Goal: Task Accomplishment & Management: Complete application form

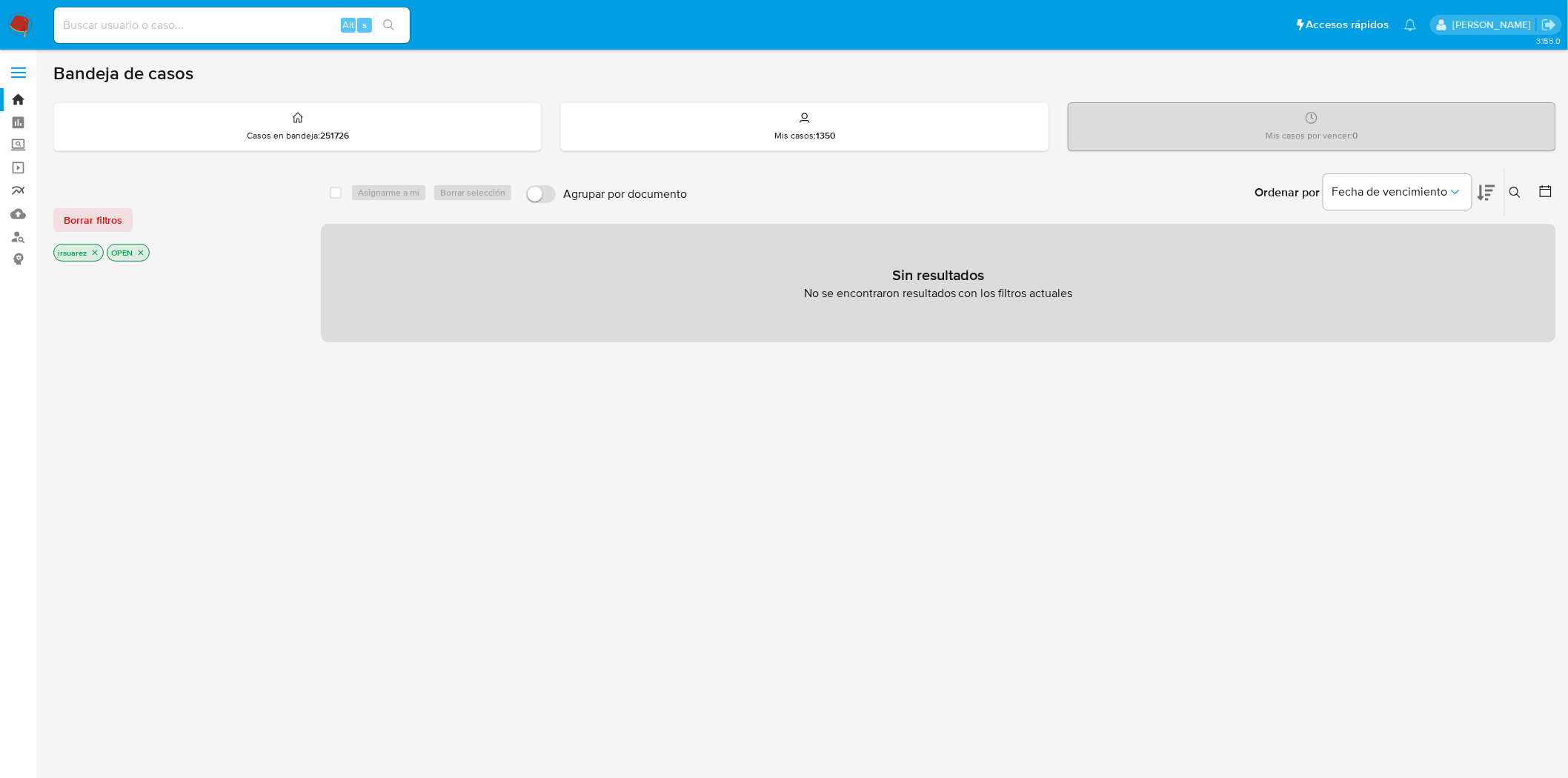
click at [7, 188] on link "Reportes" at bounding box center [88, 191] width 176 height 23
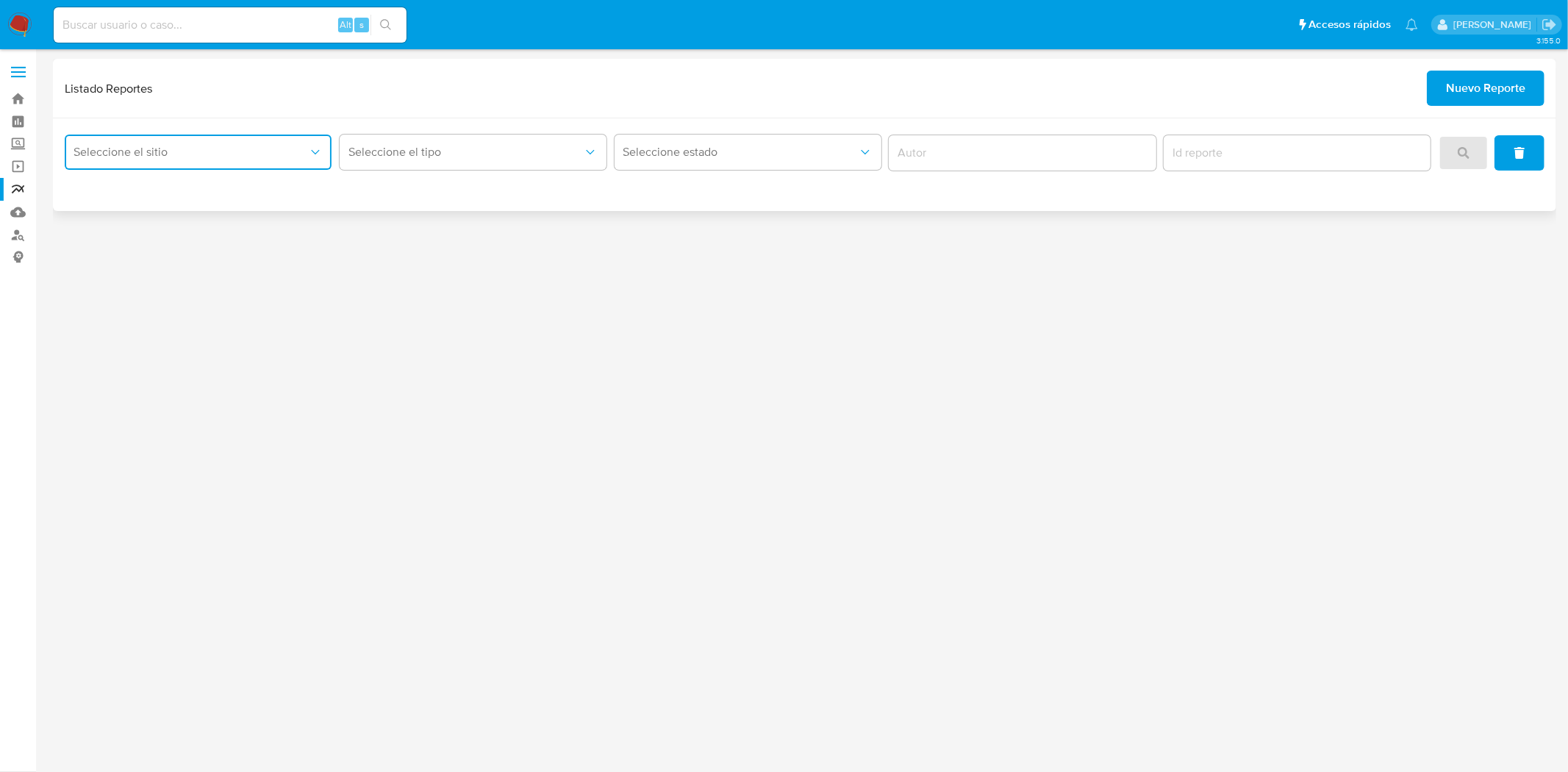
click at [278, 156] on span "Seleccione el sitio" at bounding box center [191, 152] width 235 height 14
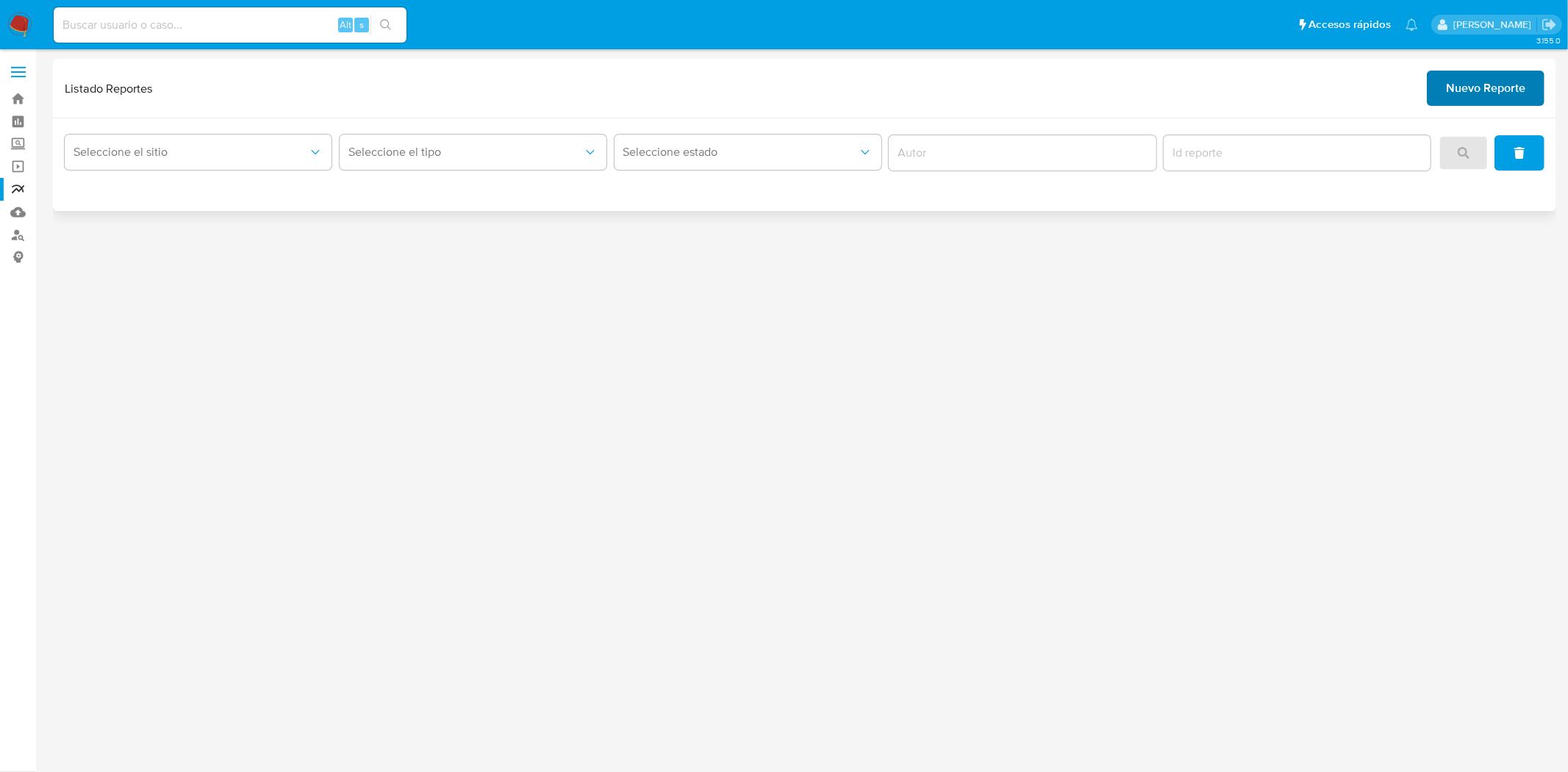
click at [1477, 96] on span "Nuevo Reporte" at bounding box center [1485, 88] width 79 height 32
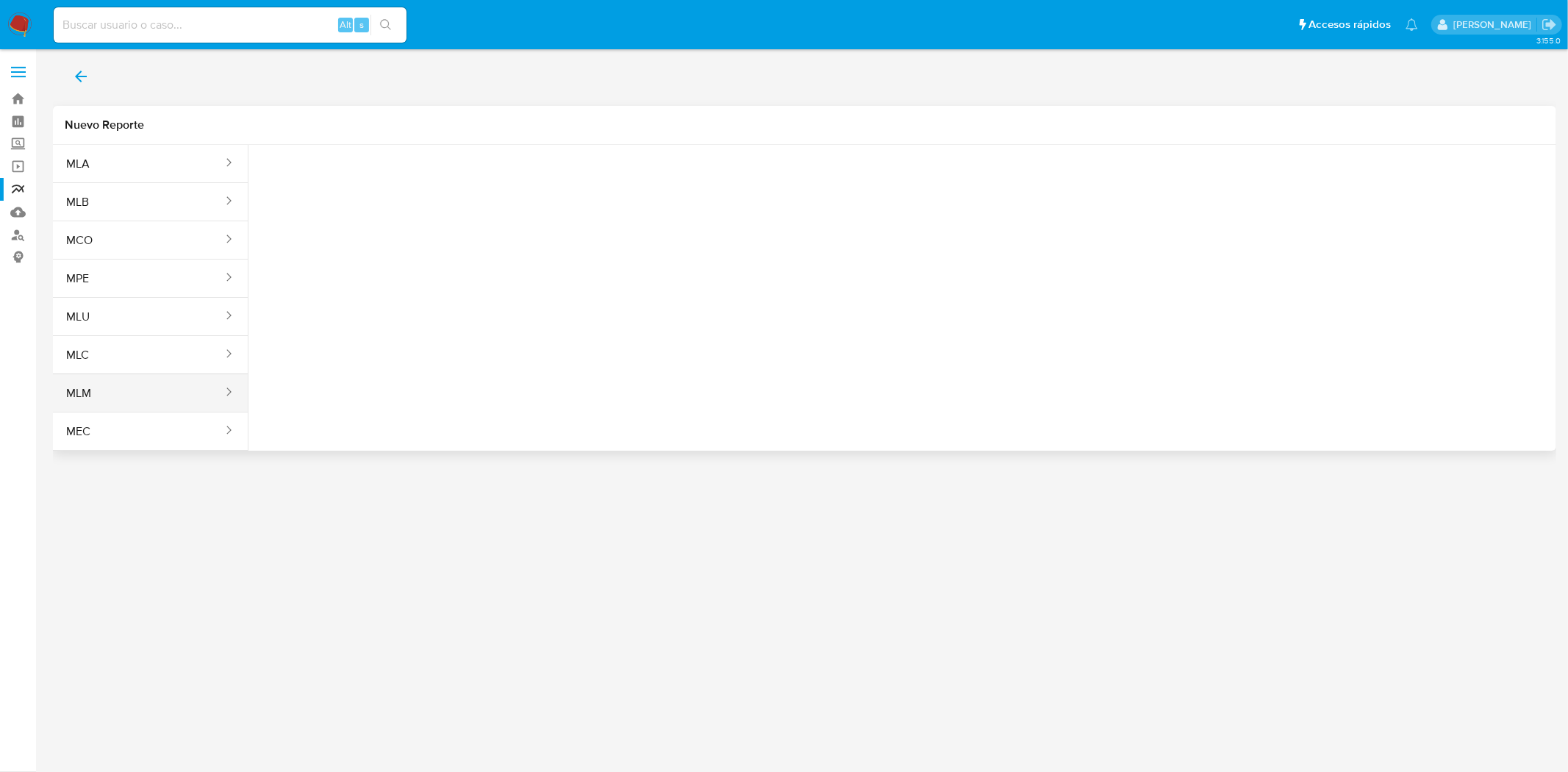
click at [160, 387] on button "MLM" at bounding box center [139, 394] width 171 height 35
click at [324, 182] on span "Seleccione una opcion" at bounding box center [333, 184] width 129 height 14
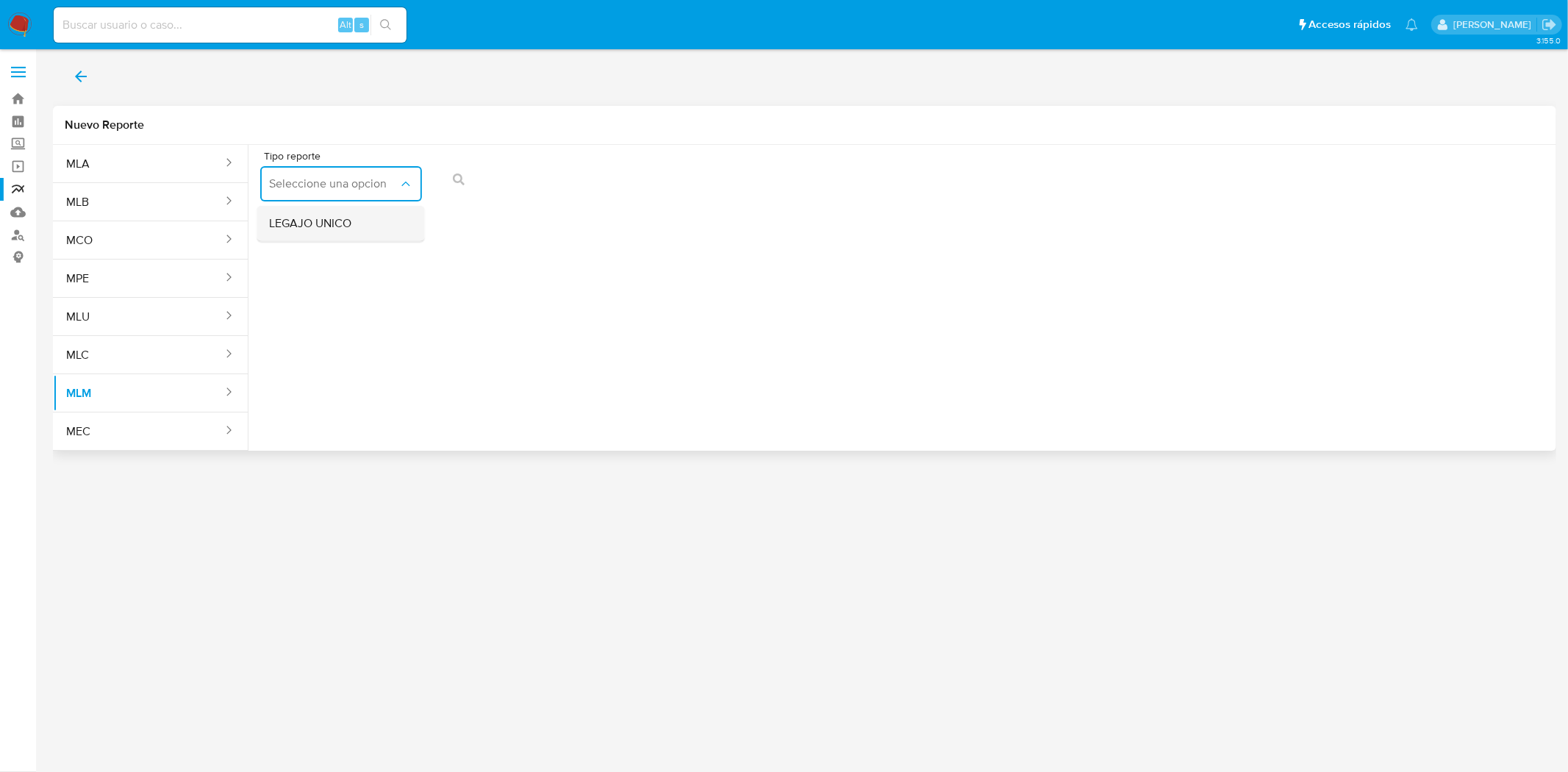
click at [312, 217] on span "LEGAJO UNICO" at bounding box center [310, 224] width 83 height 14
click at [494, 172] on button "RFC" at bounding box center [514, 184] width 162 height 35
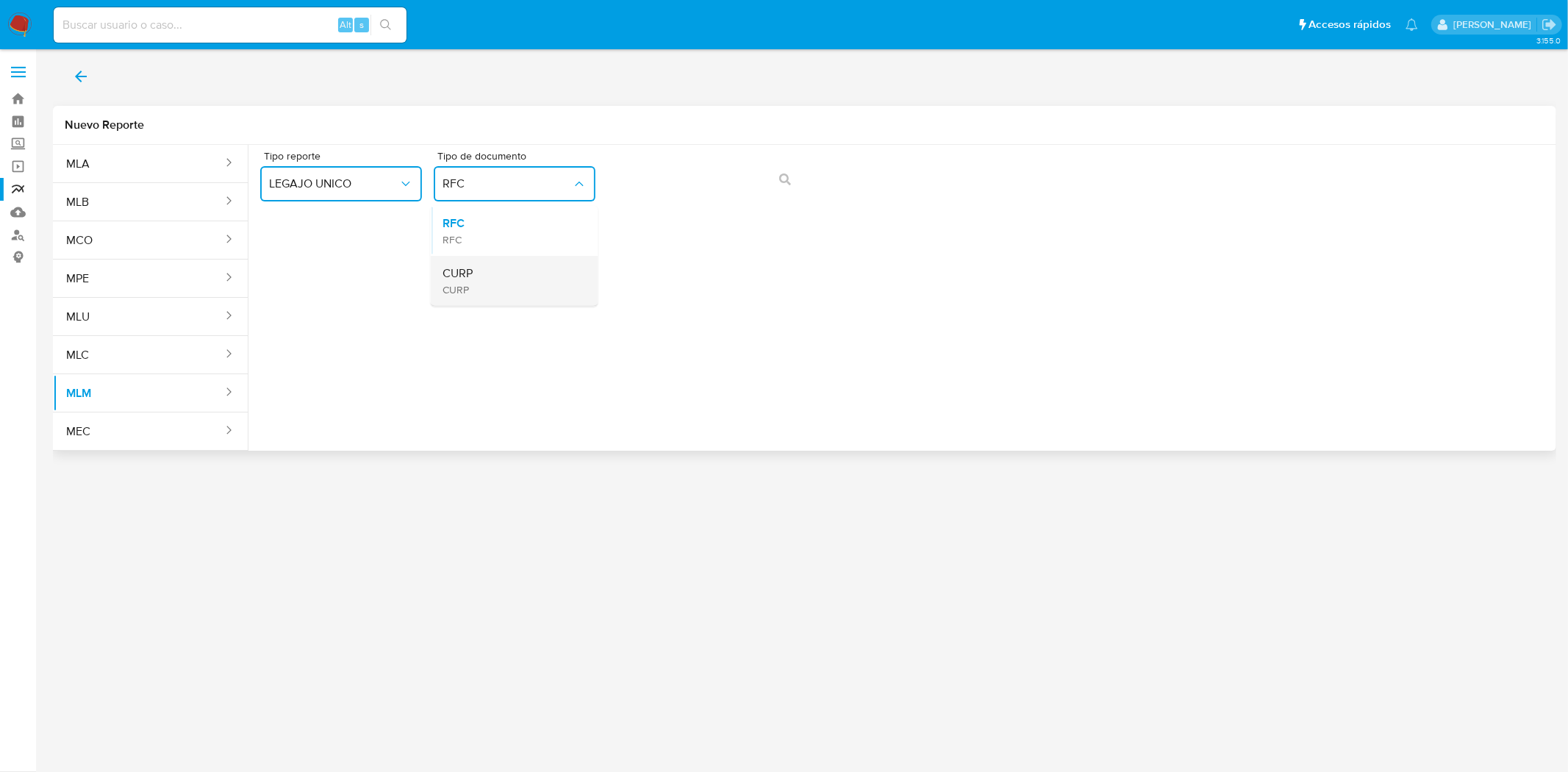
click at [480, 287] on div "CURP CURP" at bounding box center [510, 281] width 135 height 50
click at [781, 177] on icon "action-search" at bounding box center [784, 180] width 12 height 12
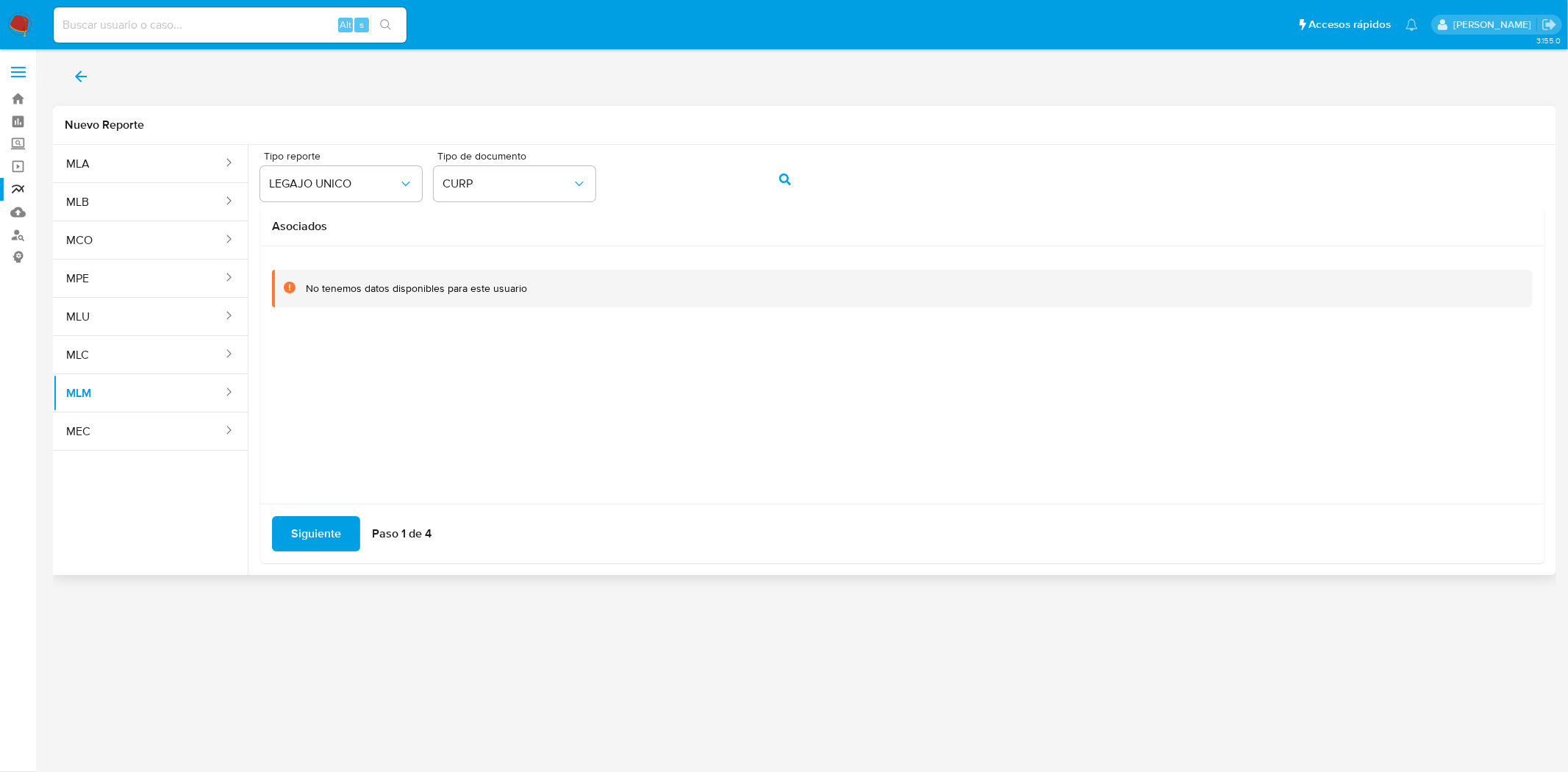
click at [853, 197] on div "Tipo reporte LEGAJO UNICO Tipo de documento CURP" at bounding box center [902, 179] width 1284 height 57
click at [498, 192] on button "CURP" at bounding box center [514, 184] width 162 height 35
click at [482, 238] on div "RFC RFC" at bounding box center [510, 231] width 135 height 50
click at [329, 538] on span "Siguiente" at bounding box center [316, 534] width 50 height 32
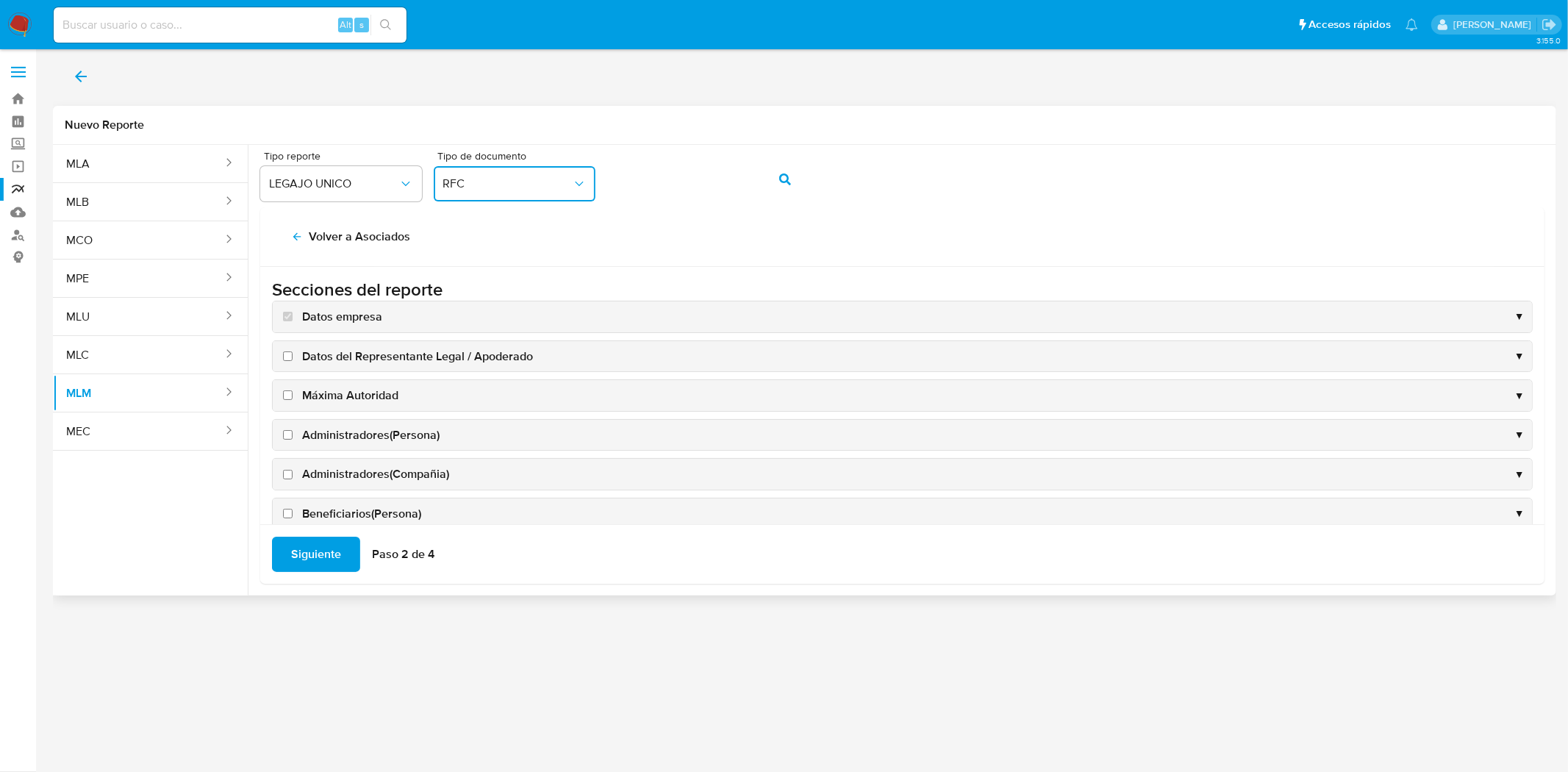
click at [284, 353] on input "Datos del Representante Legal / Apoderado" at bounding box center [288, 357] width 10 height 10
checkbox input "true"
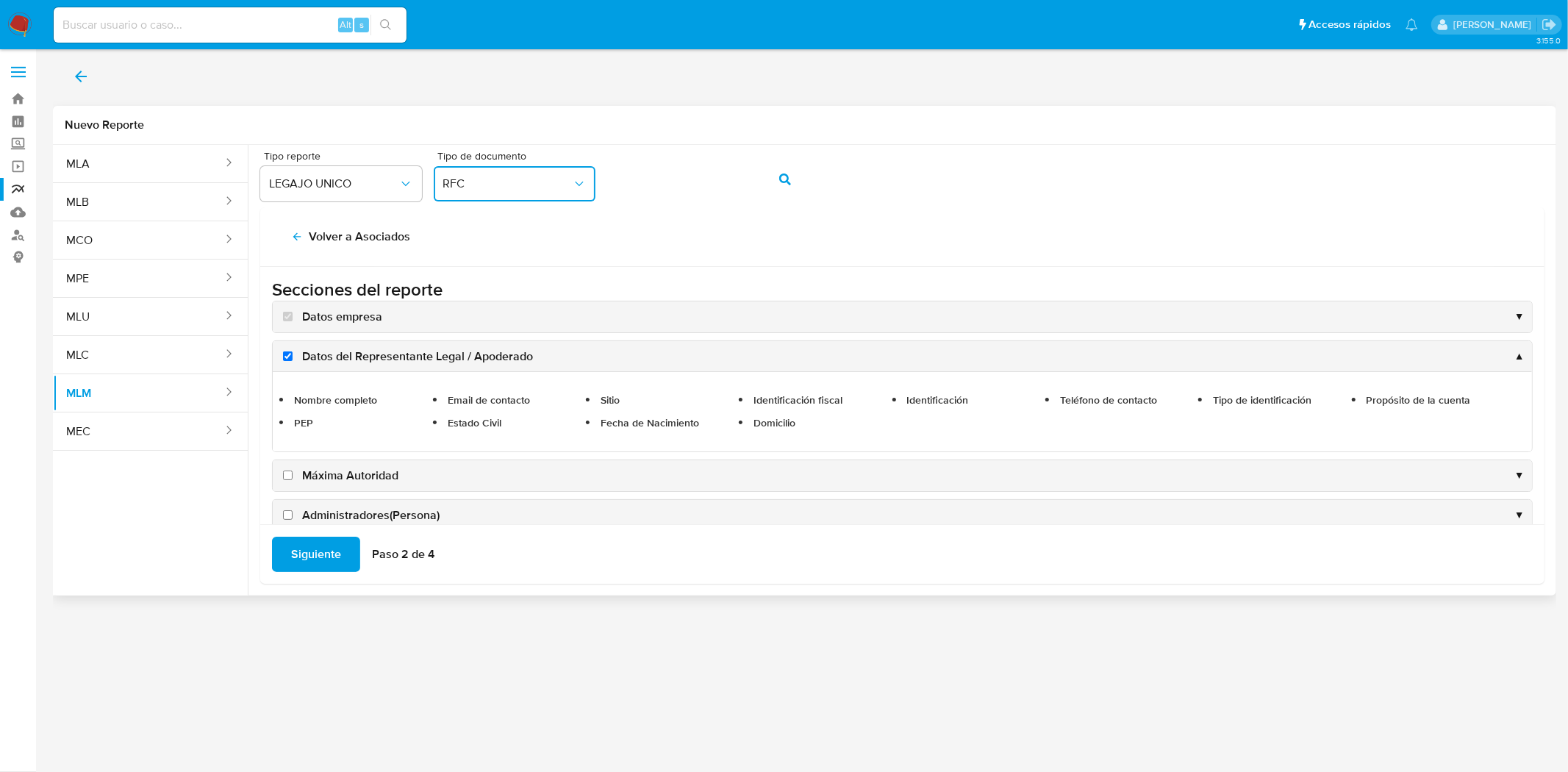
click at [288, 476] on input "Máxima Autoridad" at bounding box center [288, 475] width 10 height 10
checkbox input "true"
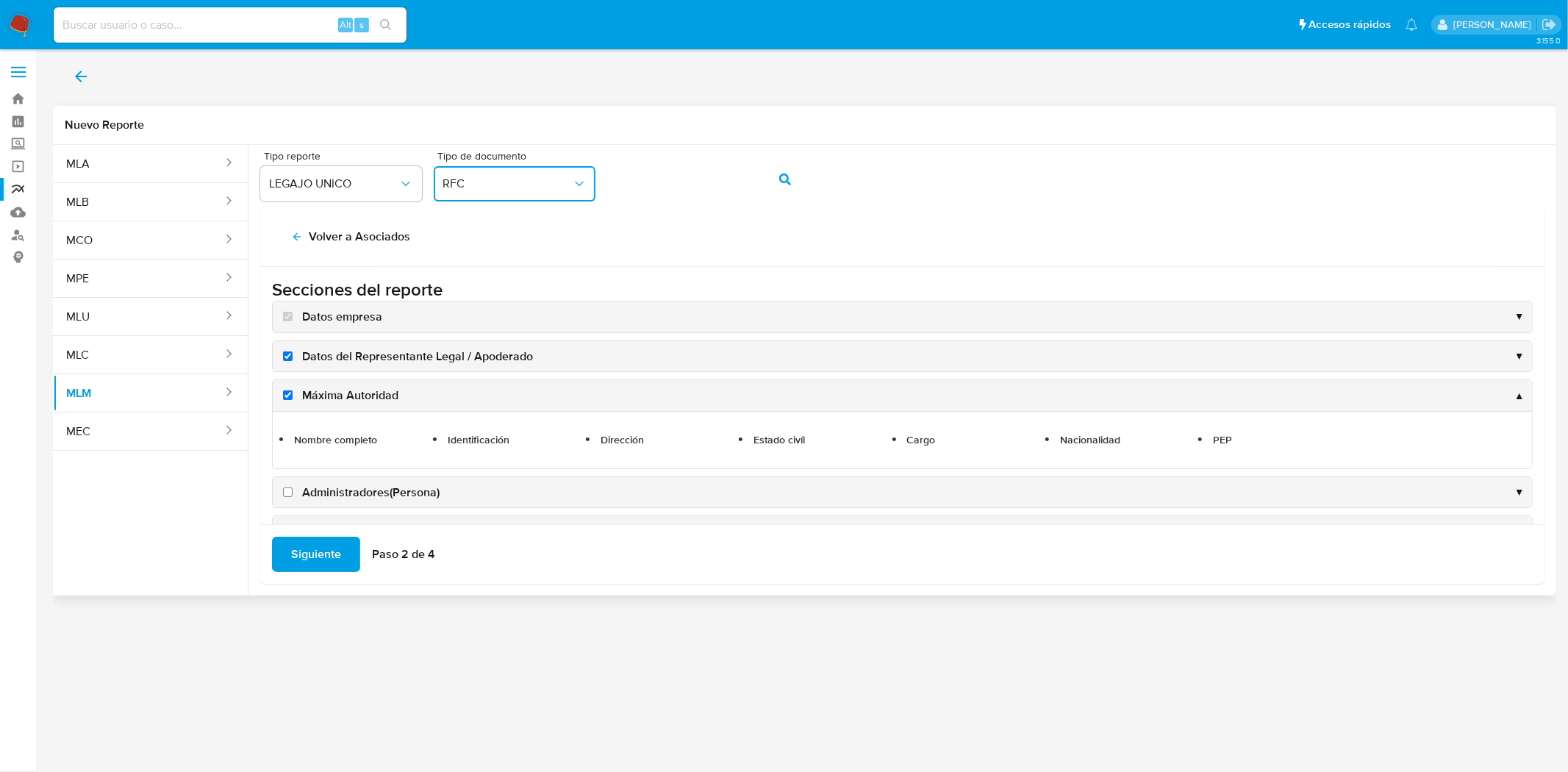
scroll to position [82, 0]
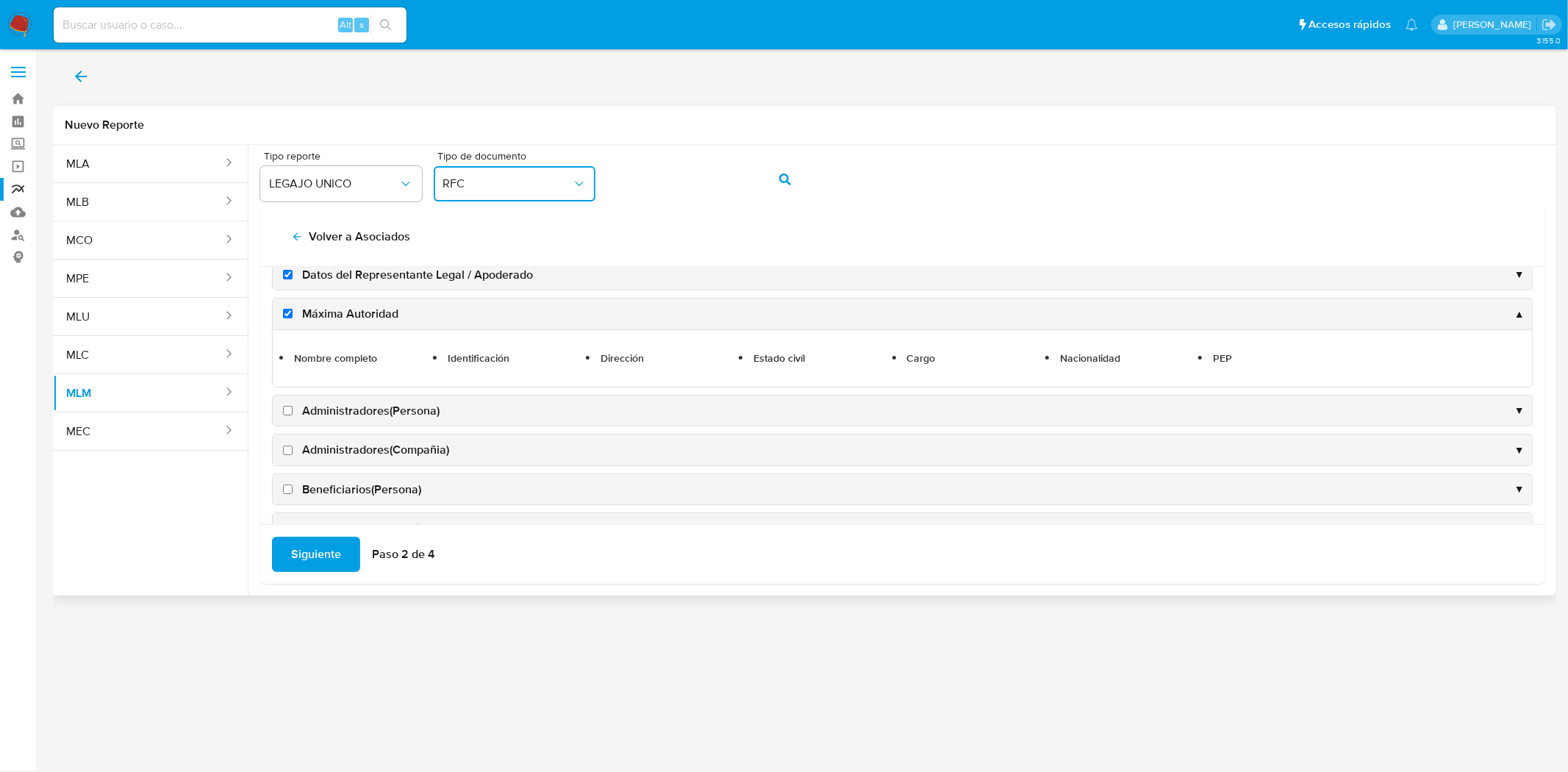
click at [288, 414] on input "Administradores(Persona)" at bounding box center [288, 410] width 10 height 10
checkbox input "true"
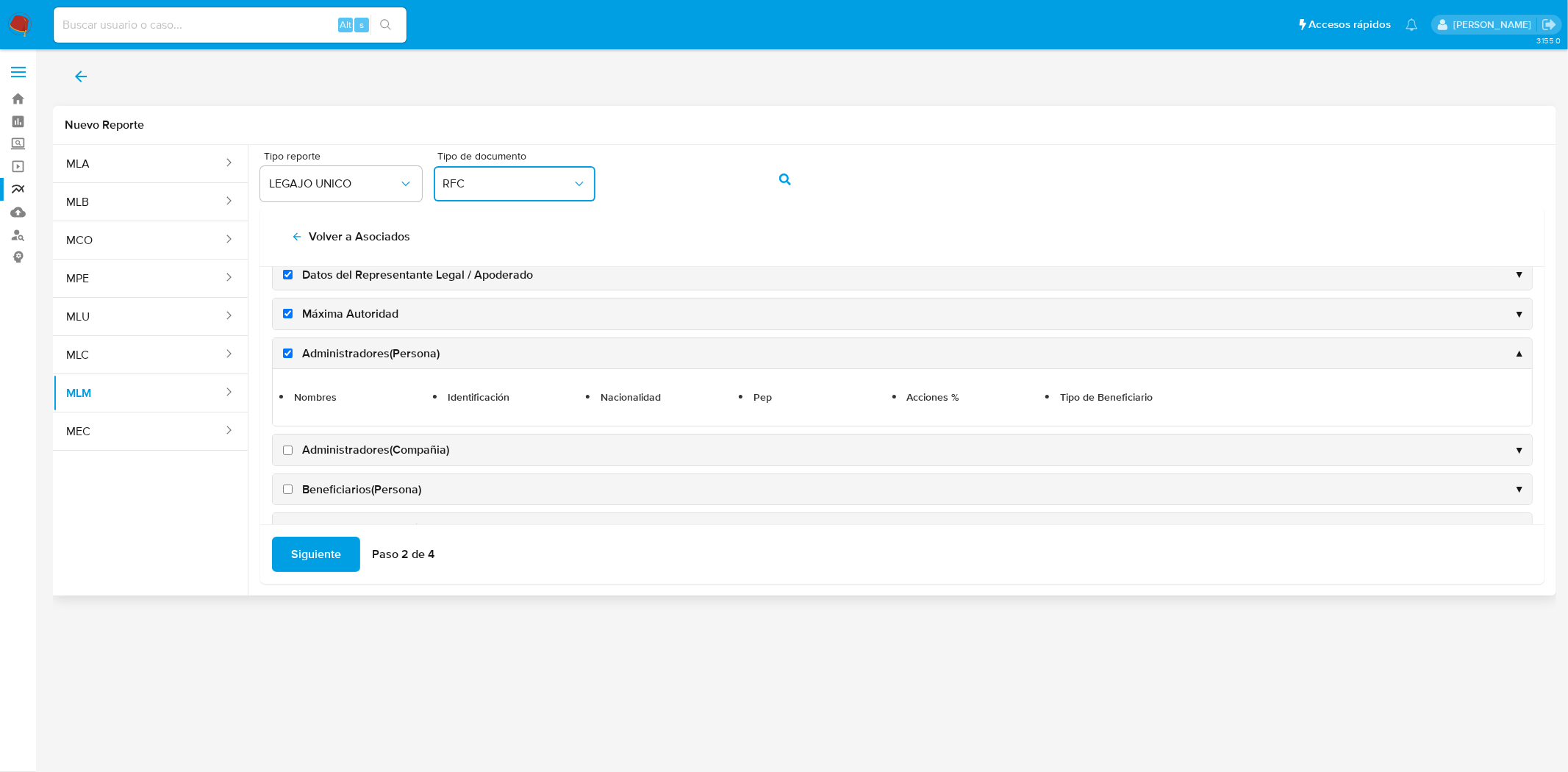
click at [287, 450] on input "Administradores(Compañia)" at bounding box center [288, 451] width 10 height 10
checkbox input "true"
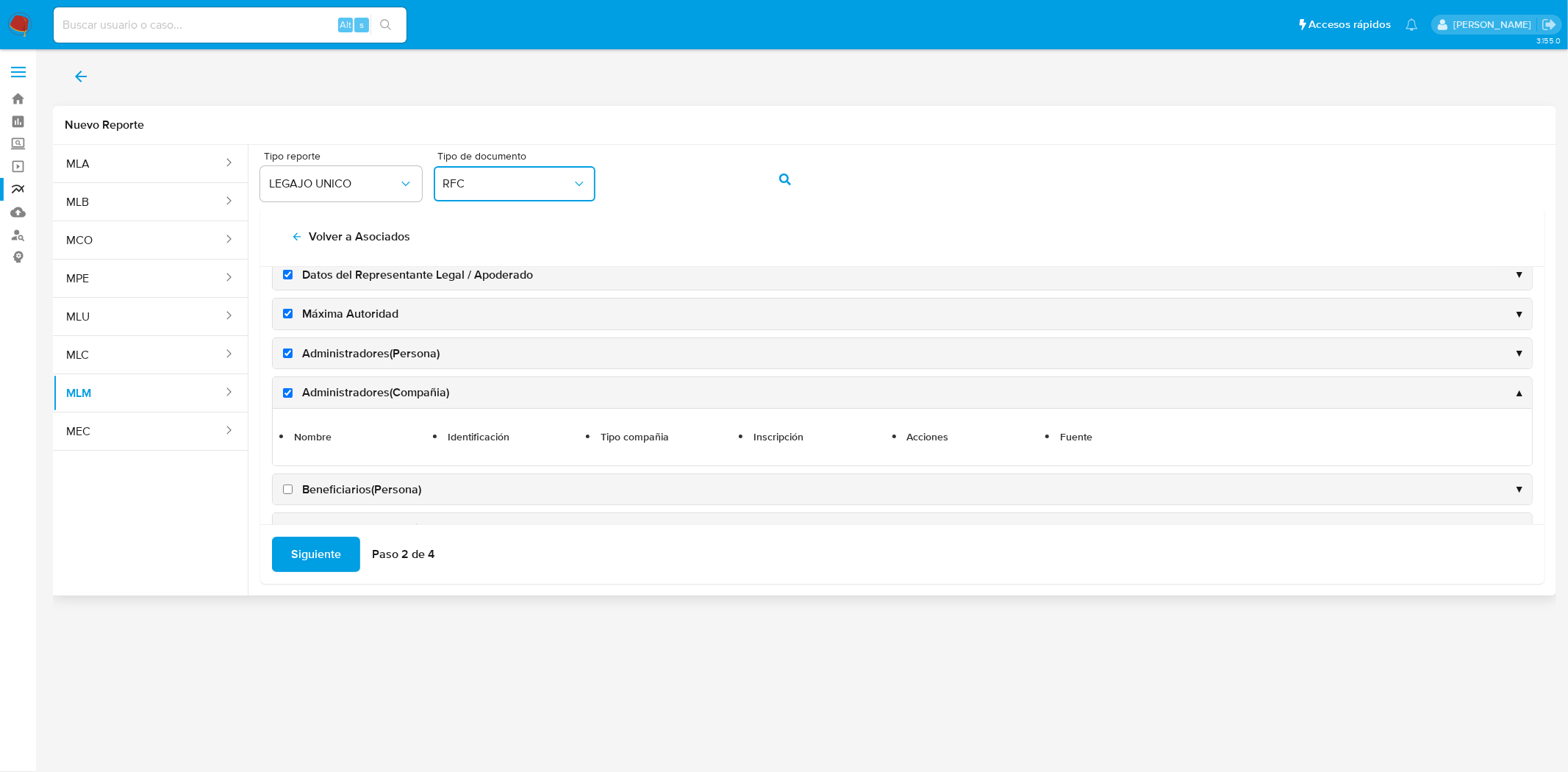
click at [285, 490] on input "Beneficiarios(Persona)" at bounding box center [288, 490] width 10 height 10
checkbox input "true"
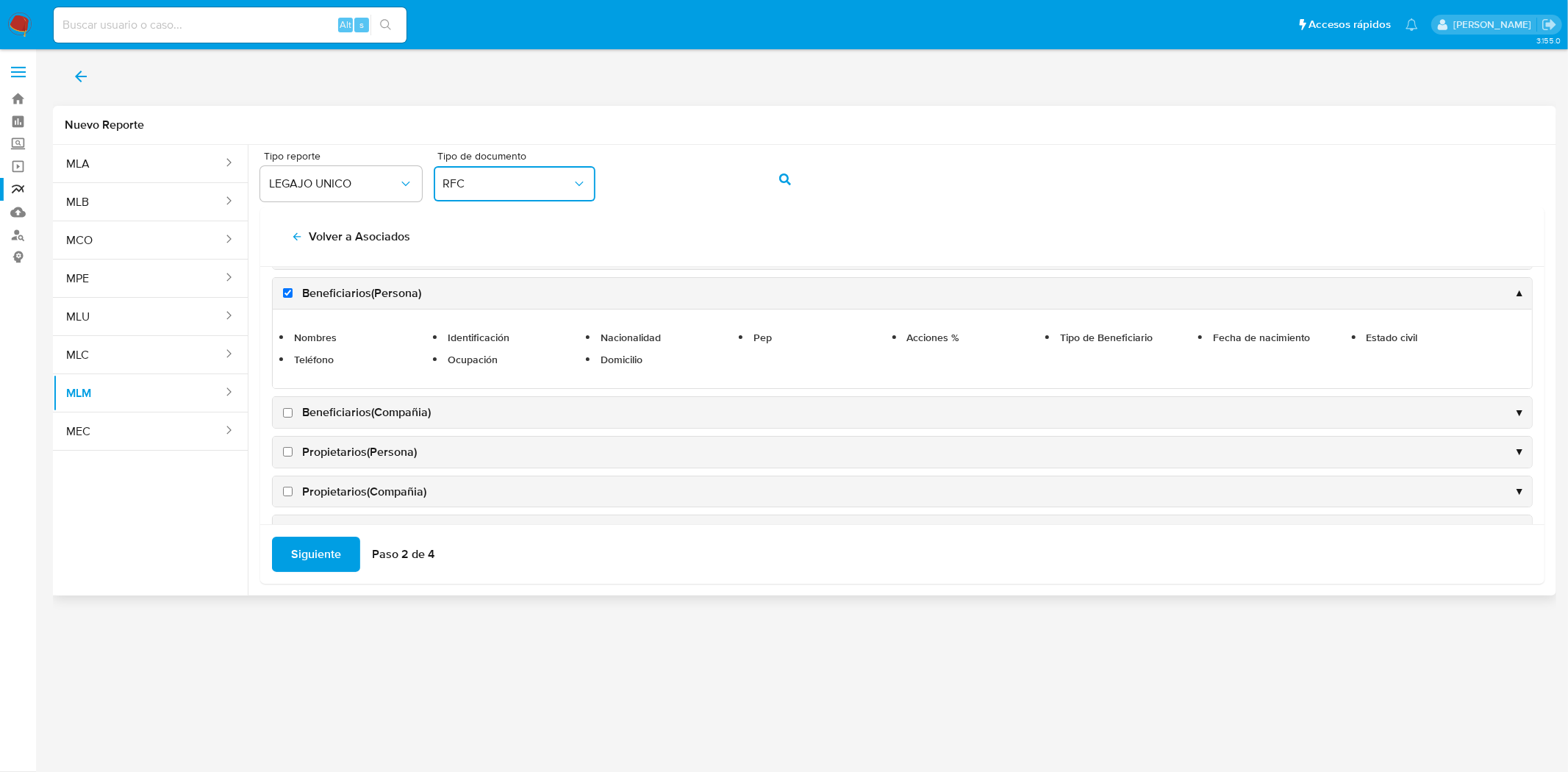
scroll to position [245, 0]
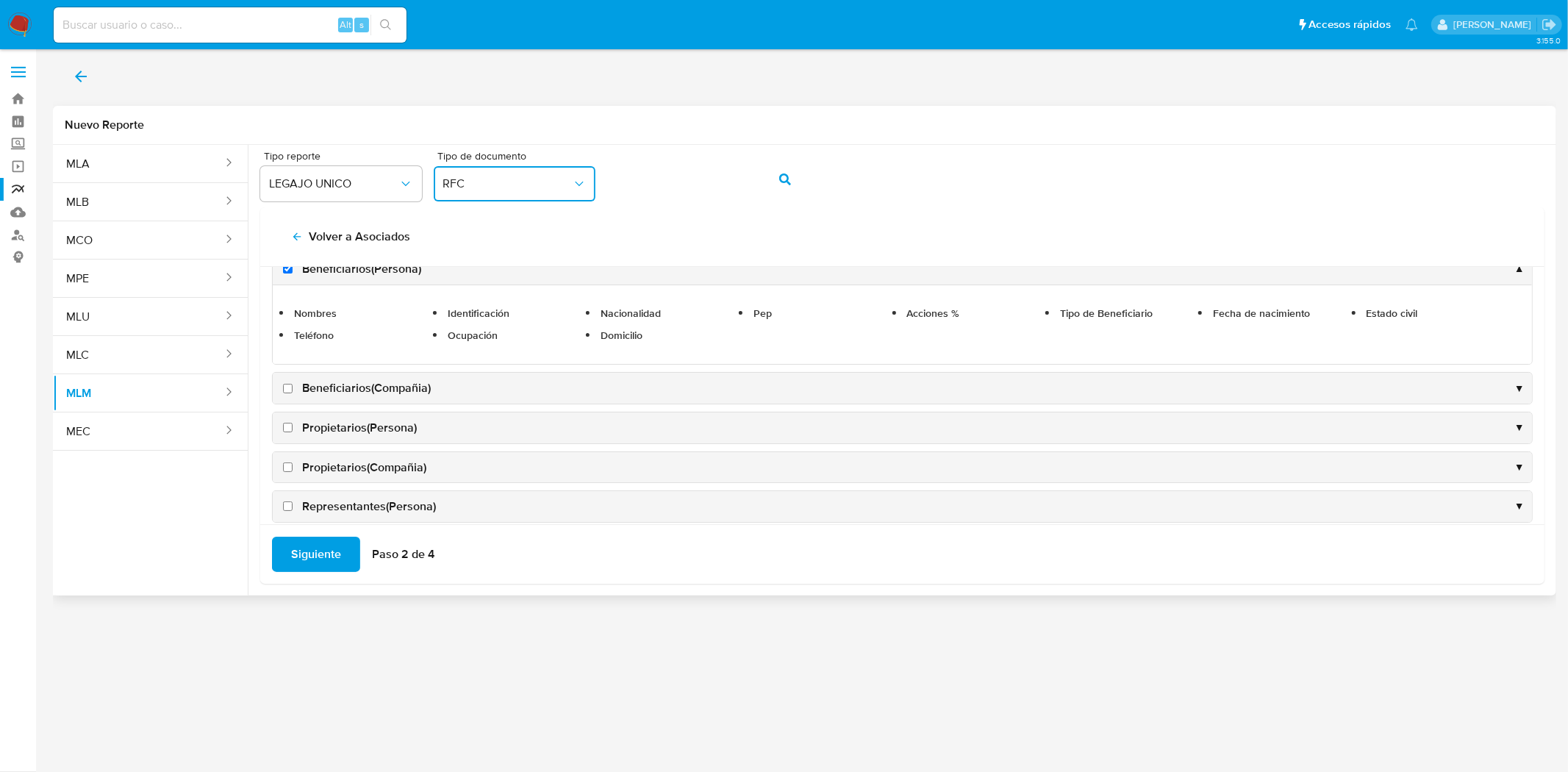
click at [284, 392] on input "Beneficiarios(Compañia)" at bounding box center [288, 389] width 10 height 10
checkbox input "true"
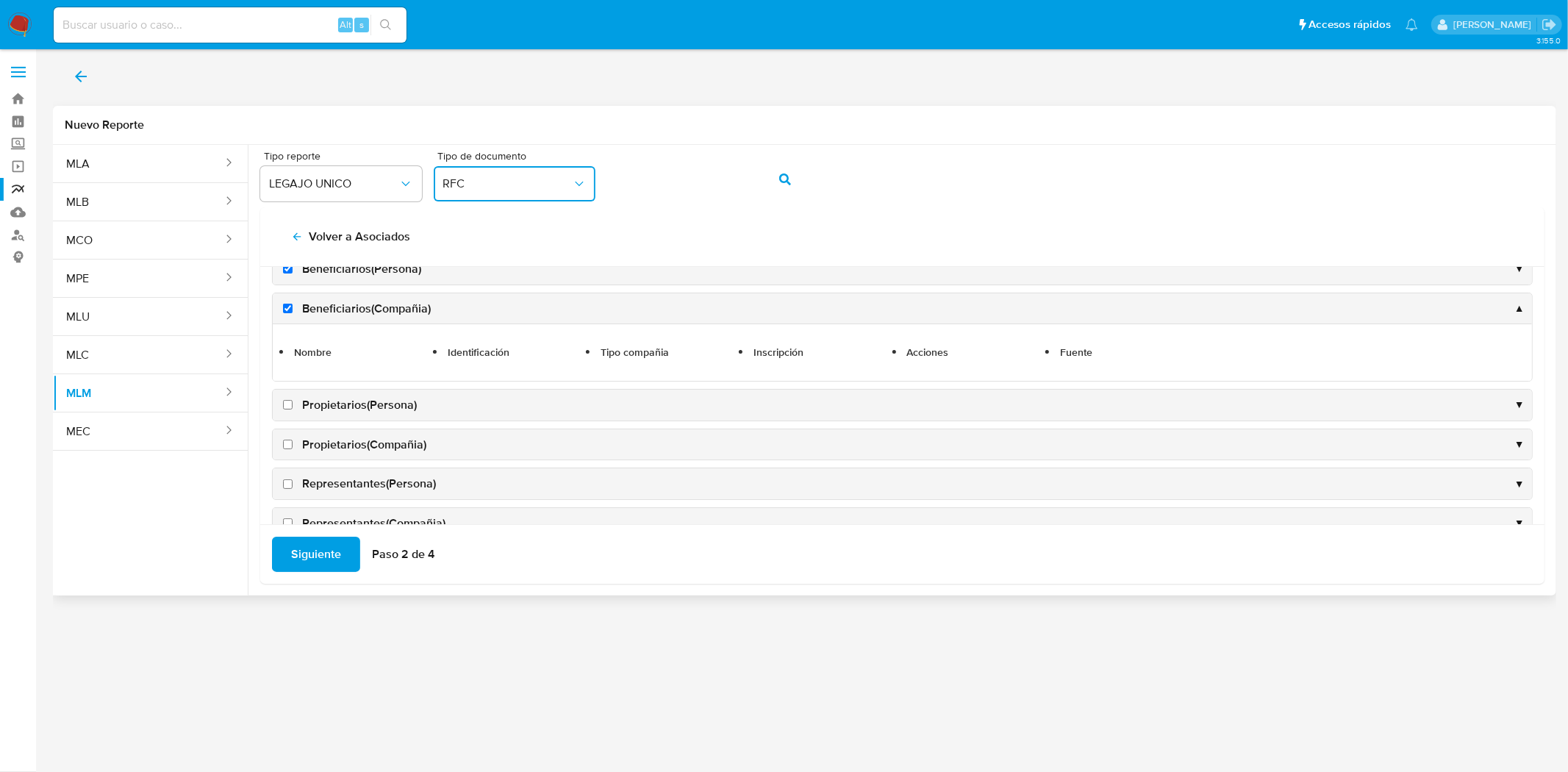
click at [284, 406] on input "Propietarios(Persona)" at bounding box center [288, 405] width 10 height 10
checkbox input "true"
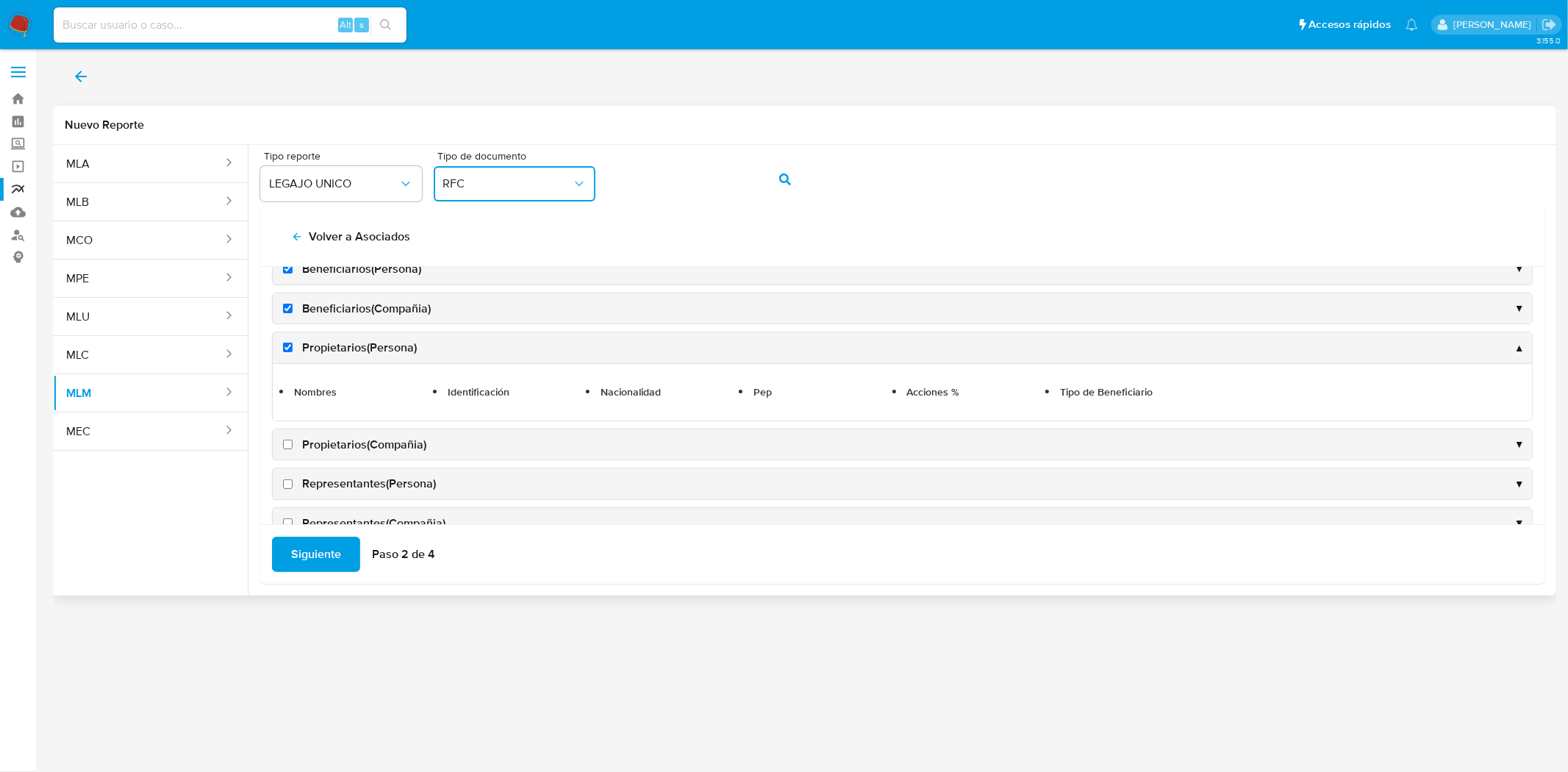
click at [288, 445] on input "Propietarios(Compañia)" at bounding box center [288, 445] width 10 height 10
checkbox input "true"
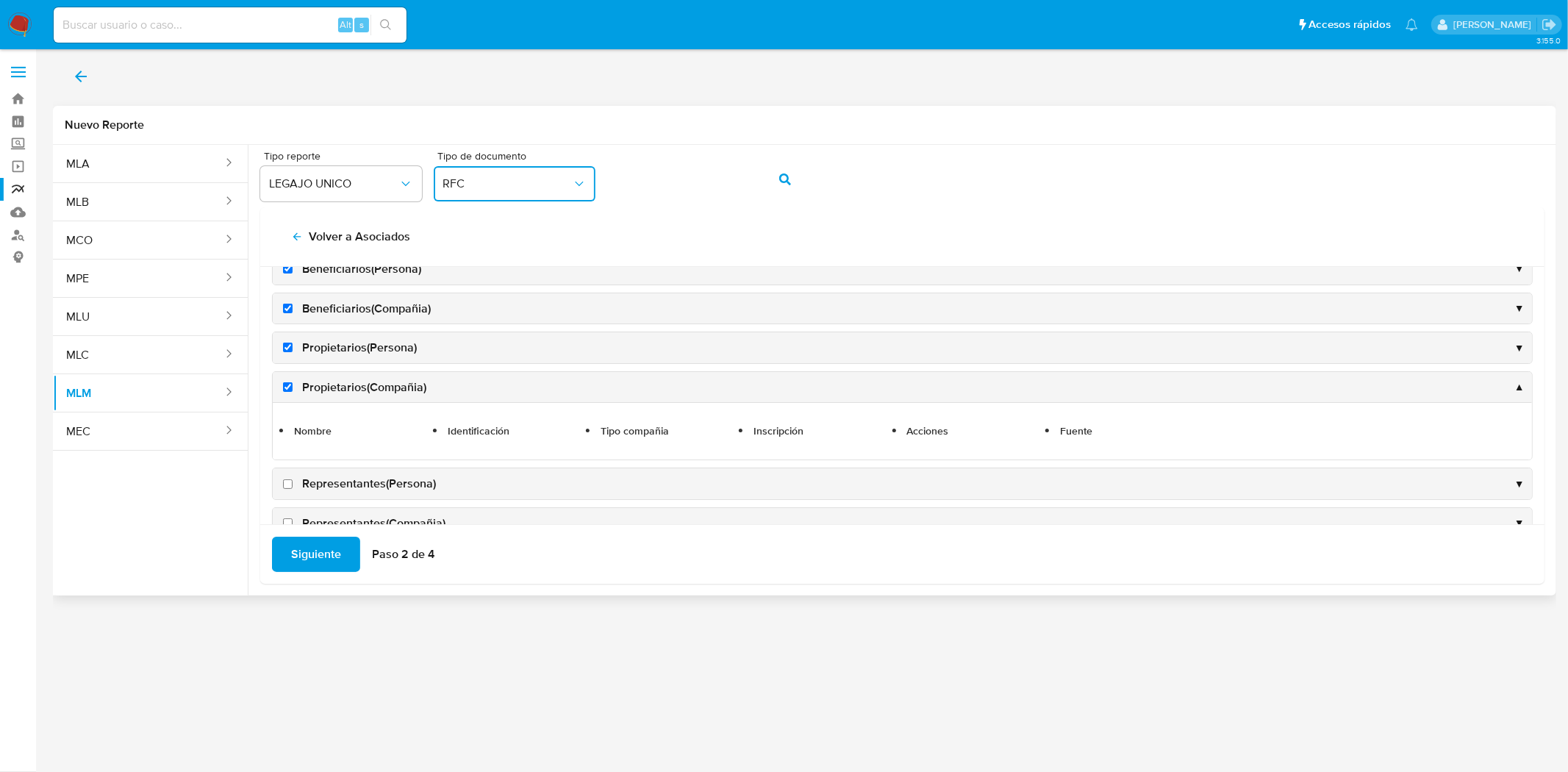
click at [289, 480] on input "Representantes(Persona)" at bounding box center [288, 484] width 10 height 10
checkbox input "true"
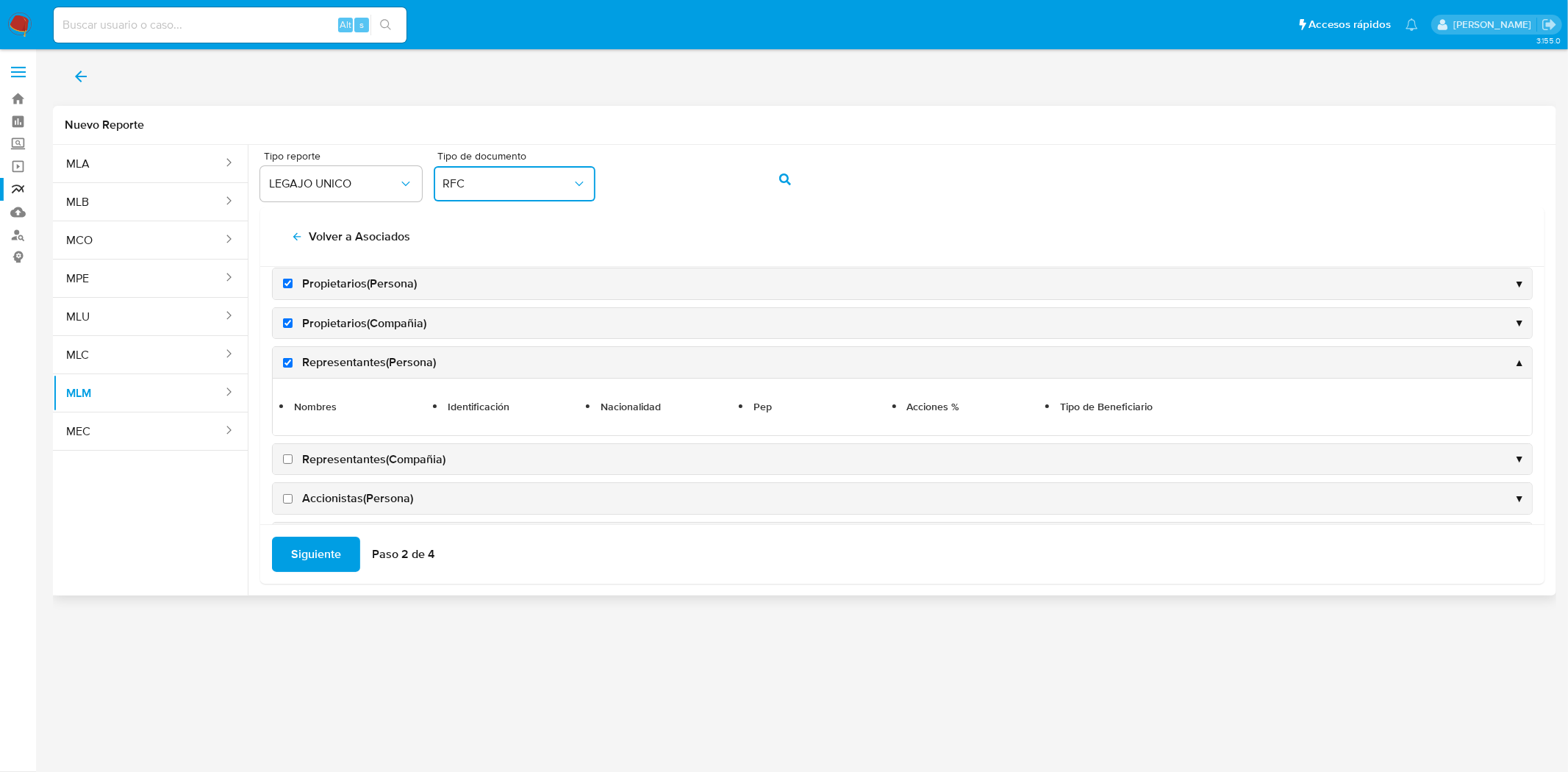
scroll to position [326, 0]
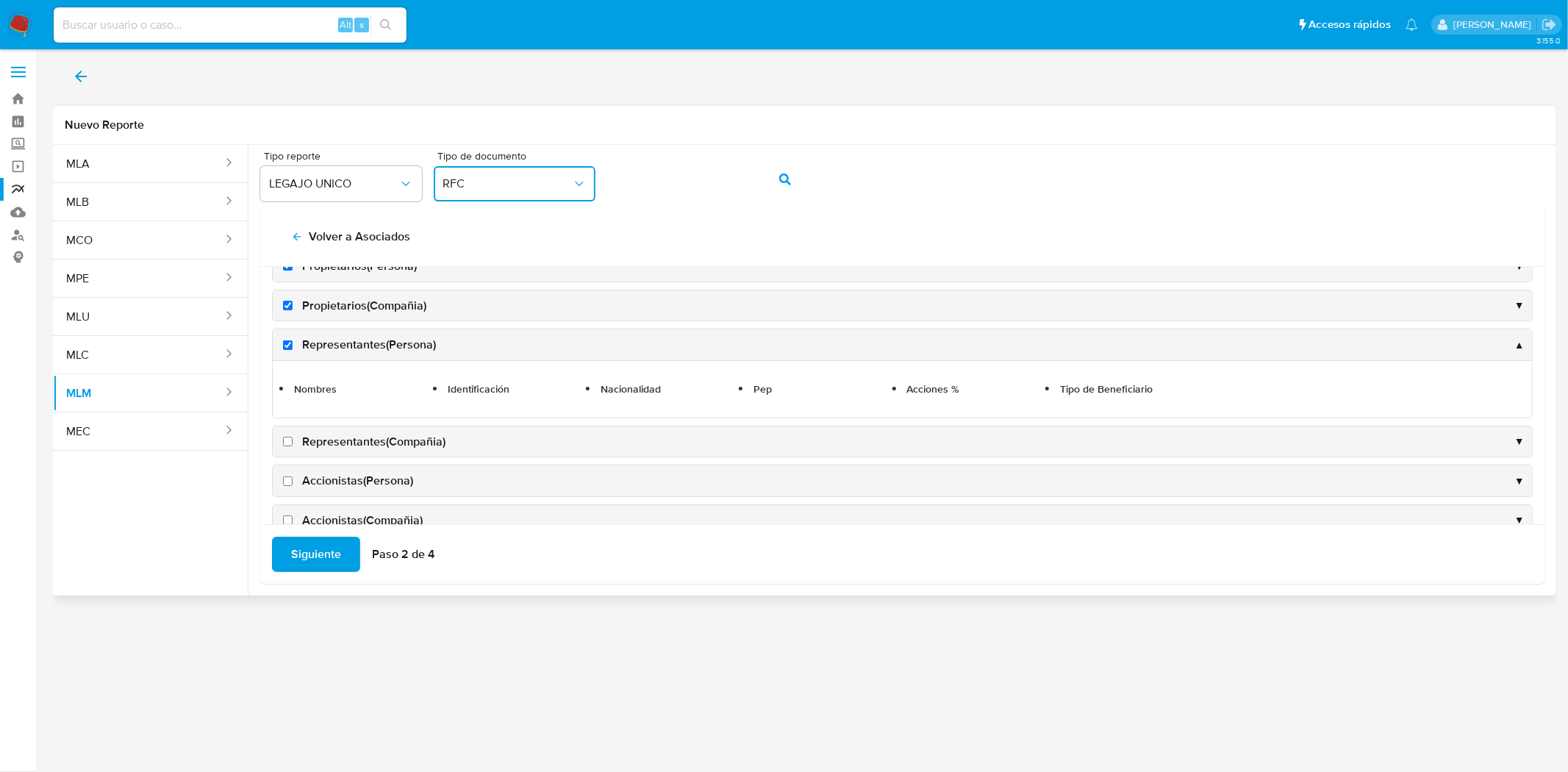
click at [288, 444] on input "Representantes(Compañia)" at bounding box center [288, 442] width 10 height 10
checkbox input "true"
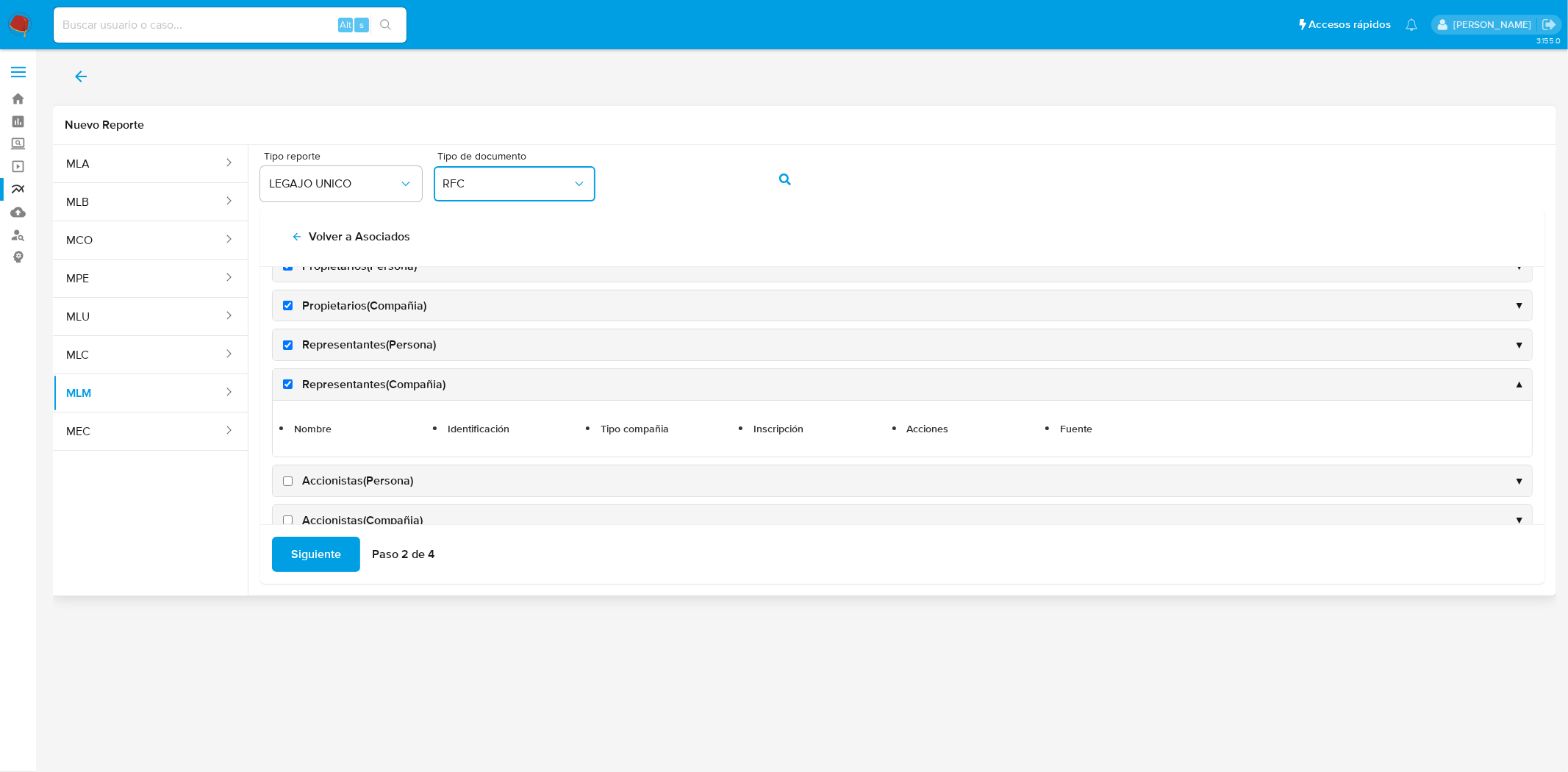
click at [283, 479] on input "Accionistas(Persona)" at bounding box center [288, 481] width 10 height 10
checkbox input "true"
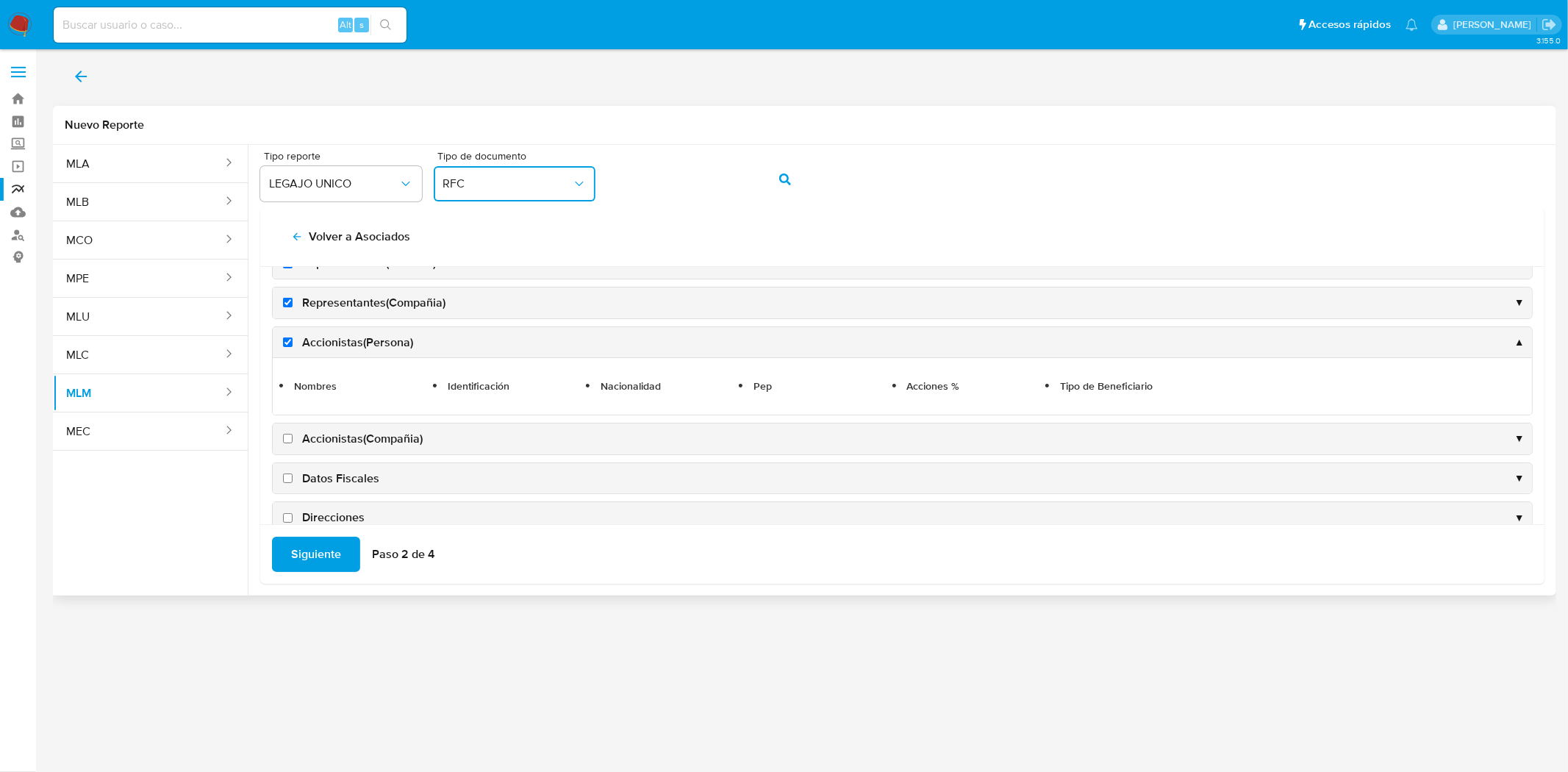
click at [285, 432] on label "Accionistas(Compañia)" at bounding box center [352, 439] width 143 height 16
click at [285, 434] on input "Accionistas(Compañia)" at bounding box center [288, 439] width 10 height 10
checkbox input "true"
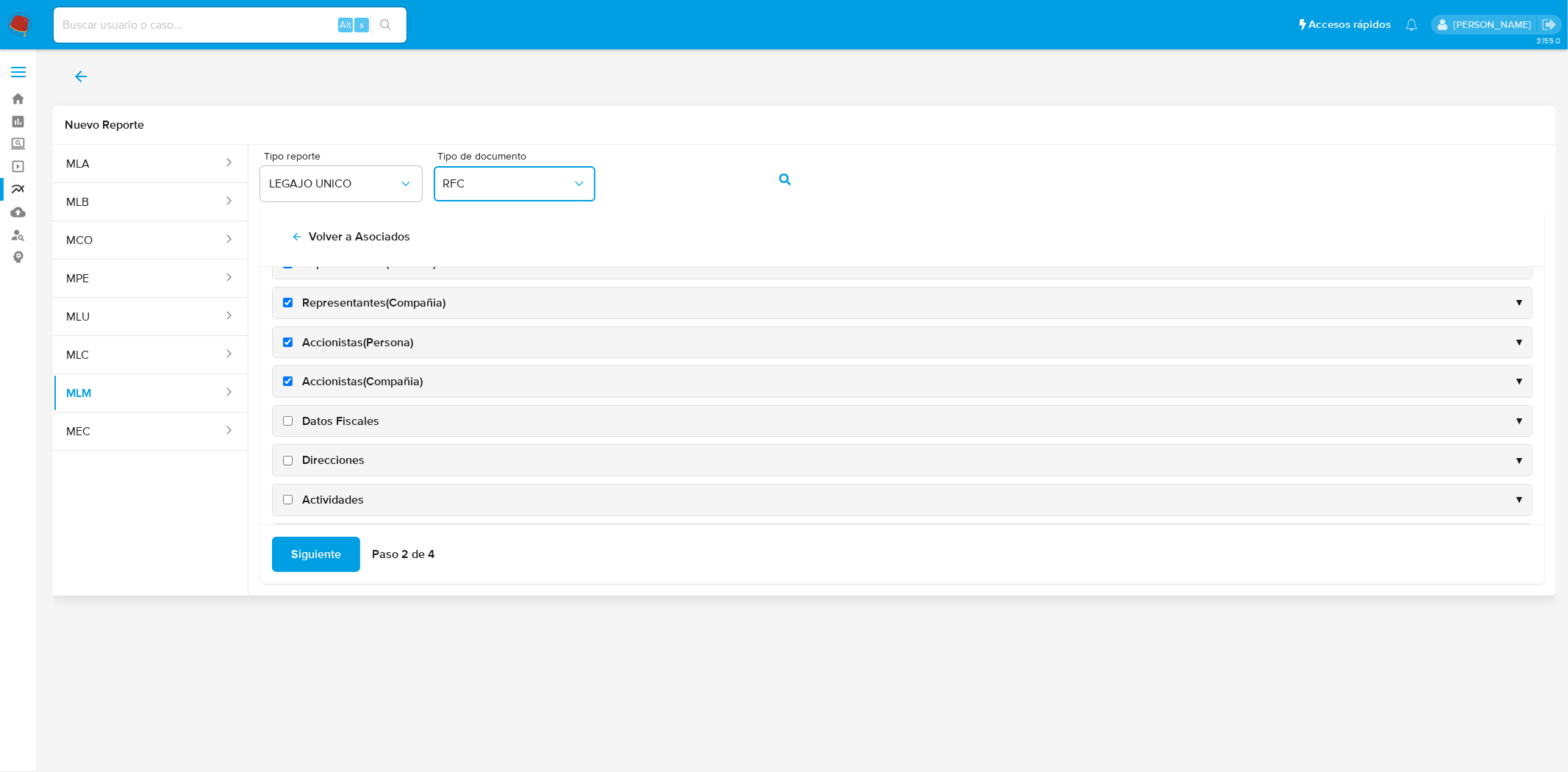
click at [284, 421] on input "Datos Fiscales" at bounding box center [288, 421] width 10 height 10
checkbox input "true"
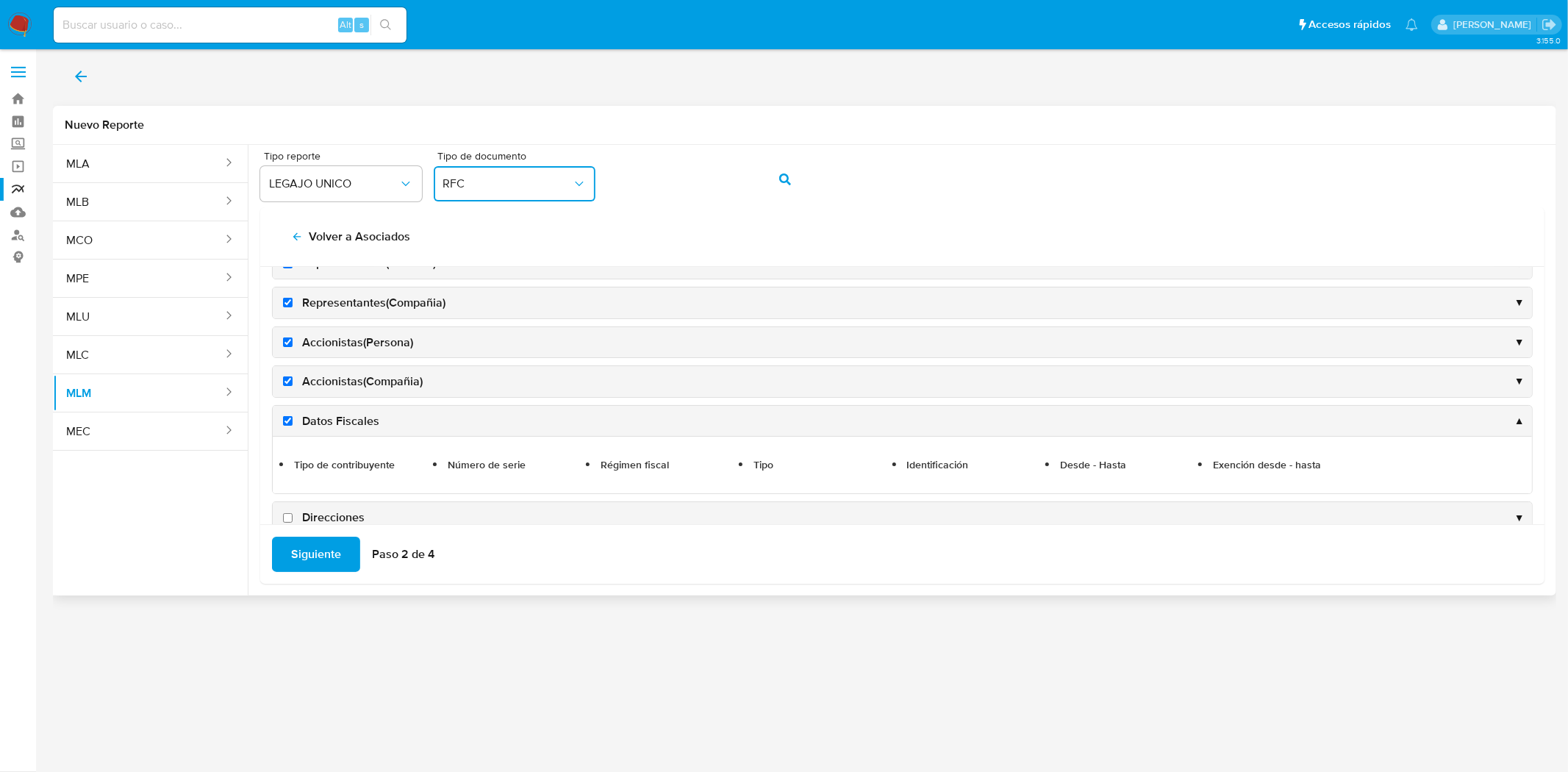
click at [288, 512] on label "Direcciones" at bounding box center [323, 518] width 85 height 16
click at [288, 513] on input "Direcciones" at bounding box center [288, 518] width 10 height 10
checkbox input "true"
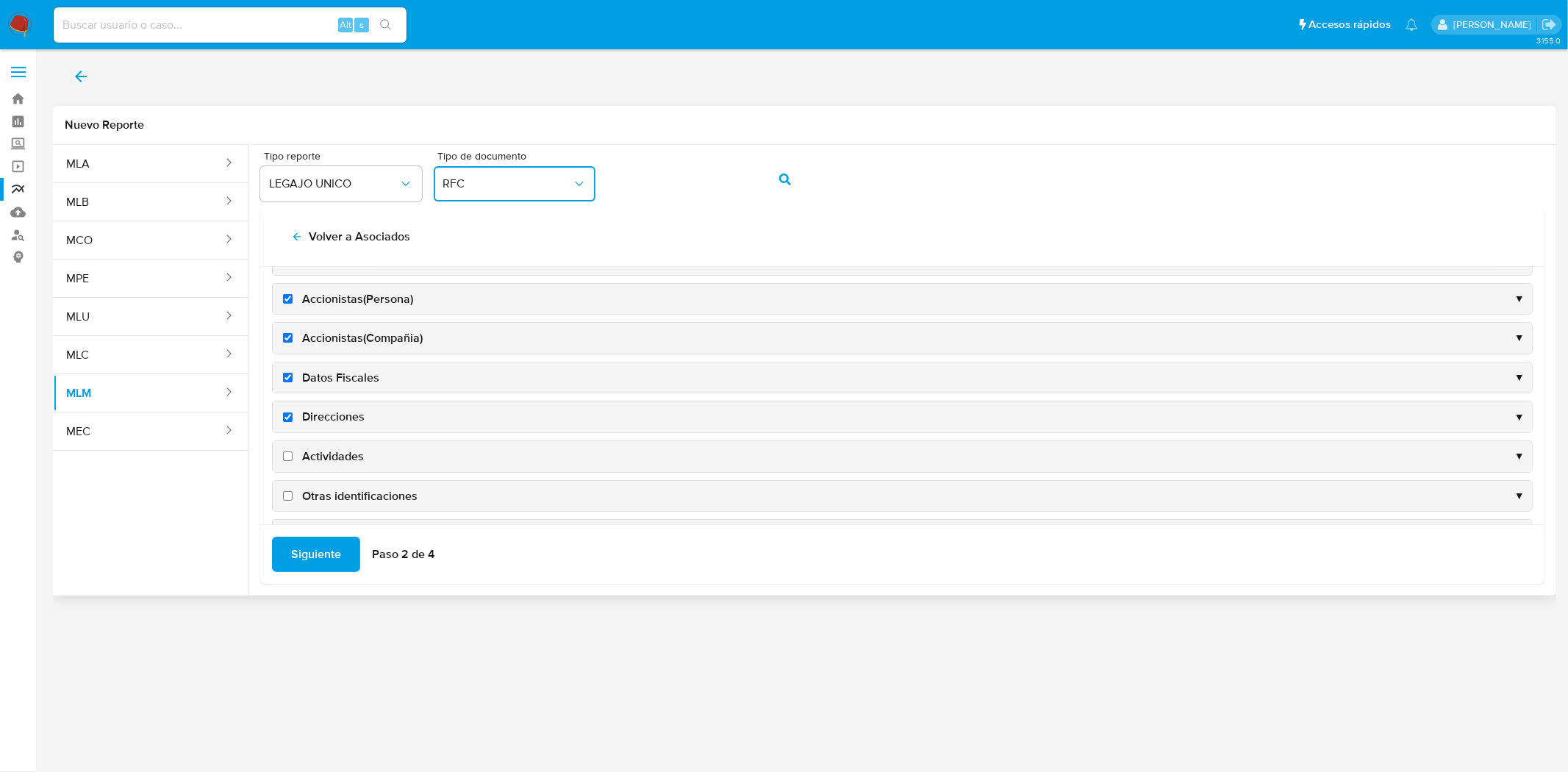
scroll to position [490, 0]
click at [285, 422] on input "Actividades" at bounding box center [288, 418] width 10 height 10
checkbox input "true"
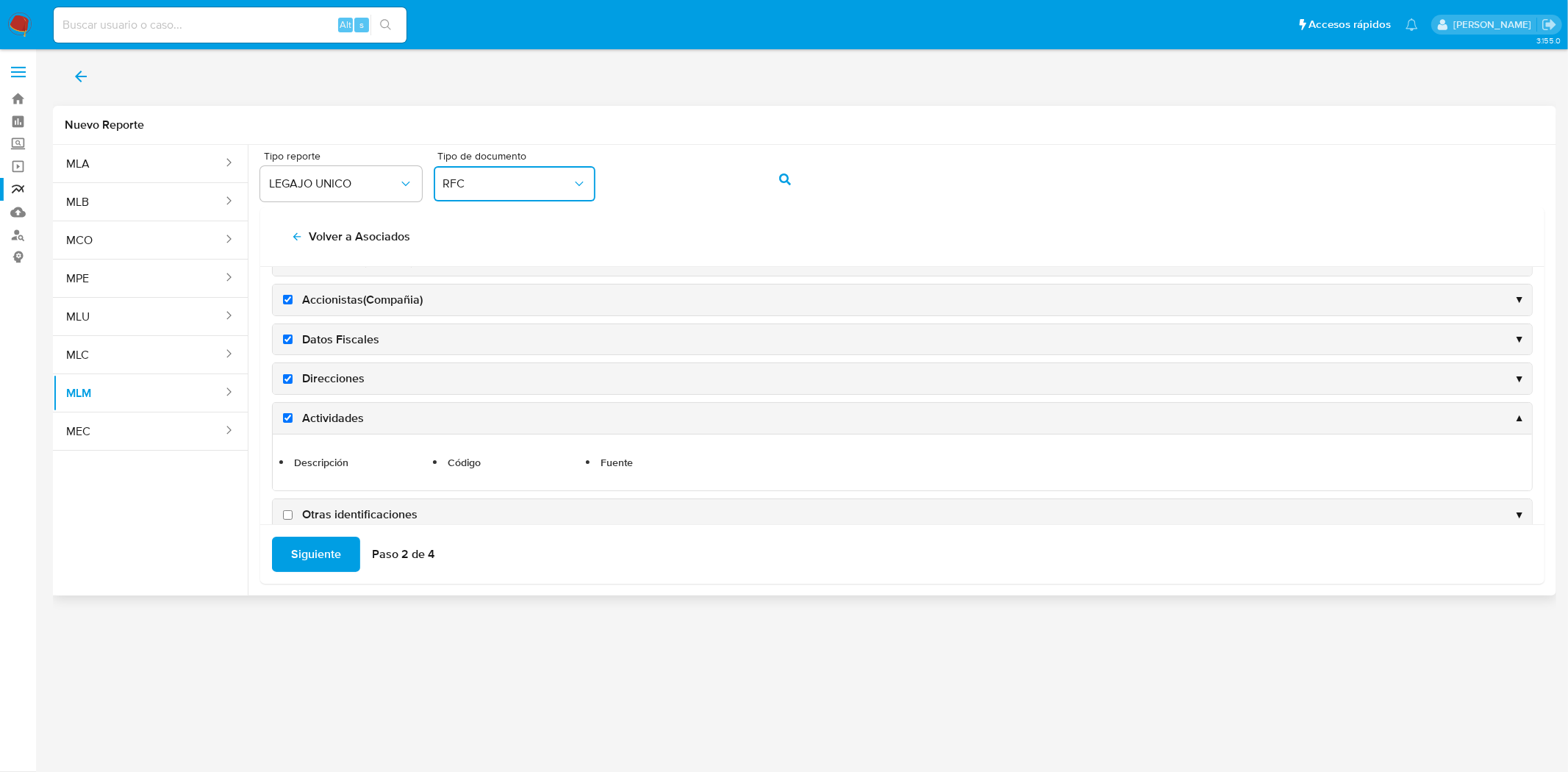
scroll to position [557, 0]
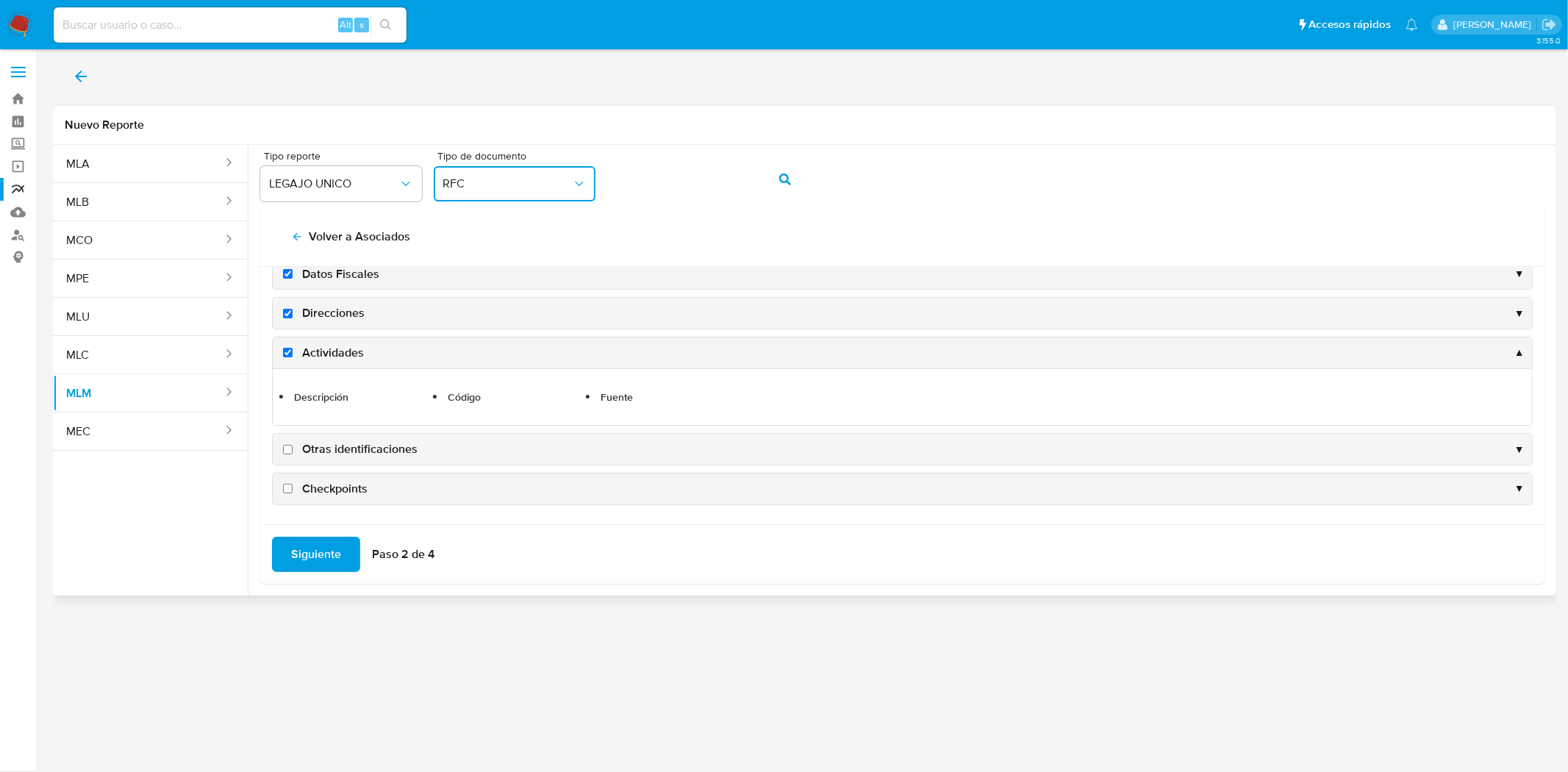
click at [287, 447] on input "Otras identificaciones" at bounding box center [288, 450] width 10 height 10
checkbox input "true"
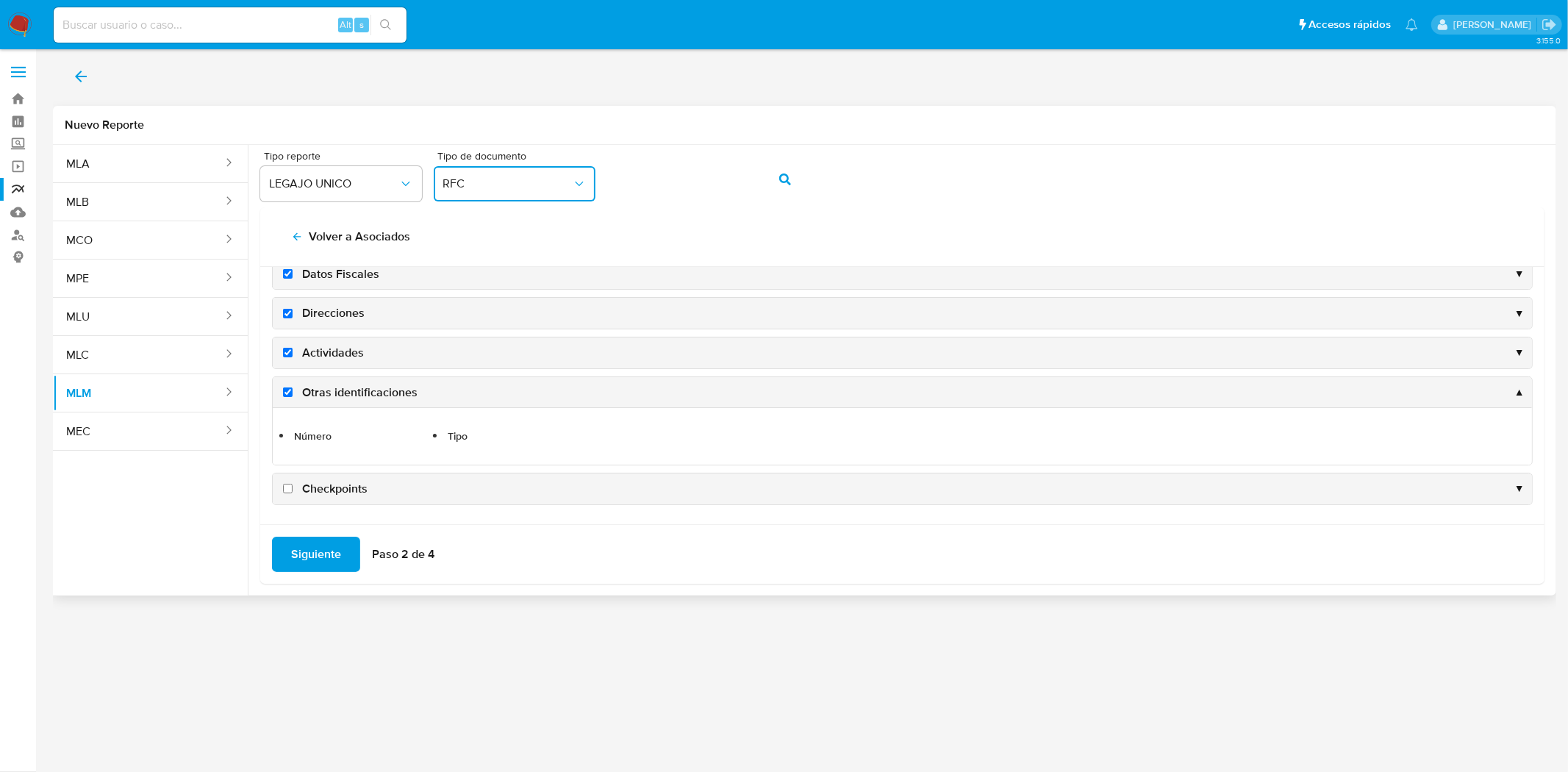
click at [285, 484] on input "Checkpoints" at bounding box center [288, 489] width 10 height 10
checkbox input "true"
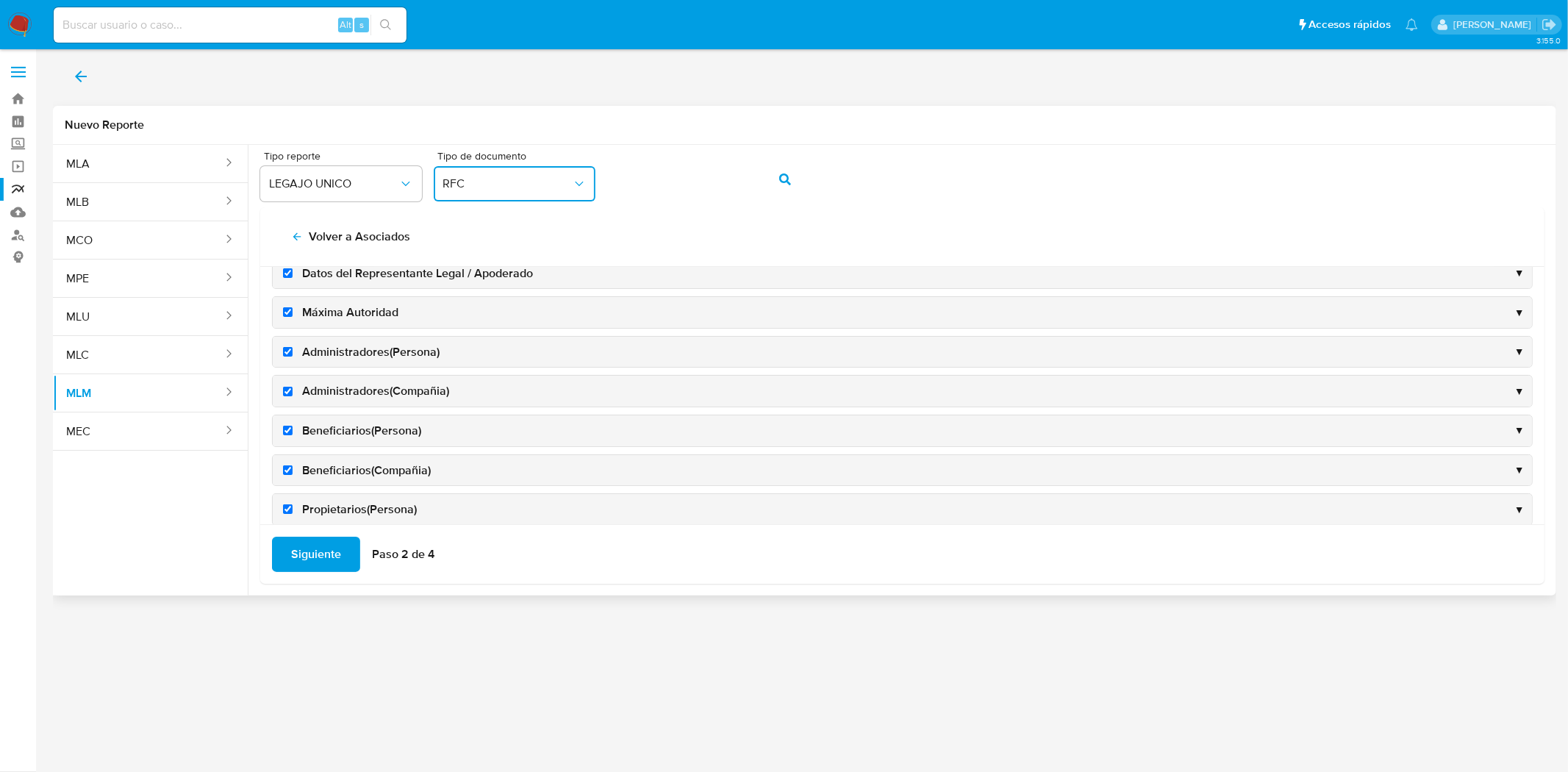
scroll to position [0, 0]
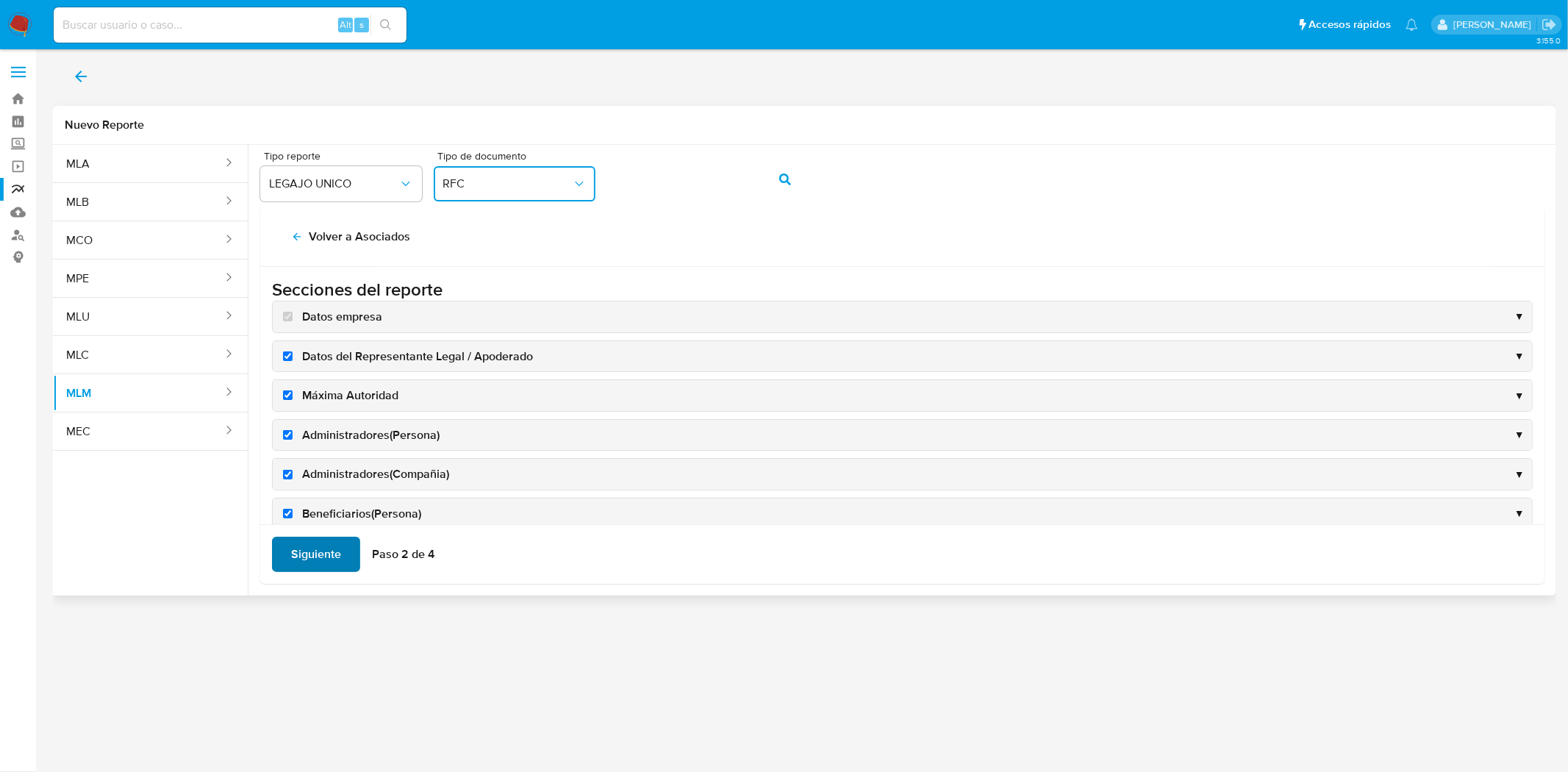
click at [302, 547] on span "Siguiente" at bounding box center [316, 555] width 50 height 32
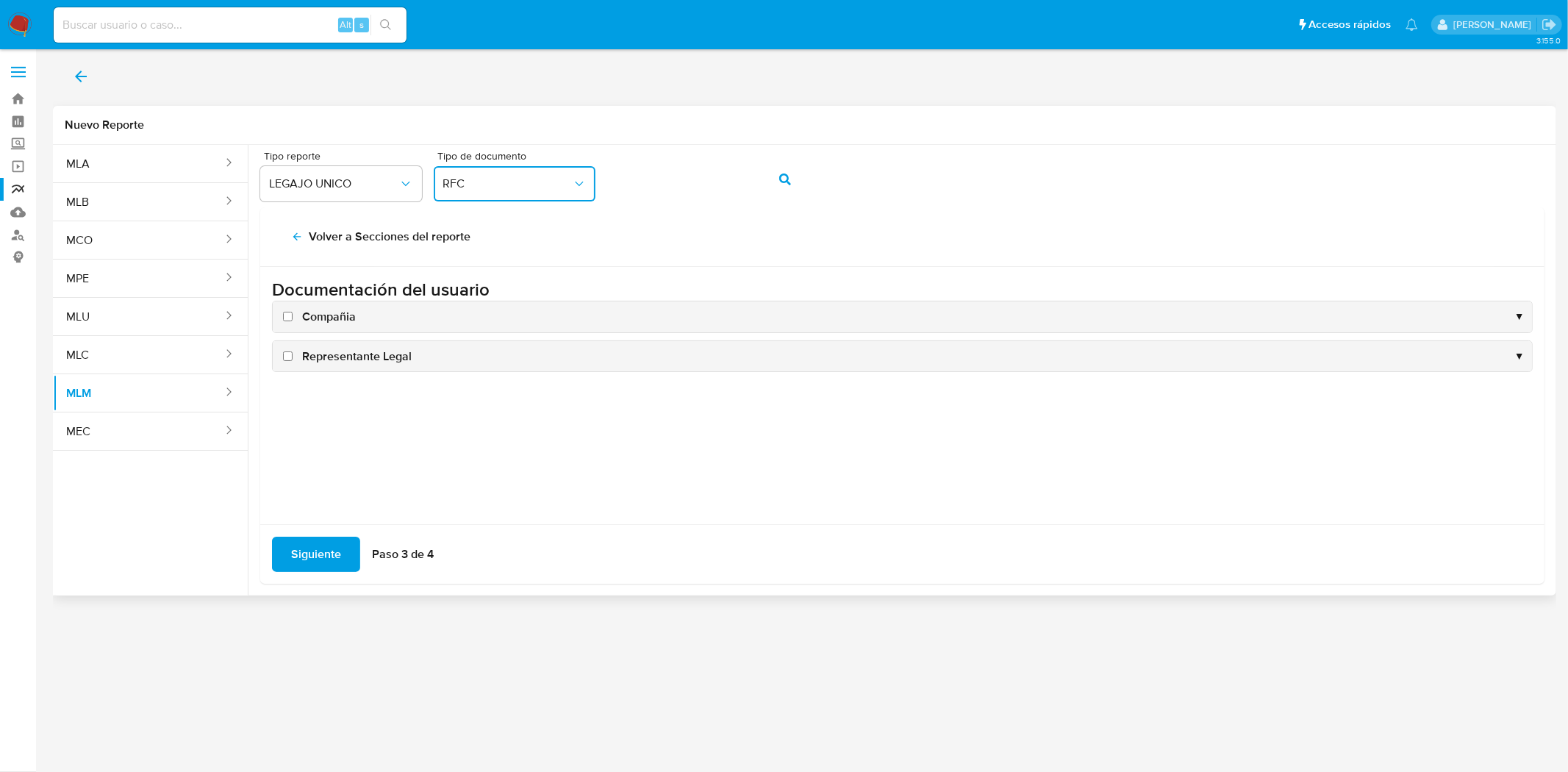
click at [283, 315] on input "Compañia" at bounding box center [288, 317] width 10 height 10
checkbox input "true"
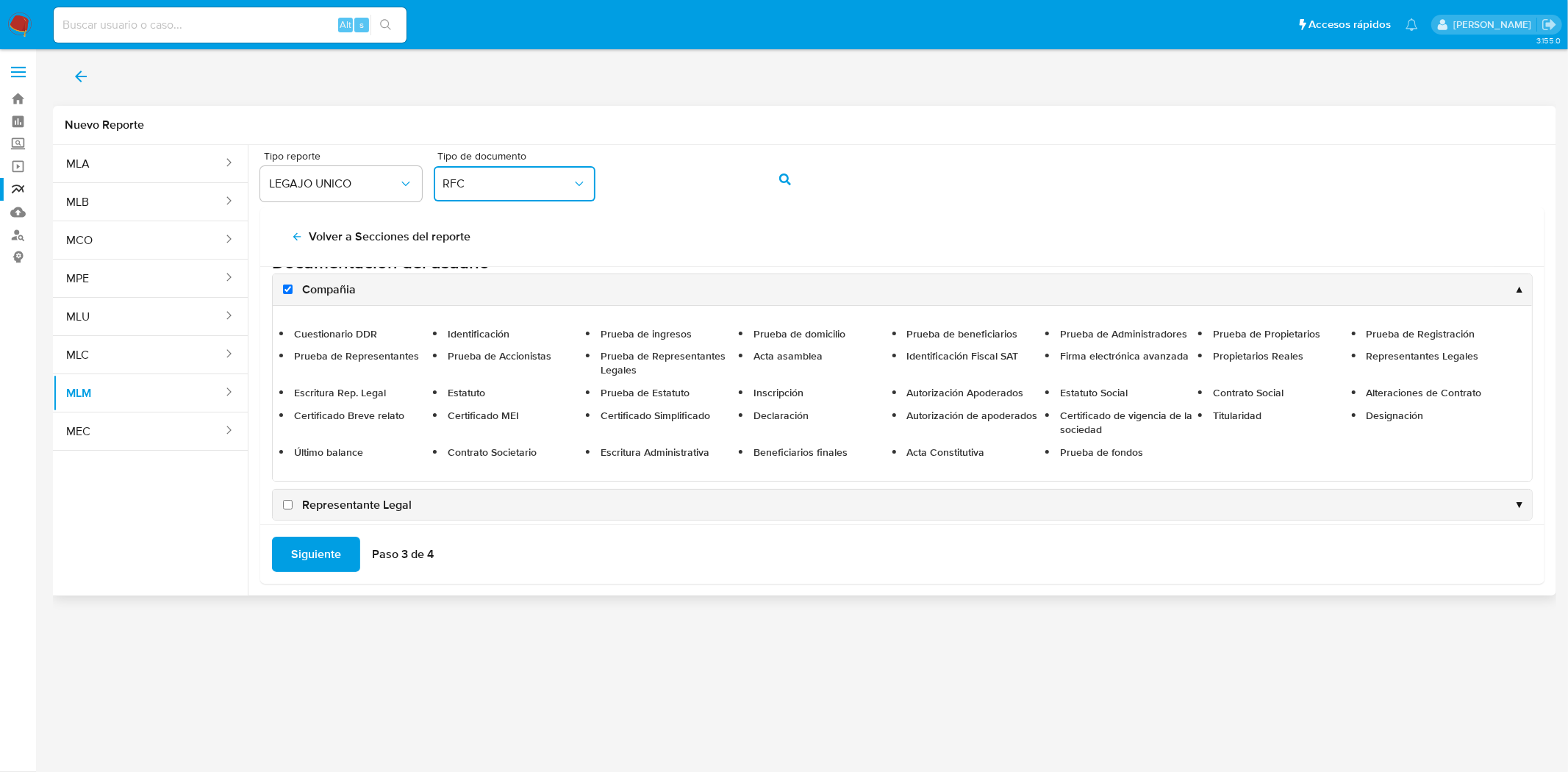
scroll to position [42, 0]
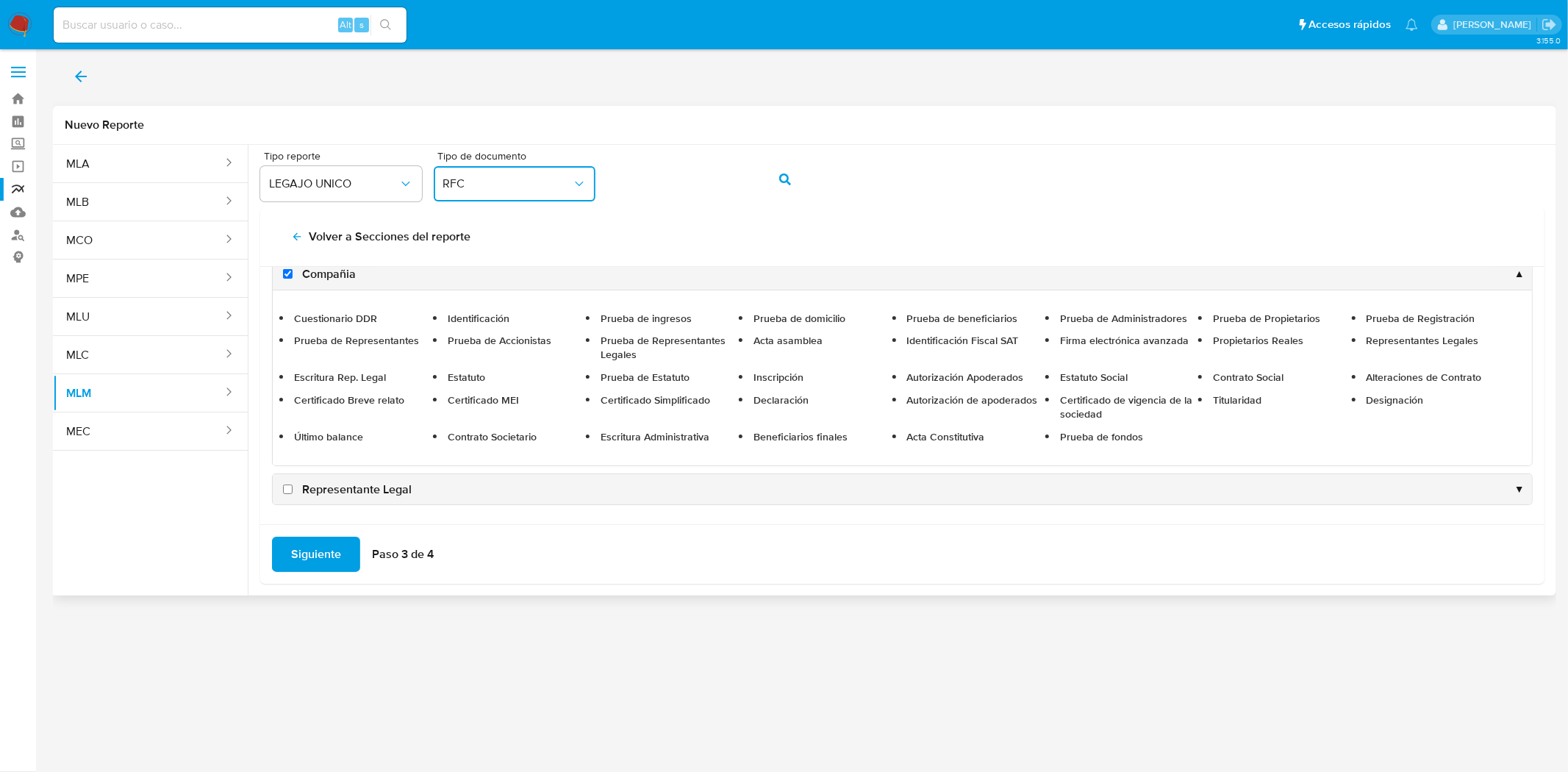
click at [292, 487] on input "Representante Legal" at bounding box center [288, 490] width 10 height 10
checkbox input "true"
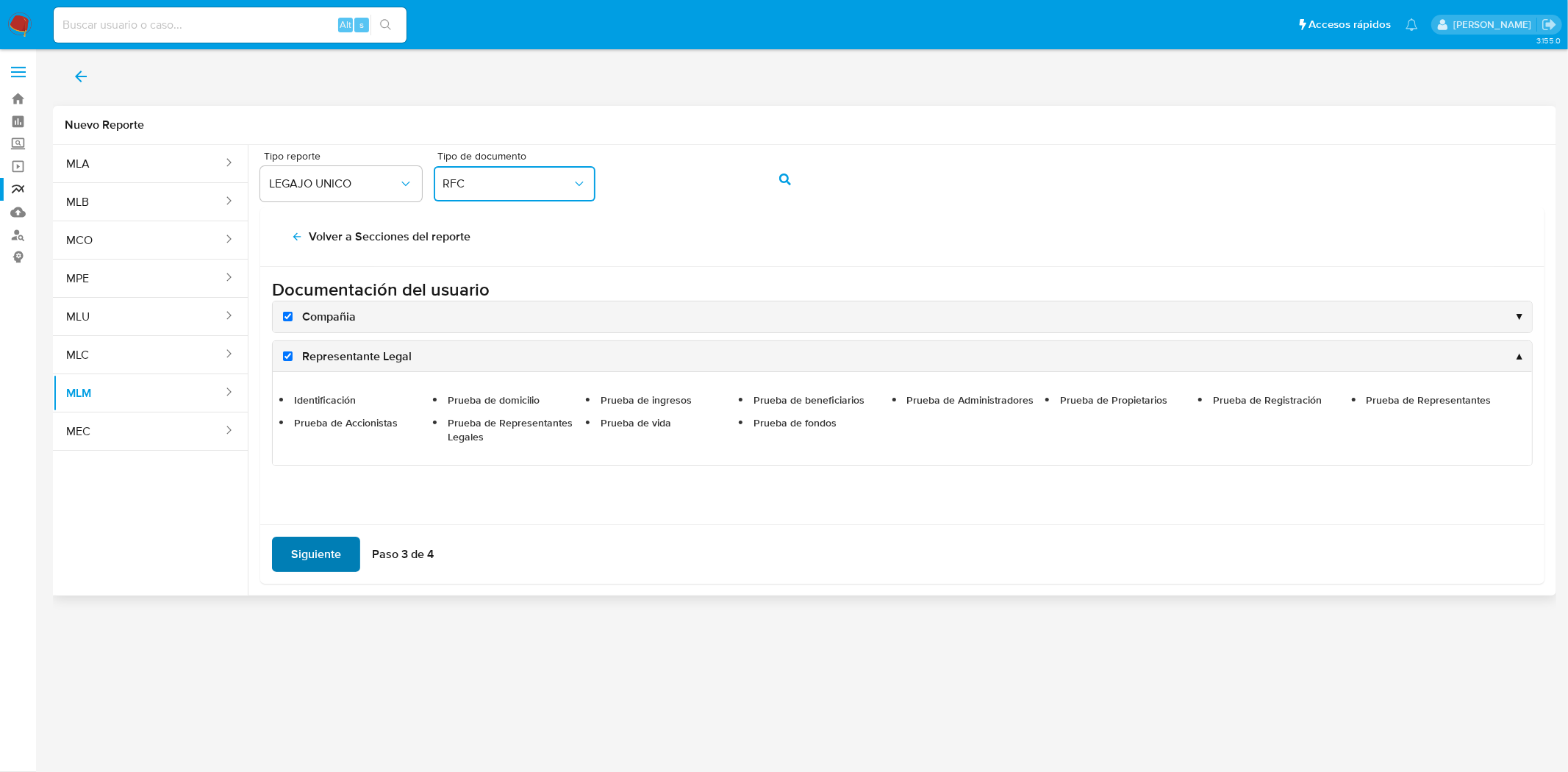
click at [304, 543] on span "Siguiente" at bounding box center [316, 555] width 50 height 32
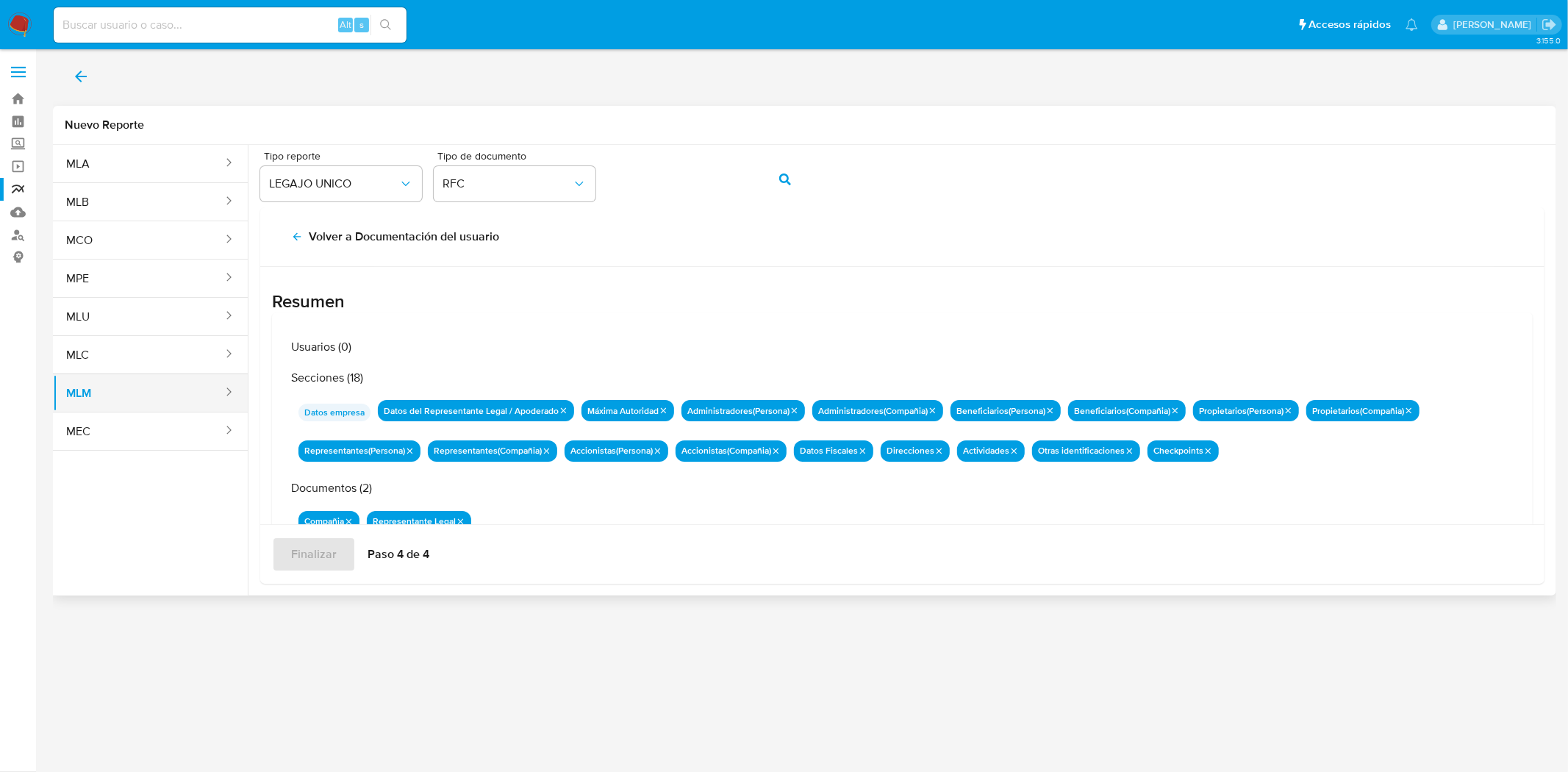
click at [111, 384] on button "MLM" at bounding box center [139, 394] width 171 height 35
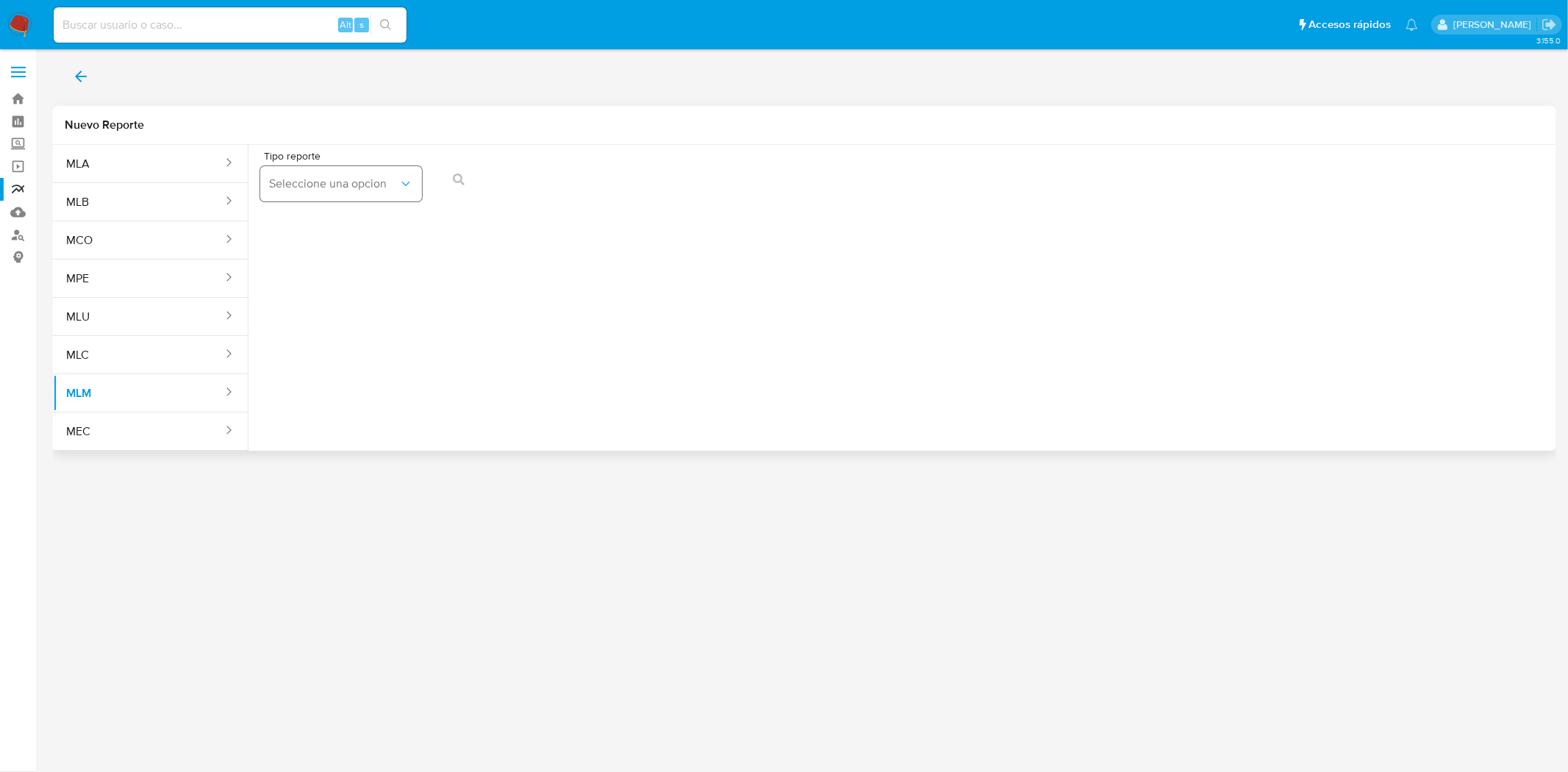
click at [369, 185] on span "Seleccione una opcion" at bounding box center [333, 184] width 129 height 14
click at [351, 230] on span "LEGAJO UNICO" at bounding box center [310, 224] width 83 height 14
click at [445, 190] on span "RFC" at bounding box center [506, 184] width 129 height 14
click at [788, 192] on span "action-search" at bounding box center [784, 180] width 12 height 32
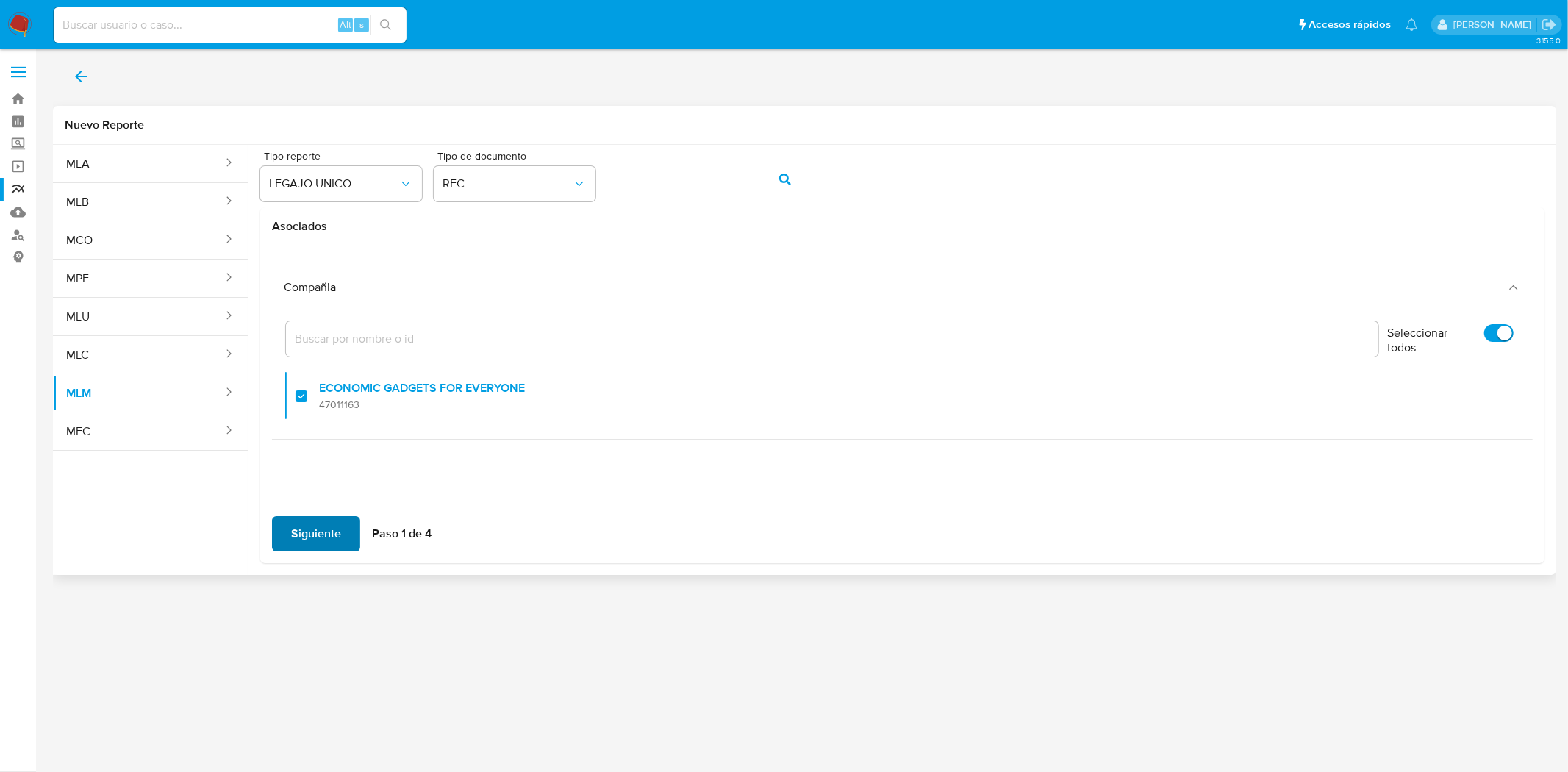
click at [320, 538] on span "Siguiente" at bounding box center [316, 534] width 50 height 32
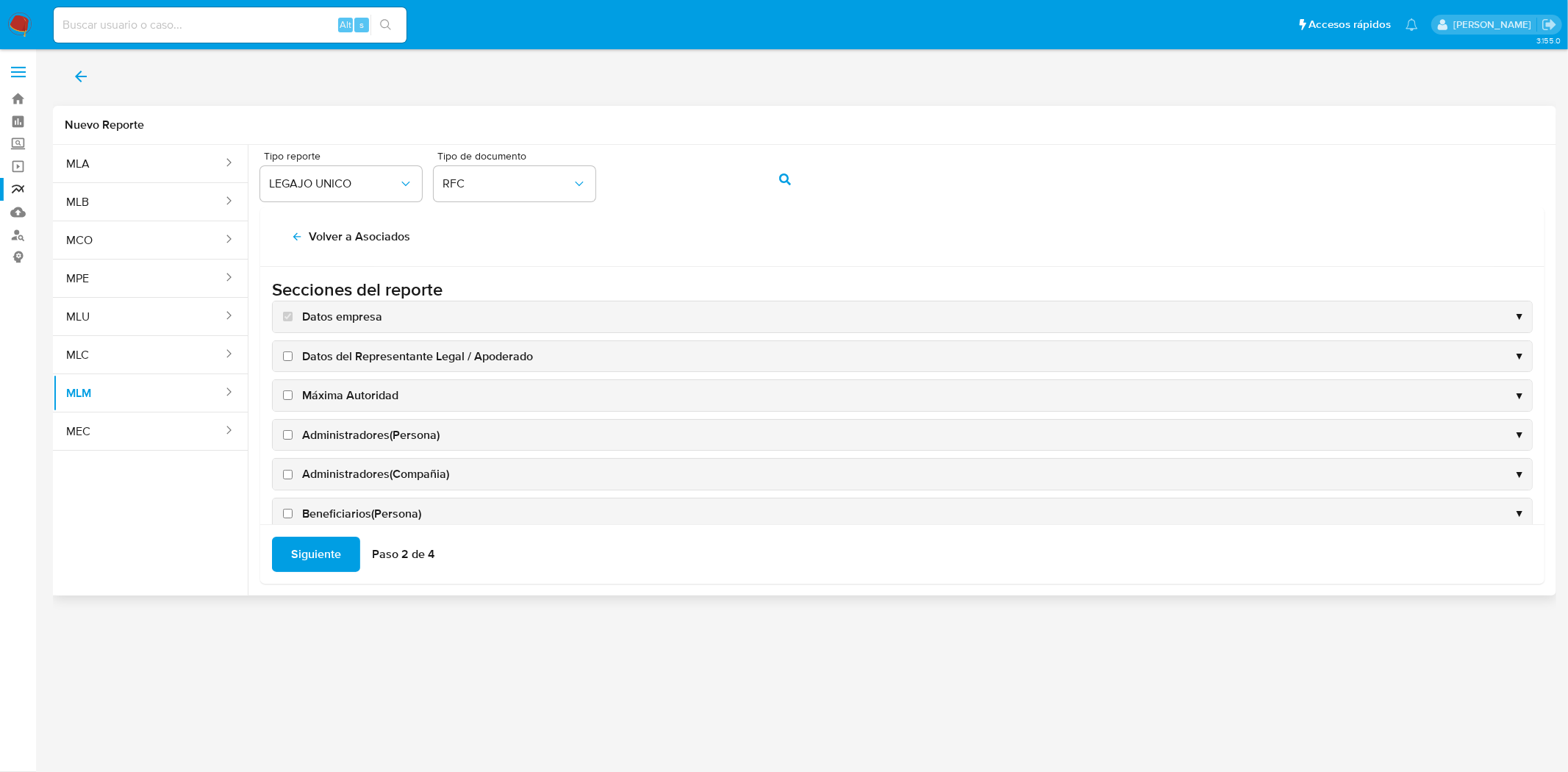
click at [287, 361] on input "Datos del Representante Legal / Apoderado" at bounding box center [288, 357] width 10 height 10
checkbox input "true"
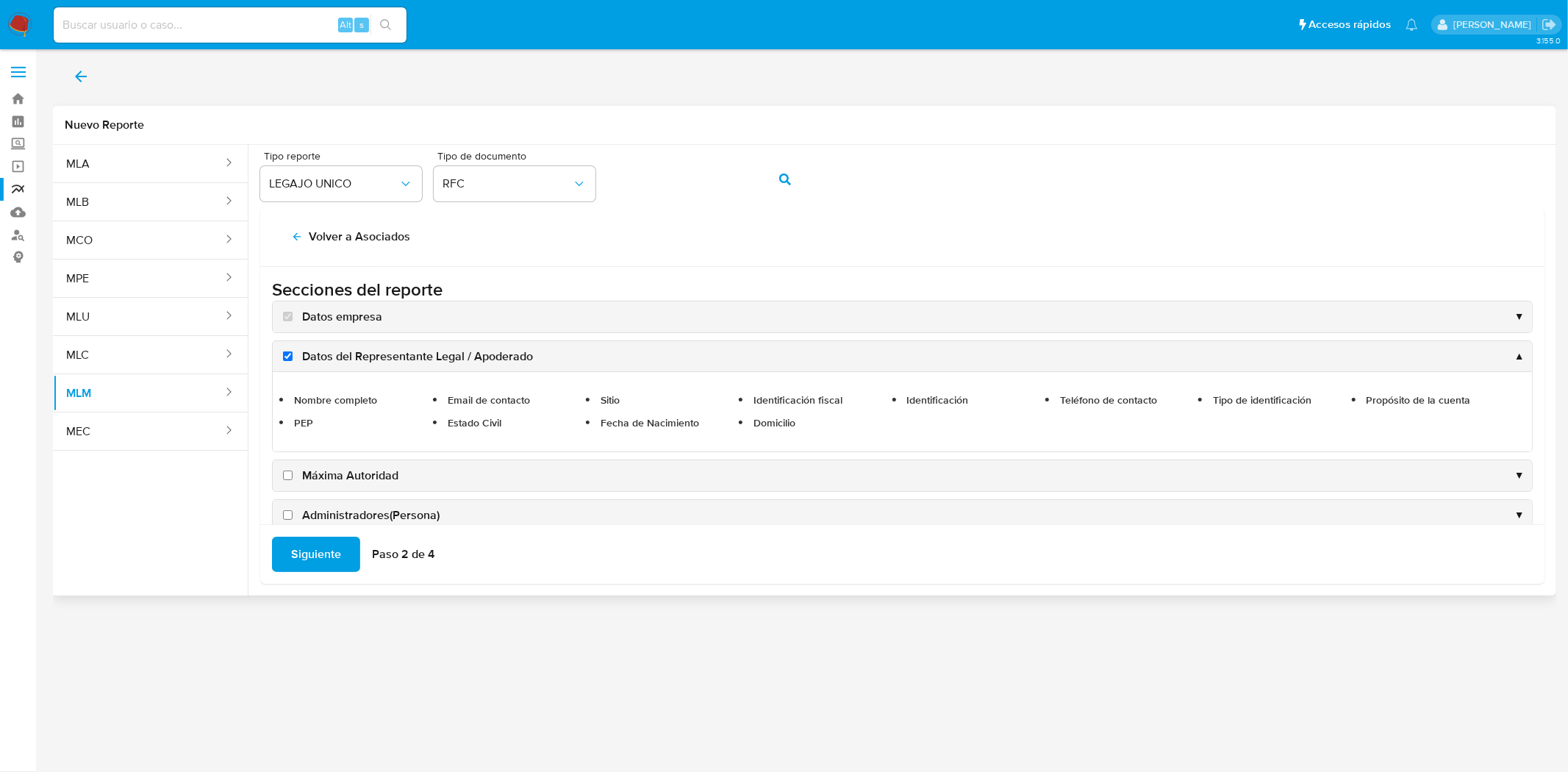
click at [288, 471] on input "Máxima Autoridad" at bounding box center [288, 475] width 10 height 10
checkbox input "true"
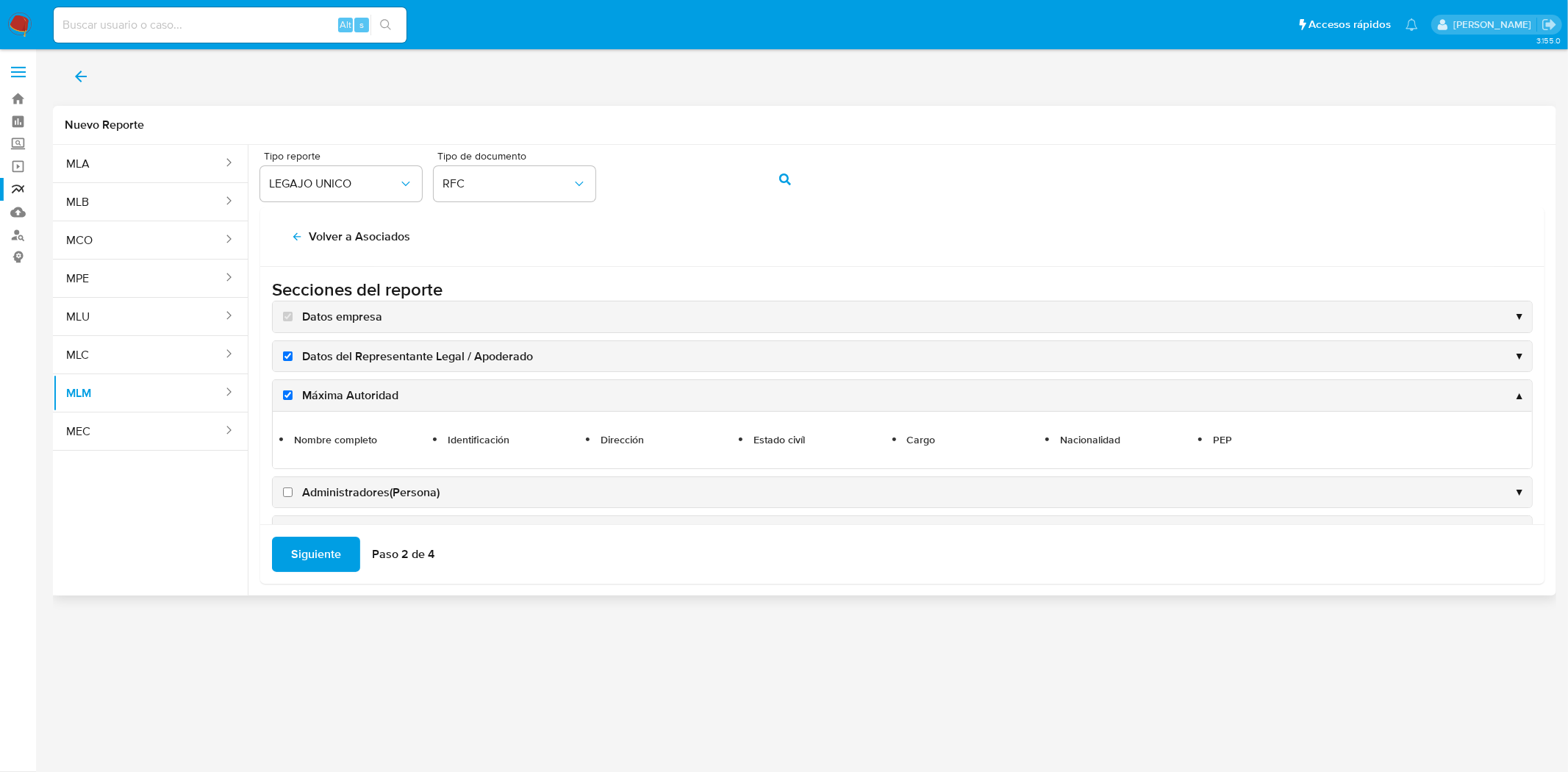
click at [284, 495] on input "Administradores(Persona)" at bounding box center [288, 492] width 10 height 10
checkbox input "true"
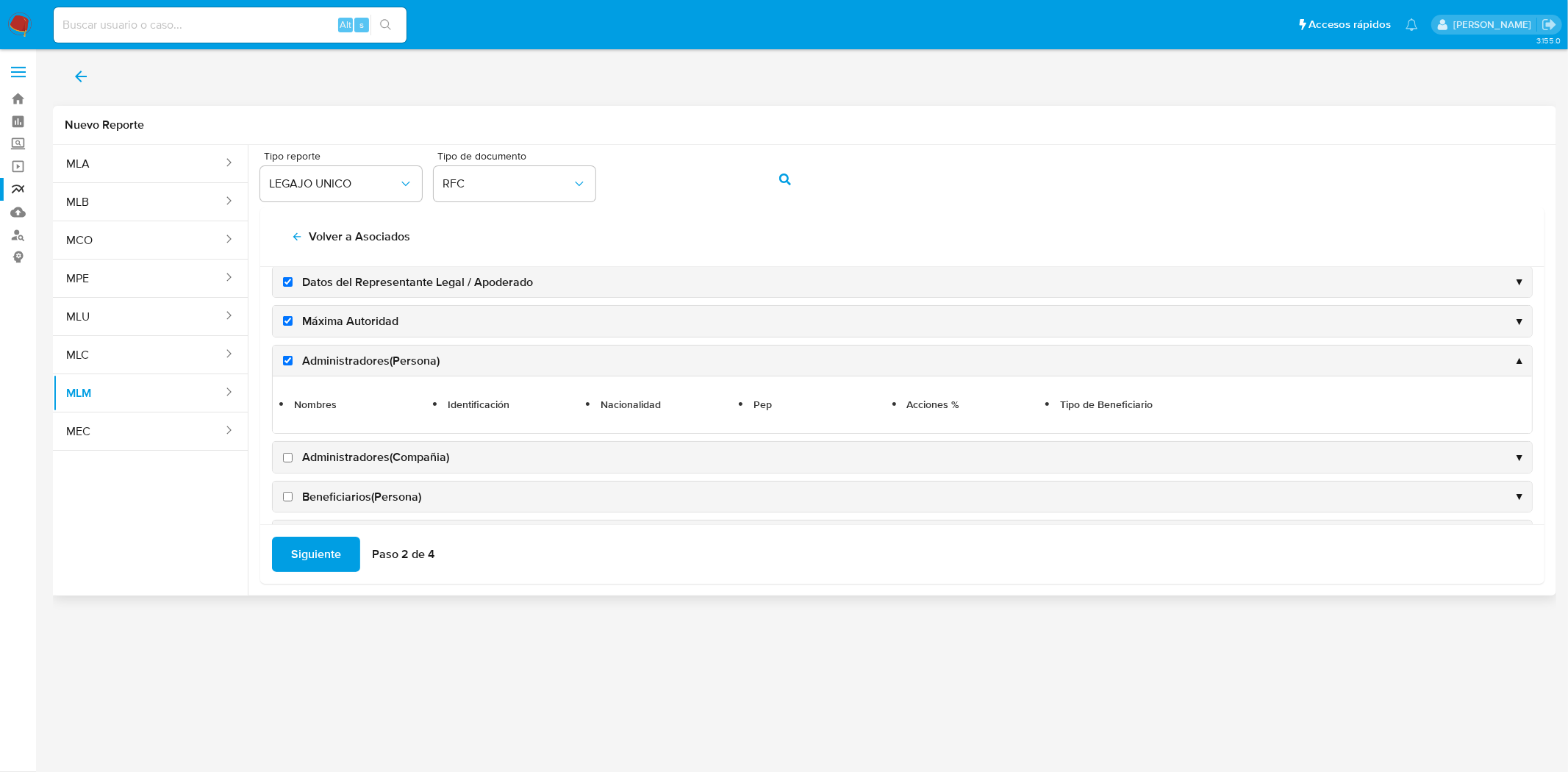
scroll to position [164, 0]
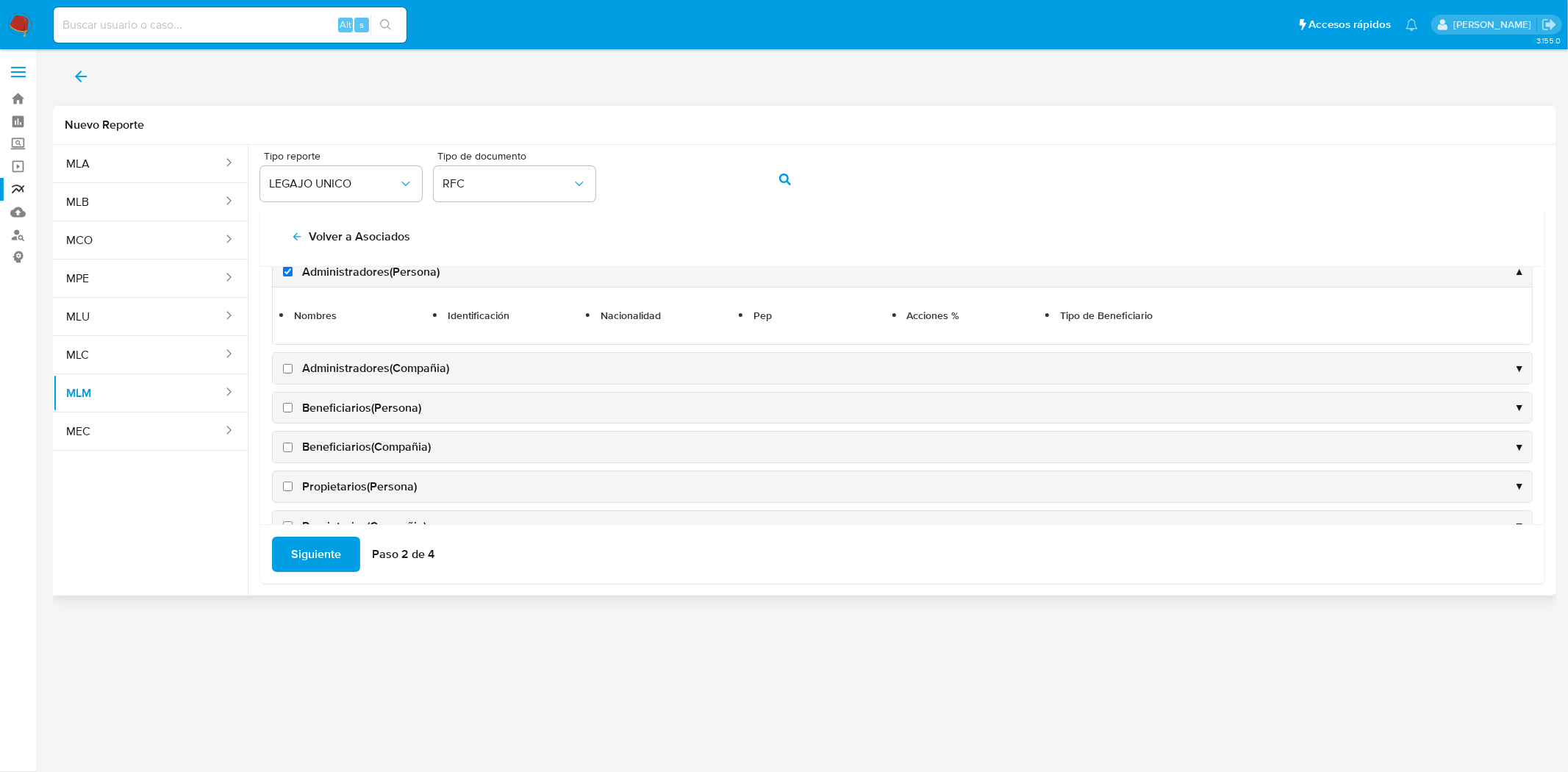
click at [284, 375] on label "Administradores(Compañia)" at bounding box center [365, 369] width 169 height 16
click at [284, 374] on input "Administradores(Compañia)" at bounding box center [288, 369] width 10 height 10
checkbox input "true"
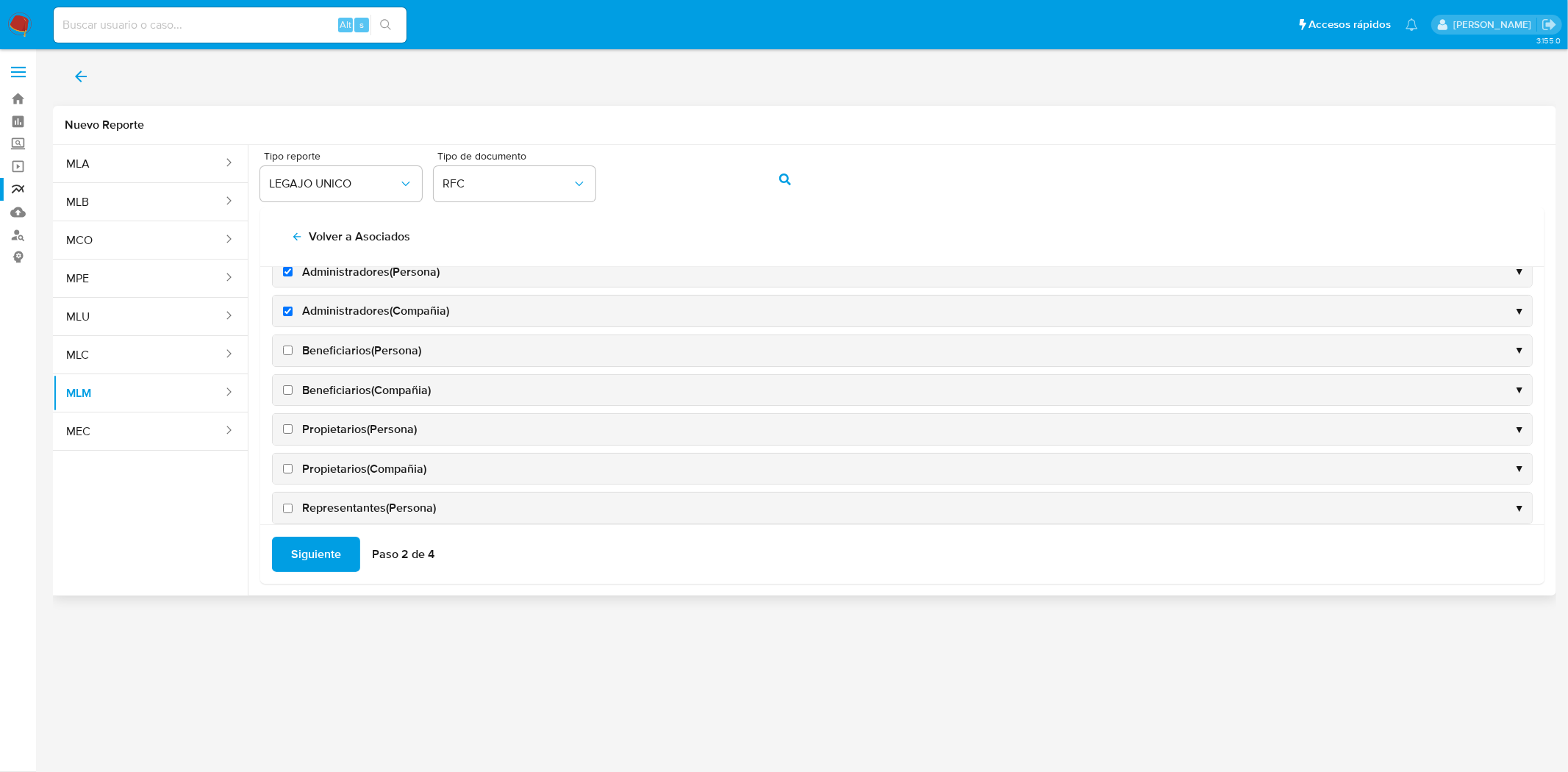
click at [287, 386] on input "Beneficiarios(Compañia)" at bounding box center [288, 390] width 10 height 10
checkbox input "true"
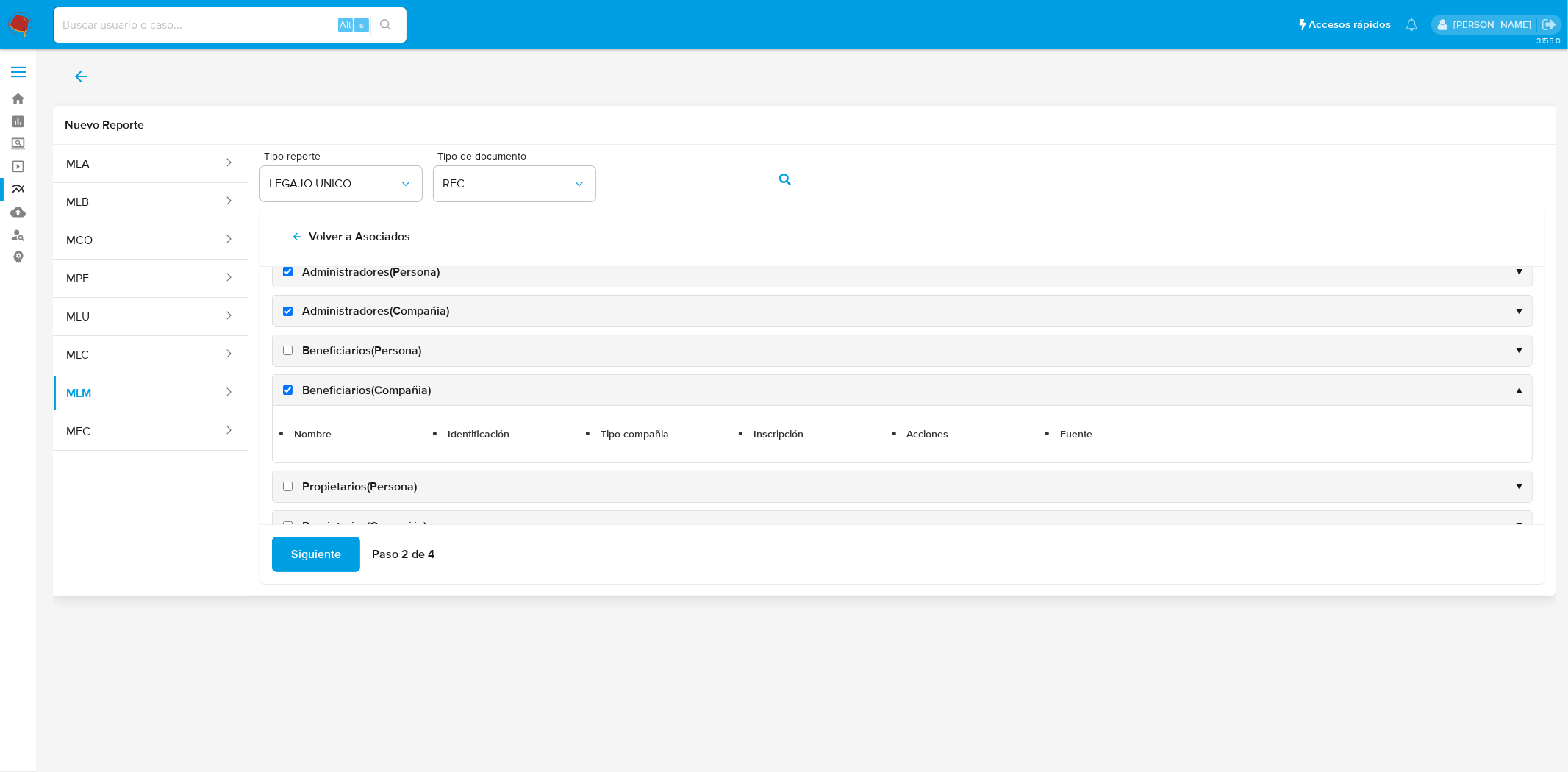
click at [284, 482] on label "Propietarios(Persona)" at bounding box center [349, 487] width 137 height 16
click at [284, 482] on input "Propietarios(Persona)" at bounding box center [288, 487] width 10 height 10
checkbox input "true"
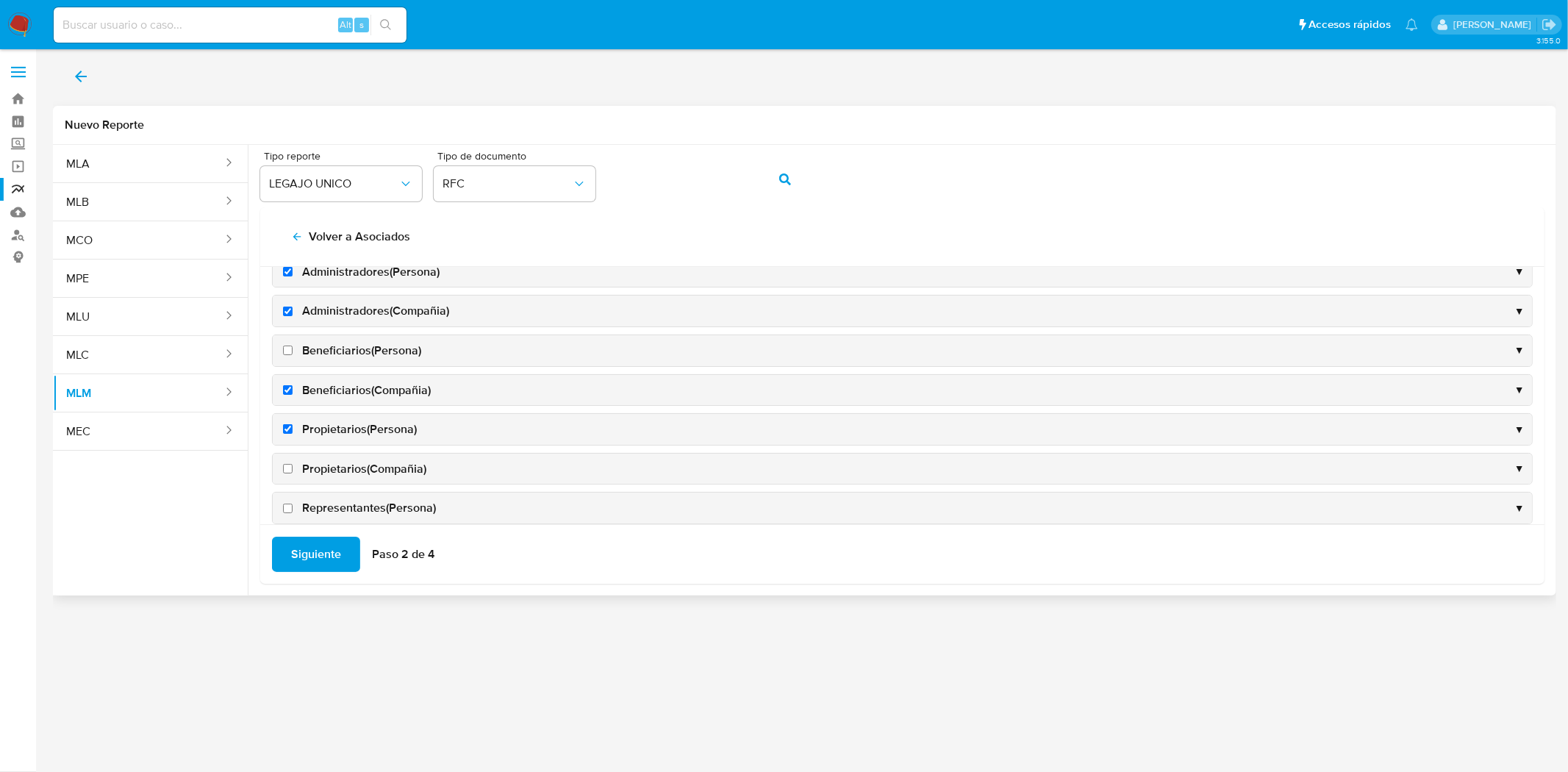
click at [291, 354] on input "Beneficiarios(Persona)" at bounding box center [288, 350] width 10 height 10
checkbox input "true"
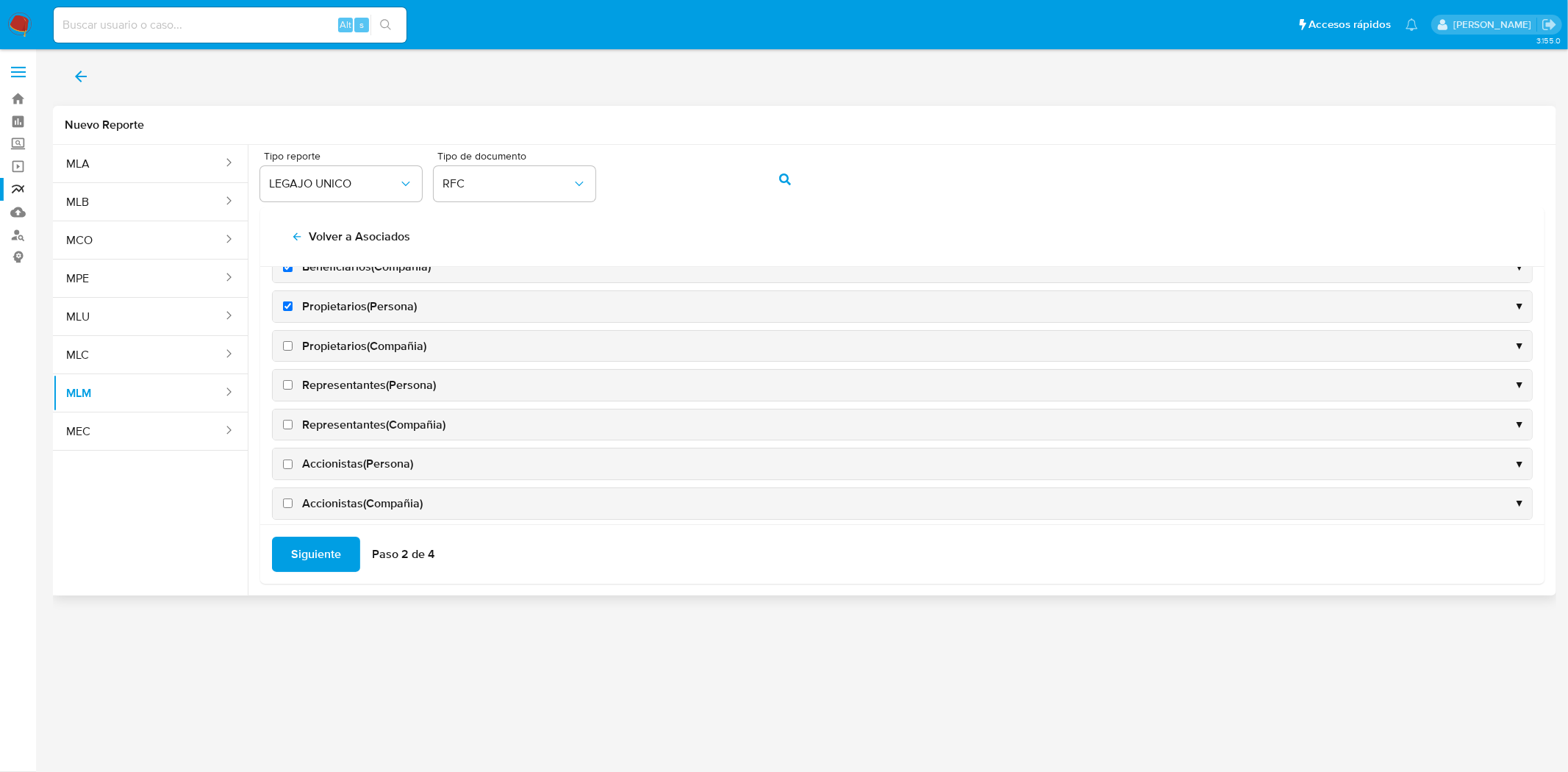
scroll to position [408, 0]
click at [283, 307] on input "Propietarios(Compañia)" at bounding box center [288, 304] width 10 height 10
checkbox input "true"
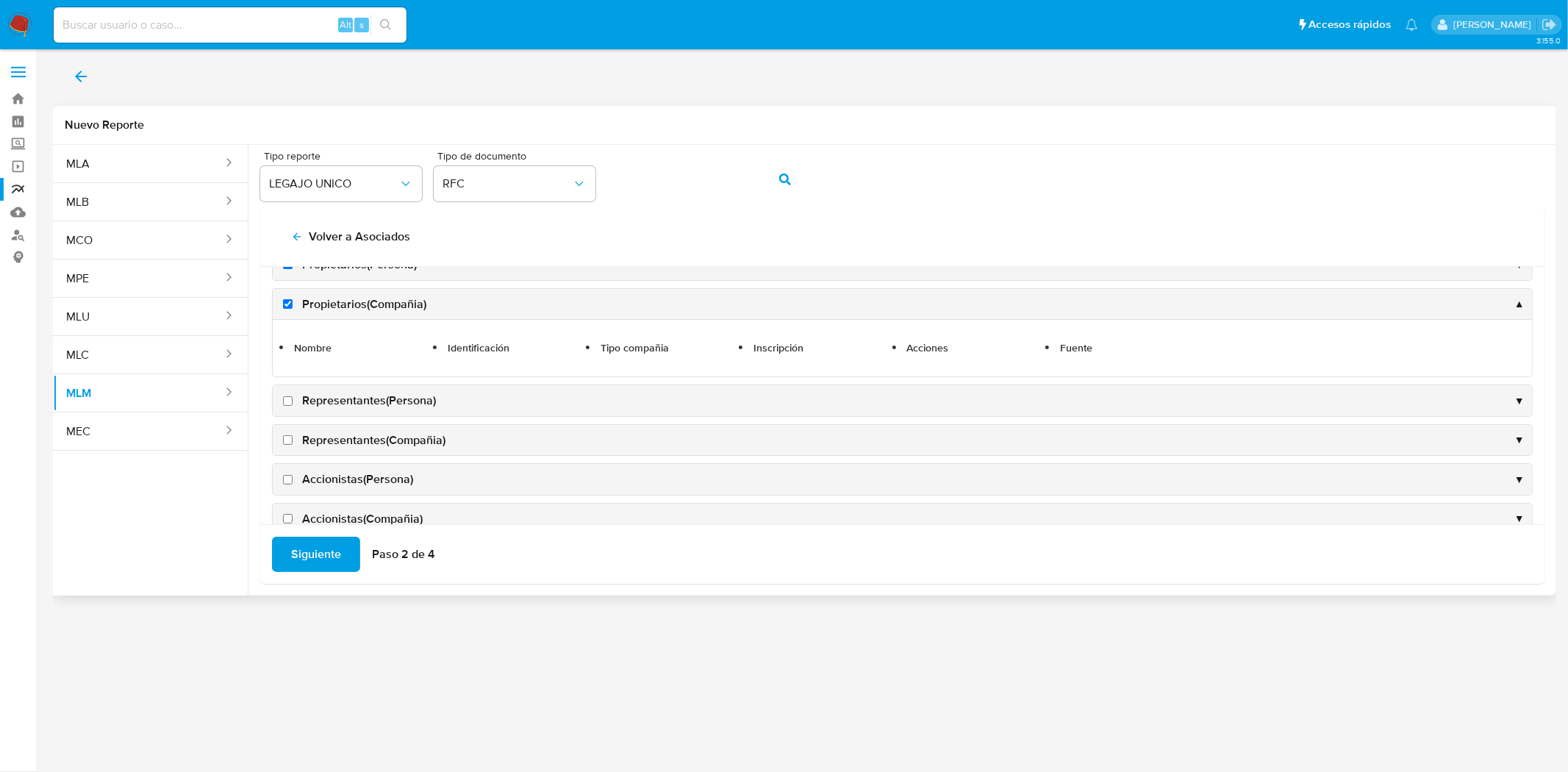
click at [289, 394] on label "Representantes(Persona)" at bounding box center [358, 401] width 155 height 16
click at [289, 396] on input "Representantes(Persona)" at bounding box center [288, 401] width 10 height 10
checkbox input "true"
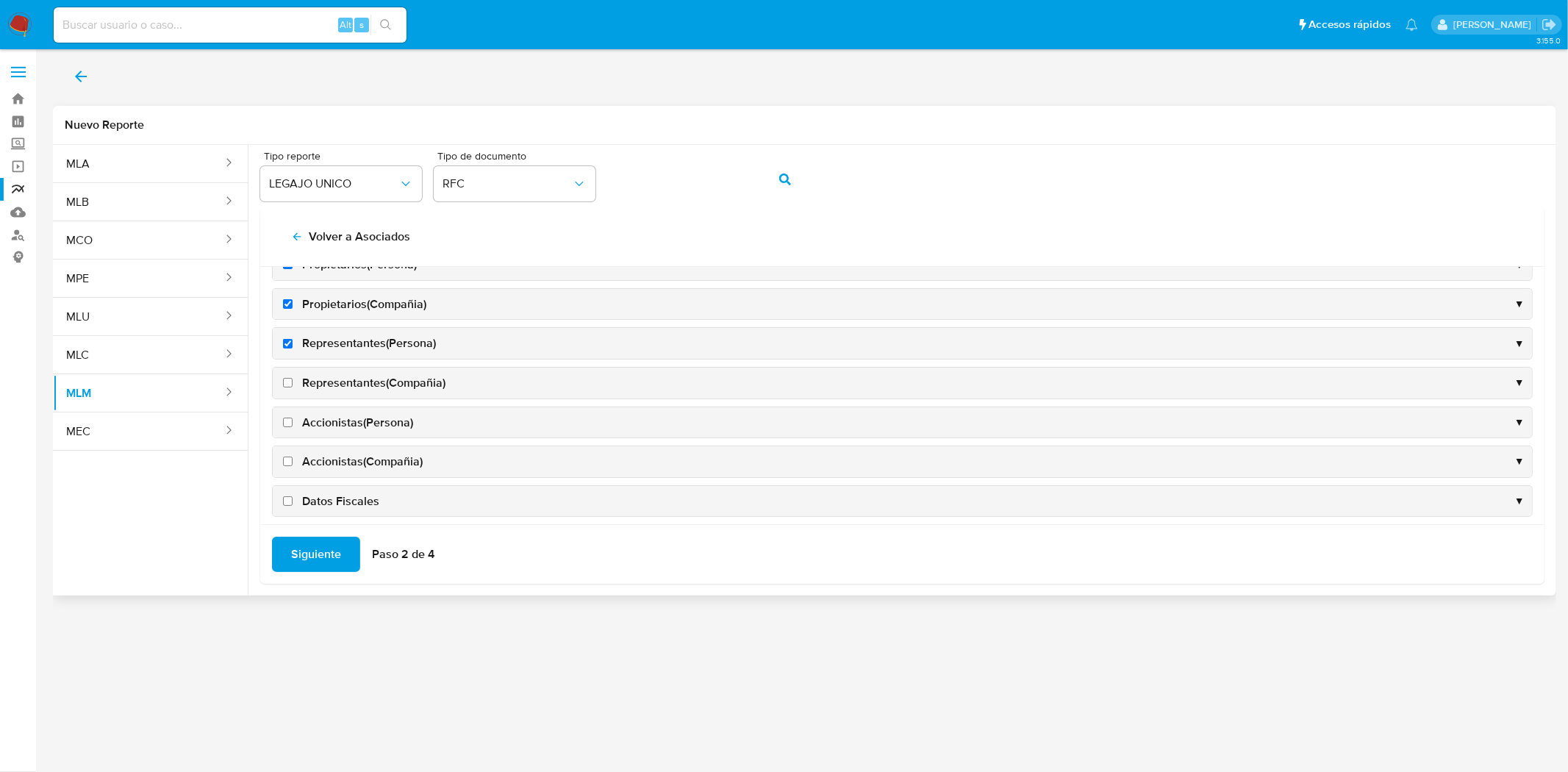
click at [288, 392] on div "Representantes(Compañia) ▼" at bounding box center [901, 383] width 1259 height 31
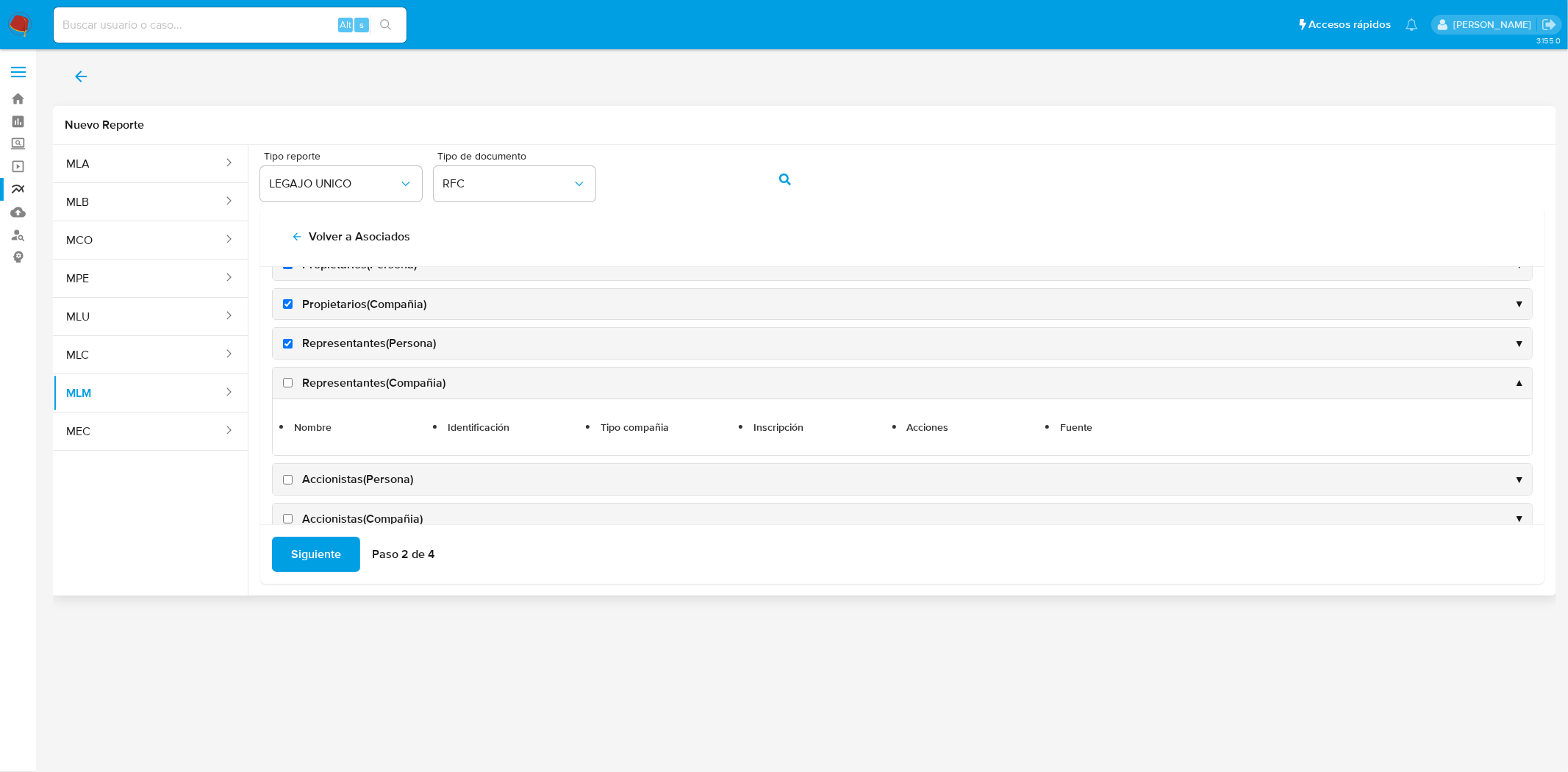
click at [289, 384] on input "Representantes(Compañia)" at bounding box center [288, 383] width 10 height 10
checkbox input "true"
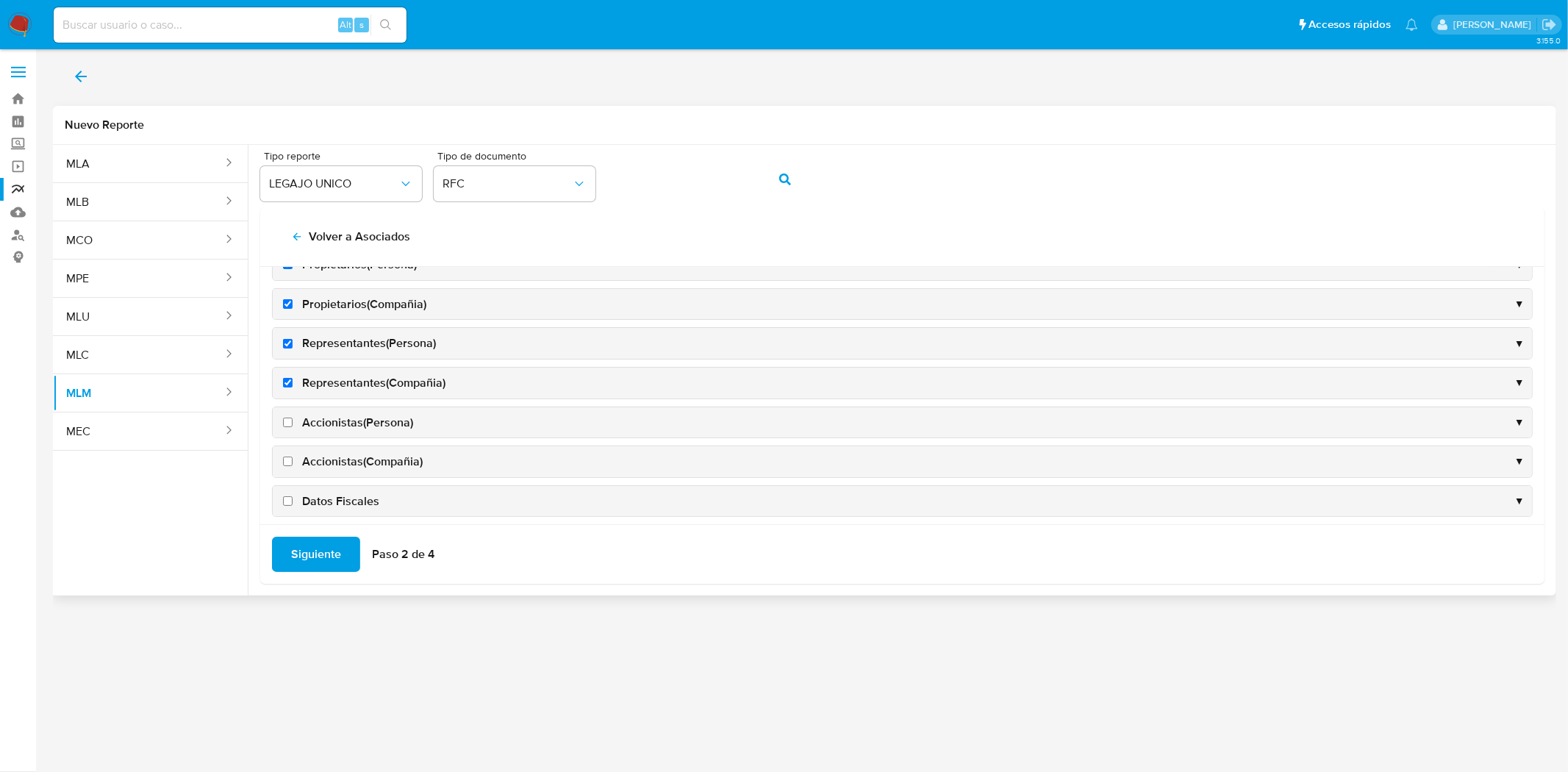
click at [290, 424] on input "Accionistas(Persona)" at bounding box center [288, 422] width 10 height 10
checkbox input "true"
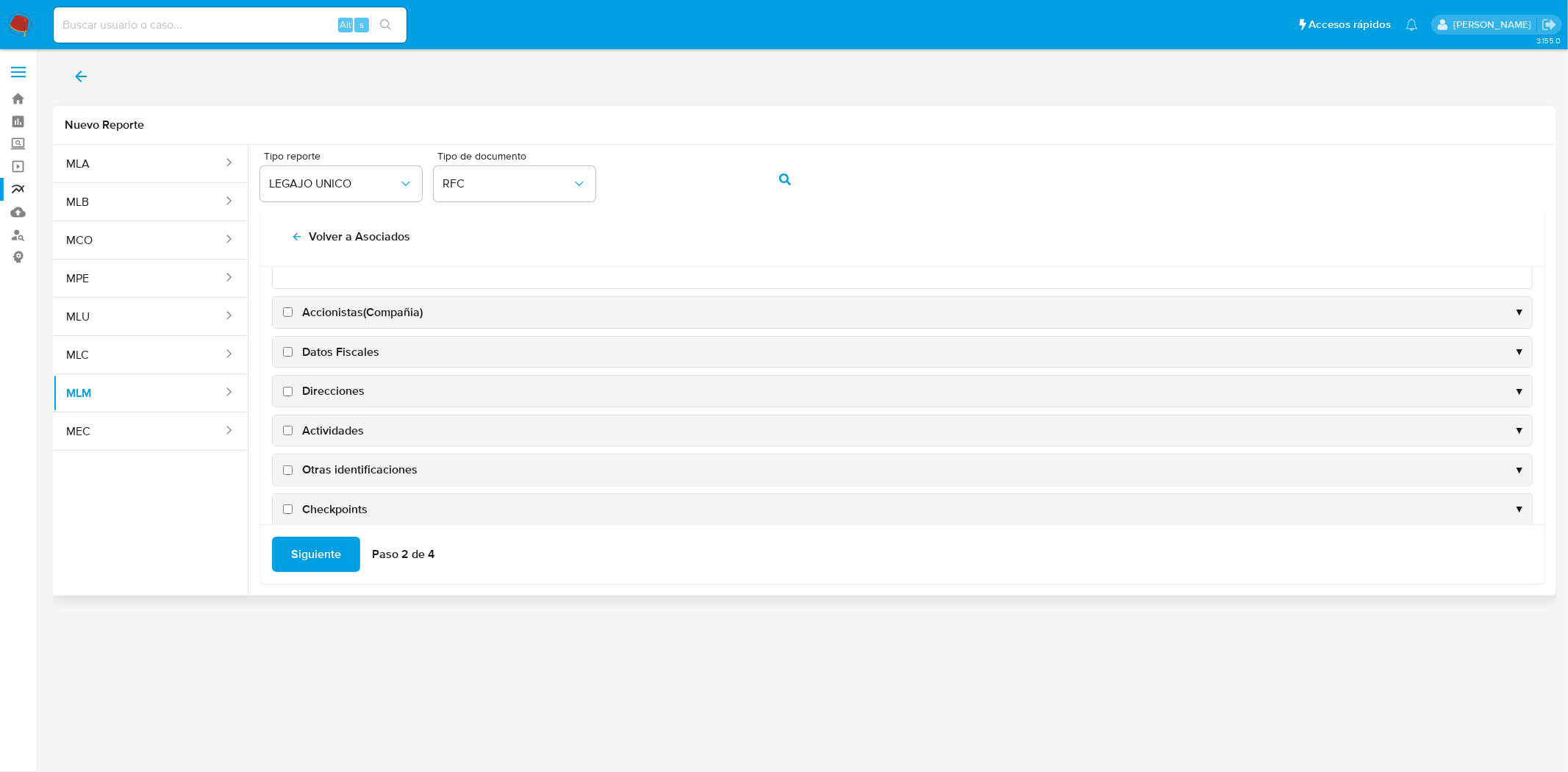
scroll to position [557, 0]
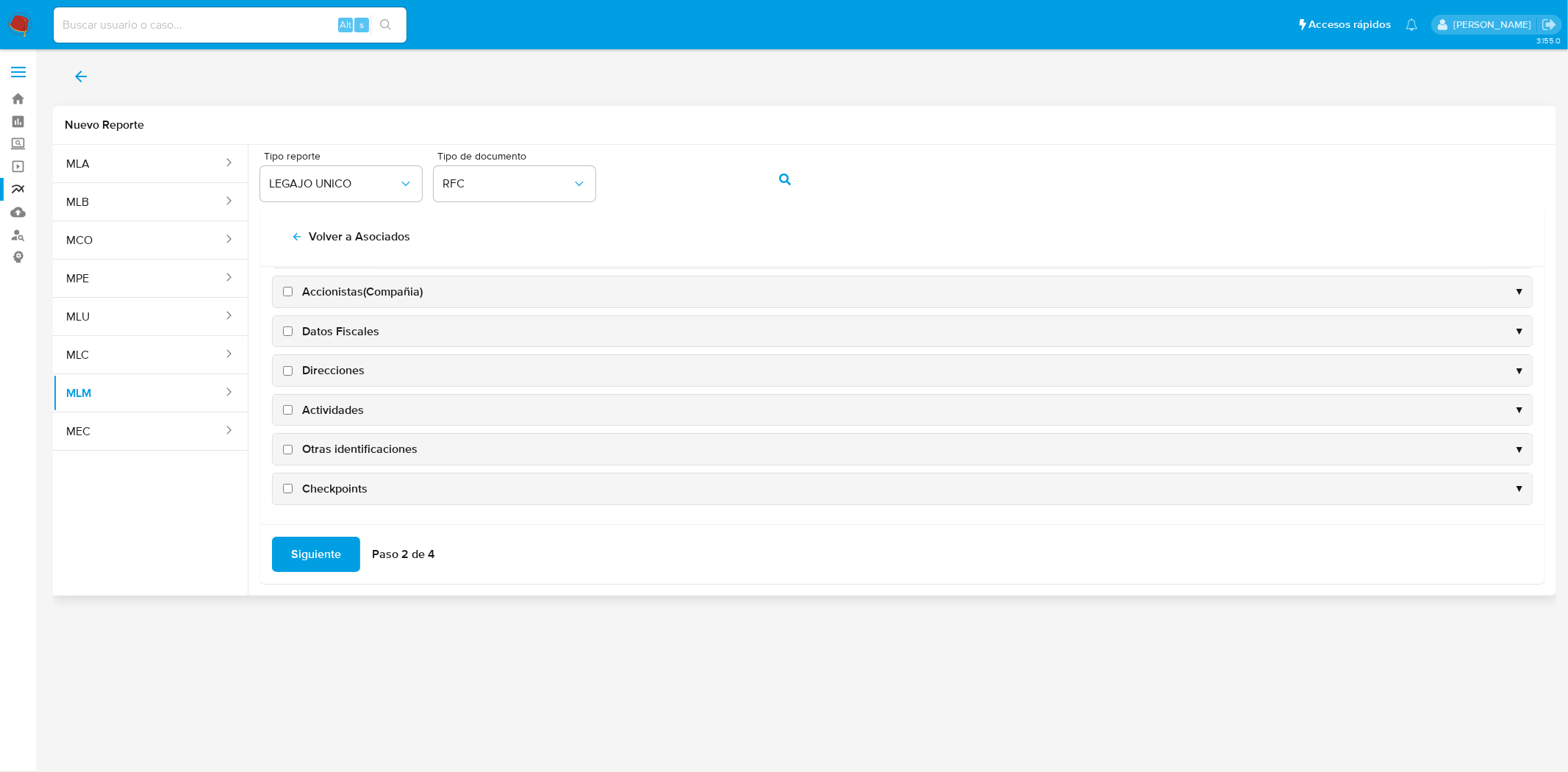
click at [284, 489] on input "Checkpoints" at bounding box center [288, 489] width 10 height 10
checkbox input "true"
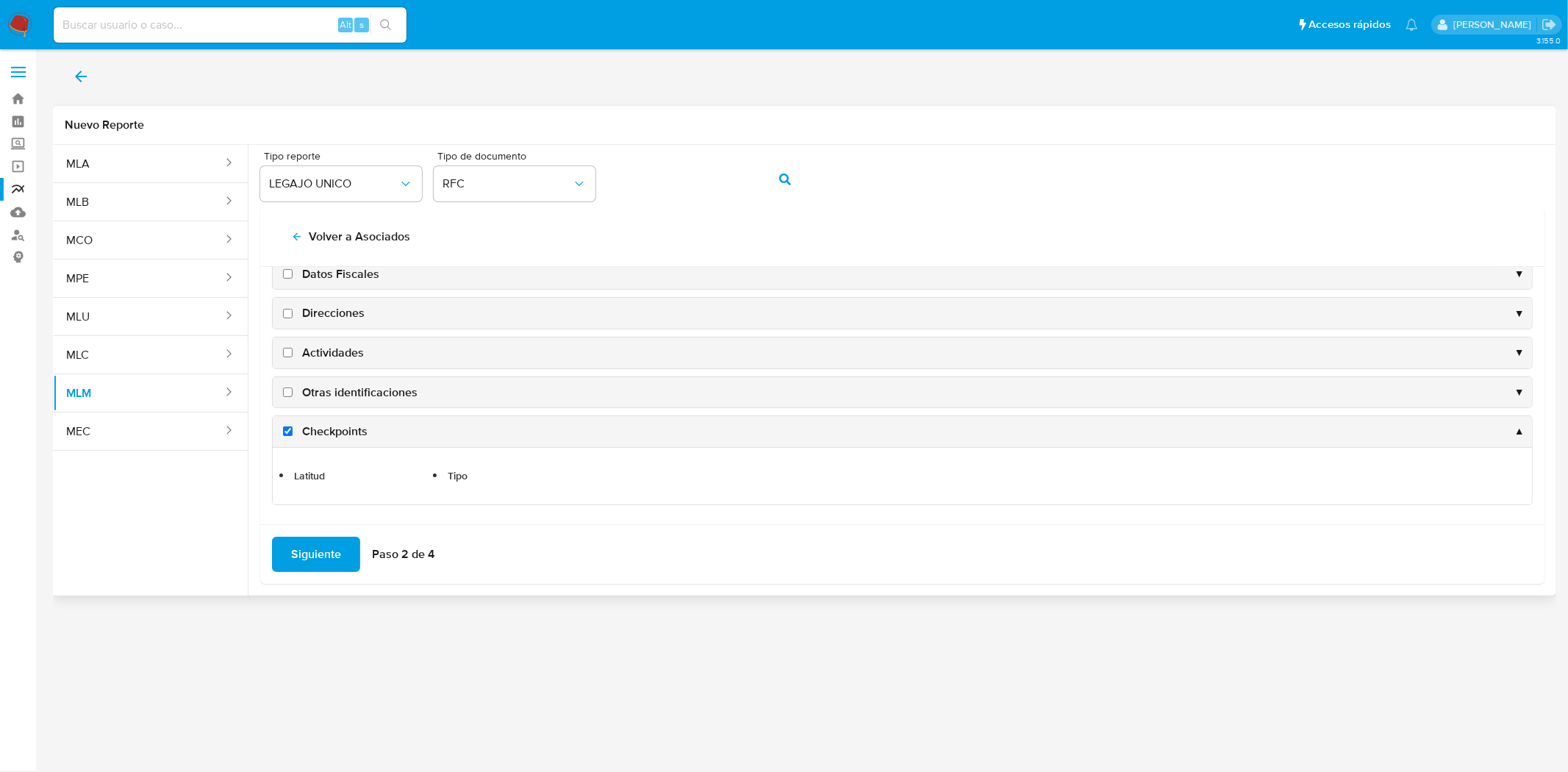
click at [289, 402] on div "Otras identificaciones ▼" at bounding box center [901, 393] width 1259 height 31
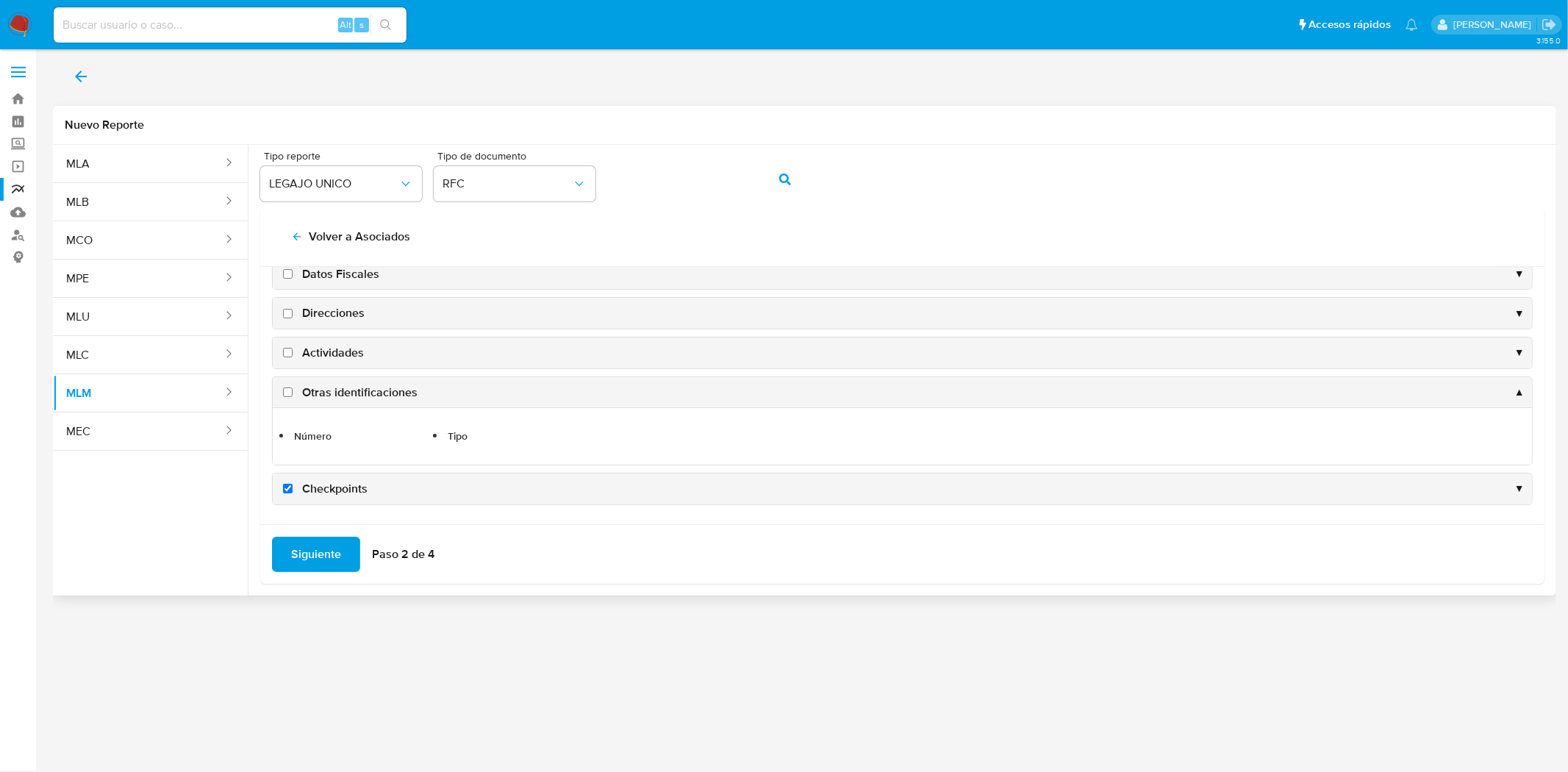
click at [289, 393] on input "Otras identificaciones" at bounding box center [288, 392] width 10 height 10
checkbox input "true"
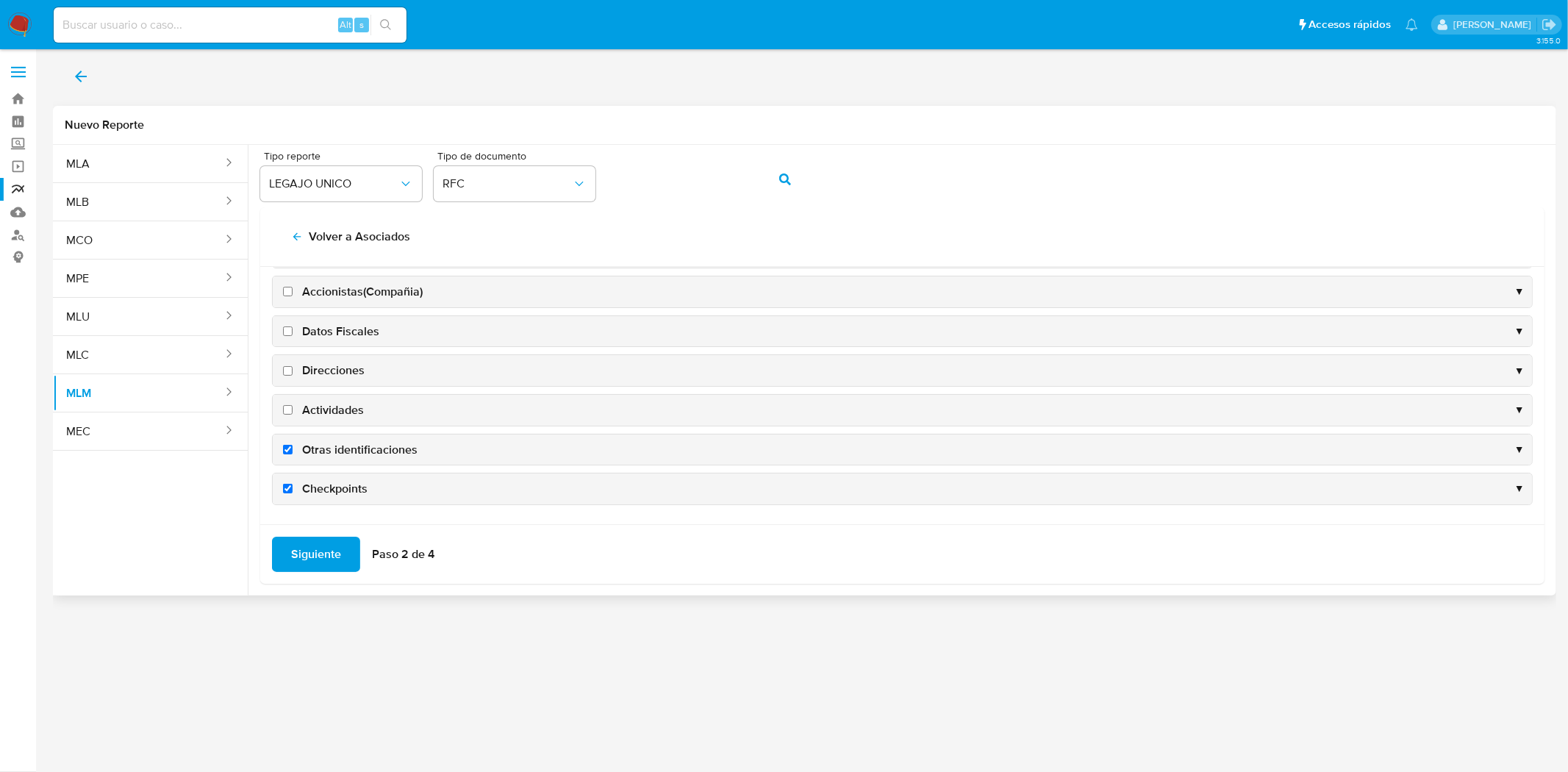
click at [281, 384] on div "Direcciones ▼" at bounding box center [901, 370] width 1259 height 31
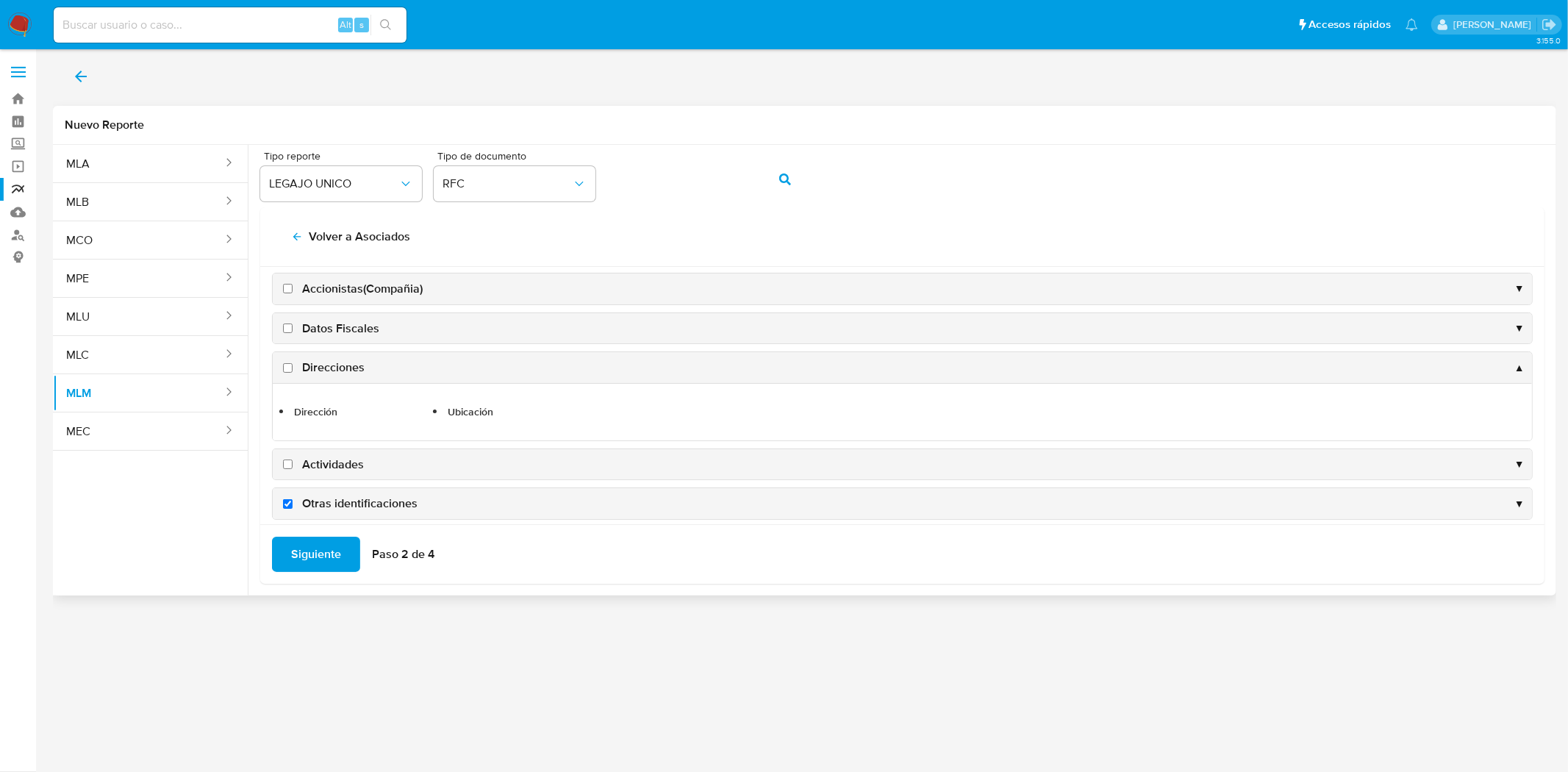
drag, startPoint x: 285, startPoint y: 356, endPoint x: 284, endPoint y: 366, distance: 10.0
click at [285, 356] on div "Direcciones ▲" at bounding box center [901, 367] width 1259 height 31
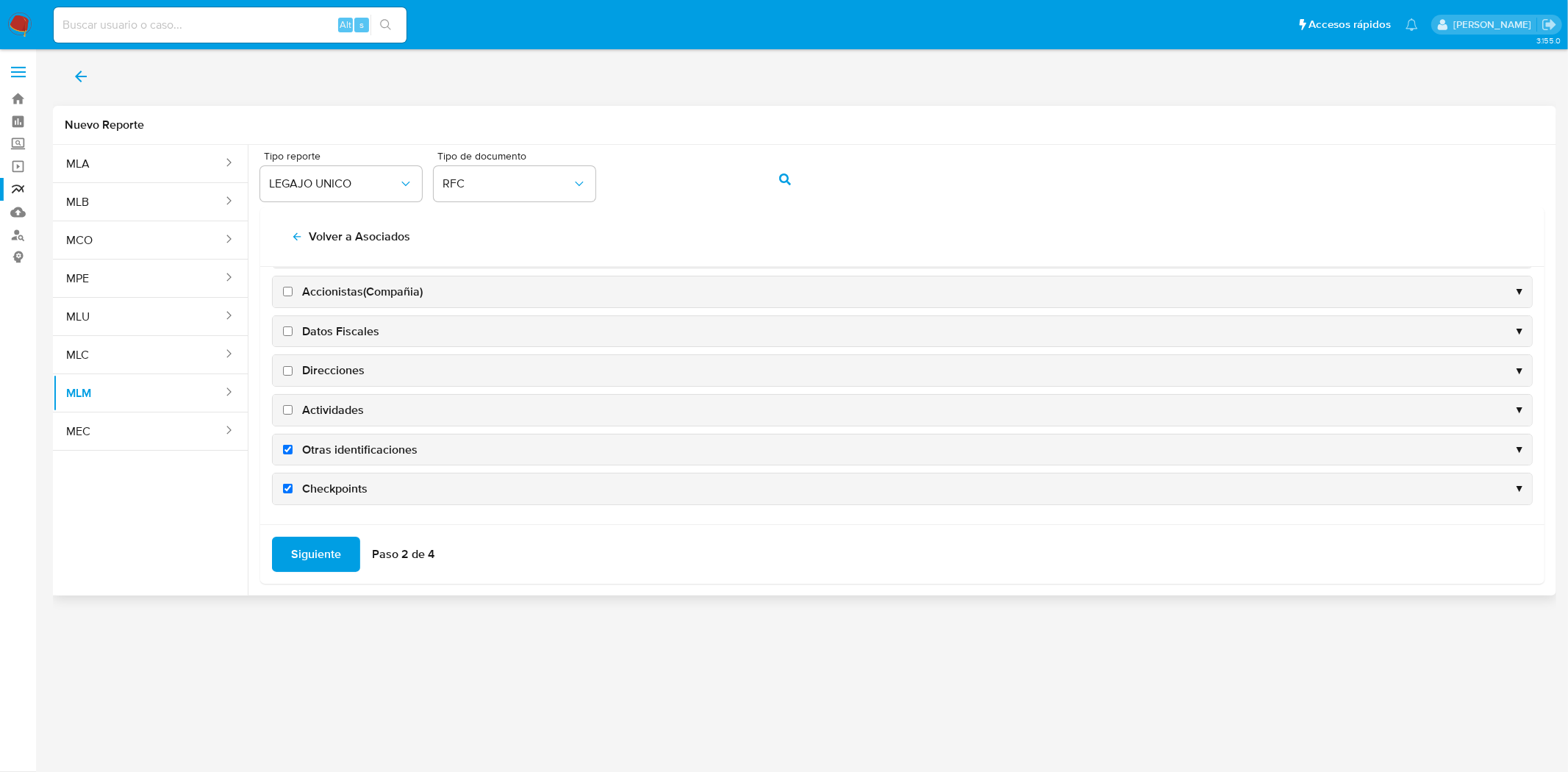
click at [284, 374] on input "Direcciones" at bounding box center [288, 371] width 10 height 10
checkbox input "true"
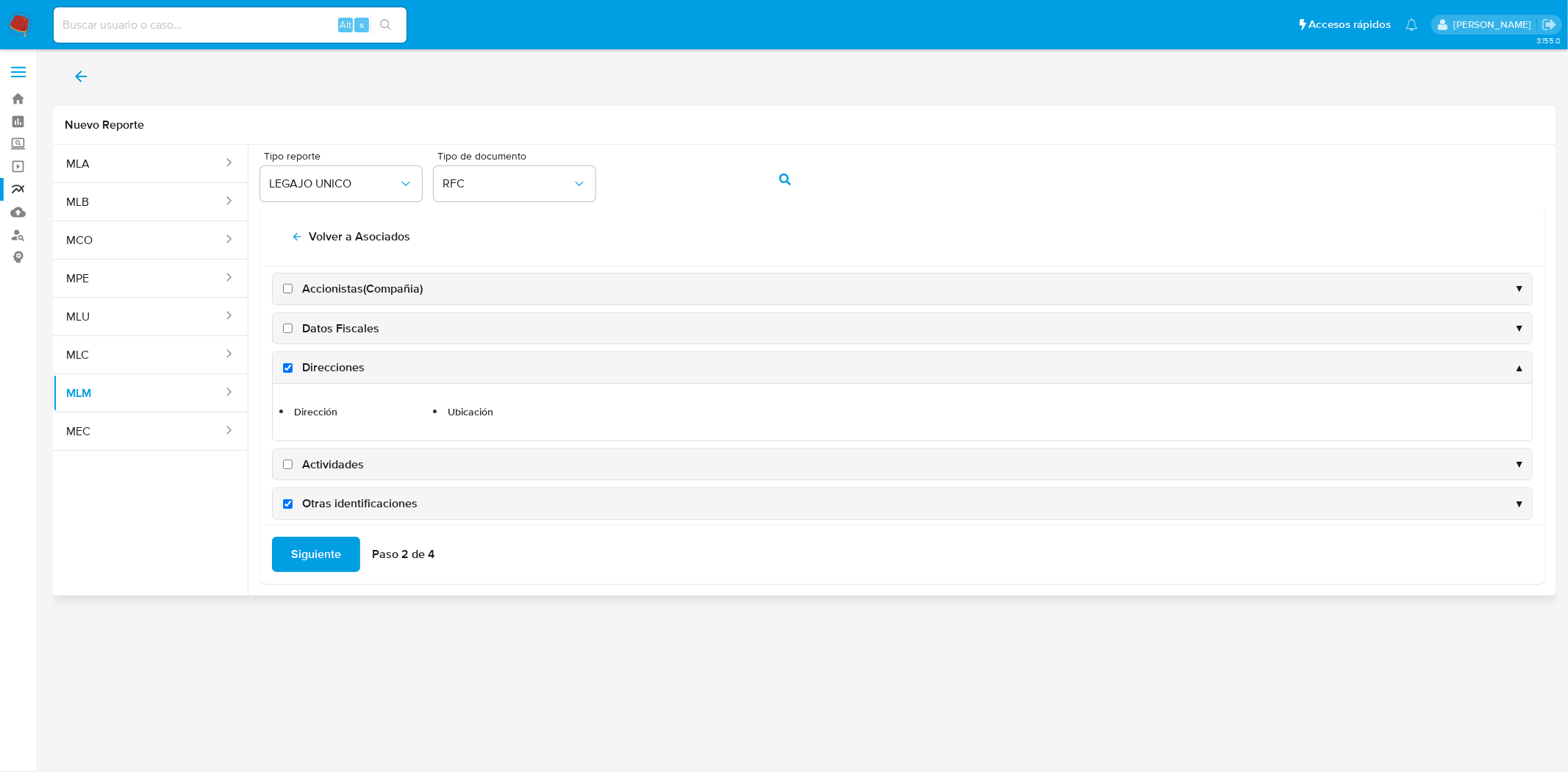
click at [287, 466] on input "Actividades" at bounding box center [288, 464] width 10 height 10
checkbox input "true"
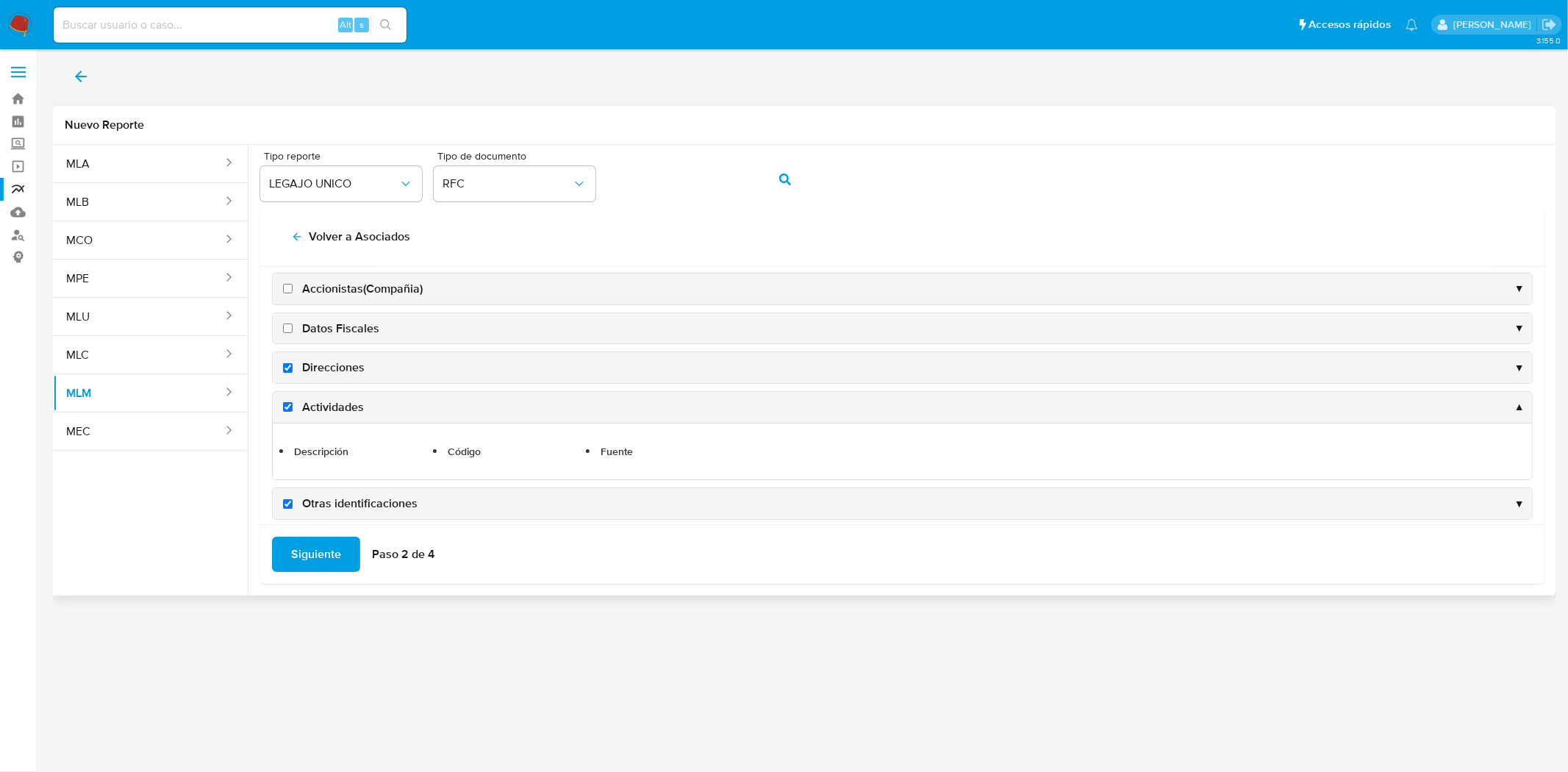
click at [292, 329] on label "Datos Fiscales" at bounding box center [330, 329] width 99 height 16
click at [292, 329] on input "Datos Fiscales" at bounding box center [288, 329] width 10 height 10
checkbox input "true"
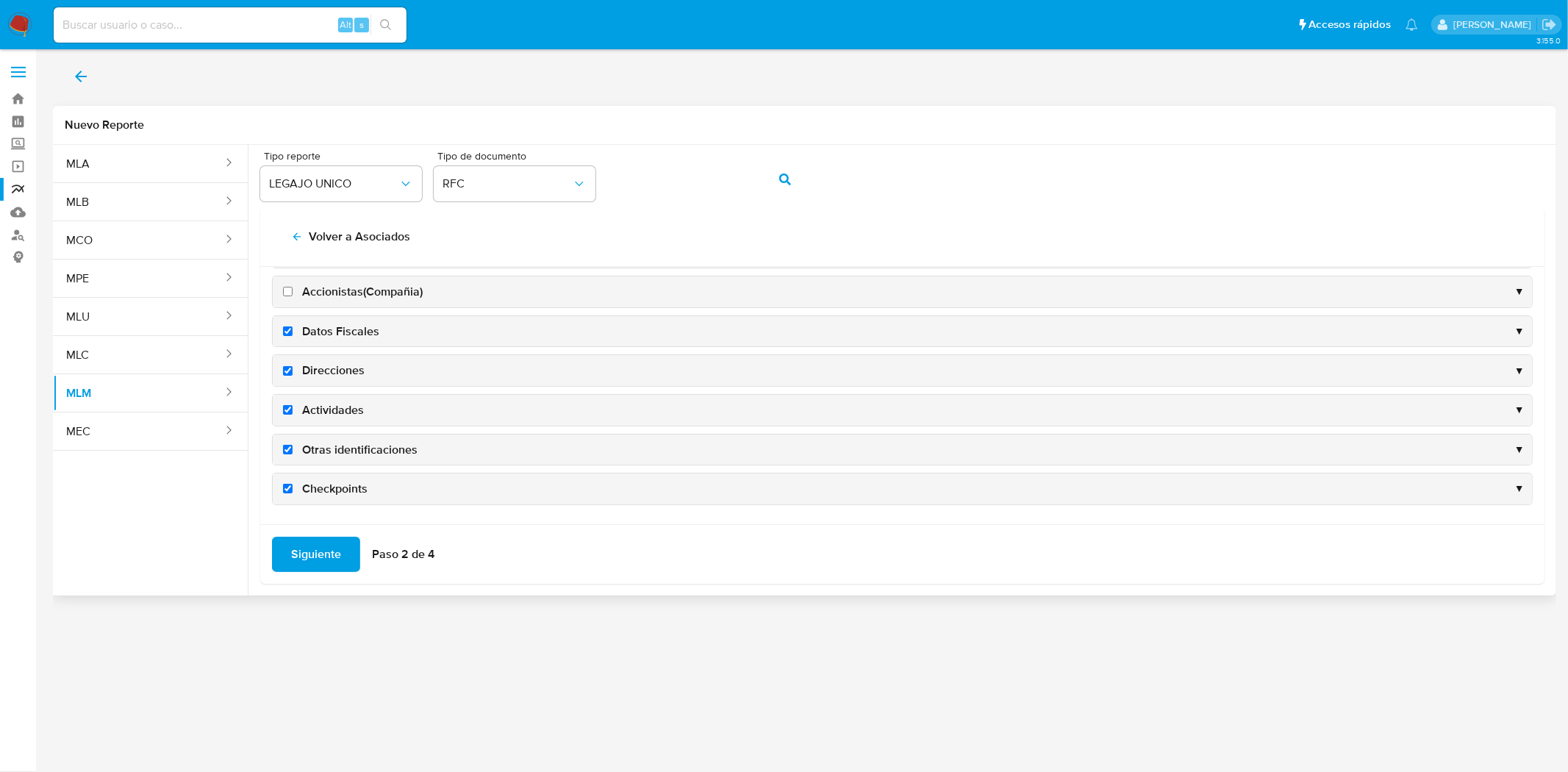
click at [290, 289] on input "Accionistas(Compañia)" at bounding box center [288, 292] width 10 height 10
checkbox input "true"
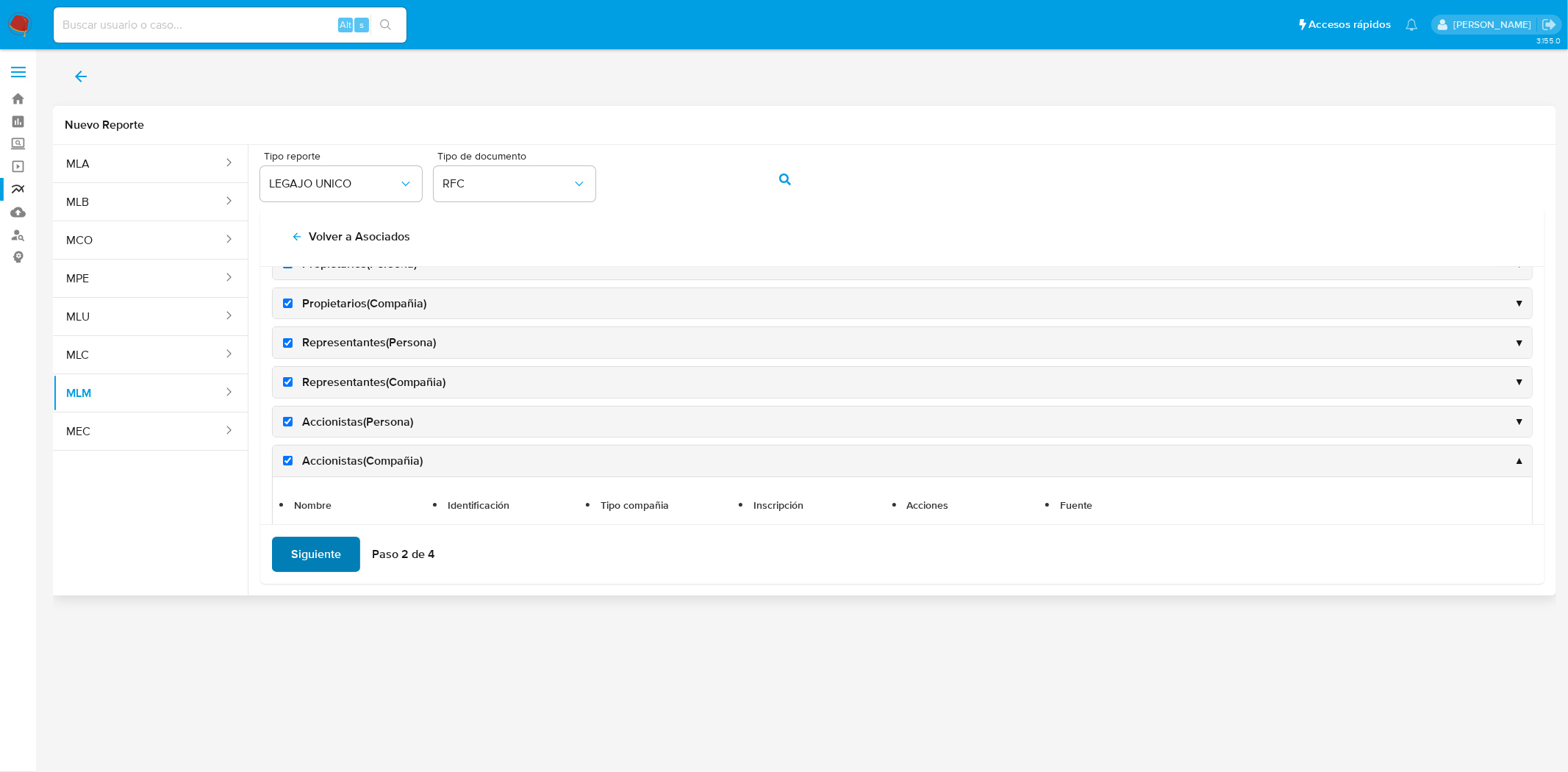
scroll to position [337, 0]
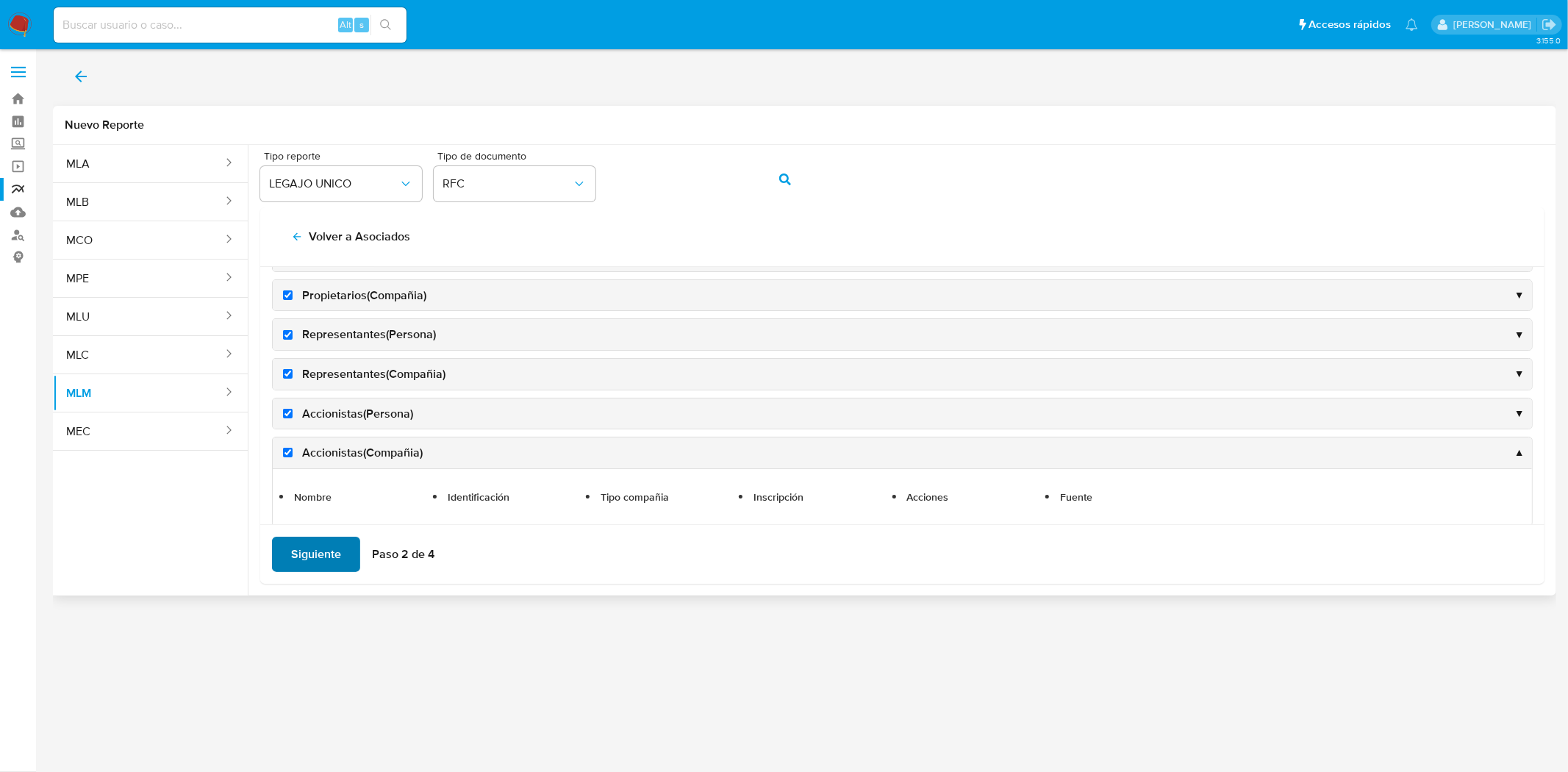
click at [307, 548] on span "Siguiente" at bounding box center [316, 555] width 50 height 32
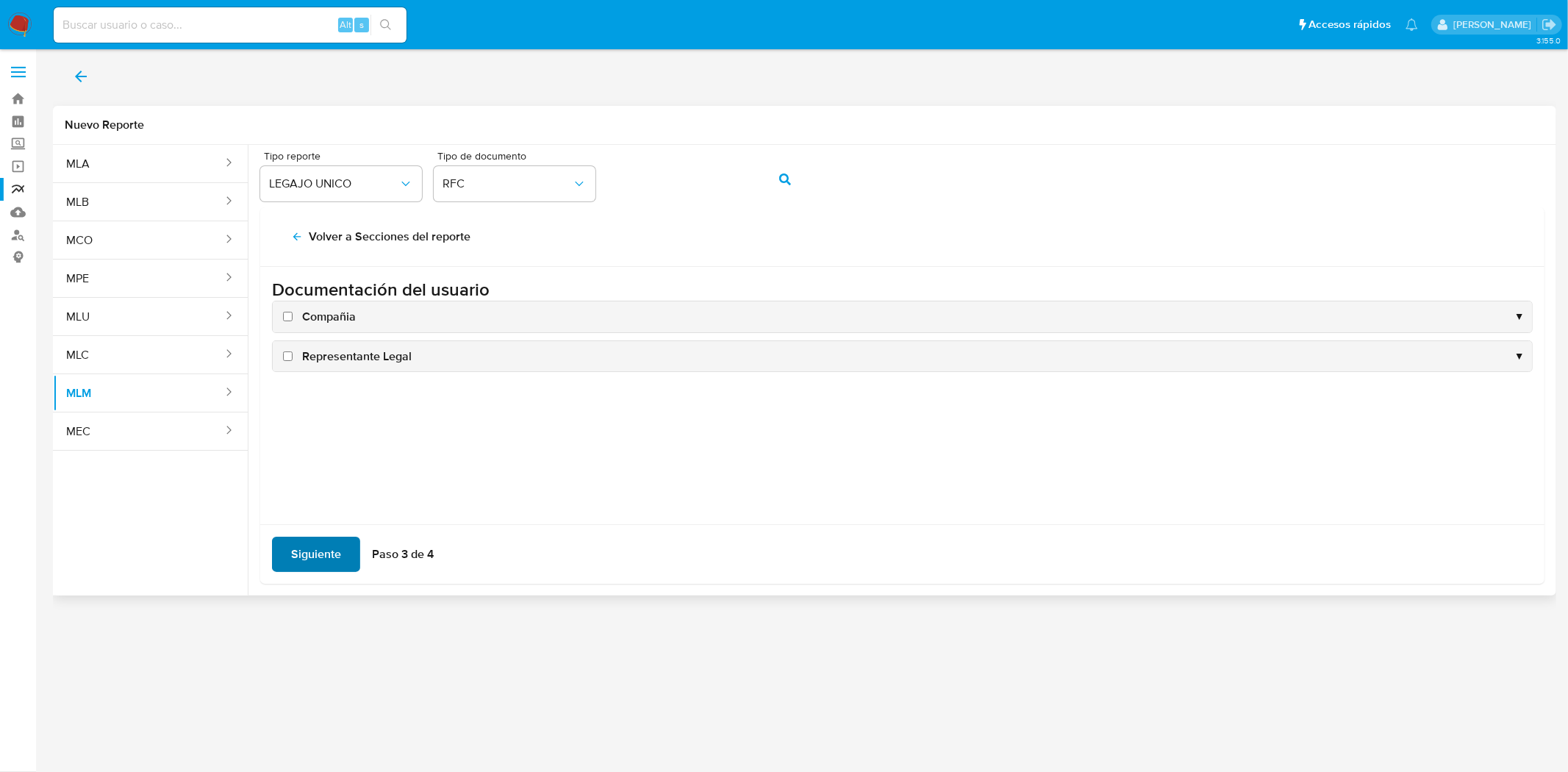
scroll to position [0, 0]
click at [285, 311] on label "Compañia" at bounding box center [318, 317] width 75 height 16
click at [285, 312] on input "Compañia" at bounding box center [288, 317] width 10 height 10
checkbox input "true"
click at [281, 352] on label "Representante Legal" at bounding box center [346, 357] width 131 height 16
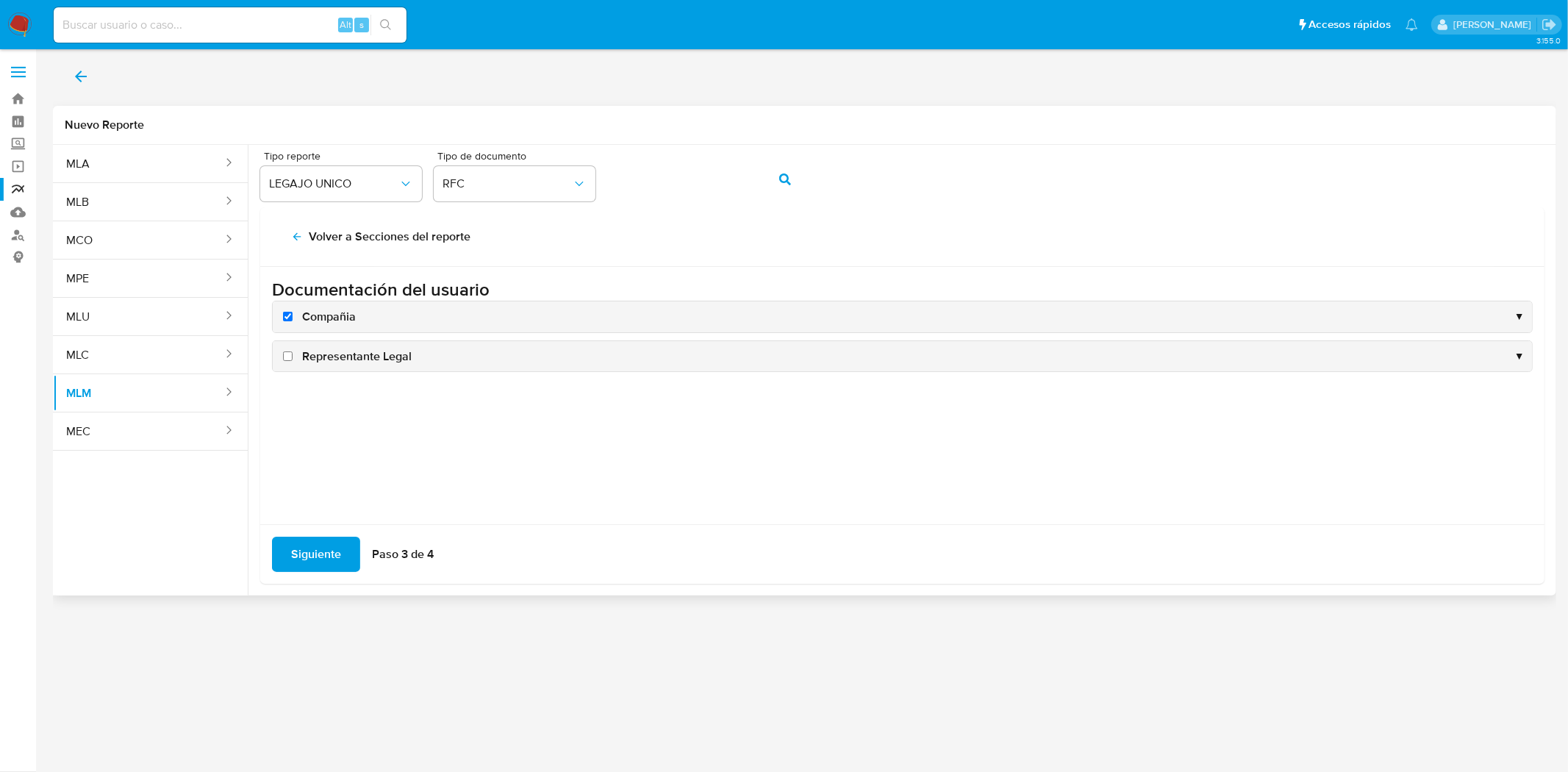
click at [283, 352] on input "Representante Legal" at bounding box center [288, 357] width 10 height 10
checkbox input "true"
click at [322, 536] on div "Siguiente Paso 3 de 4" at bounding box center [902, 554] width 1284 height 59
click at [309, 554] on span "Siguiente" at bounding box center [316, 555] width 50 height 32
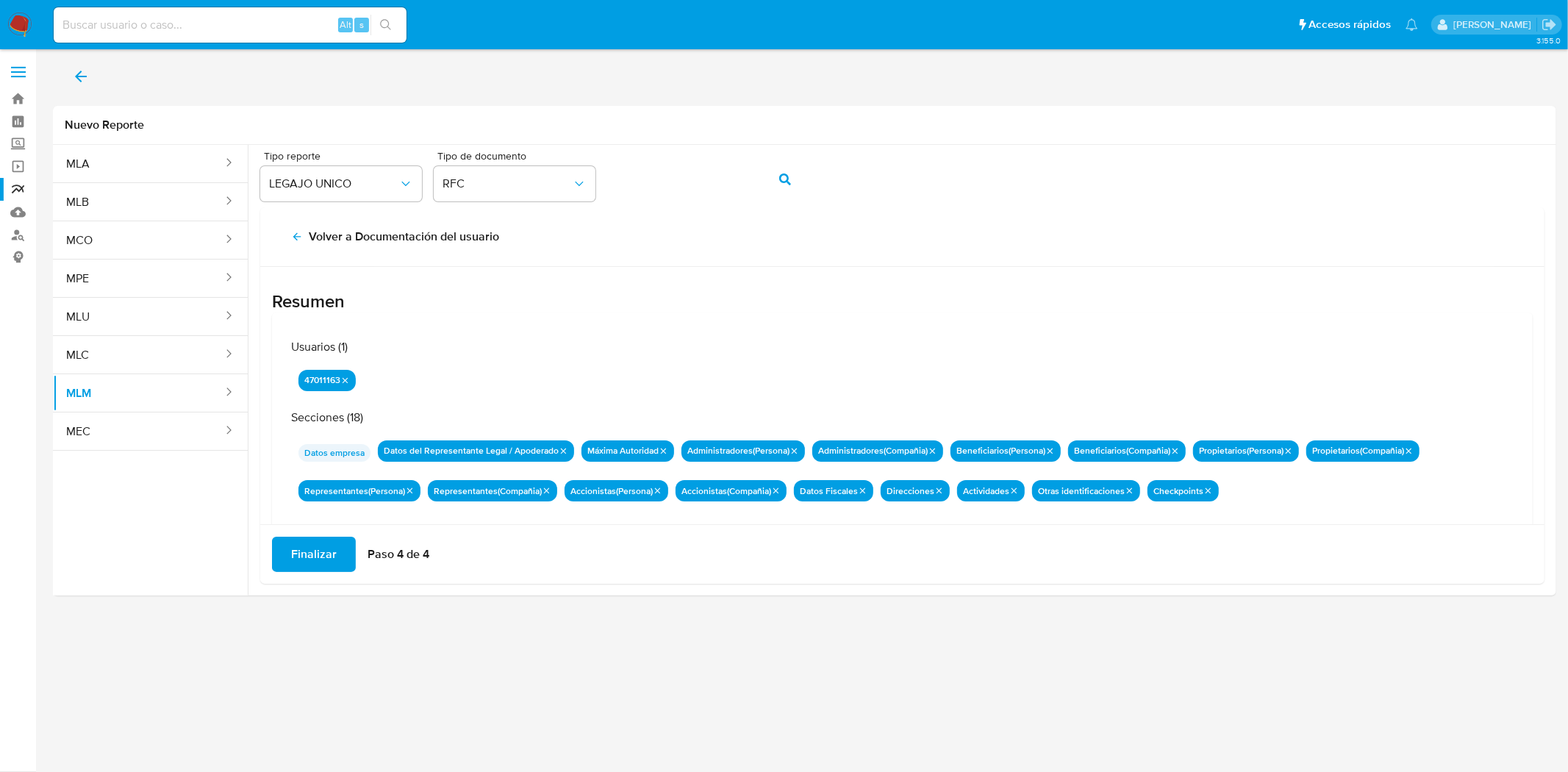
click at [303, 555] on span "Finalizar" at bounding box center [313, 555] width 46 height 32
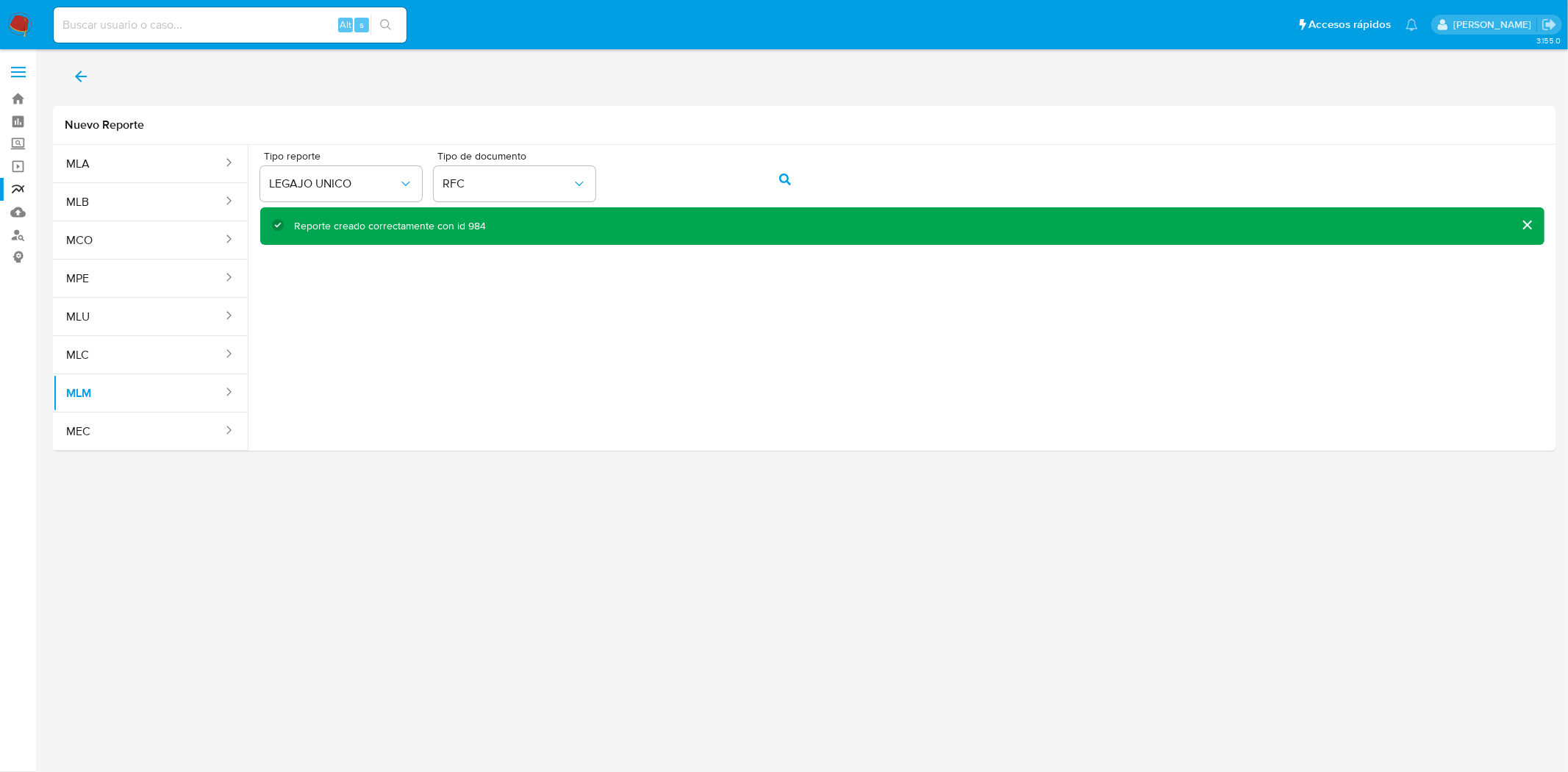
click at [85, 74] on icon "back" at bounding box center [81, 76] width 18 height 18
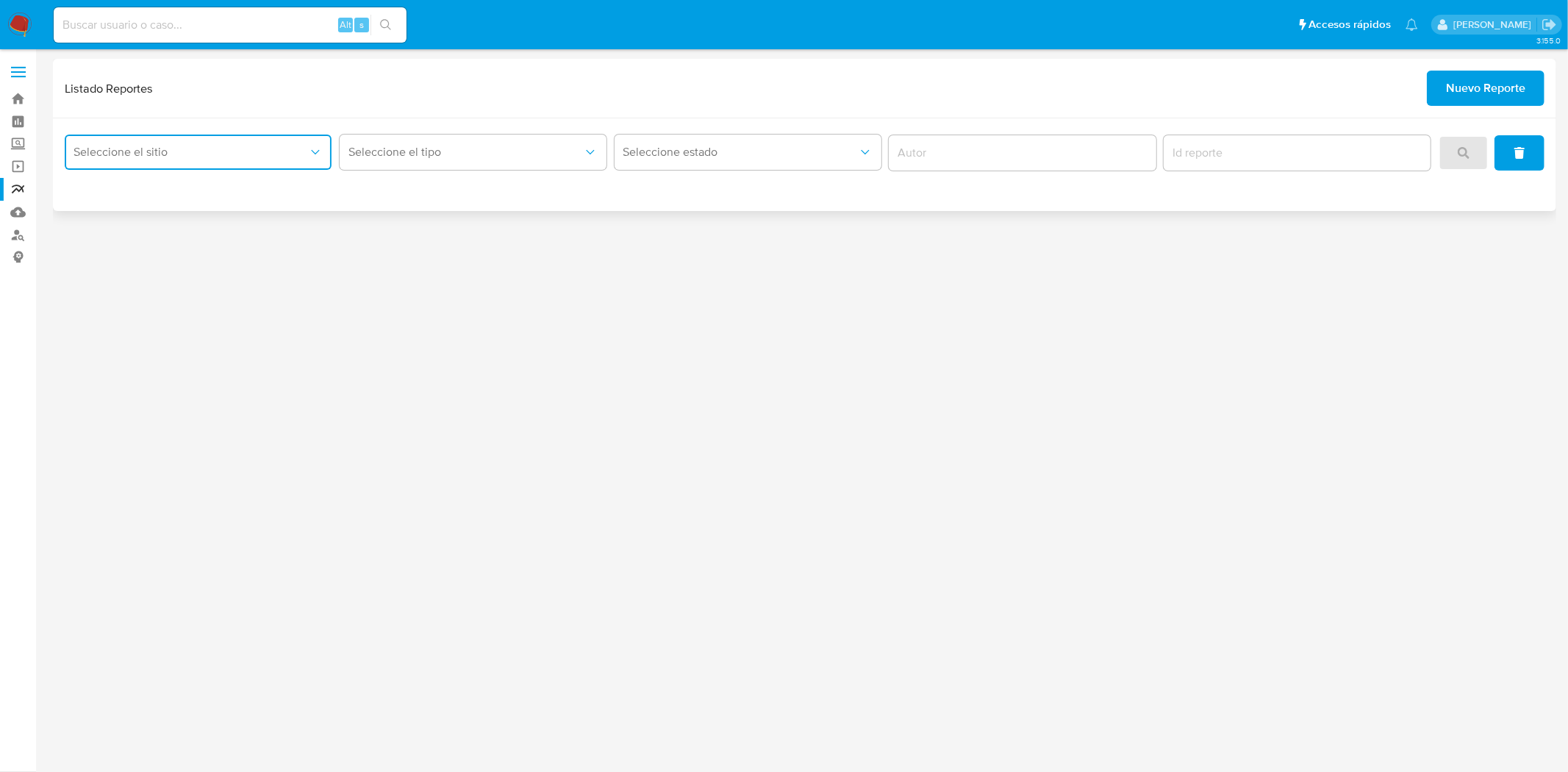
click at [228, 145] on span "Seleccione el sitio" at bounding box center [191, 152] width 235 height 14
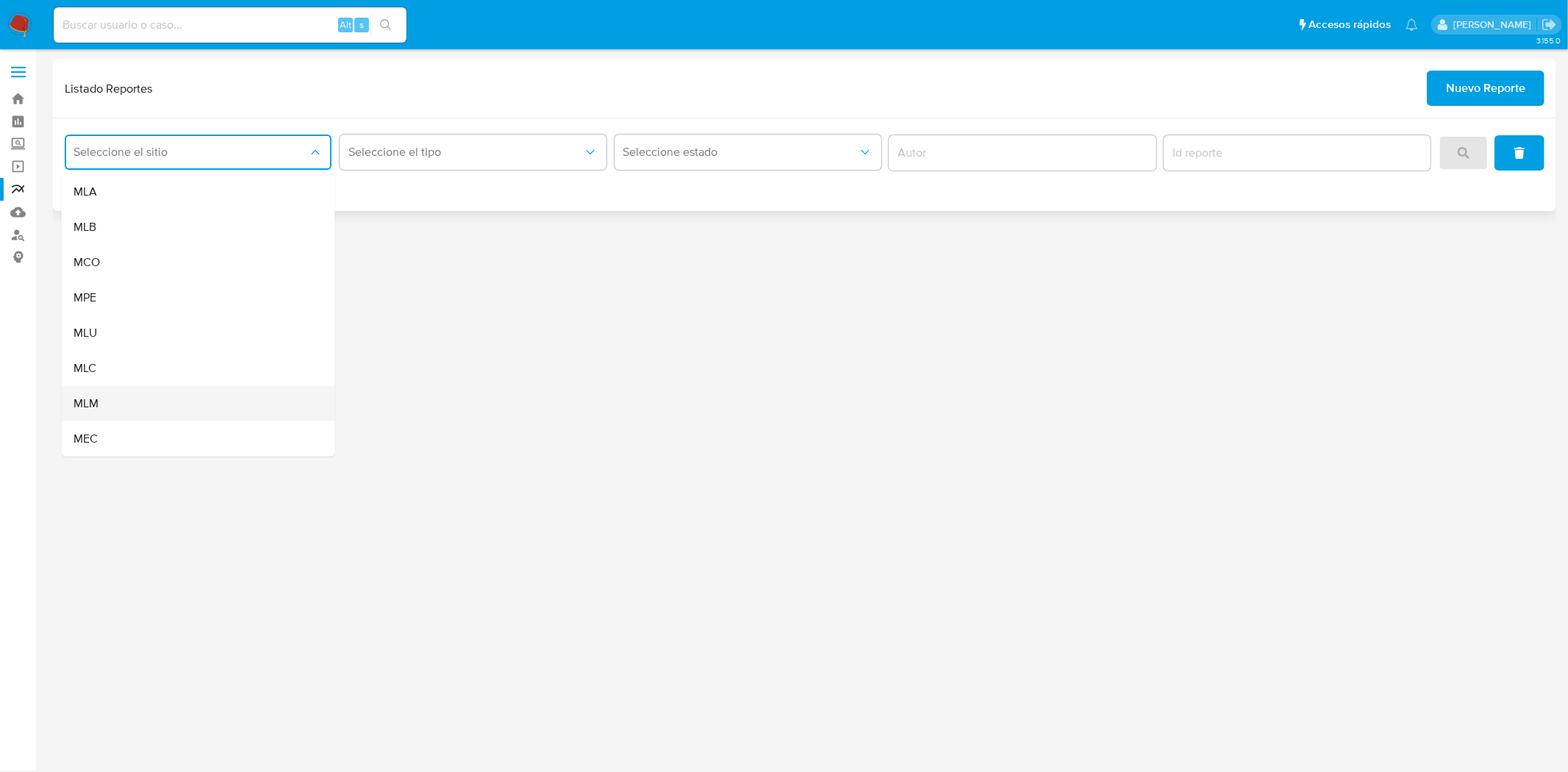
click at [108, 398] on div "MLM" at bounding box center [194, 404] width 241 height 35
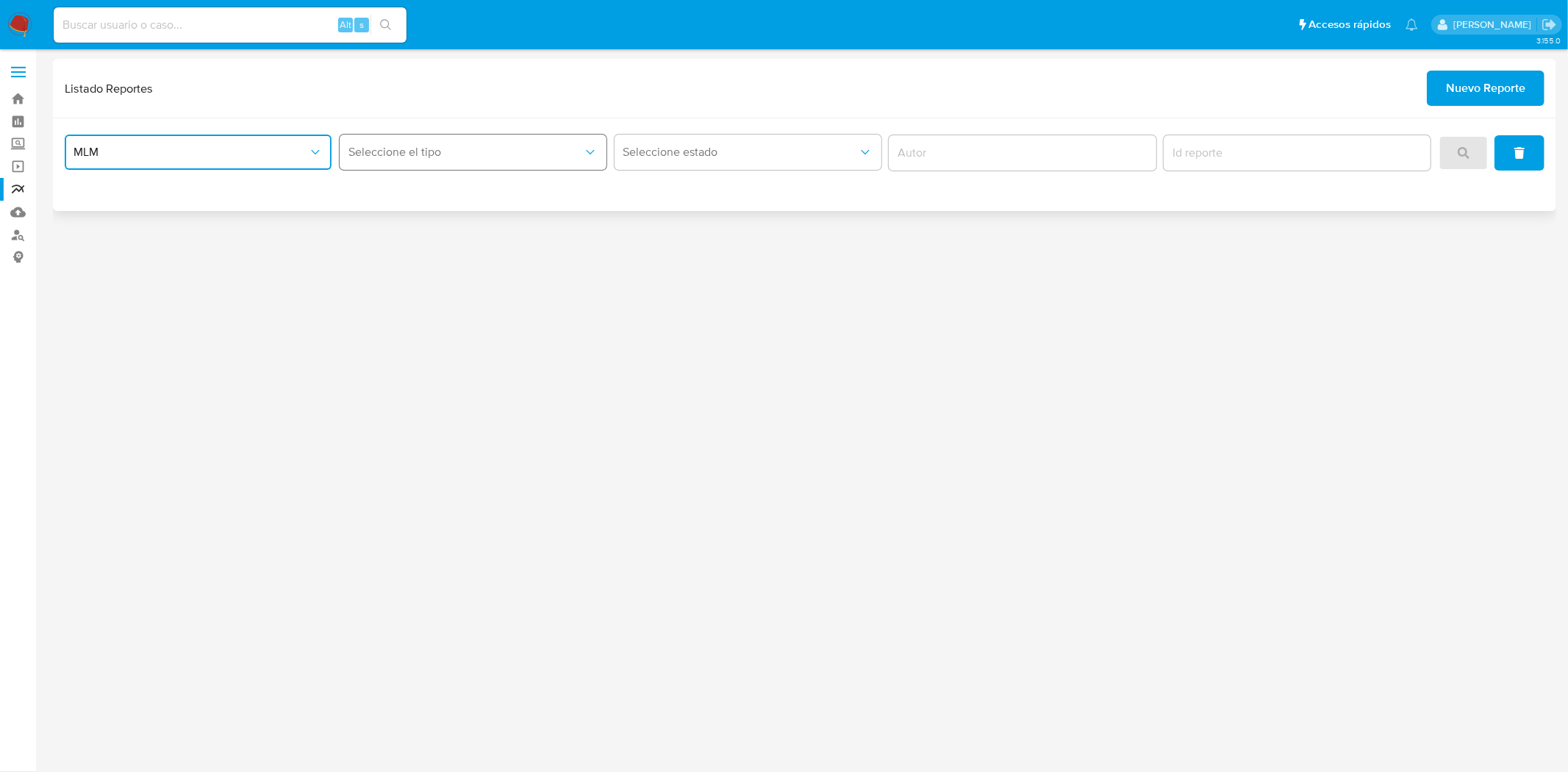
click at [397, 155] on span "Seleccione el tipo" at bounding box center [466, 152] width 235 height 14
click at [413, 232] on span "LEGAJO UNICO" at bounding box center [389, 227] width 83 height 14
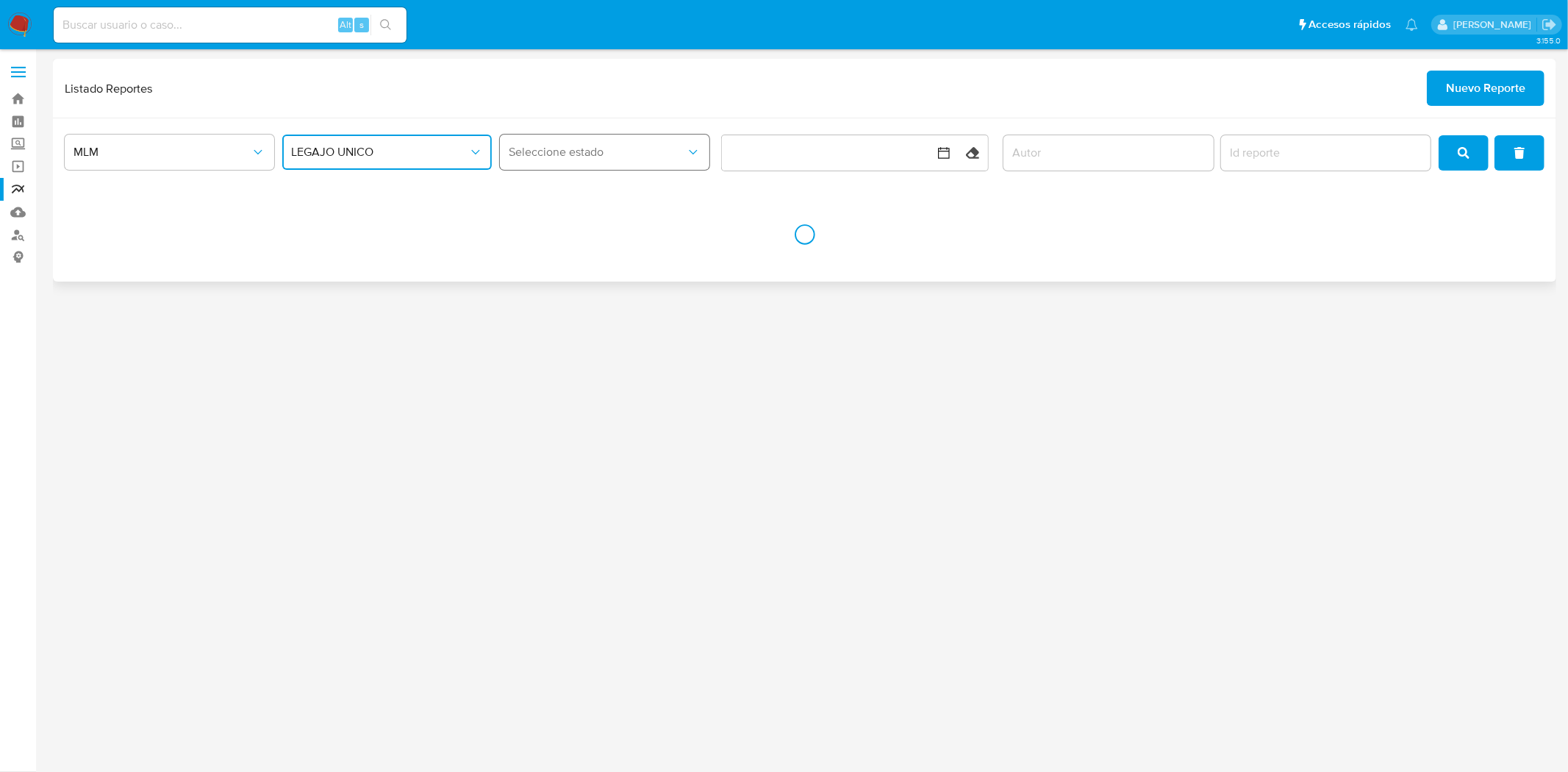
click at [627, 164] on button "Seleccione estado" at bounding box center [604, 152] width 209 height 35
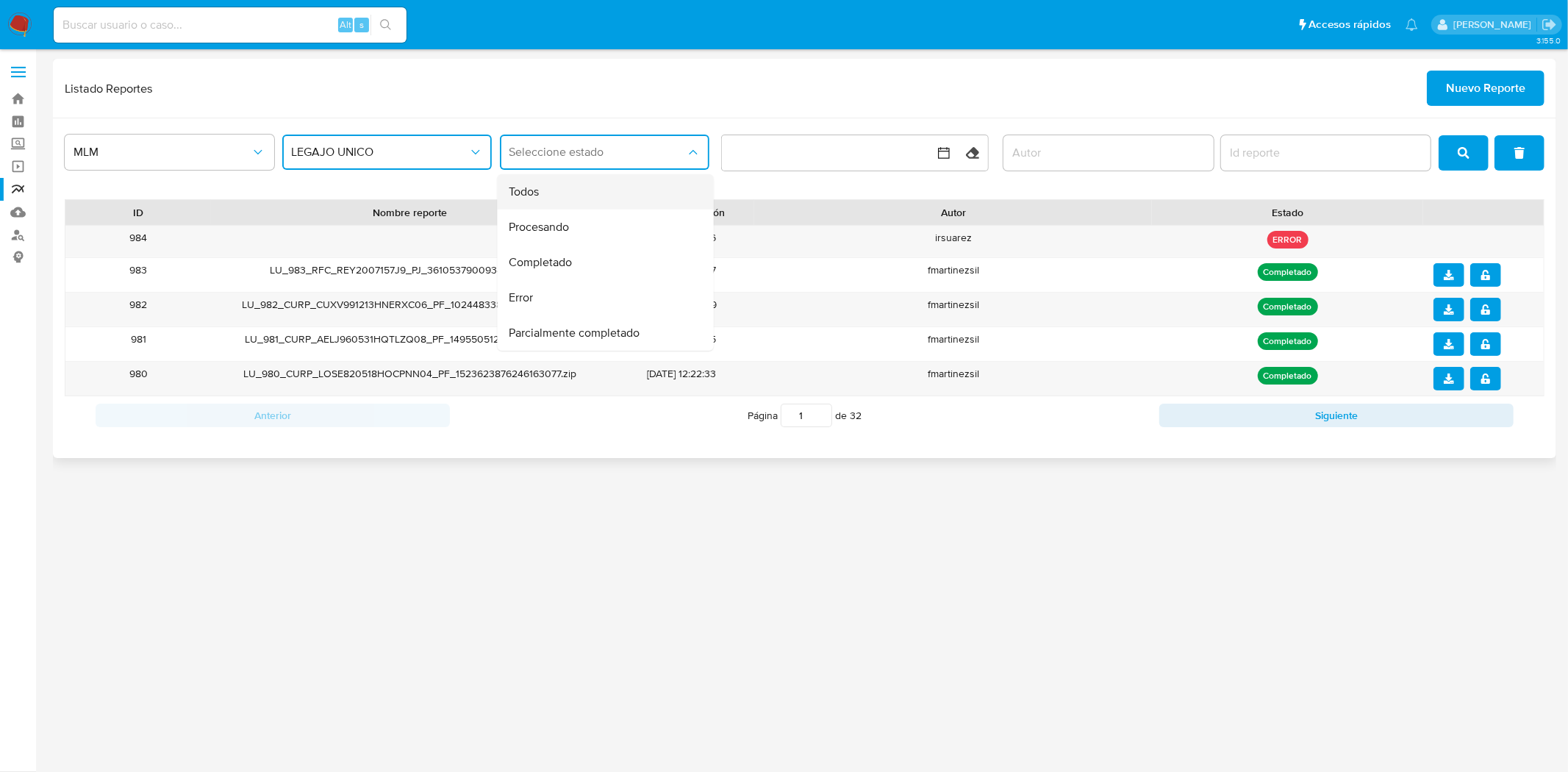
click at [603, 184] on div "Todos" at bounding box center [600, 192] width 183 height 35
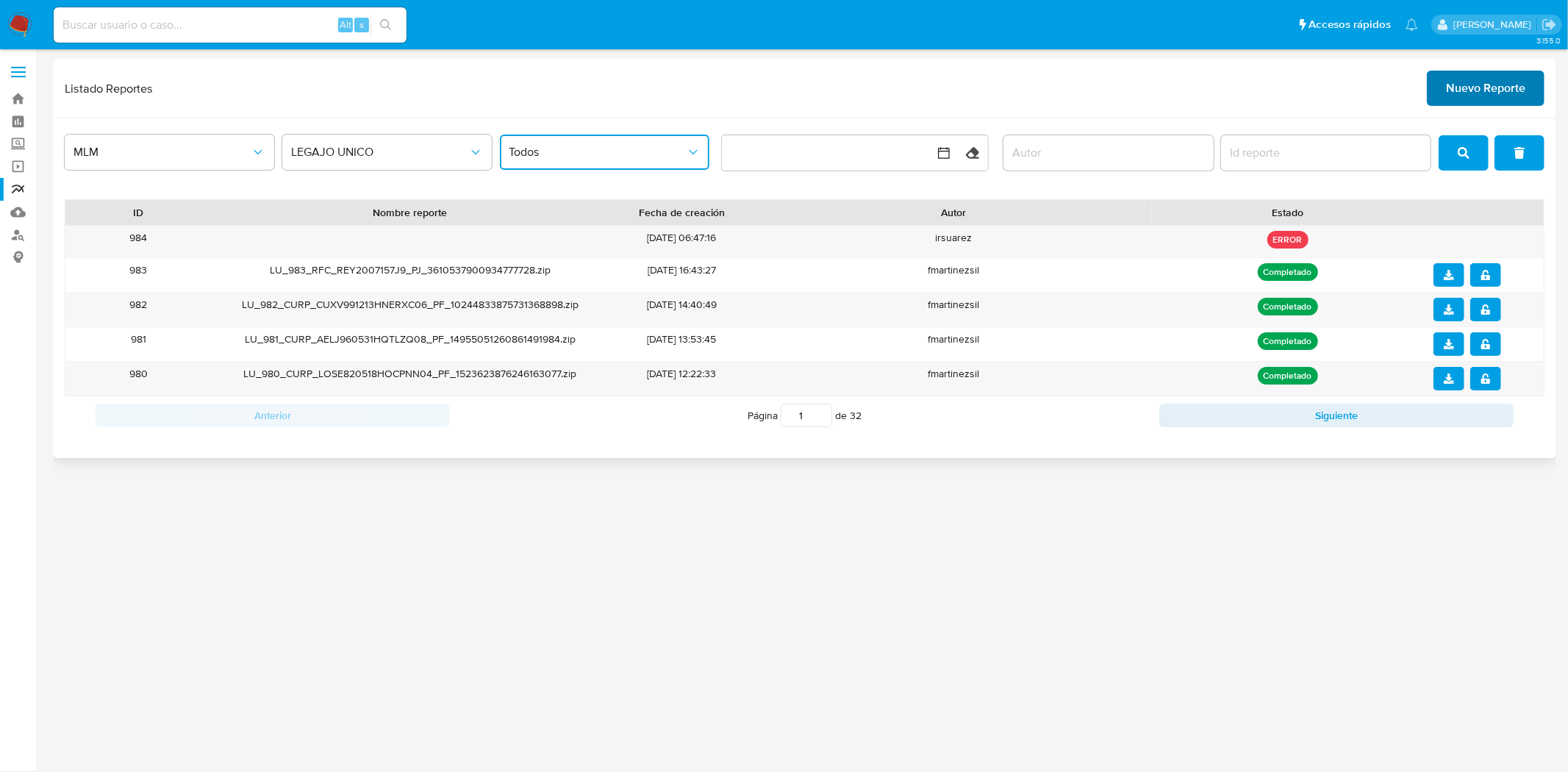
click at [1477, 84] on span "Nuevo Reporte" at bounding box center [1485, 88] width 79 height 32
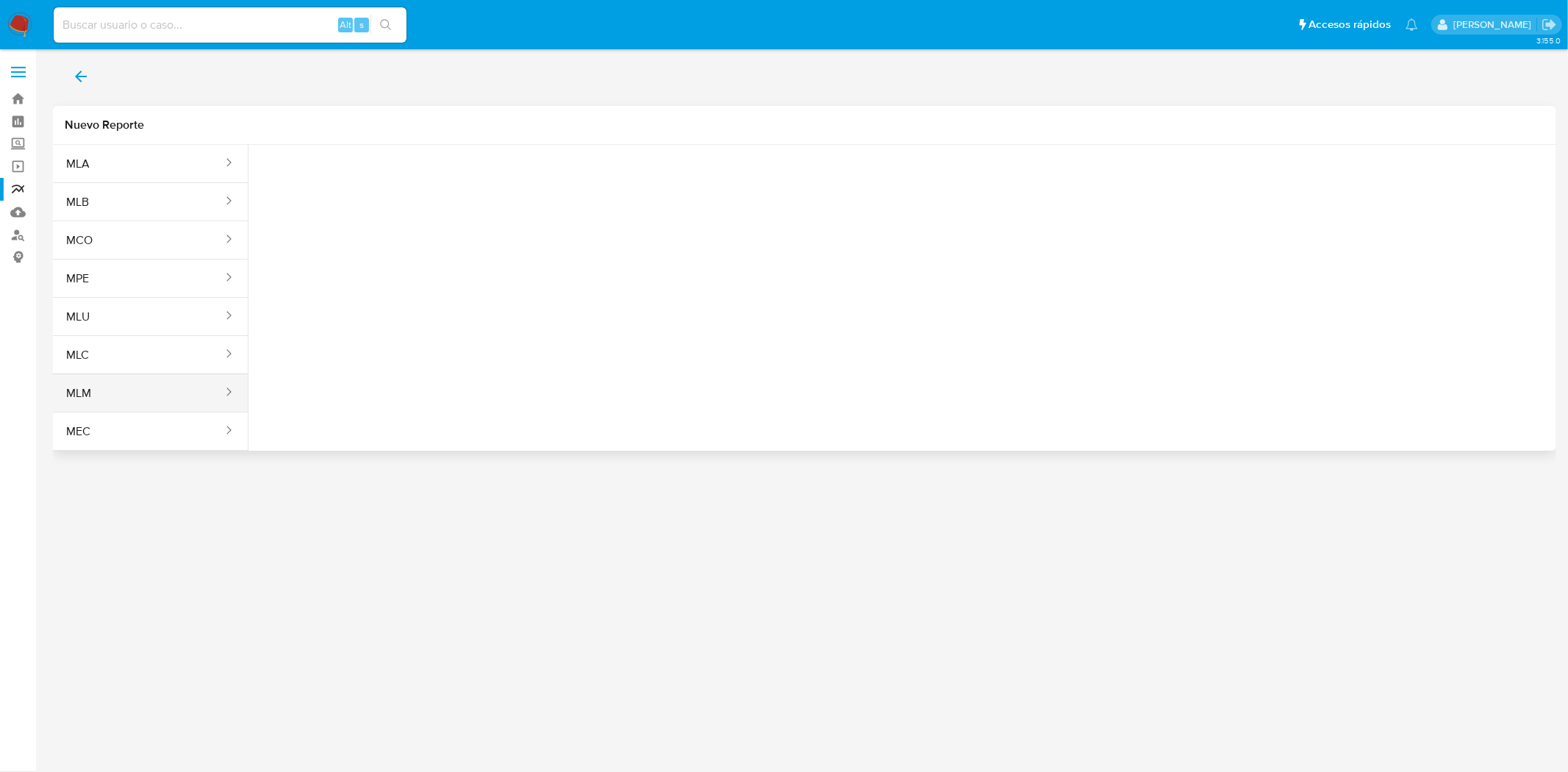
drag, startPoint x: 111, startPoint y: 374, endPoint x: 100, endPoint y: 387, distance: 17.0
drag, startPoint x: 100, startPoint y: 387, endPoint x: 75, endPoint y: 406, distance: 31.4
click at [75, 406] on button "MLM" at bounding box center [139, 394] width 171 height 35
click at [79, 402] on button "MLM" at bounding box center [139, 394] width 171 height 35
click at [353, 188] on span "Seleccione una opcion" at bounding box center [333, 184] width 129 height 14
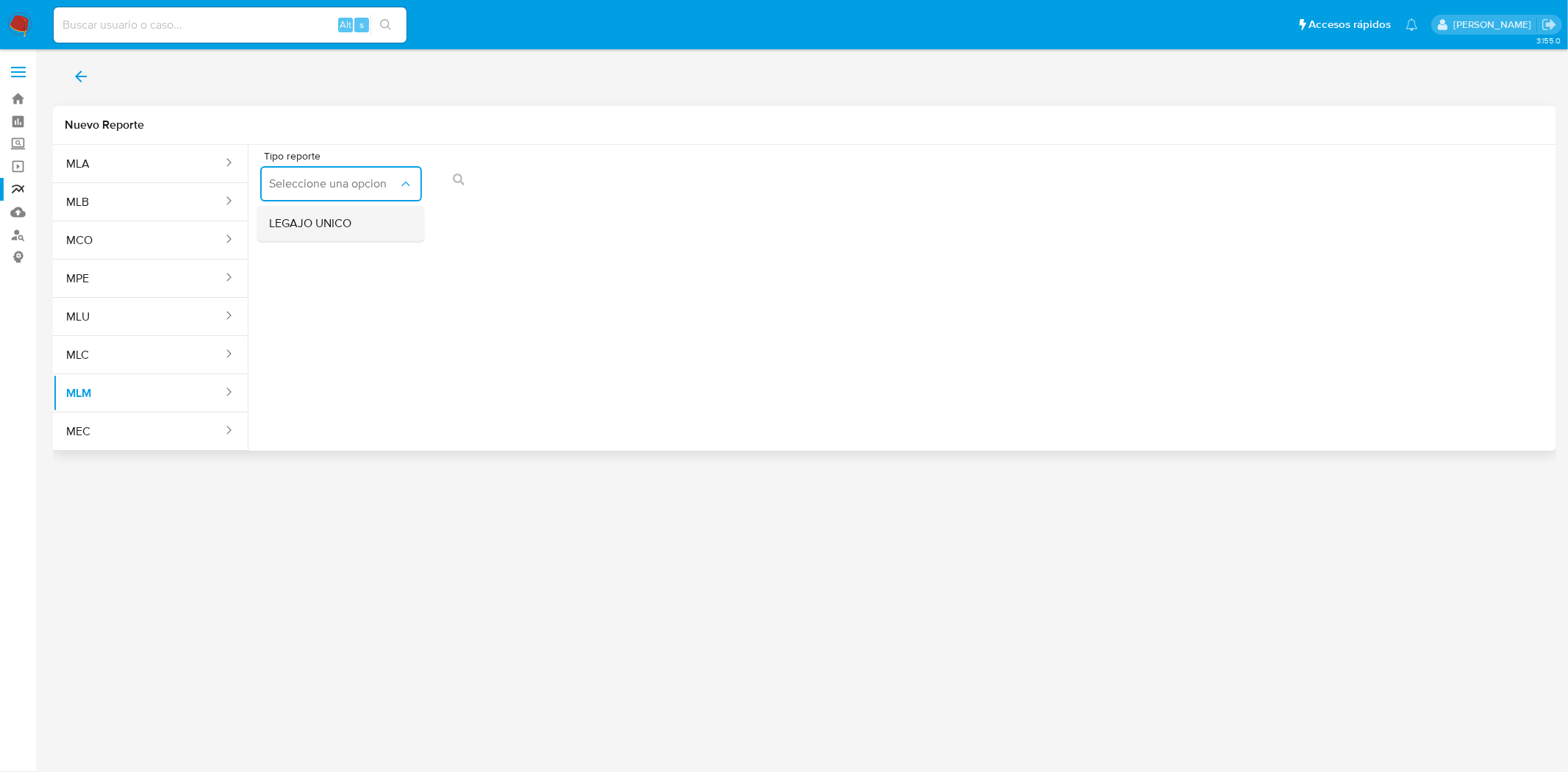
click at [364, 219] on div "LEGAJO UNICO" at bounding box center [337, 224] width 135 height 35
click at [490, 196] on button "RFC" at bounding box center [514, 184] width 162 height 35
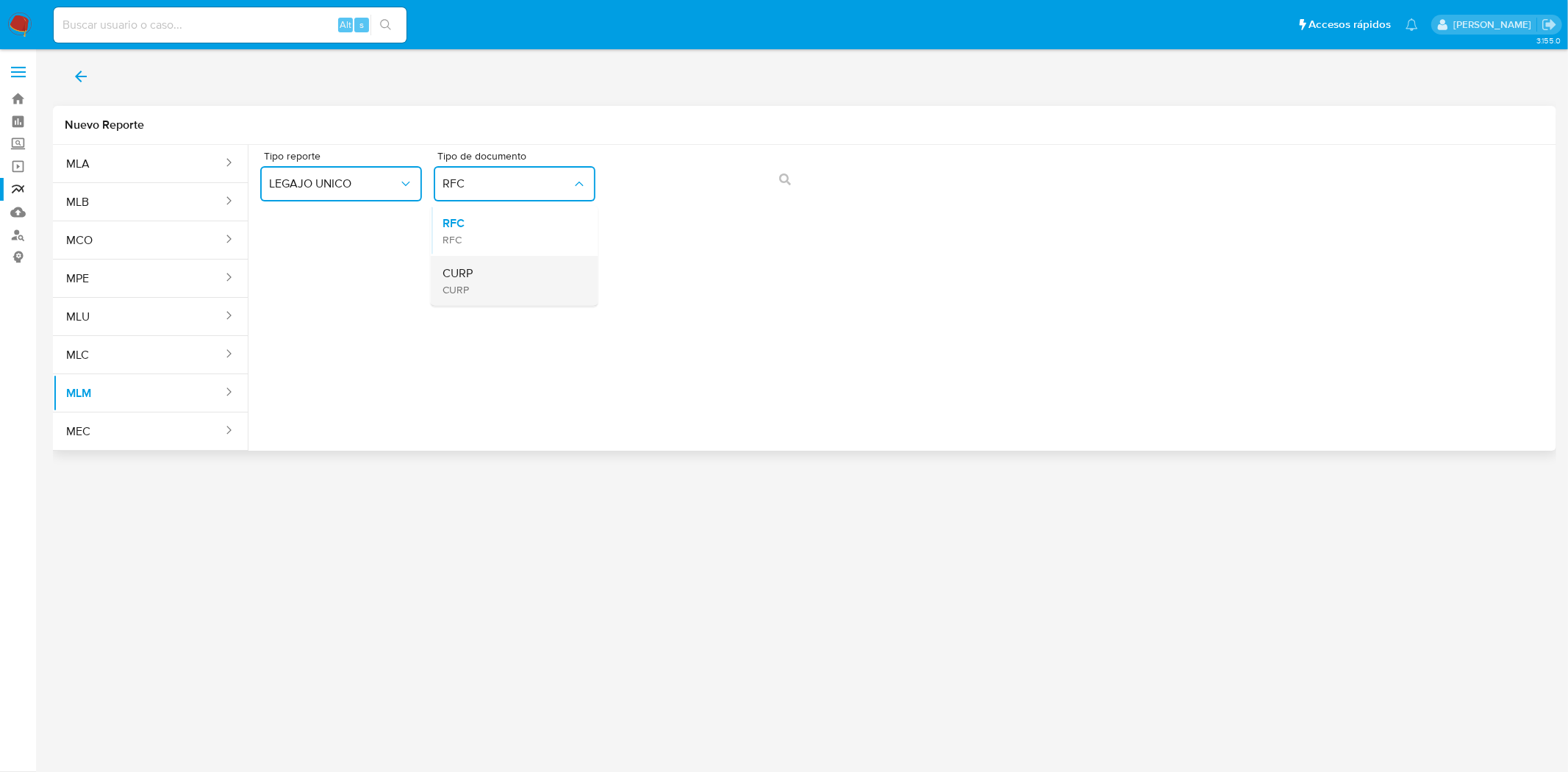
click at [466, 288] on span "CURP" at bounding box center [458, 289] width 30 height 14
click at [482, 183] on span "CURP" at bounding box center [506, 184] width 129 height 14
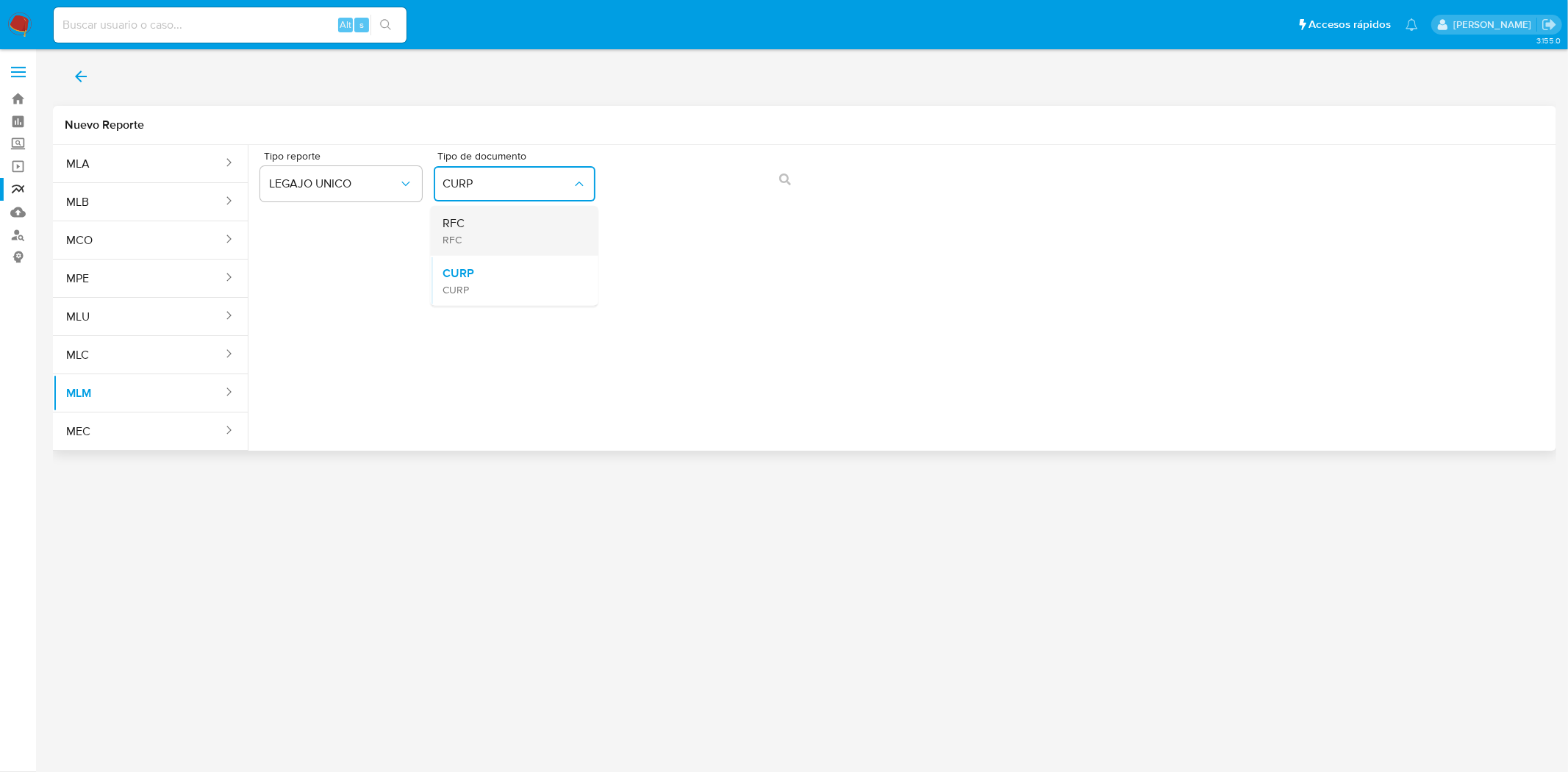
click at [479, 236] on div "RFC RFC" at bounding box center [510, 231] width 135 height 50
click at [810, 180] on div "Tipo reporte LEGAJO UNICO Tipo de documento RFC" at bounding box center [902, 179] width 1284 height 57
click at [794, 175] on button "action-search" at bounding box center [785, 180] width 50 height 35
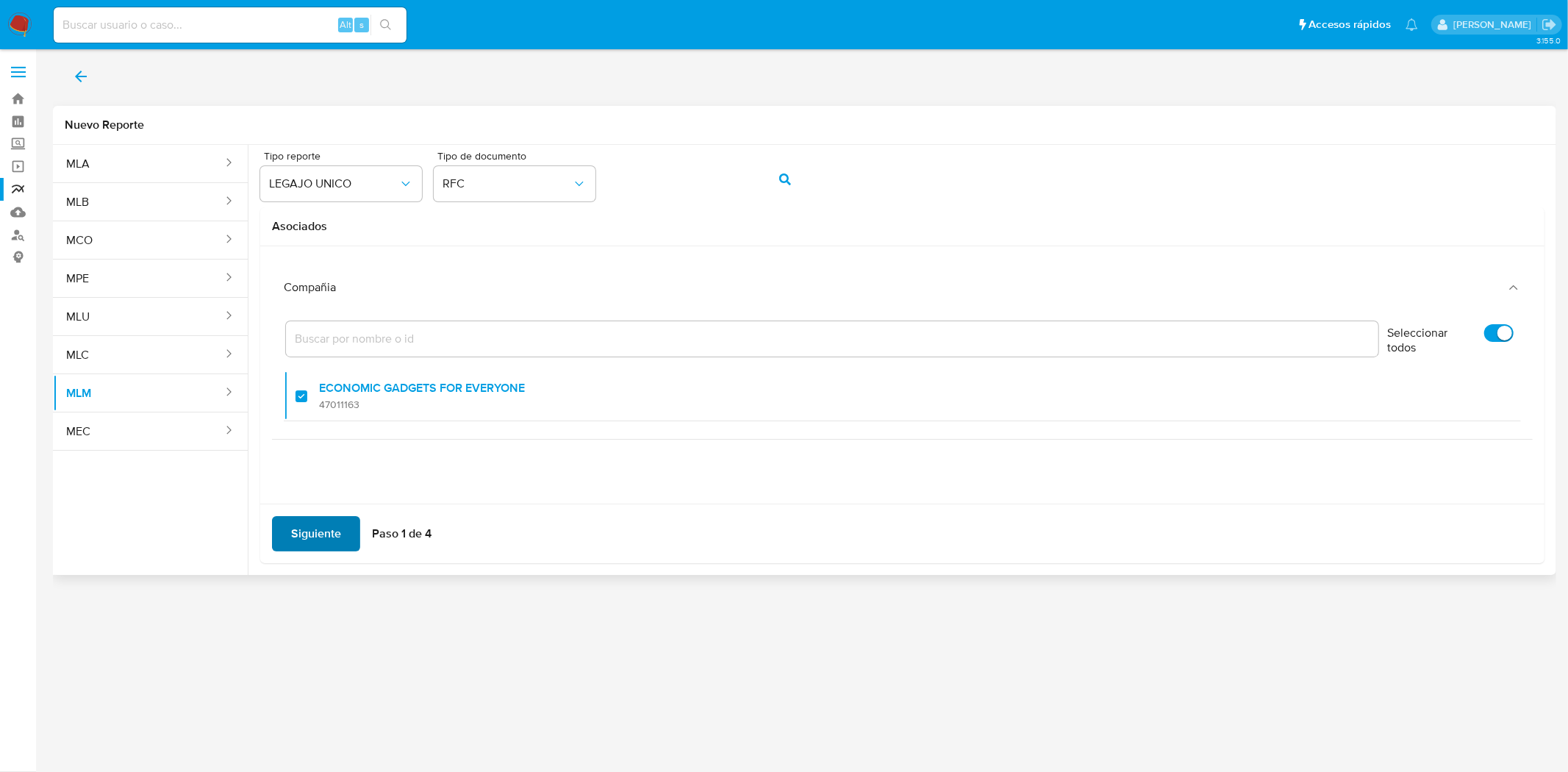
click at [309, 532] on span "Siguiente" at bounding box center [316, 534] width 50 height 32
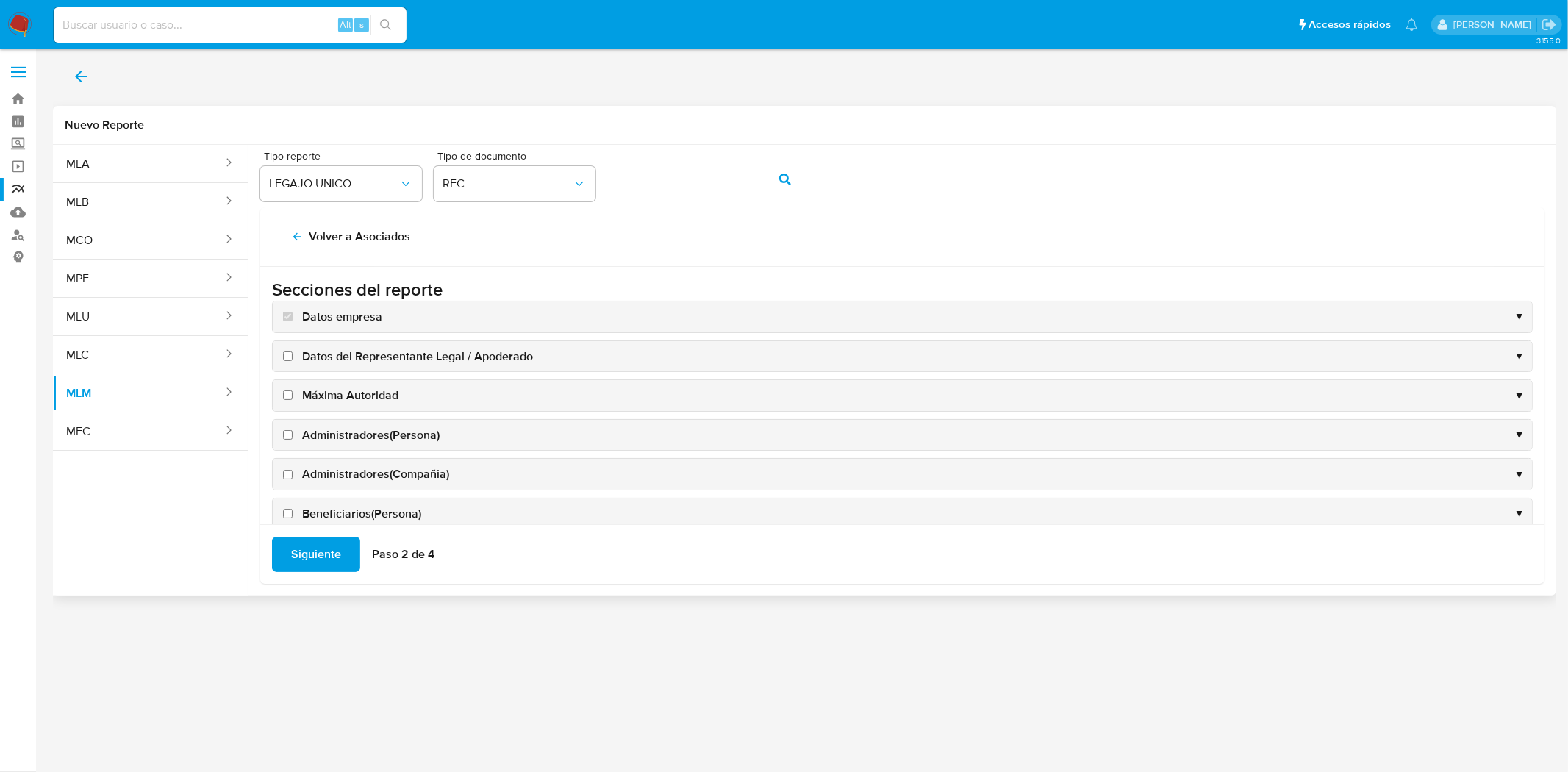
click at [288, 352] on input "Datos del Representante Legal / Apoderado" at bounding box center [288, 357] width 10 height 10
checkbox input "true"
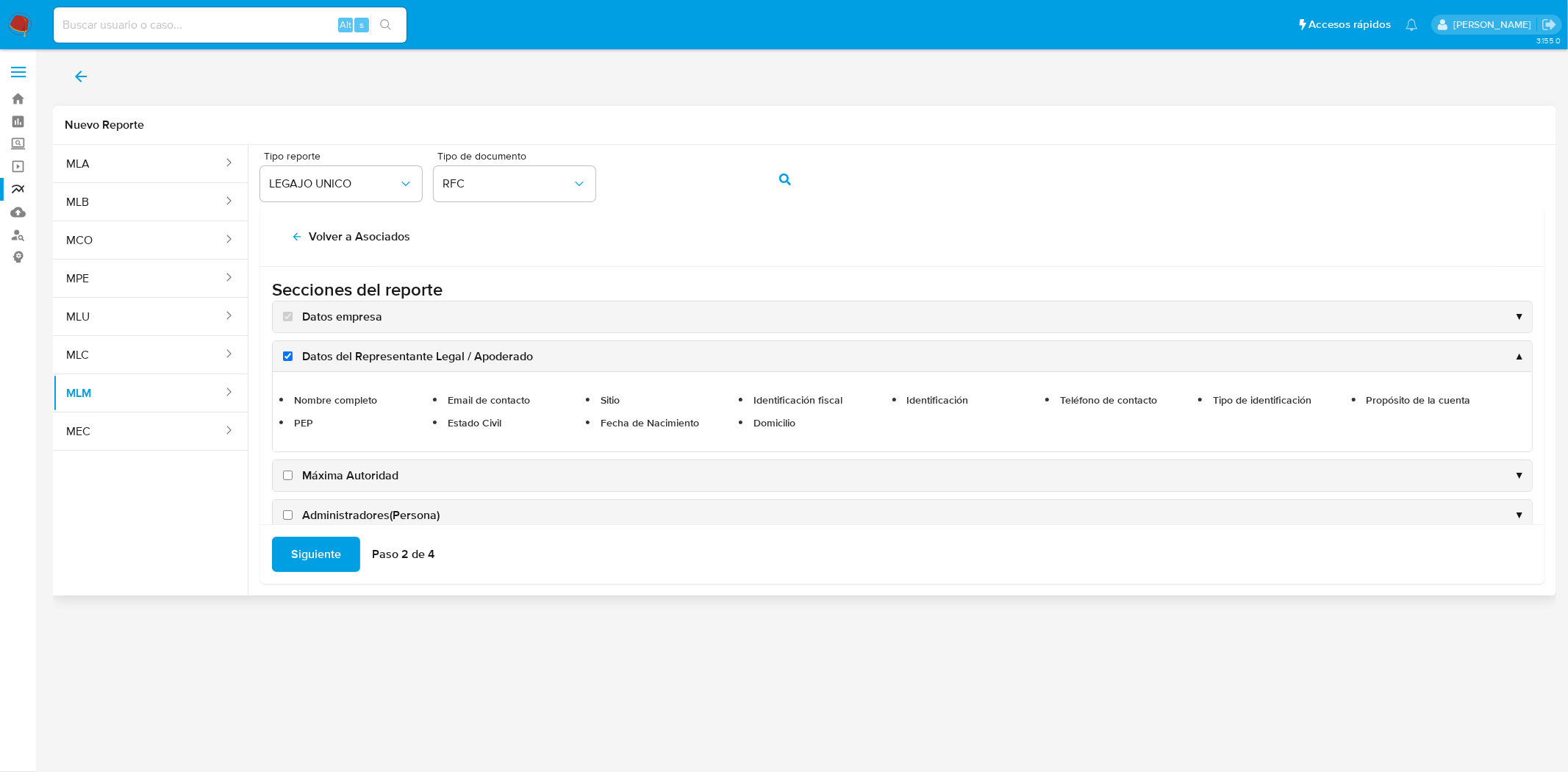
click at [287, 473] on input "Máxima Autoridad" at bounding box center [288, 475] width 10 height 10
checkbox input "true"
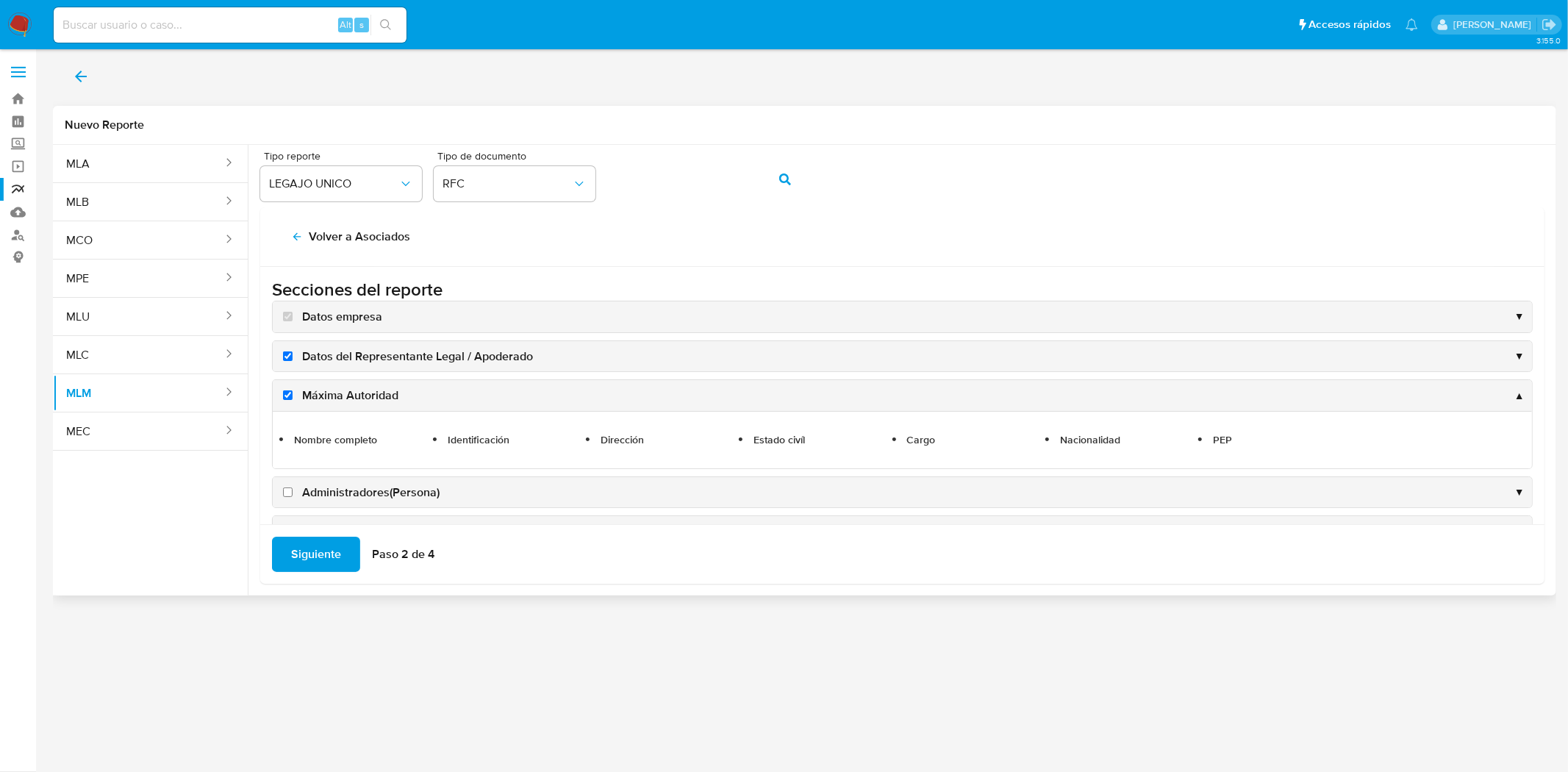
click at [284, 487] on input "Administradores(Persona)" at bounding box center [288, 492] width 10 height 10
checkbox input "true"
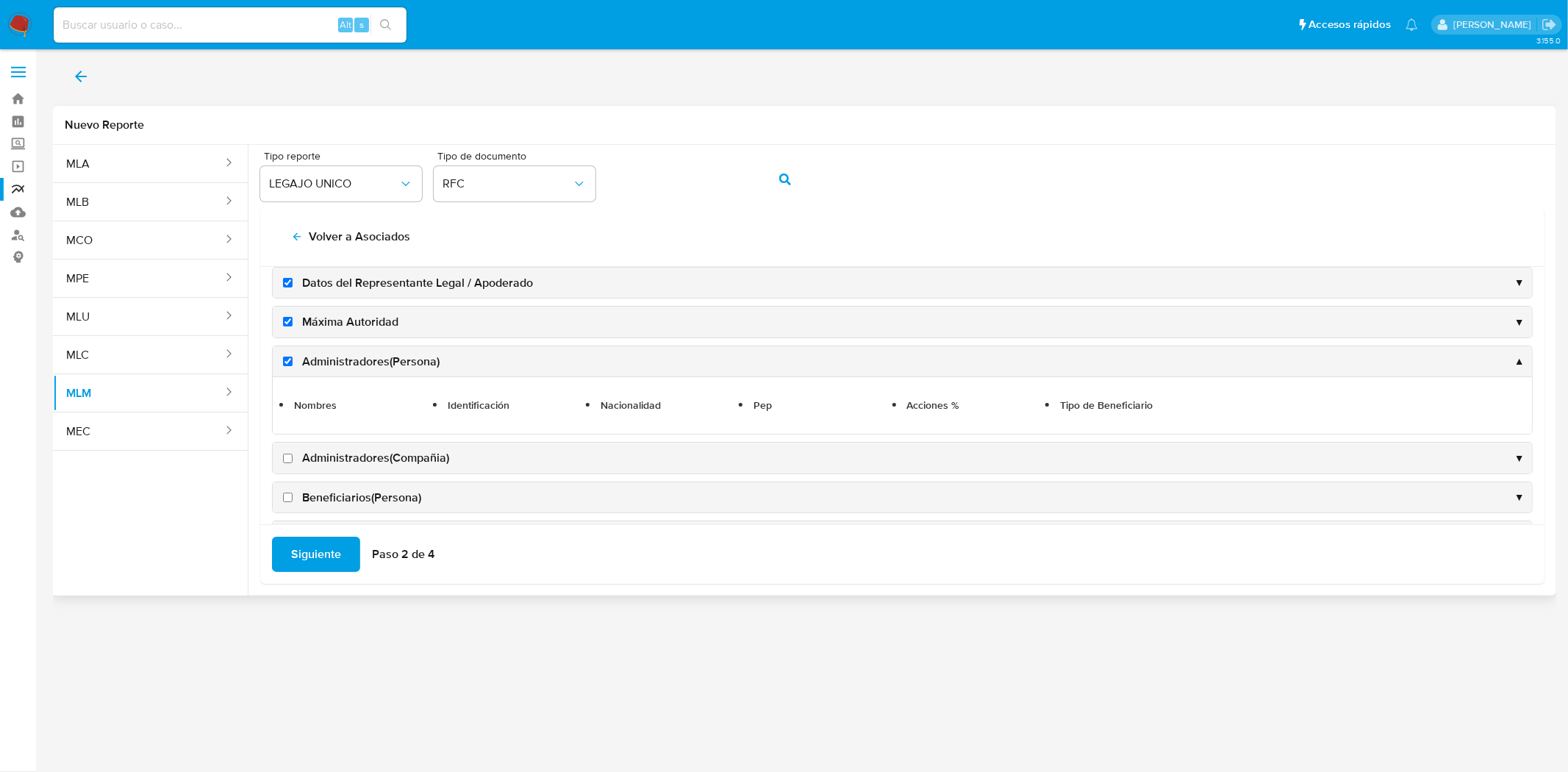
scroll to position [326, 0]
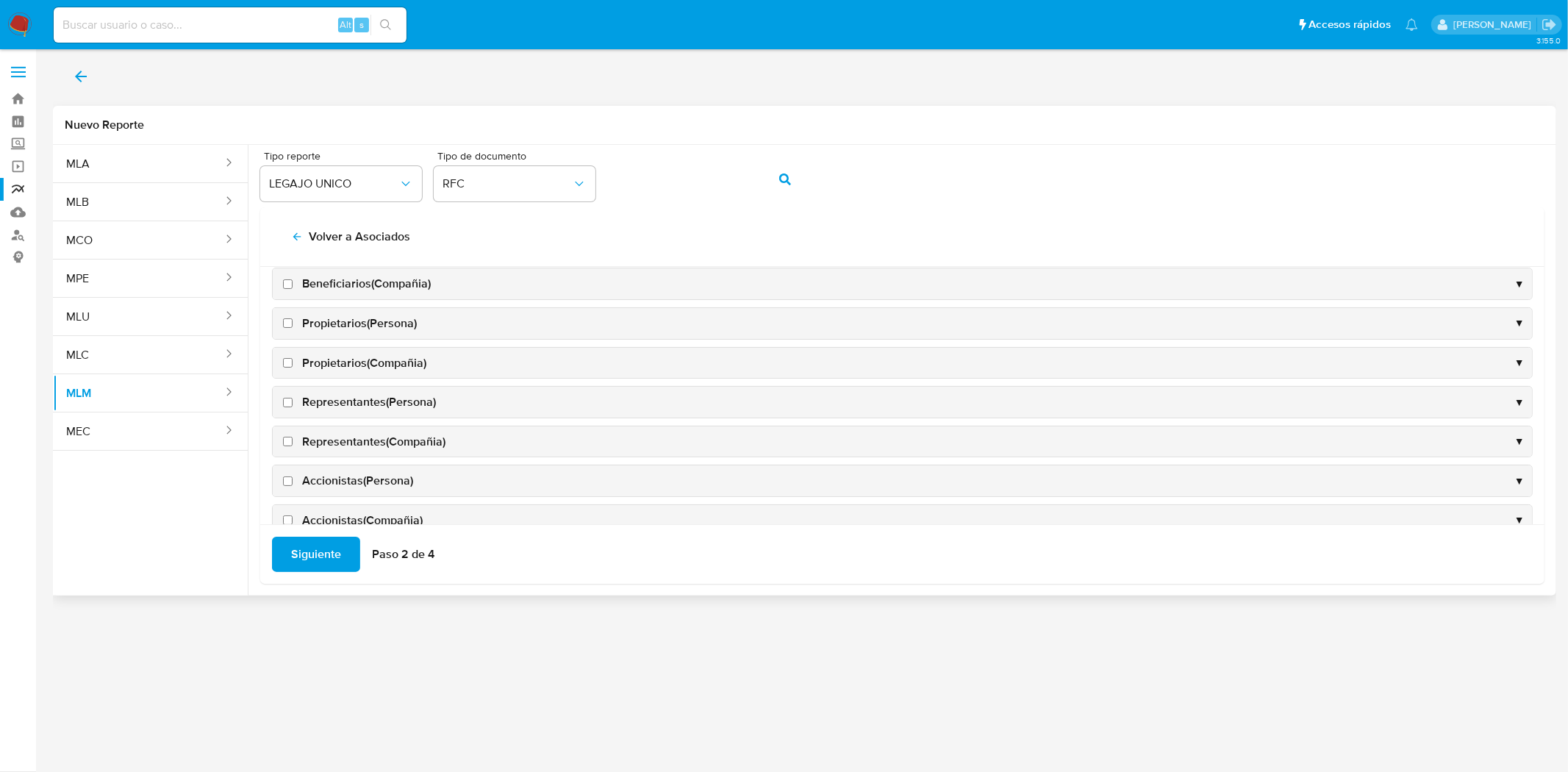
click at [289, 278] on label "Beneficiarios(Compañia)" at bounding box center [356, 284] width 151 height 16
click at [289, 280] on input "Beneficiarios(Compañia)" at bounding box center [288, 285] width 10 height 10
checkbox input "true"
click at [287, 320] on input "Propietarios(Persona)" at bounding box center [288, 323] width 10 height 10
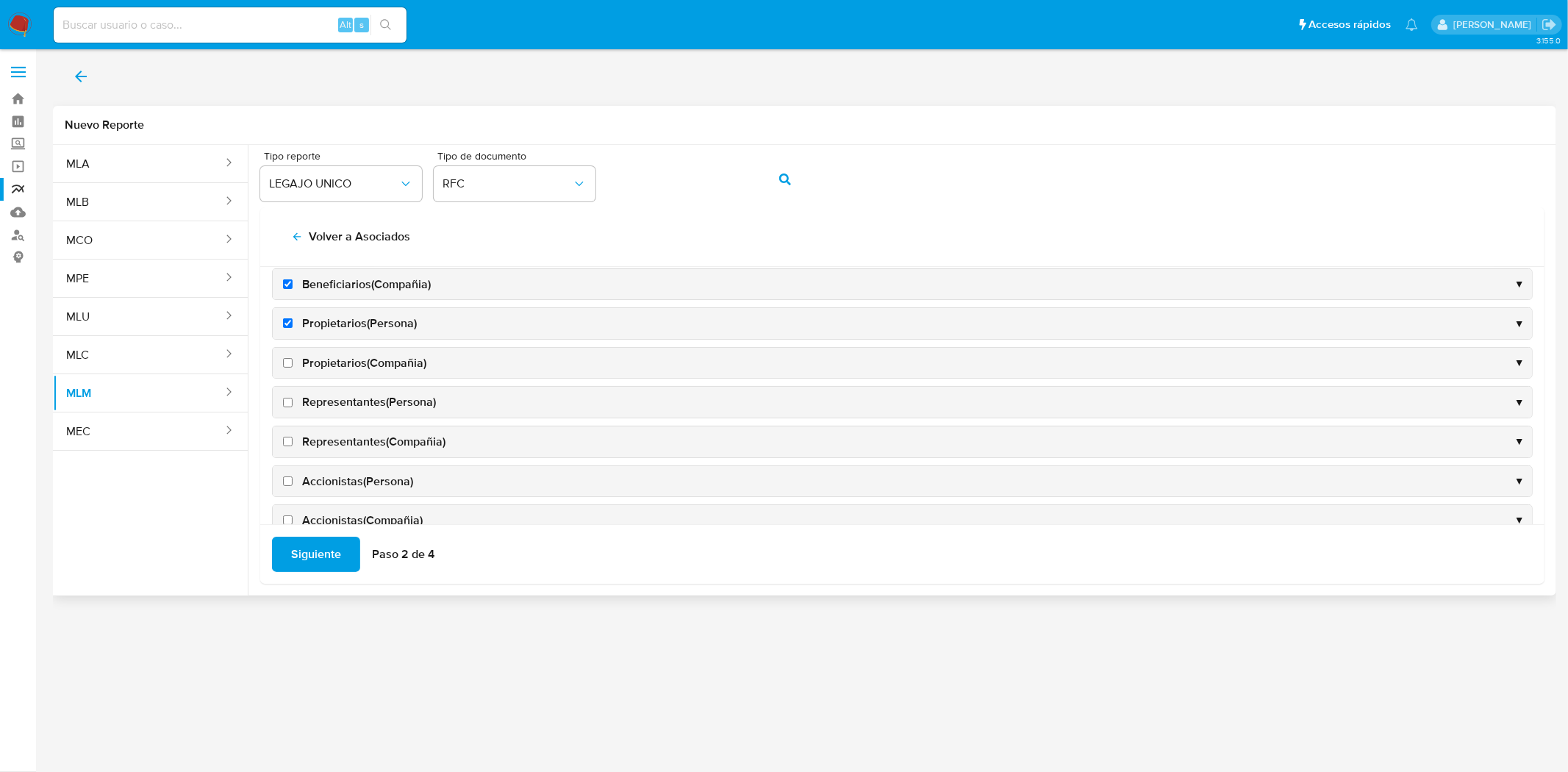
checkbox input "true"
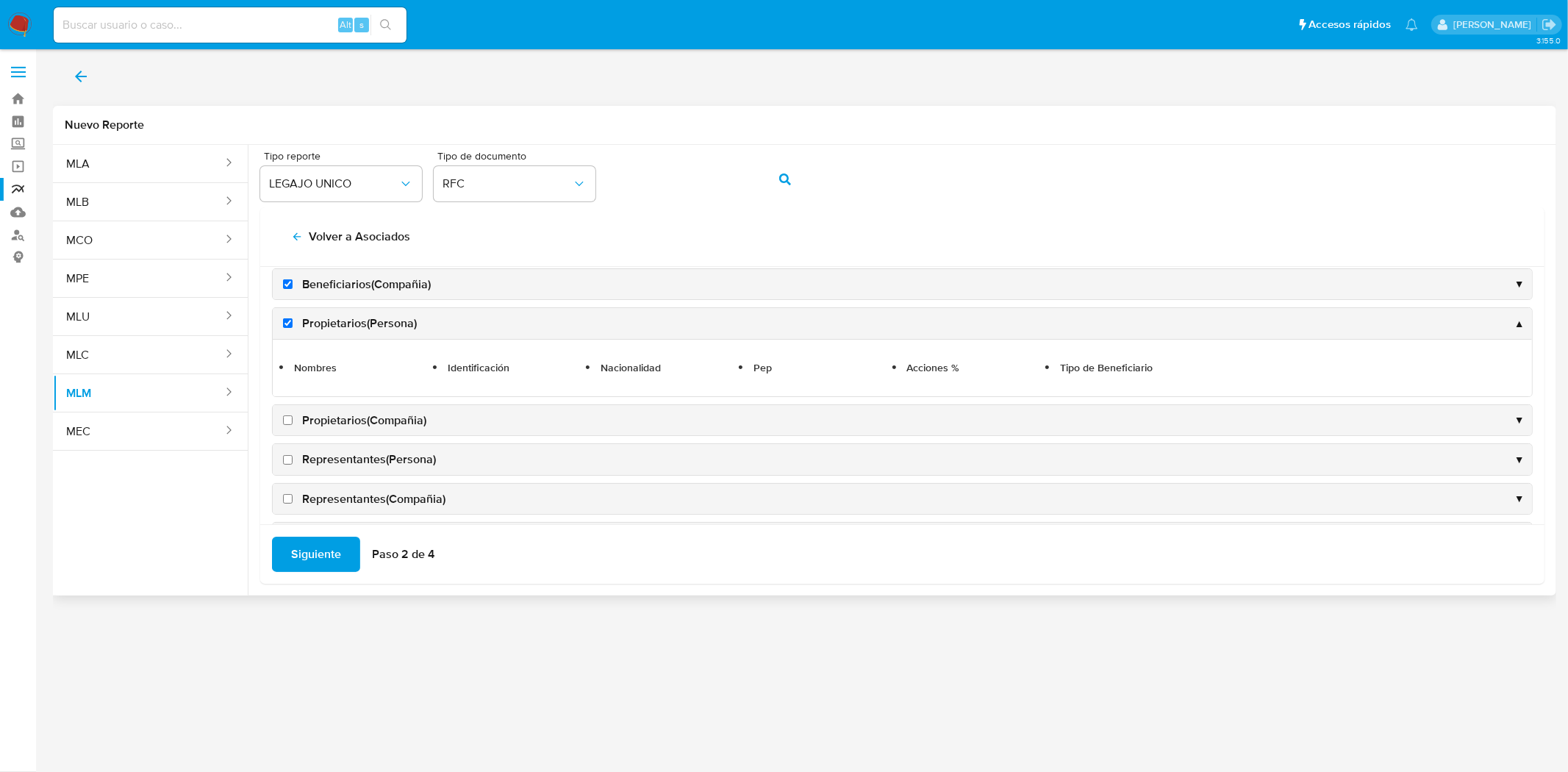
click at [281, 422] on label "Propietarios(Compañia)" at bounding box center [353, 421] width 147 height 16
click at [283, 422] on input "Propietarios(Compañia)" at bounding box center [288, 420] width 10 height 10
checkbox input "true"
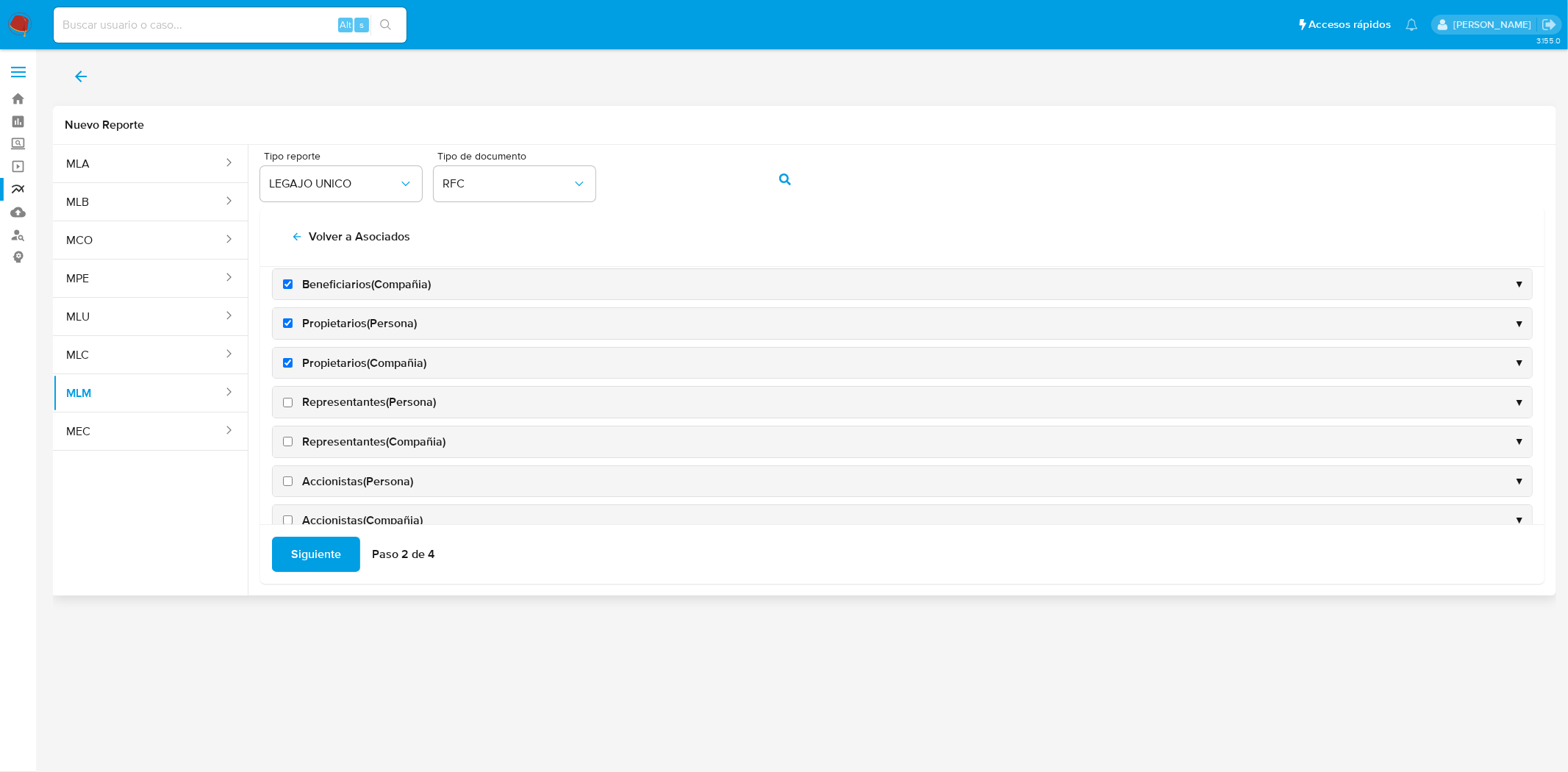
click at [292, 445] on label "Representantes(Compañia)" at bounding box center [363, 442] width 165 height 16
click at [292, 445] on input "Representantes(Compañia)" at bounding box center [288, 442] width 10 height 10
checkbox input "true"
click at [289, 407] on input "Representantes(Persona)" at bounding box center [288, 402] width 10 height 10
checkbox input "true"
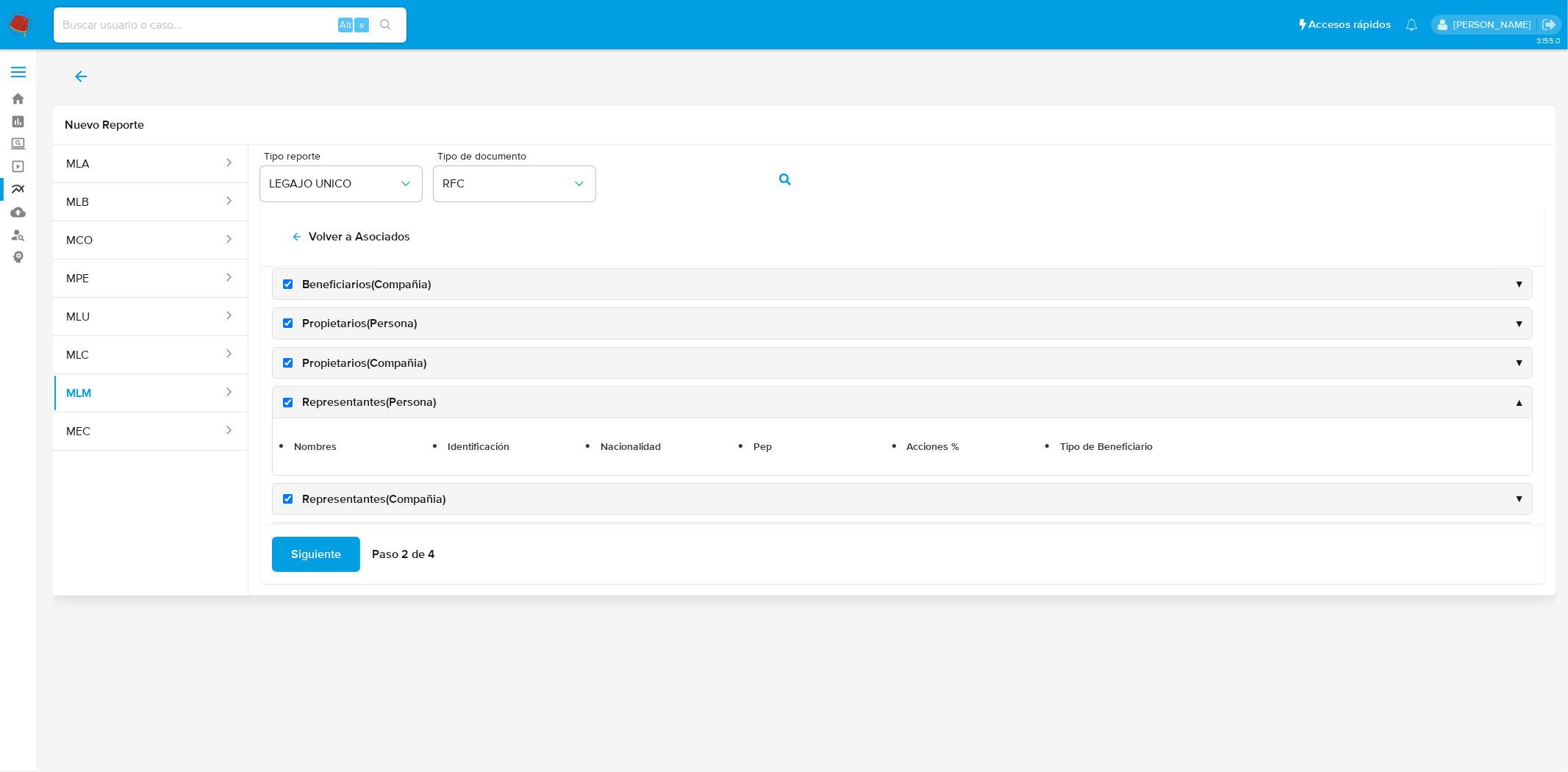
scroll to position [432, 0]
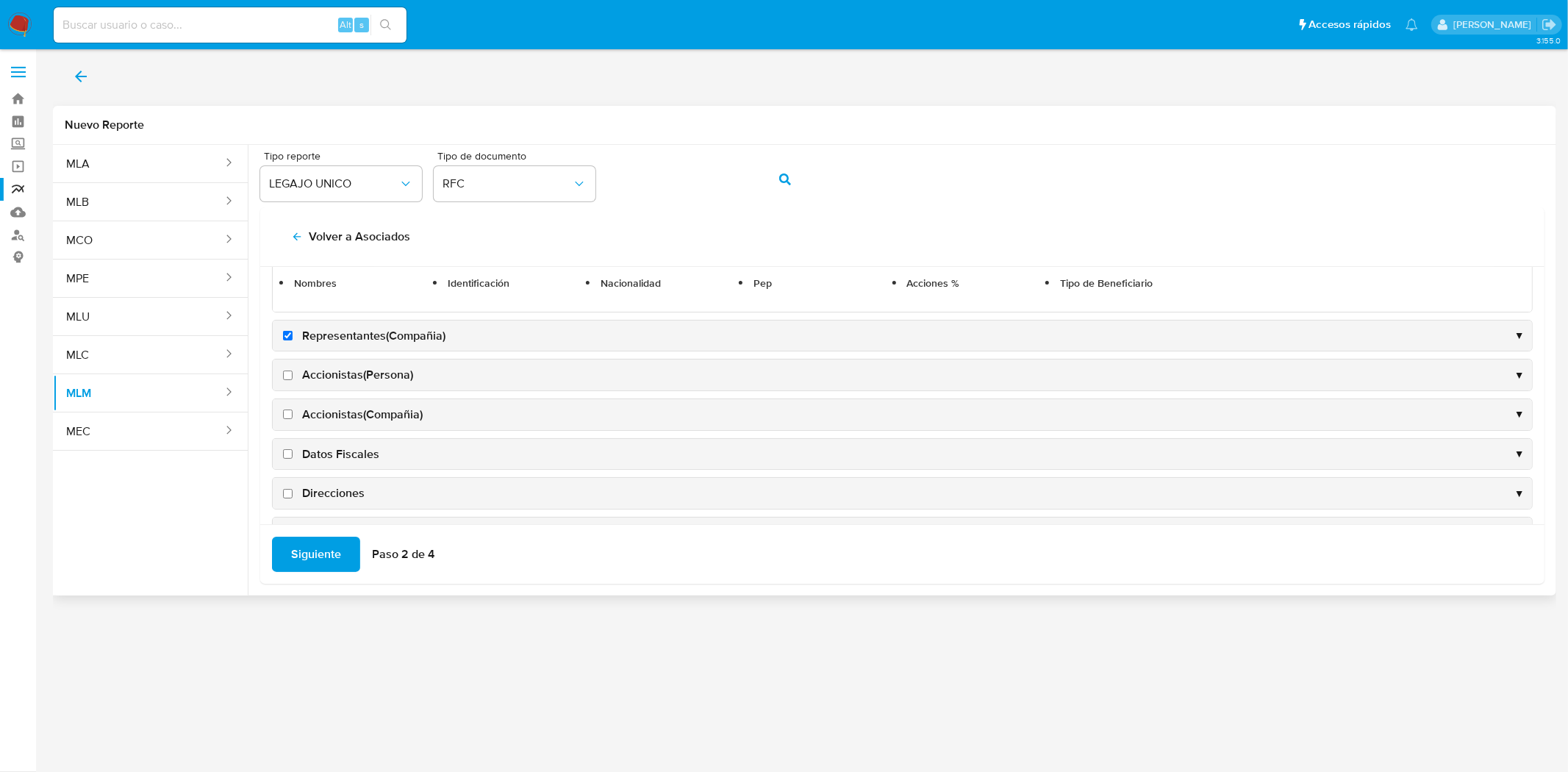
click at [291, 491] on input "Direcciones" at bounding box center [288, 494] width 10 height 10
checkbox input "true"
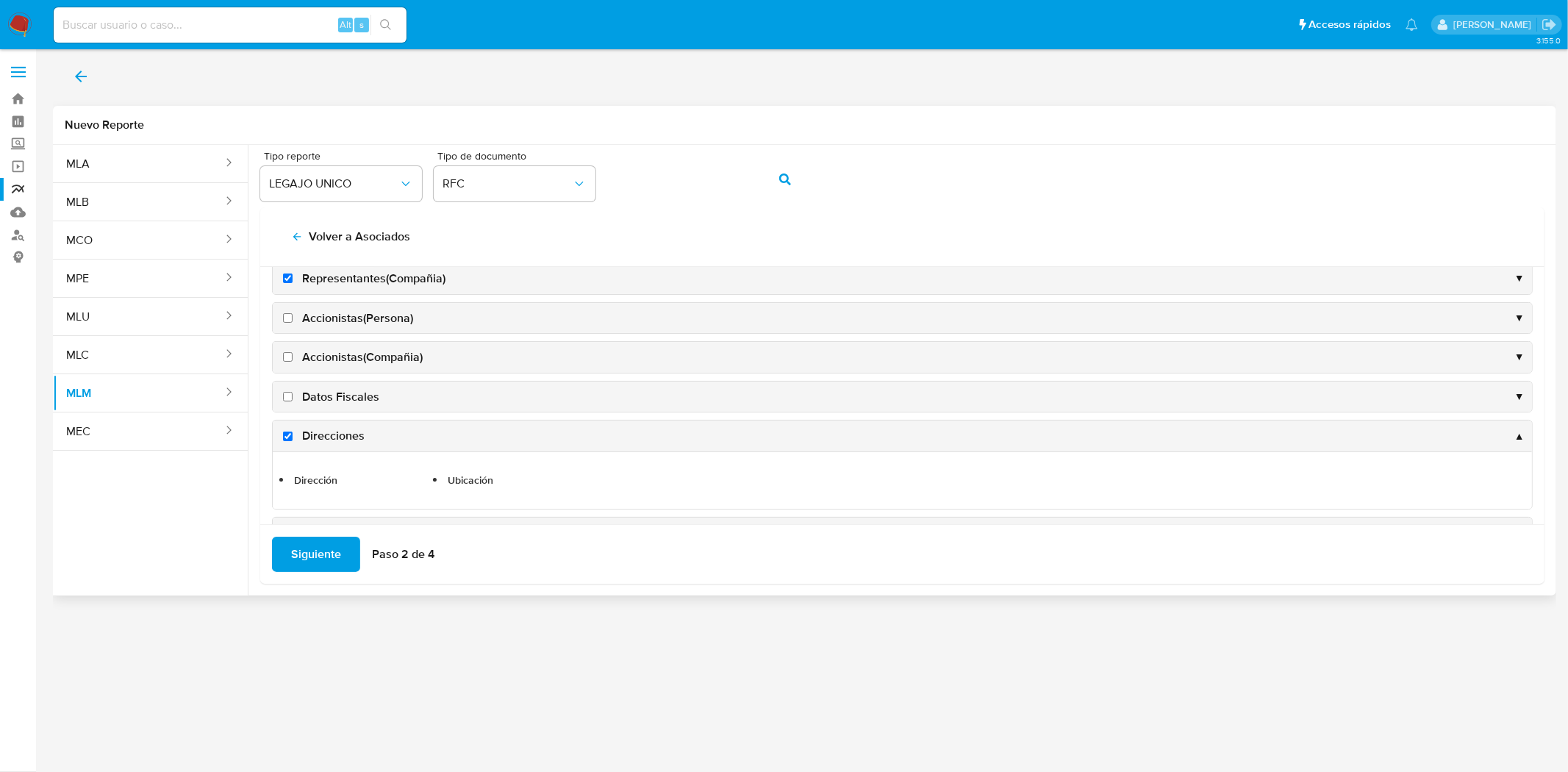
click at [284, 393] on input "Datos Fiscales" at bounding box center [288, 397] width 10 height 10
checkbox input "true"
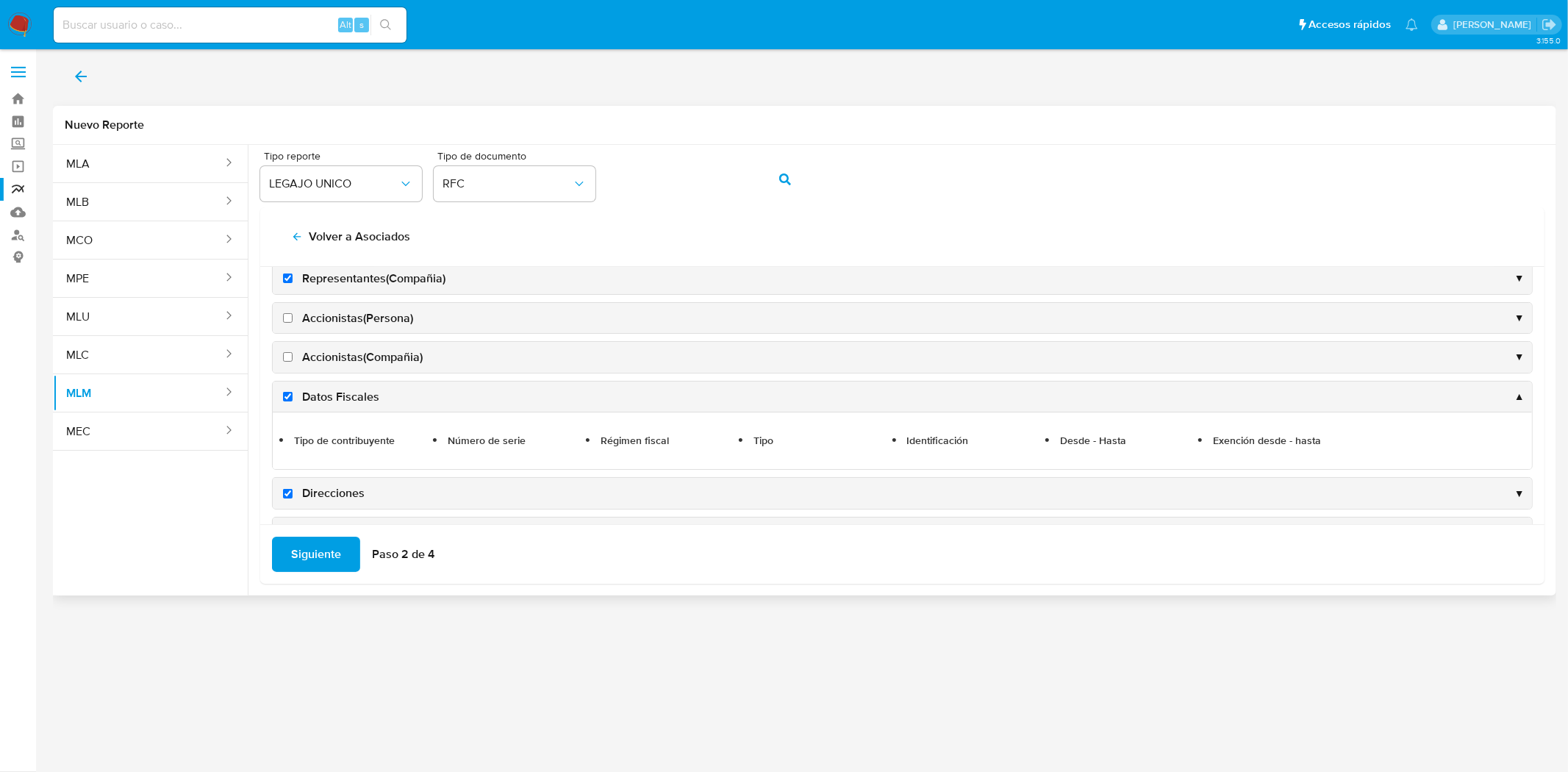
click at [284, 358] on input "Accionistas(Compañia)" at bounding box center [288, 357] width 10 height 10
checkbox input "true"
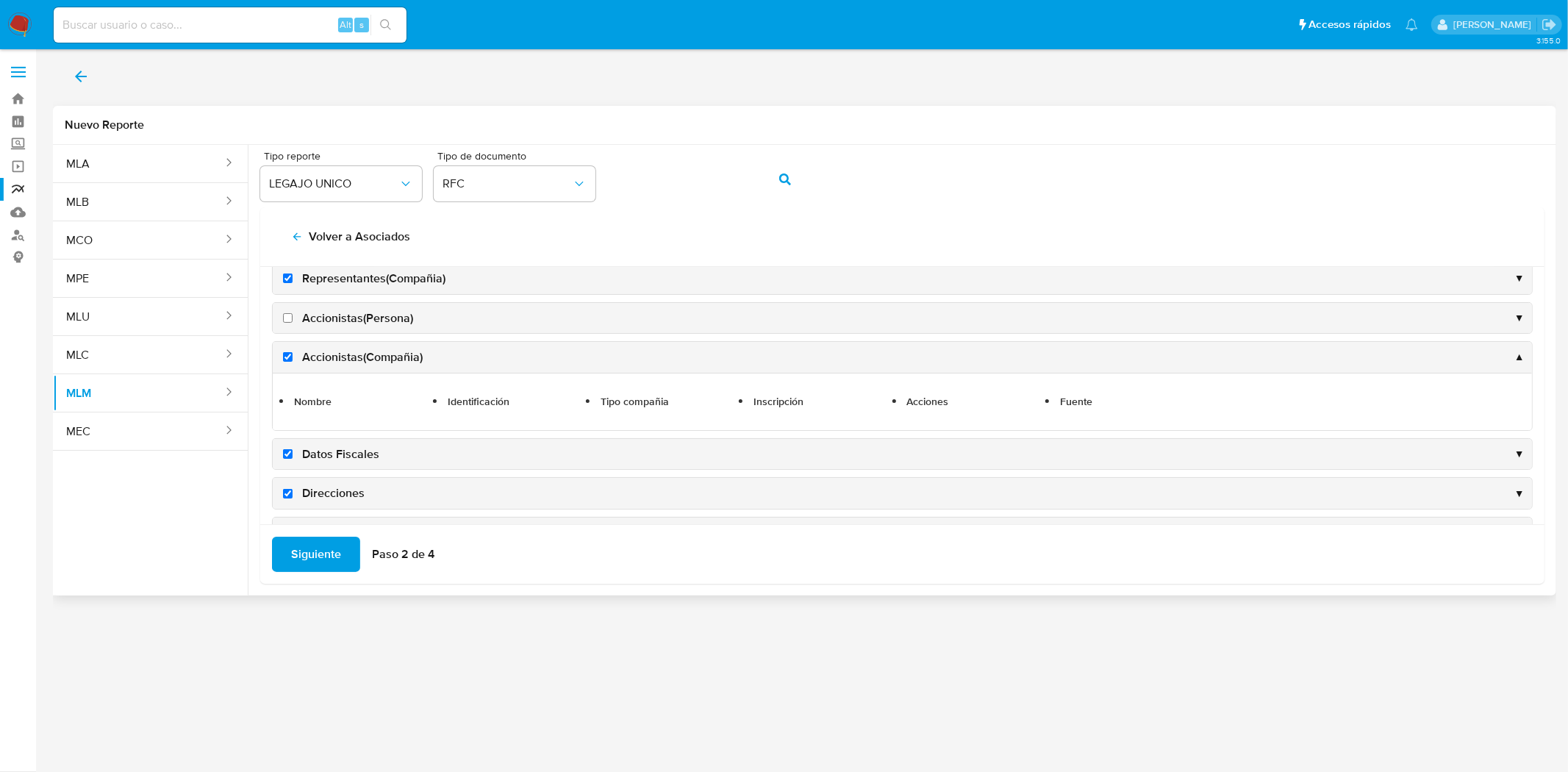
click at [284, 321] on input "Accionistas(Persona)" at bounding box center [288, 318] width 10 height 10
checkbox input "true"
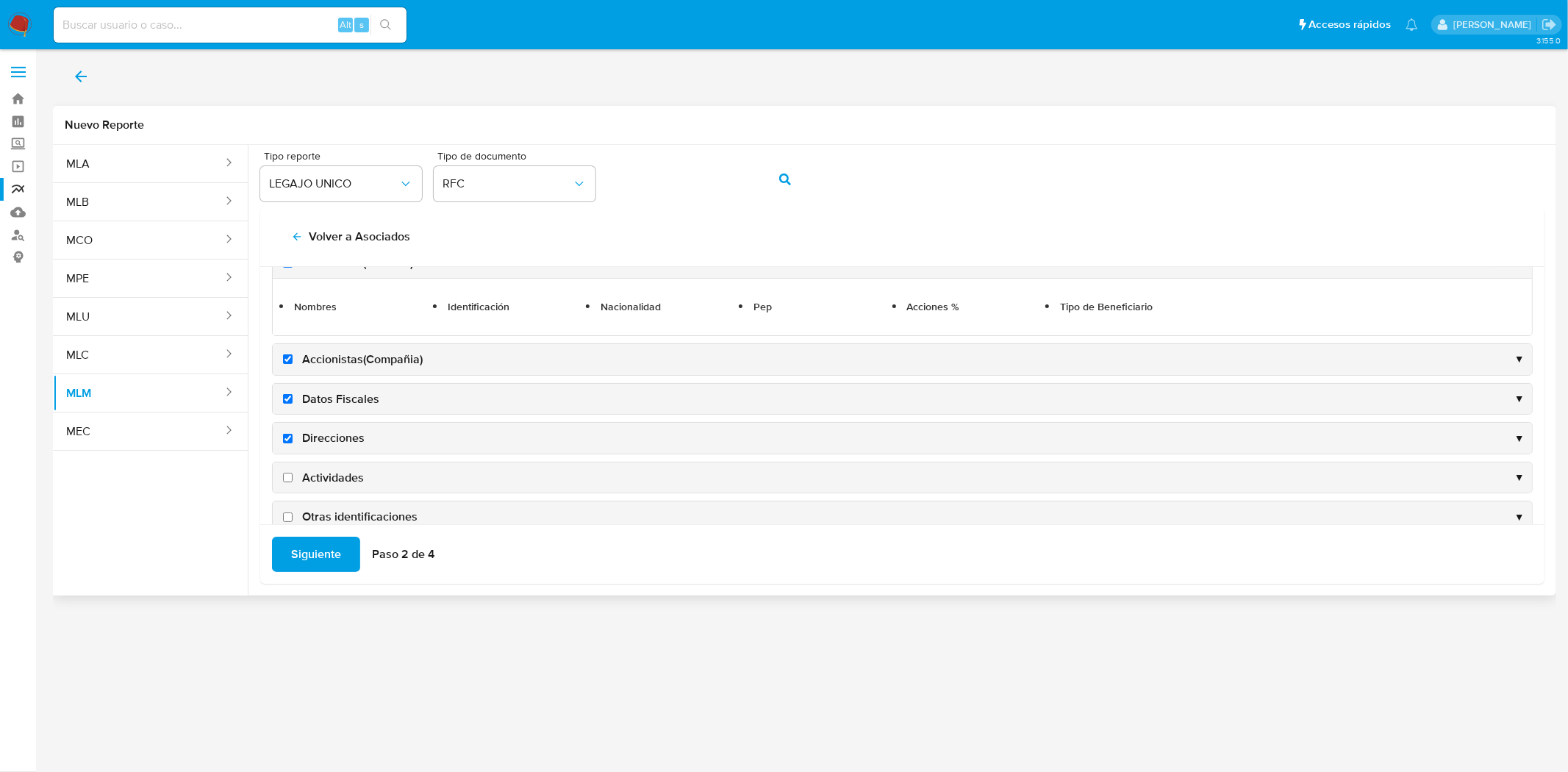
scroll to position [557, 0]
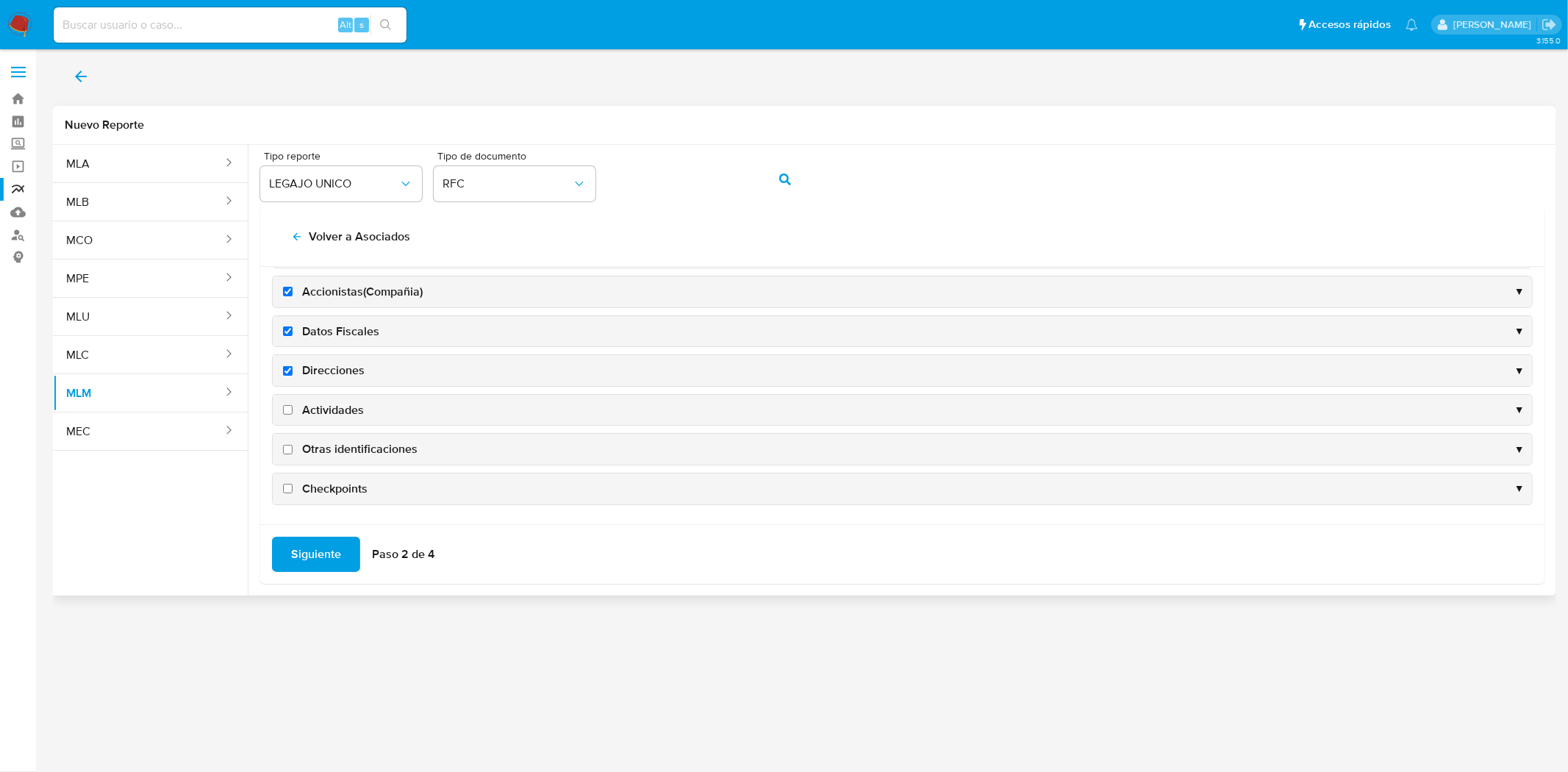
click at [285, 415] on label "Actividades" at bounding box center [322, 410] width 84 height 16
click at [285, 414] on input "Actividades" at bounding box center [288, 410] width 10 height 10
checkbox input "true"
click at [288, 449] on input "Otras identificaciones" at bounding box center [288, 450] width 10 height 10
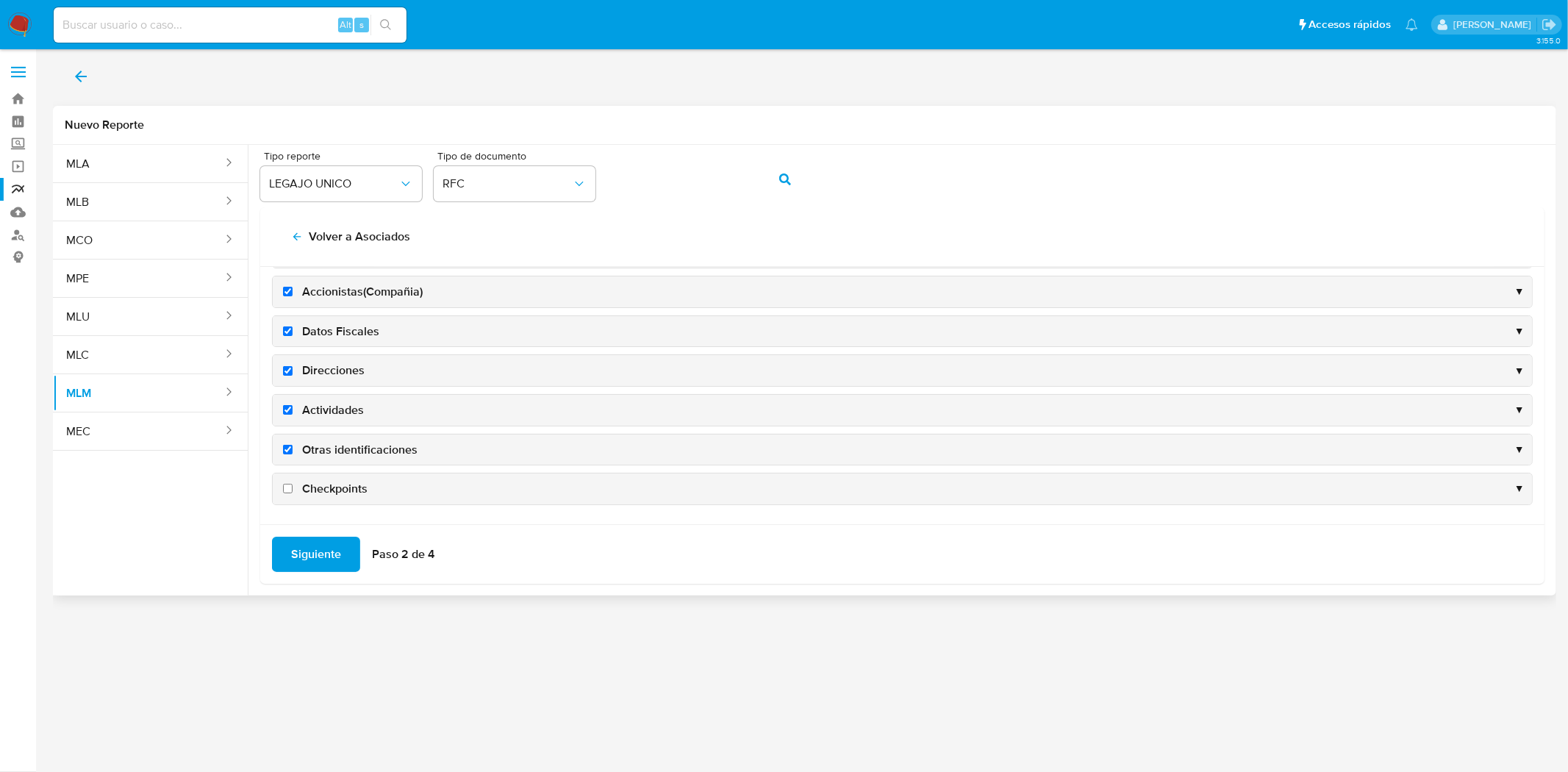
checkbox input "true"
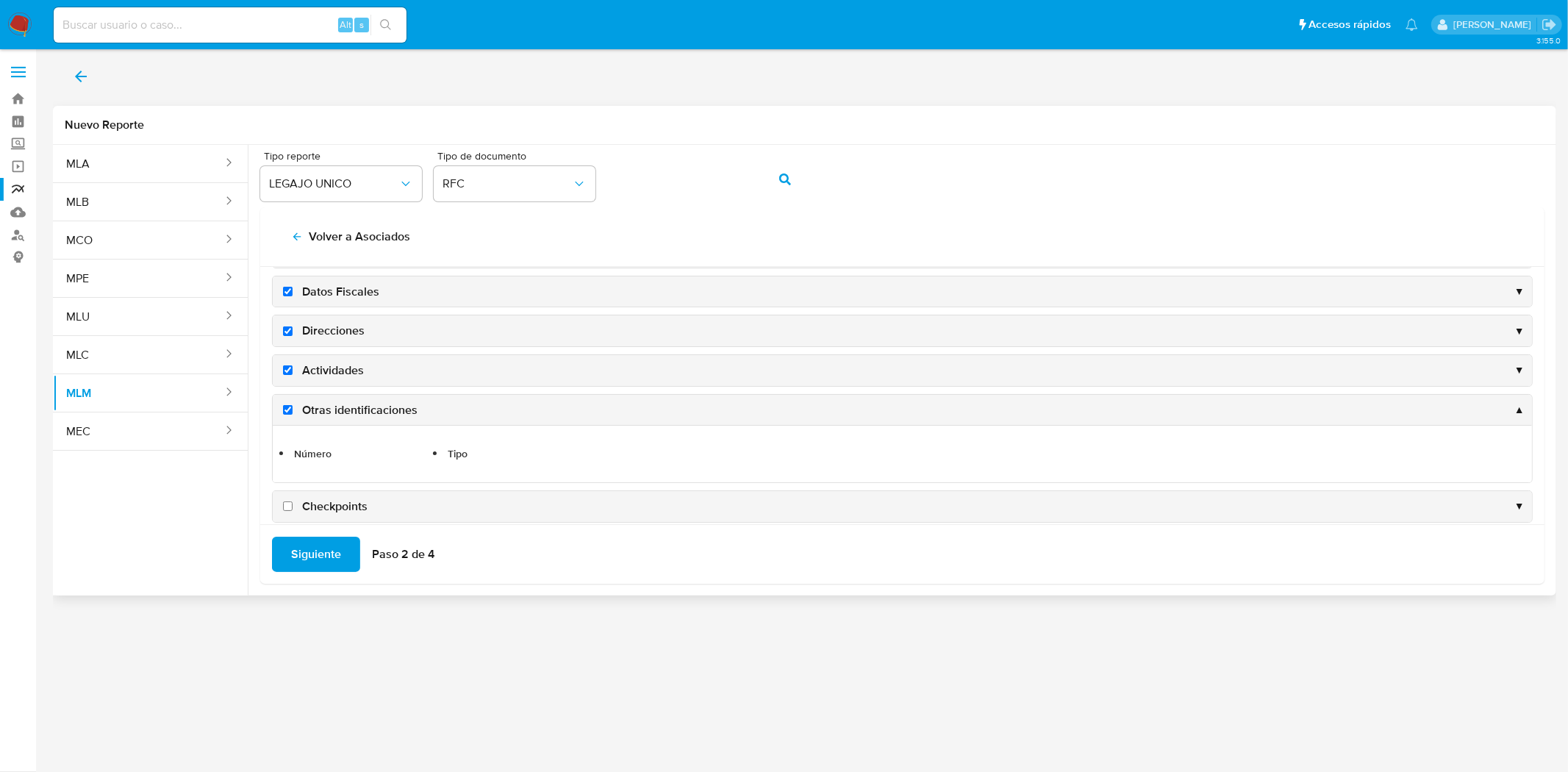
scroll to position [557, 0]
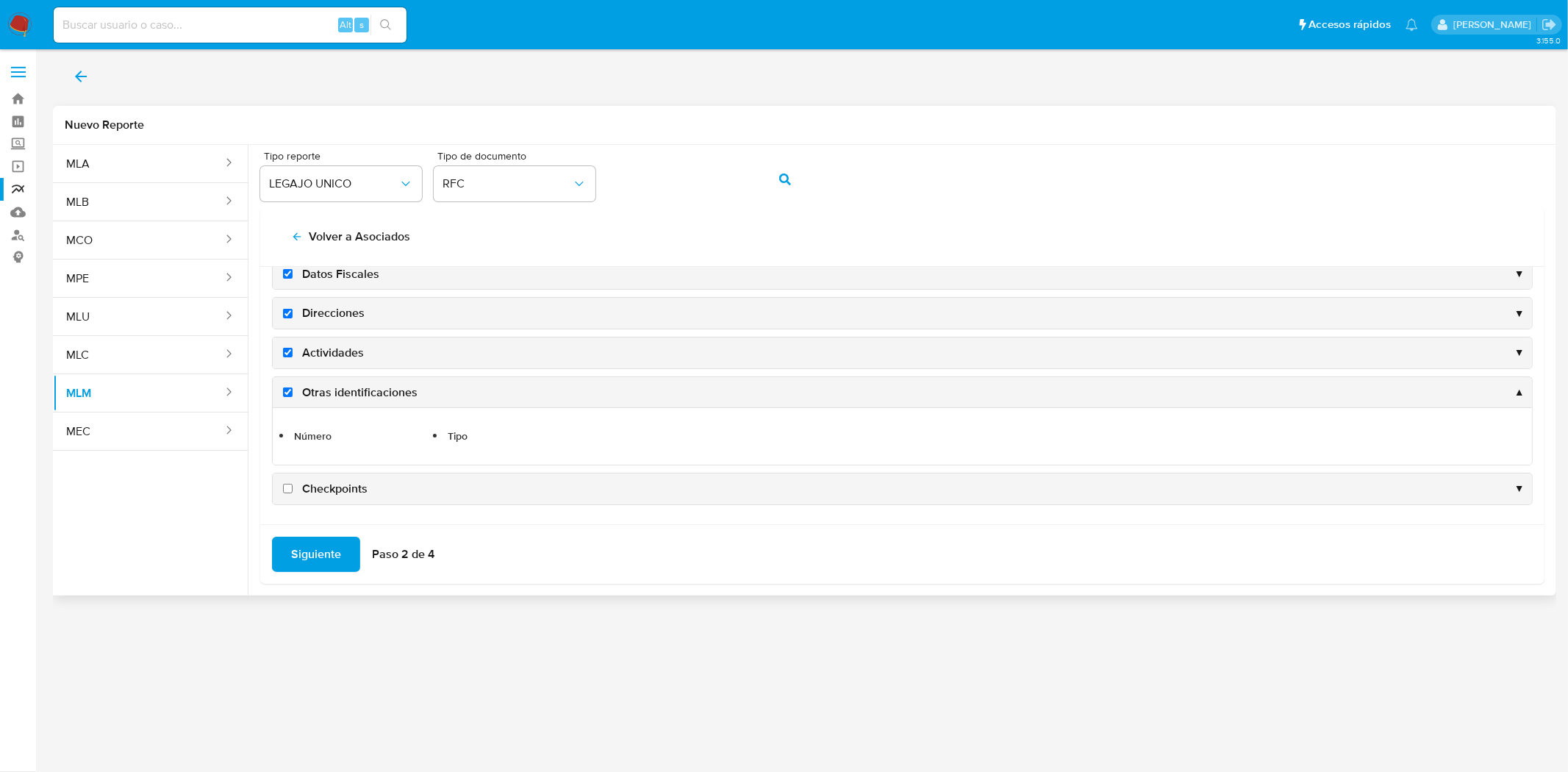
click at [287, 488] on input "Checkpoints" at bounding box center [288, 489] width 10 height 10
checkbox input "true"
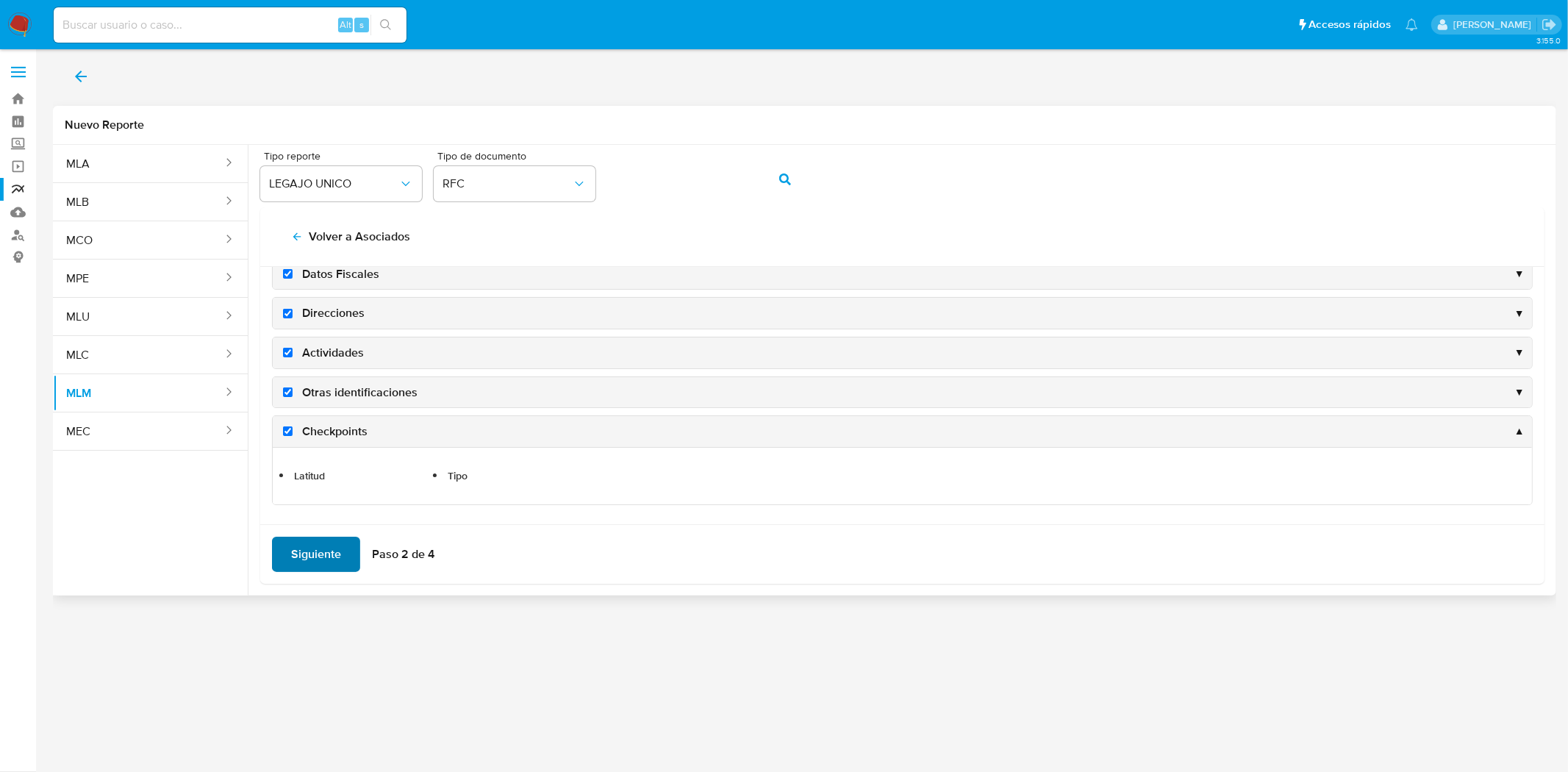
click at [297, 553] on span "Siguiente" at bounding box center [316, 555] width 50 height 32
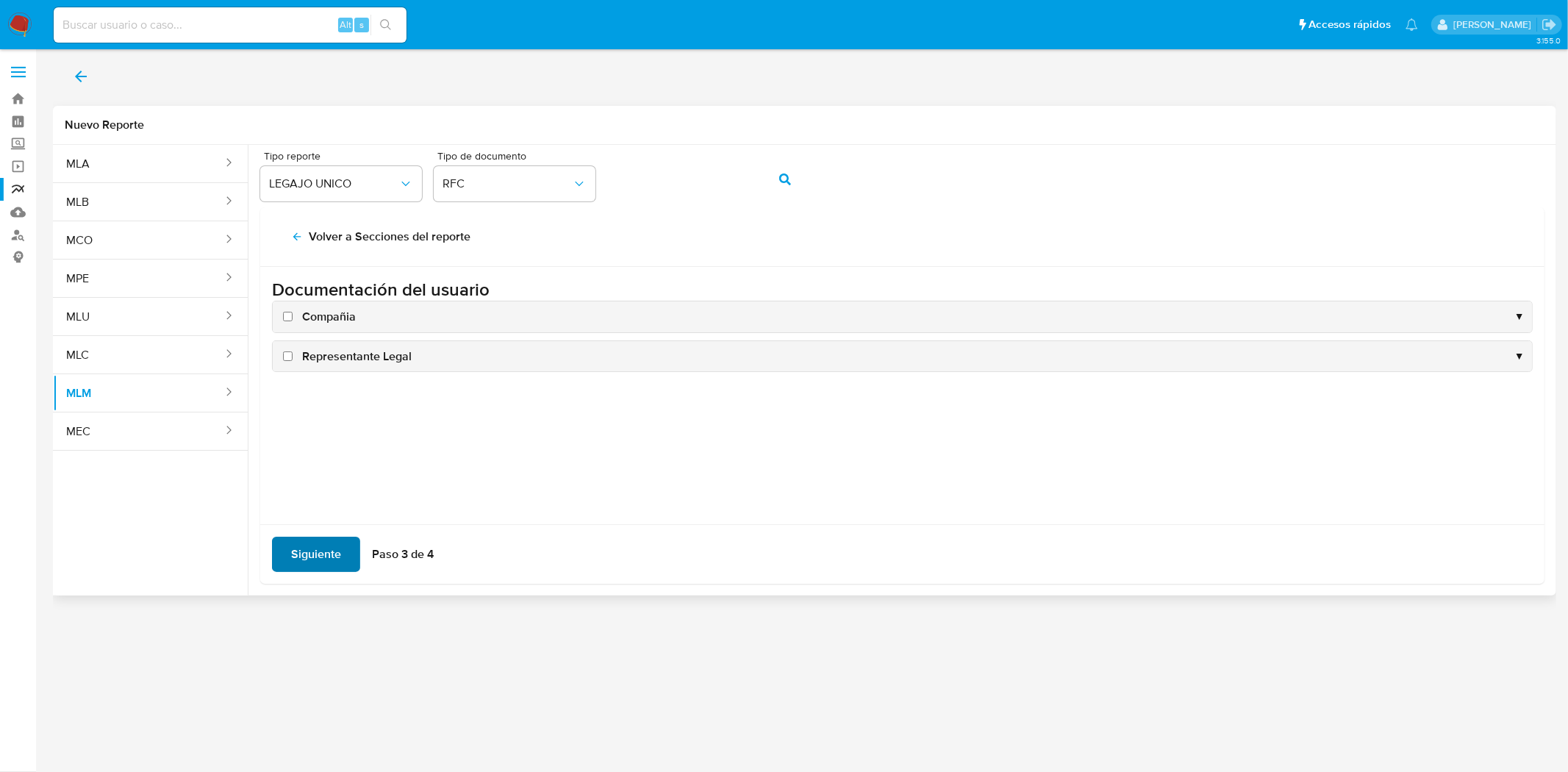
scroll to position [0, 0]
click at [281, 321] on label "Compañia" at bounding box center [318, 317] width 75 height 16
click at [283, 321] on input "Compañia" at bounding box center [288, 317] width 10 height 10
checkbox input "true"
click at [284, 361] on input "Representante Legal" at bounding box center [288, 357] width 10 height 10
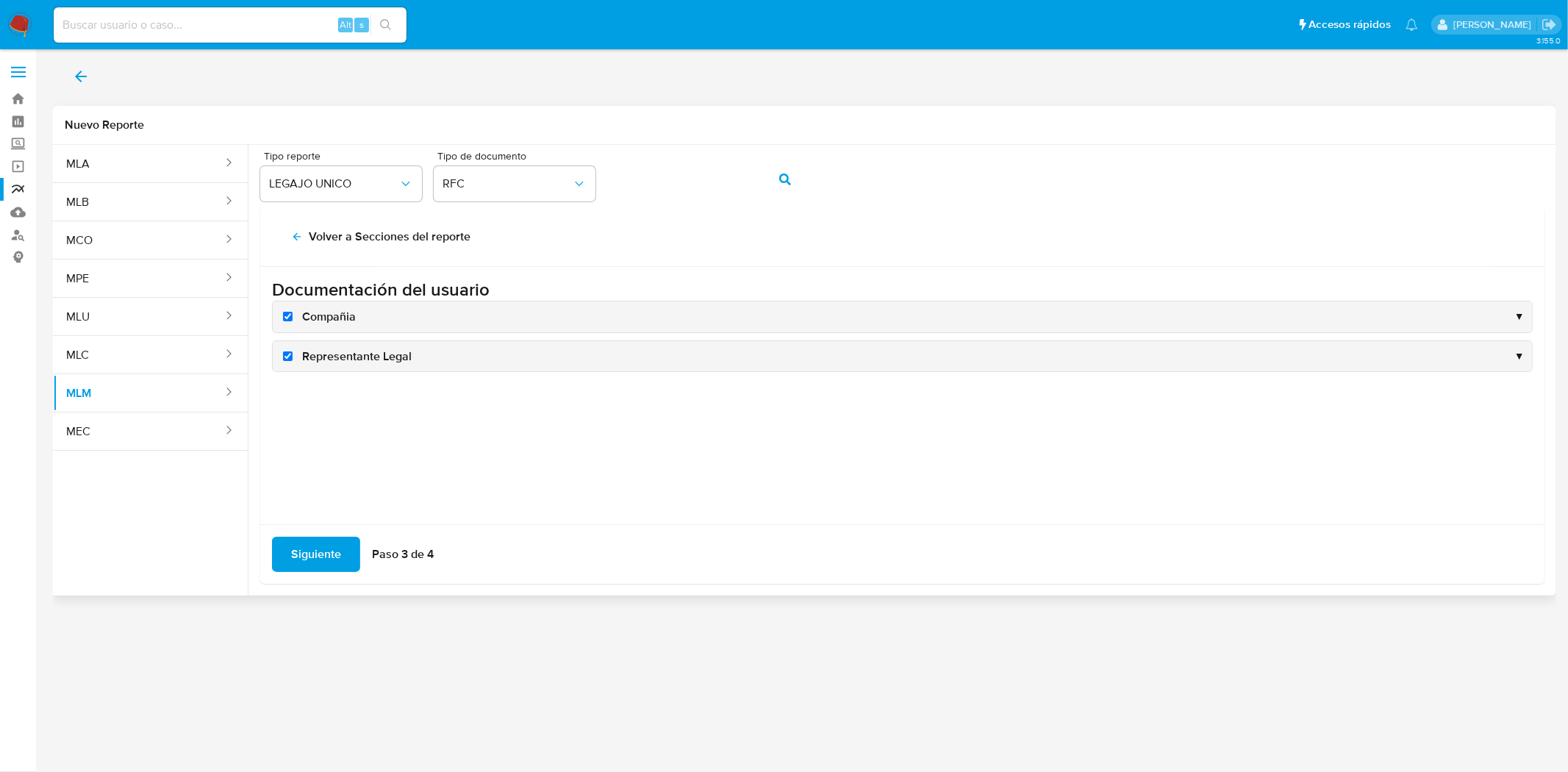
checkbox input "true"
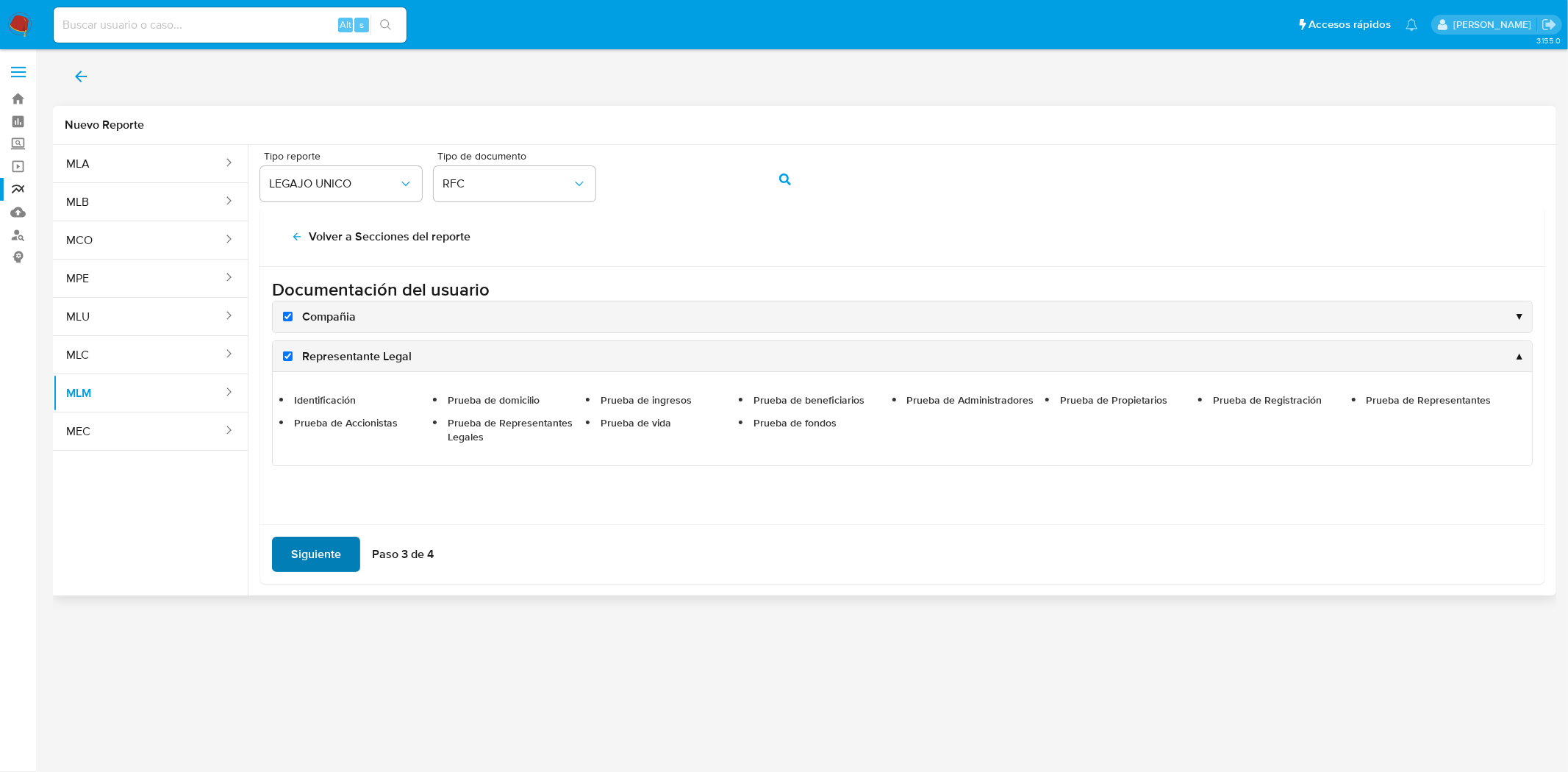
click at [296, 553] on span "Siguiente" at bounding box center [316, 555] width 50 height 32
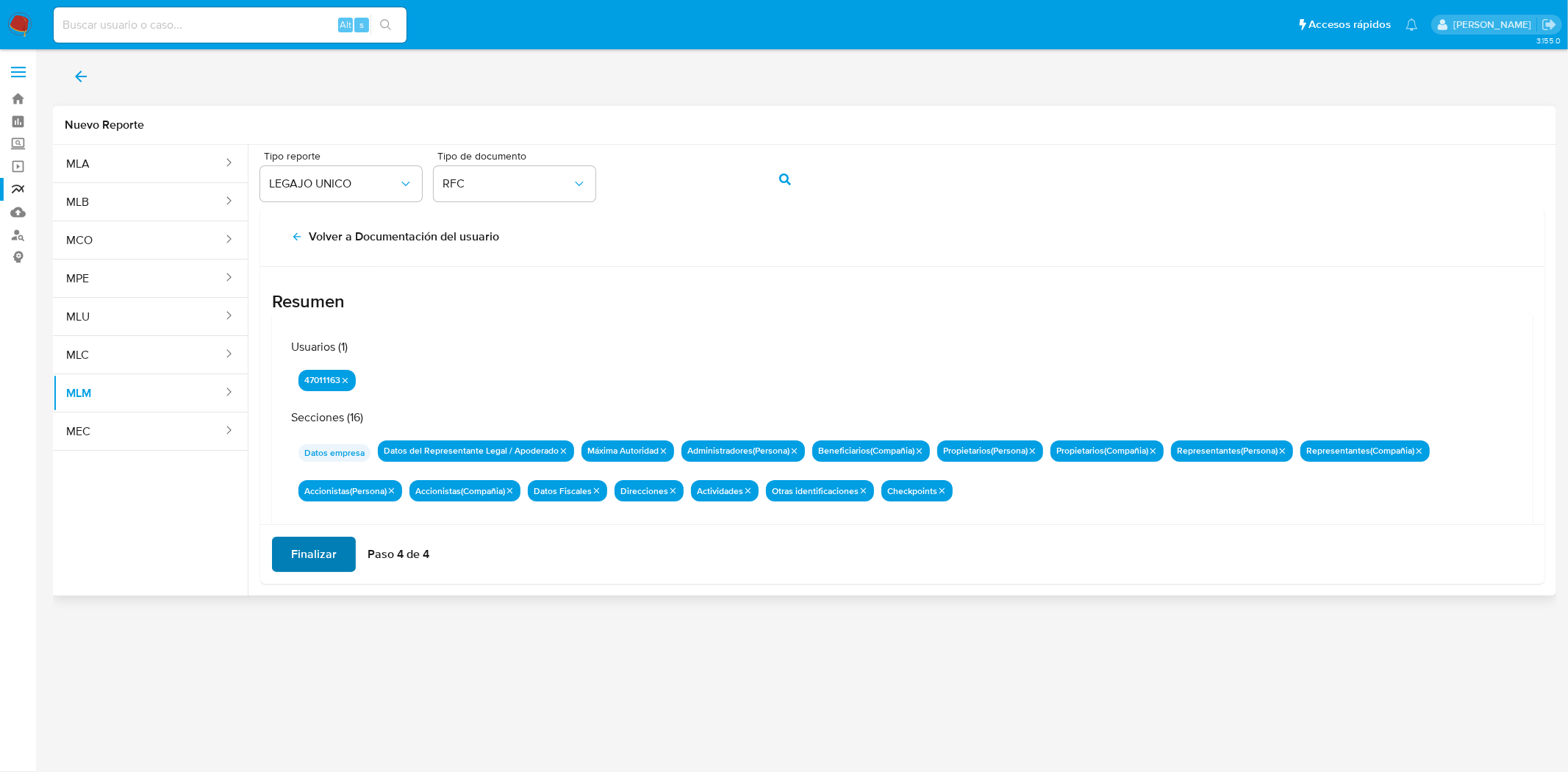
click at [294, 550] on span "Finalizar" at bounding box center [313, 555] width 46 height 32
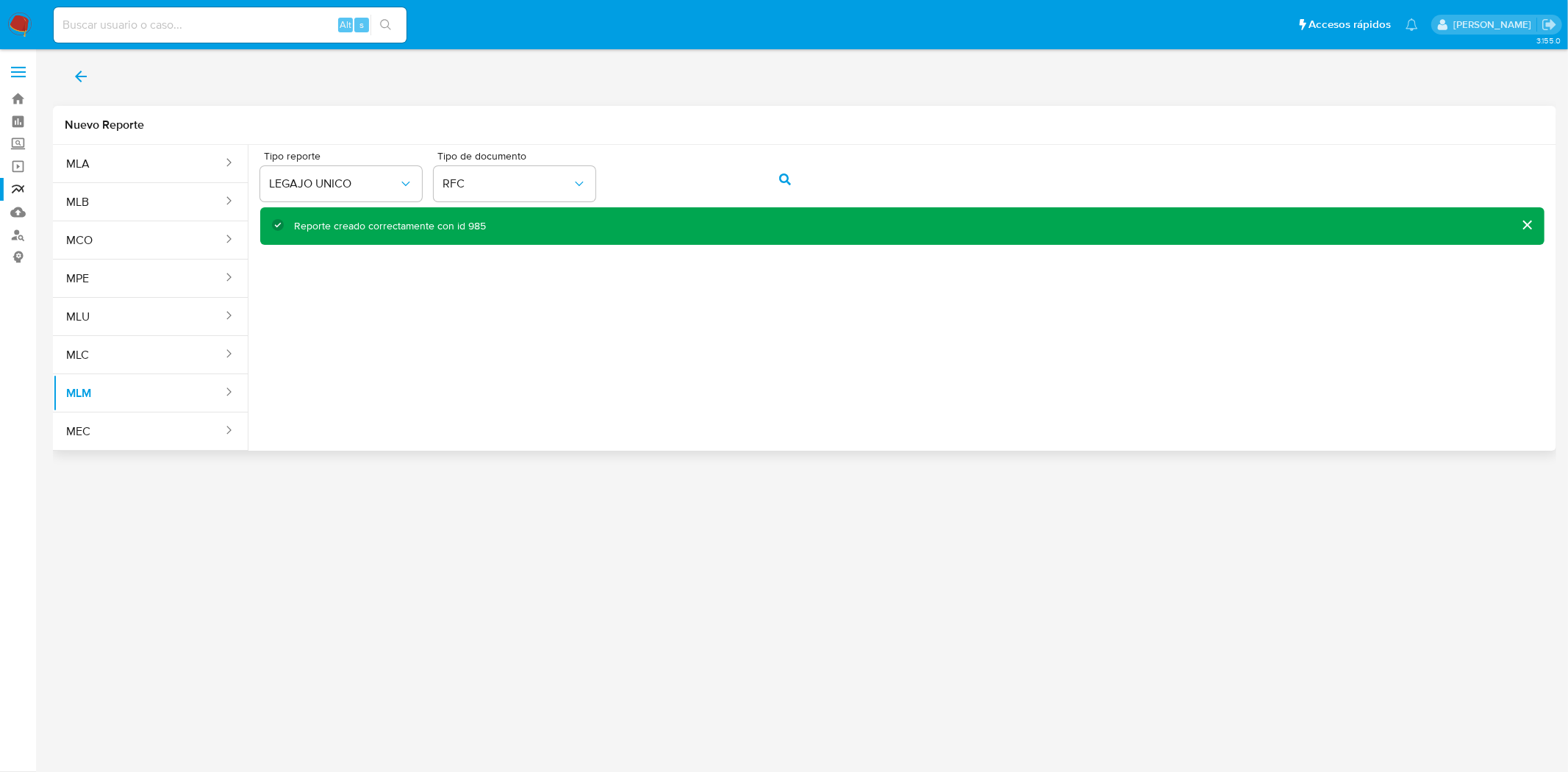
click at [86, 76] on icon "back" at bounding box center [81, 76] width 18 height 18
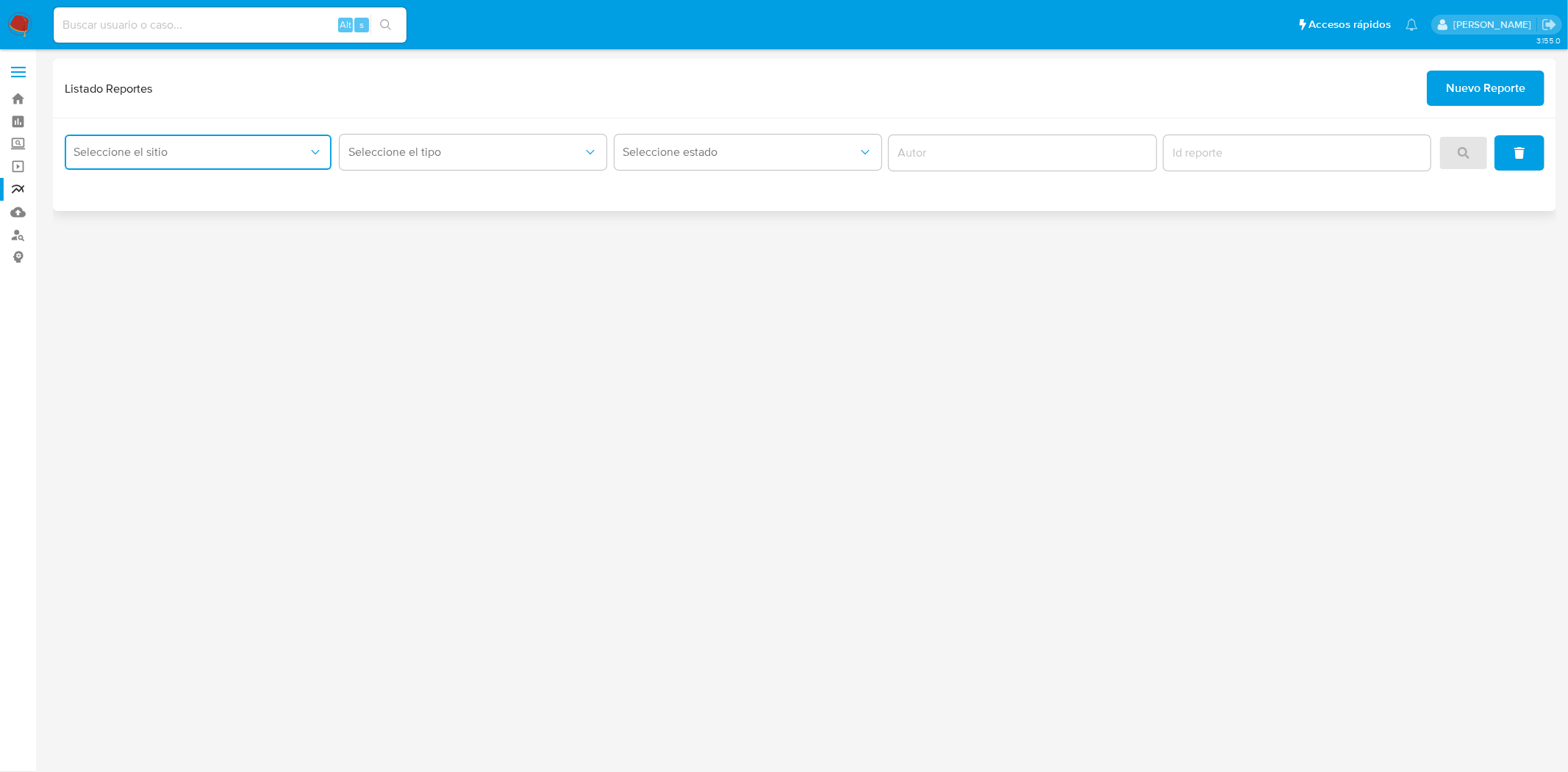
click at [164, 164] on button "Seleccione el sitio" at bounding box center [198, 152] width 267 height 35
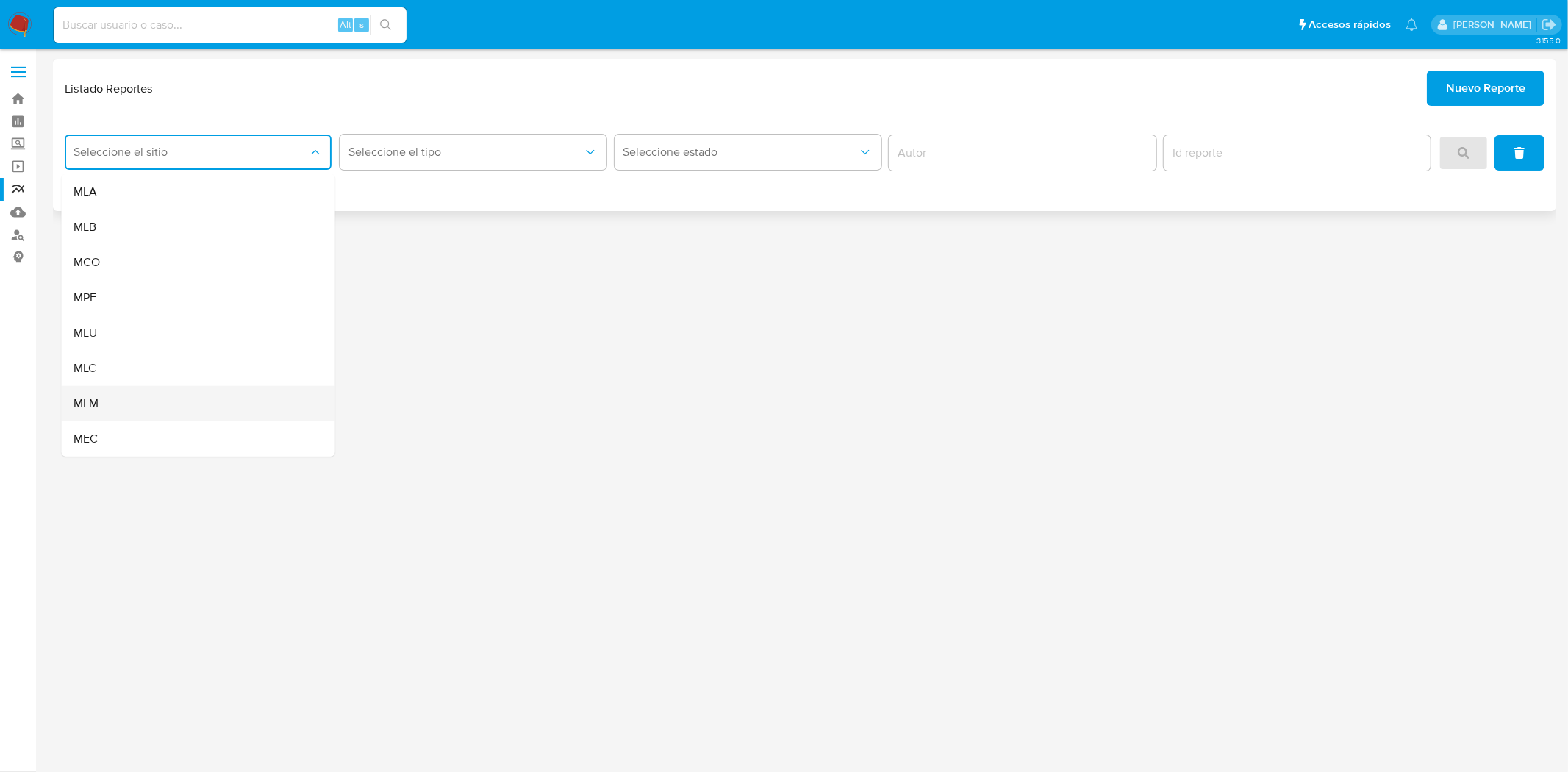
click at [140, 388] on div "MLM" at bounding box center [194, 404] width 241 height 35
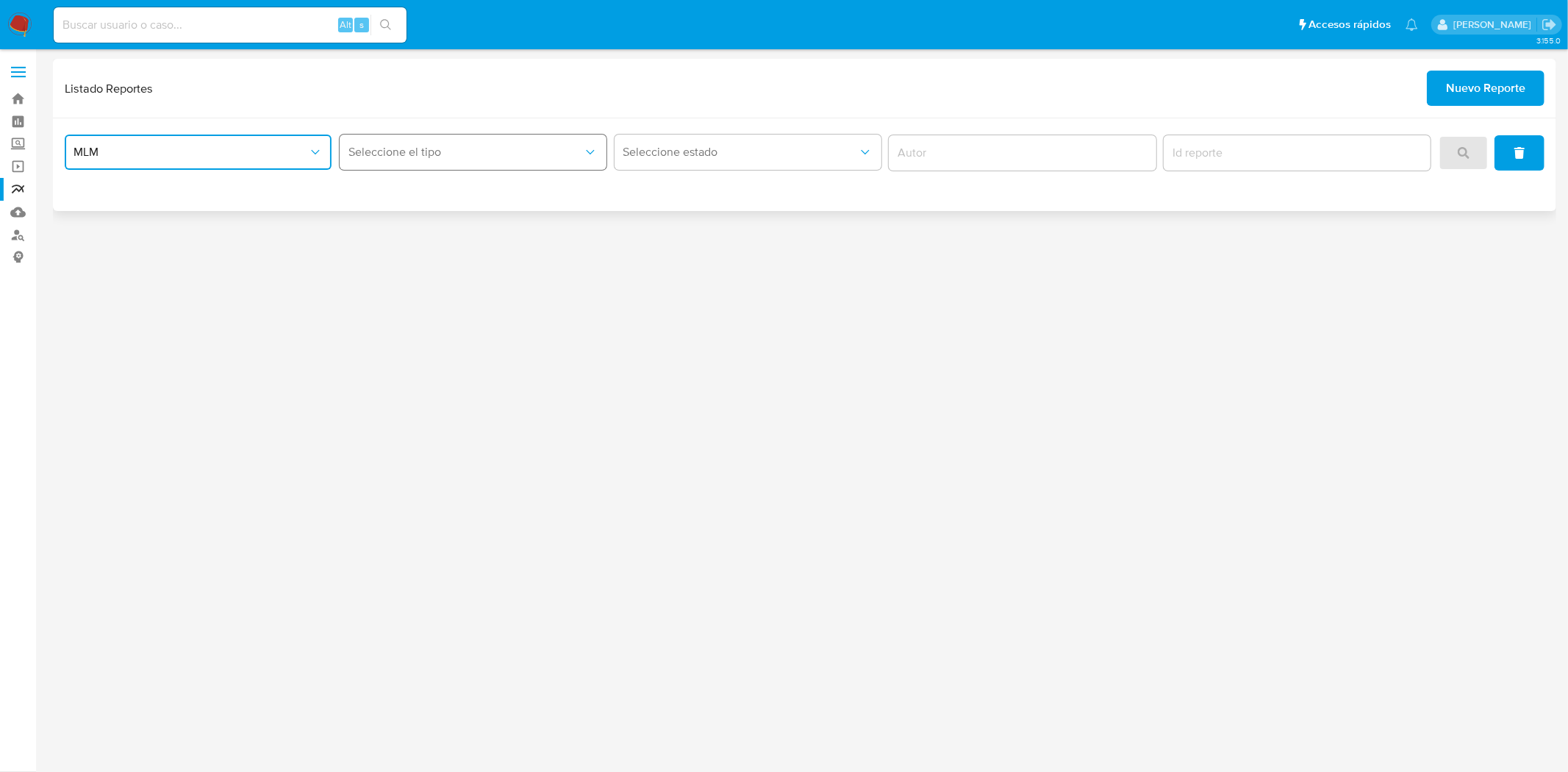
click at [396, 164] on button "Seleccione el tipo" at bounding box center [473, 152] width 267 height 35
click at [399, 231] on span "LEGAJO UNICO" at bounding box center [389, 227] width 83 height 14
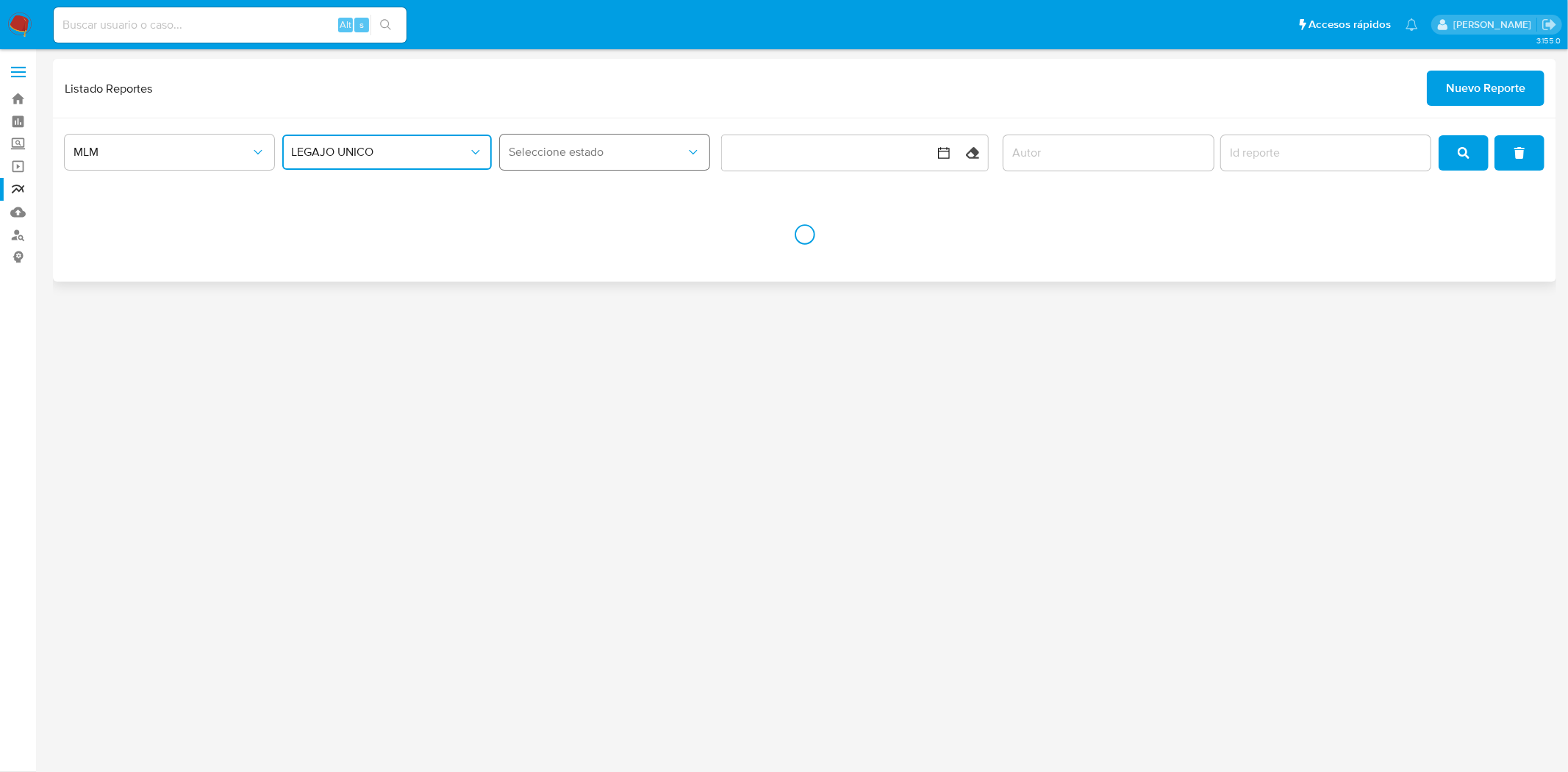
click at [643, 156] on span "Seleccione estado" at bounding box center [597, 152] width 177 height 14
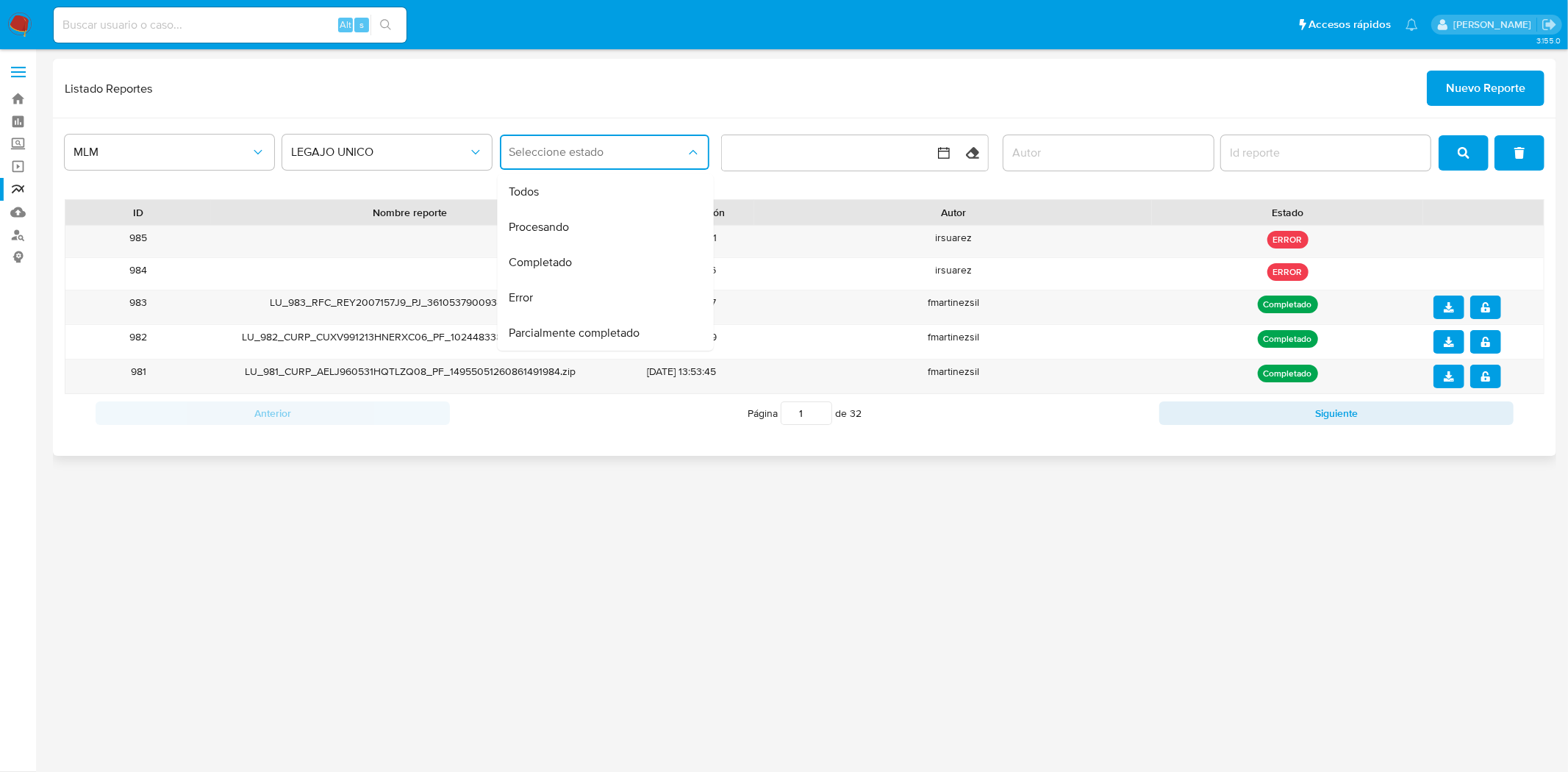
click at [982, 194] on div "MLM LEGAJO UNICO Seleccione estado Todos Procesando Completado Error Parcialmen…" at bounding box center [804, 287] width 1503 height 337
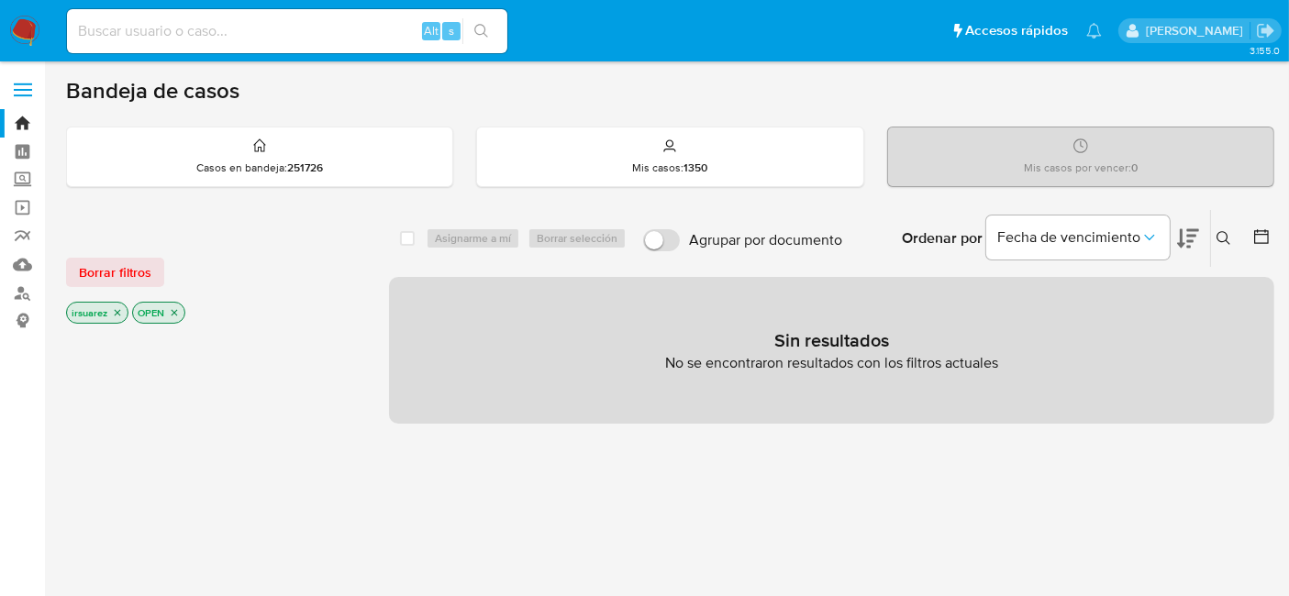
click at [294, 43] on div "Alt s" at bounding box center [287, 31] width 440 height 44
click at [306, 29] on input at bounding box center [287, 31] width 440 height 24
paste input "47011163"
type input "47011163"
click at [487, 38] on button "search-icon" at bounding box center [481, 31] width 38 height 26
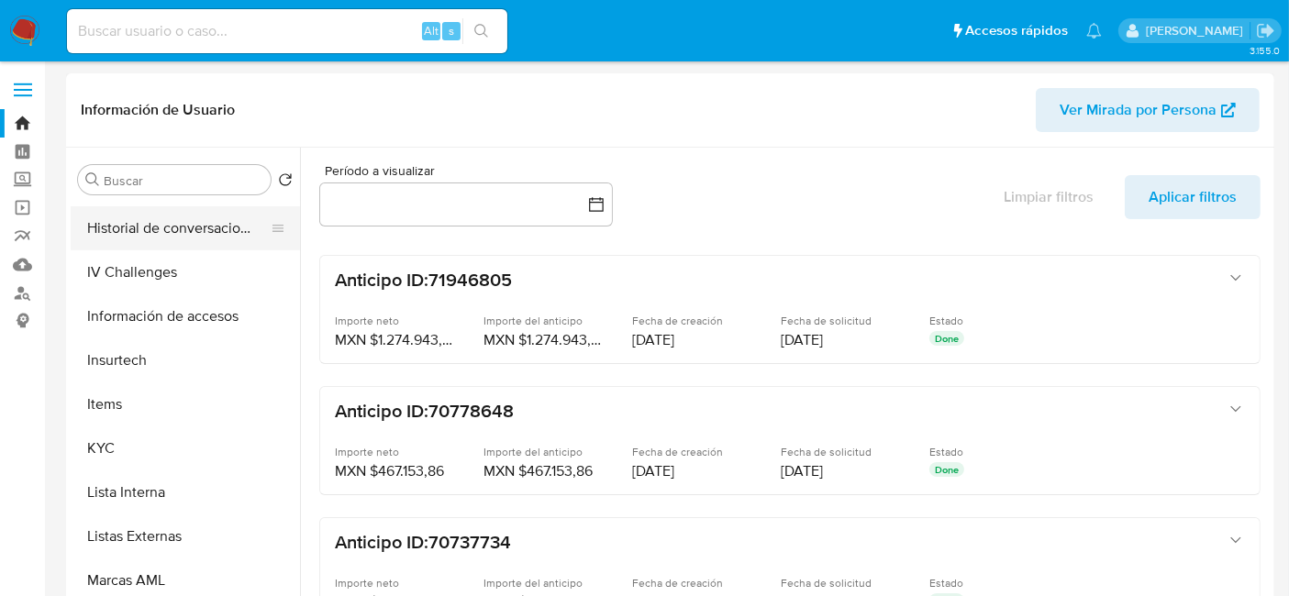
scroll to position [713, 0]
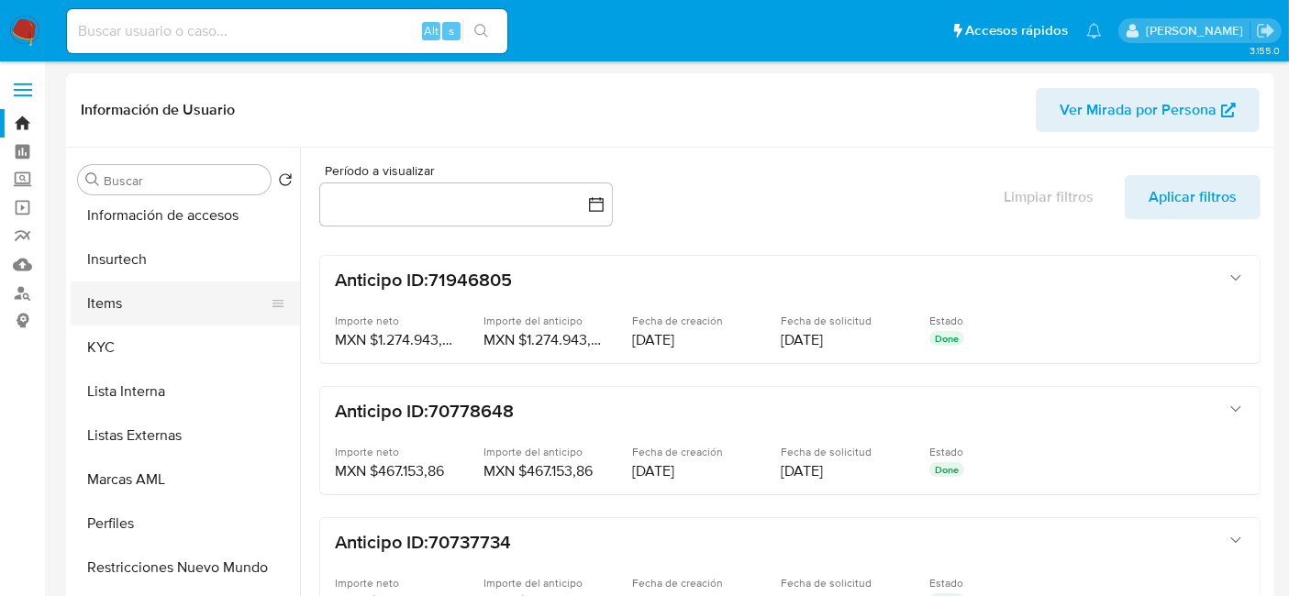
select select "10"
click at [159, 338] on button "KYC" at bounding box center [178, 348] width 215 height 44
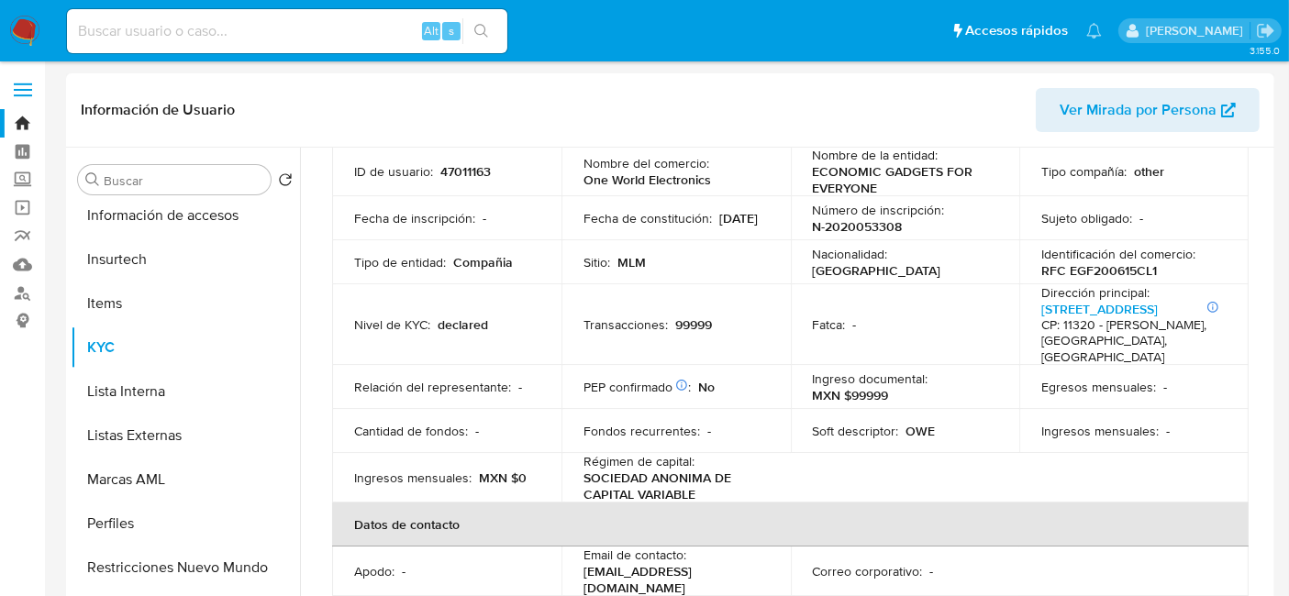
scroll to position [102, 0]
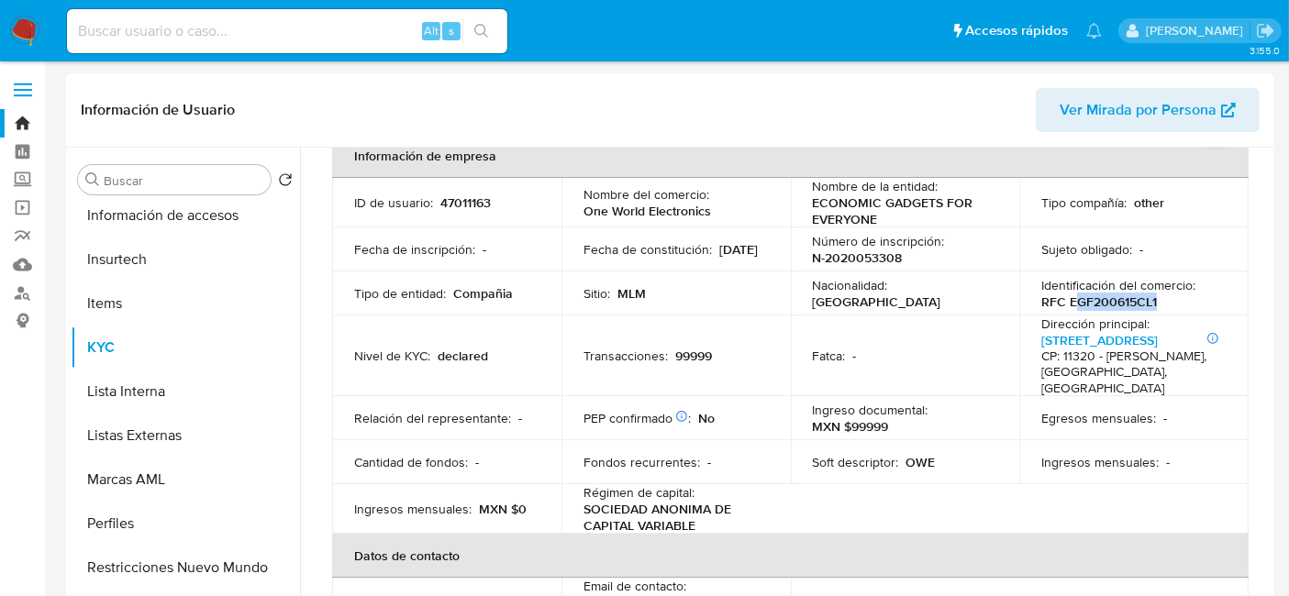
drag, startPoint x: 1067, startPoint y: 298, endPoint x: 1173, endPoint y: 312, distance: 107.3
click at [1173, 312] on td "Identificación del comercio : RFC EGF200615CL1" at bounding box center [1133, 294] width 229 height 44
click at [1126, 297] on p "RFC EGF200615CL1" at bounding box center [1099, 302] width 116 height 17
drag, startPoint x: 1062, startPoint y: 294, endPoint x: 1163, endPoint y: 298, distance: 101.0
click at [1163, 298] on div "Identificación del comercio : RFC EGF200615CL1" at bounding box center [1133, 293] width 185 height 33
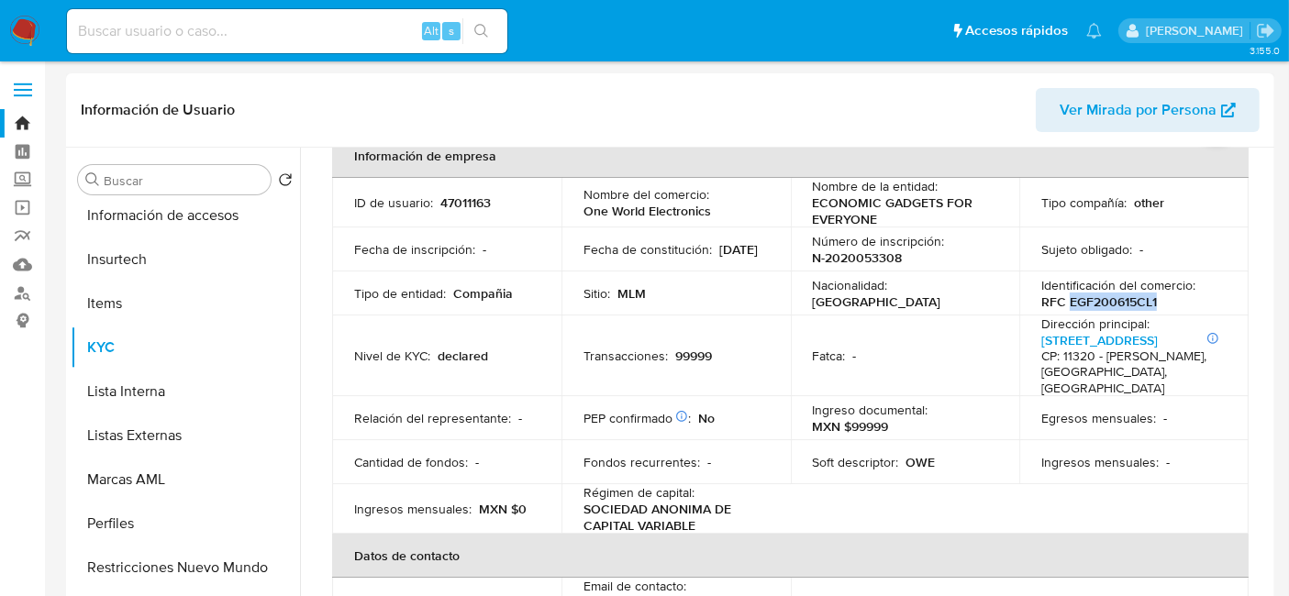
copy p "EGF200615CL1"
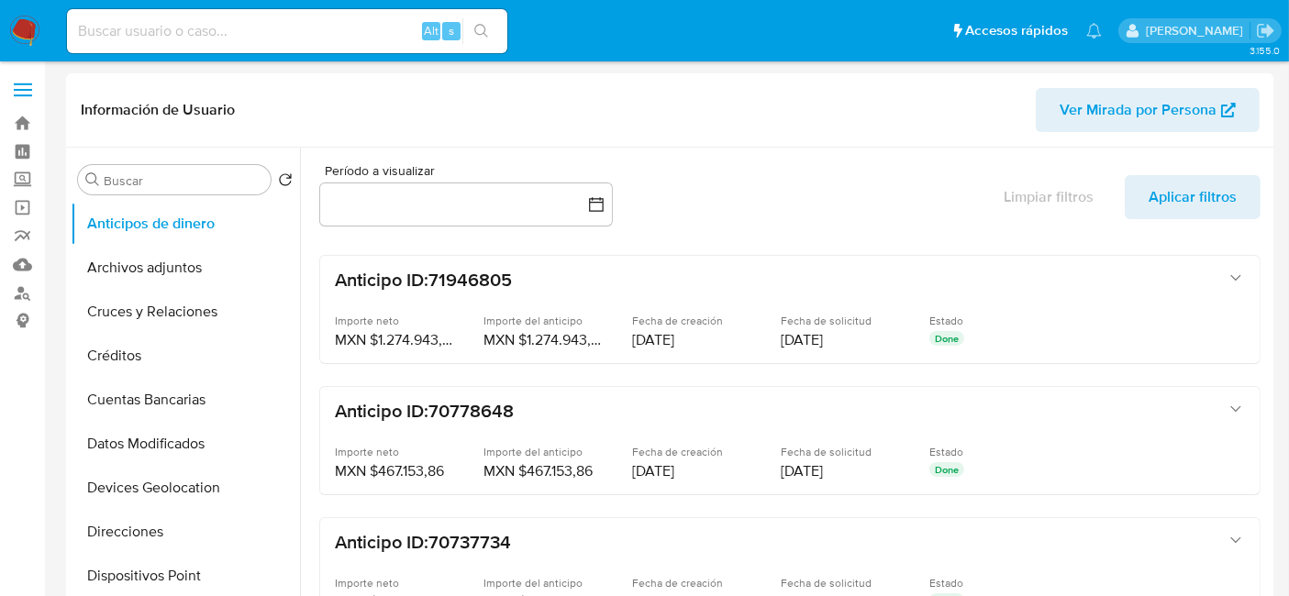
select select "10"
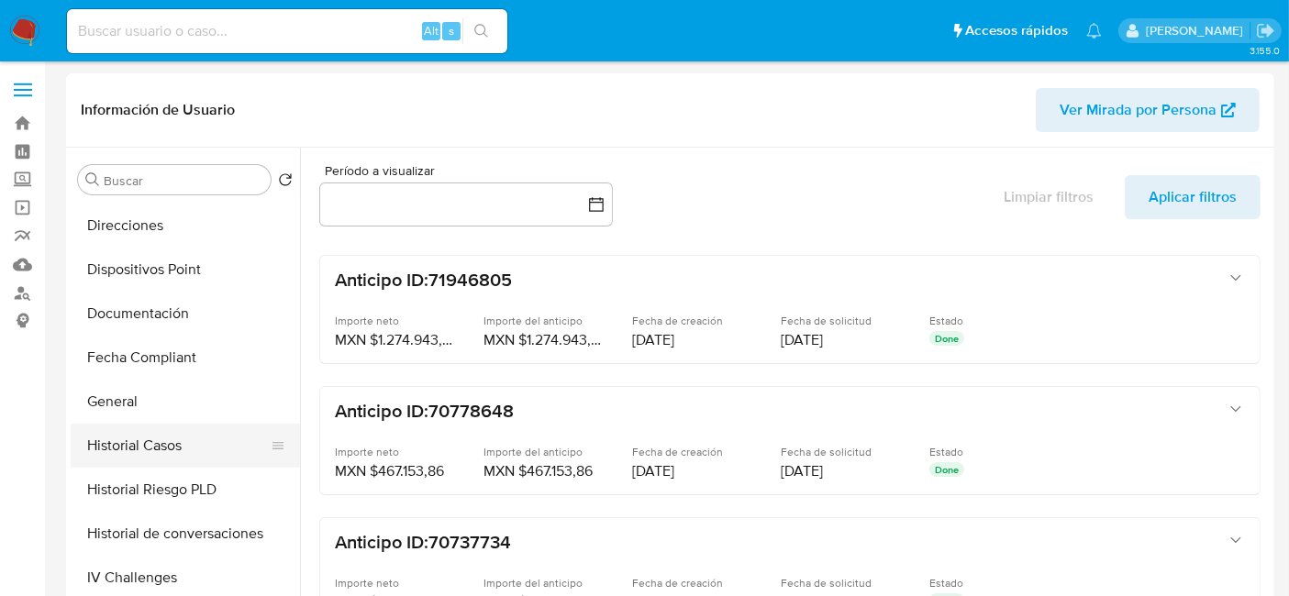
scroll to position [305, 0]
click at [134, 410] on button "General" at bounding box center [178, 403] width 215 height 44
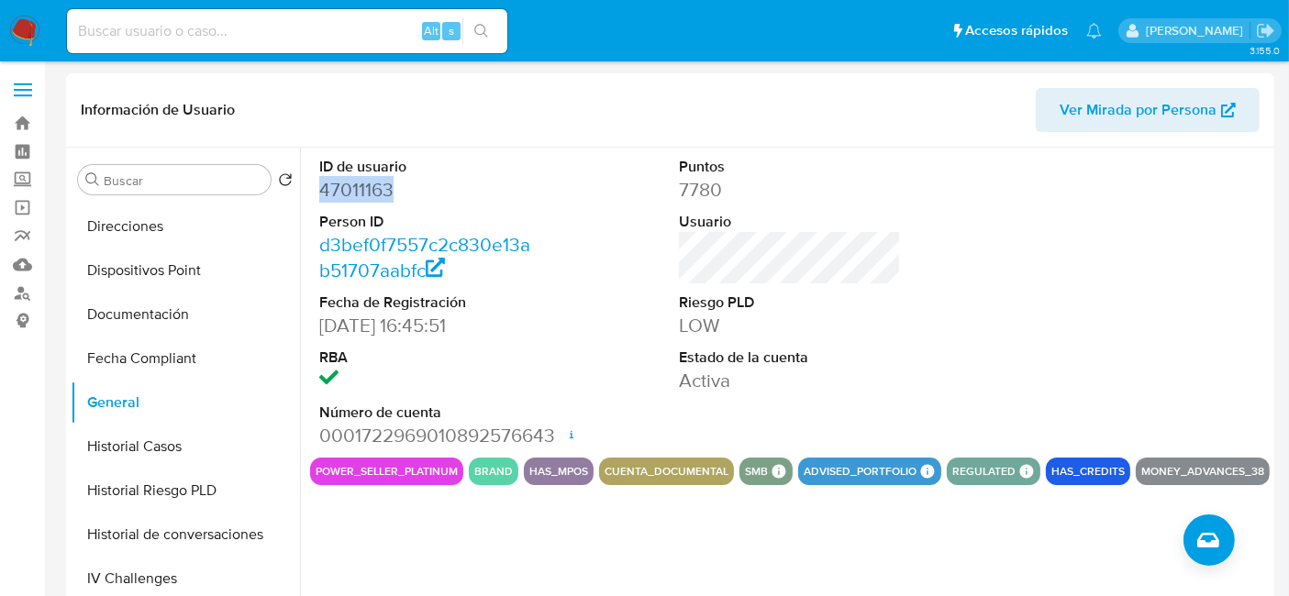
drag, startPoint x: 319, startPoint y: 193, endPoint x: 378, endPoint y: 194, distance: 58.7
click at [405, 192] on dd "47011163" at bounding box center [430, 190] width 222 height 26
copy dd "47011163"
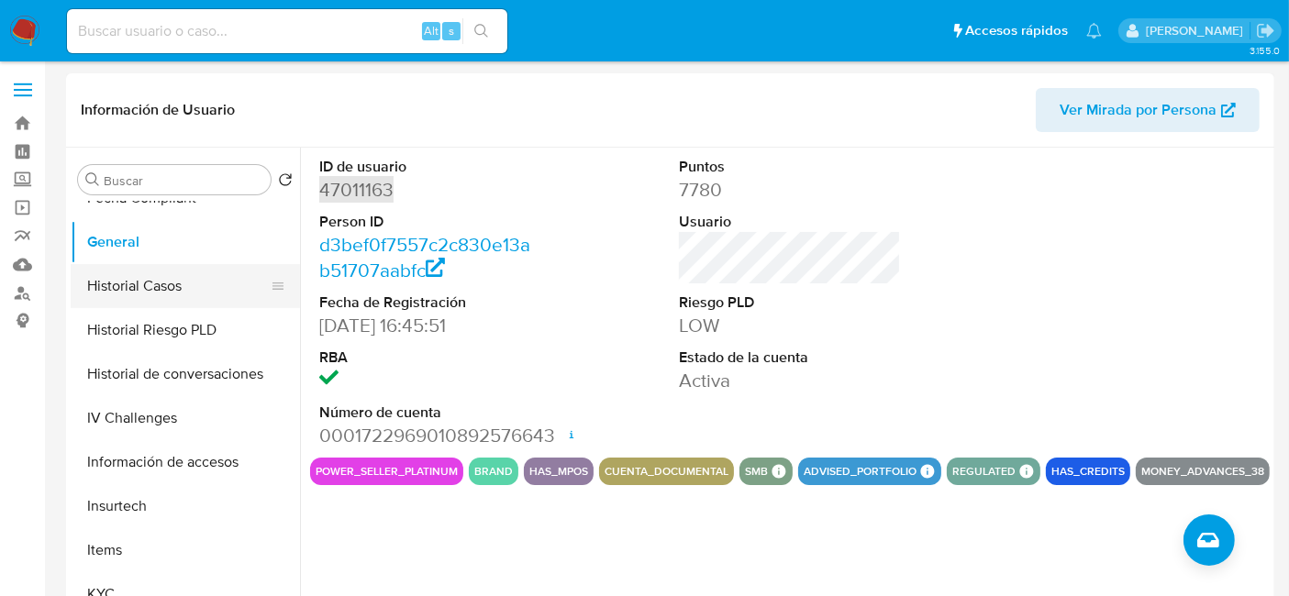
scroll to position [713, 0]
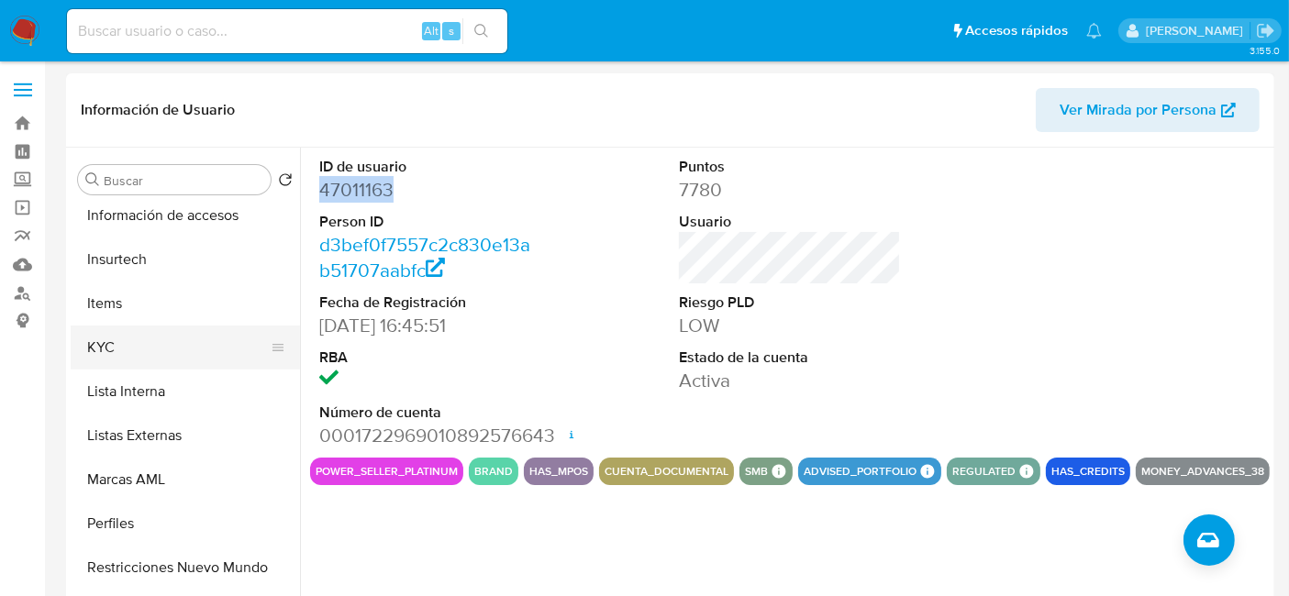
click at [148, 351] on button "KYC" at bounding box center [178, 348] width 215 height 44
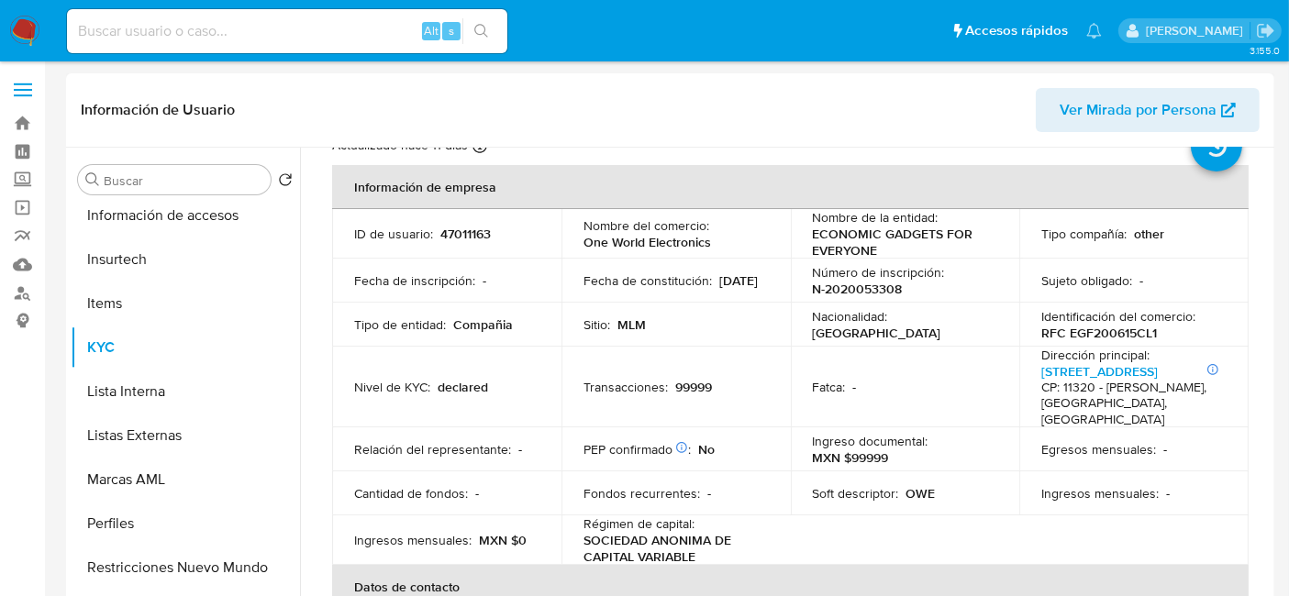
scroll to position [0, 0]
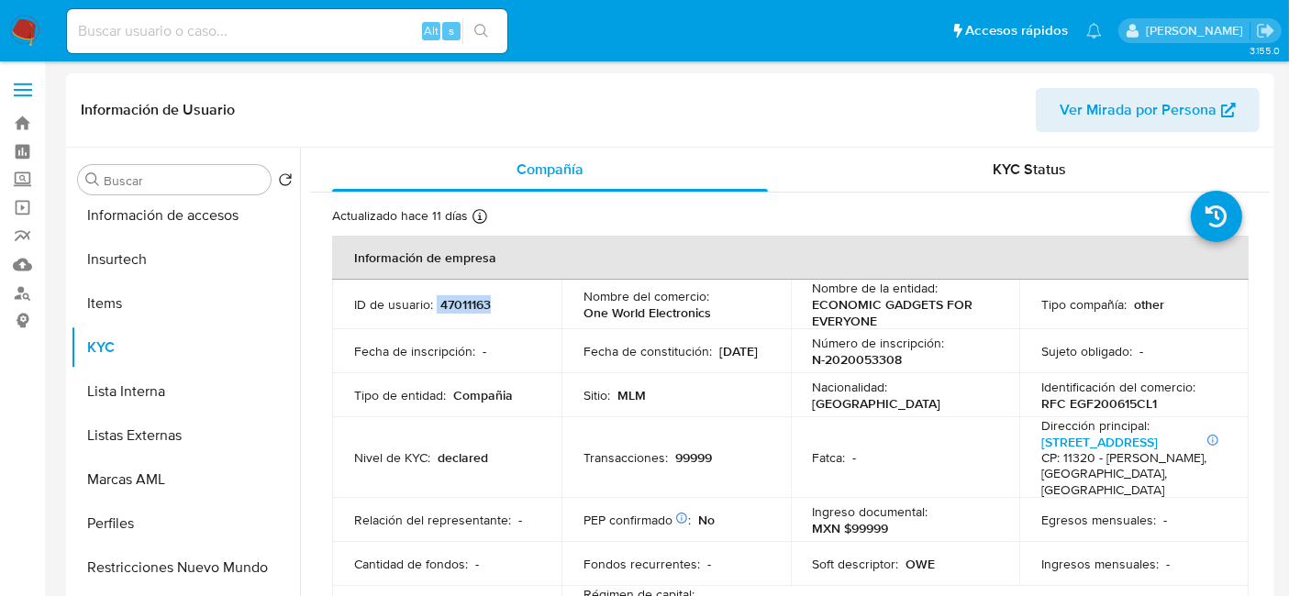
drag, startPoint x: 435, startPoint y: 294, endPoint x: 504, endPoint y: 297, distance: 68.9
click at [504, 297] on div "ID de usuario : 47011163" at bounding box center [446, 304] width 185 height 17
copy div "47011163"
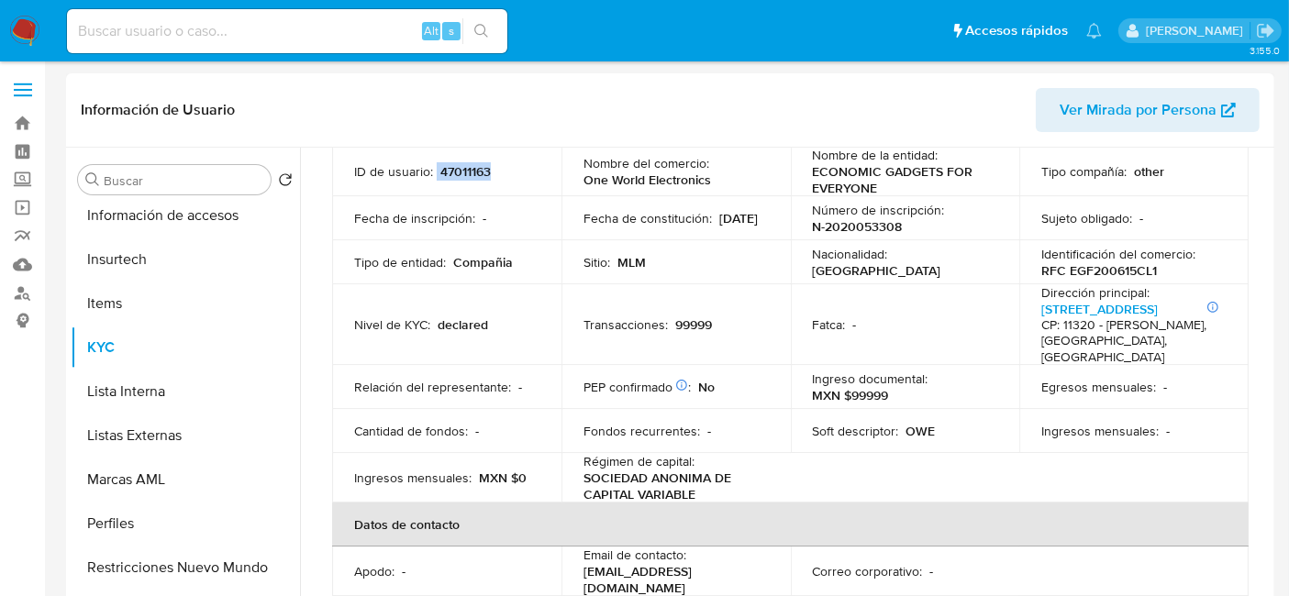
scroll to position [102, 0]
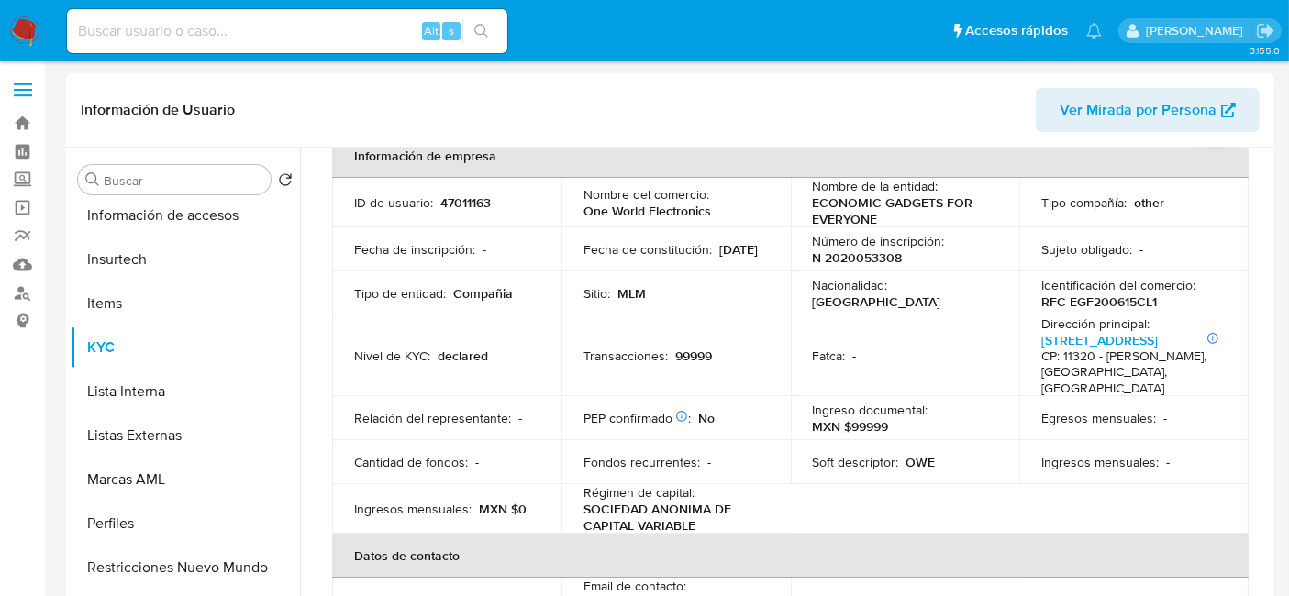
click at [1072, 299] on p "RFC EGF200615CL1" at bounding box center [1099, 302] width 116 height 17
drag, startPoint x: 1066, startPoint y: 298, endPoint x: 1166, endPoint y: 293, distance: 100.1
click at [1166, 293] on div "Identificación del comercio : RFC EGF200615CL1" at bounding box center [1133, 293] width 185 height 33
click at [1156, 294] on div "Identificación del comercio : RFC EGF200615CL1" at bounding box center [1133, 293] width 185 height 33
click at [1138, 307] on p "RFC EGF200615CL1" at bounding box center [1099, 302] width 116 height 17
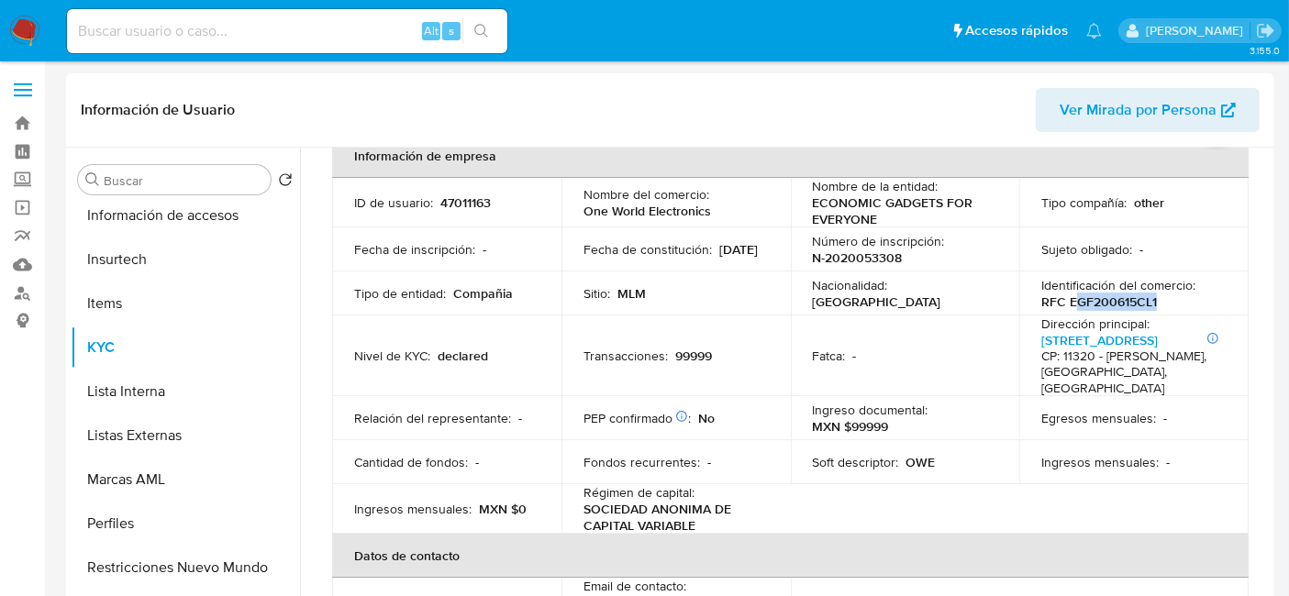
drag, startPoint x: 1069, startPoint y: 300, endPoint x: 1152, endPoint y: 300, distance: 83.5
click at [1152, 300] on div "Identificación del comercio : RFC EGF200615CL1" at bounding box center [1133, 293] width 185 height 33
click at [1056, 306] on p "RFC EGF200615CL1" at bounding box center [1099, 302] width 116 height 17
drag, startPoint x: 1066, startPoint y: 299, endPoint x: 1169, endPoint y: 304, distance: 102.9
click at [1169, 304] on div "Identificación del comercio : RFC EGF200615CL1" at bounding box center [1133, 293] width 185 height 33
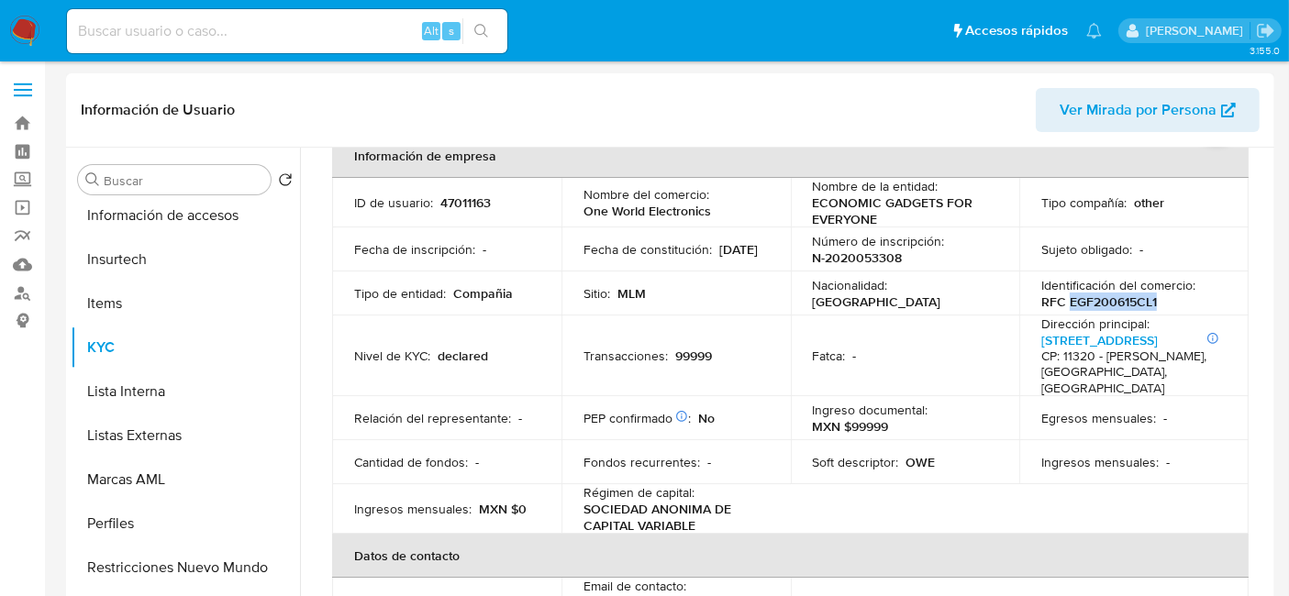
copy p "EGF200615CL1"
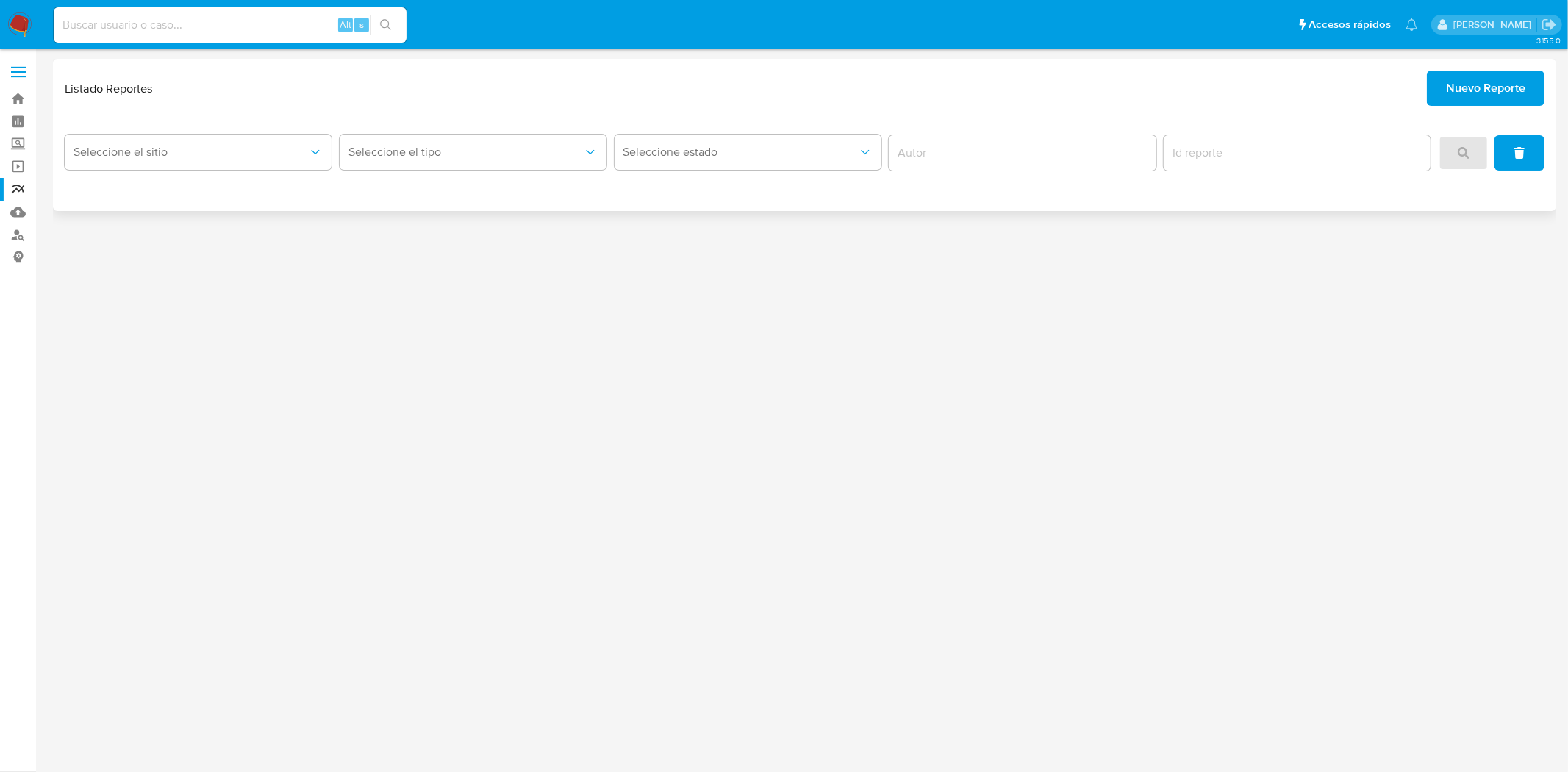
click at [1474, 89] on span "Nuevo Reporte" at bounding box center [1485, 88] width 79 height 32
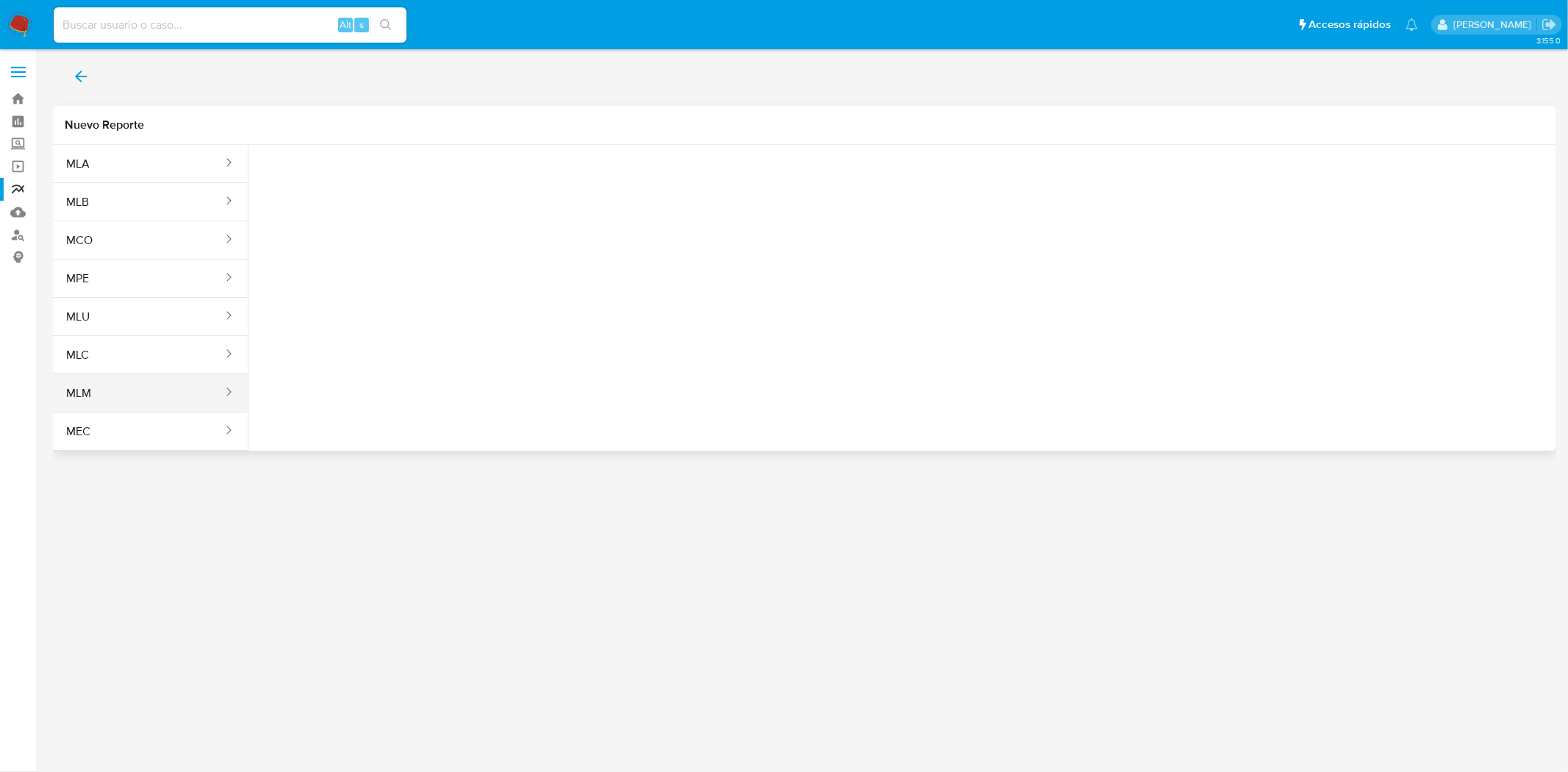
click at [75, 386] on button "MLM" at bounding box center [139, 394] width 171 height 35
click at [290, 187] on span "Seleccione una opcion" at bounding box center [333, 184] width 129 height 14
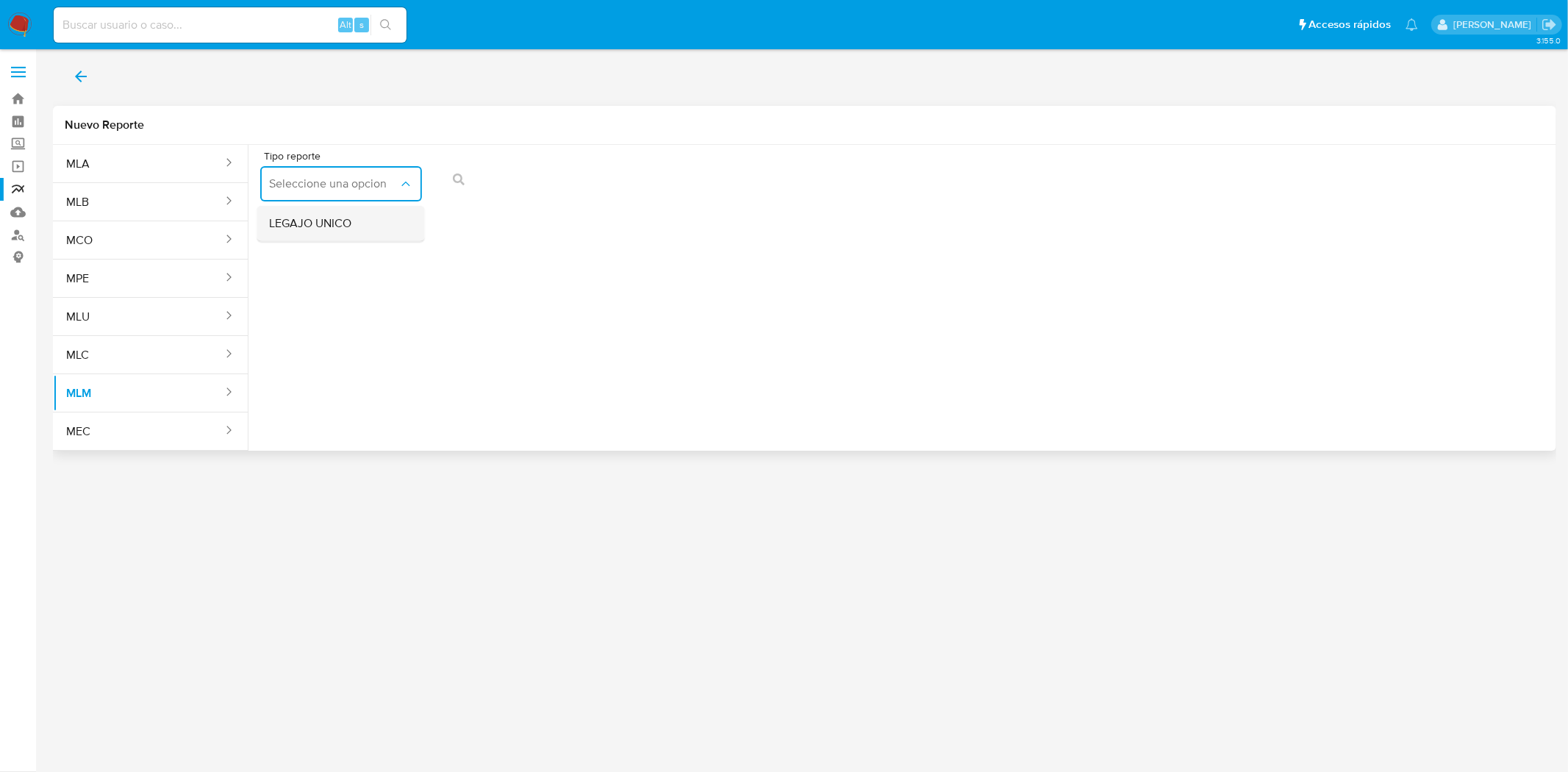
click at [314, 231] on span "LEGAJO UNICO" at bounding box center [310, 224] width 83 height 14
click at [468, 200] on button "RFC" at bounding box center [514, 184] width 162 height 35
click at [777, 178] on button "action-search" at bounding box center [785, 180] width 50 height 35
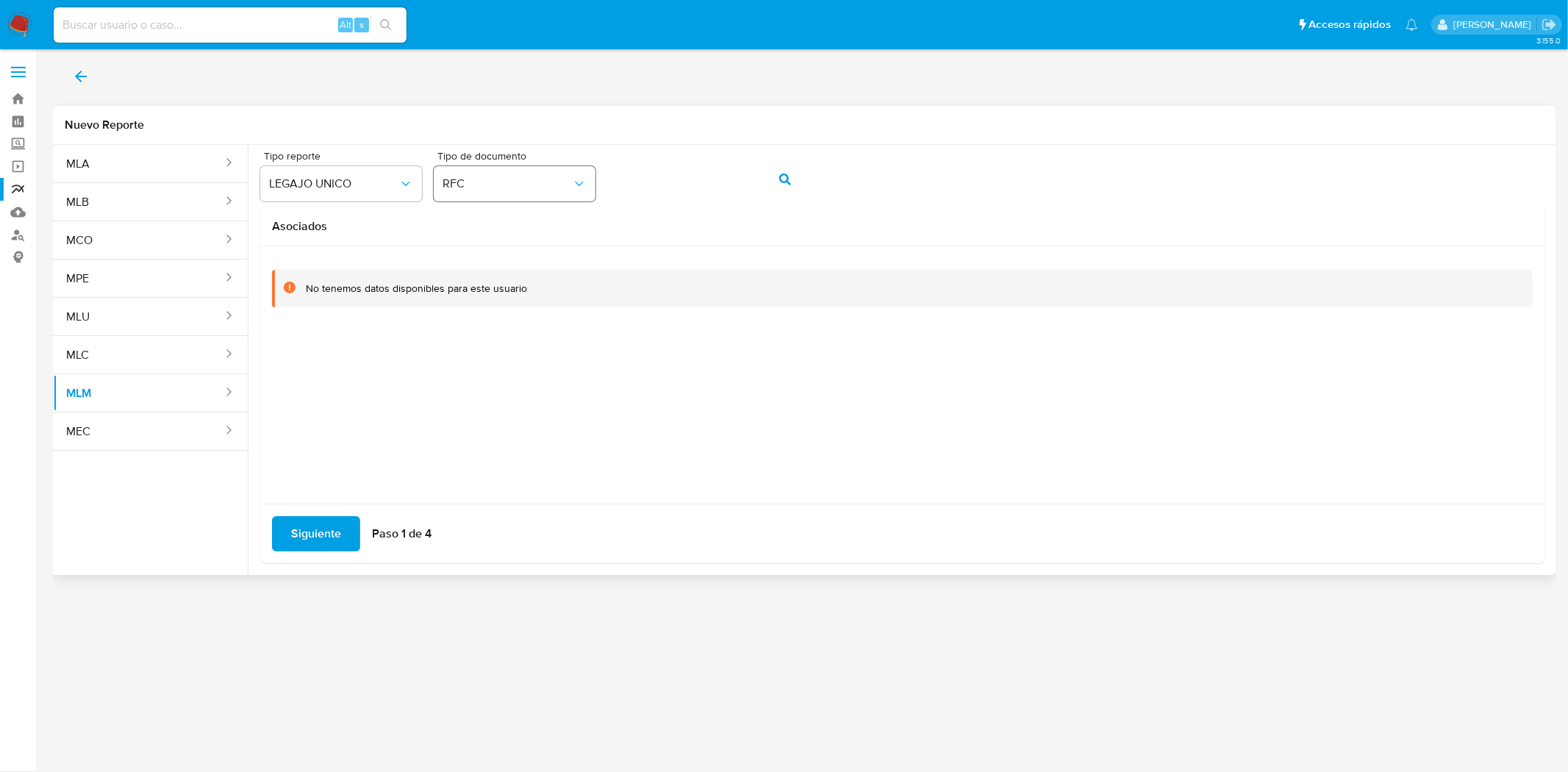
click at [512, 177] on div "Tipo reporte LEGAJO UNICO Tipo de documento RFC" at bounding box center [902, 179] width 1284 height 57
click at [779, 168] on span "action-search" at bounding box center [784, 180] width 12 height 32
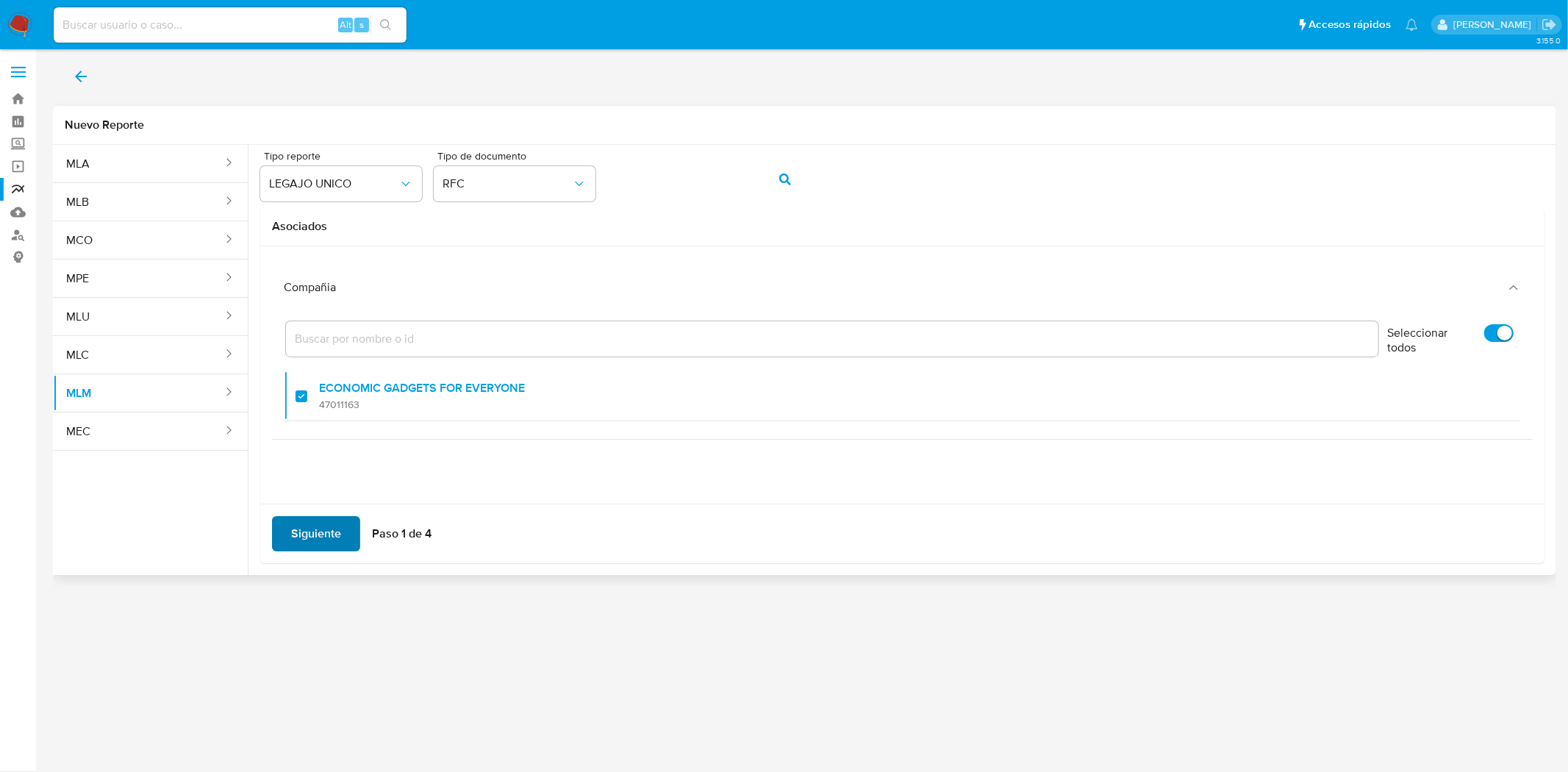
click at [307, 527] on span "Siguiente" at bounding box center [316, 534] width 50 height 32
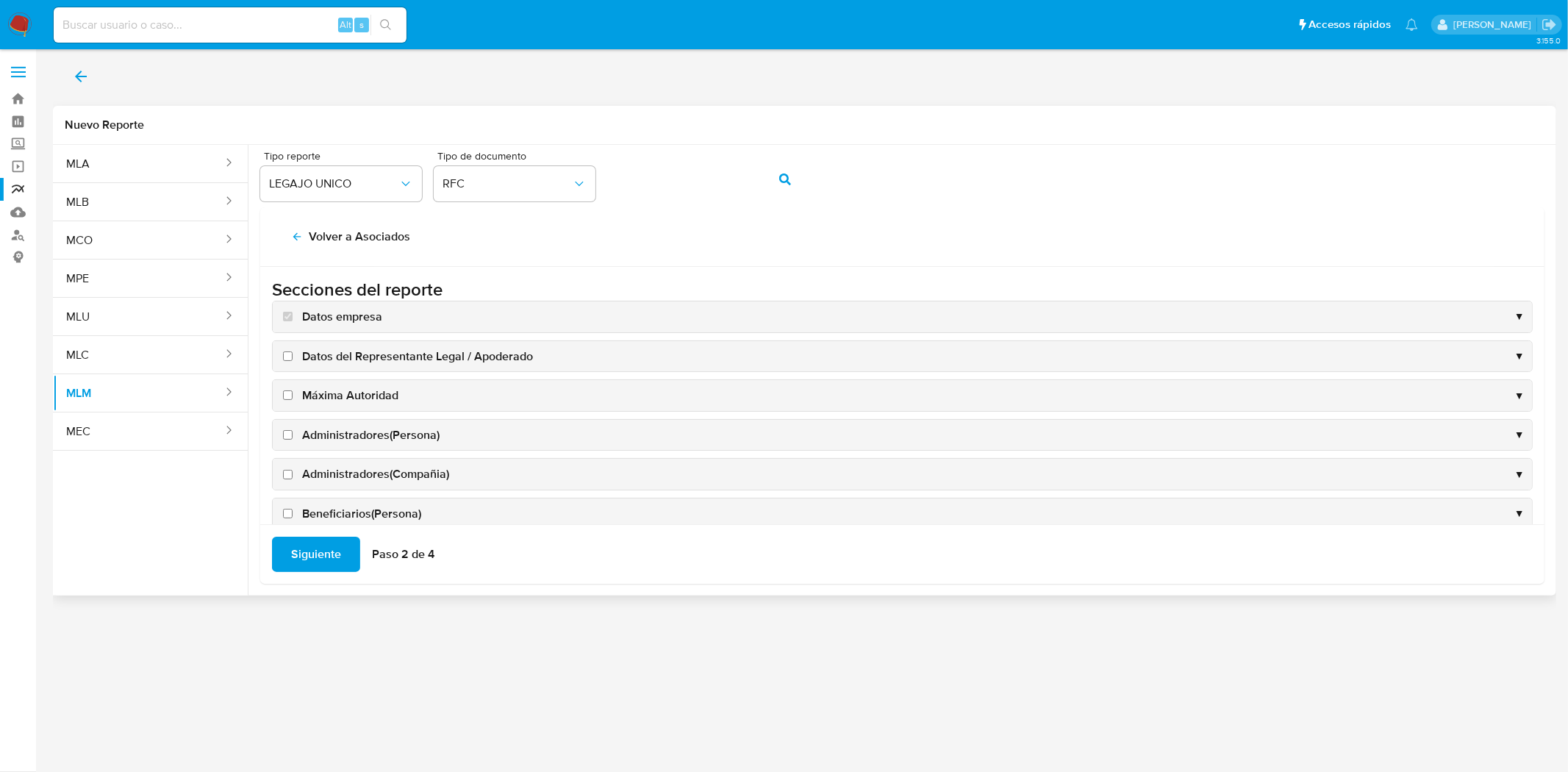
click at [285, 355] on input "Datos del Representante Legal / Apoderado" at bounding box center [288, 357] width 10 height 10
checkbox input "true"
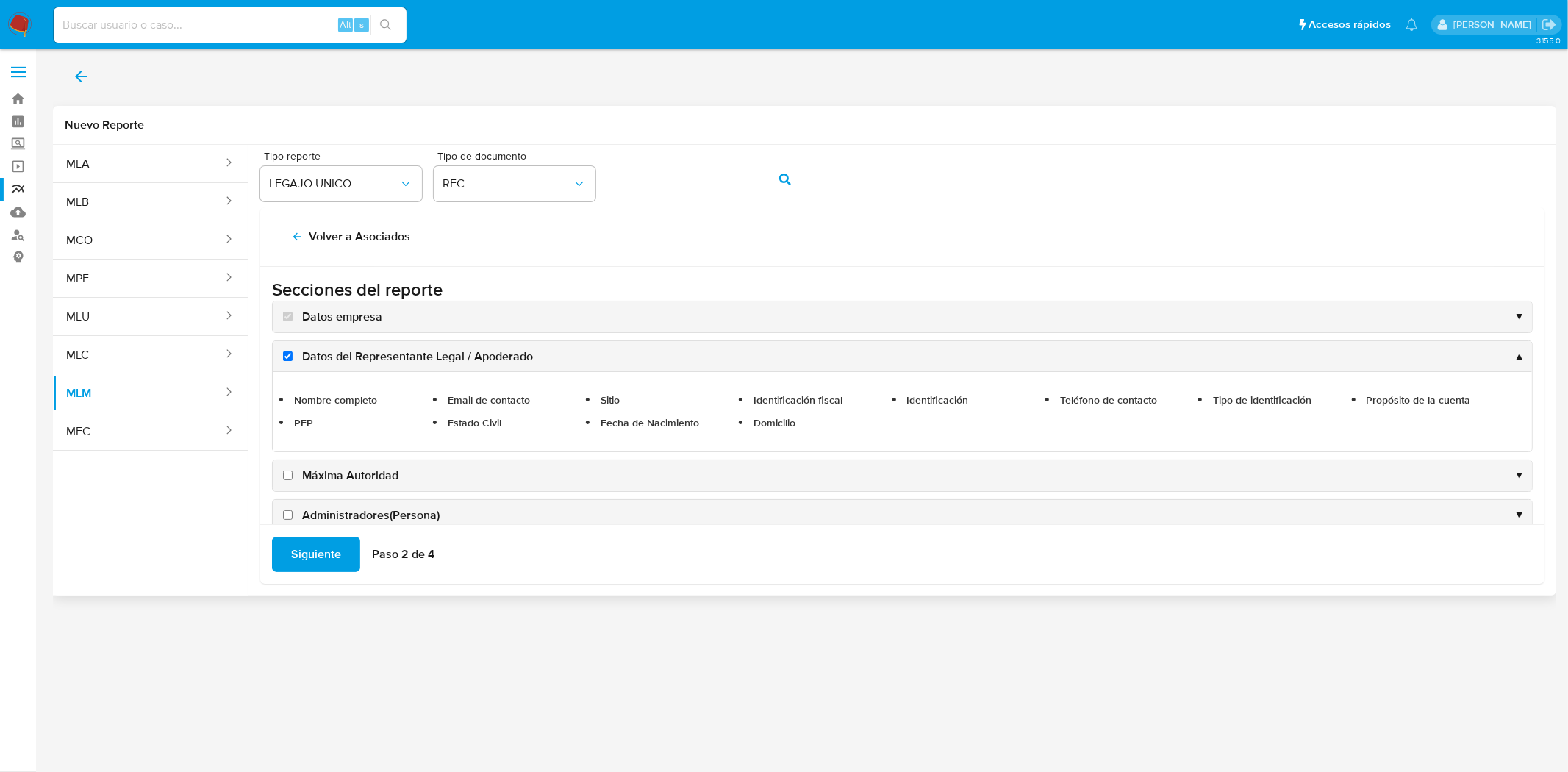
click at [288, 476] on input "Máxima Autoridad" at bounding box center [288, 475] width 10 height 10
checkbox input "true"
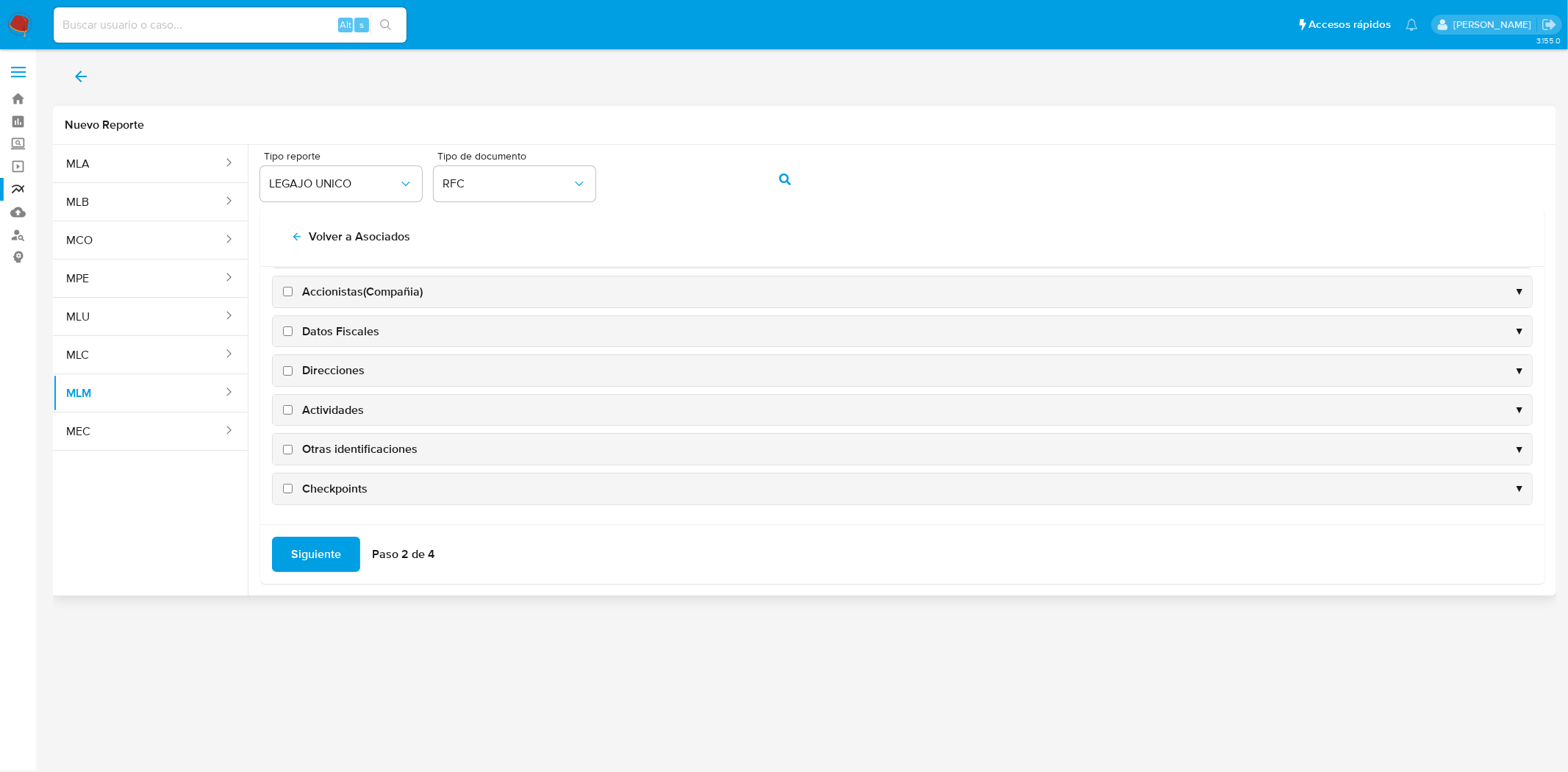
click at [285, 485] on input "Checkpoints" at bounding box center [288, 489] width 10 height 10
checkbox input "true"
click at [285, 451] on input "Otras identificaciones" at bounding box center [288, 447] width 10 height 10
checkbox input "true"
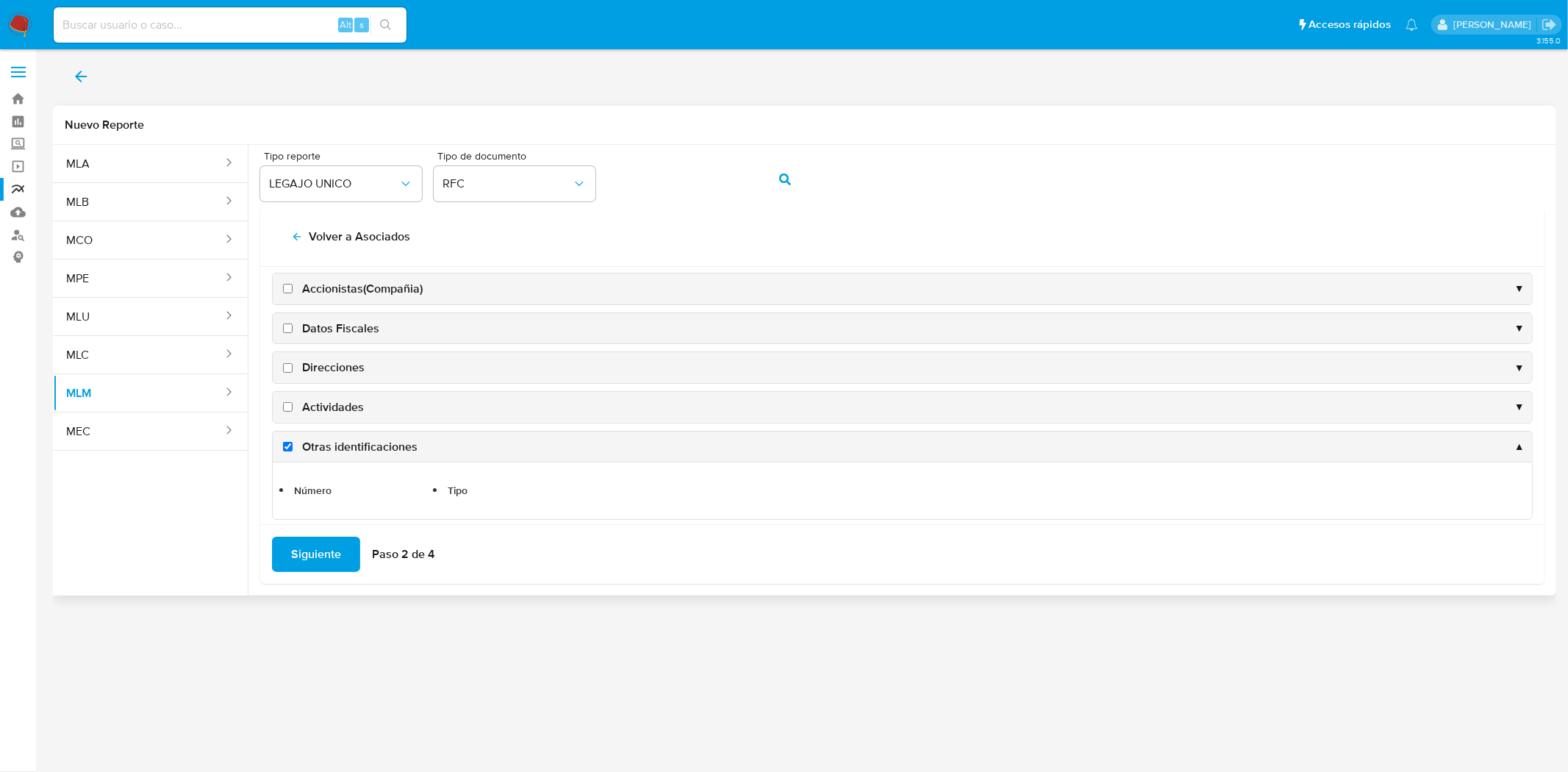
click at [288, 412] on input "Actividades" at bounding box center [288, 407] width 10 height 10
checkbox input "true"
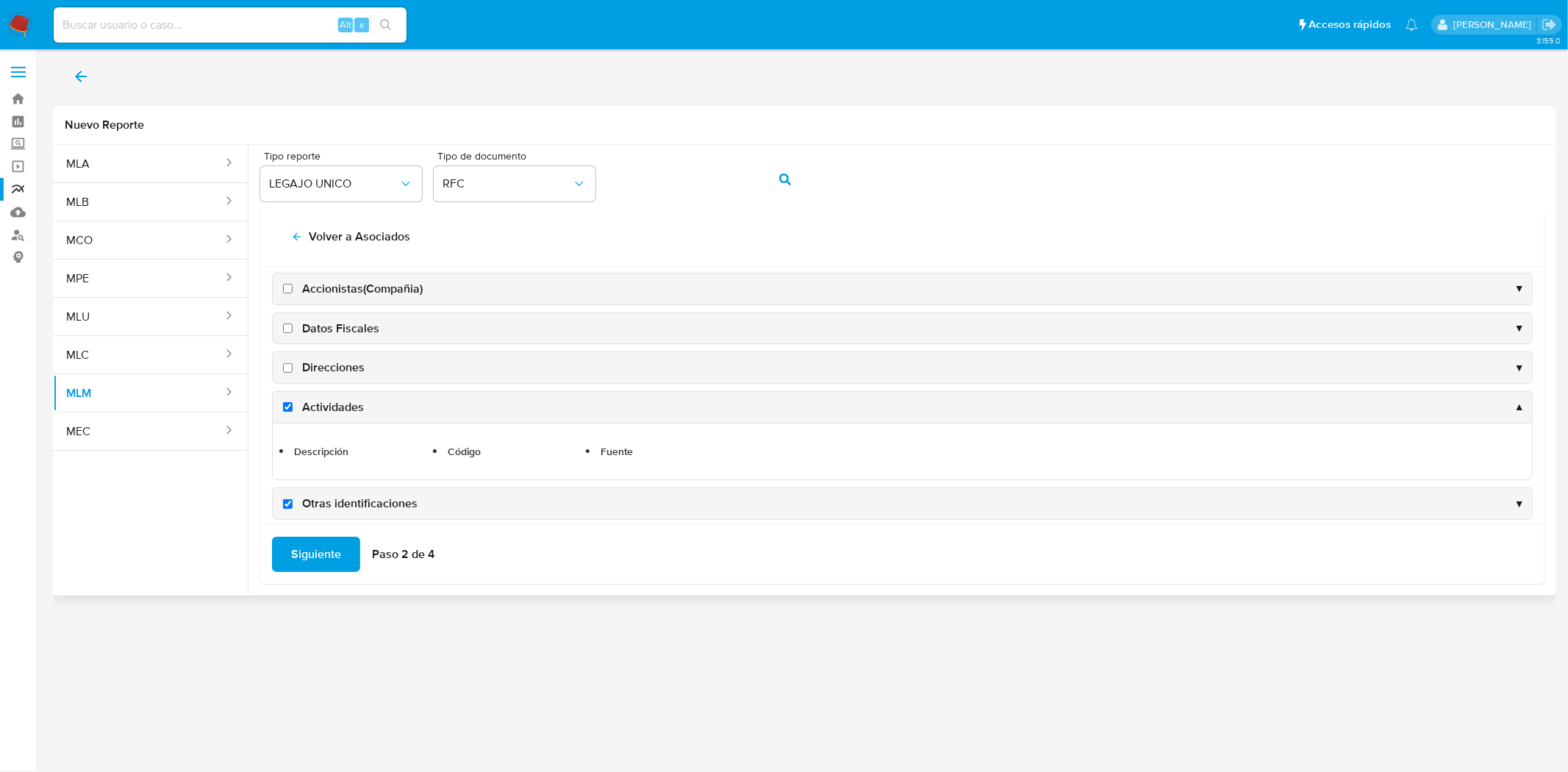
click at [289, 370] on input "Direcciones" at bounding box center [288, 368] width 10 height 10
checkbox input "true"
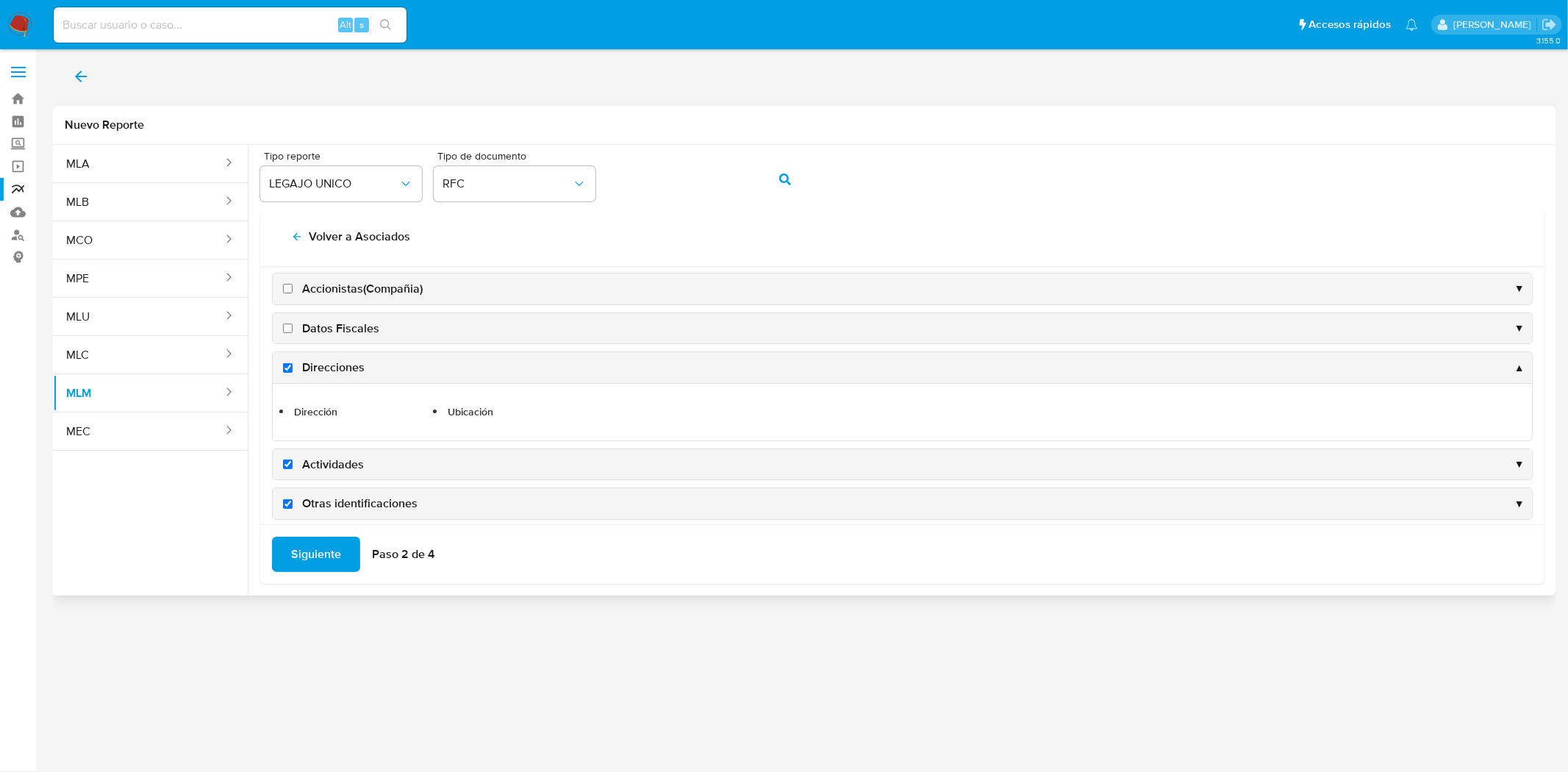
click at [291, 332] on input "Datos Fiscales" at bounding box center [288, 329] width 10 height 10
checkbox input "true"
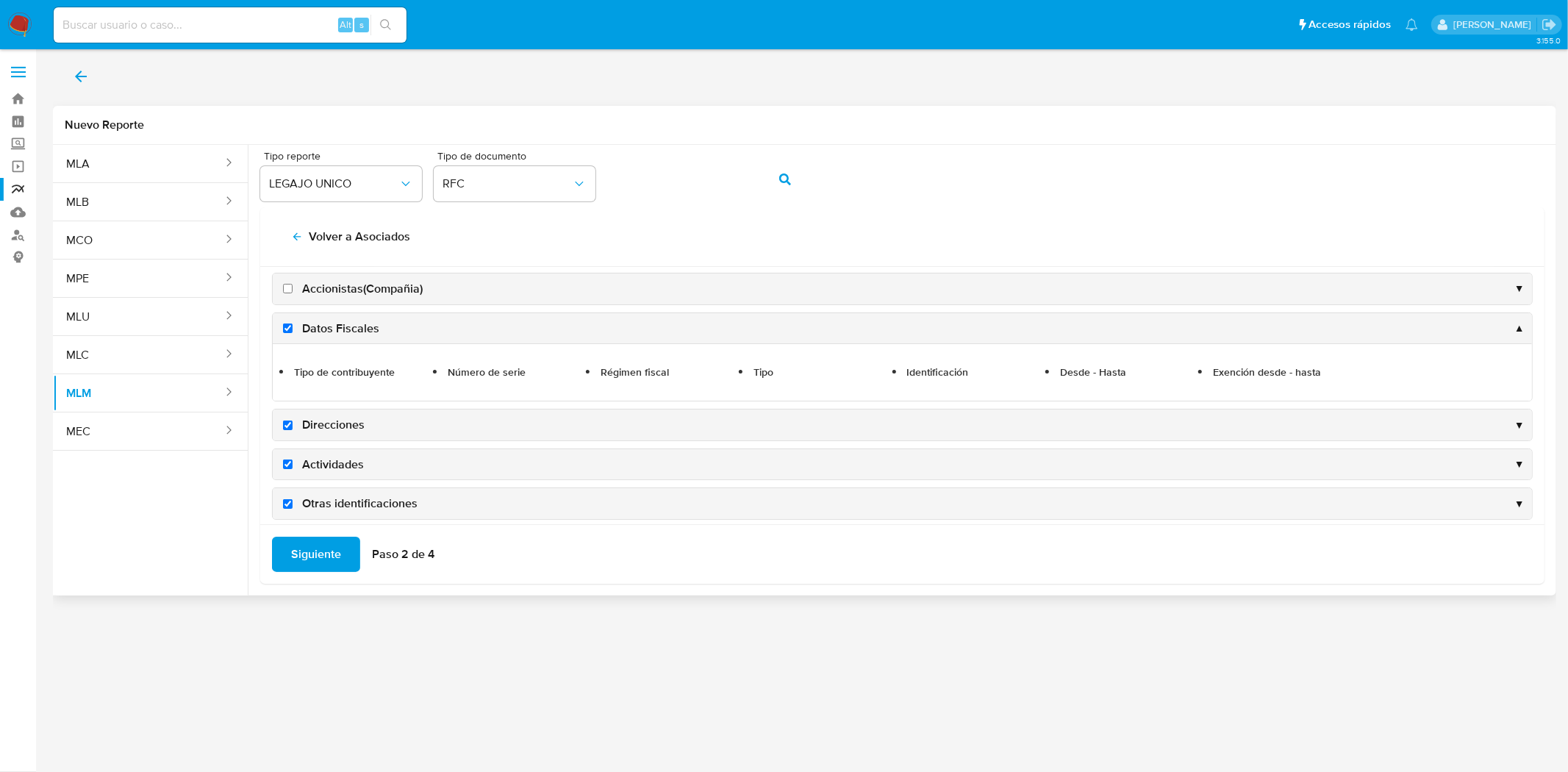
click at [284, 288] on input "Accionistas(Compañia)" at bounding box center [288, 289] width 10 height 10
checkbox input "true"
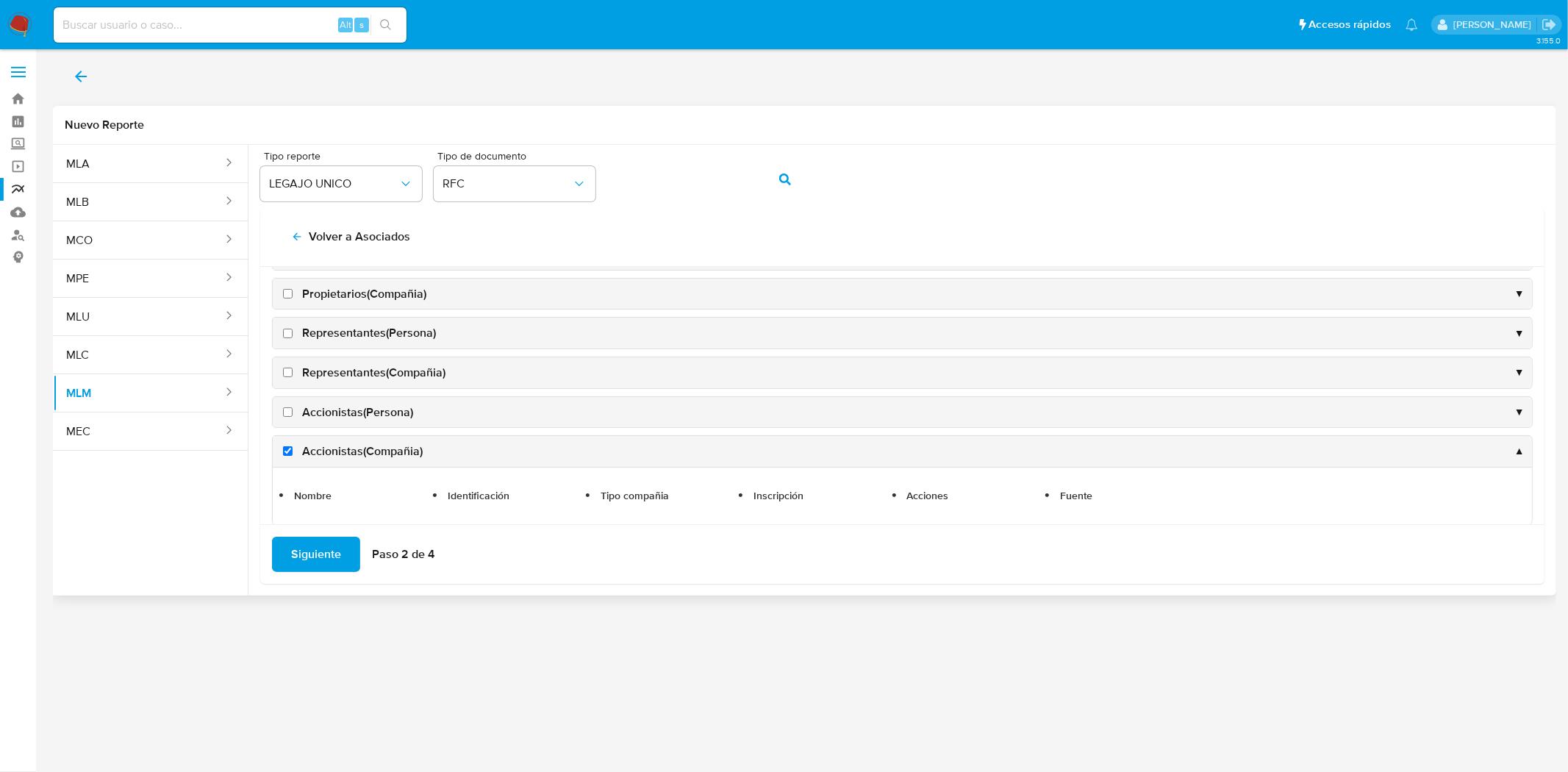
scroll to position [337, 0]
click at [289, 418] on input "Accionistas(Persona)" at bounding box center [288, 414] width 10 height 10
checkbox input "true"
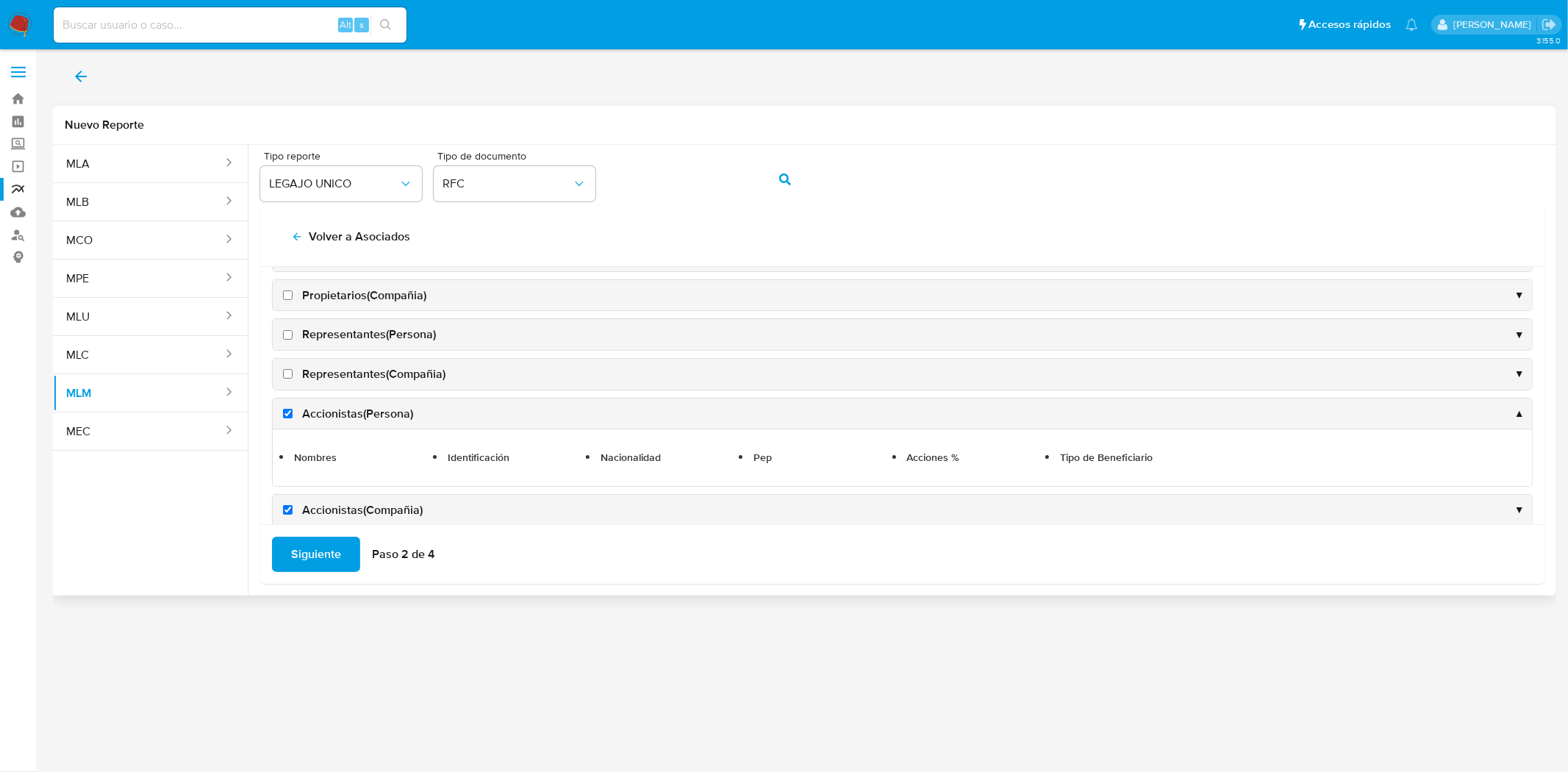
click at [290, 384] on div "Representantes(Compañia) ▼" at bounding box center [901, 374] width 1259 height 31
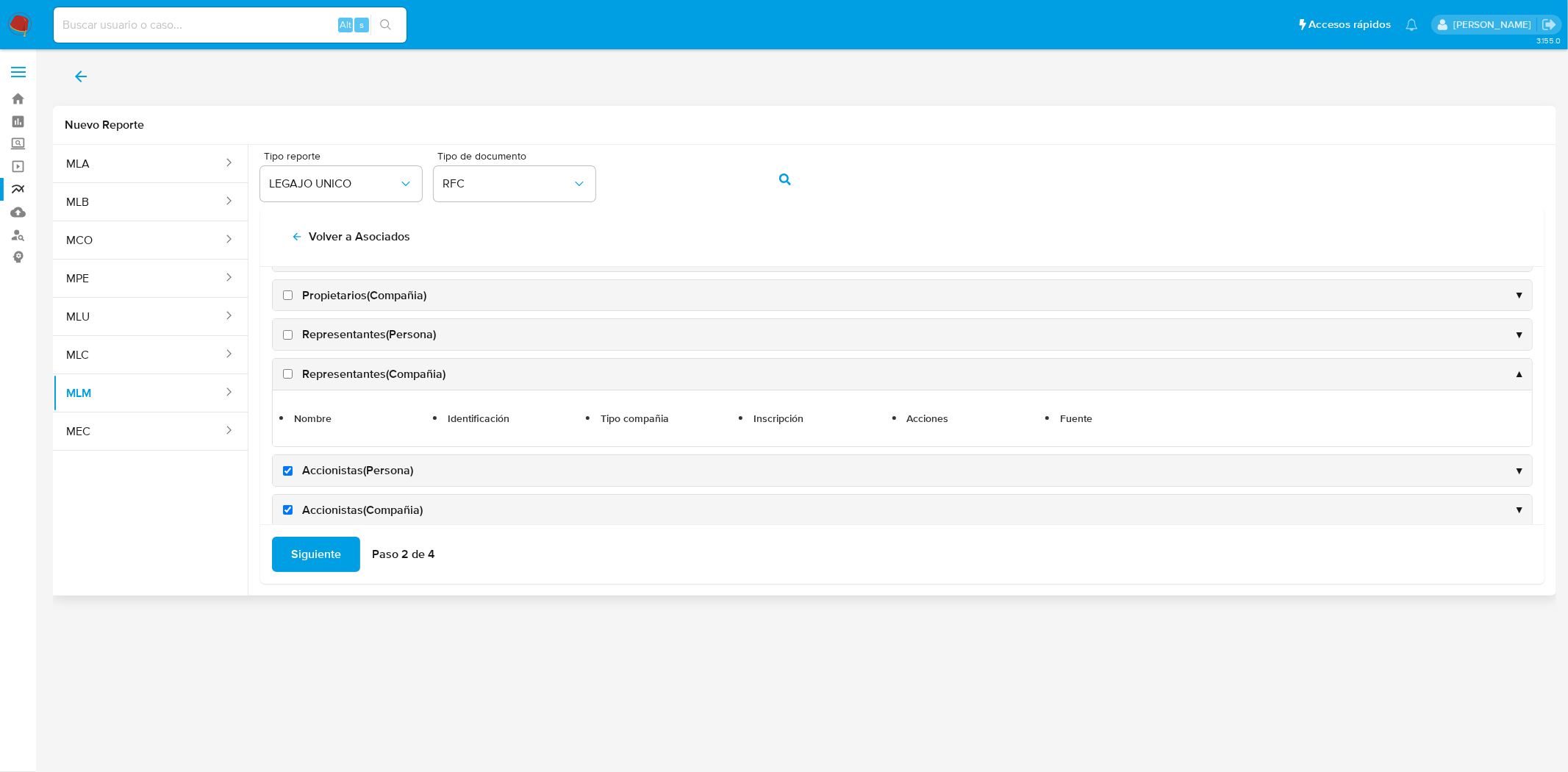
click at [290, 377] on input "Representantes(Compañia)" at bounding box center [288, 374] width 10 height 10
checkbox input "true"
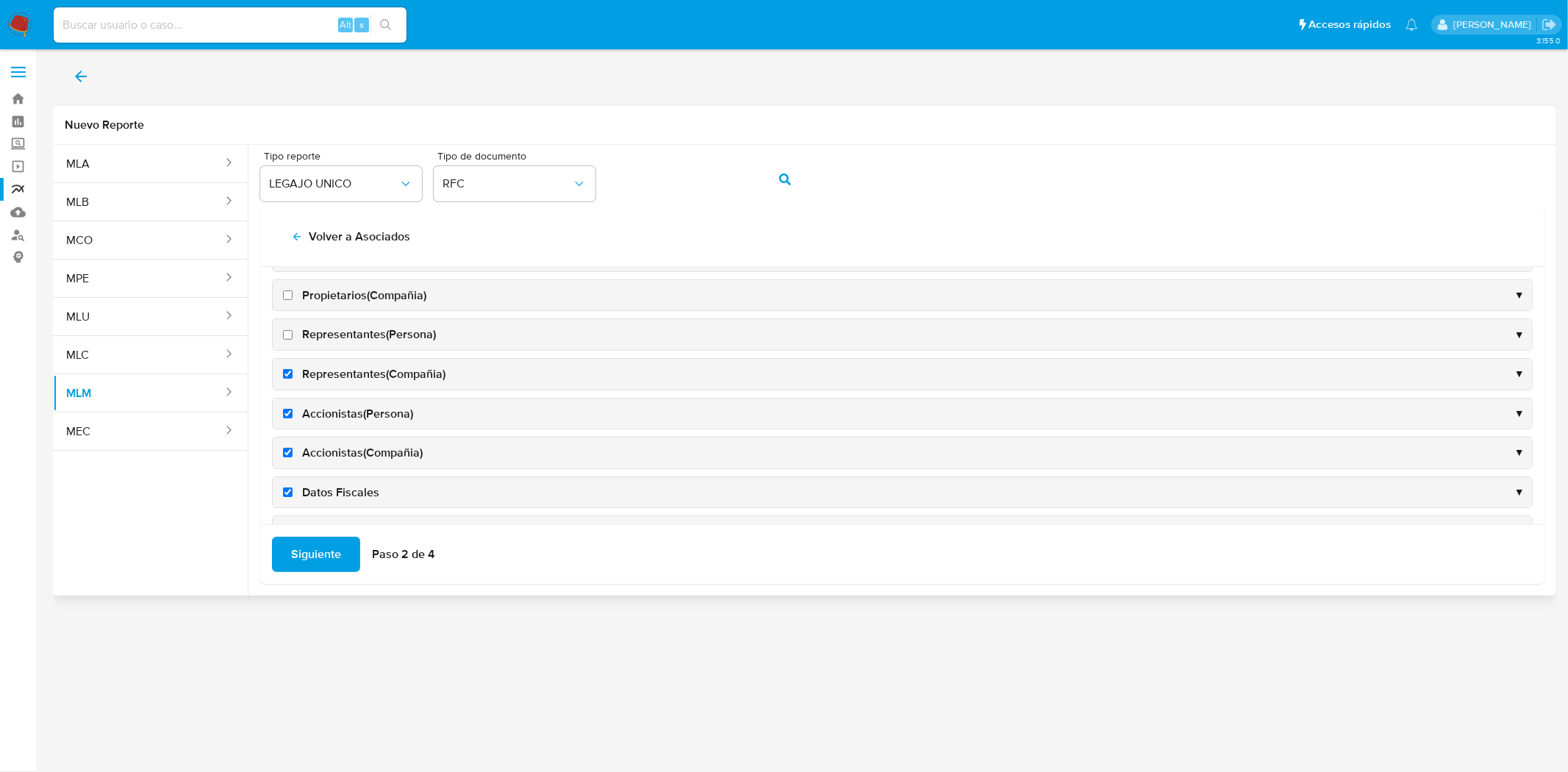
click at [287, 338] on input "Representantes(Persona)" at bounding box center [288, 335] width 10 height 10
checkbox input "true"
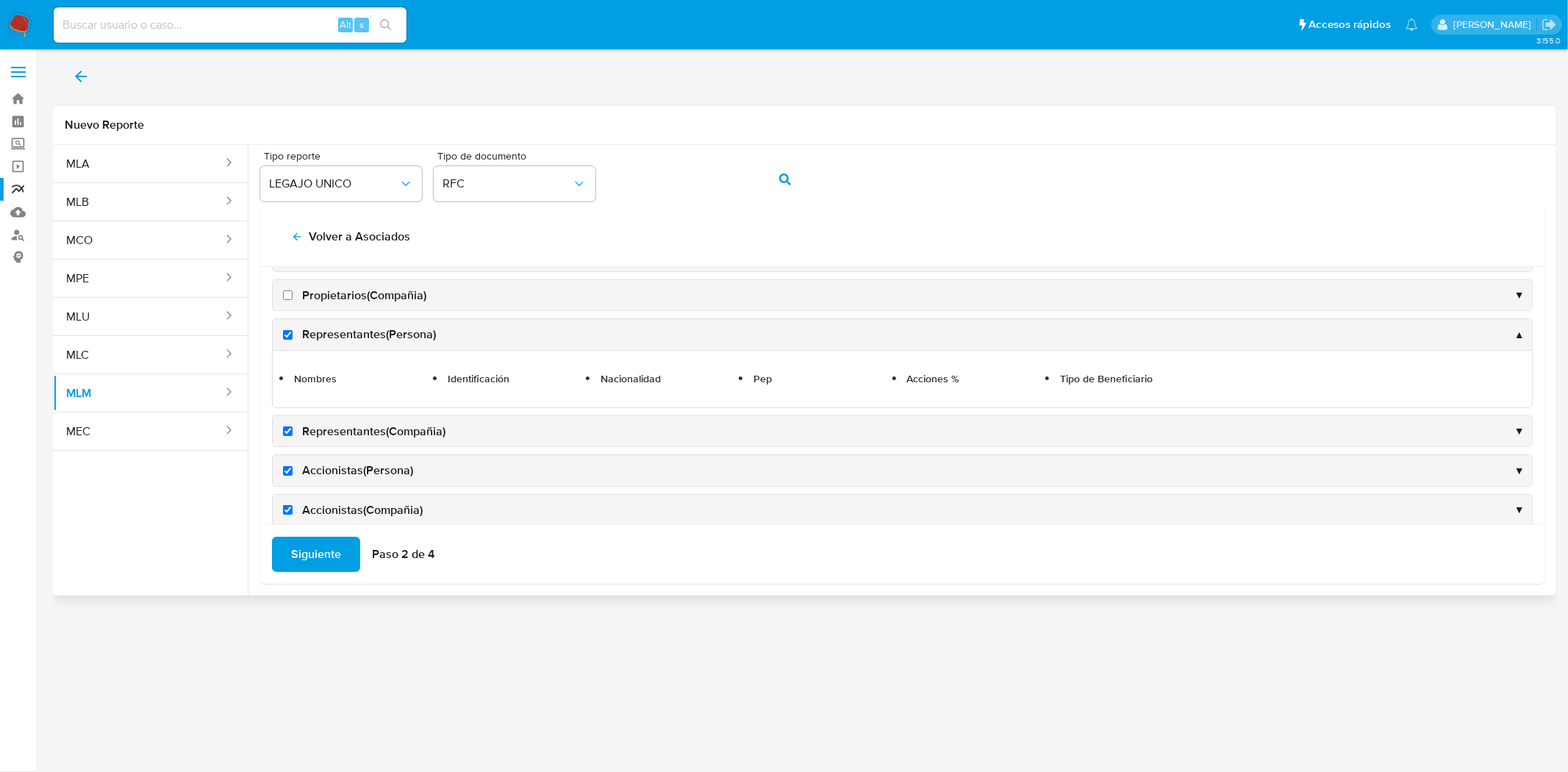
click at [287, 351] on div "Nombres Identificación Nacionalidad Pep Acciones % Tipo de Beneficiario" at bounding box center [901, 379] width 1259 height 58
click at [287, 293] on input "Propietarios(Compañia)" at bounding box center [288, 295] width 10 height 10
checkbox input "true"
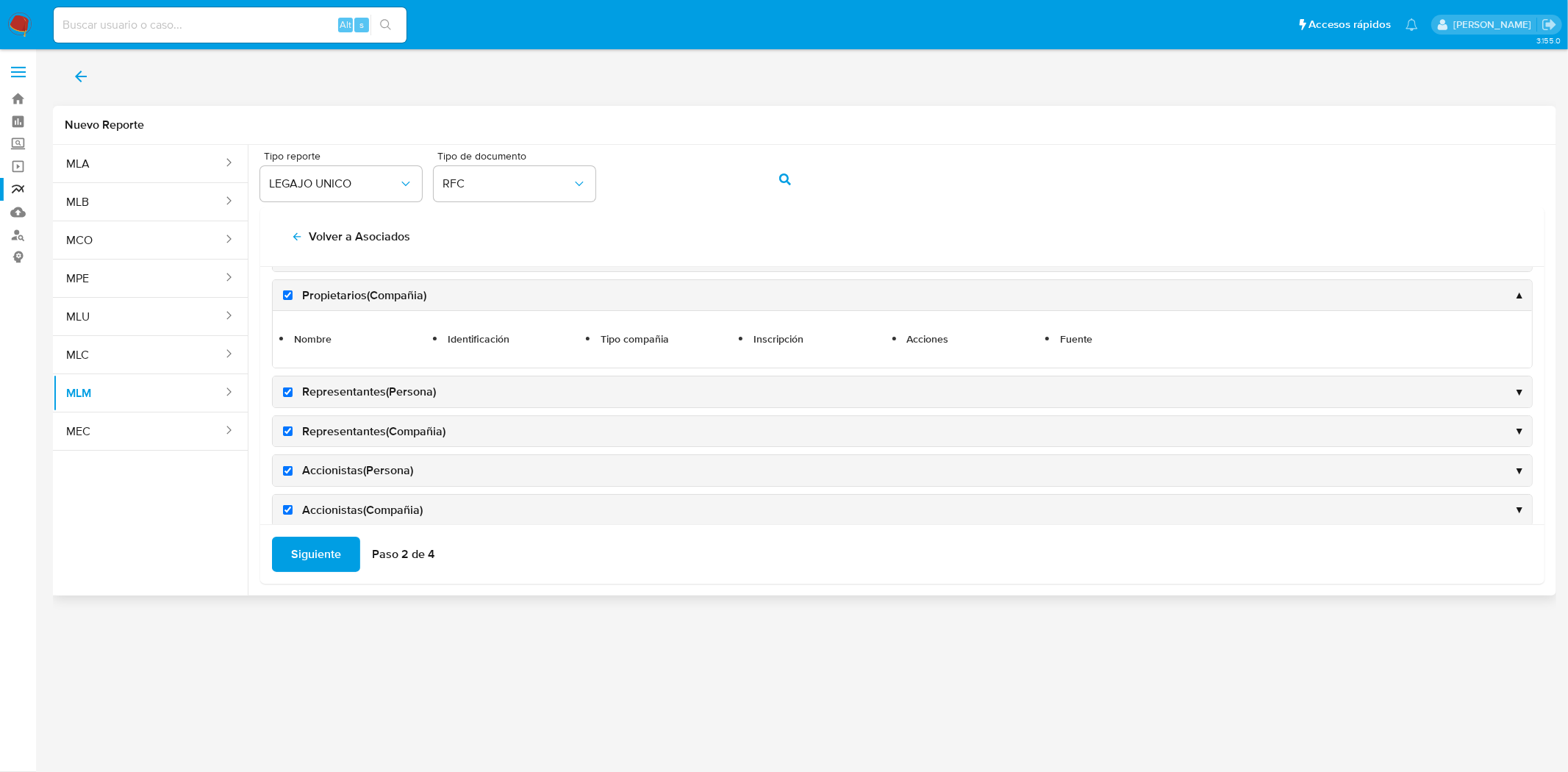
scroll to position [255, 0]
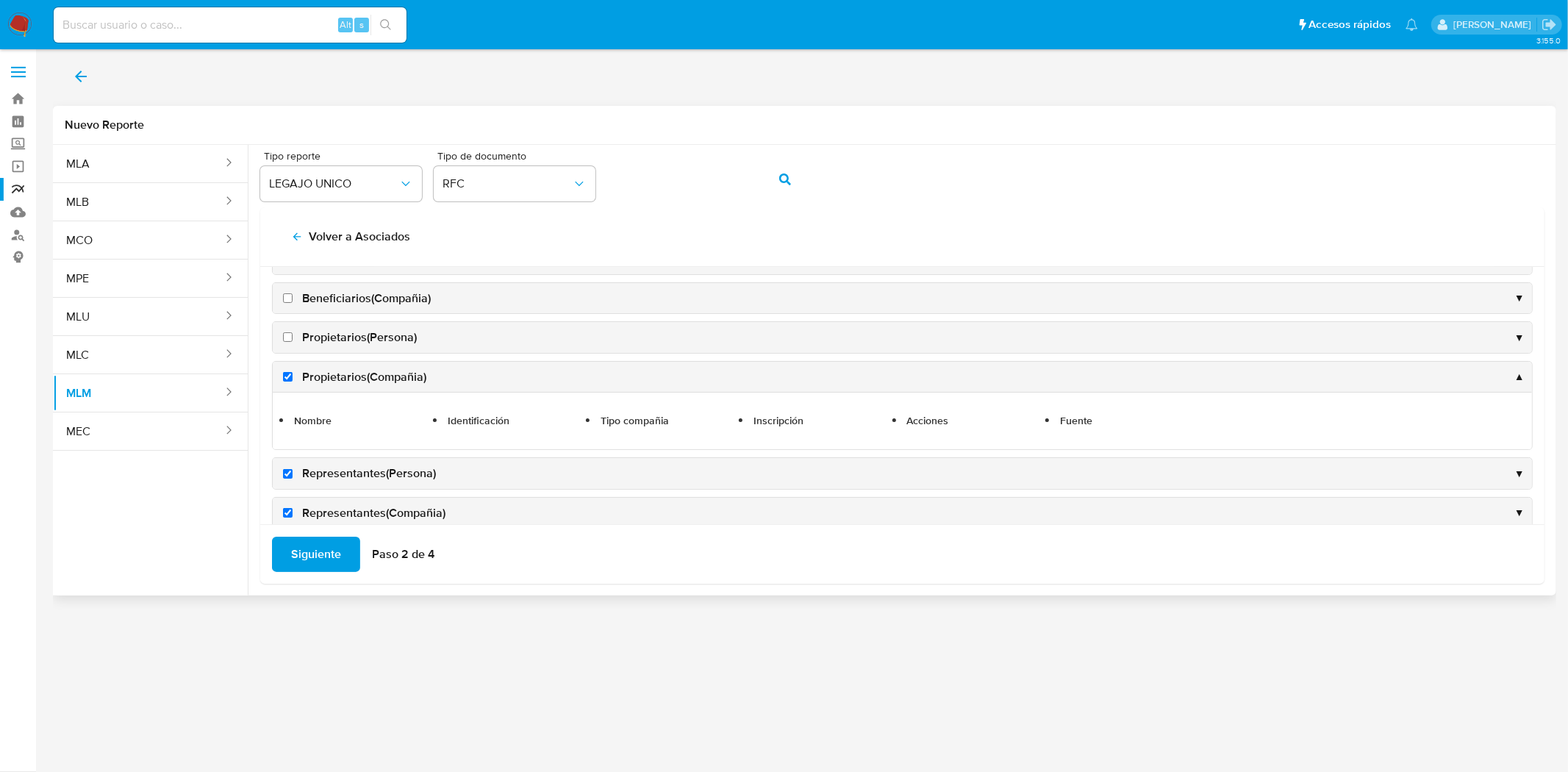
click at [292, 341] on input "Propietarios(Persona)" at bounding box center [288, 337] width 10 height 10
checkbox input "true"
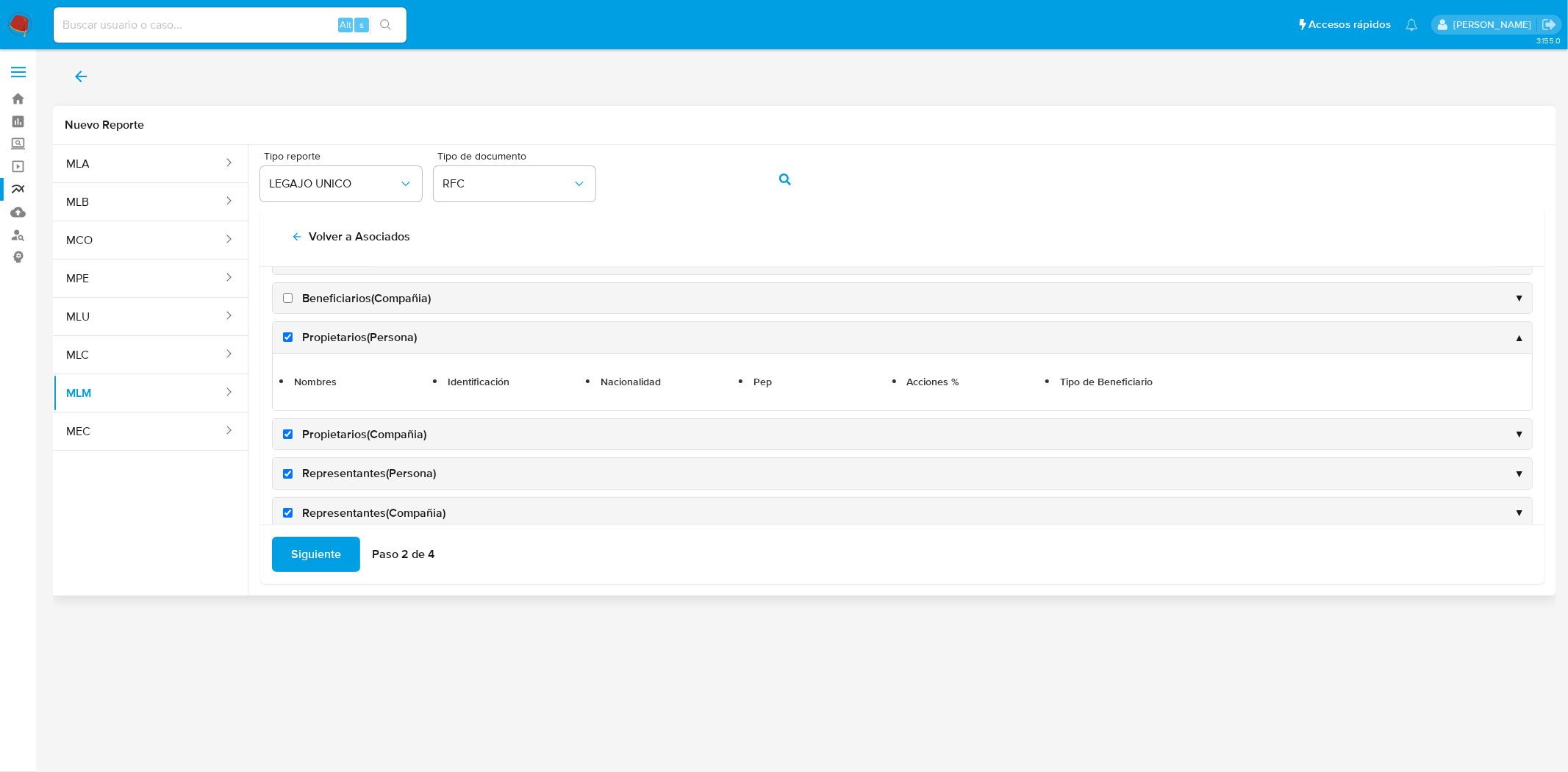
click at [288, 305] on label "Beneficiarios(Compañia)" at bounding box center [356, 298] width 151 height 16
click at [288, 303] on input "Beneficiarios(Compañia)" at bounding box center [288, 298] width 10 height 10
checkbox input "true"
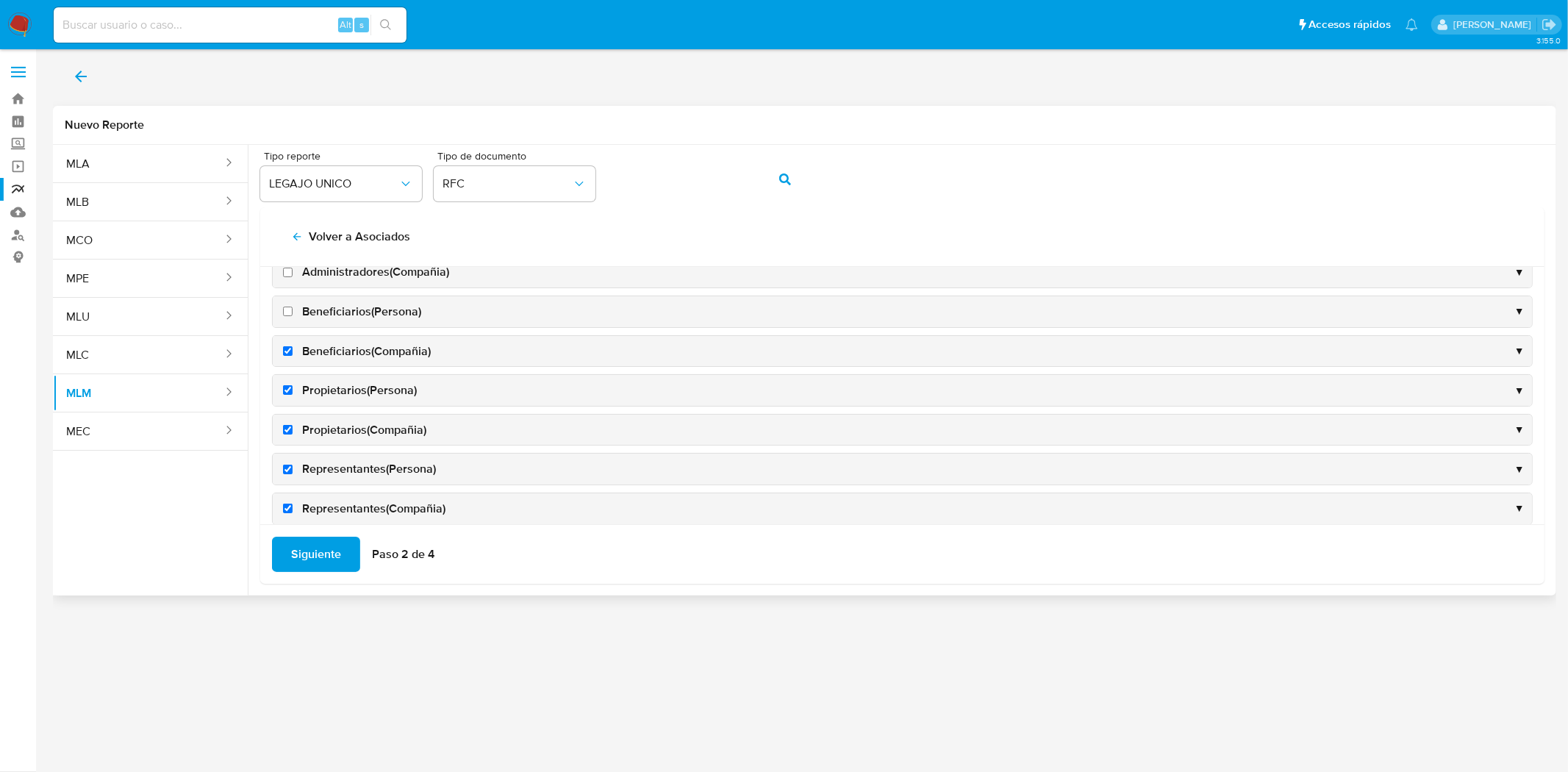
scroll to position [174, 0]
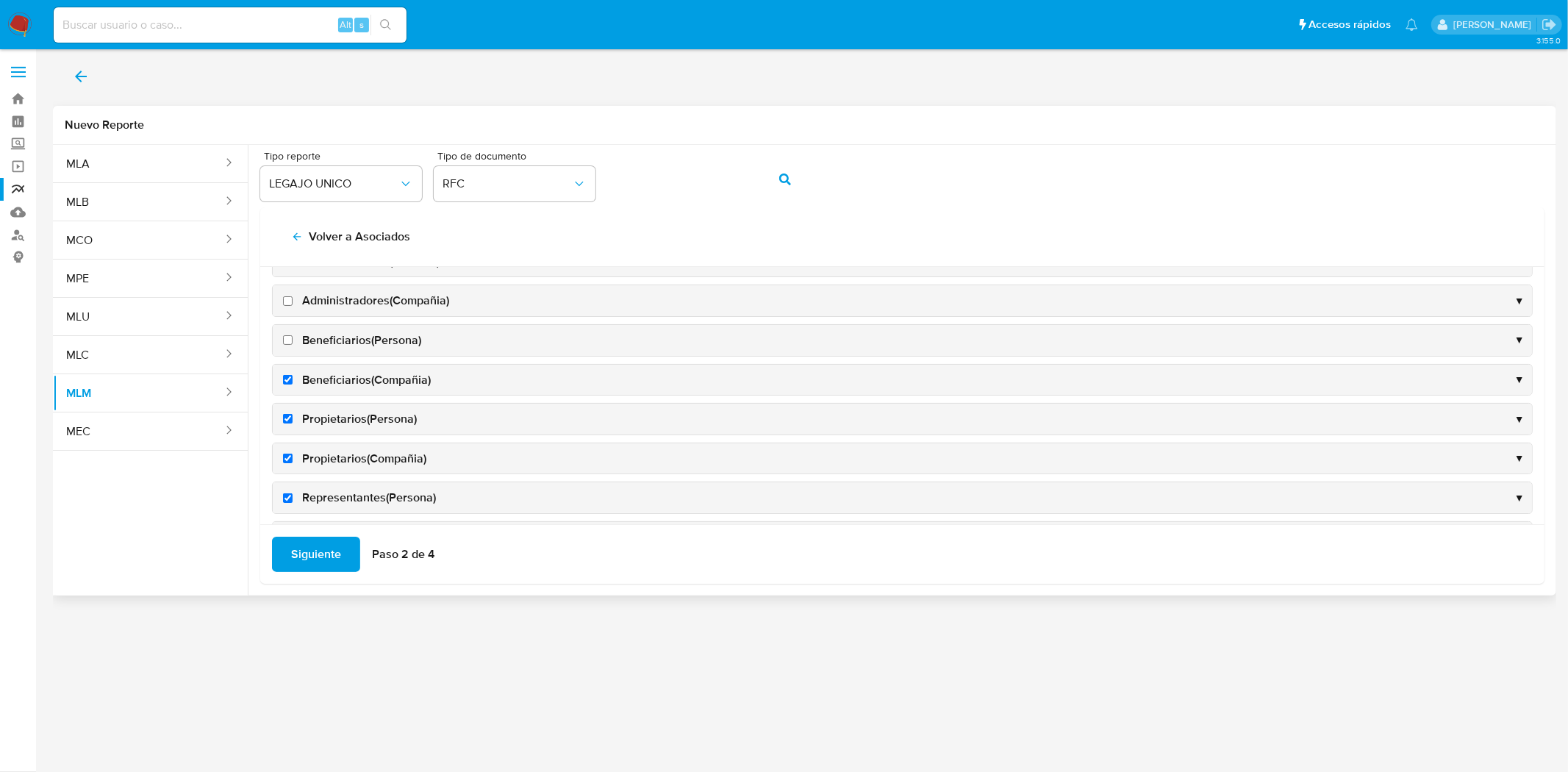
click at [283, 341] on input "Beneficiarios(Persona)" at bounding box center [288, 340] width 10 height 10
checkbox input "true"
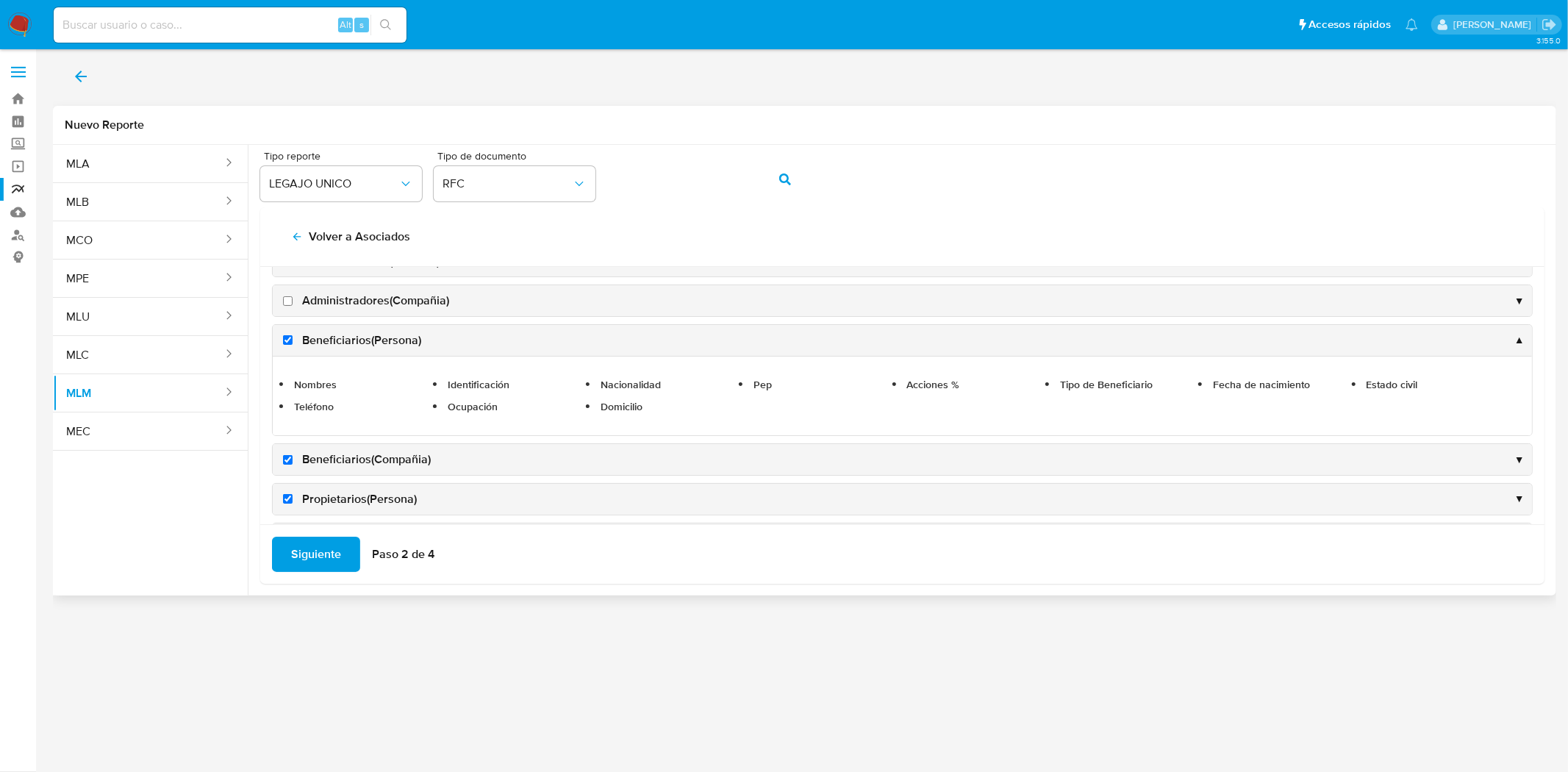
click at [288, 306] on label "Administradores(Compañia)" at bounding box center [365, 301] width 169 height 16
click at [288, 306] on input "Administradores(Compañia)" at bounding box center [288, 301] width 10 height 10
checkbox input "true"
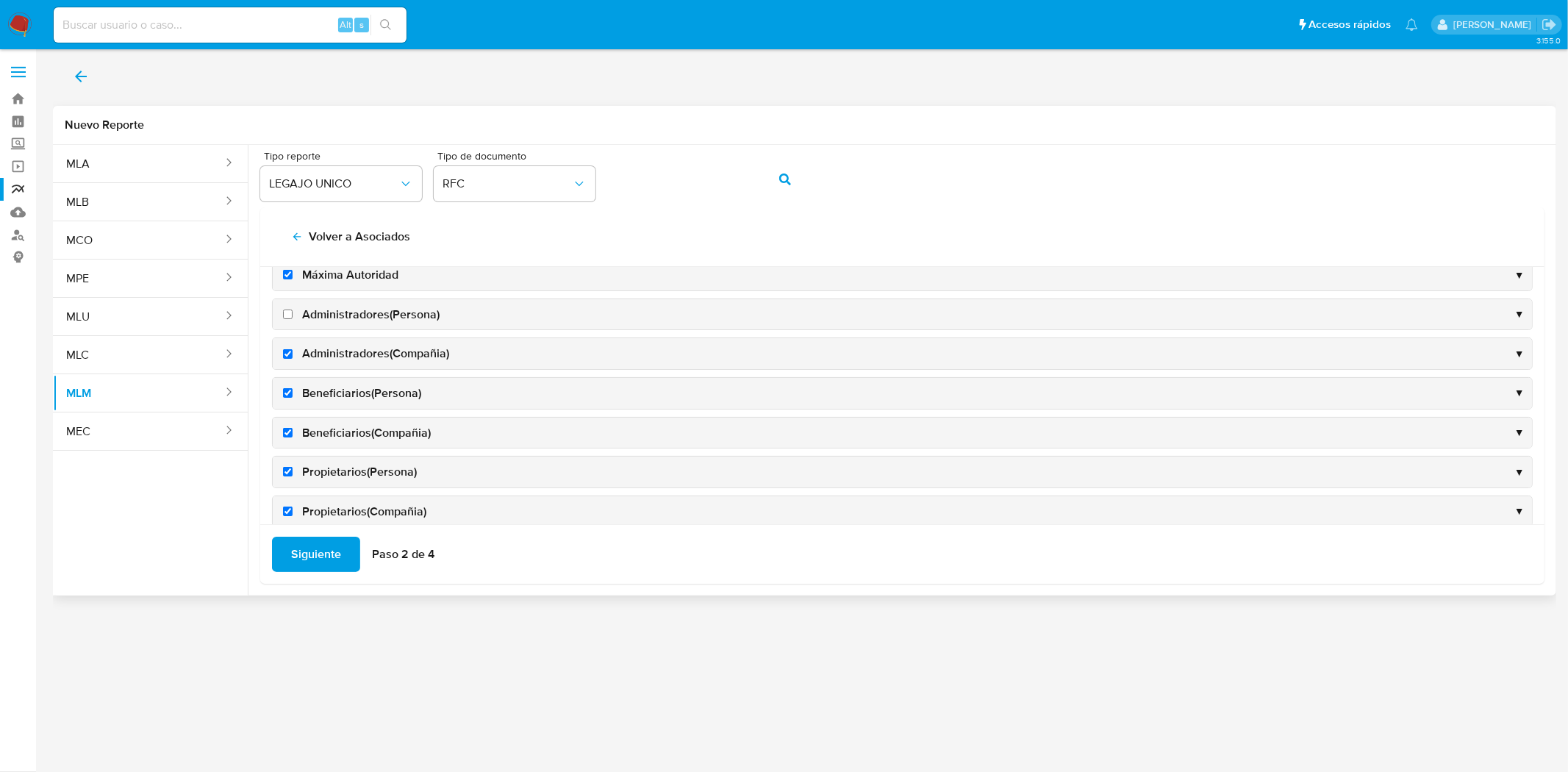
scroll to position [92, 0]
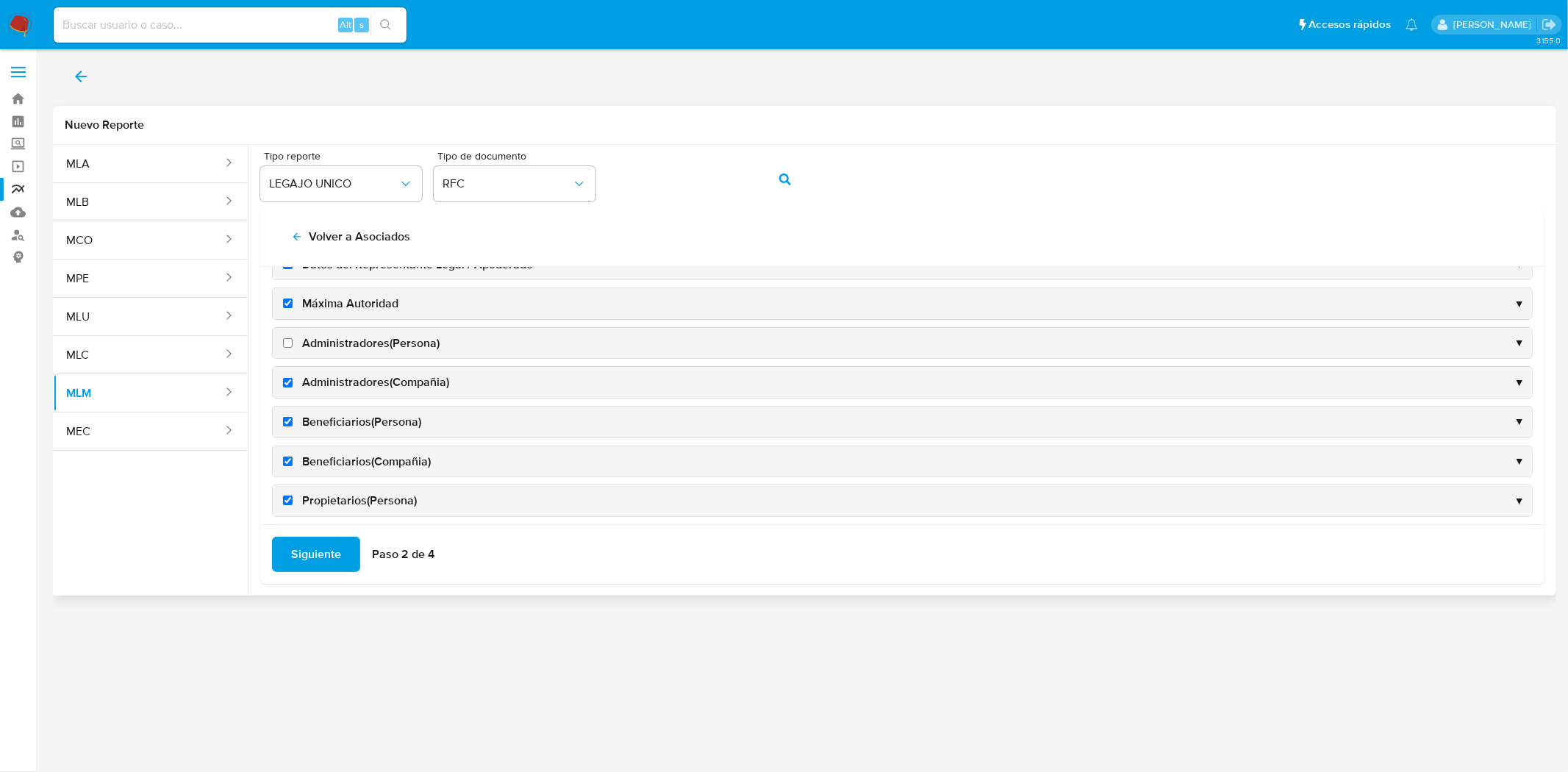
click at [288, 350] on label "Administradores(Persona)" at bounding box center [360, 343] width 159 height 16
click at [288, 348] on input "Administradores(Persona)" at bounding box center [288, 343] width 10 height 10
checkbox input "true"
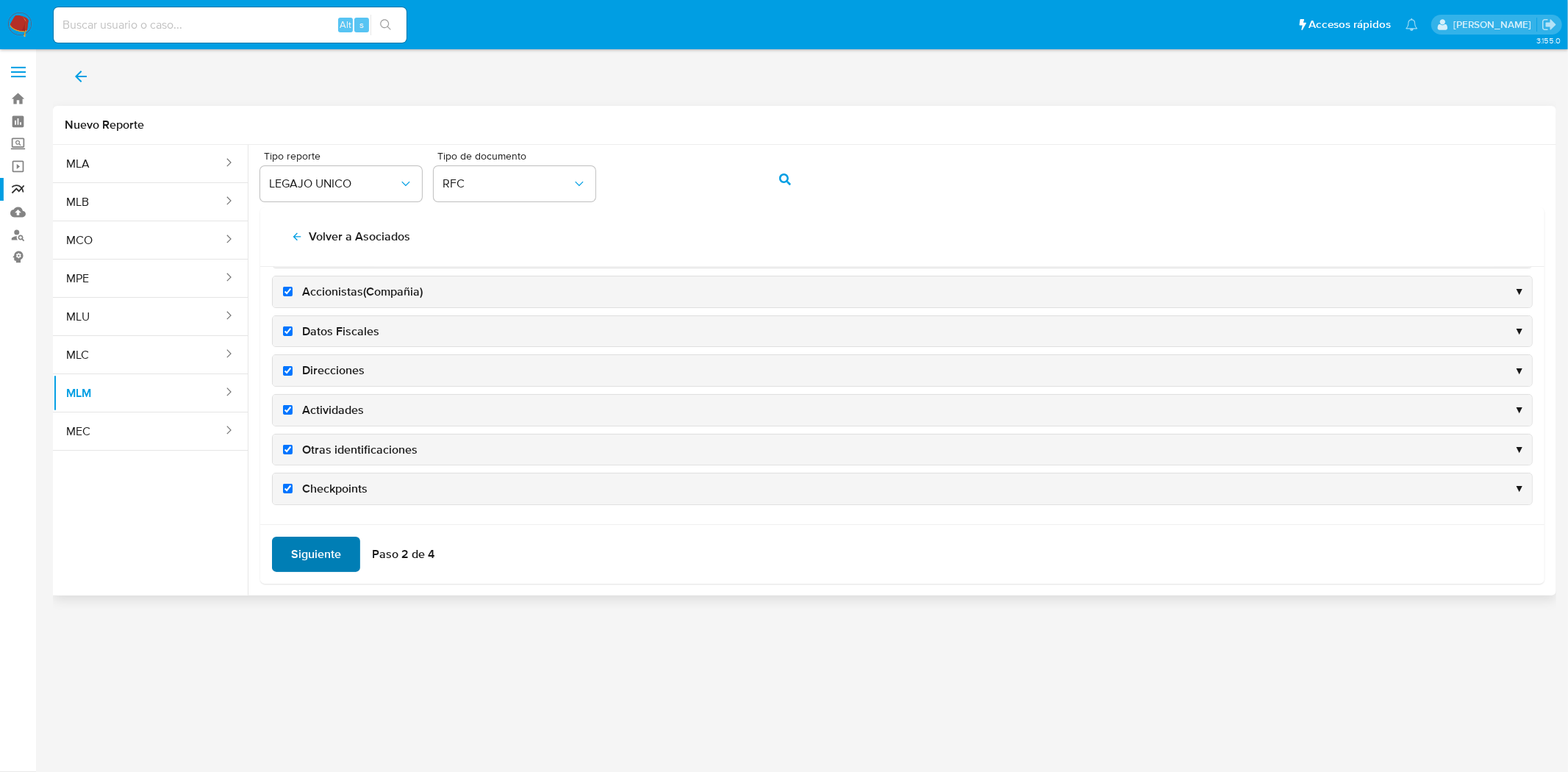
click at [301, 539] on span "Siguiente" at bounding box center [316, 555] width 50 height 32
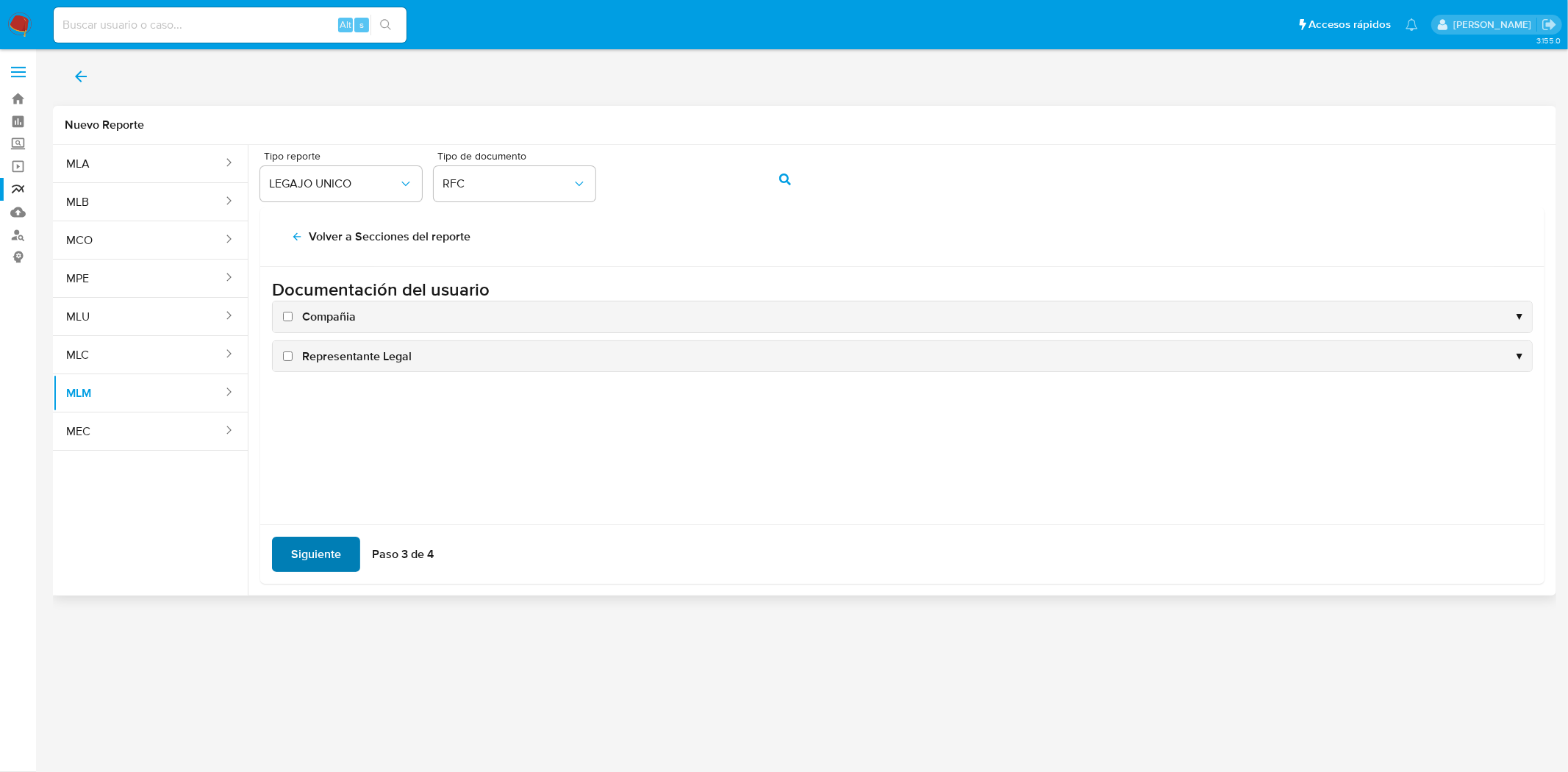
scroll to position [0, 0]
click at [289, 314] on input "Compañia" at bounding box center [288, 317] width 10 height 10
checkbox input "true"
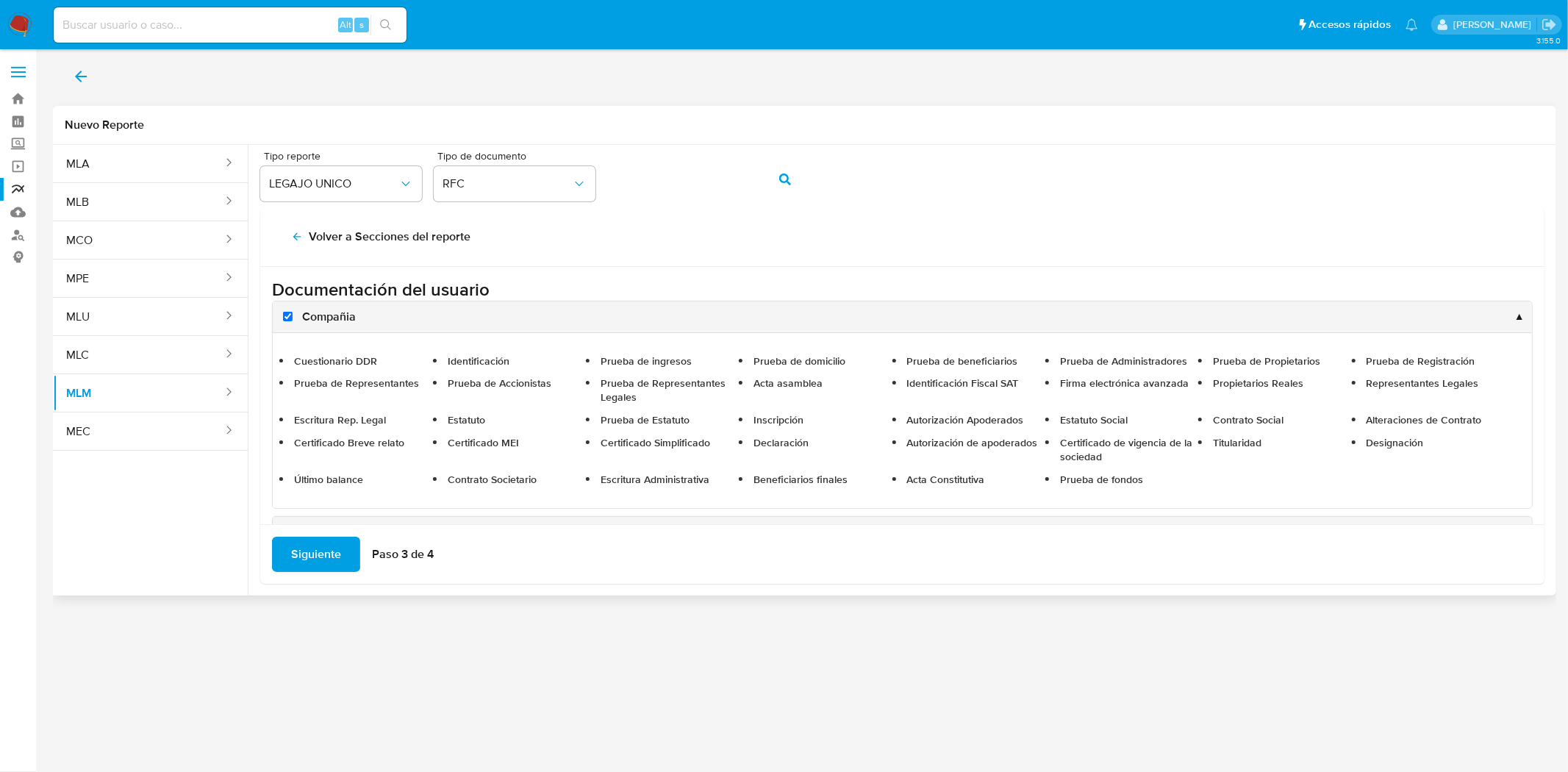
click at [365, 313] on div "Compañia ▲" at bounding box center [901, 317] width 1259 height 31
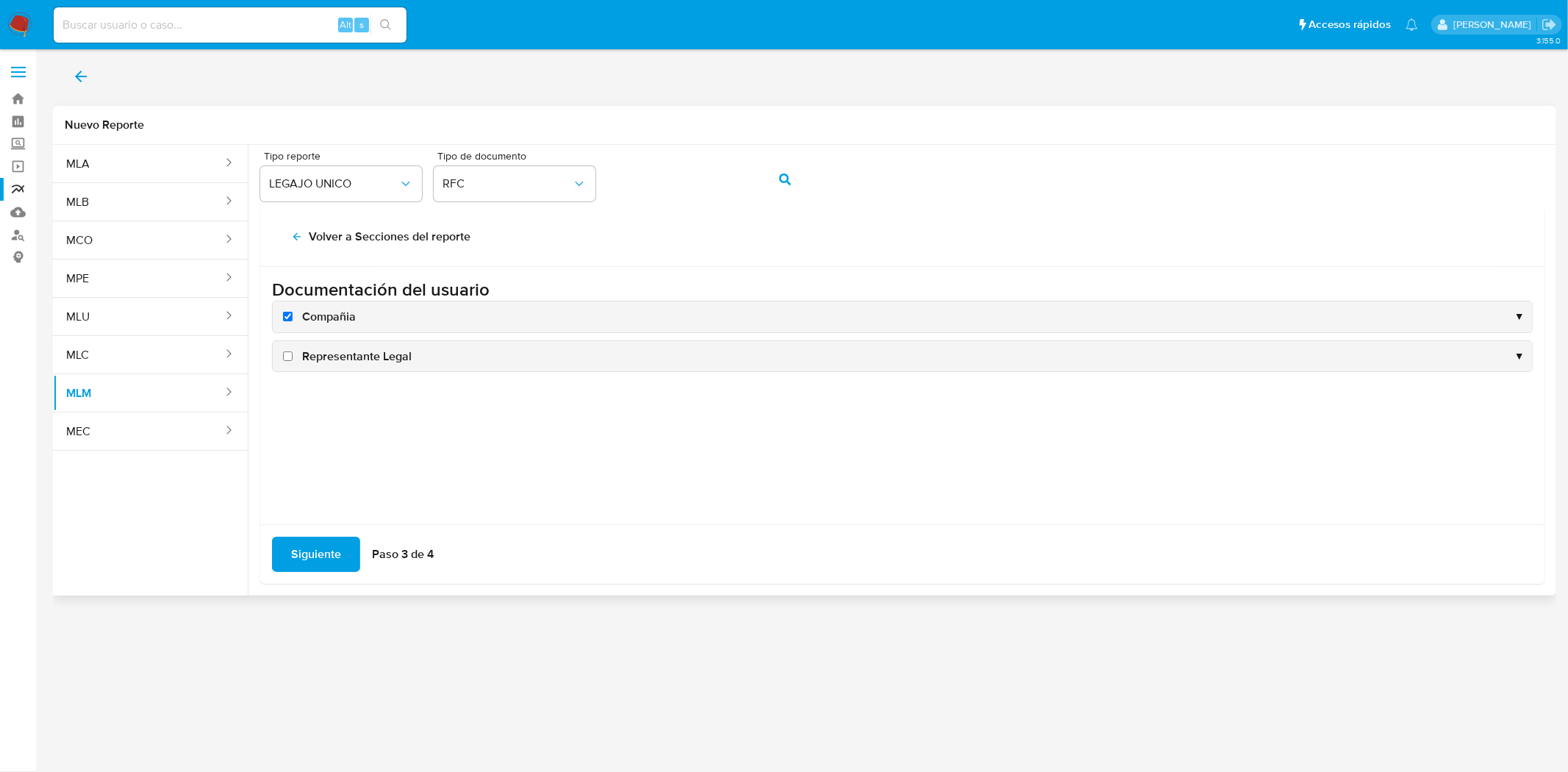
click at [292, 356] on input "Representante Legal" at bounding box center [288, 357] width 10 height 10
checkbox input "true"
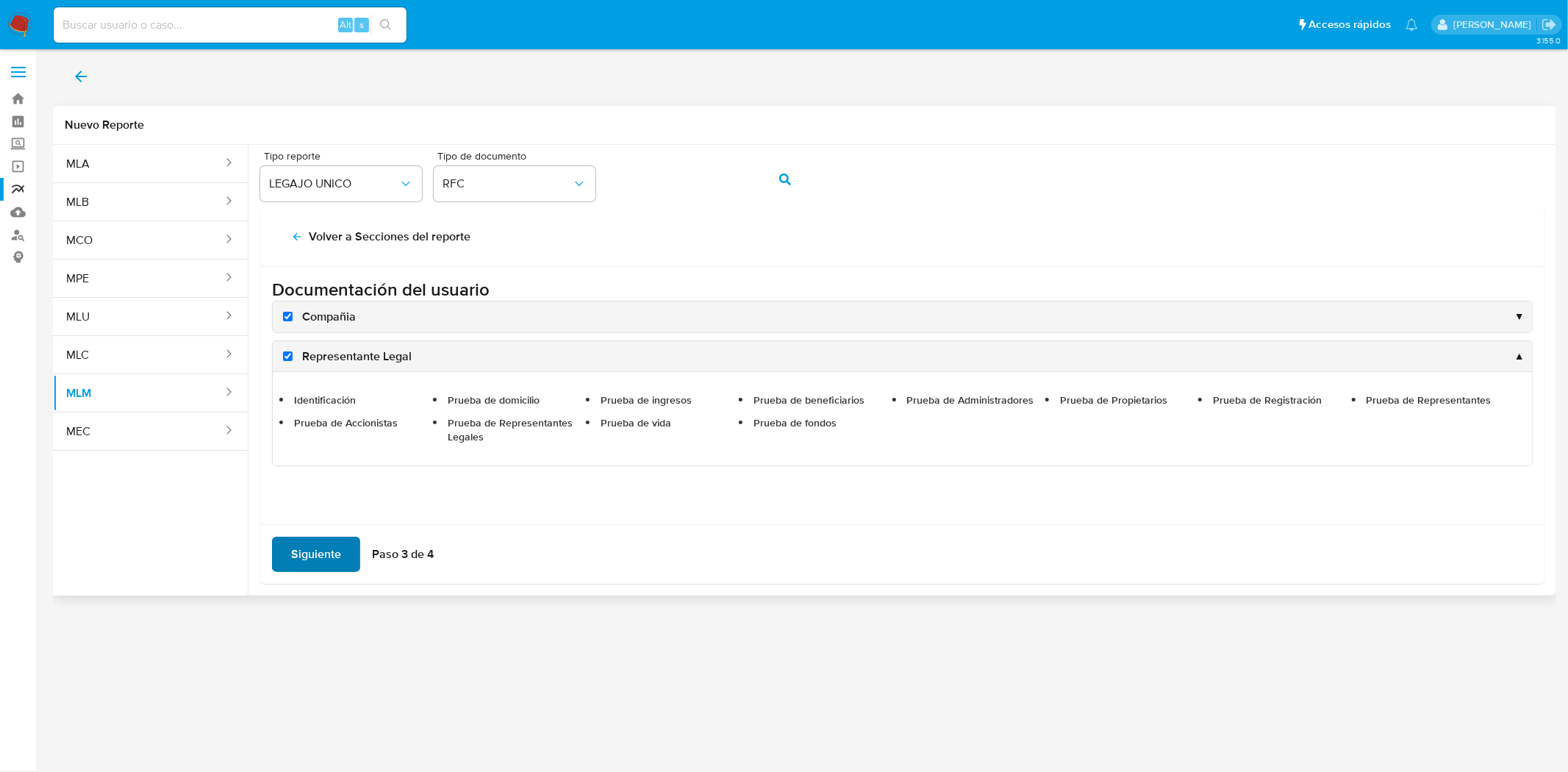
click at [316, 541] on span "Siguiente" at bounding box center [316, 555] width 50 height 32
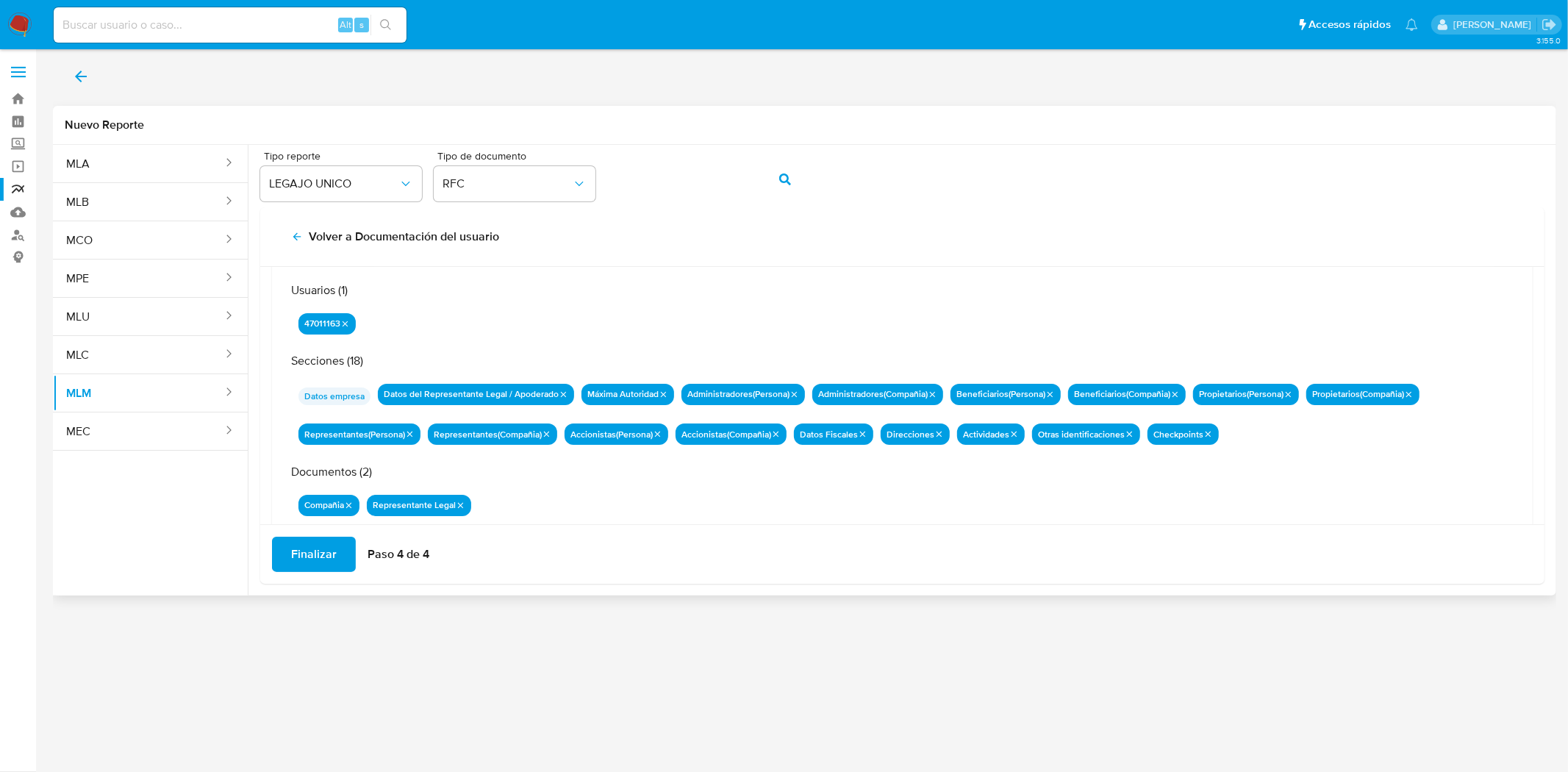
scroll to position [85, 0]
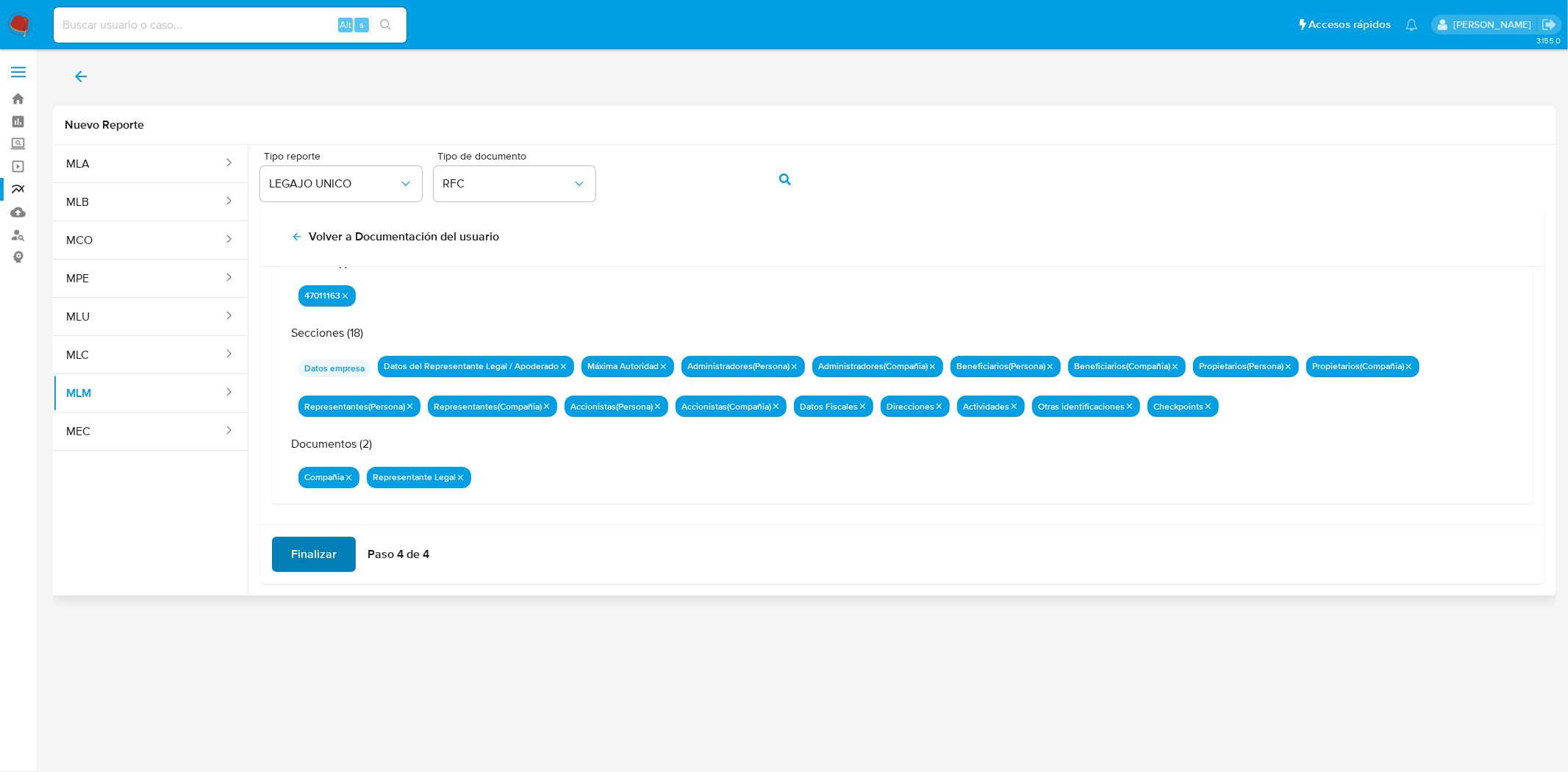
click at [317, 547] on span "Finalizar" at bounding box center [313, 555] width 46 height 32
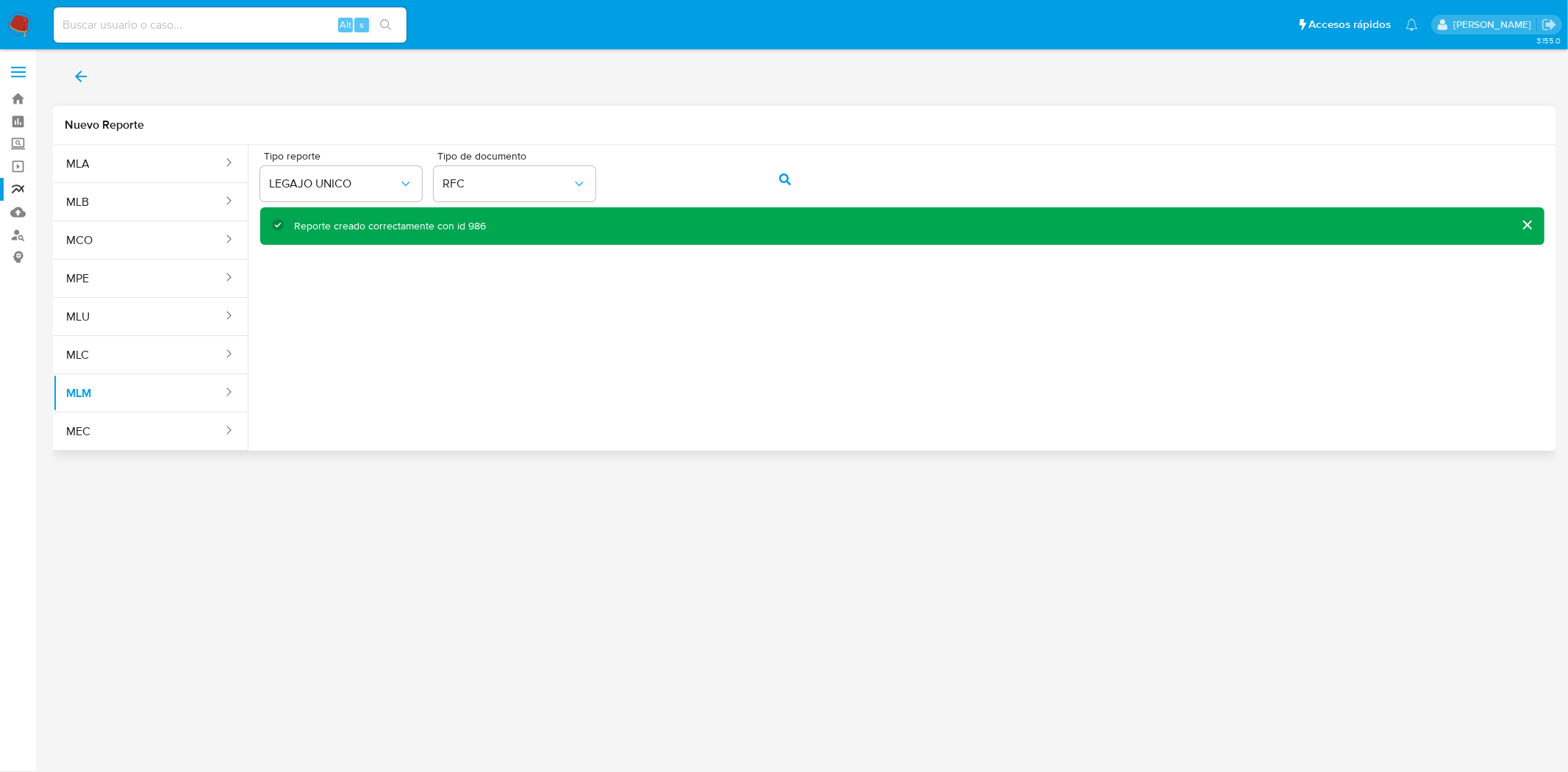
click at [75, 75] on icon "back" at bounding box center [81, 76] width 12 height 12
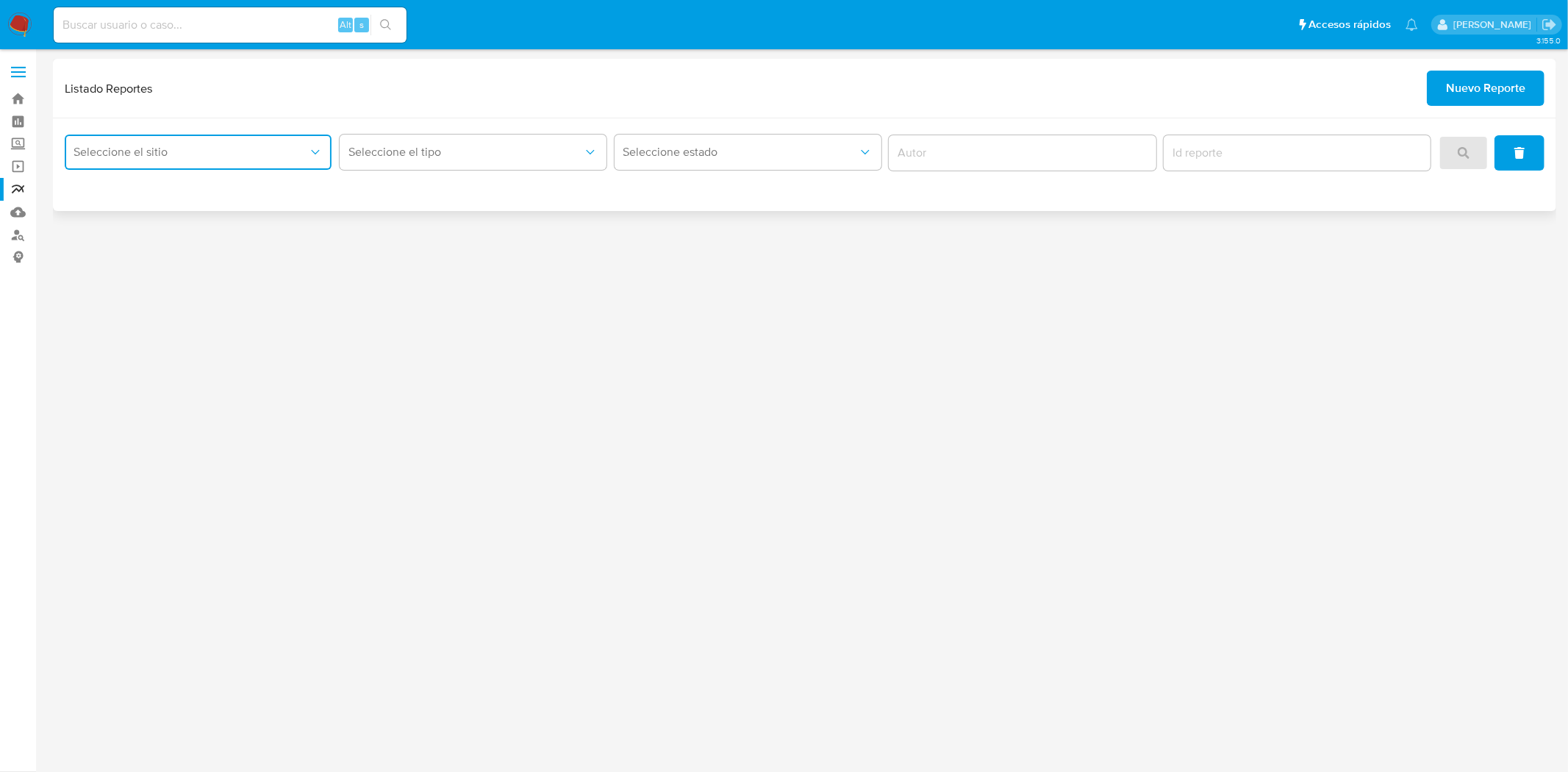
click at [292, 156] on span "Seleccione el sitio" at bounding box center [191, 152] width 235 height 14
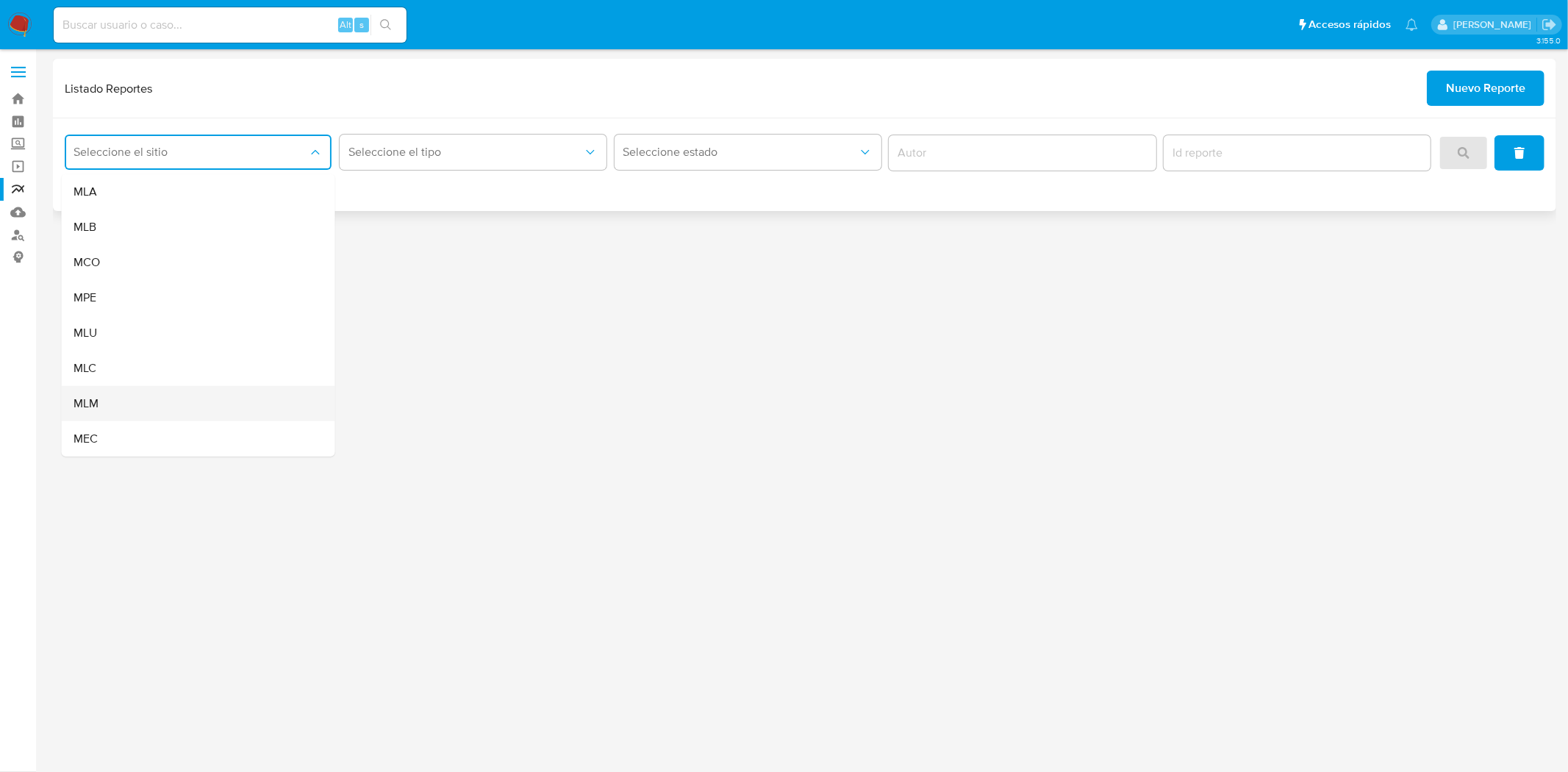
click at [119, 396] on div "MLM" at bounding box center [194, 404] width 241 height 35
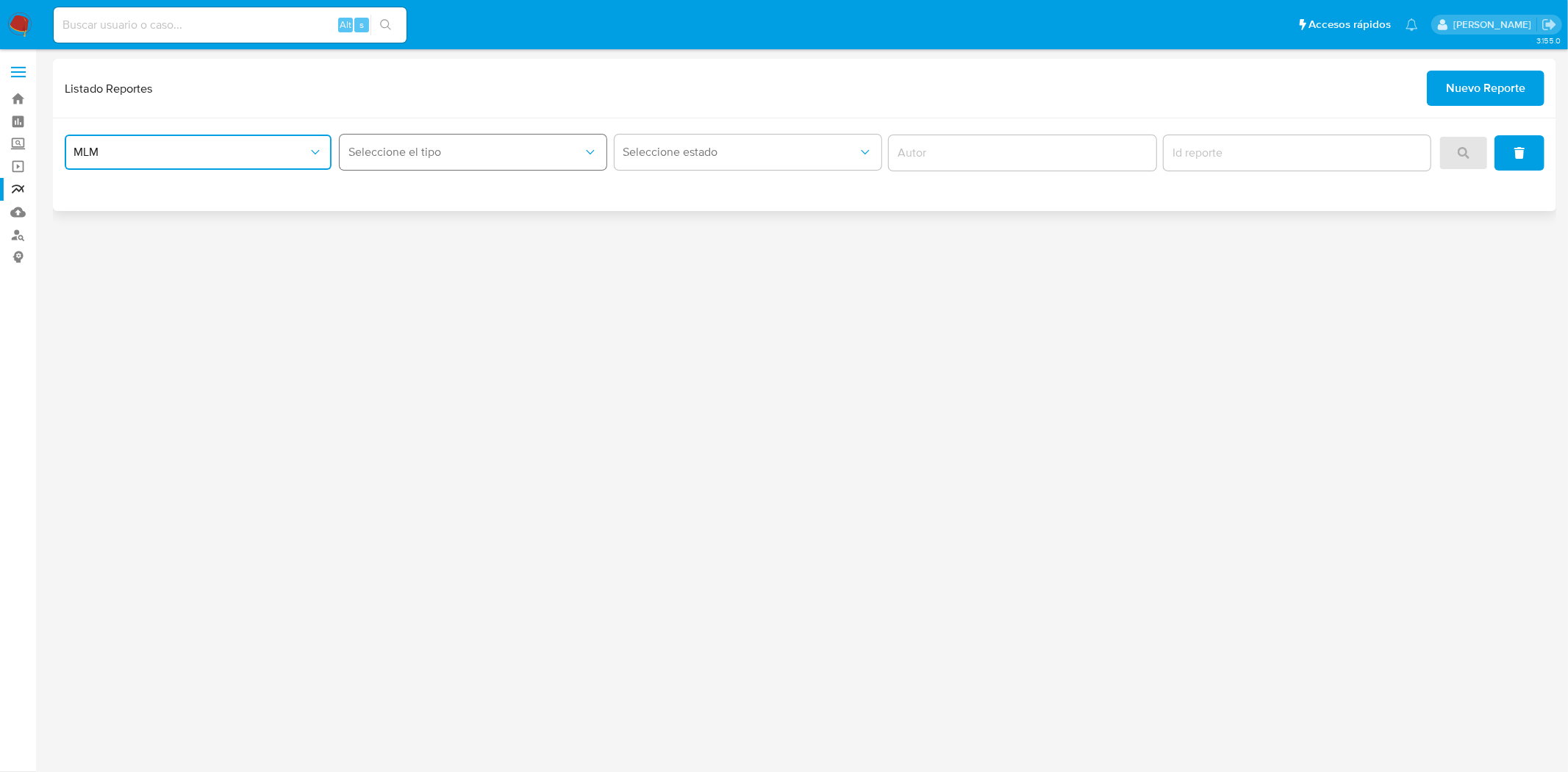
click at [413, 164] on button "Seleccione el tipo" at bounding box center [473, 152] width 267 height 35
click at [405, 222] on span "LEGAJO UNICO" at bounding box center [389, 227] width 83 height 14
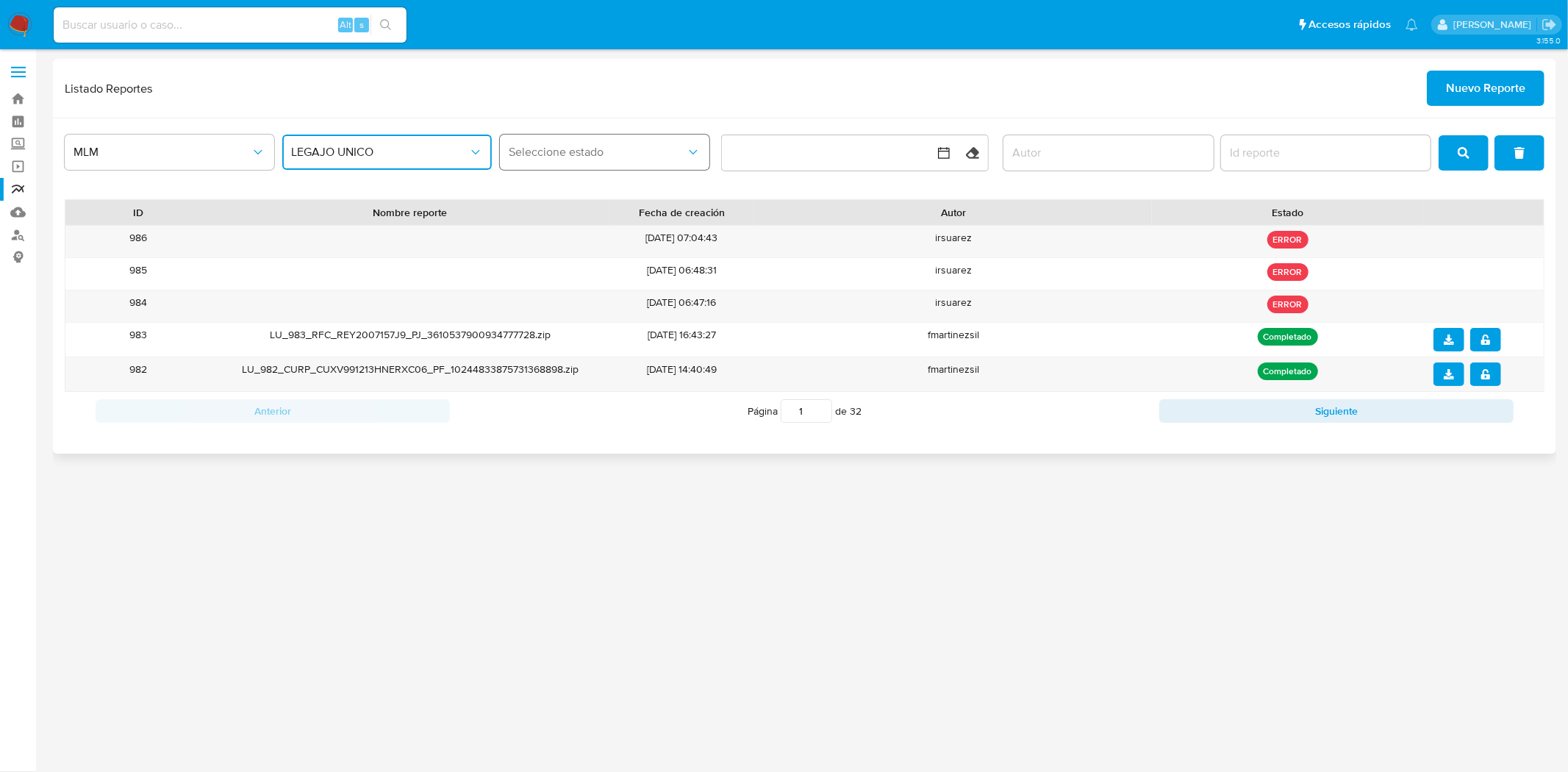
click at [652, 157] on span "Seleccione estado" at bounding box center [597, 152] width 177 height 14
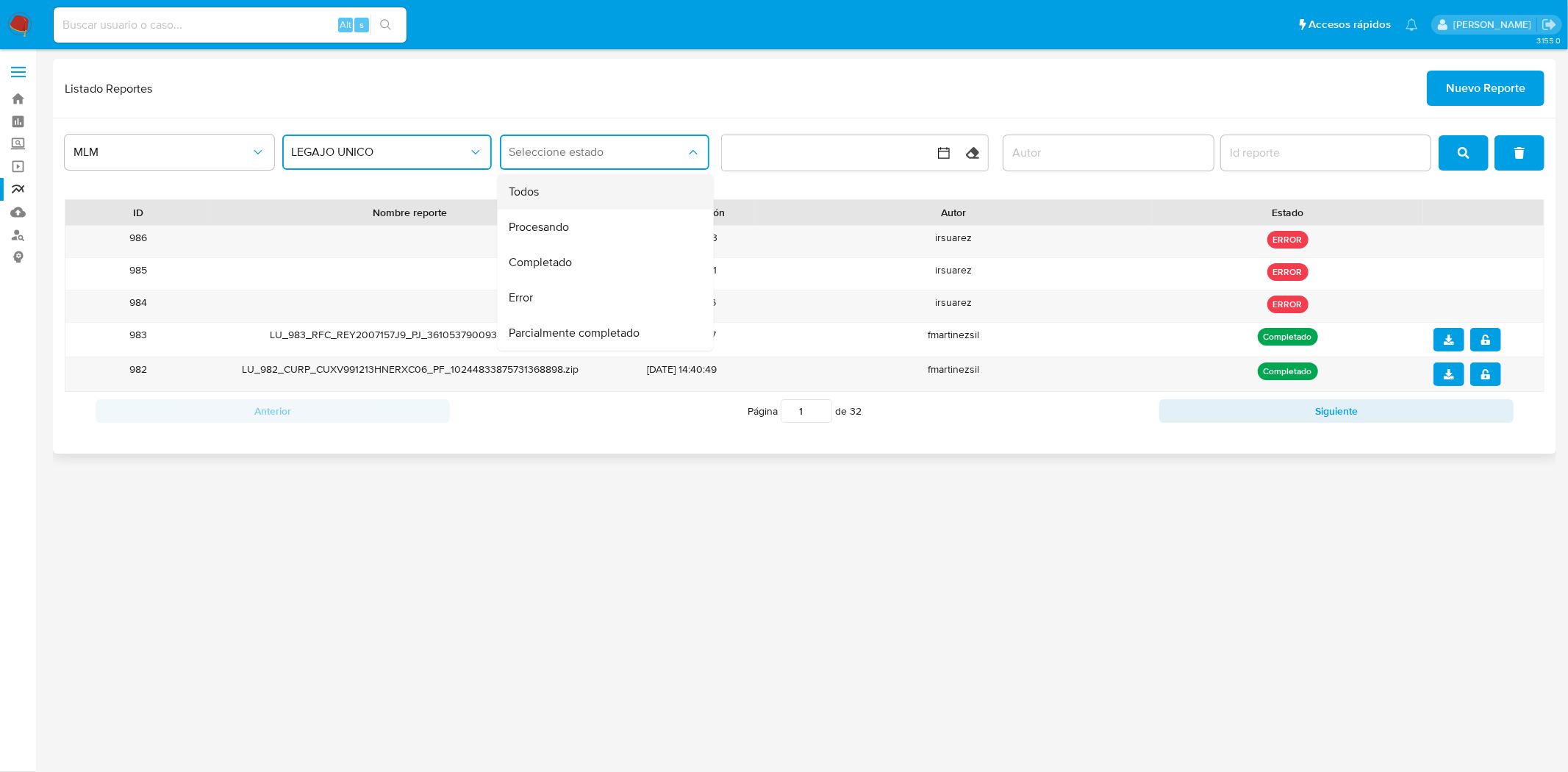
click at [651, 189] on div "Todos" at bounding box center [600, 192] width 183 height 35
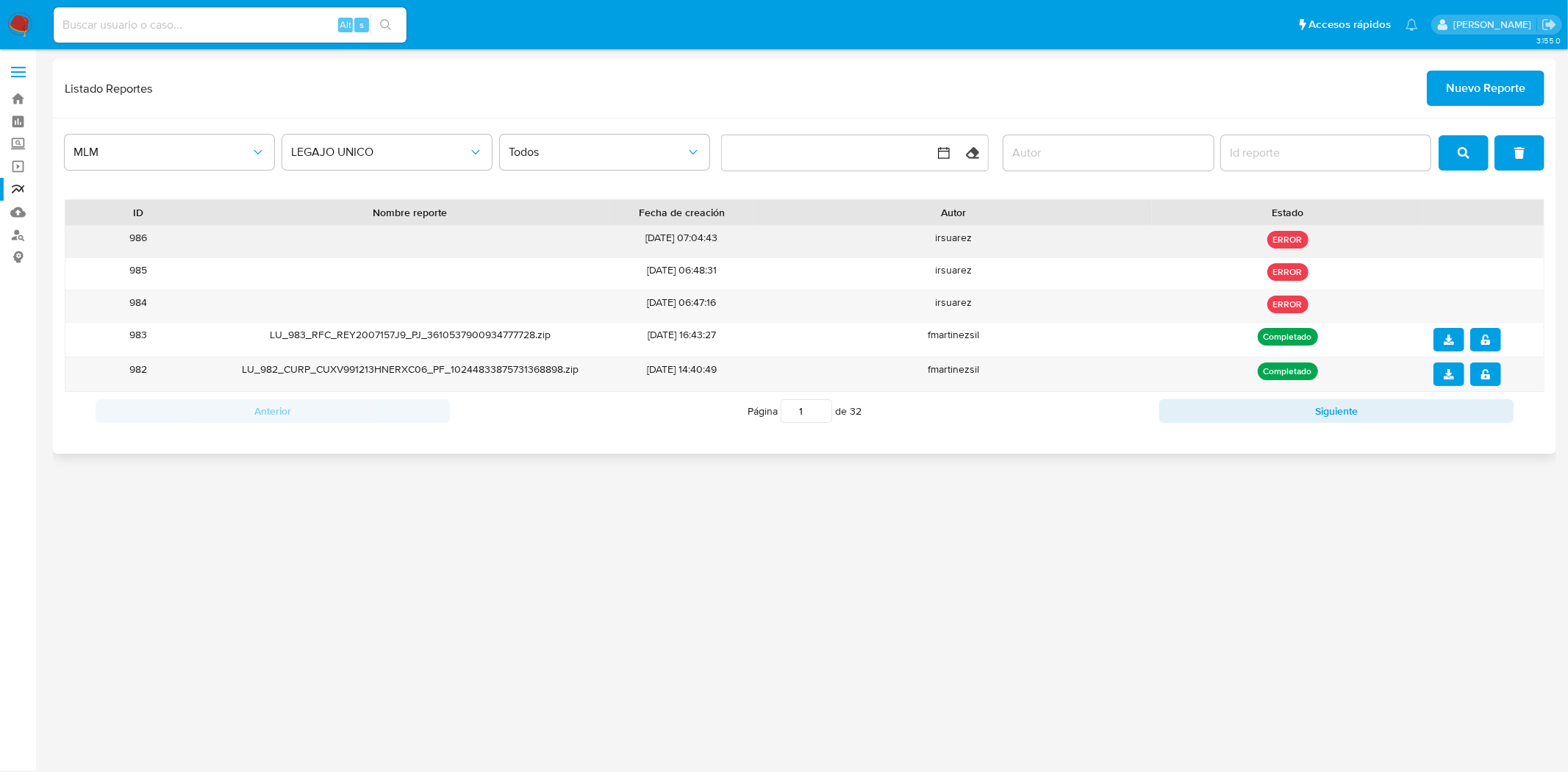
click at [1277, 240] on p "ERROR" at bounding box center [1288, 240] width 41 height 18
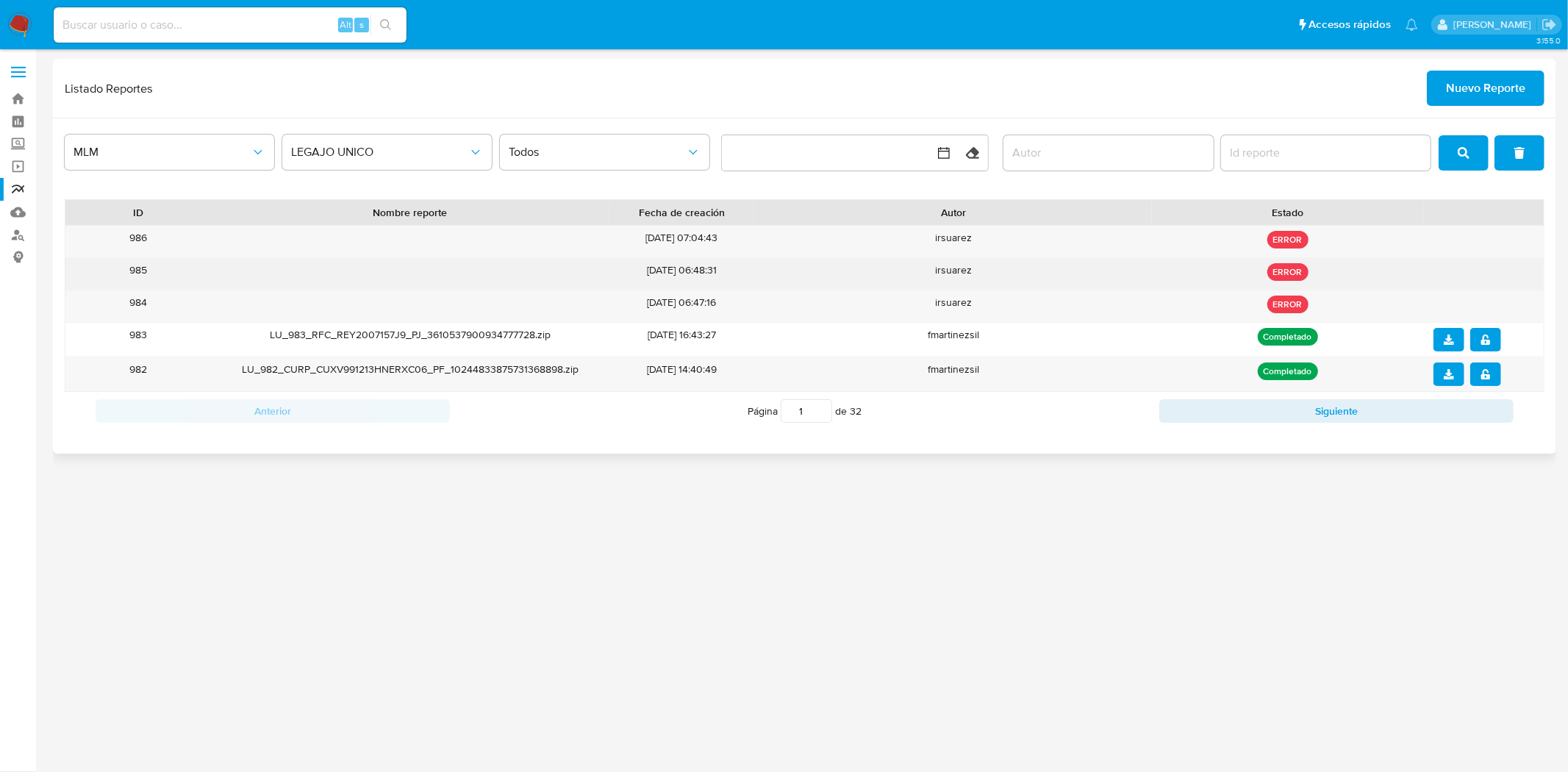
click at [1298, 284] on div "ERROR" at bounding box center [1288, 273] width 272 height 31
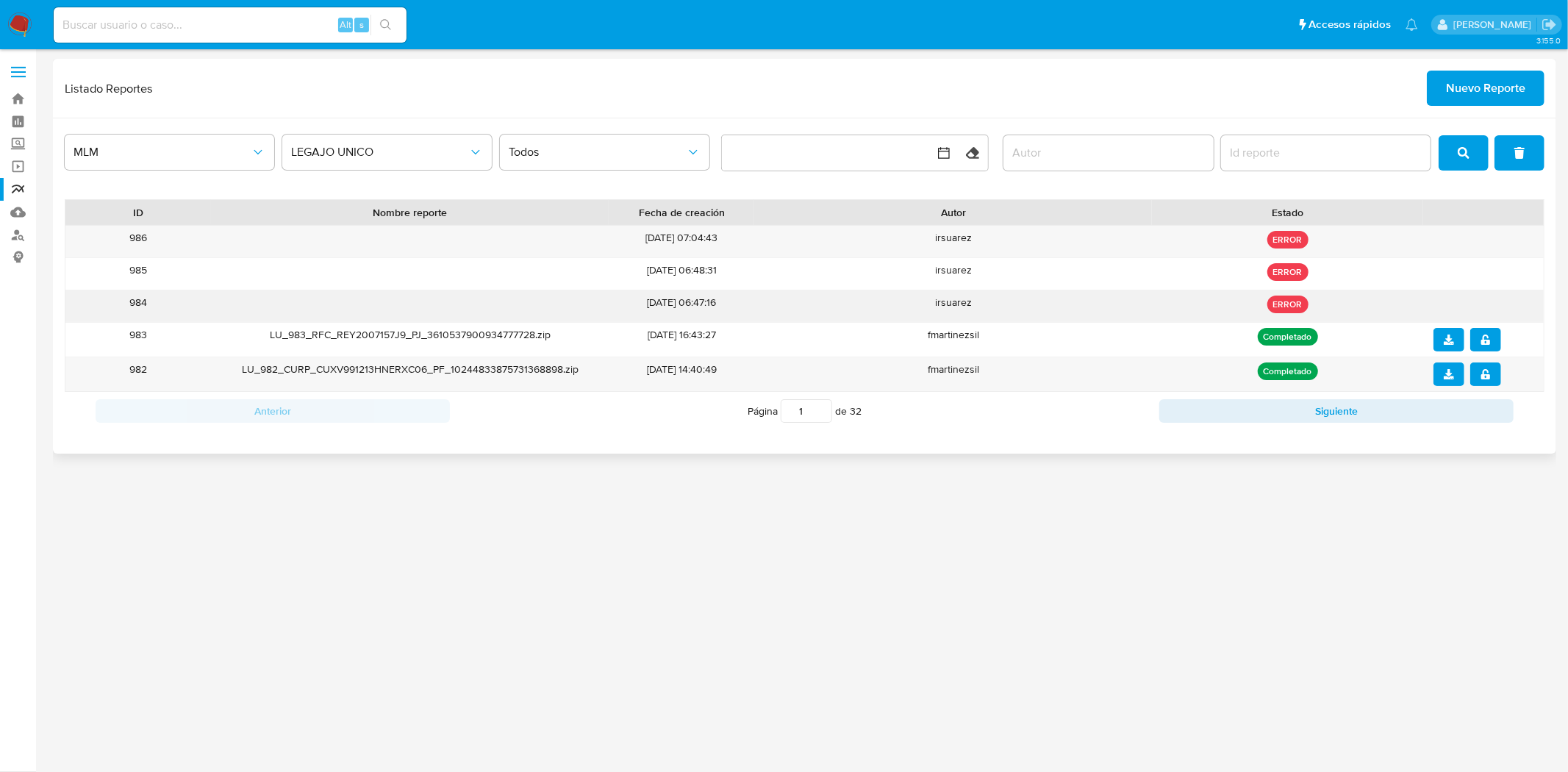
click at [1280, 300] on p "ERROR" at bounding box center [1288, 305] width 41 height 18
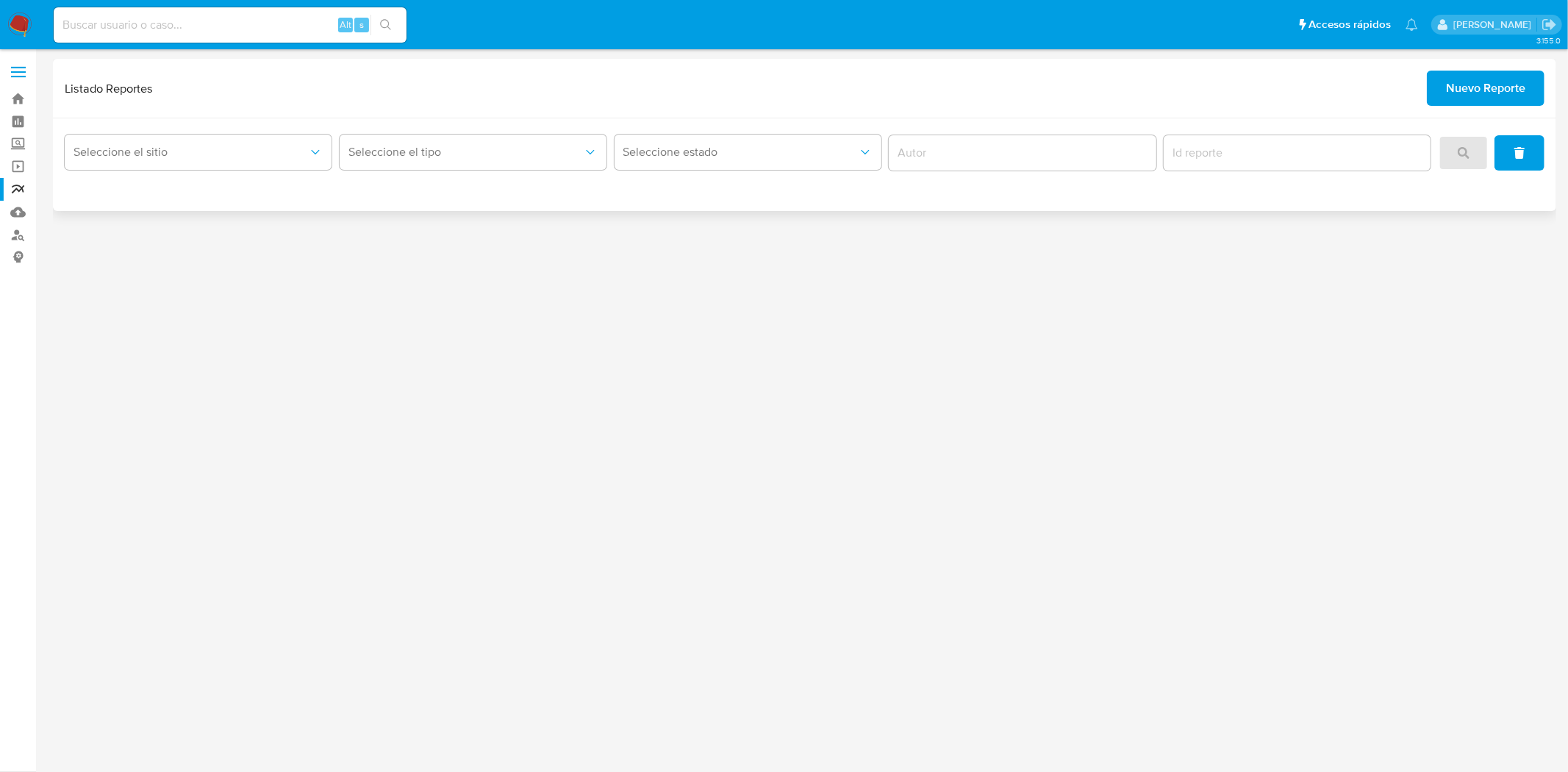
click at [1486, 91] on span "Nuevo Reporte" at bounding box center [1485, 88] width 79 height 32
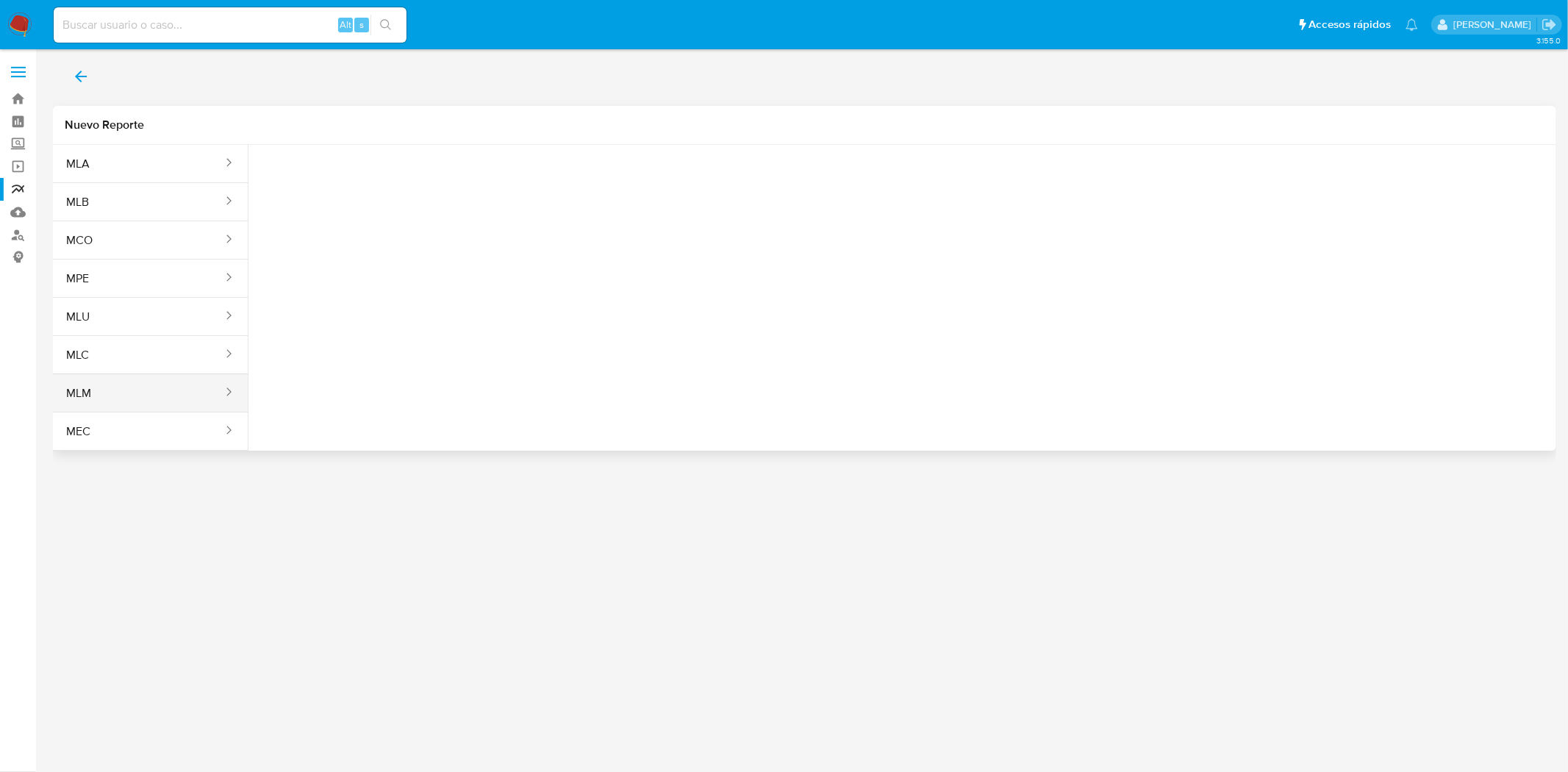
click at [94, 401] on button "MLM" at bounding box center [139, 394] width 171 height 35
click at [401, 184] on icon "report-types" at bounding box center [405, 184] width 14 height 14
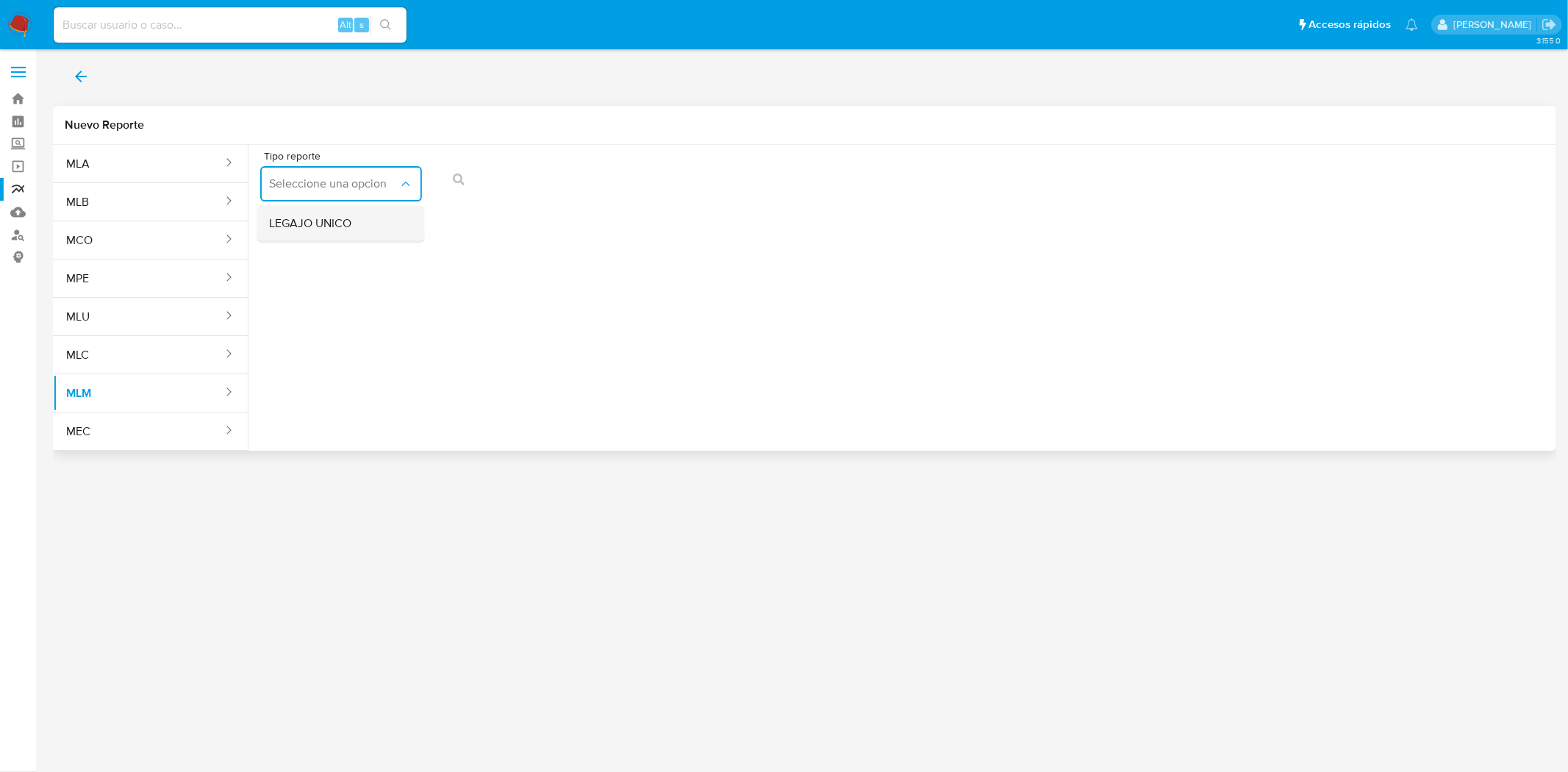
click at [387, 228] on div "LEGAJO UNICO" at bounding box center [337, 224] width 135 height 35
click at [577, 178] on div "Tipo reporte LEGAJO UNICO Tipo de documento RFC" at bounding box center [902, 179] width 1284 height 57
click at [788, 177] on icon "action-search" at bounding box center [784, 180] width 12 height 12
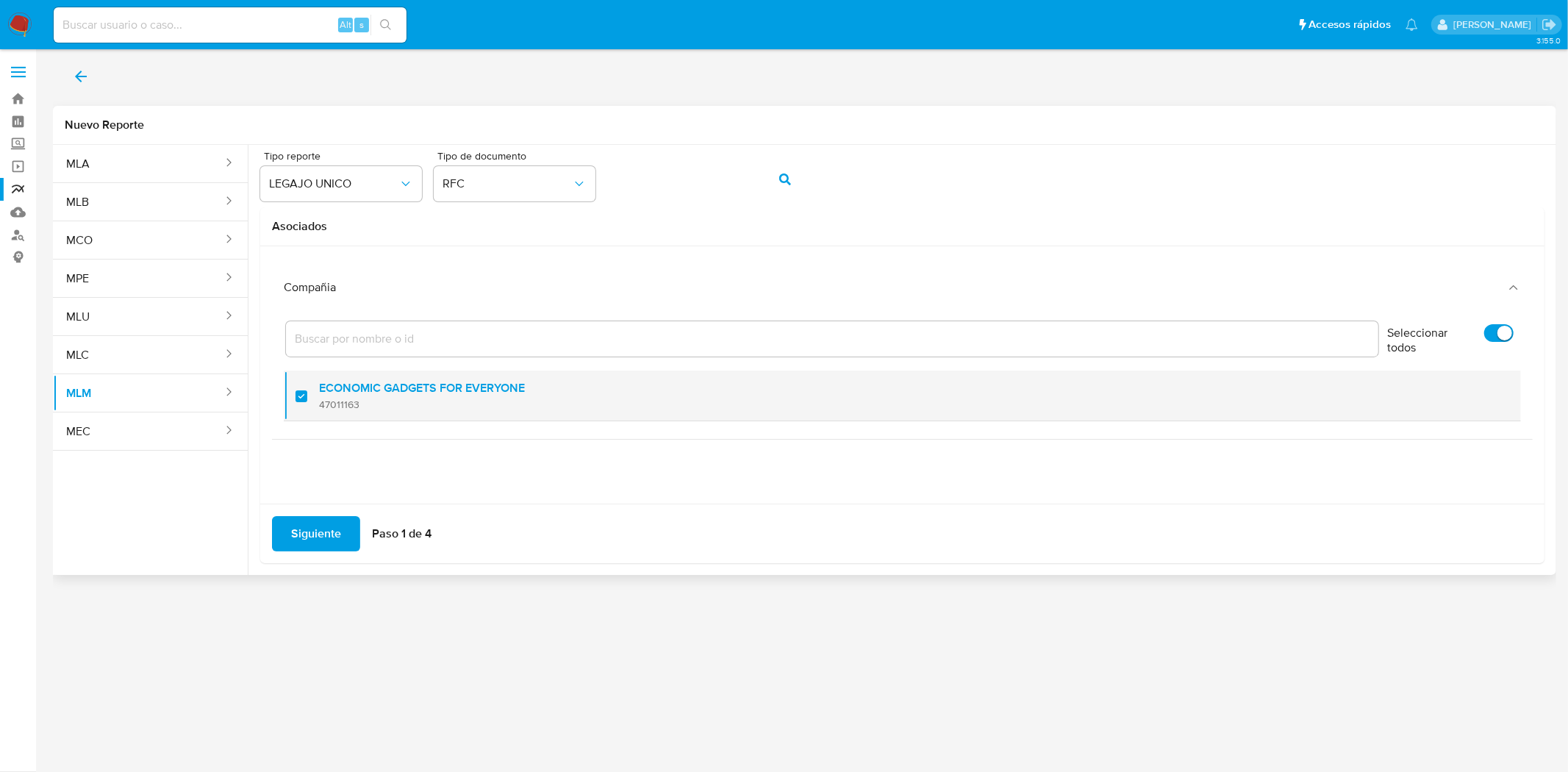
click at [302, 396] on div at bounding box center [307, 395] width 23 height 34
checkbox input "true"
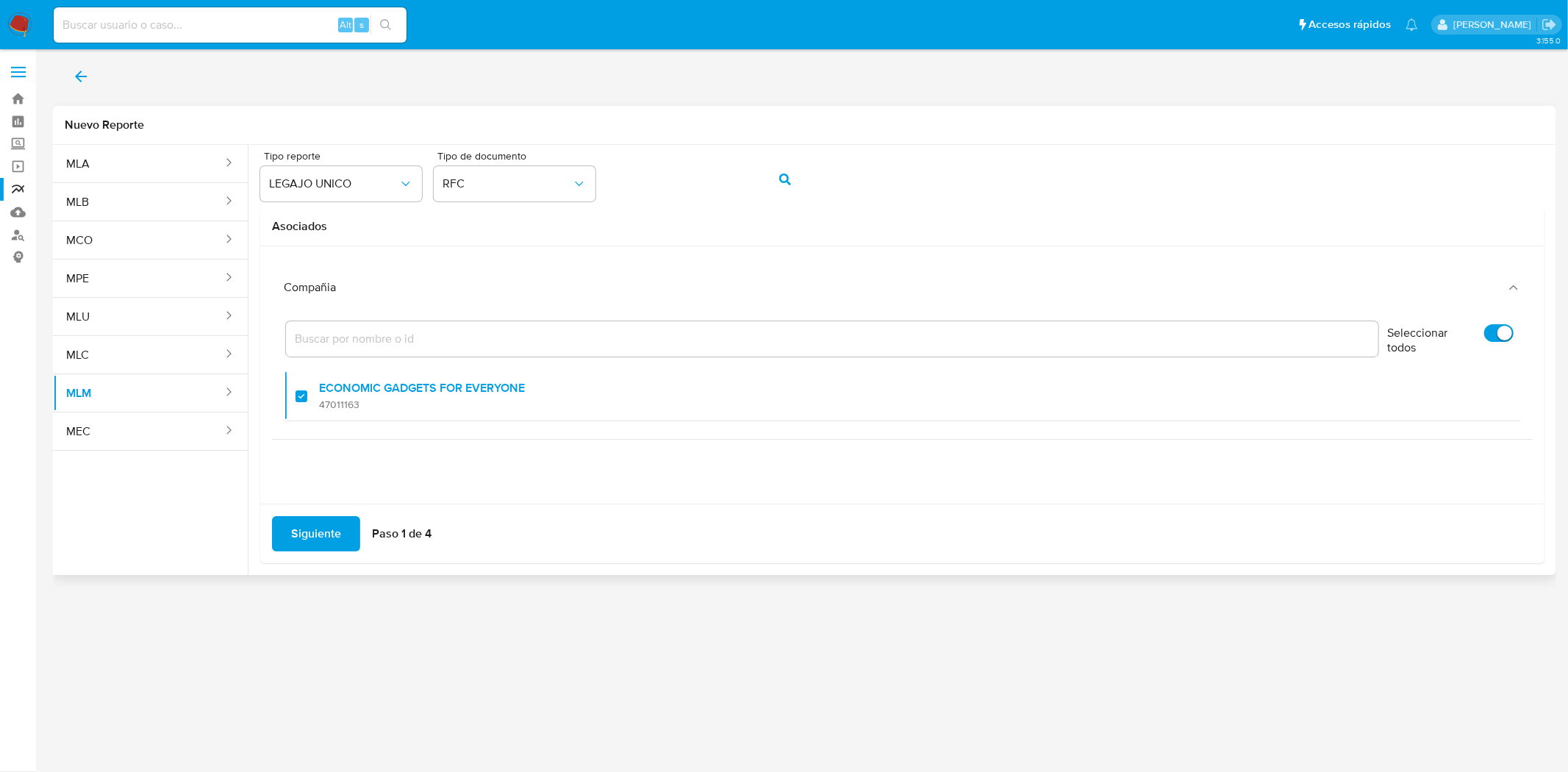
click at [308, 543] on span "Siguiente" at bounding box center [316, 534] width 50 height 32
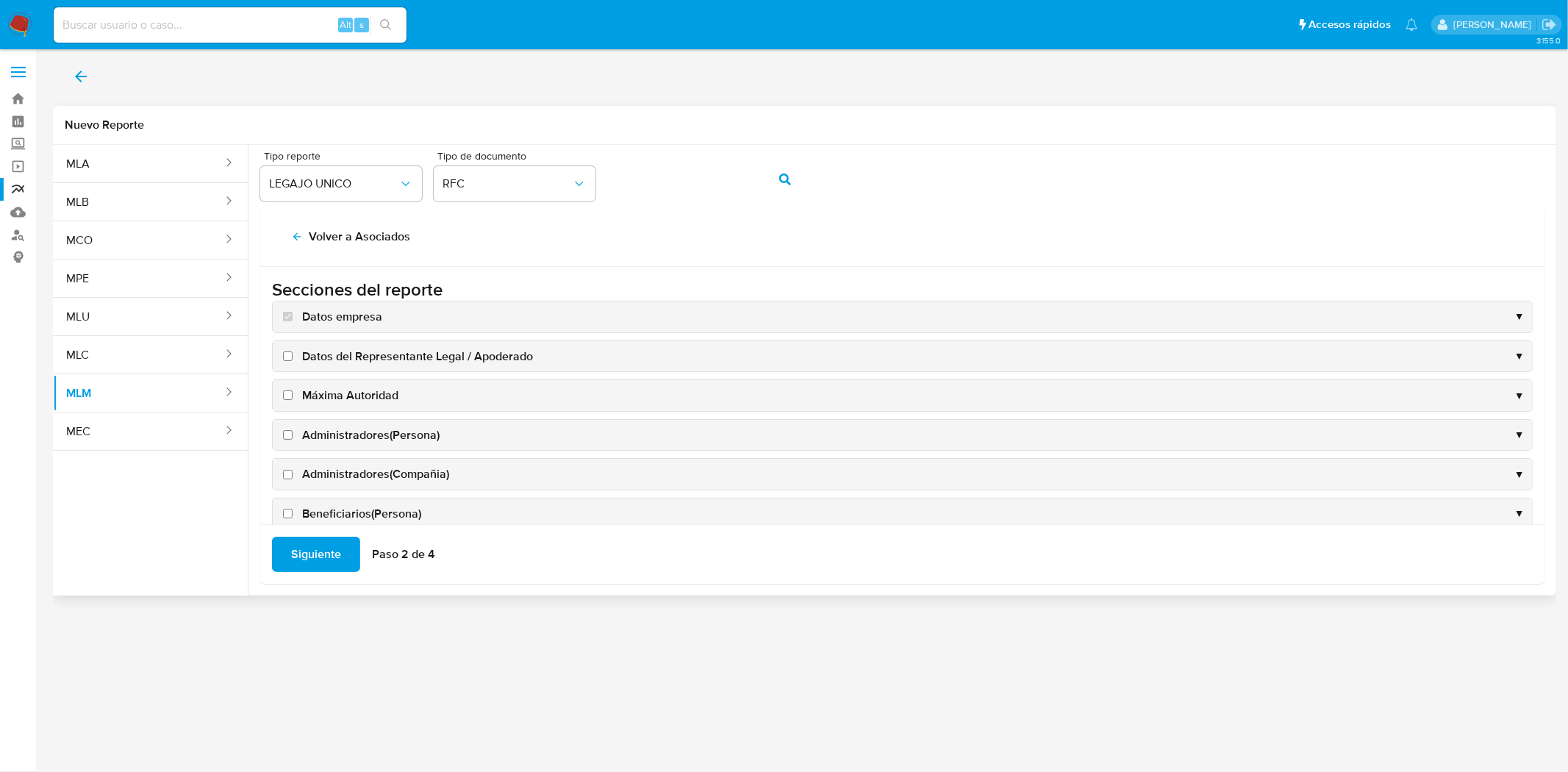
click at [281, 358] on label "Datos del Representante Legal / Apoderado" at bounding box center [407, 357] width 253 height 16
click at [283, 358] on input "Datos del Representante Legal / Apoderado" at bounding box center [288, 357] width 10 height 10
checkbox input "true"
click at [288, 395] on input "Máxima Autoridad" at bounding box center [288, 395] width 10 height 10
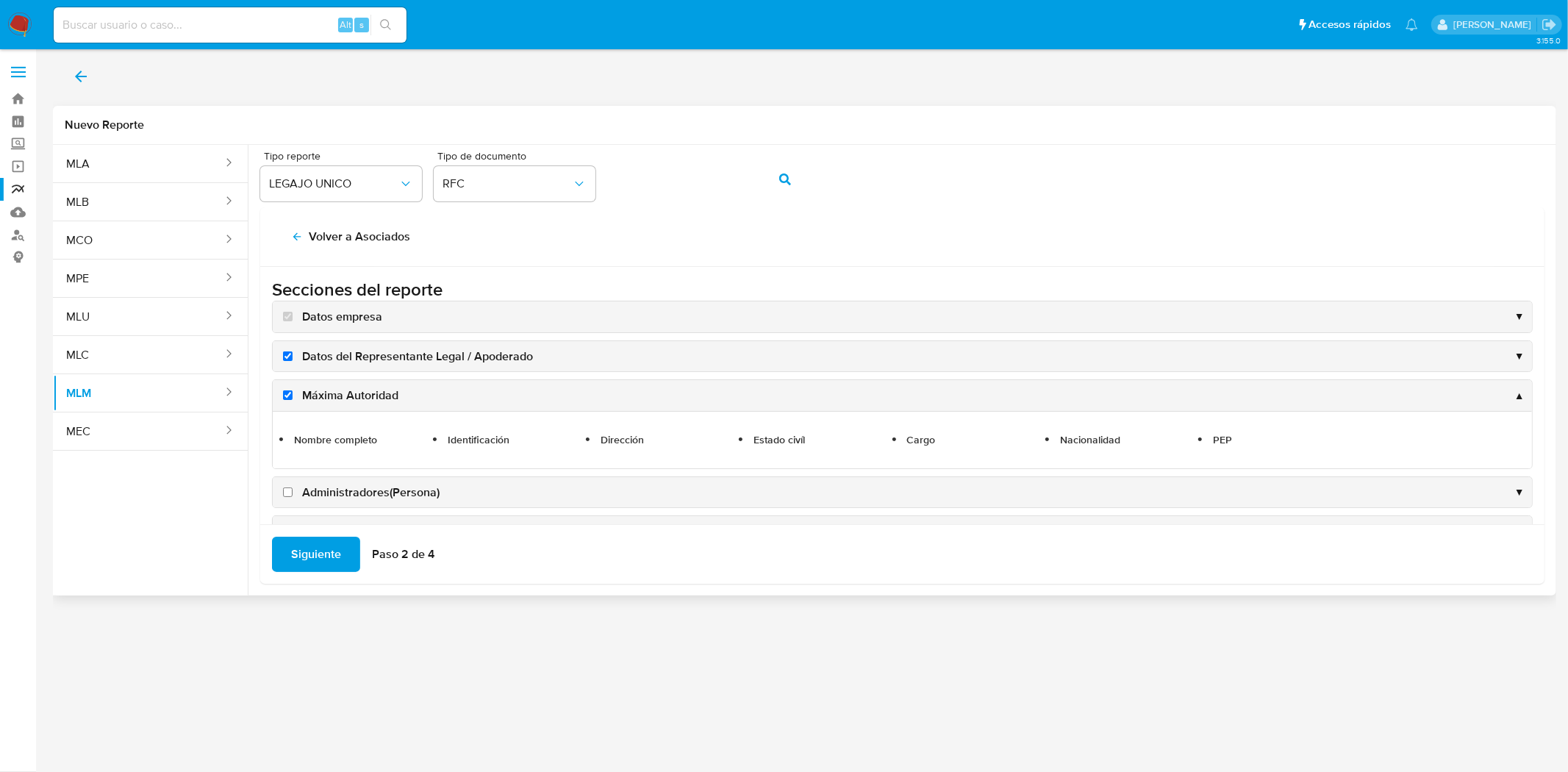
click at [344, 403] on span "Máxima Autoridad" at bounding box center [350, 395] width 96 height 16
click at [292, 400] on input "Máxima Autoridad" at bounding box center [288, 395] width 10 height 10
click at [347, 401] on span "Máxima Autoridad" at bounding box center [350, 395] width 96 height 16
click at [292, 400] on input "Máxima Autoridad" at bounding box center [288, 395] width 10 height 10
click at [353, 444] on li "Nombre completo" at bounding box center [365, 440] width 148 height 18
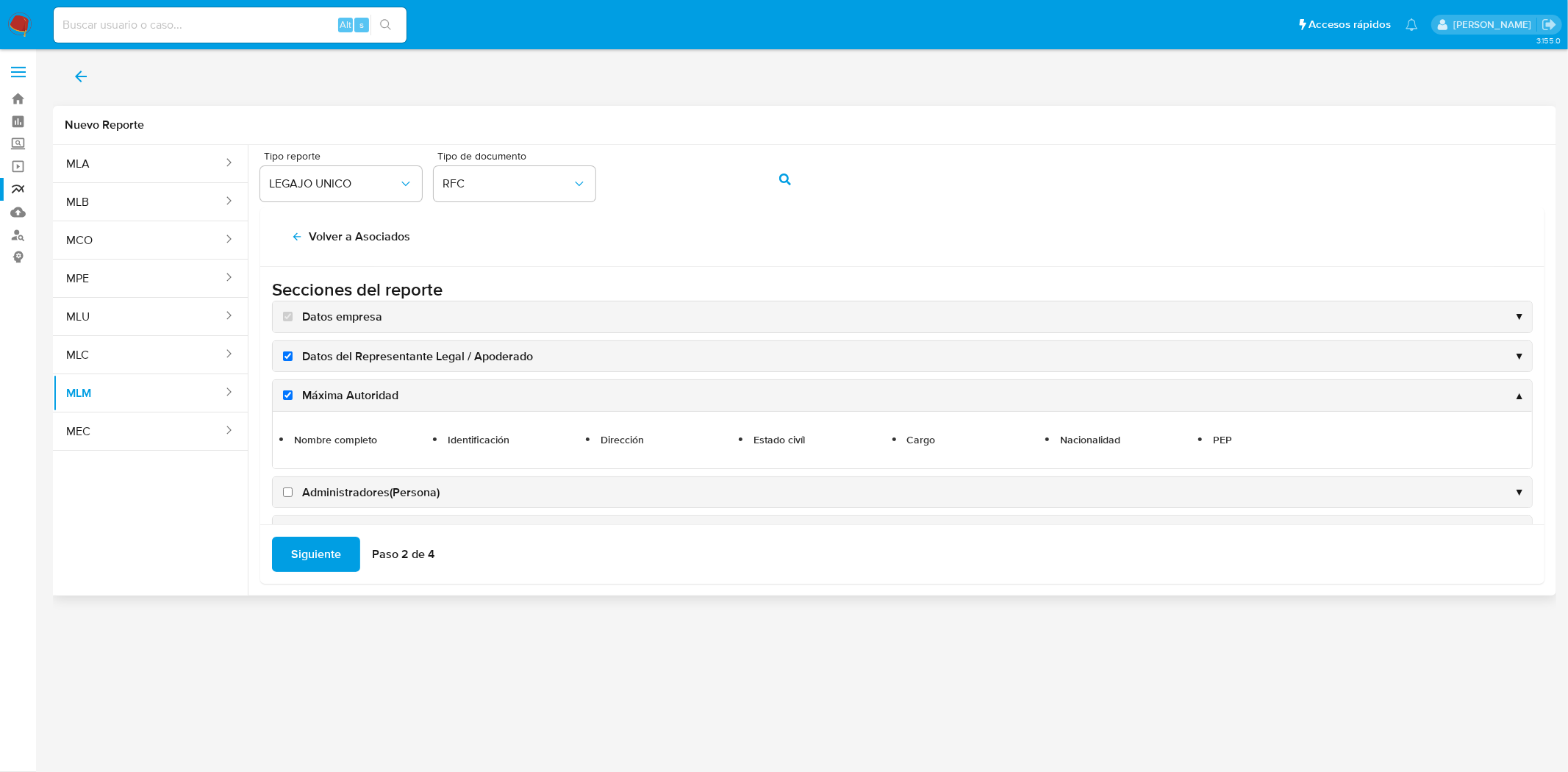
click at [377, 399] on span "Máxima Autoridad" at bounding box center [350, 395] width 96 height 16
click at [292, 399] on input "Máxima Autoridad" at bounding box center [288, 395] width 10 height 10
click at [290, 393] on input "Máxima Autoridad" at bounding box center [288, 395] width 10 height 10
checkbox input "true"
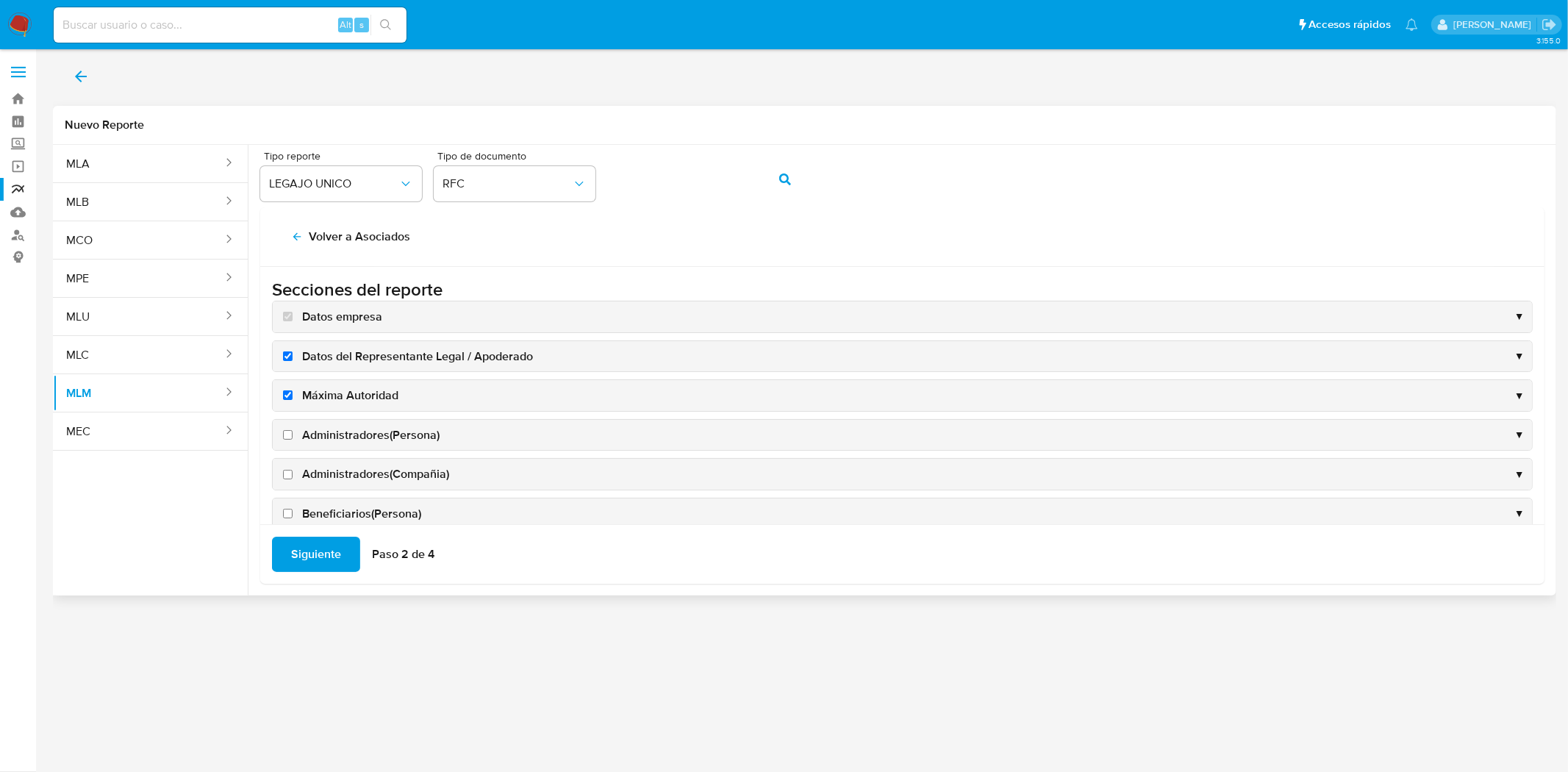
click at [288, 435] on input "Administradores(Persona)" at bounding box center [288, 435] width 10 height 10
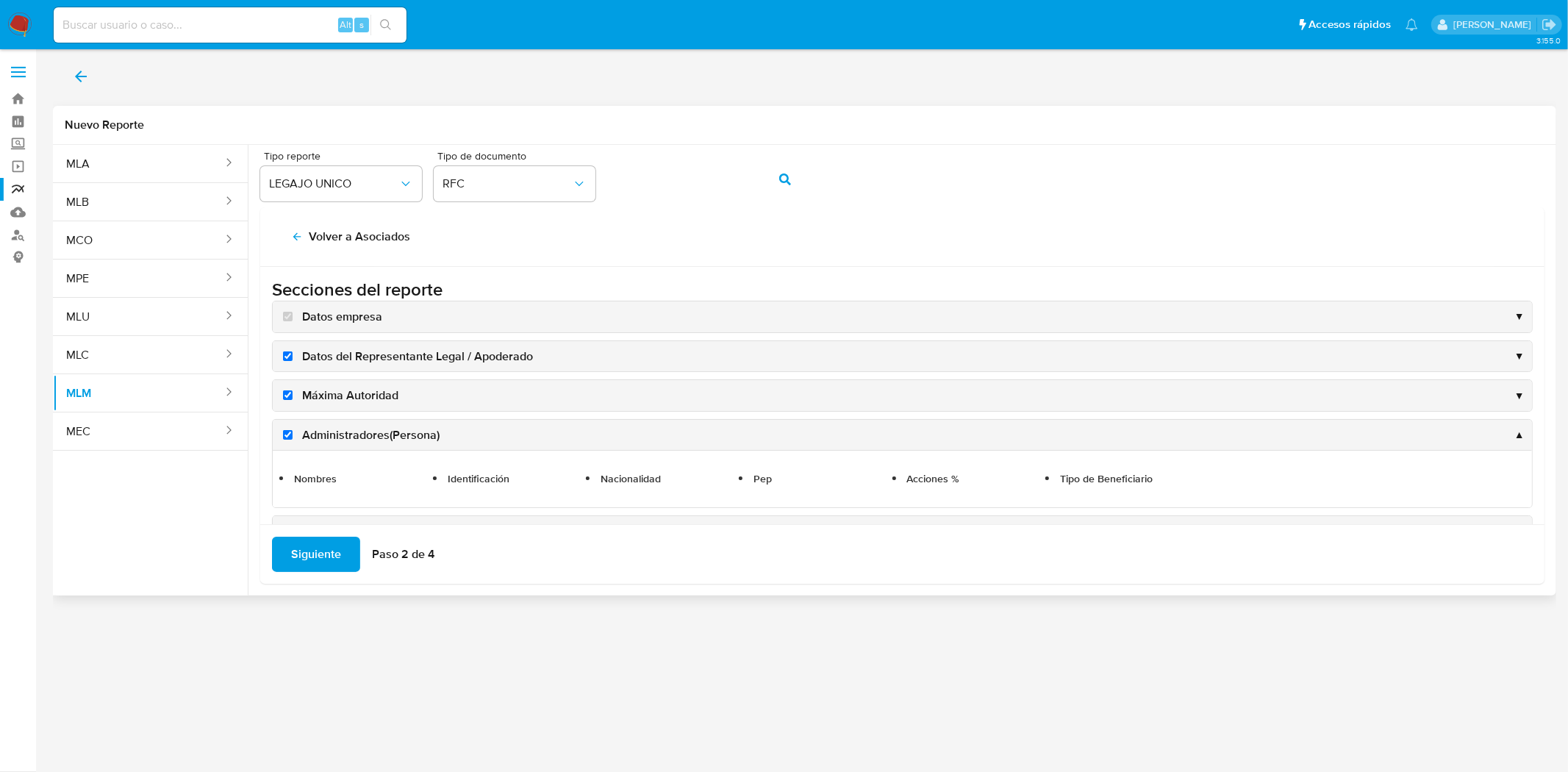
click at [285, 435] on input "Administradores(Persona)" at bounding box center [288, 435] width 10 height 10
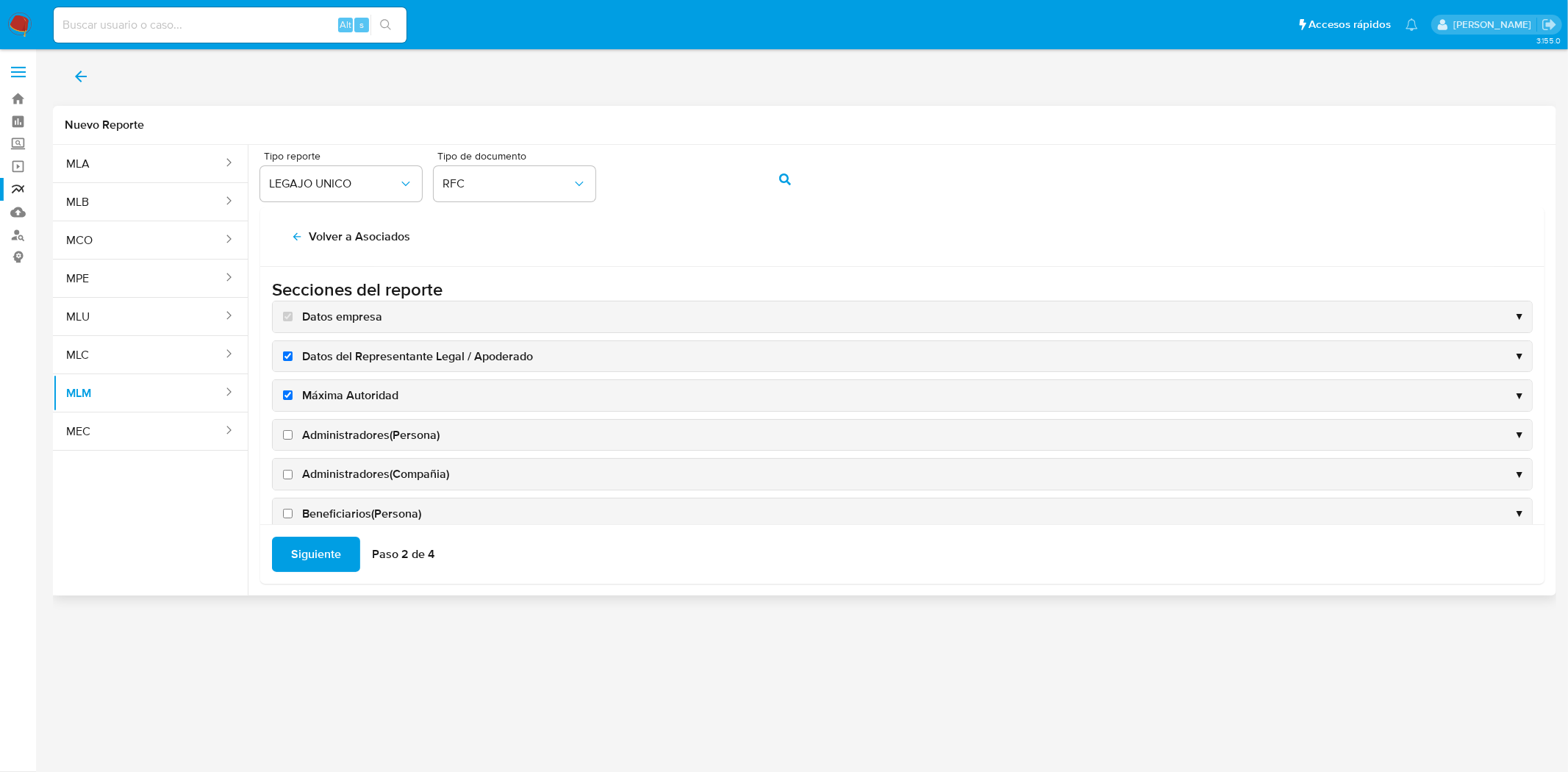
click at [285, 435] on input "Administradores(Persona)" at bounding box center [288, 435] width 10 height 10
checkbox input "true"
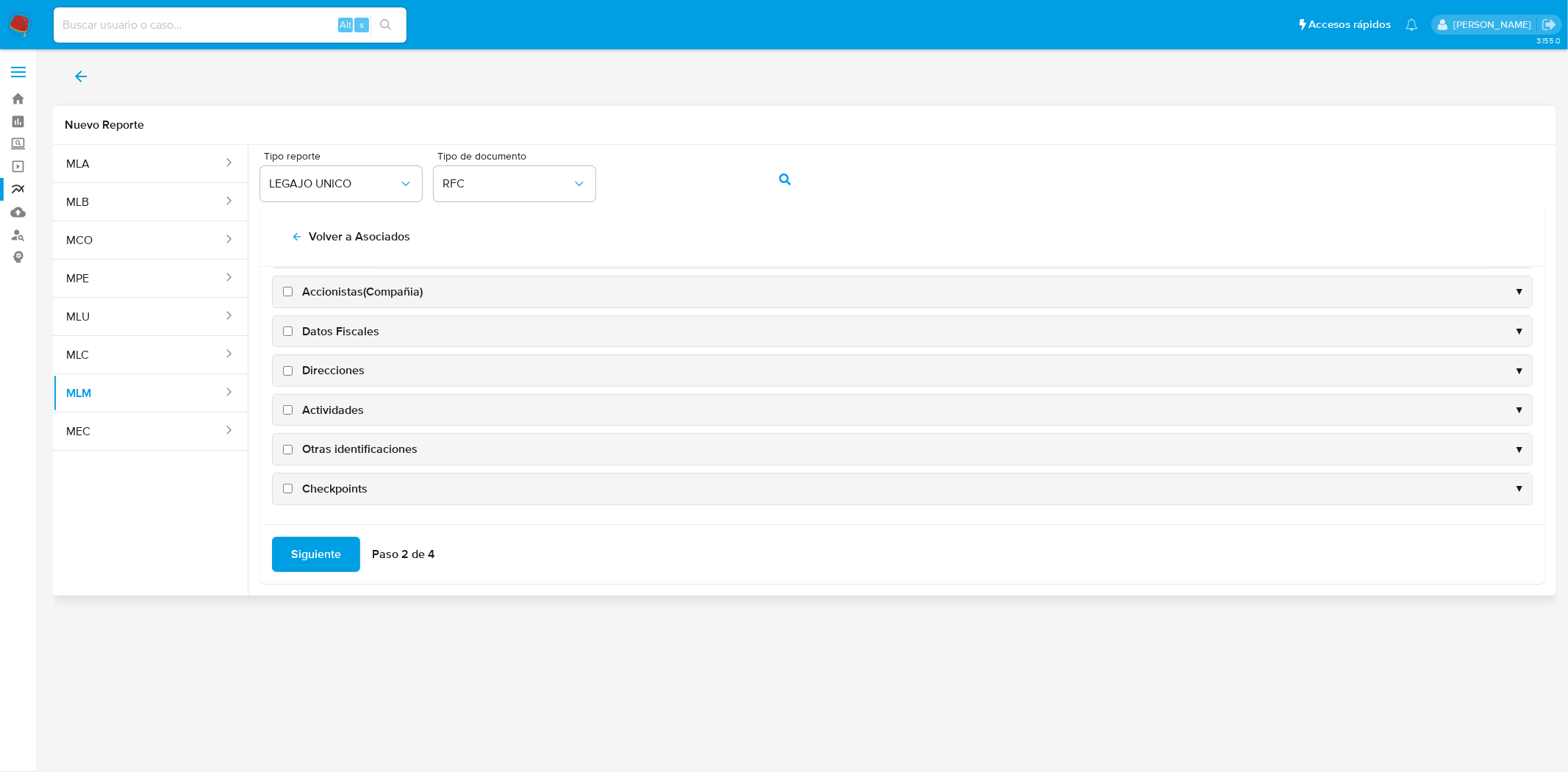
click at [284, 487] on input "Checkpoints" at bounding box center [288, 489] width 10 height 10
checkbox input "true"
click at [289, 449] on input "Otras identificaciones" at bounding box center [288, 447] width 10 height 10
checkbox input "true"
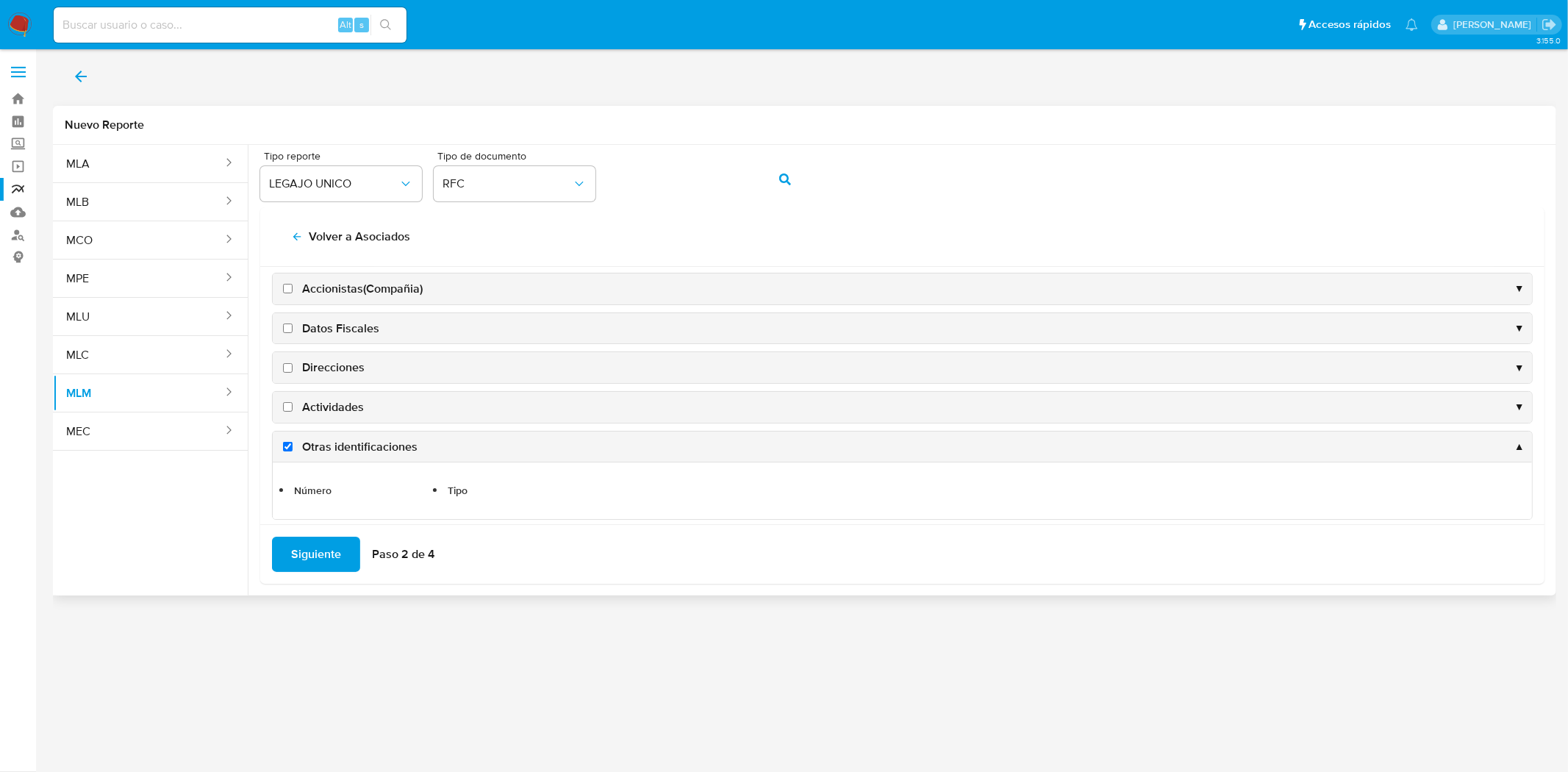
click at [294, 403] on label "Actividades" at bounding box center [322, 407] width 84 height 16
click at [292, 403] on input "Actividades" at bounding box center [288, 407] width 10 height 10
checkbox input "true"
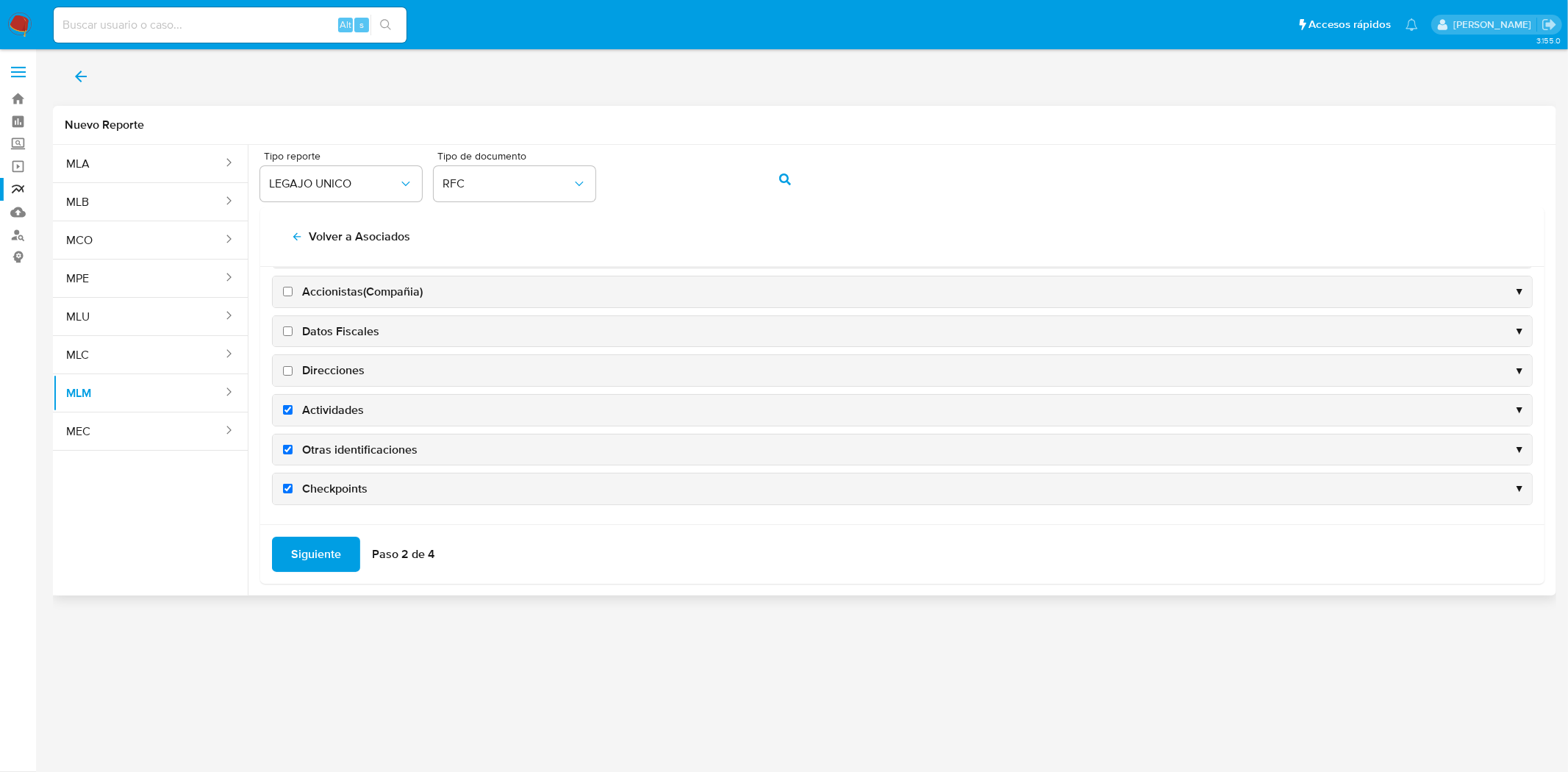
click at [292, 363] on label "Direcciones" at bounding box center [323, 370] width 85 height 16
click at [292, 366] on input "Direcciones" at bounding box center [288, 371] width 10 height 10
checkbox input "true"
click at [292, 328] on label "Datos Fiscales" at bounding box center [330, 332] width 99 height 16
click at [292, 328] on input "Datos Fiscales" at bounding box center [288, 331] width 10 height 10
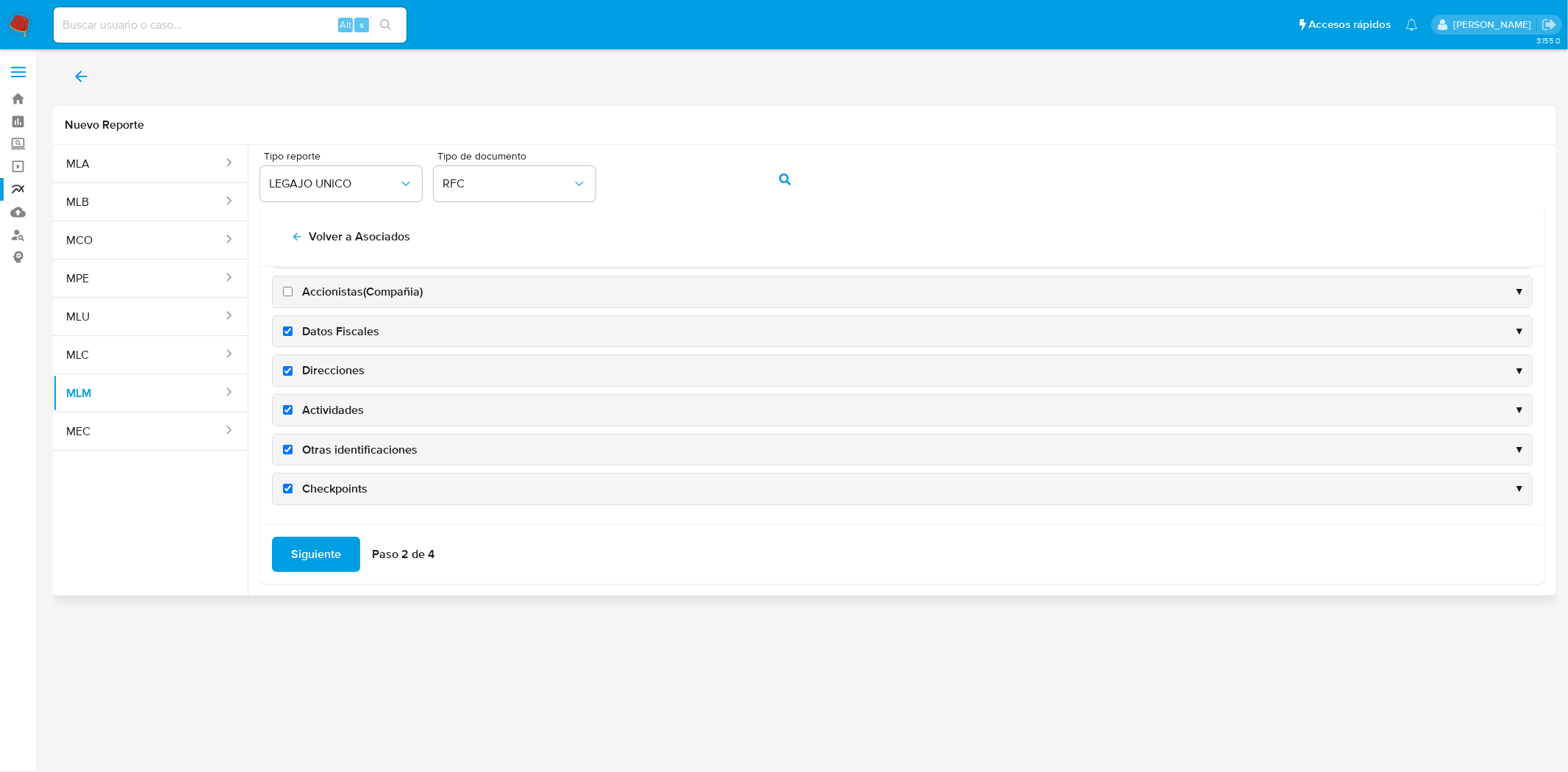
checkbox input "true"
click at [292, 289] on label "Accionistas(Compañia)" at bounding box center [352, 292] width 143 height 16
click at [292, 289] on input "Accionistas(Compañia)" at bounding box center [288, 292] width 10 height 10
checkbox input "true"
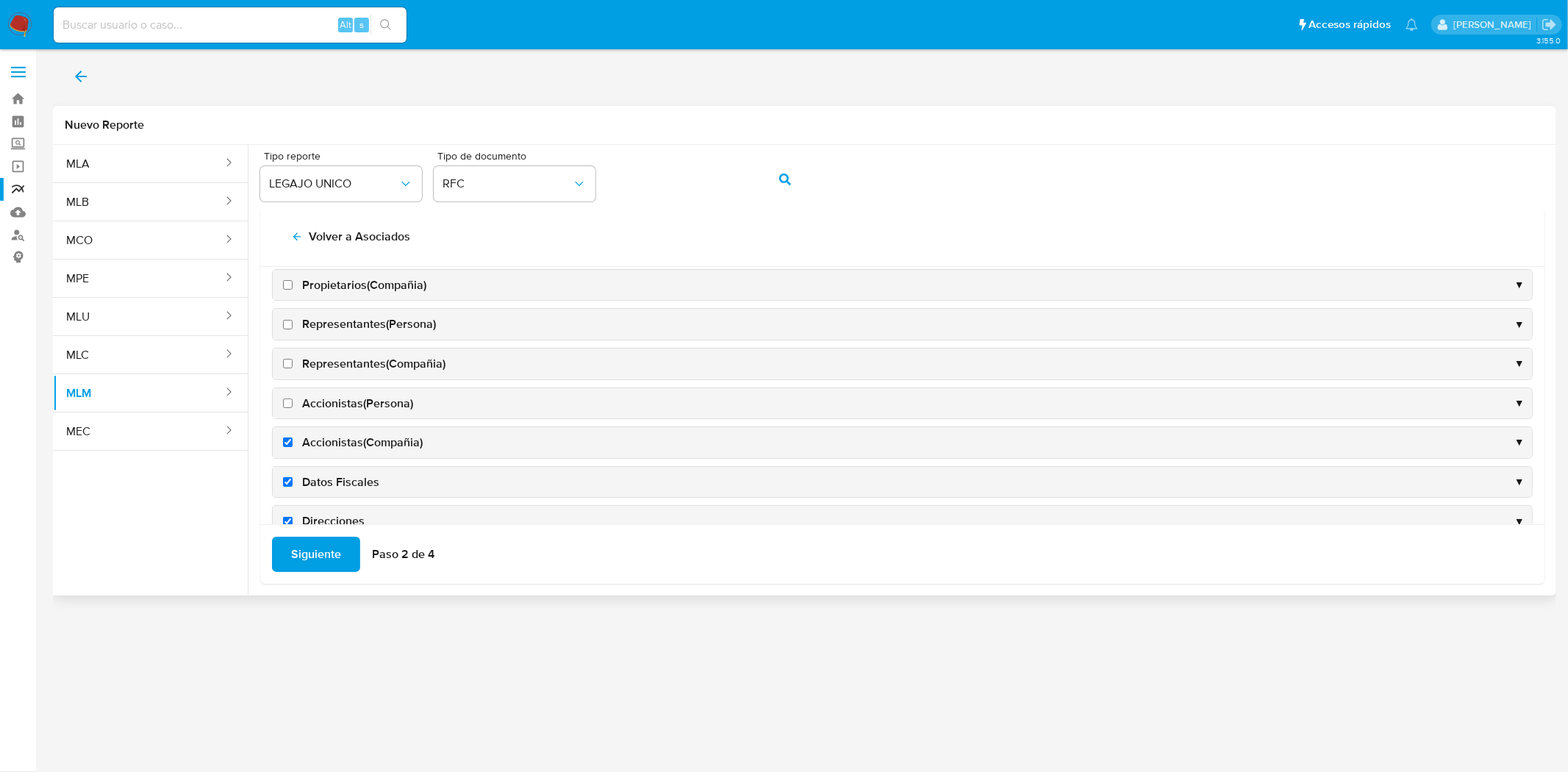
scroll to position [337, 0]
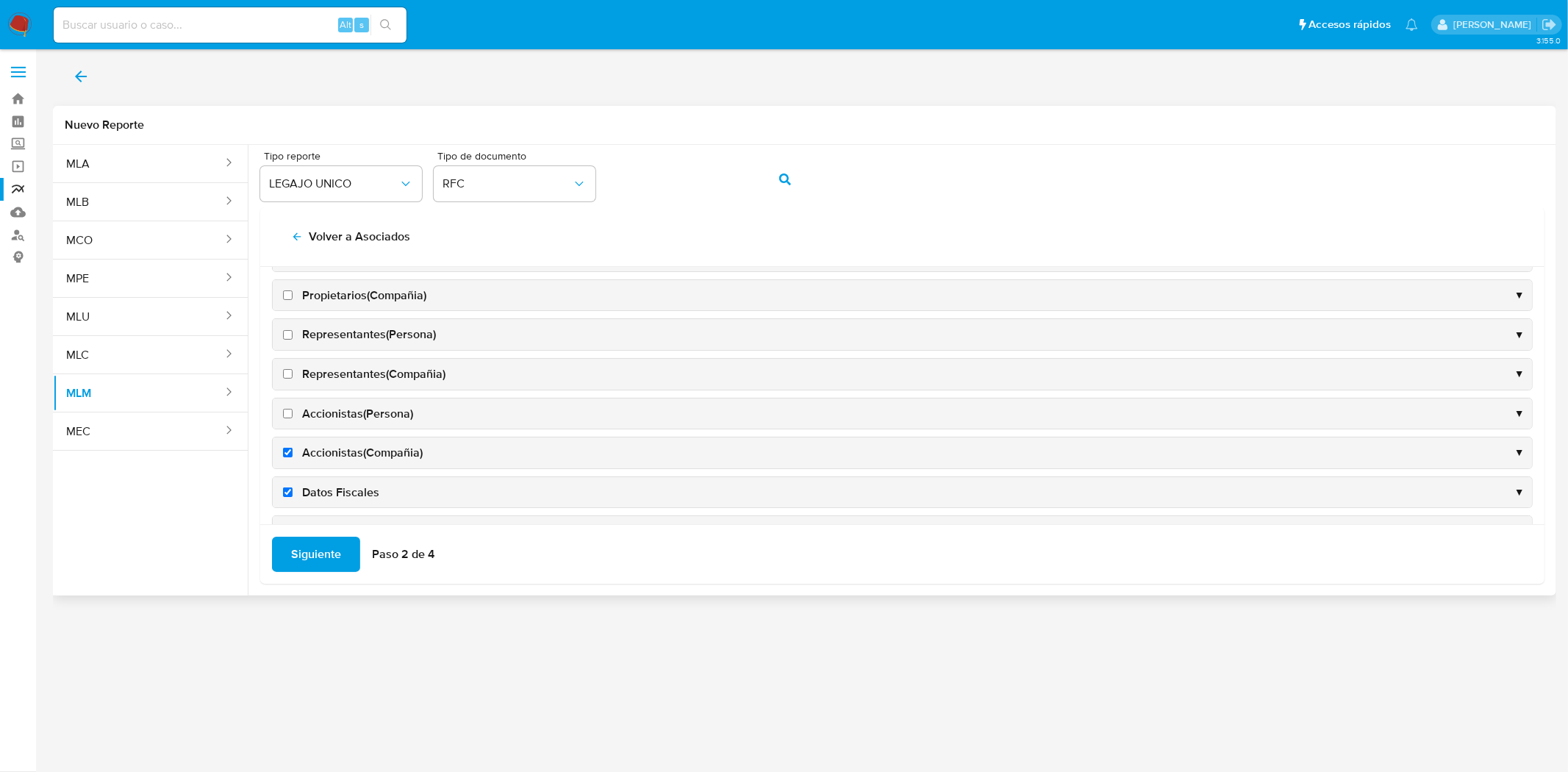
click at [287, 414] on input "Accionistas(Persona)" at bounding box center [288, 414] width 10 height 10
checkbox input "true"
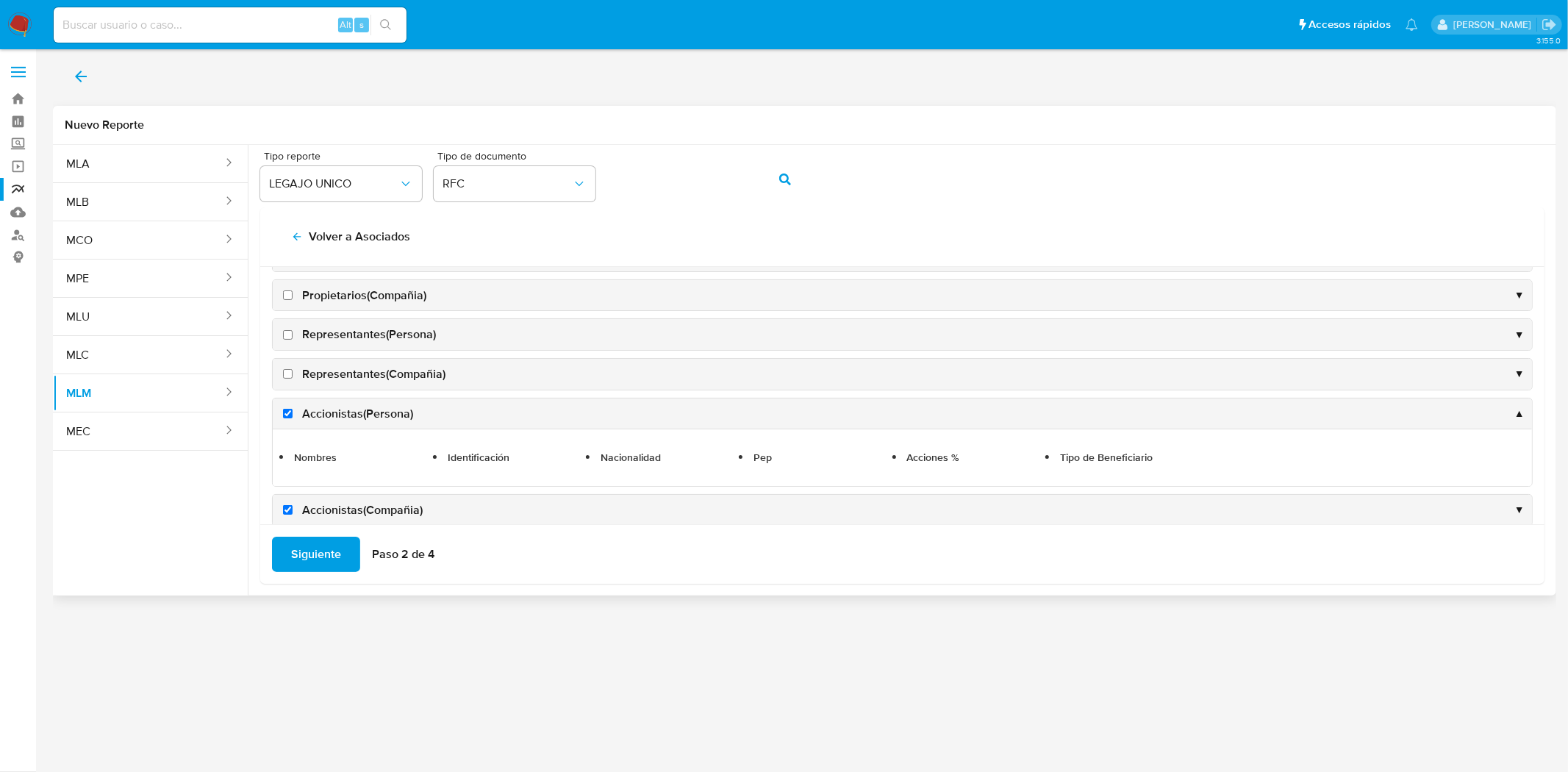
click at [289, 375] on input "Representantes(Compañia)" at bounding box center [288, 374] width 10 height 10
checkbox input "true"
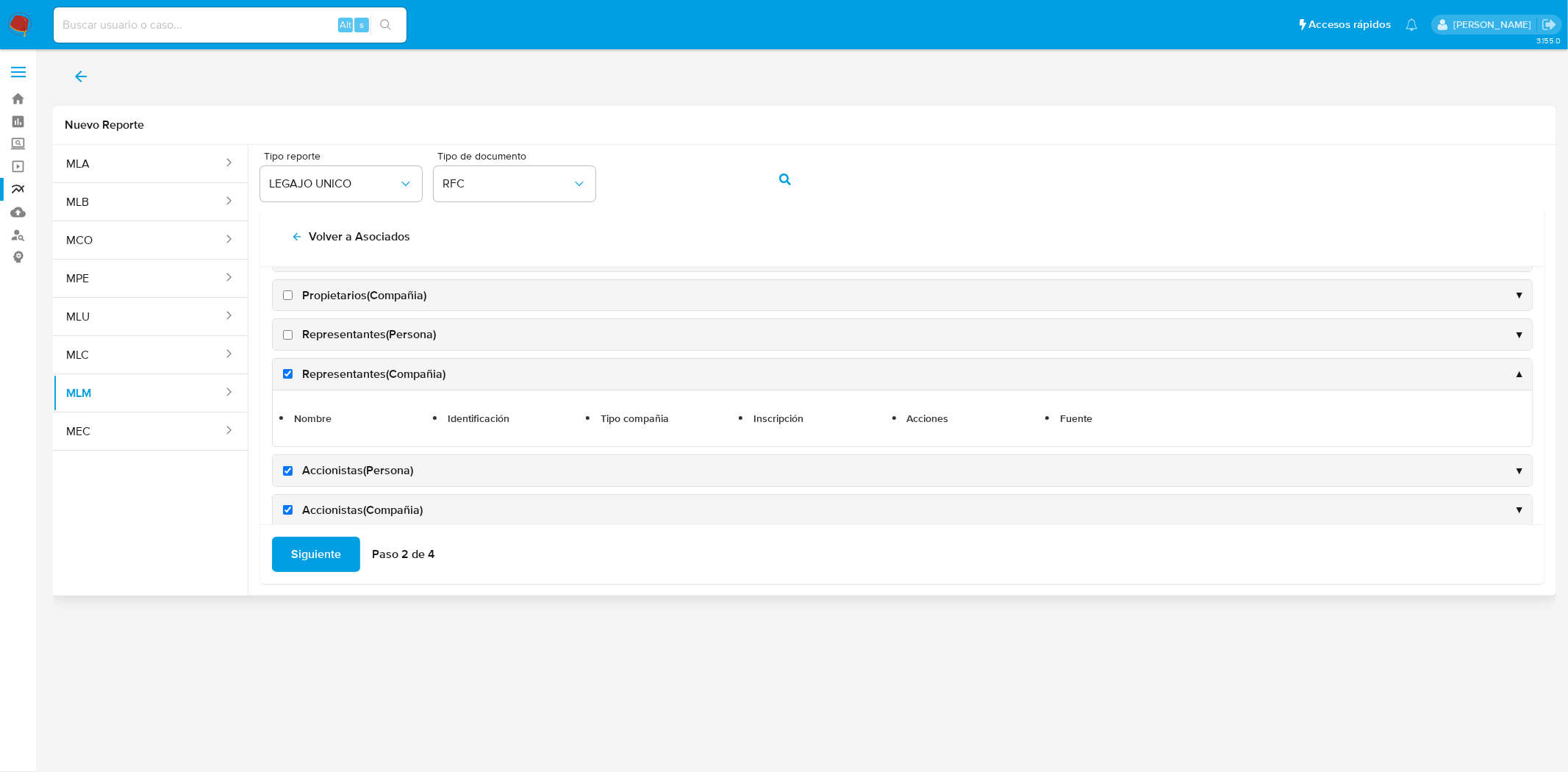
click at [292, 334] on label "Representantes(Persona)" at bounding box center [358, 334] width 155 height 16
click at [292, 334] on input "Representantes(Persona)" at bounding box center [288, 335] width 10 height 10
checkbox input "true"
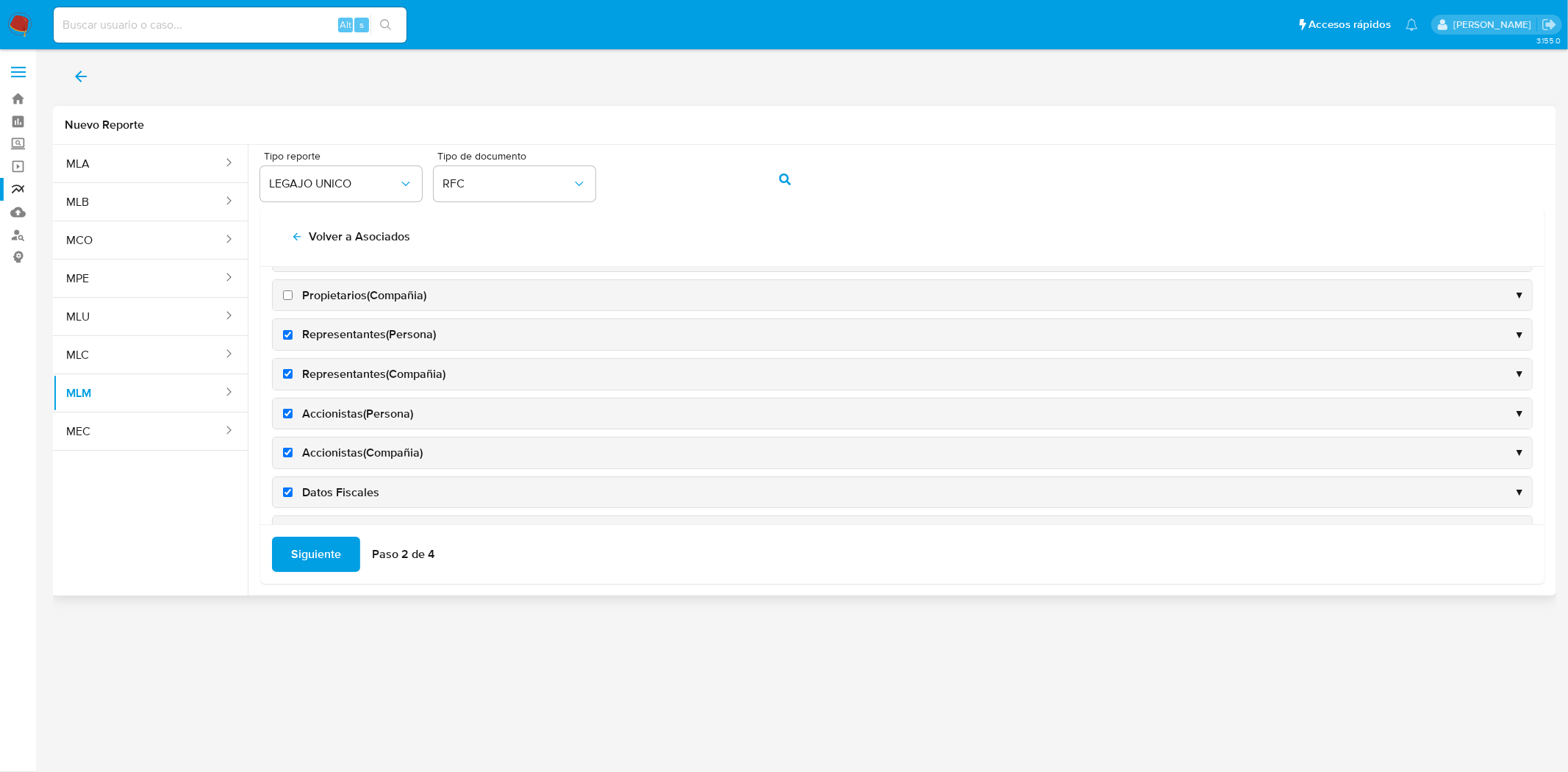
click at [292, 292] on label "Propietarios(Compañia)" at bounding box center [353, 296] width 147 height 16
click at [292, 292] on input "Propietarios(Compañia)" at bounding box center [288, 295] width 10 height 10
checkbox input "true"
click at [285, 339] on input "Propietarios(Persona)" at bounding box center [288, 337] width 10 height 10
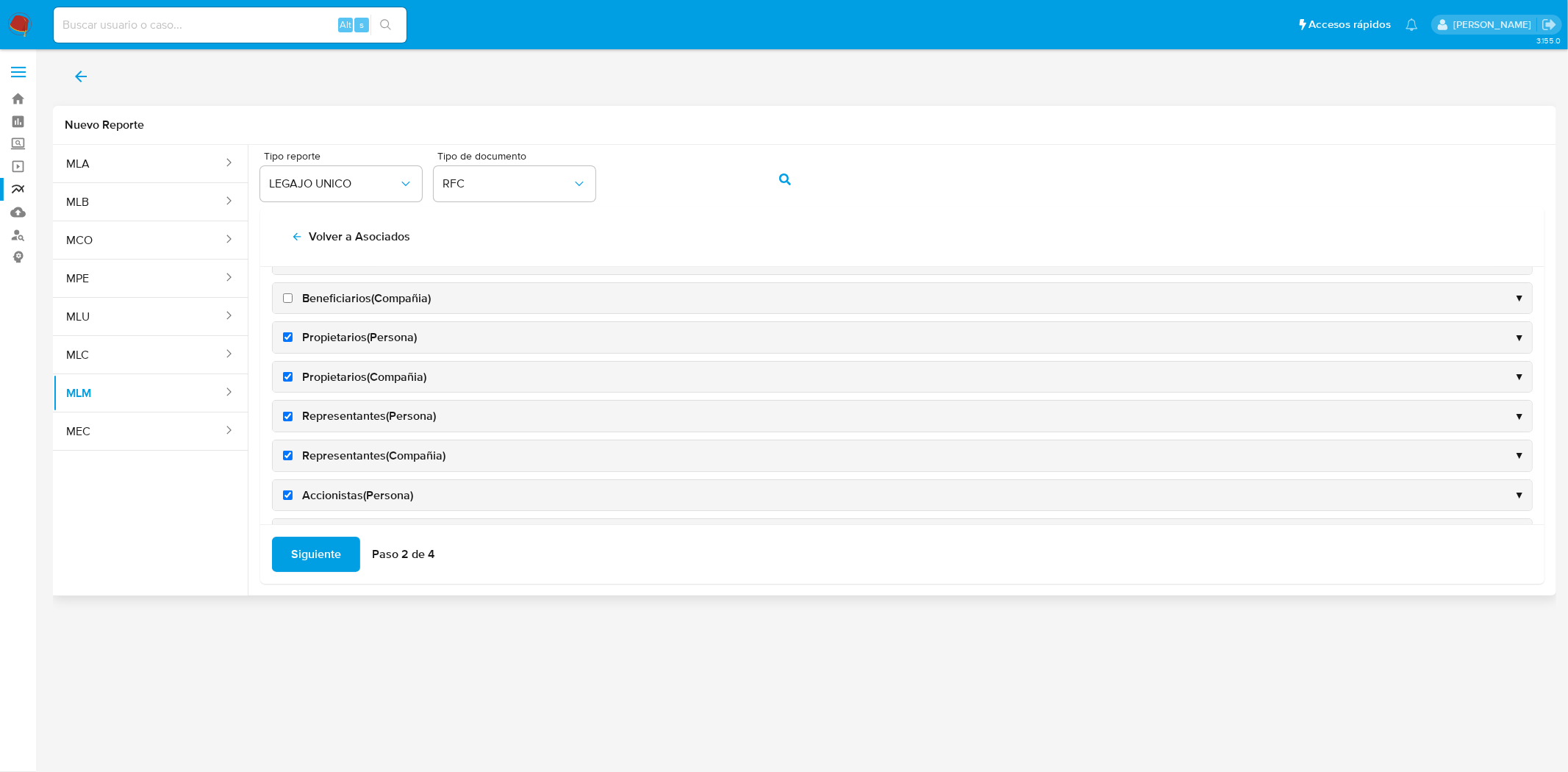
checkbox input "true"
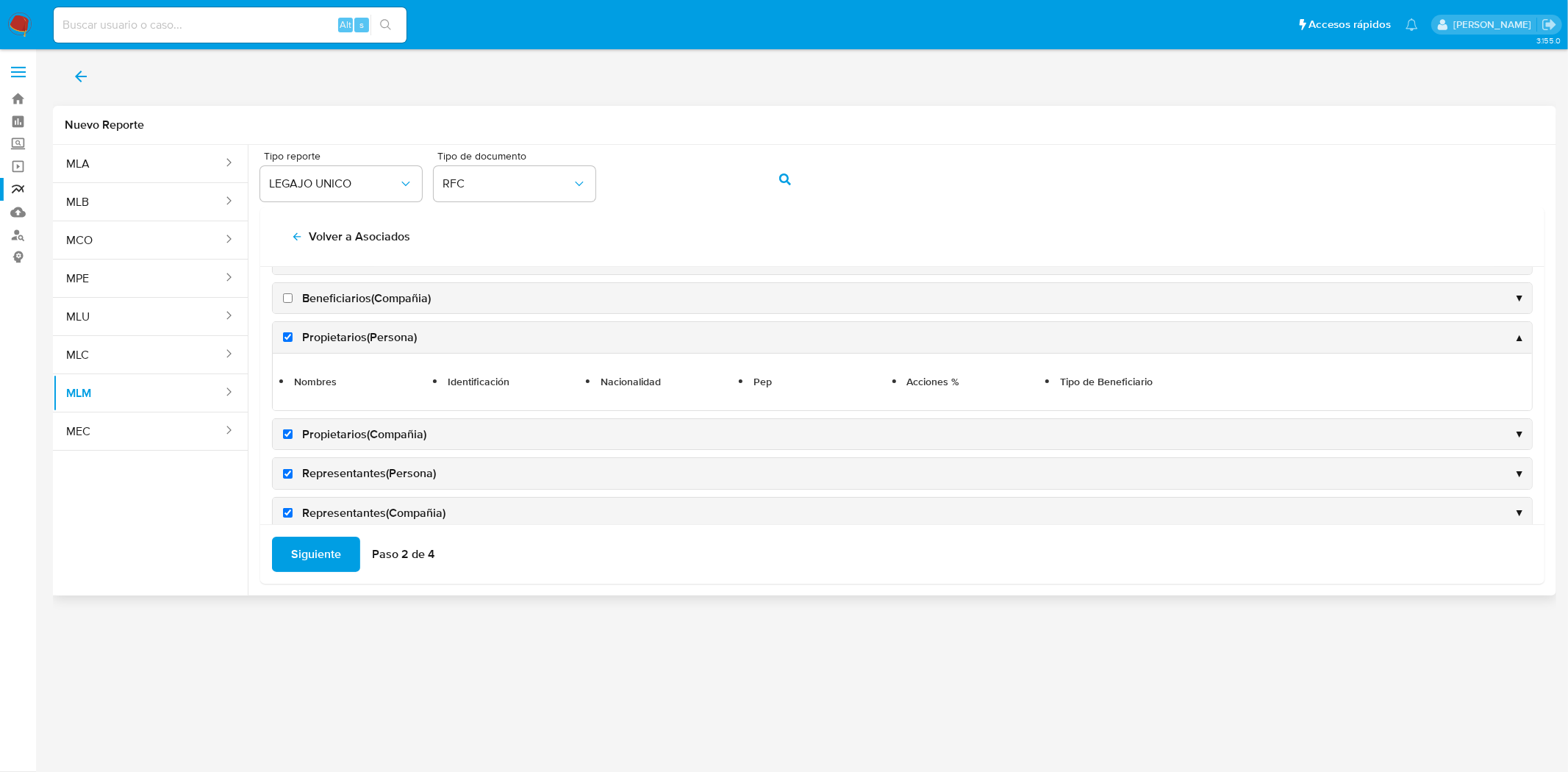
click at [287, 305] on label "Beneficiarios(Compañia)" at bounding box center [356, 298] width 151 height 16
click at [287, 303] on input "Beneficiarios(Compañia)" at bounding box center [288, 298] width 10 height 10
checkbox input "true"
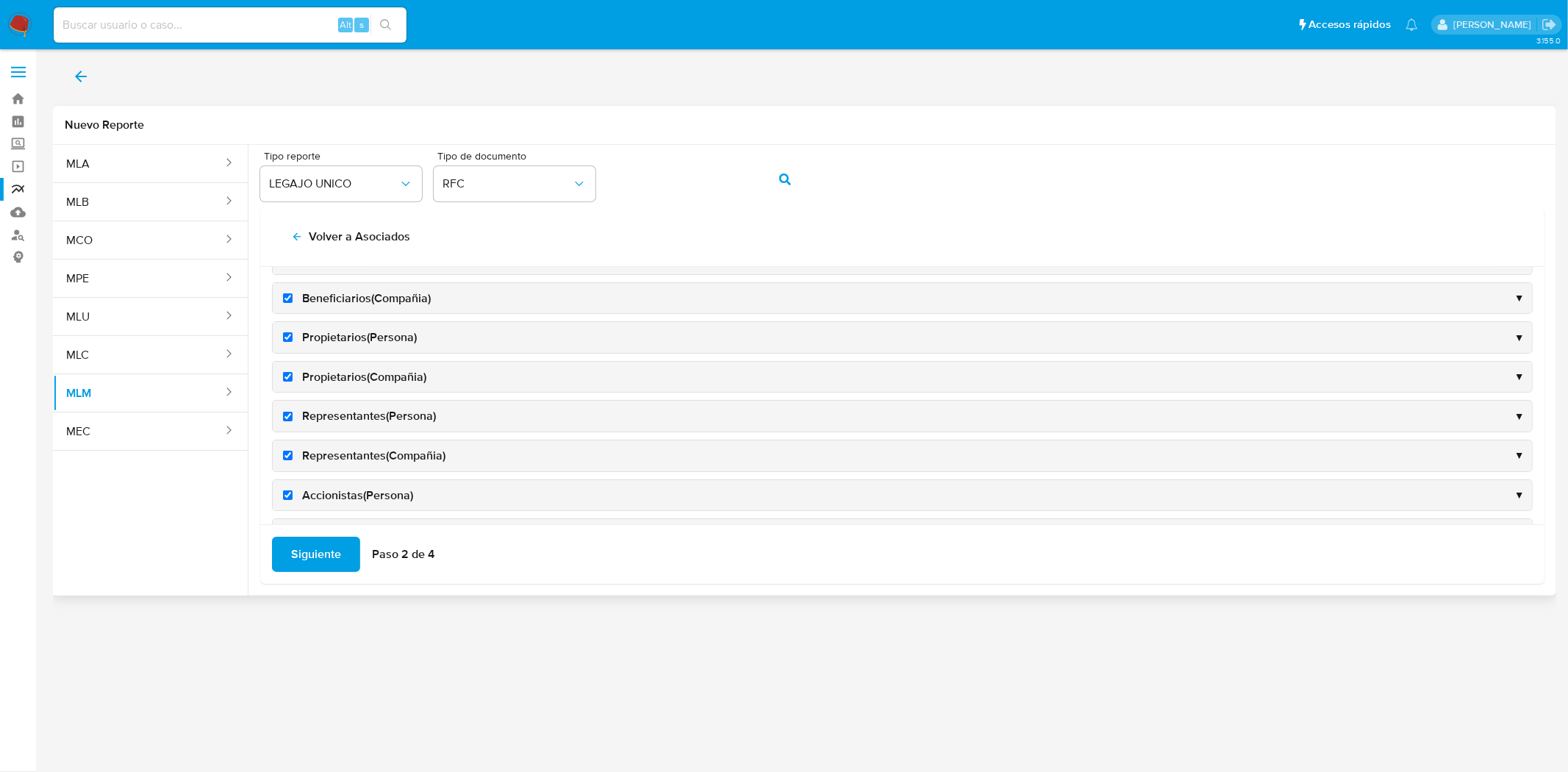
scroll to position [92, 0]
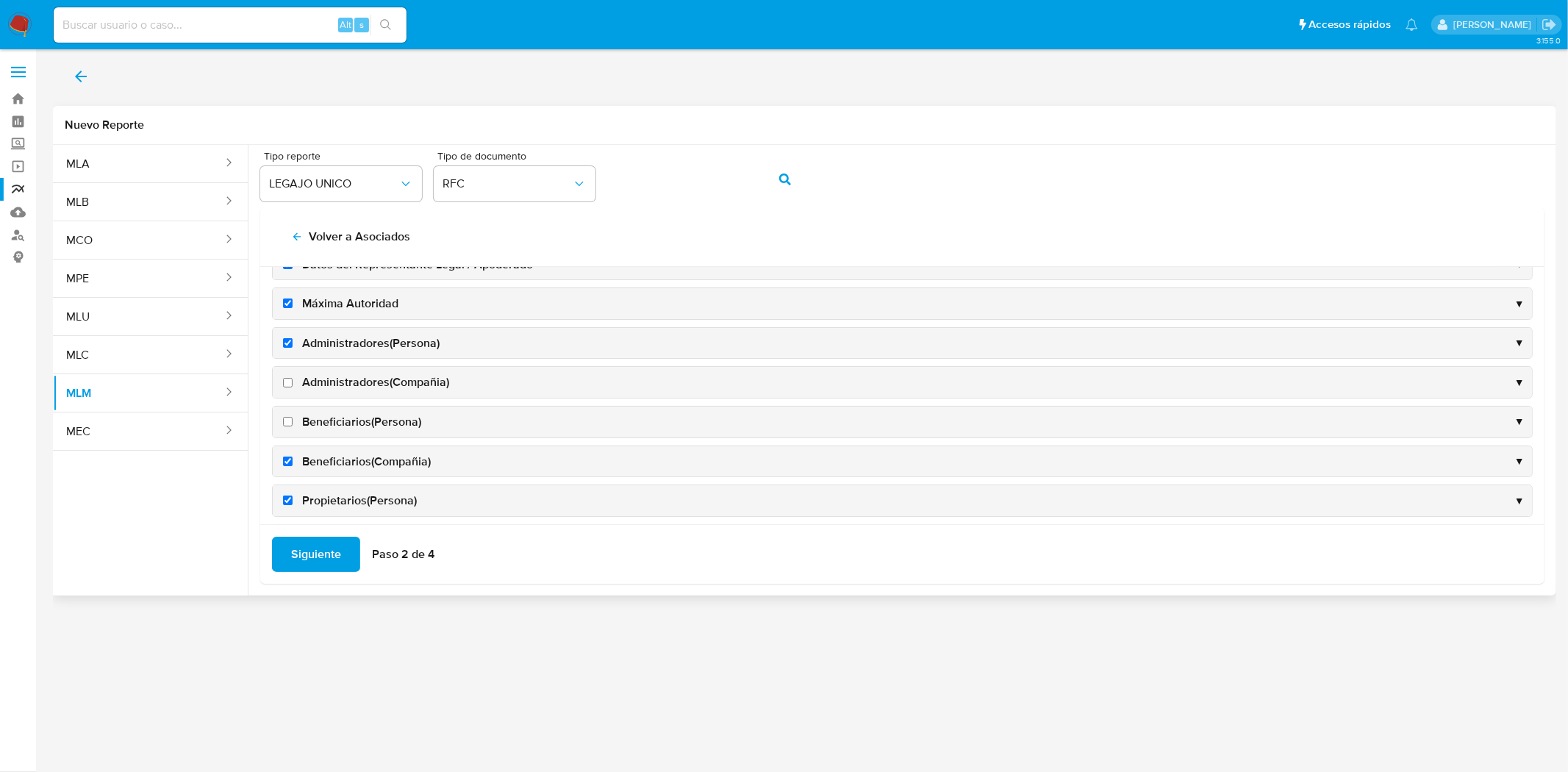
click at [288, 422] on input "Beneficiarios(Persona)" at bounding box center [288, 422] width 10 height 10
checkbox input "true"
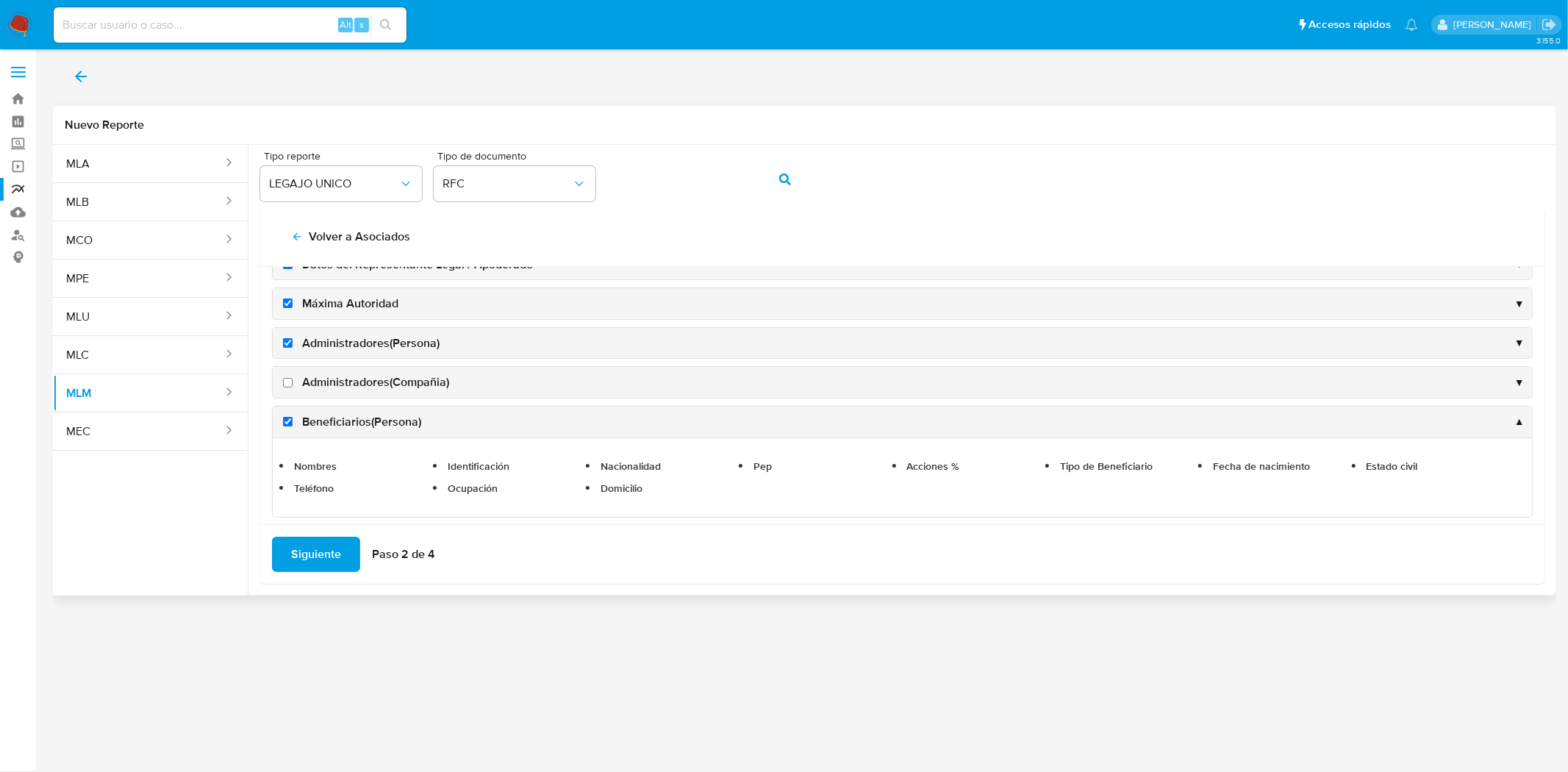
click at [289, 381] on input "Administradores(Compañia)" at bounding box center [288, 383] width 10 height 10
checkbox input "true"
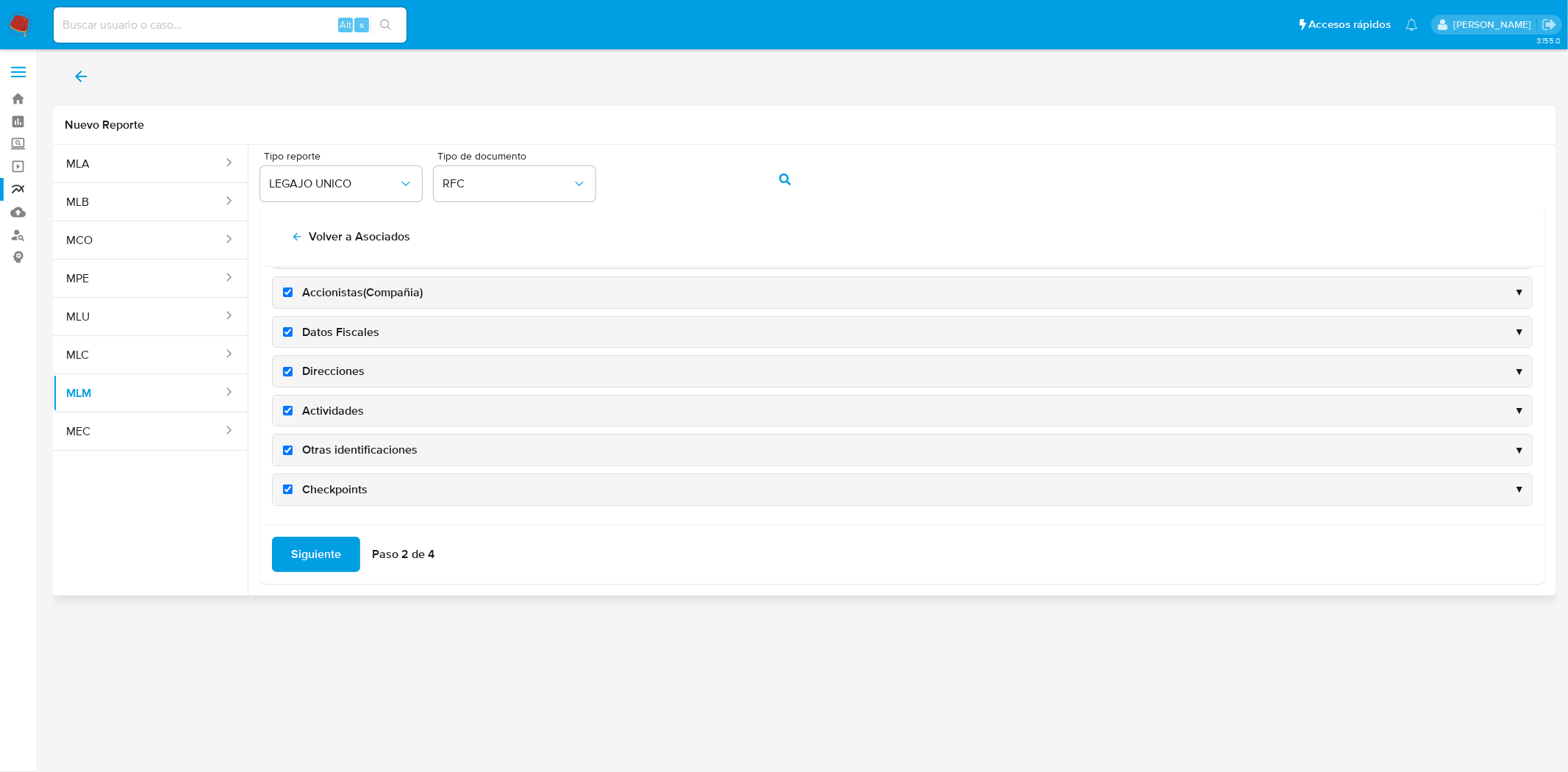
scroll to position [557, 0]
click at [308, 548] on span "Siguiente" at bounding box center [316, 555] width 50 height 32
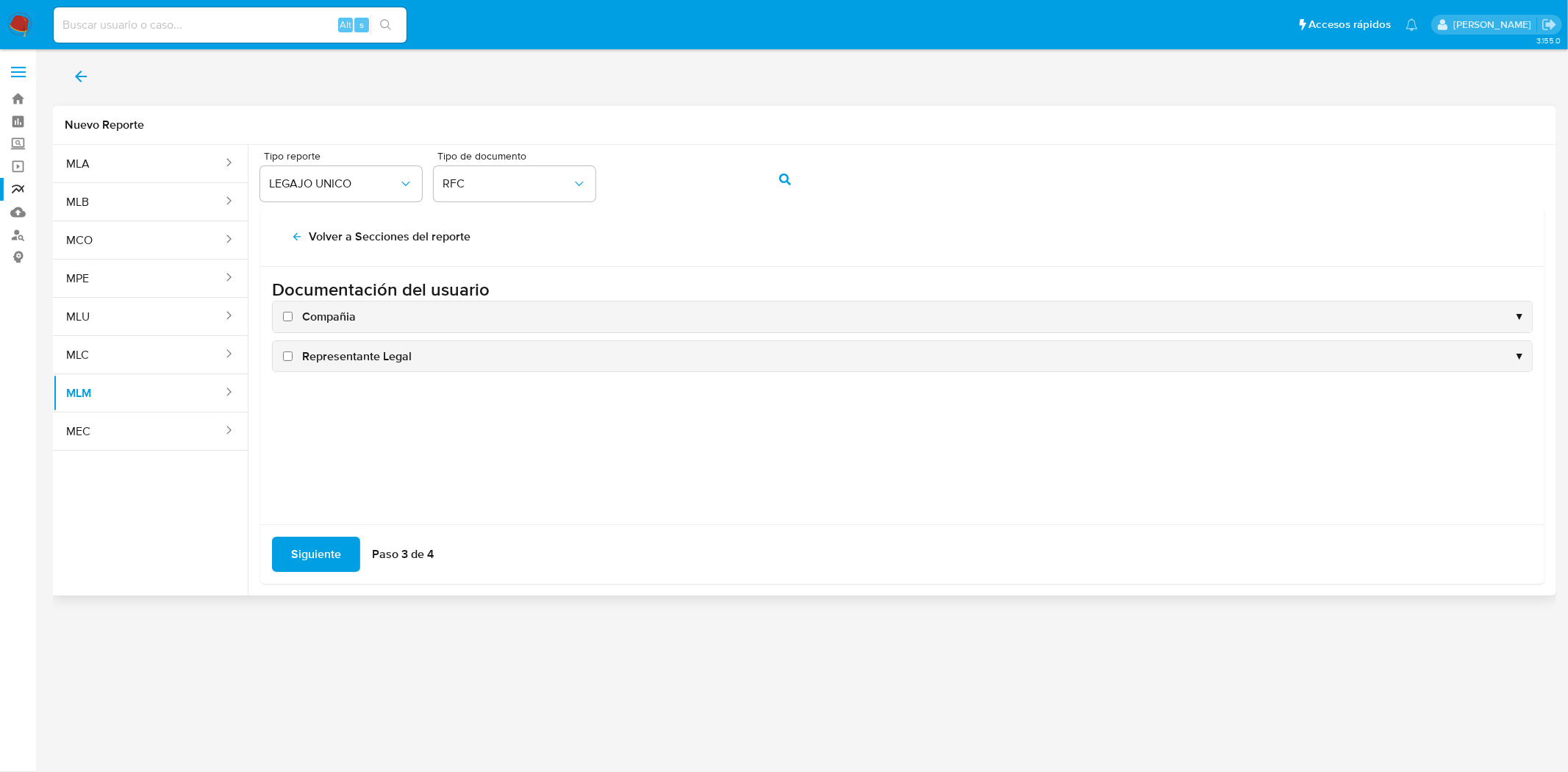
click at [289, 313] on input "Compañia" at bounding box center [288, 317] width 10 height 10
checkbox input "true"
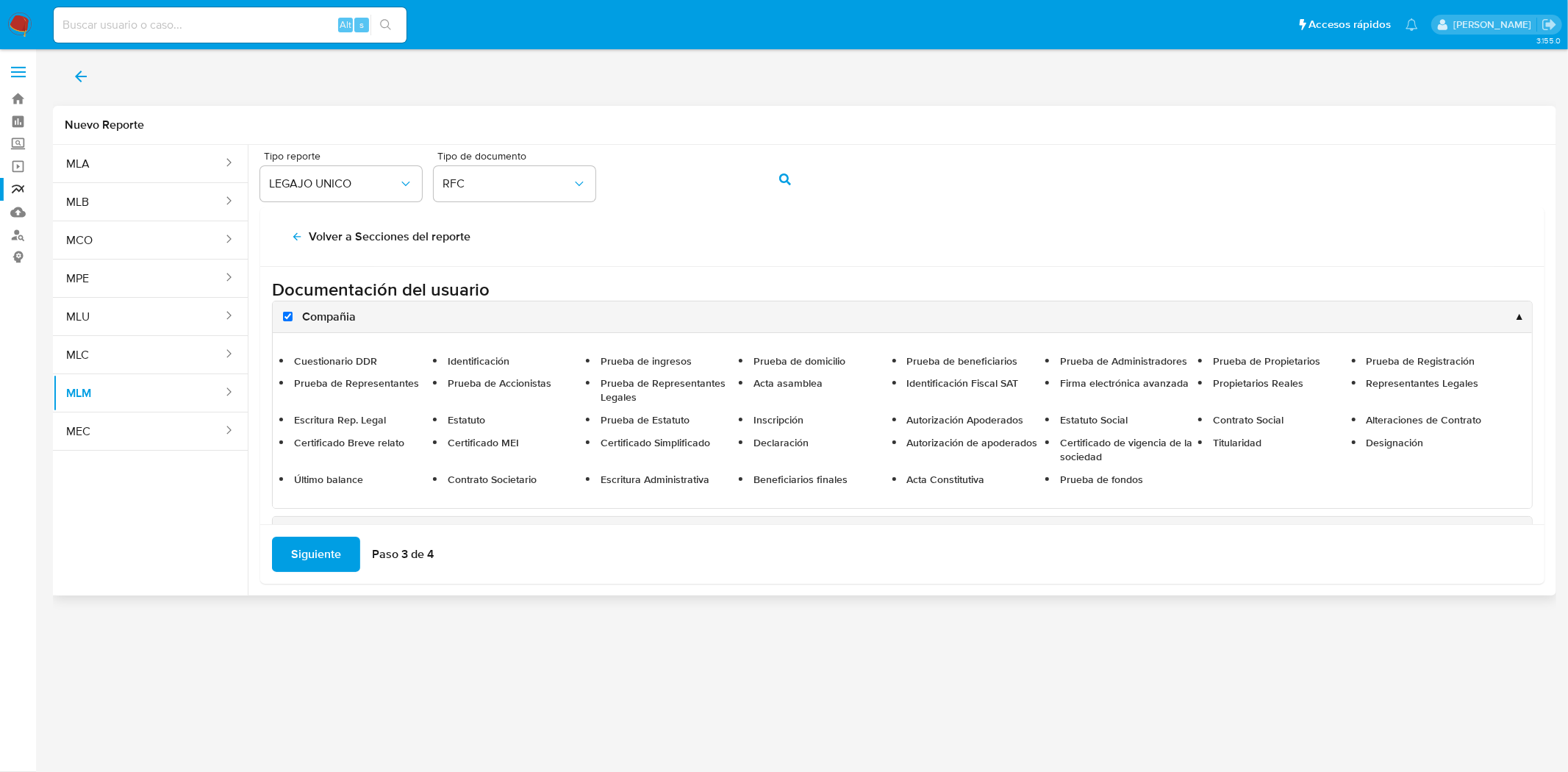
click at [365, 317] on div "Compañia ▲" at bounding box center [901, 317] width 1259 height 31
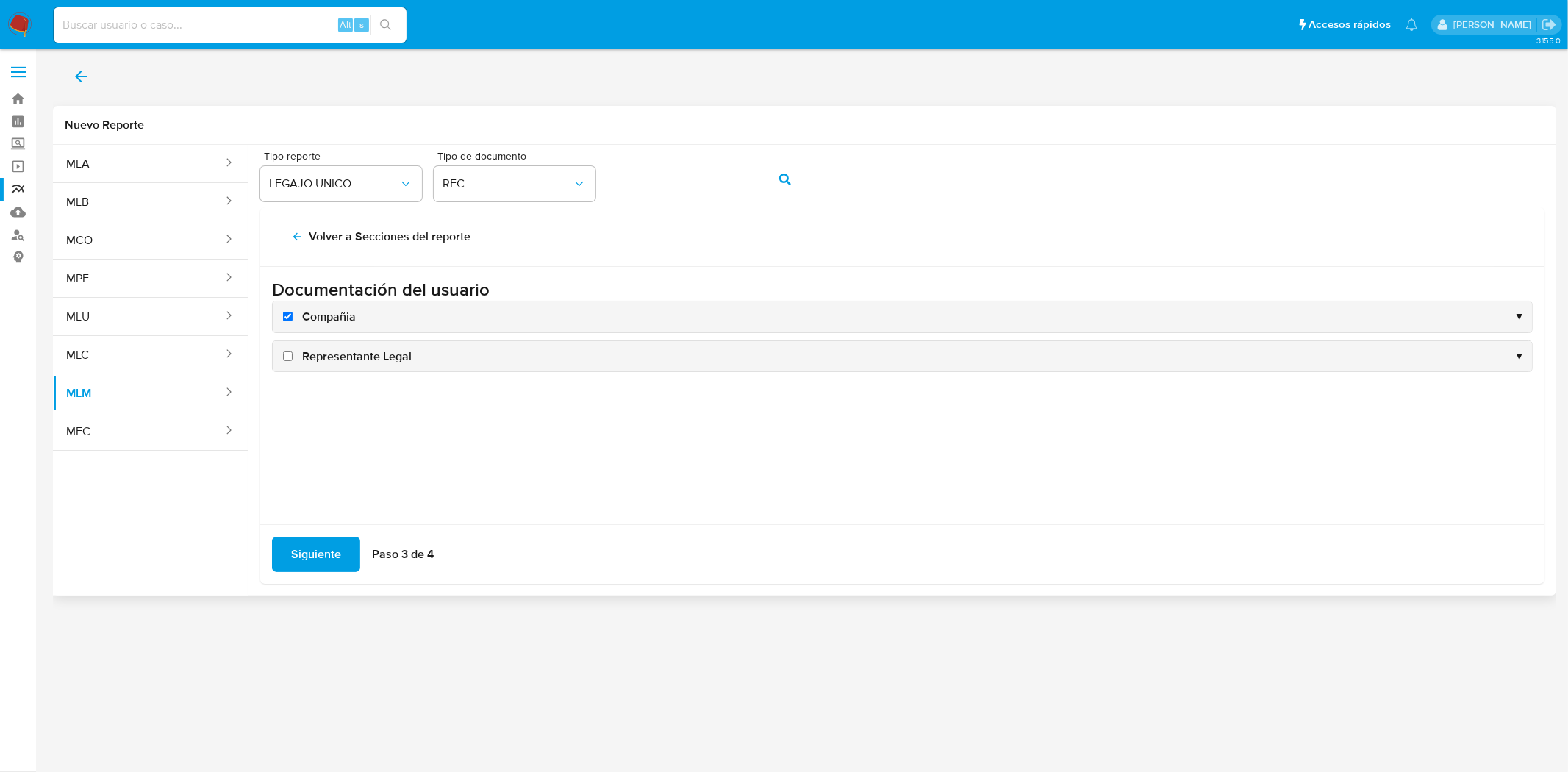
click at [283, 355] on input "Representante Legal" at bounding box center [288, 357] width 10 height 10
checkbox input "true"
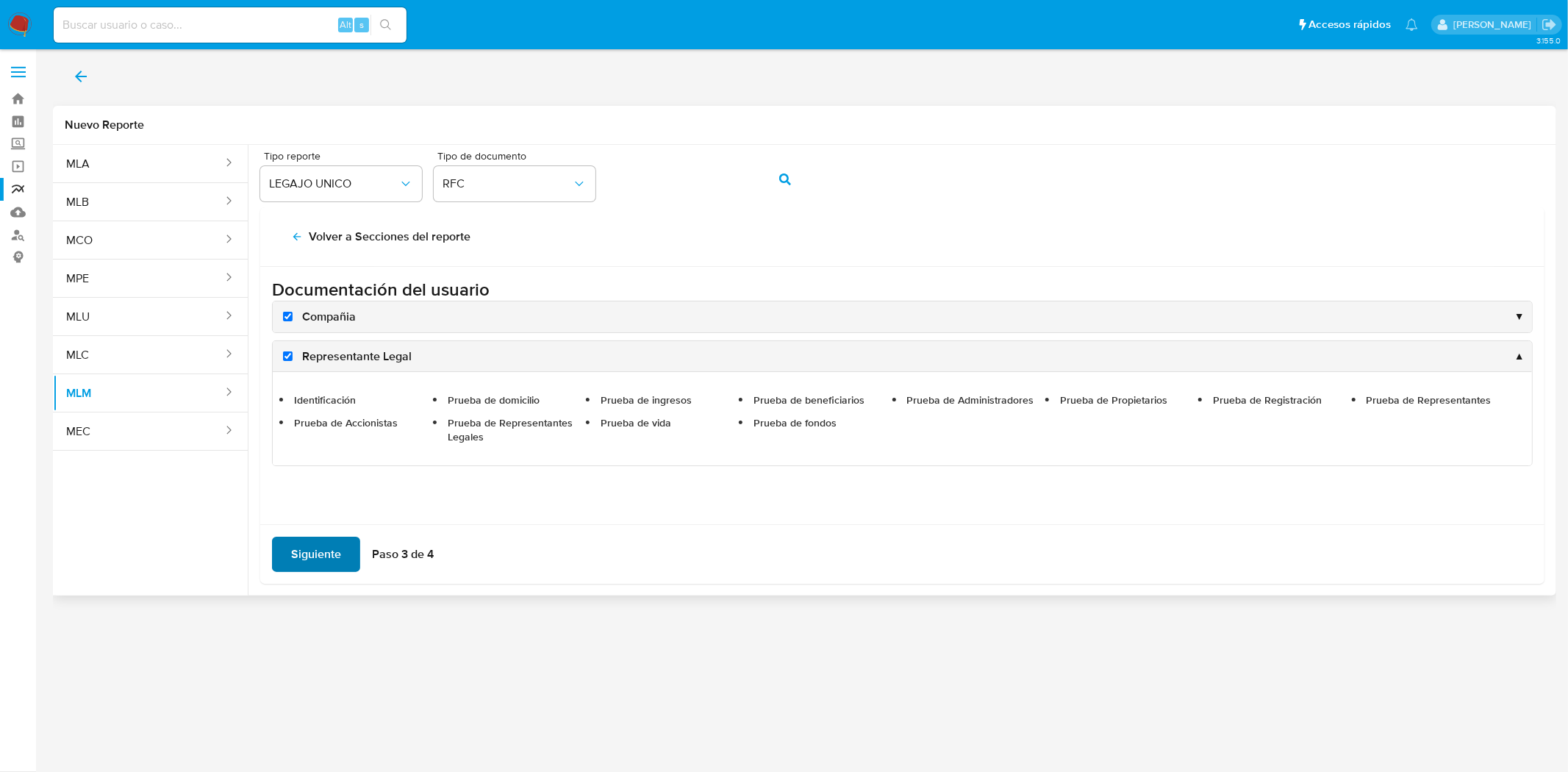
click at [313, 540] on span "Siguiente" at bounding box center [316, 555] width 50 height 32
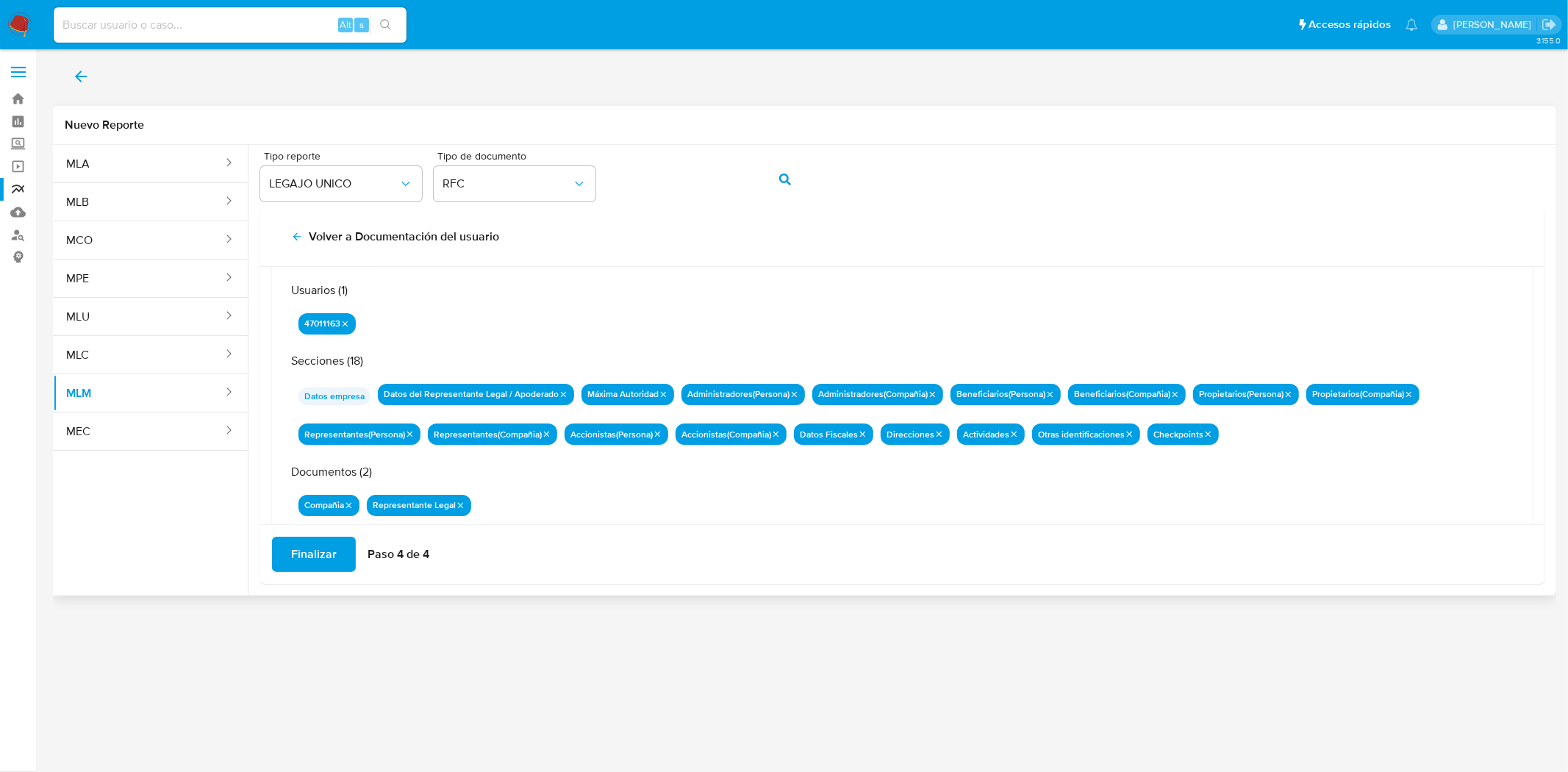
scroll to position [85, 0]
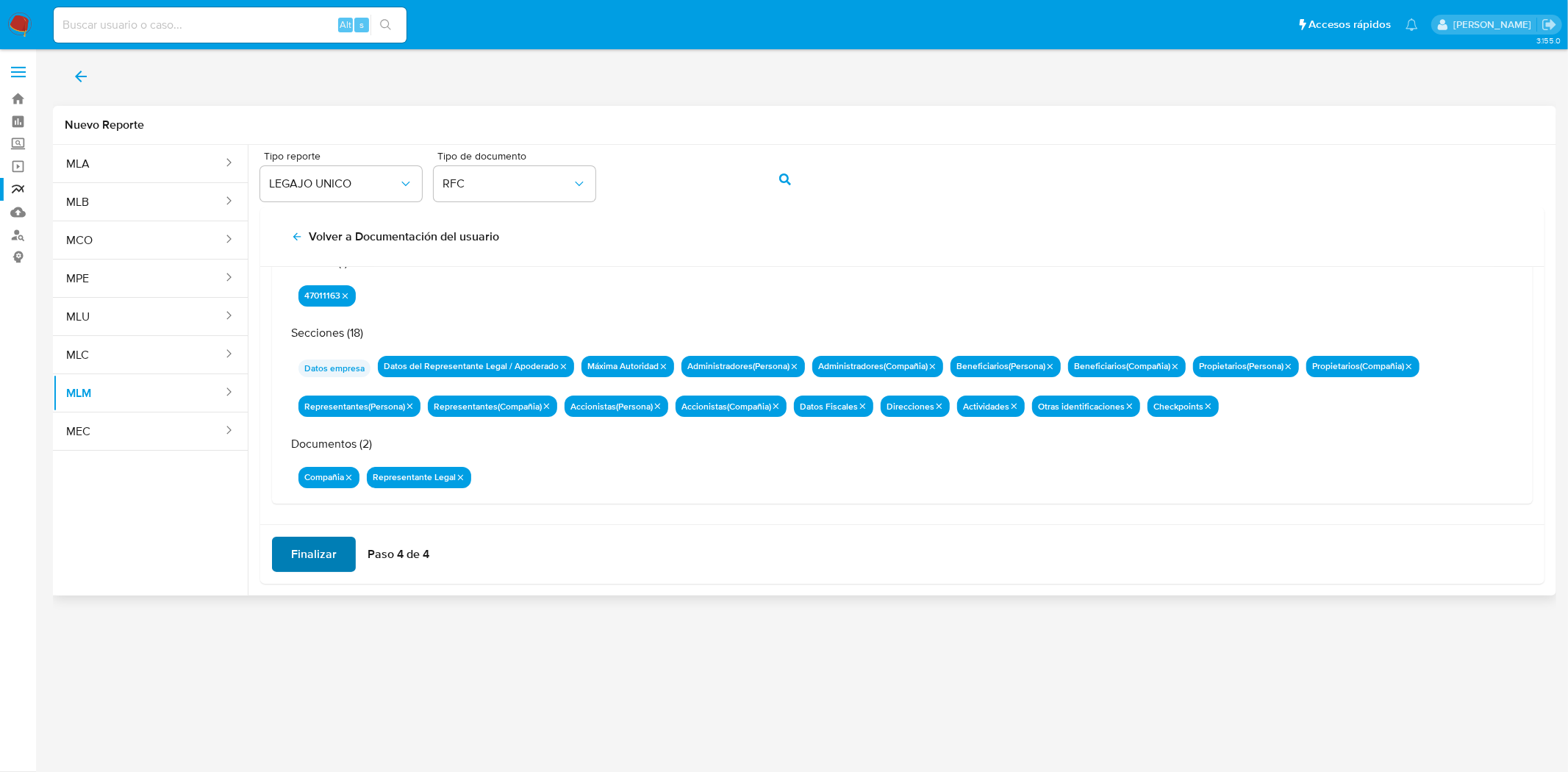
click at [312, 539] on span "Finalizar" at bounding box center [313, 555] width 46 height 32
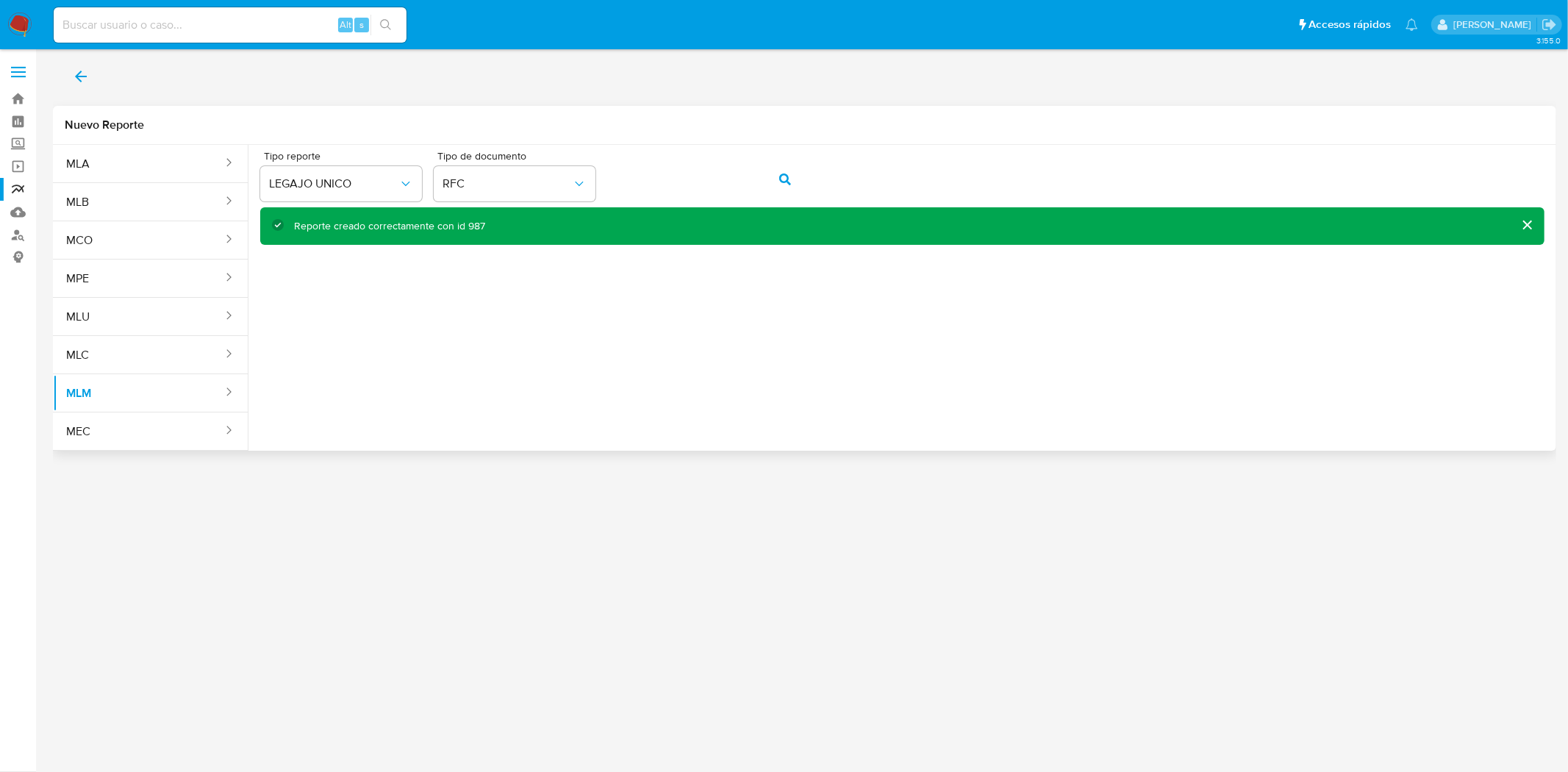
click at [72, 85] on span "back" at bounding box center [81, 76] width 18 height 32
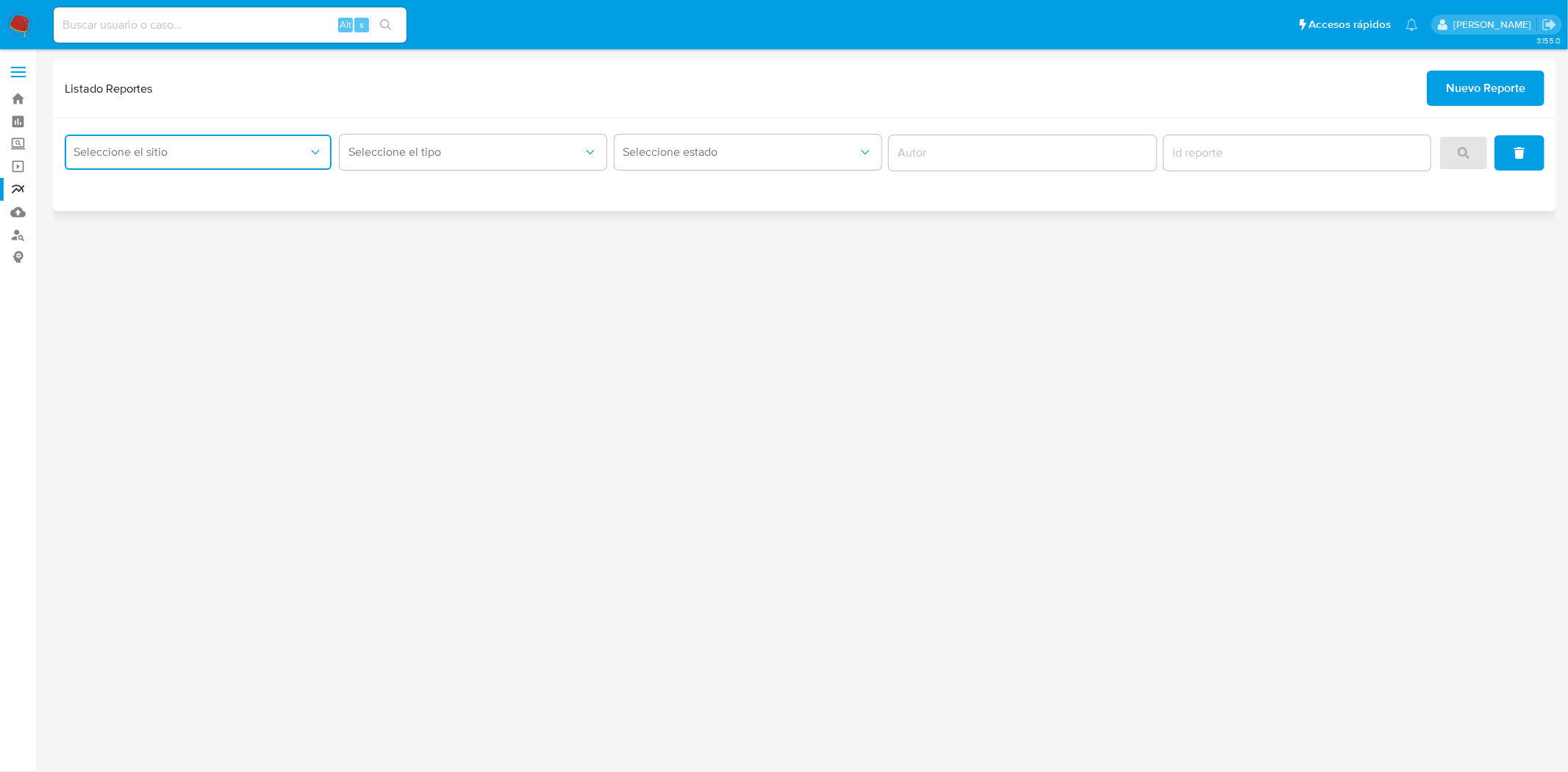
click at [169, 152] on span "Seleccione el sitio" at bounding box center [191, 152] width 235 height 14
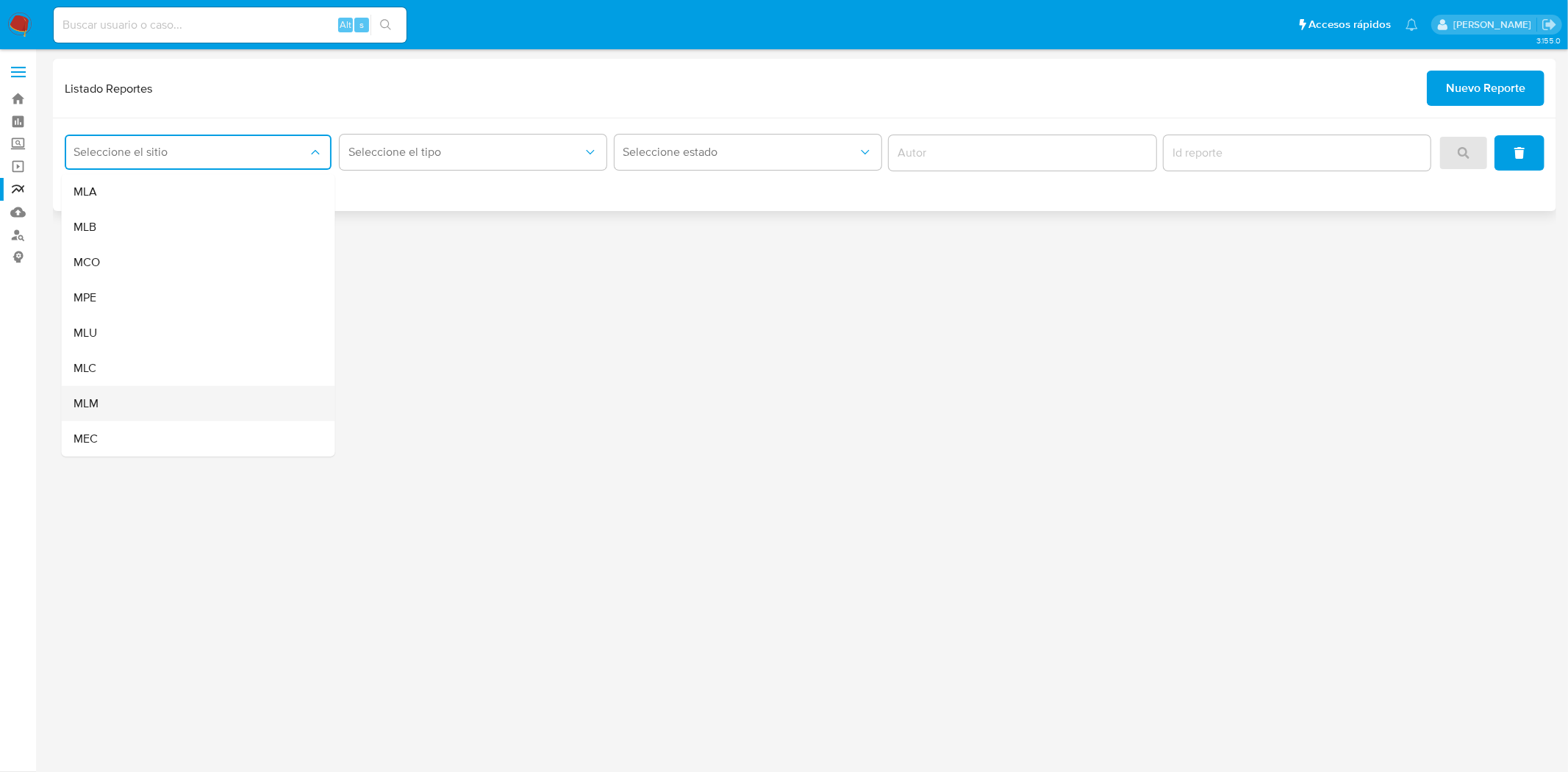
click at [119, 391] on div "MLM" at bounding box center [194, 404] width 241 height 35
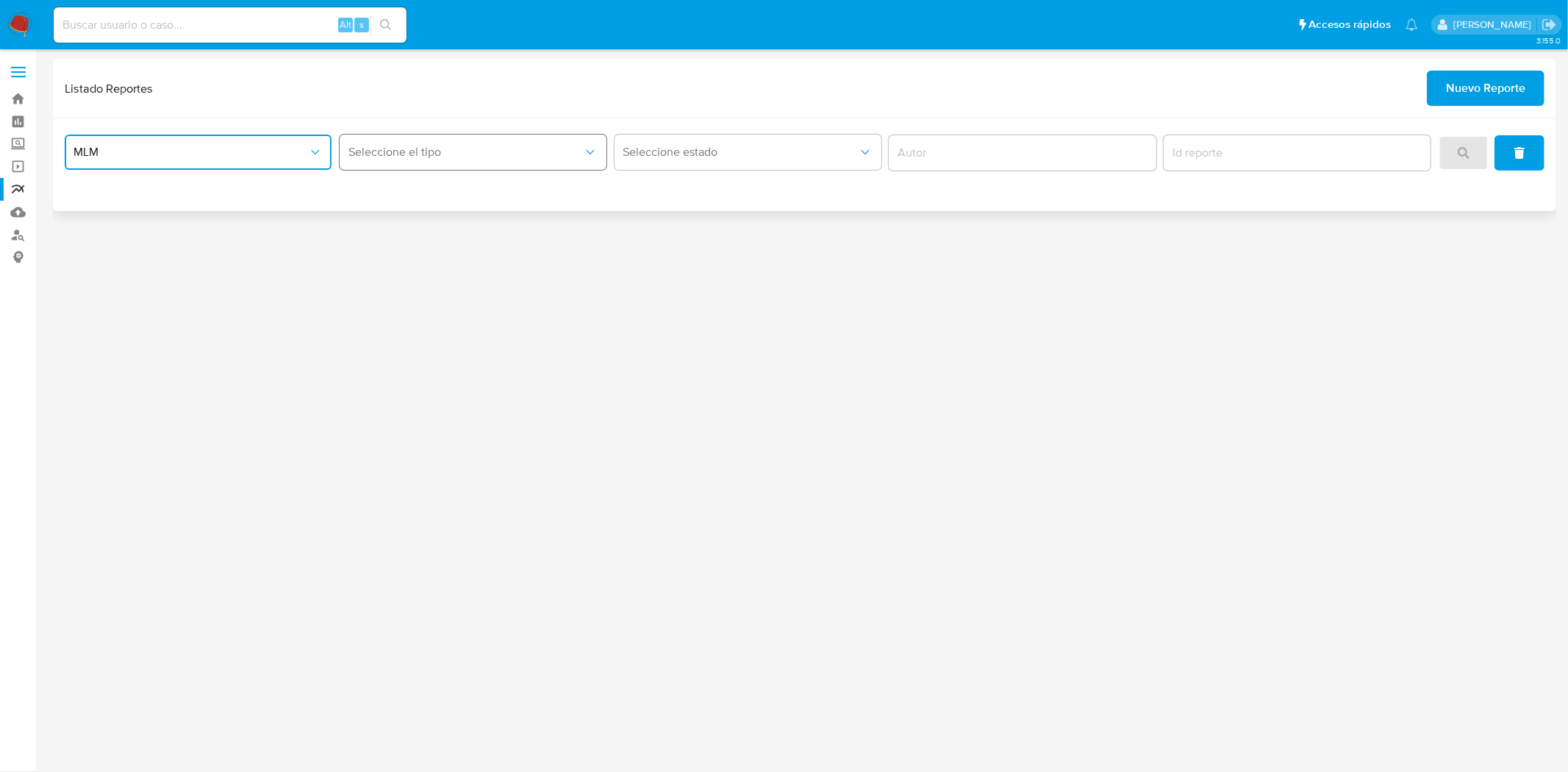
click at [530, 146] on span "Seleccione el tipo" at bounding box center [466, 152] width 235 height 14
click at [511, 232] on div "LEGAJO UNICO" at bounding box center [468, 227] width 241 height 35
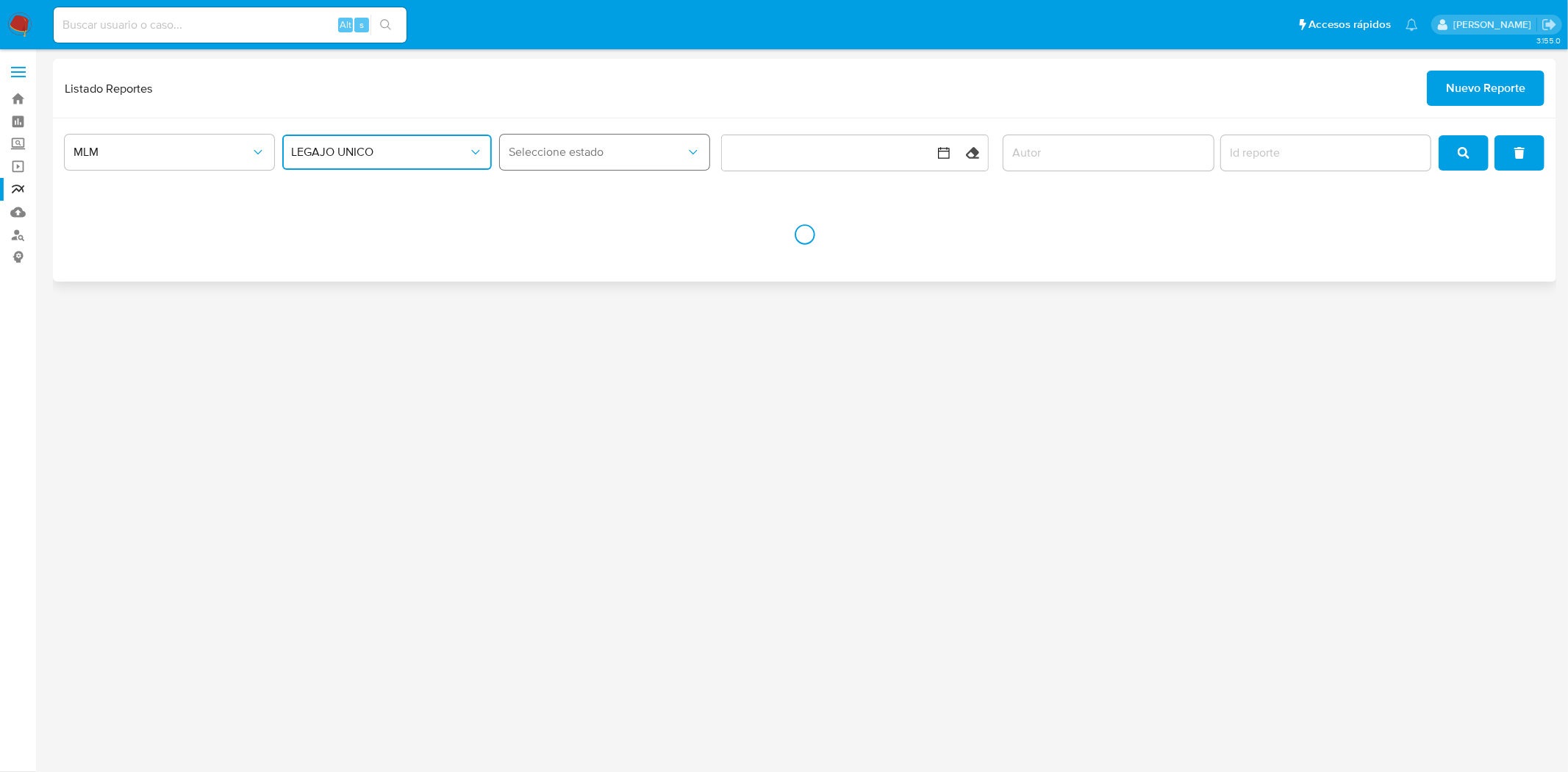
click at [656, 145] on span "Seleccione estado" at bounding box center [597, 152] width 177 height 14
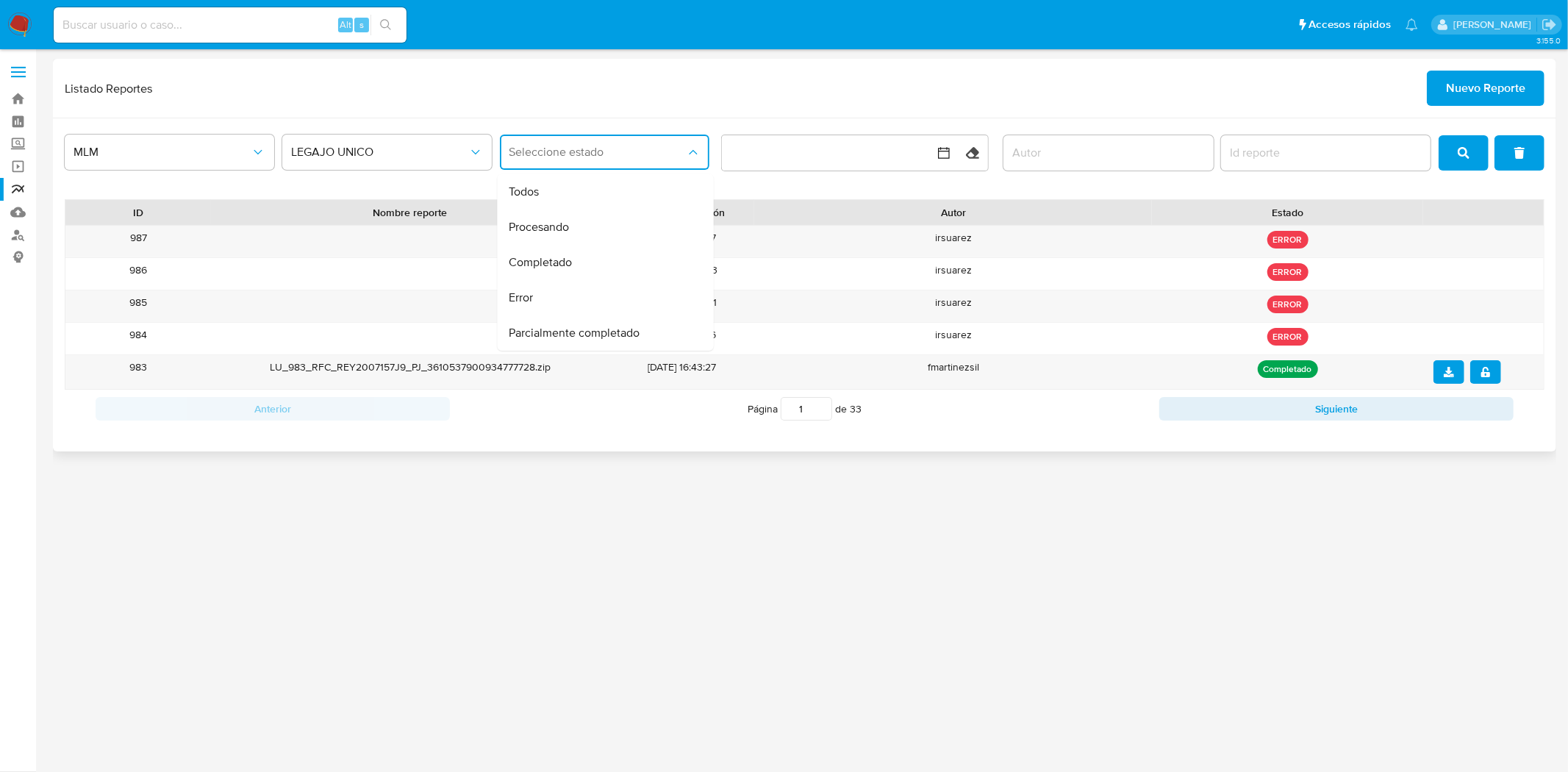
click at [320, 194] on div "MLM LEGAJO UNICO Seleccione estado Todos Procesando Completado Error Parcialmen…" at bounding box center [804, 285] width 1503 height 333
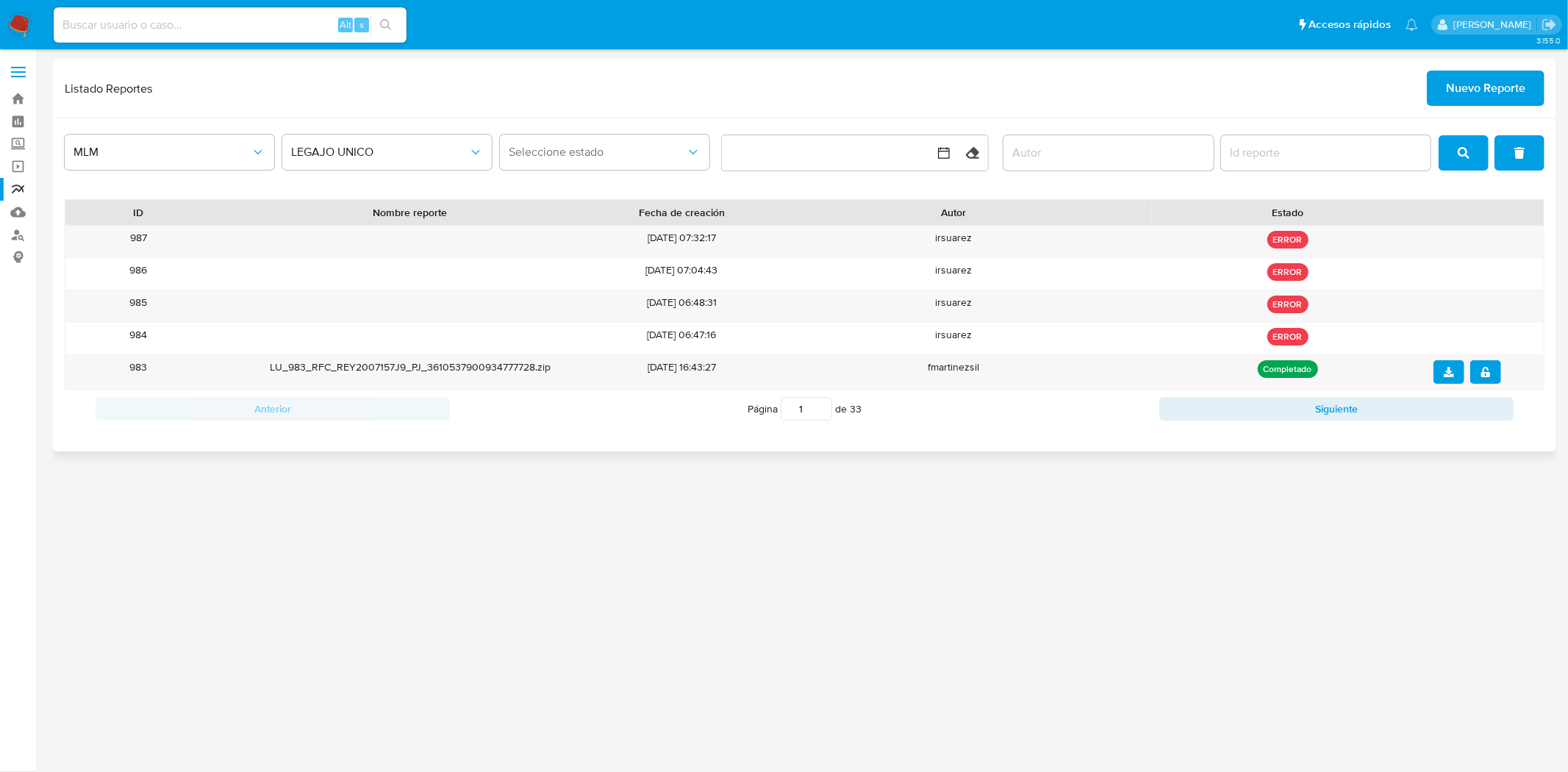
click at [1465, 79] on span "Nuevo Reporte" at bounding box center [1485, 88] width 79 height 32
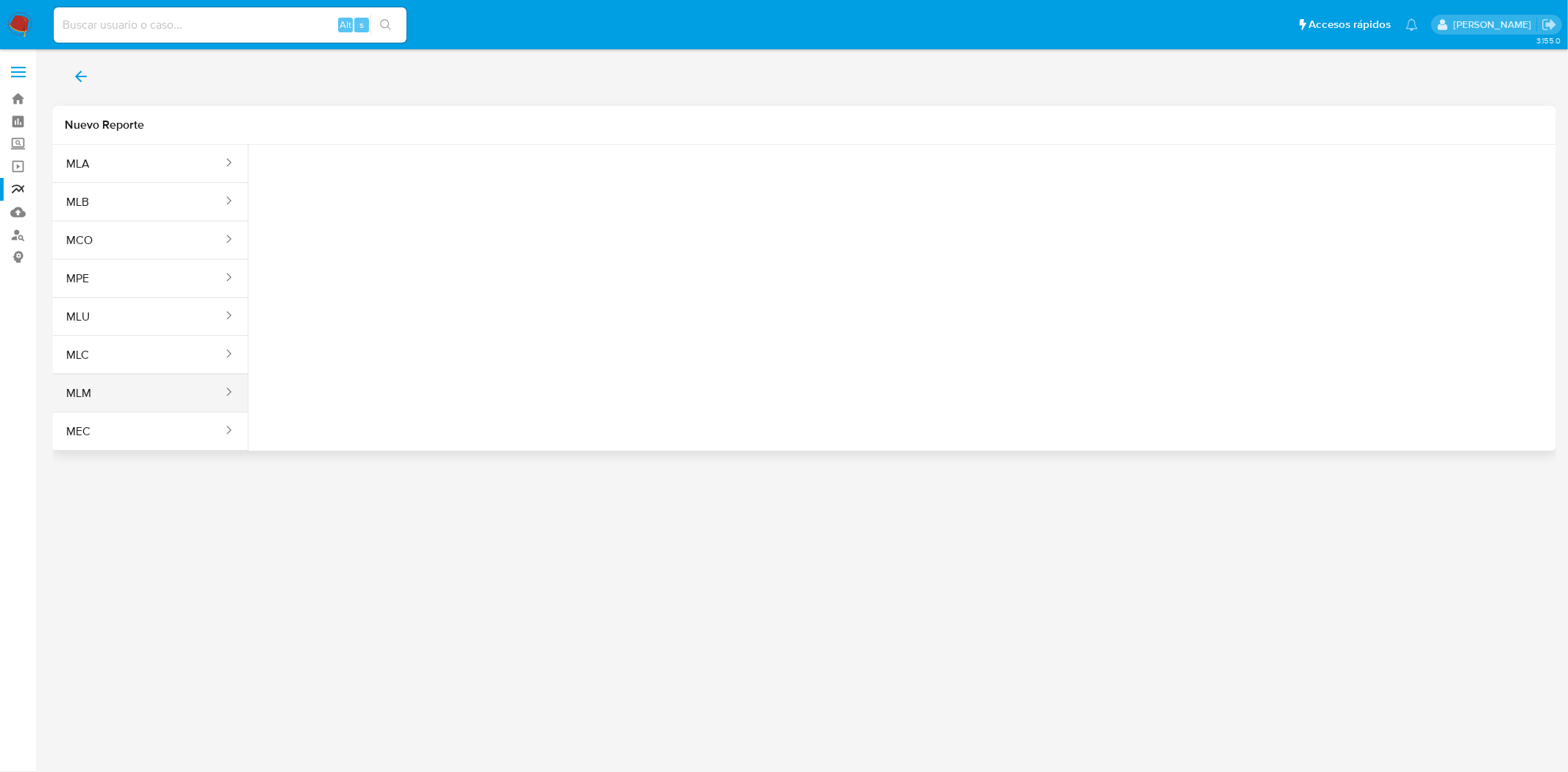
click at [135, 402] on button "MLM" at bounding box center [139, 394] width 171 height 35
click at [387, 196] on button "Seleccione una opcion" at bounding box center [341, 184] width 162 height 35
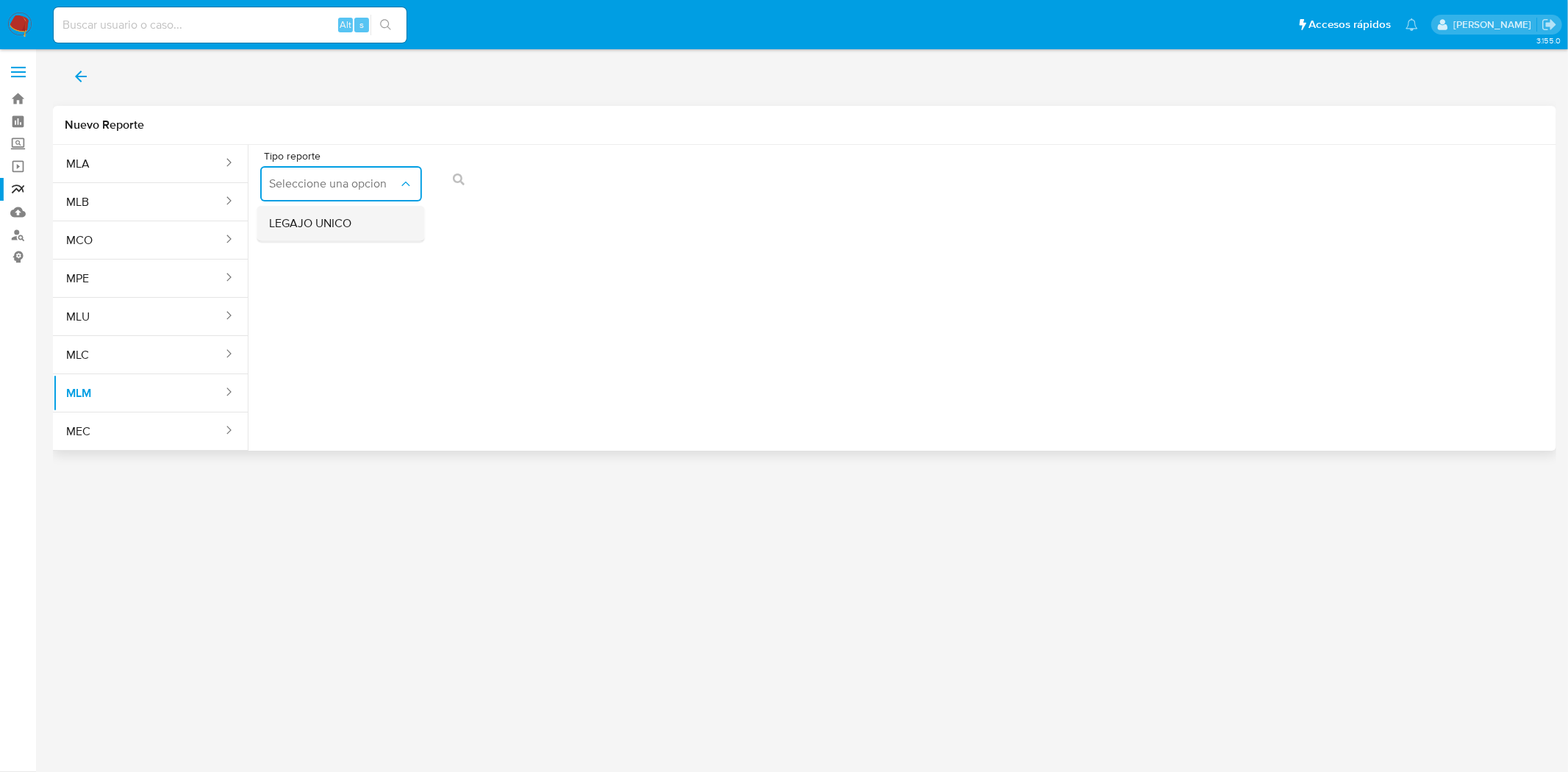
click at [380, 228] on div "LEGAJO UNICO" at bounding box center [337, 224] width 135 height 35
click at [490, 190] on span "RFC" at bounding box center [506, 184] width 129 height 14
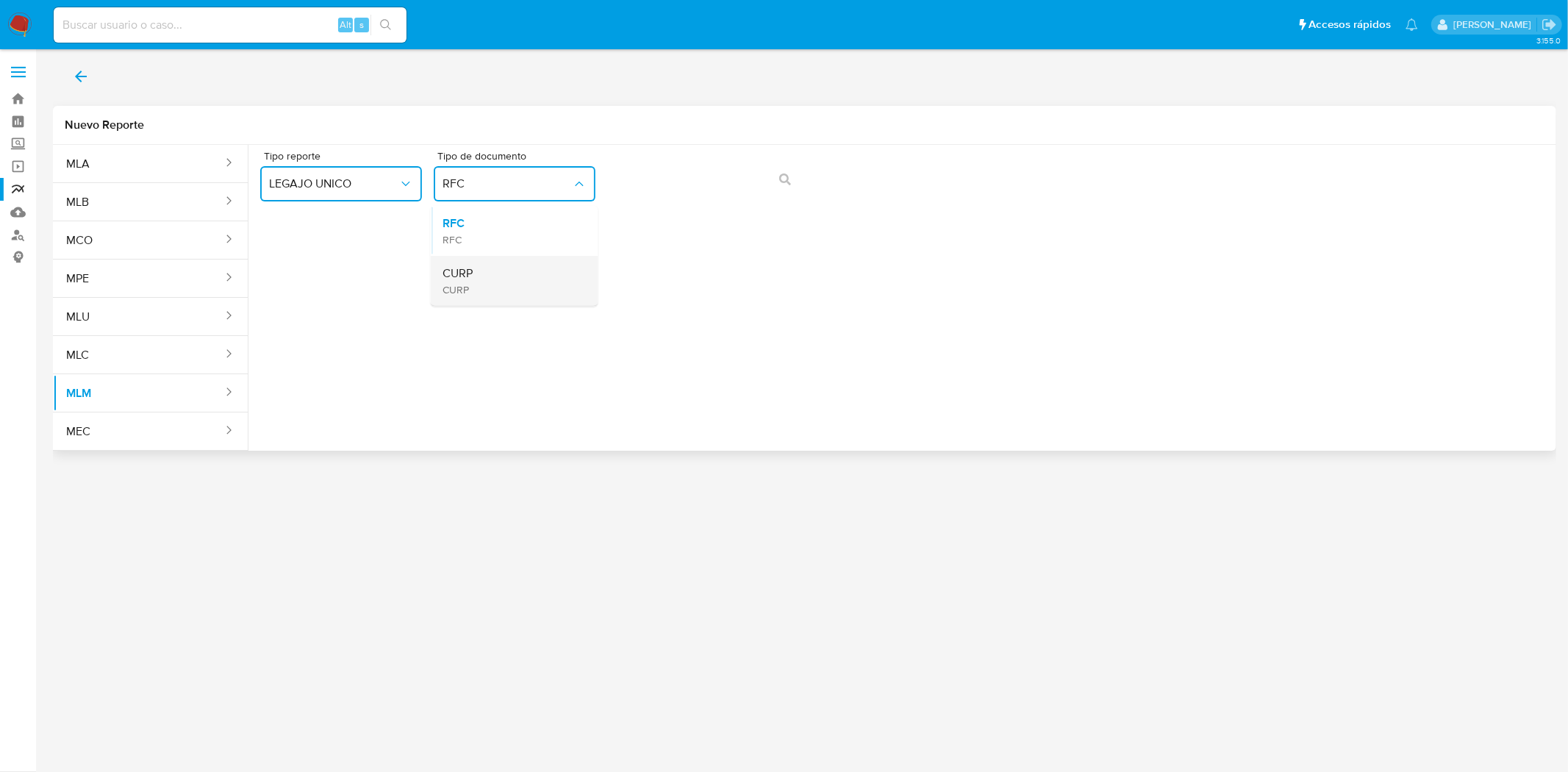
click at [481, 276] on div "CURP CURP" at bounding box center [510, 281] width 135 height 50
click at [782, 184] on icon "action-search" at bounding box center [784, 180] width 12 height 12
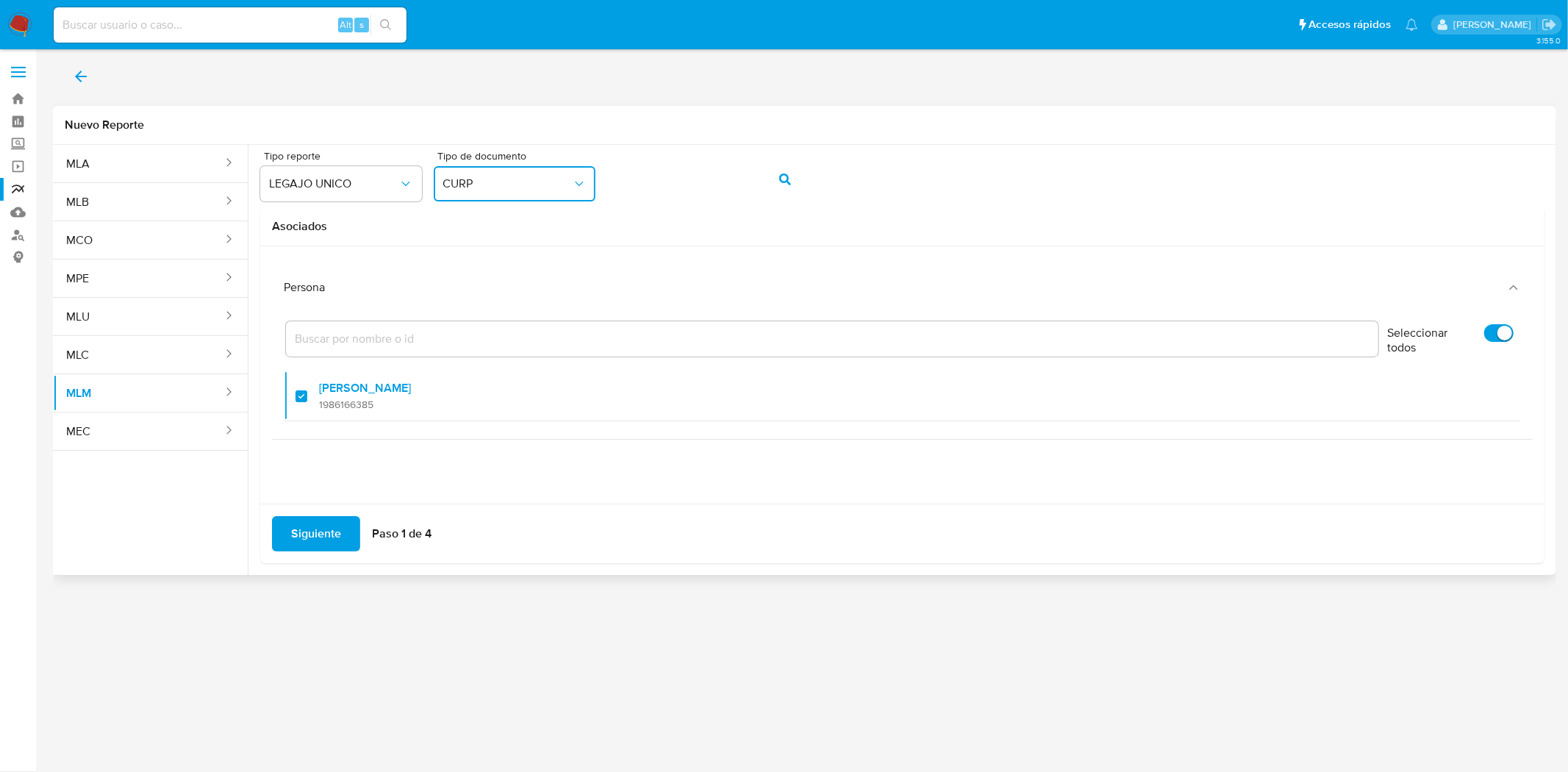
click at [306, 525] on span "Siguiente" at bounding box center [316, 534] width 50 height 32
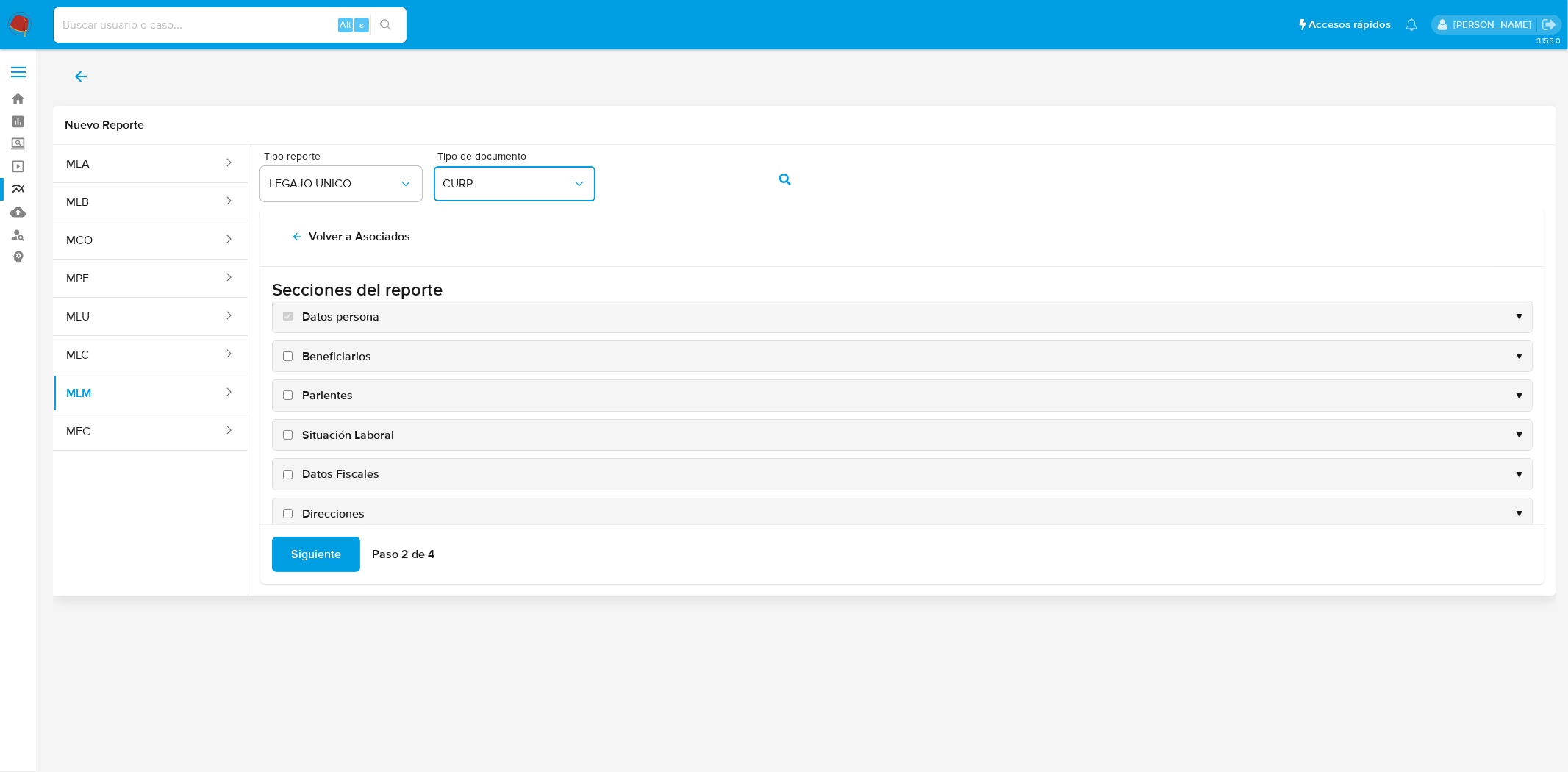
click at [289, 358] on input "Beneficiarios" at bounding box center [288, 357] width 10 height 10
checkbox input "true"
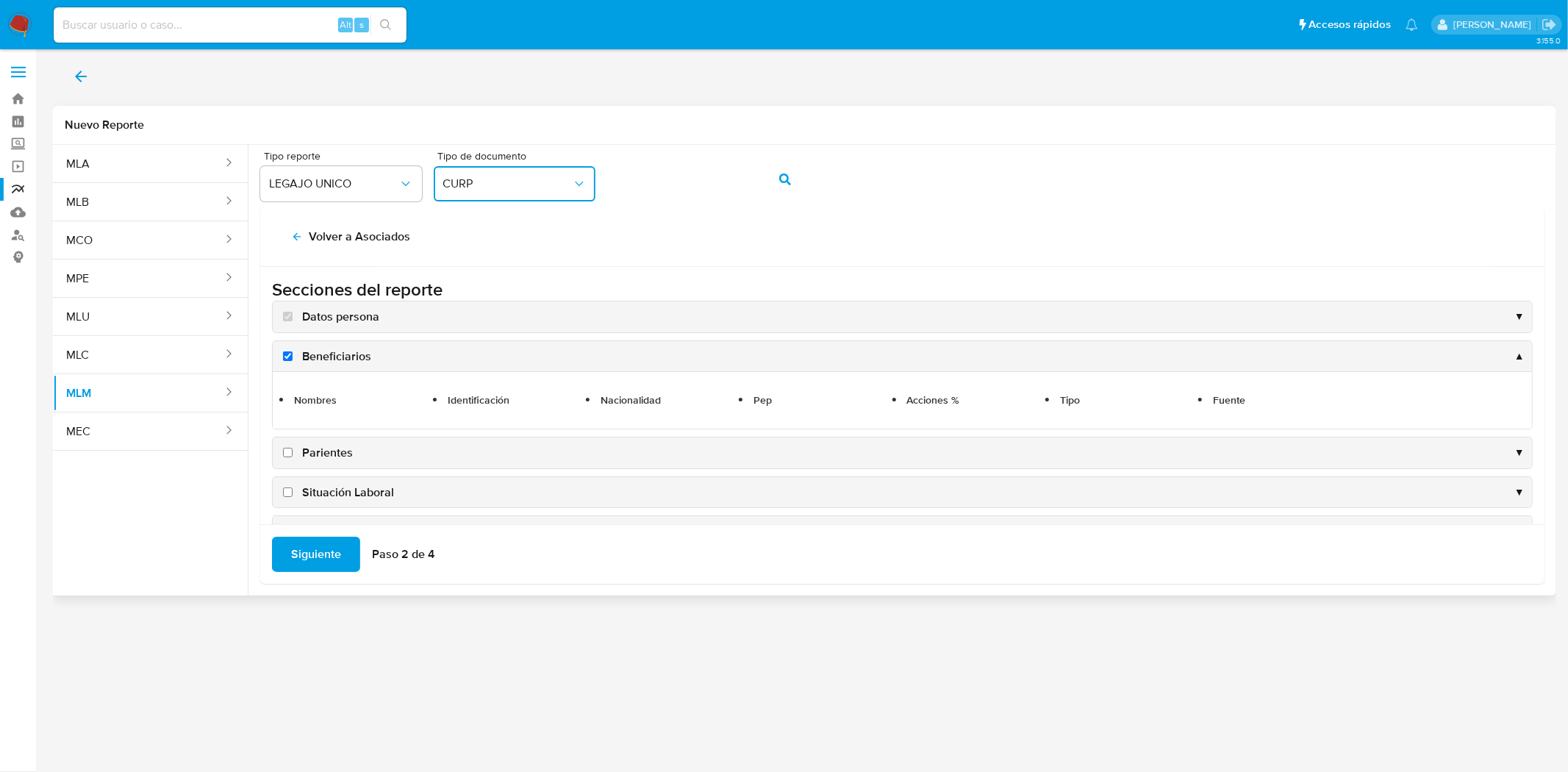
click at [284, 450] on input "Parientes" at bounding box center [288, 453] width 10 height 10
checkbox input "true"
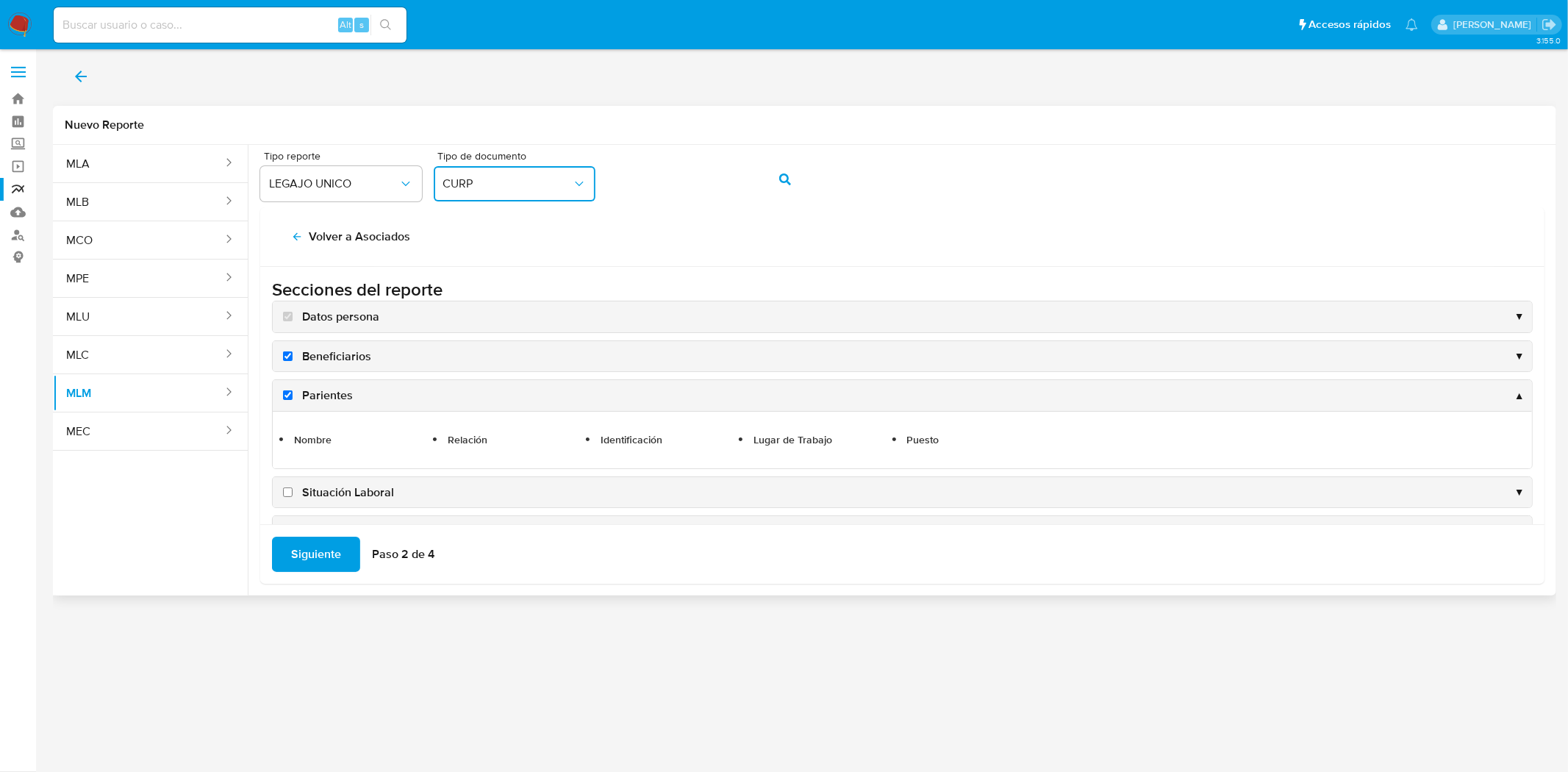
click at [288, 487] on input "Situación Laboral" at bounding box center [288, 492] width 10 height 10
checkbox input "true"
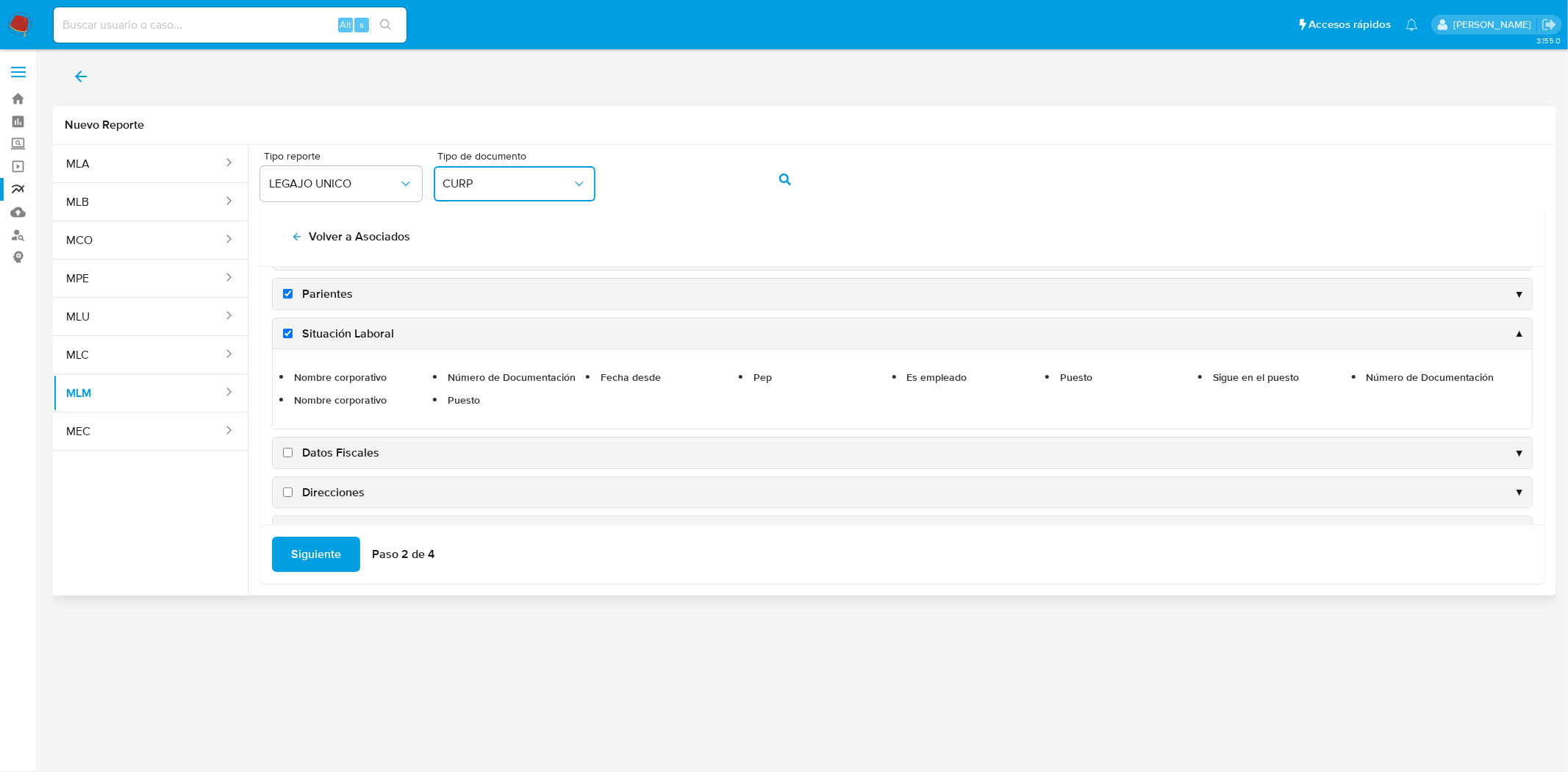
scroll to position [224, 0]
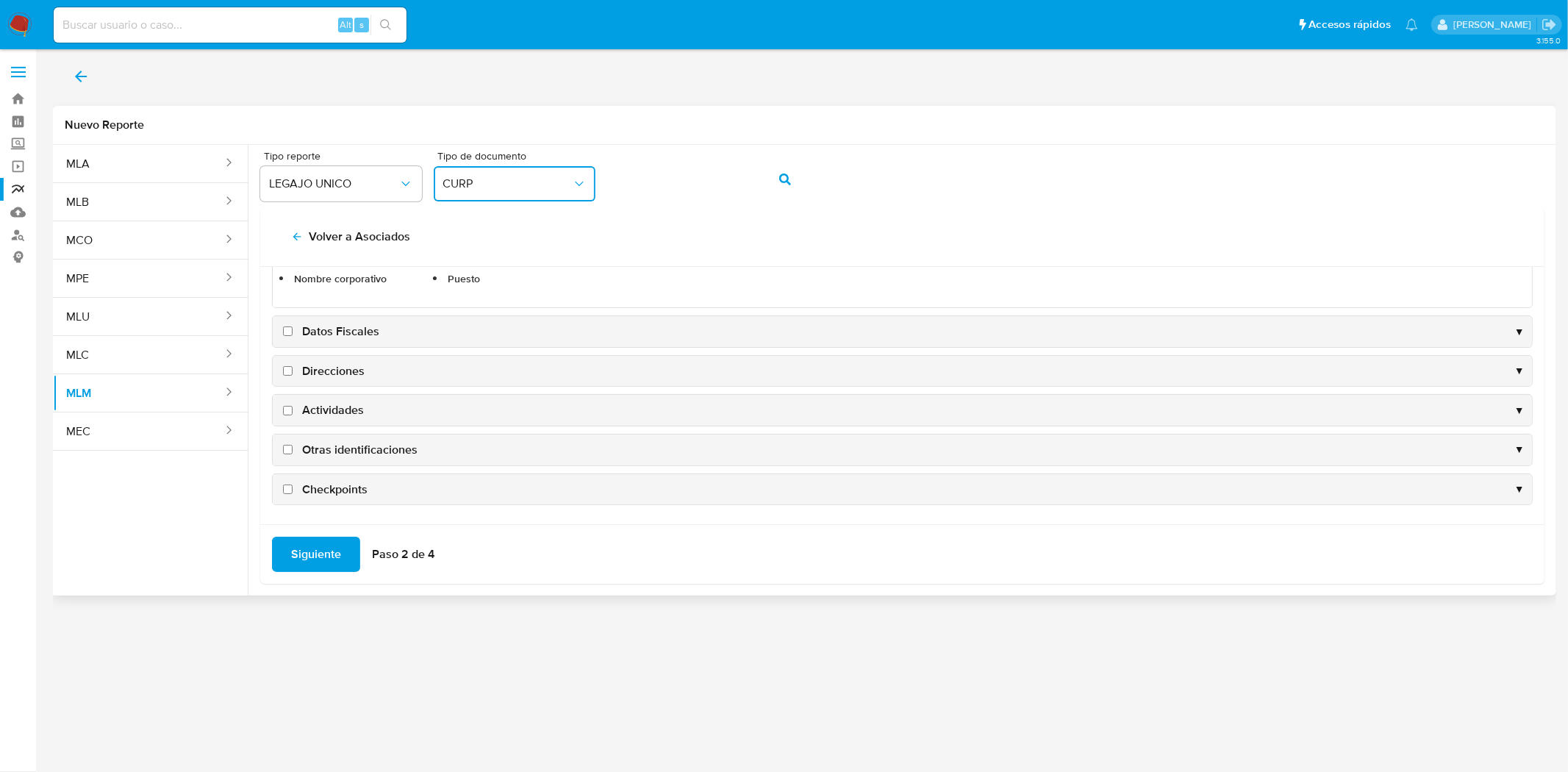
click at [288, 329] on input "Datos Fiscales" at bounding box center [288, 331] width 10 height 10
checkbox input "true"
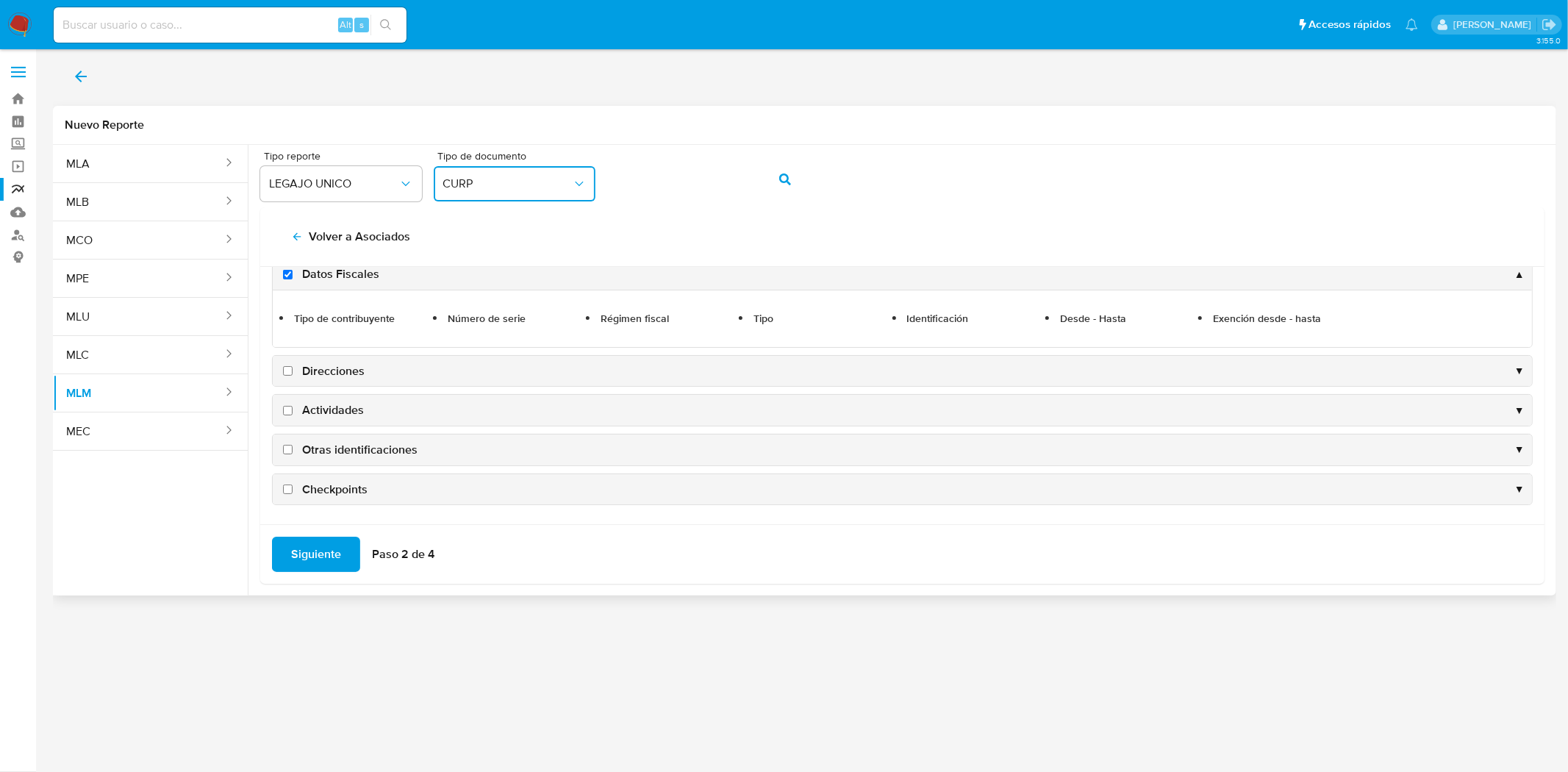
scroll to position [201, 0]
click at [288, 374] on input "Direcciones" at bounding box center [288, 371] width 10 height 10
checkbox input "true"
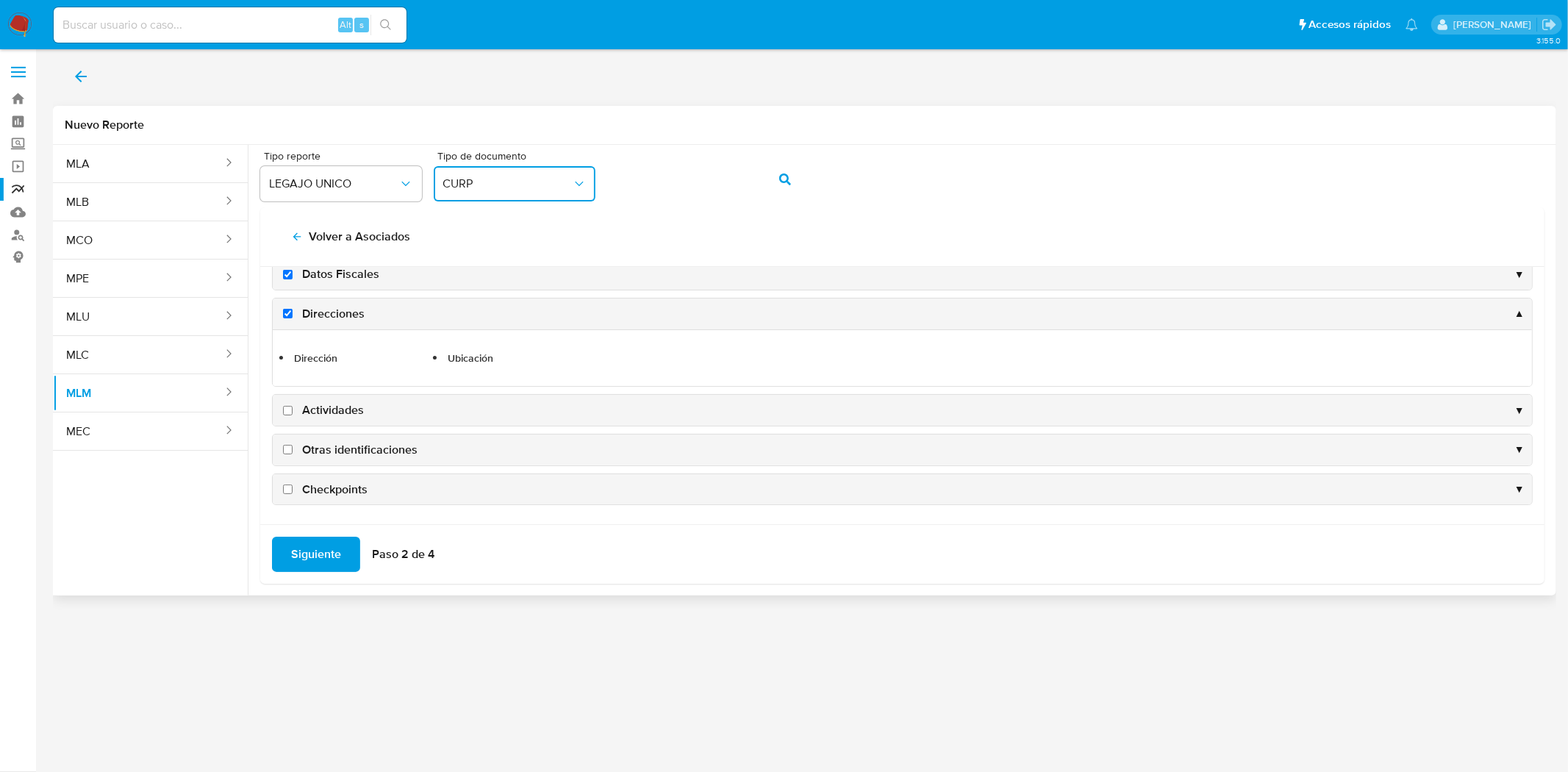
click at [291, 407] on input "Actividades" at bounding box center [288, 410] width 10 height 10
checkbox input "true"
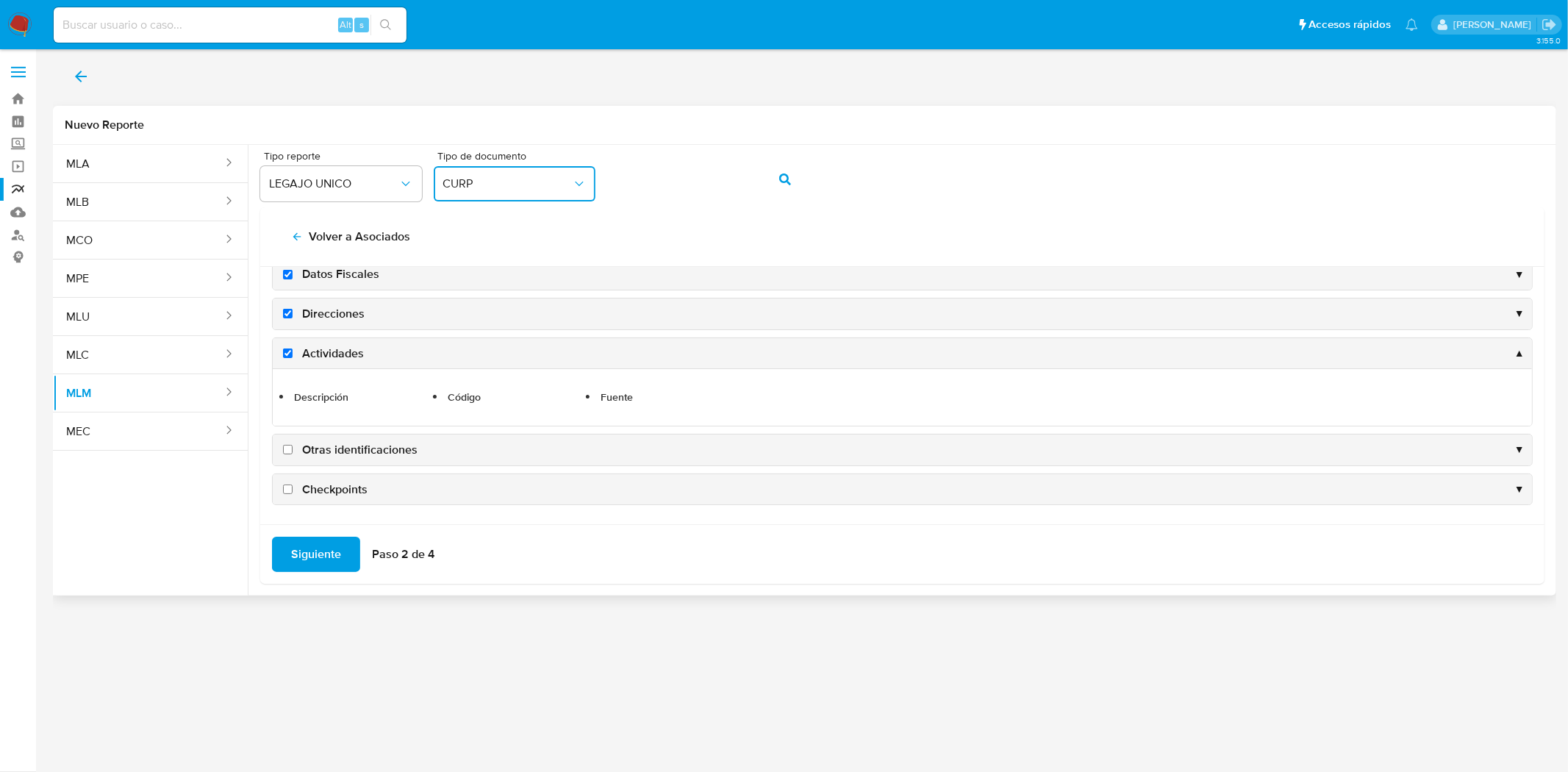
click at [284, 450] on input "Otras identificaciones" at bounding box center [288, 450] width 10 height 10
checkbox input "true"
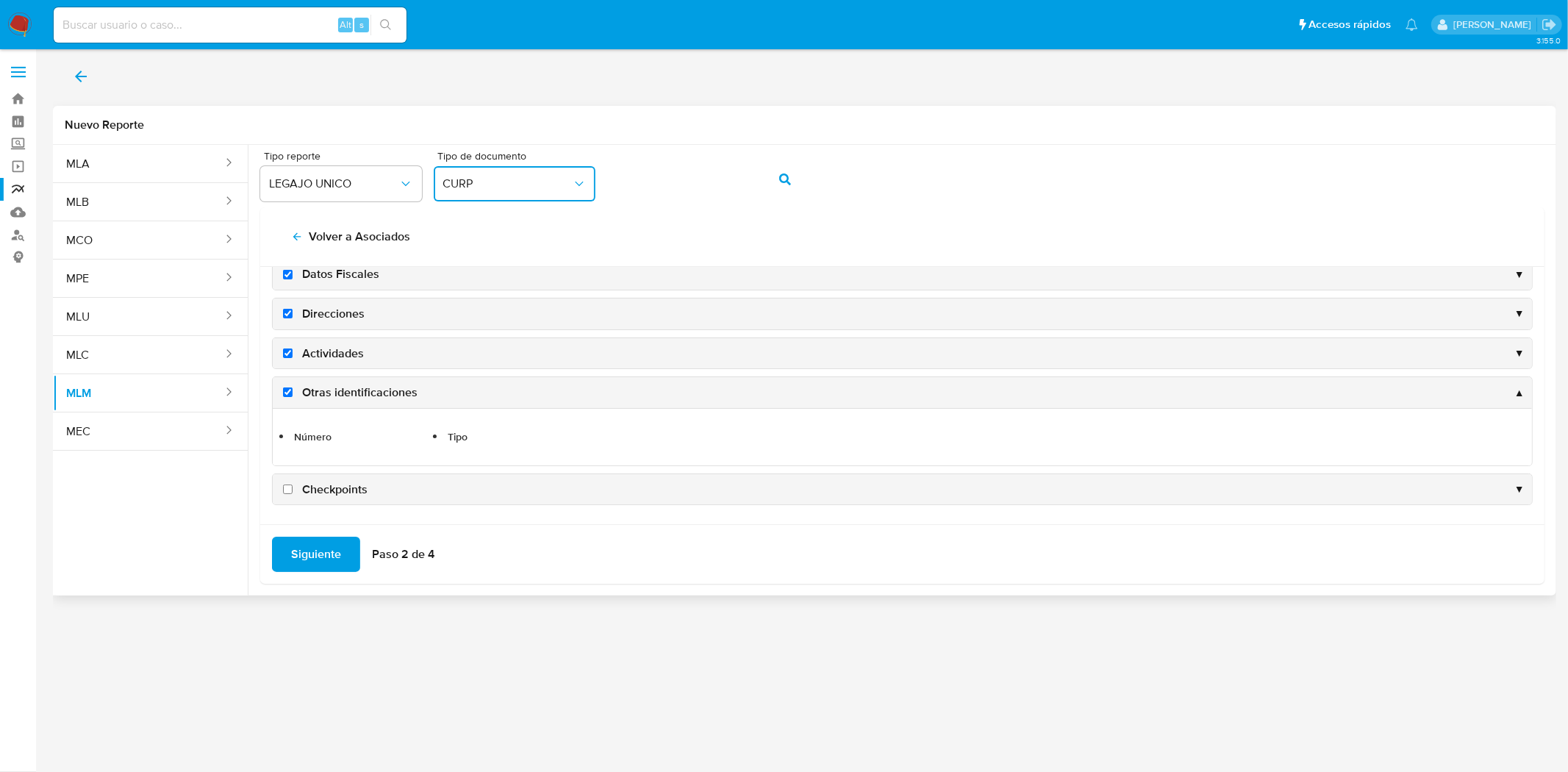
click at [288, 493] on input "Checkpoints" at bounding box center [288, 490] width 10 height 10
checkbox input "true"
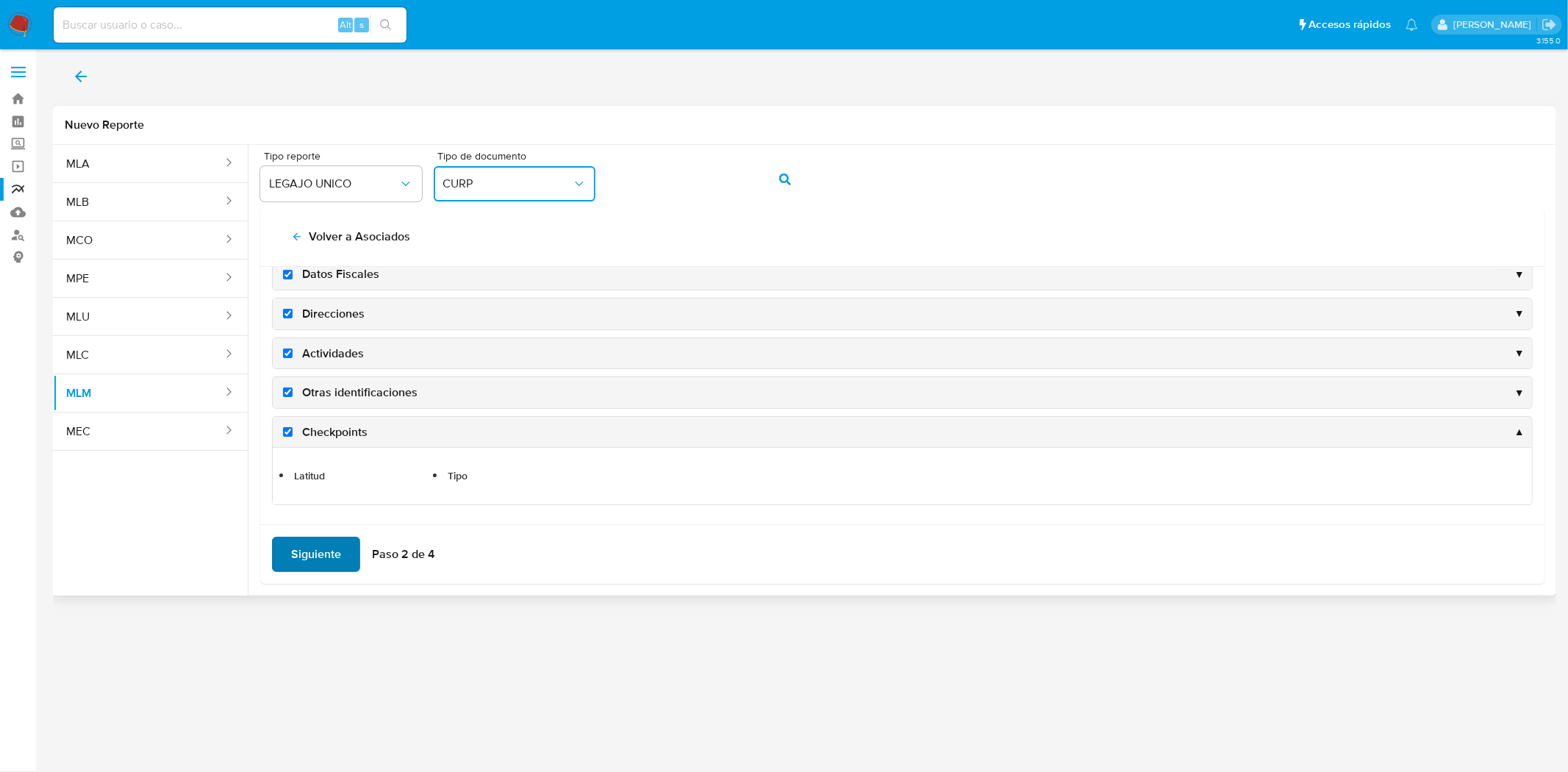
click at [307, 540] on span "Siguiente" at bounding box center [316, 555] width 50 height 32
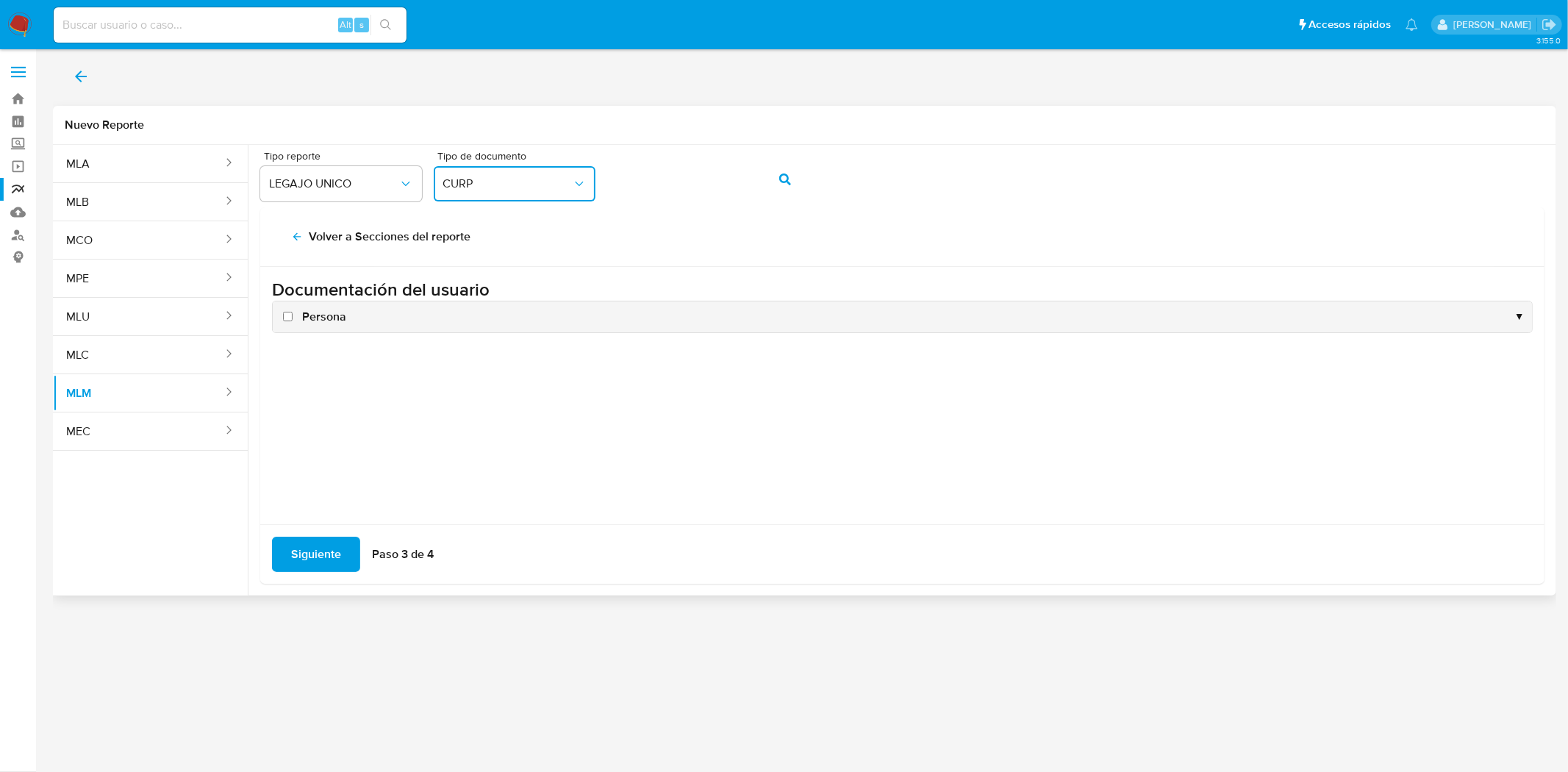
click at [283, 315] on input "Persona" at bounding box center [288, 317] width 10 height 10
checkbox input "true"
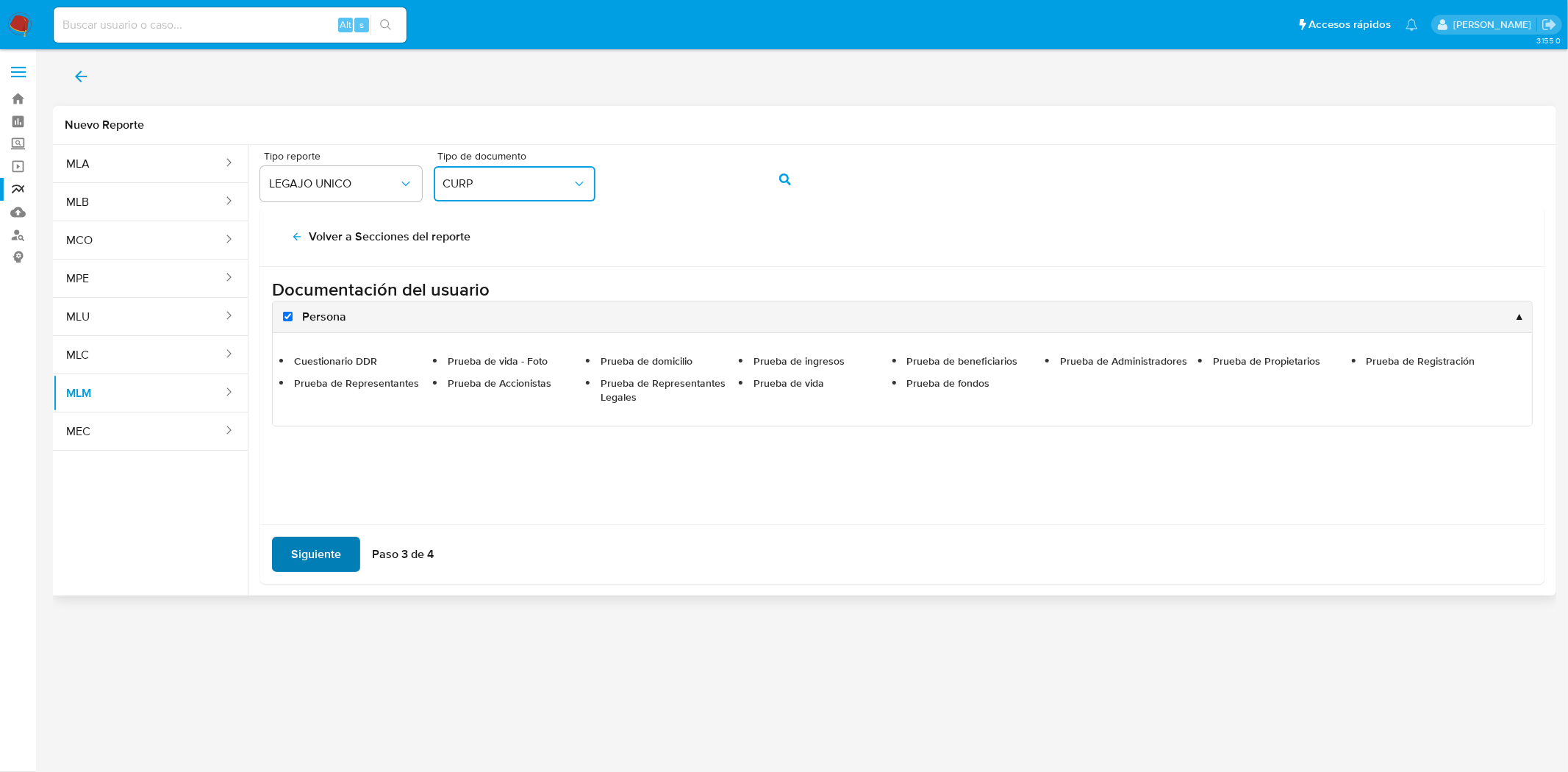
click at [315, 549] on span "Siguiente" at bounding box center [316, 555] width 50 height 32
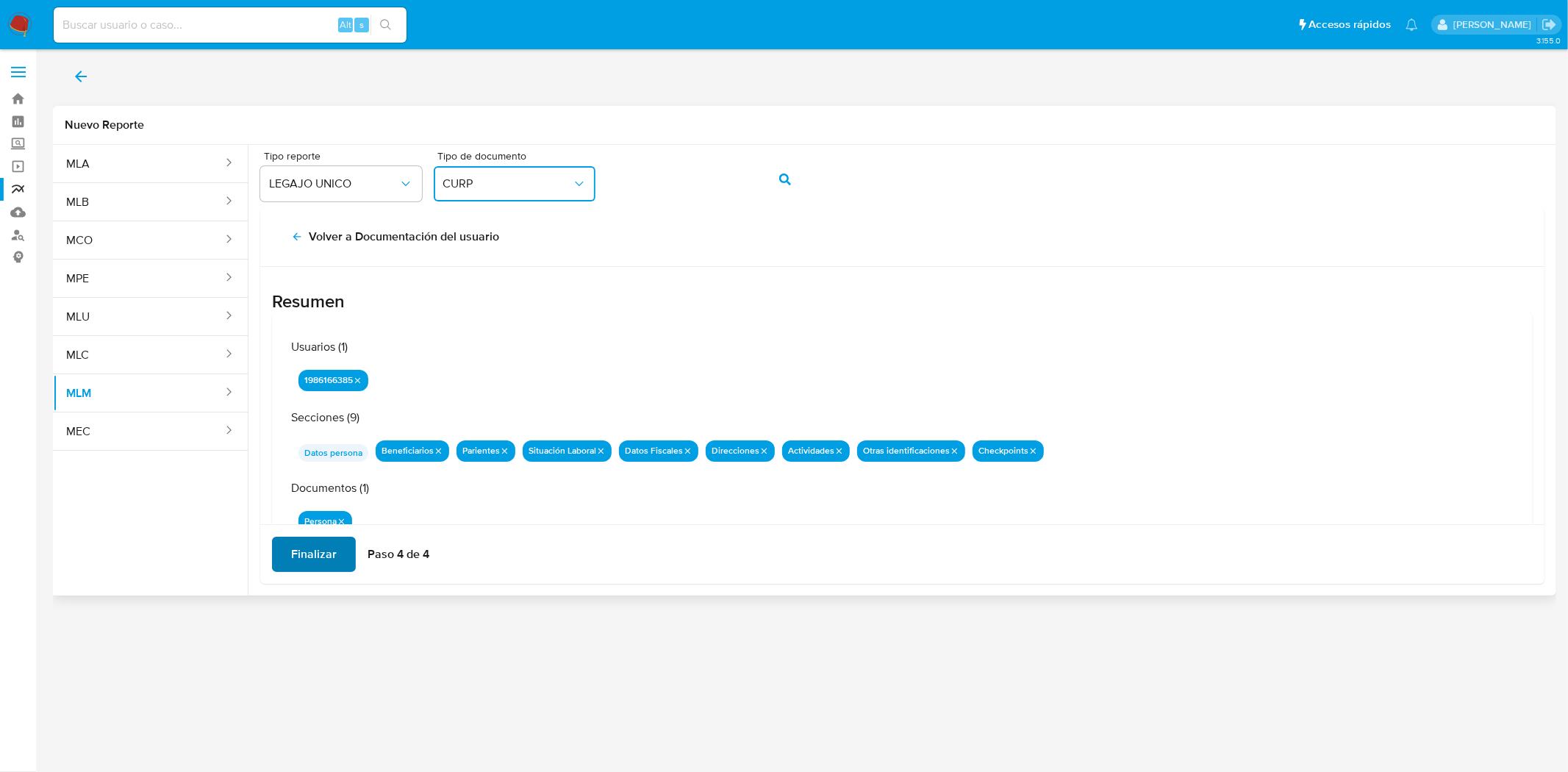
click at [314, 559] on span "Finalizar" at bounding box center [313, 555] width 46 height 32
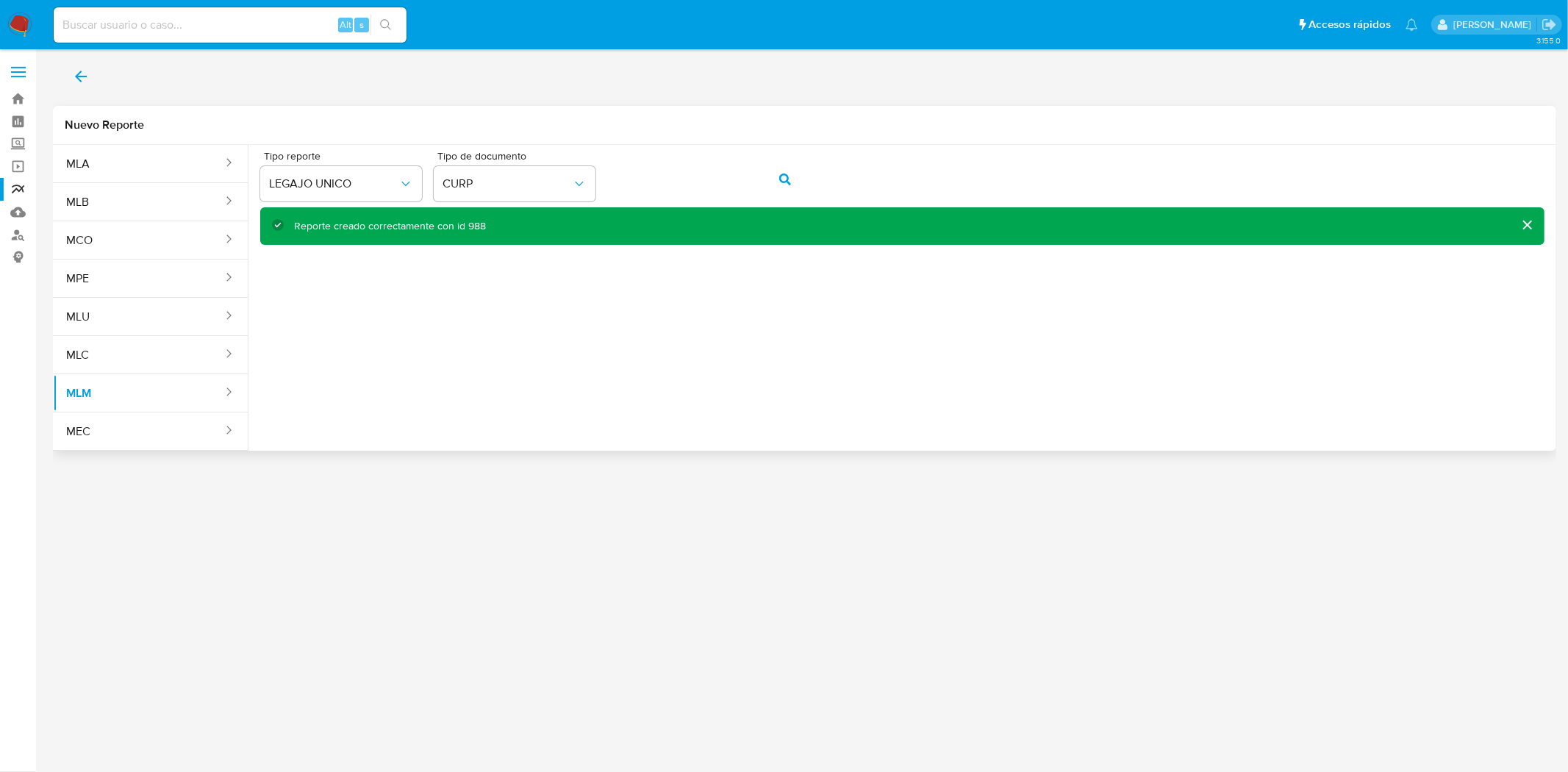
click at [77, 75] on icon "back" at bounding box center [81, 76] width 12 height 12
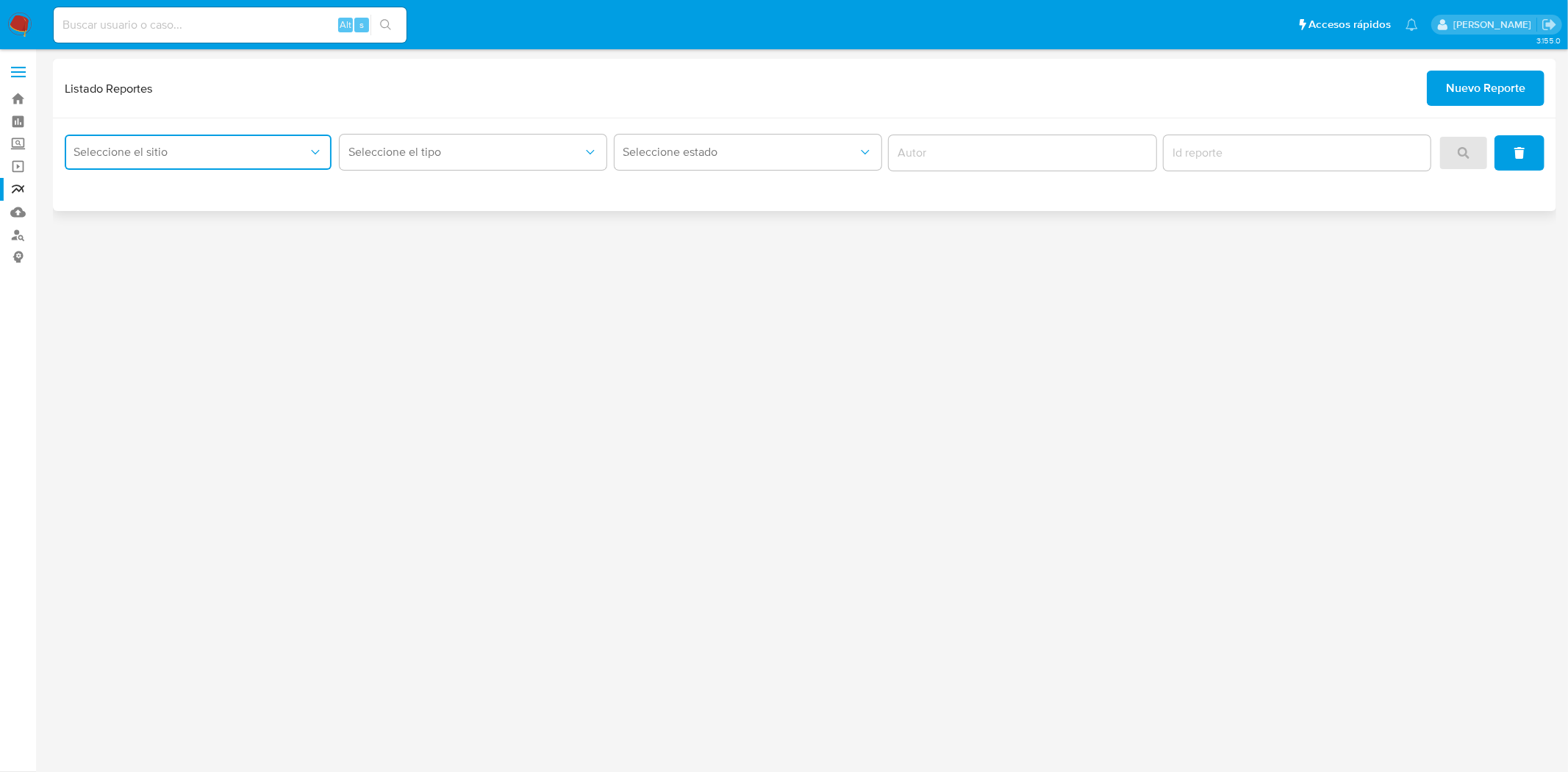
click at [207, 160] on button "Seleccione el sitio" at bounding box center [198, 152] width 267 height 35
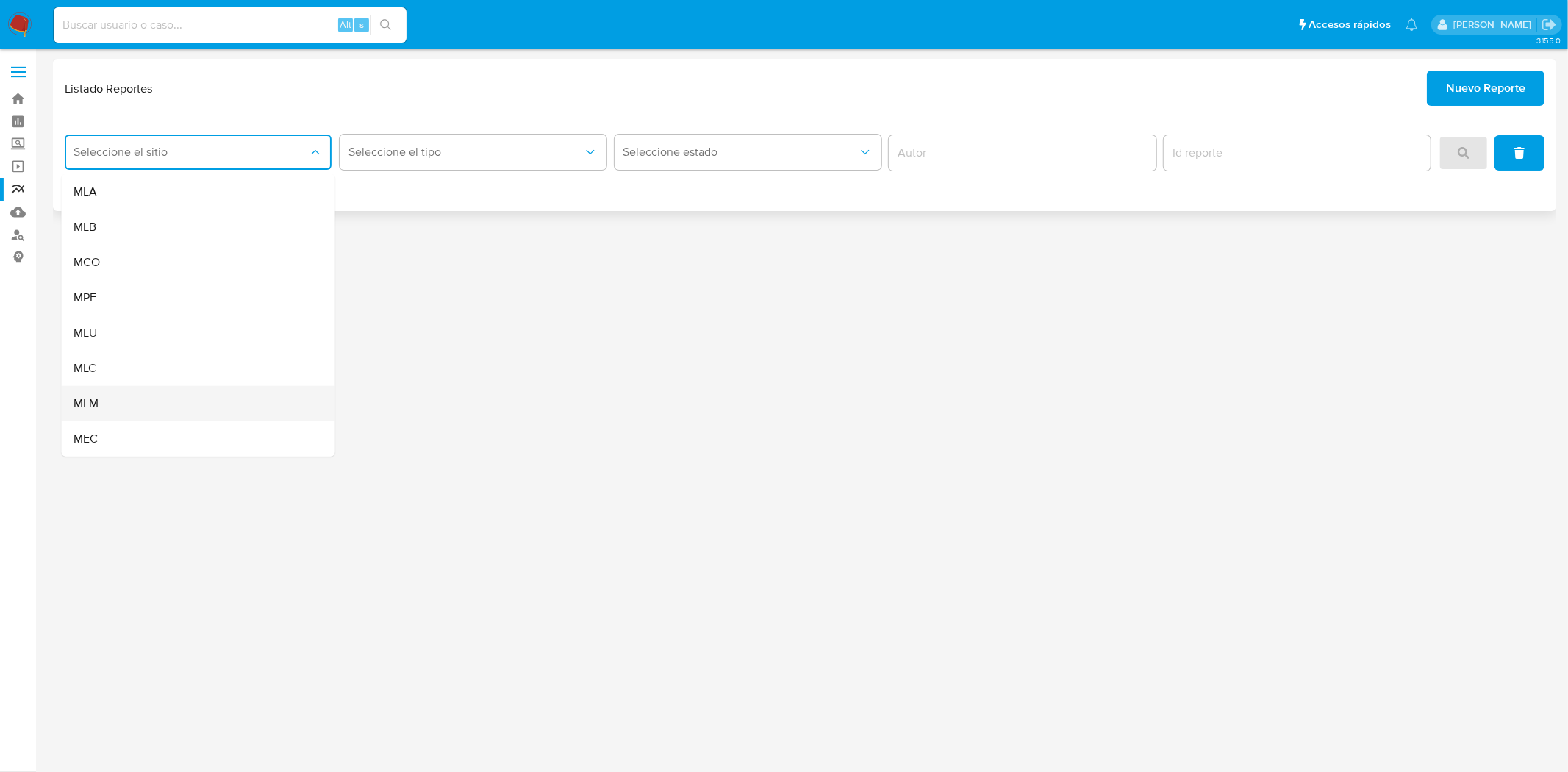
click at [121, 410] on div "MLM" at bounding box center [194, 404] width 241 height 35
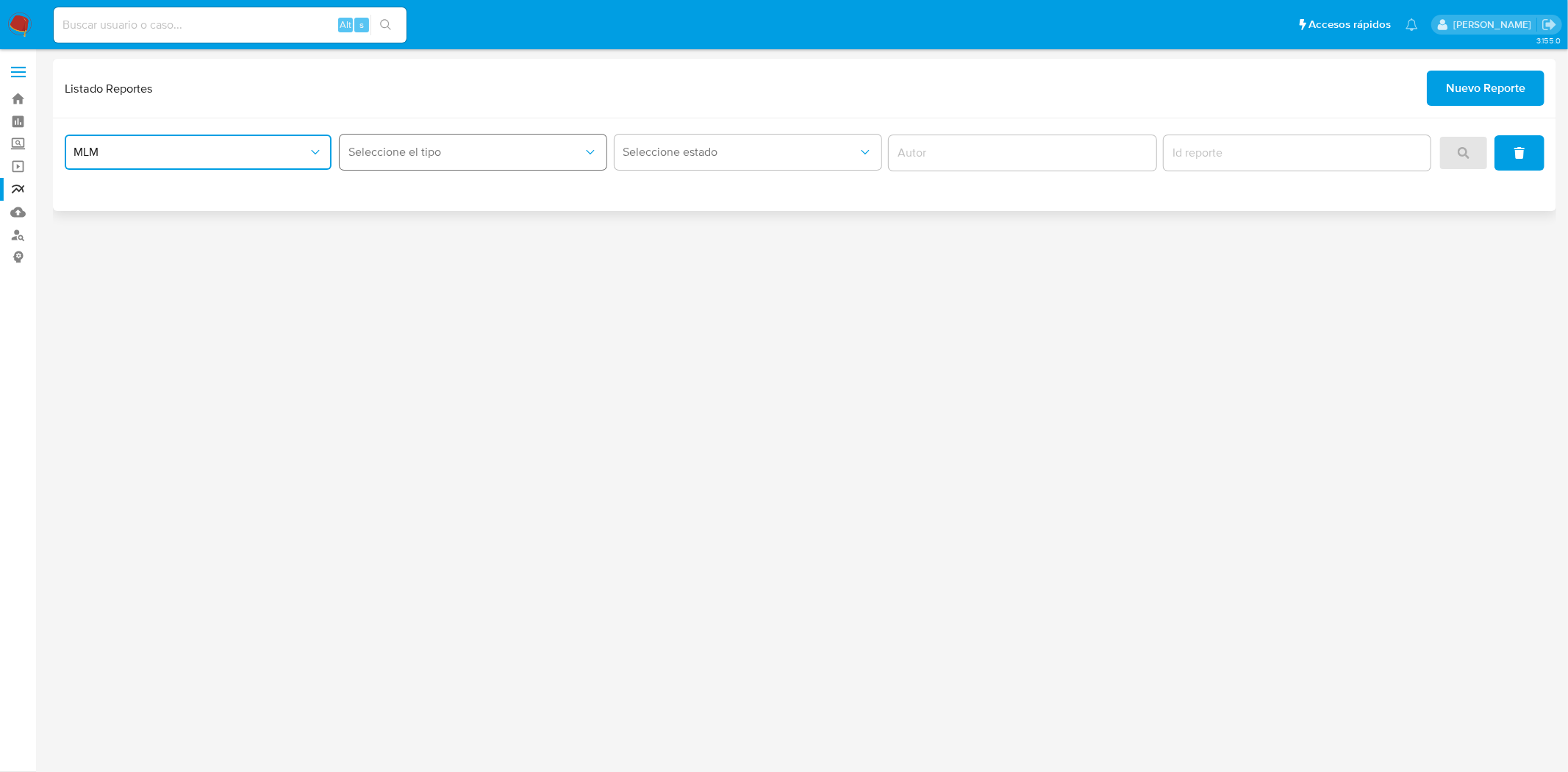
click at [398, 147] on span "Seleccione el tipo" at bounding box center [466, 152] width 235 height 14
click at [429, 234] on span "LEGAJO UNICO" at bounding box center [389, 227] width 83 height 14
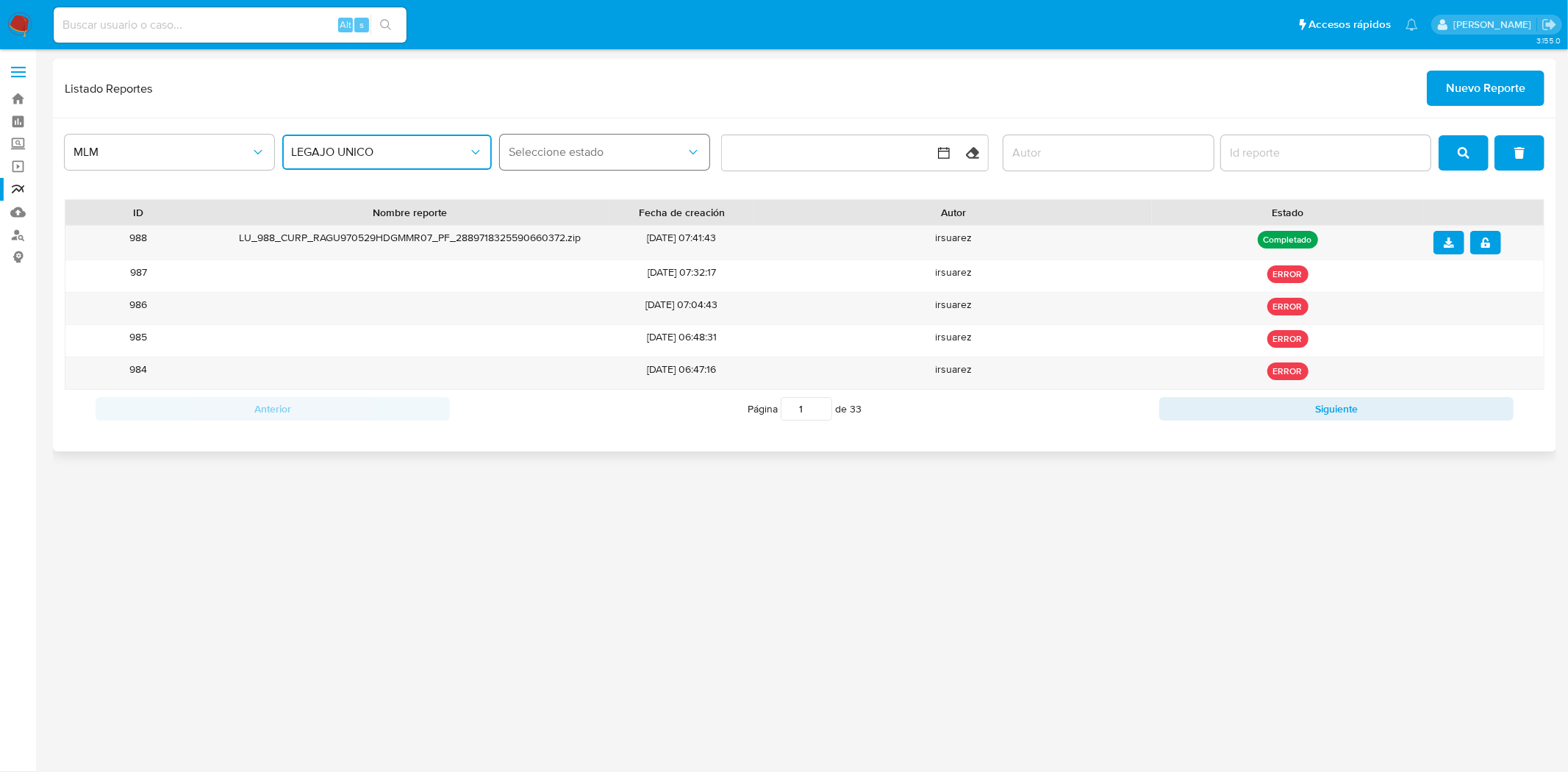
click at [635, 139] on button "Seleccione estado" at bounding box center [604, 152] width 209 height 35
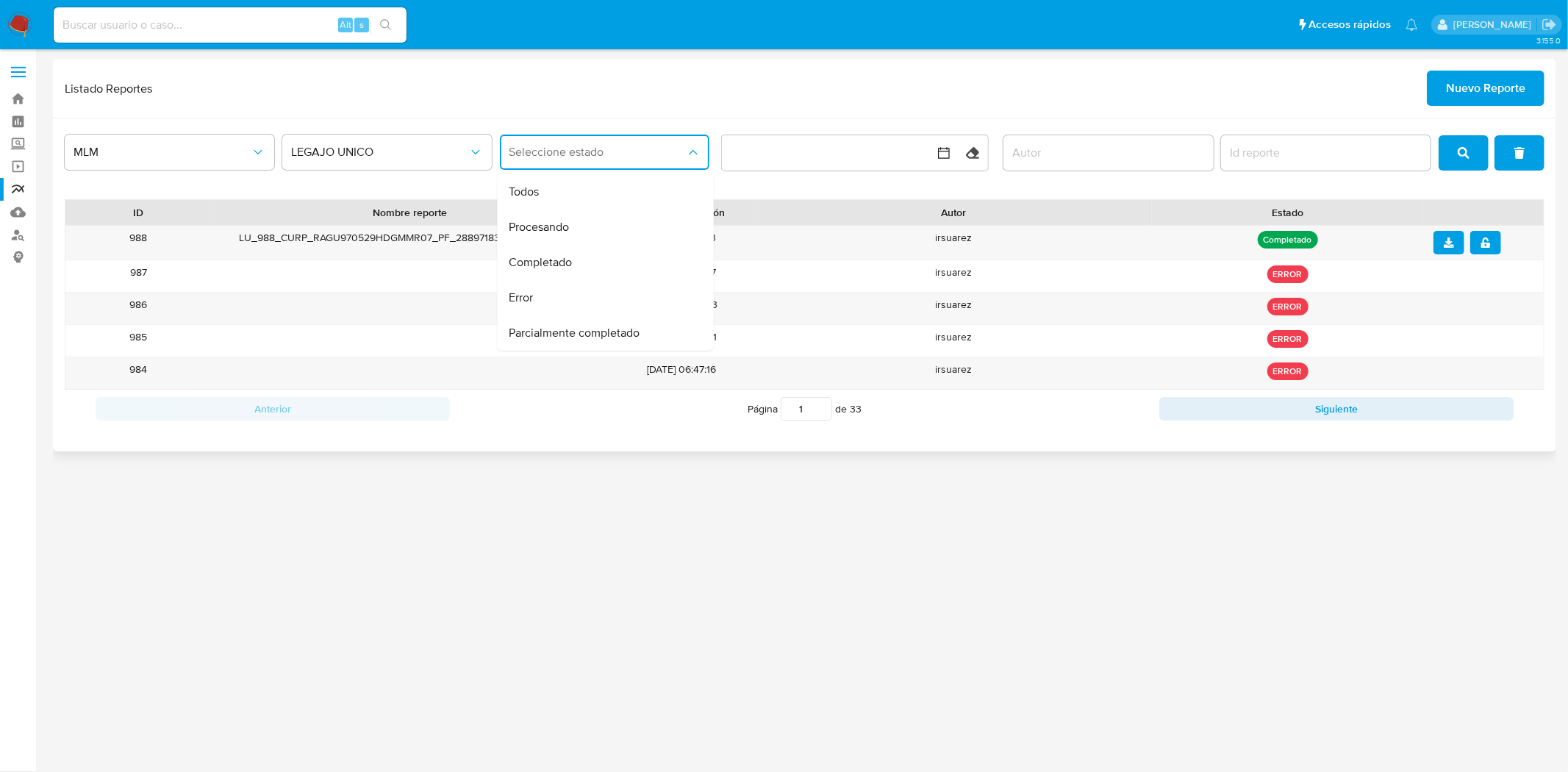
click at [968, 114] on div "Listado Reportes Nuevo Reporte" at bounding box center [804, 88] width 1503 height 59
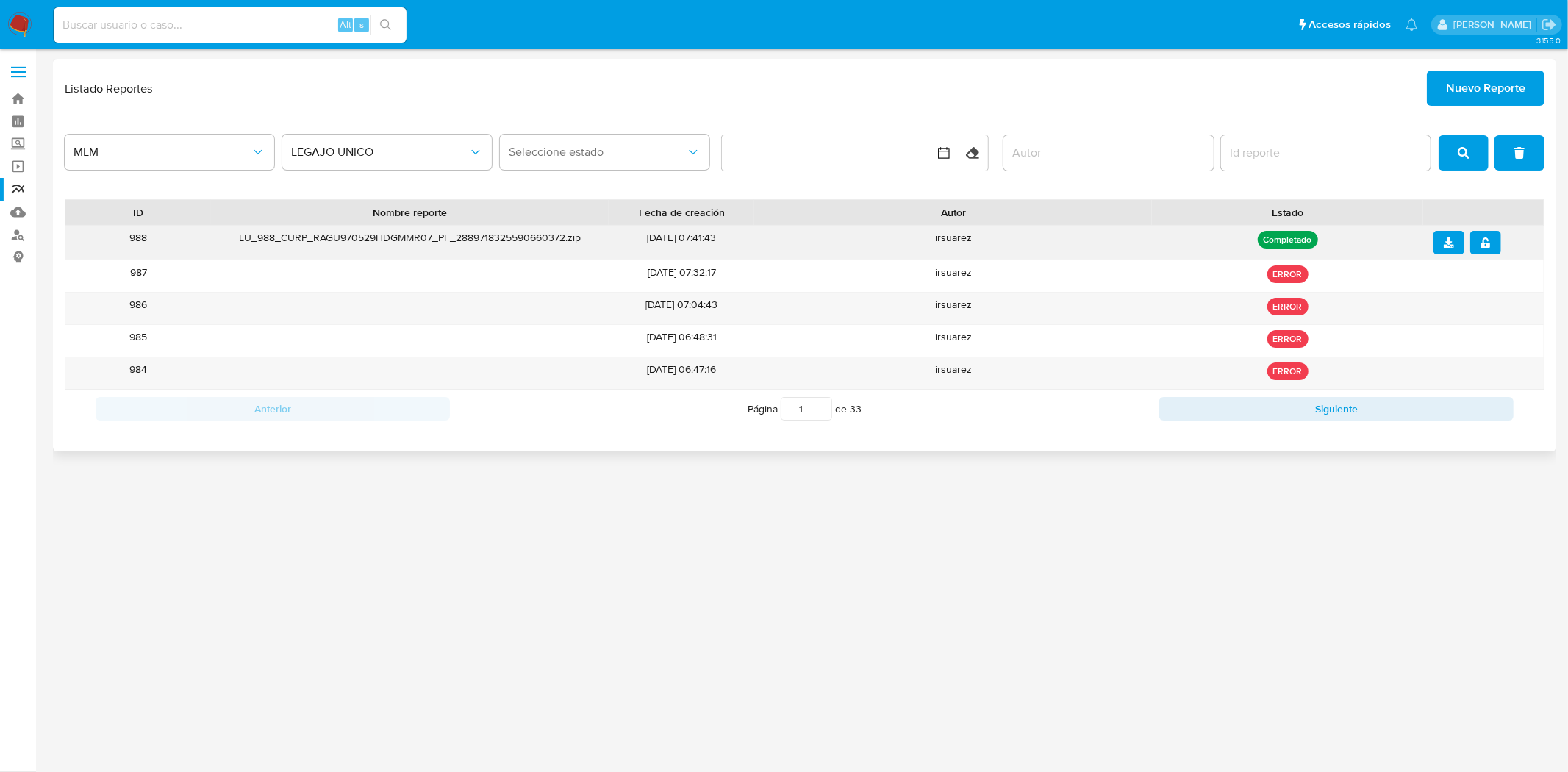
click at [1453, 244] on button "download" at bounding box center [1449, 242] width 31 height 23
click at [1481, 245] on icon "notify_security" at bounding box center [1485, 242] width 9 height 10
click at [1486, 91] on span "Nuevo Reporte" at bounding box center [1485, 88] width 79 height 32
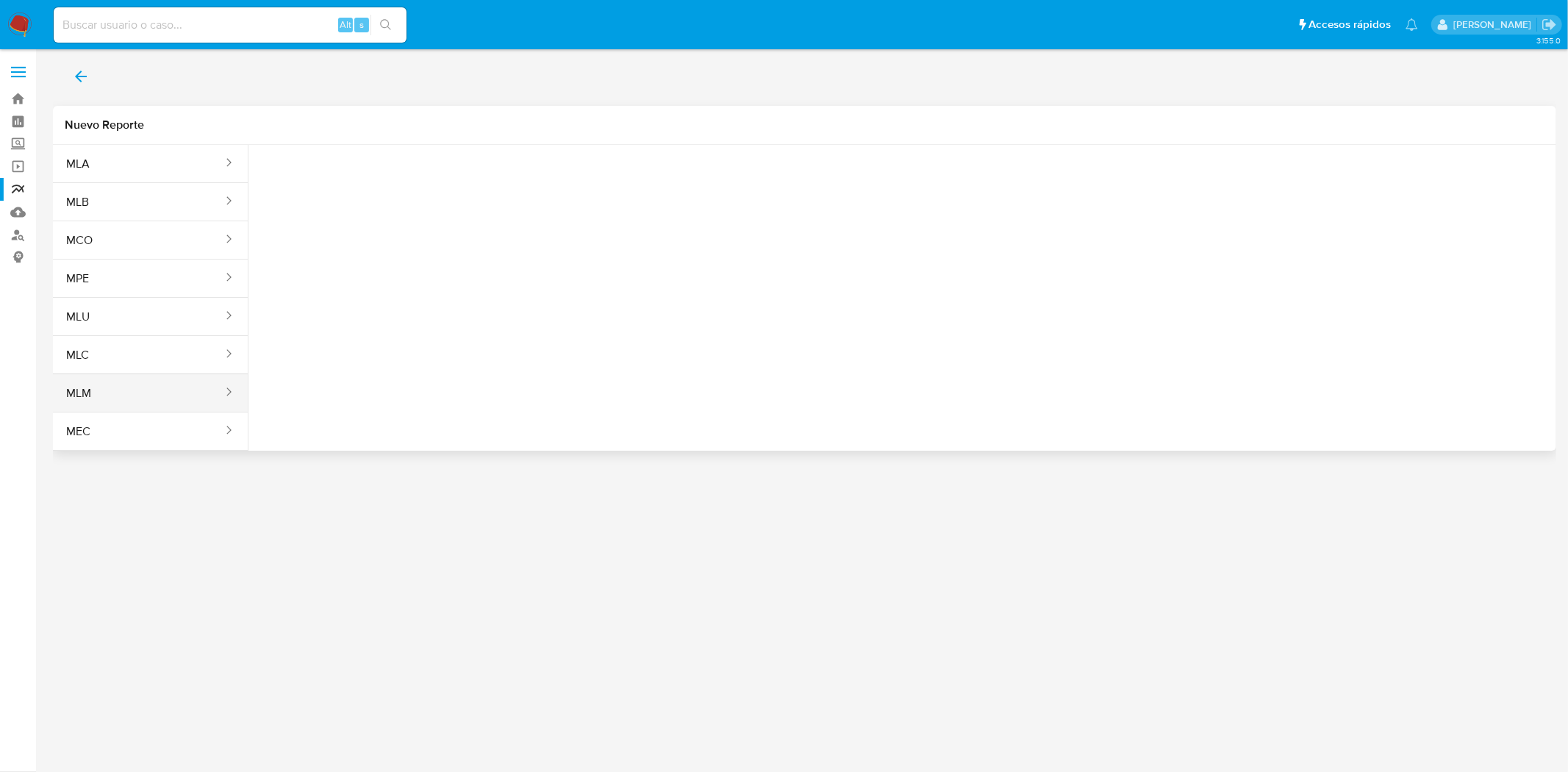
click at [96, 402] on button "MLM" at bounding box center [139, 394] width 171 height 35
click at [337, 193] on button "Seleccione una opcion" at bounding box center [341, 184] width 162 height 35
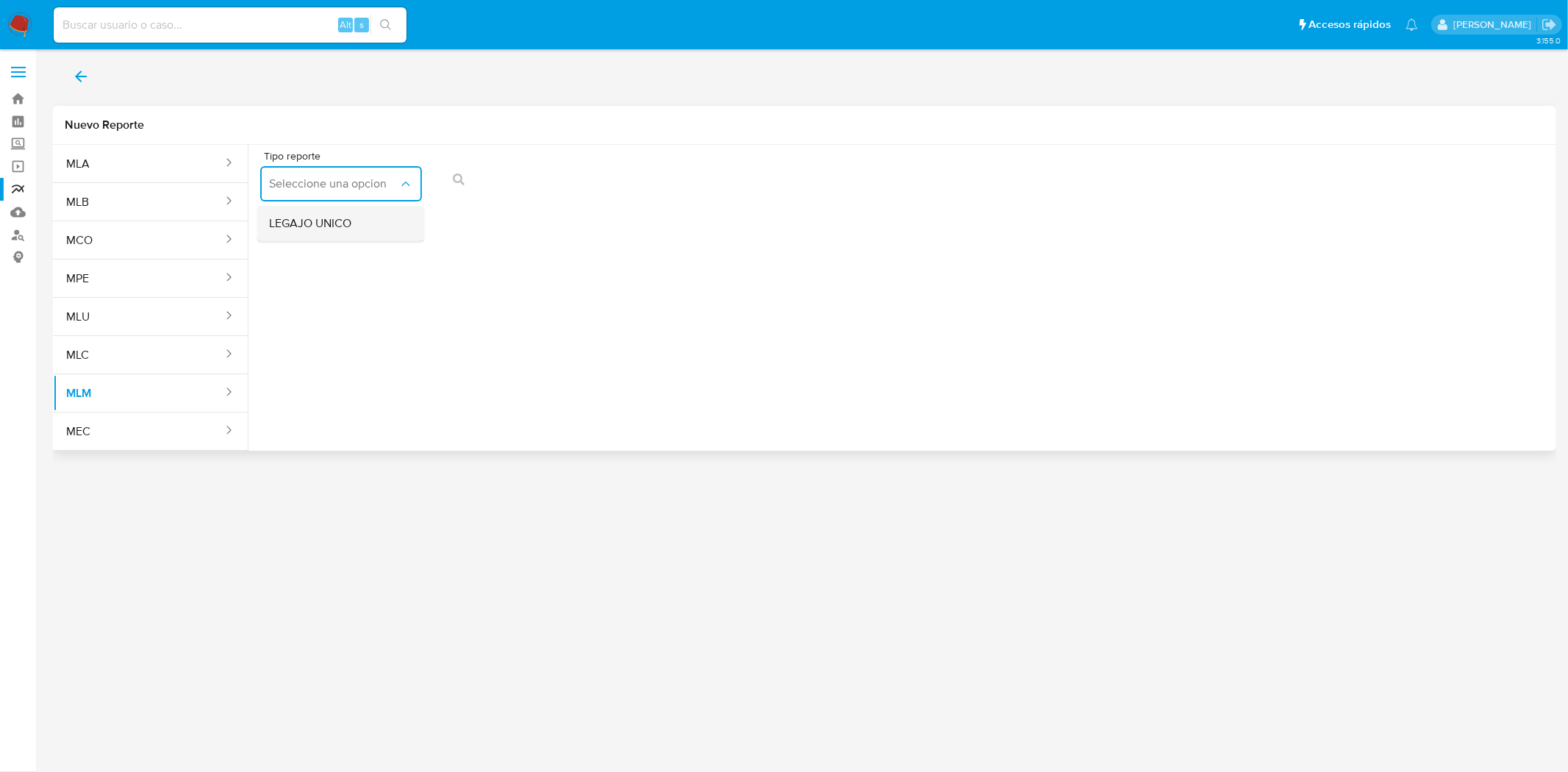
click at [335, 237] on div "LEGAJO UNICO" at bounding box center [337, 224] width 135 height 35
click at [531, 195] on button "RFC" at bounding box center [514, 184] width 162 height 35
click at [780, 180] on icon "action-search" at bounding box center [784, 180] width 12 height 12
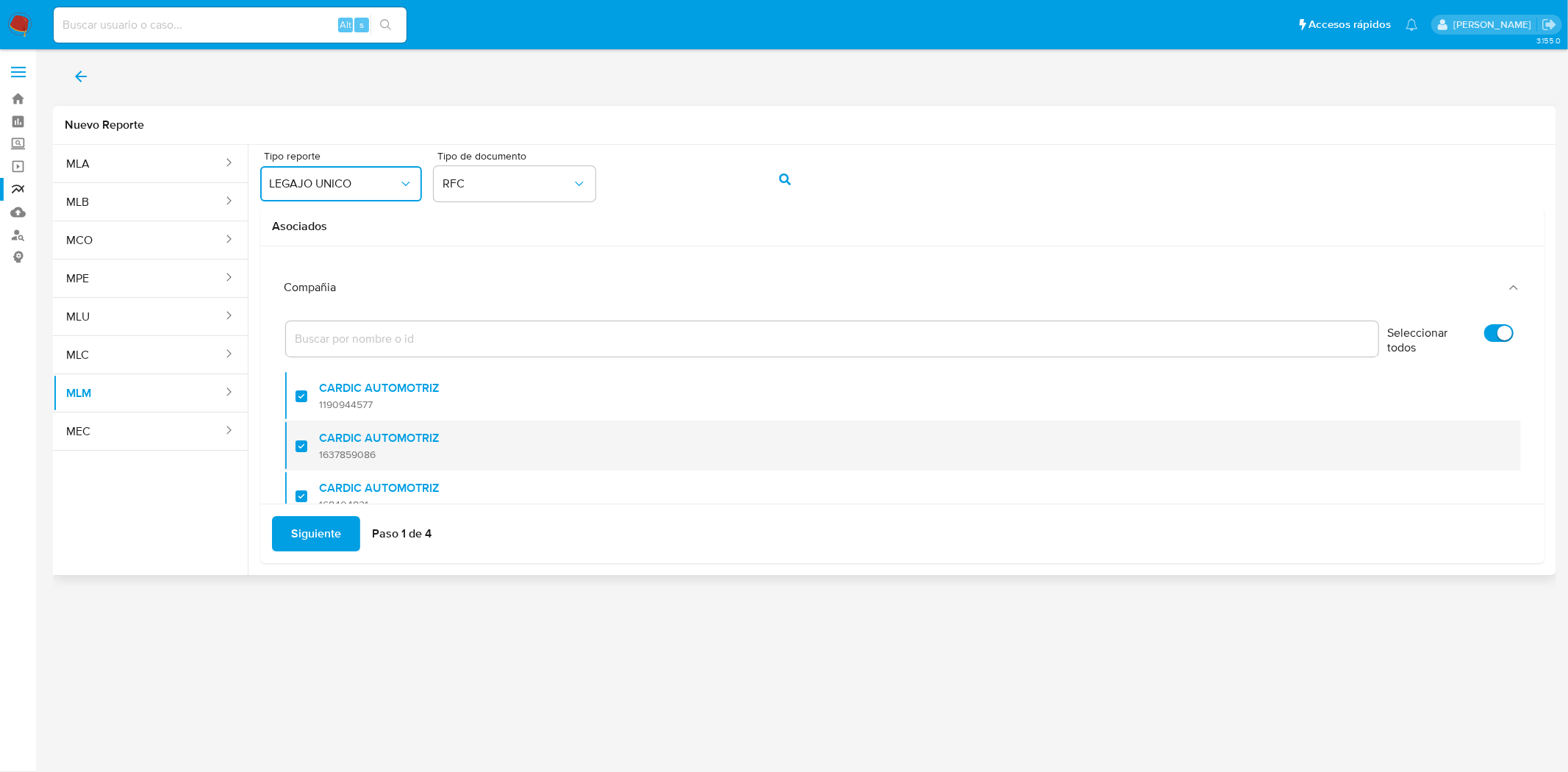
scroll to position [59, 0]
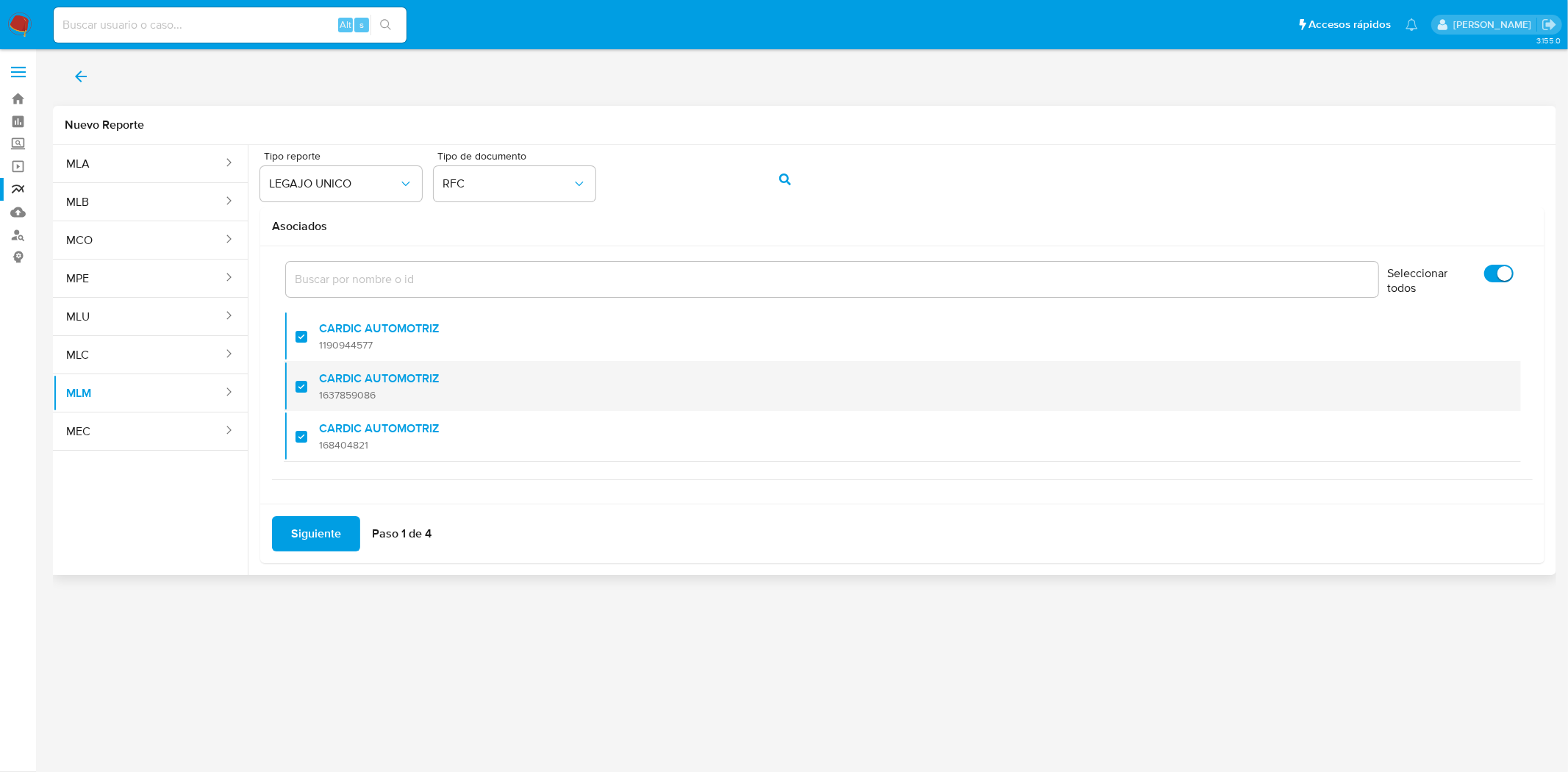
click at [304, 383] on div at bounding box center [307, 386] width 23 height 34
checkbox input "false"
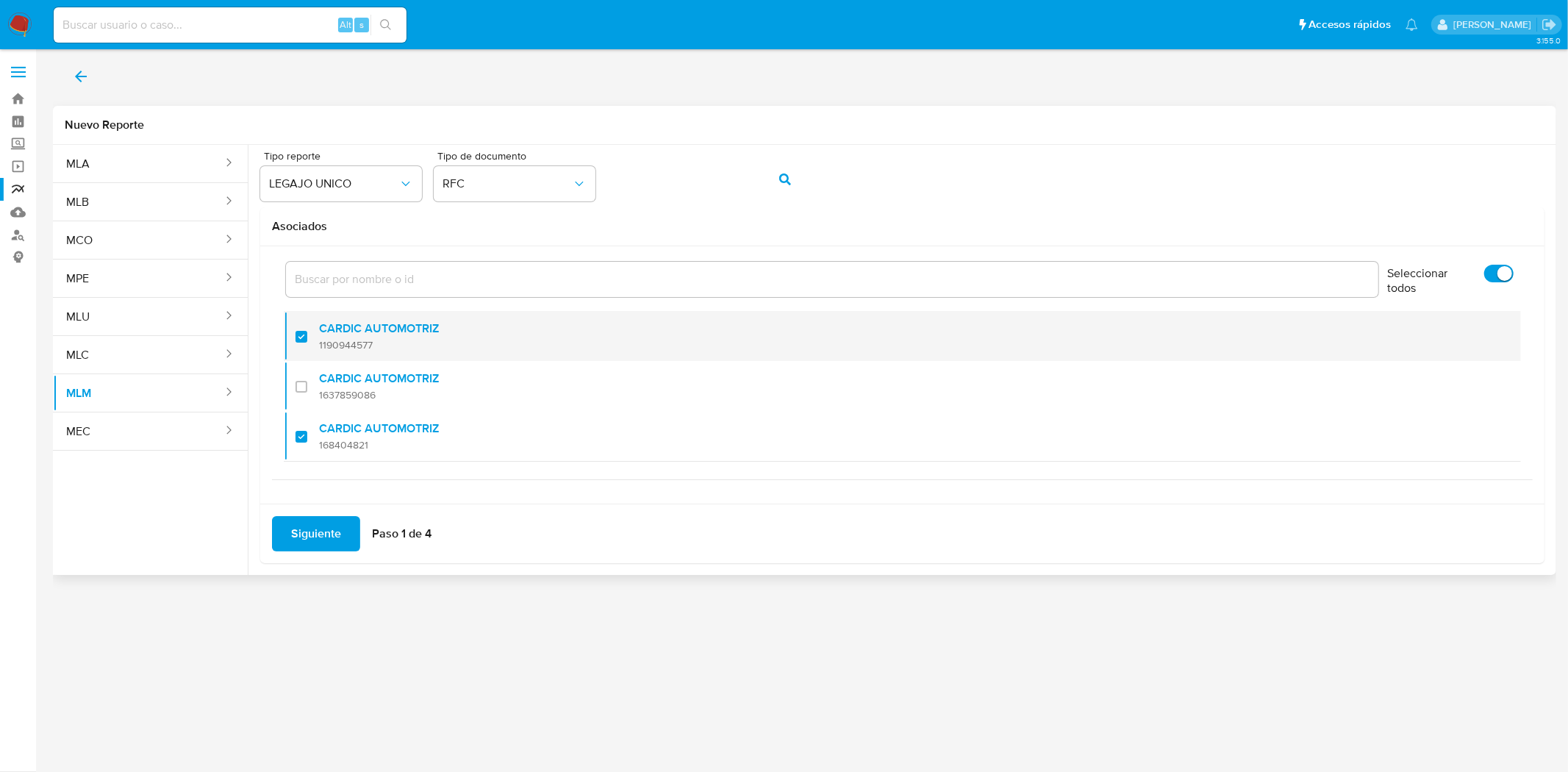
click at [298, 340] on div at bounding box center [307, 336] width 23 height 34
checkbox input "false"
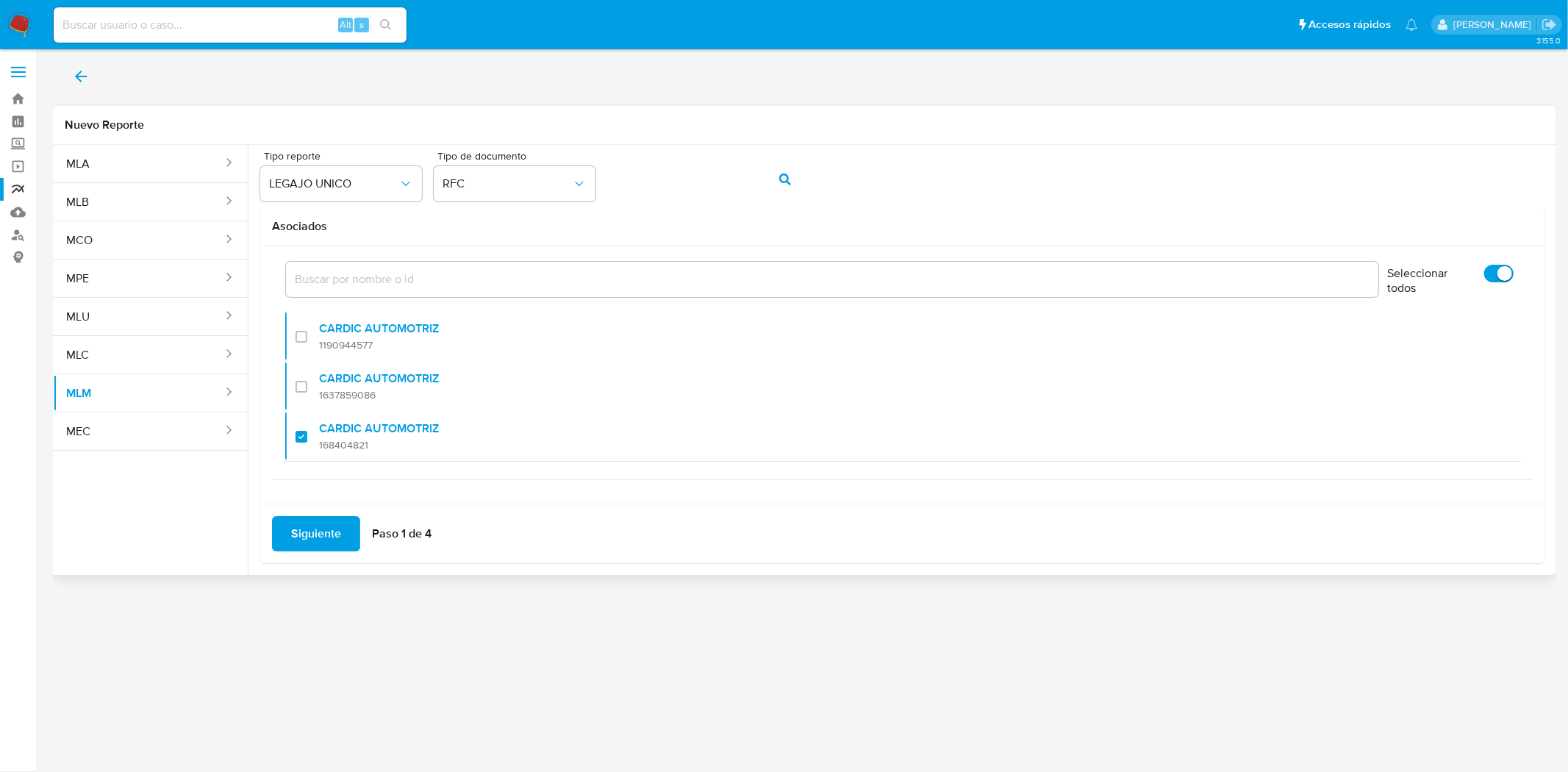
click at [341, 535] on button "Siguiente" at bounding box center [316, 534] width 88 height 35
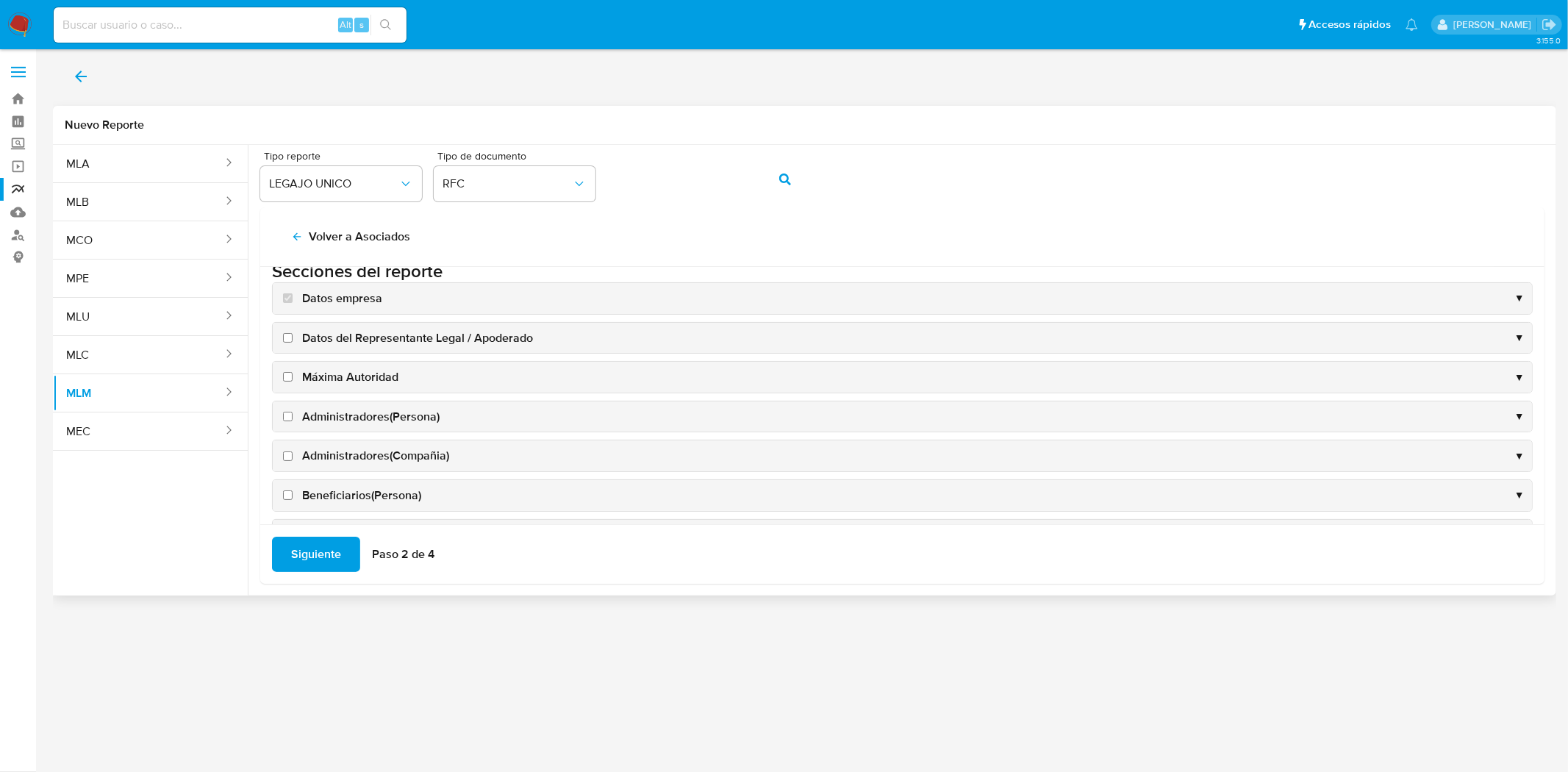
scroll to position [0, 0]
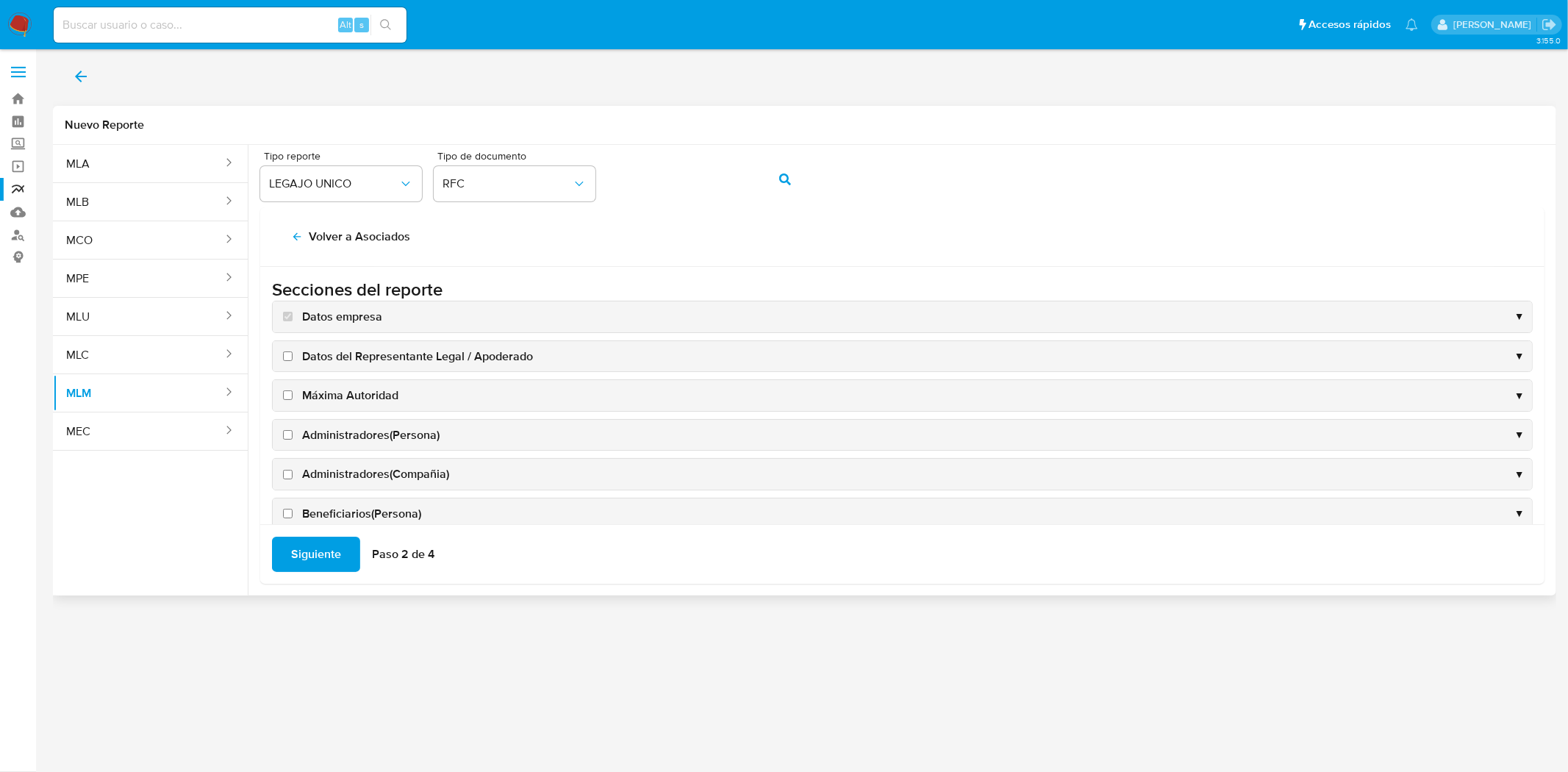
click at [288, 358] on input "Datos del Representante Legal / Apoderado" at bounding box center [288, 357] width 10 height 10
checkbox input "true"
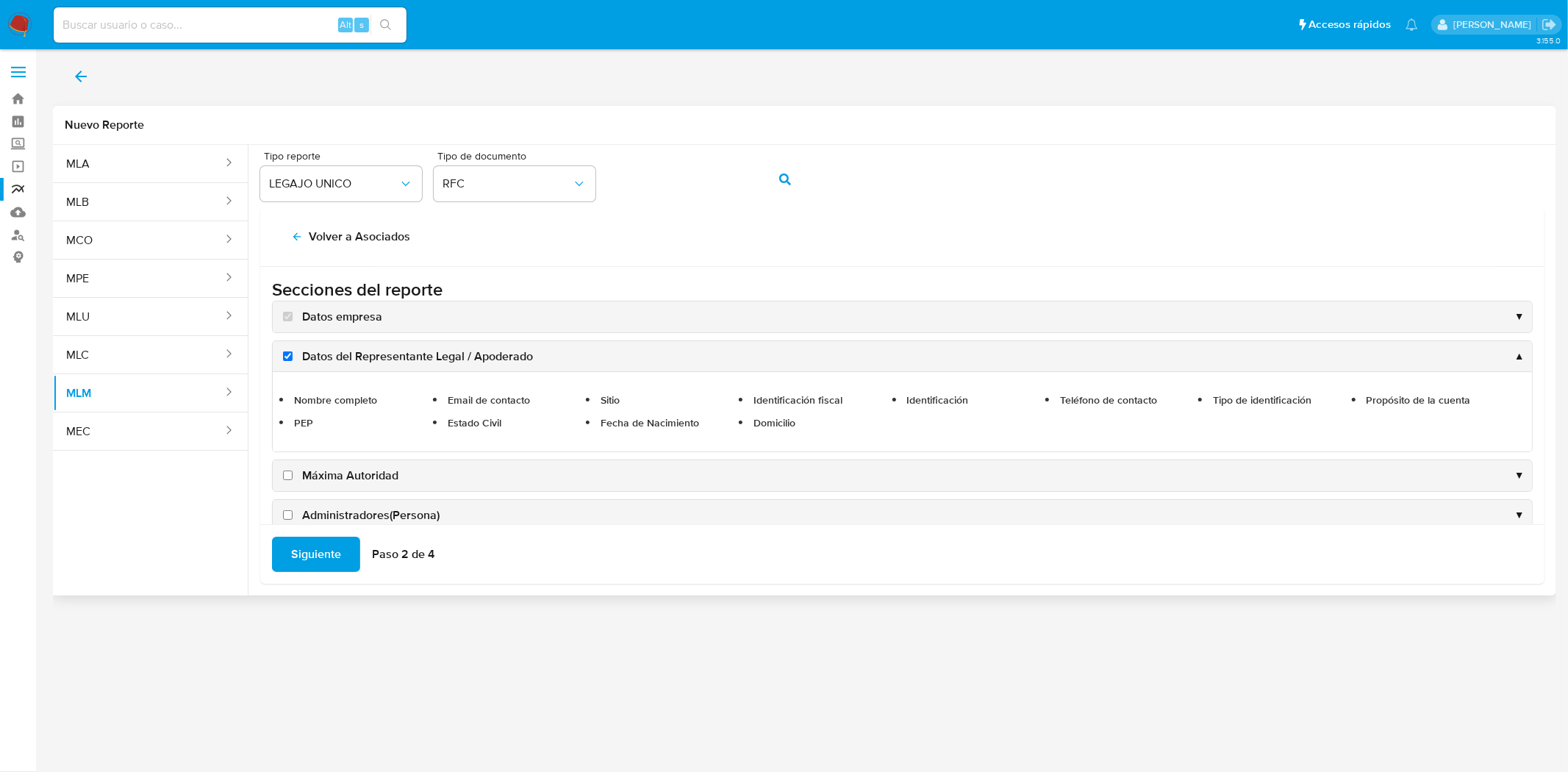
click at [287, 474] on input "Máxima Autoridad" at bounding box center [288, 475] width 10 height 10
checkbox input "true"
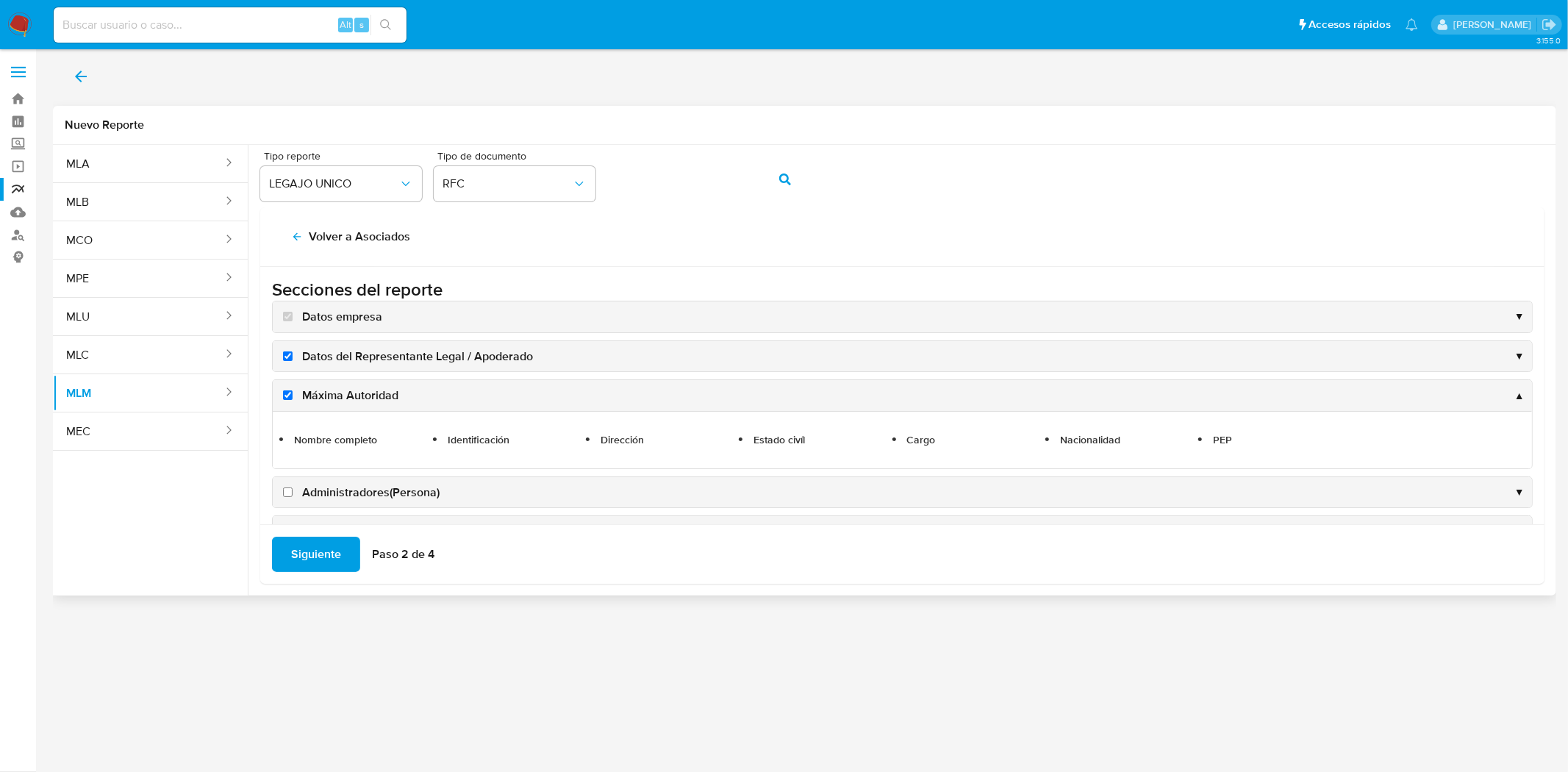
click at [292, 486] on label "Administradores(Persona)" at bounding box center [360, 493] width 159 height 16
click at [292, 487] on input "Administradores(Persona)" at bounding box center [288, 492] width 10 height 10
checkbox input "true"
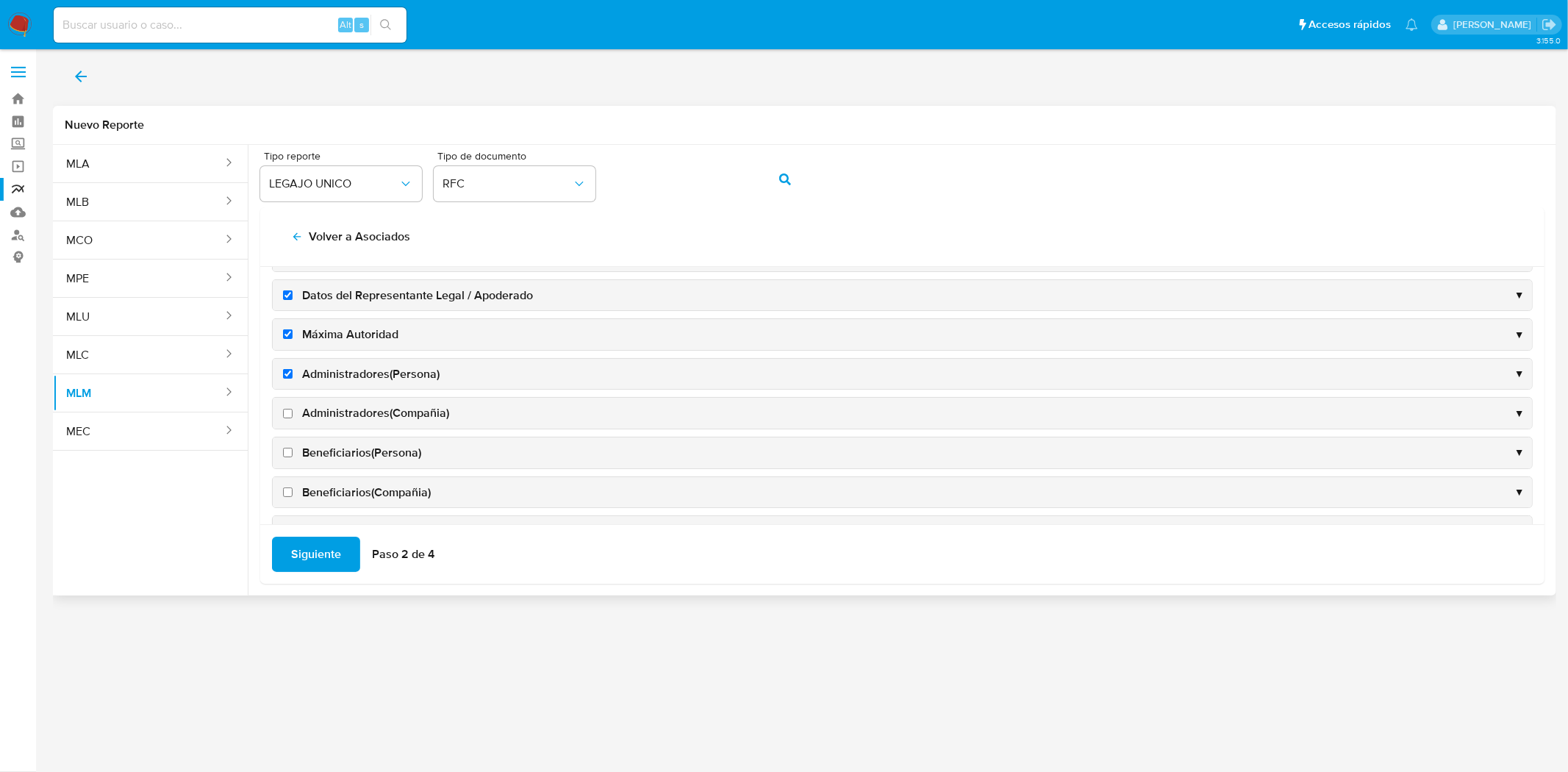
scroll to position [164, 0]
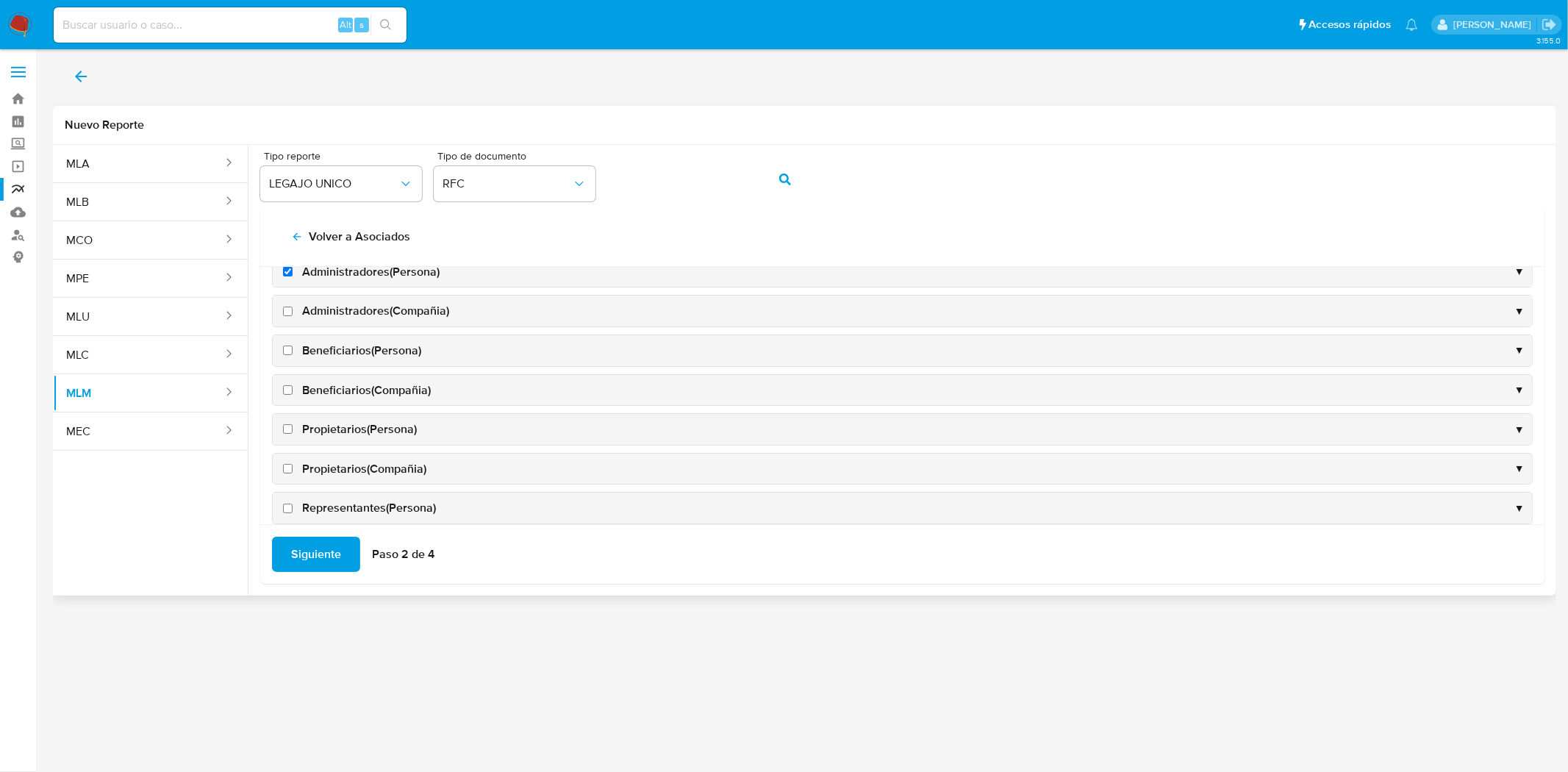
click at [287, 432] on input "Propietarios(Persona)" at bounding box center [288, 429] width 10 height 10
checkbox input "true"
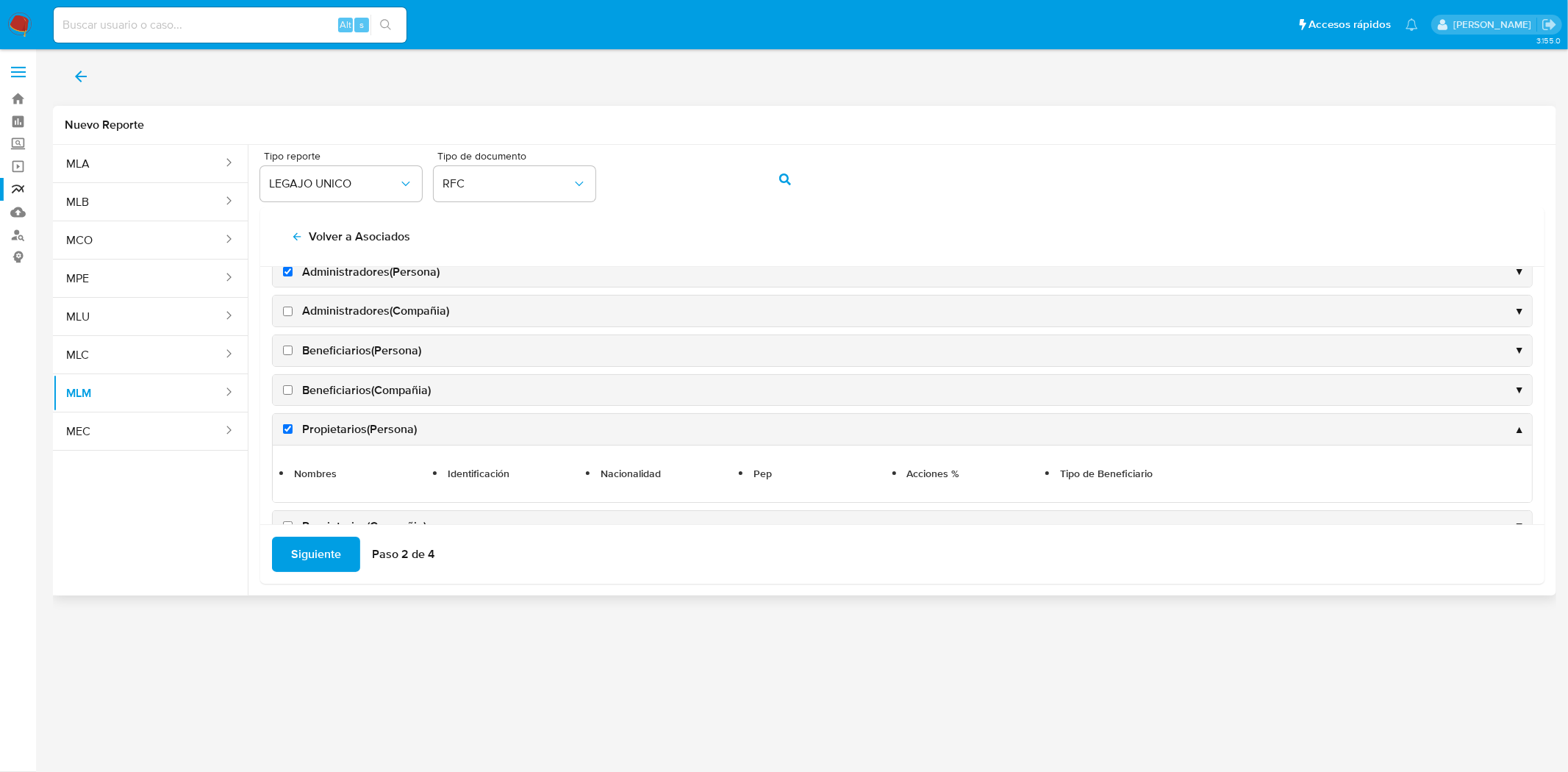
click at [292, 391] on input "Beneficiarios(Compañia)" at bounding box center [288, 390] width 10 height 10
checkbox input "true"
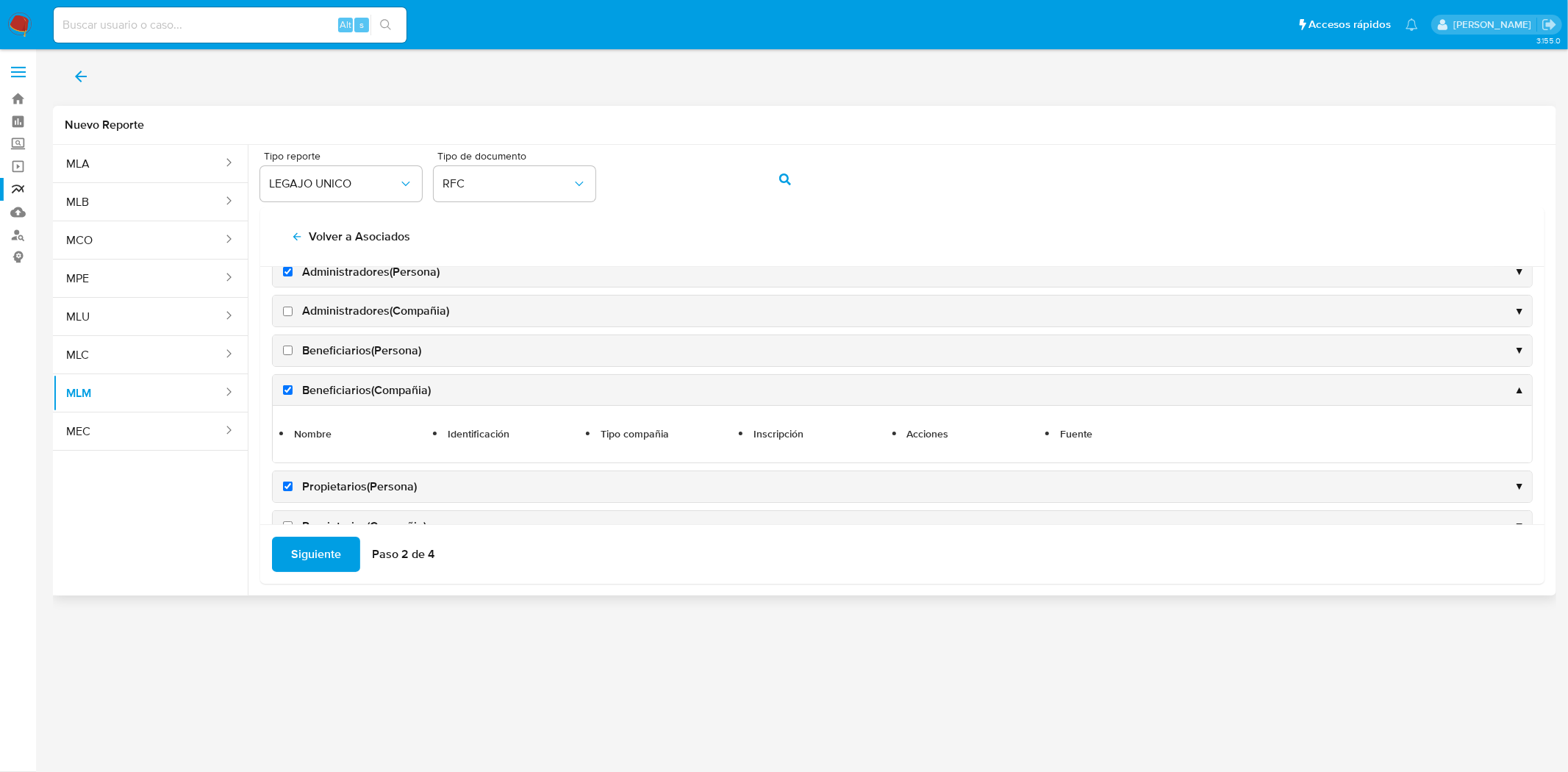
click at [288, 350] on input "Beneficiarios(Persona)" at bounding box center [288, 350] width 10 height 10
checkbox input "true"
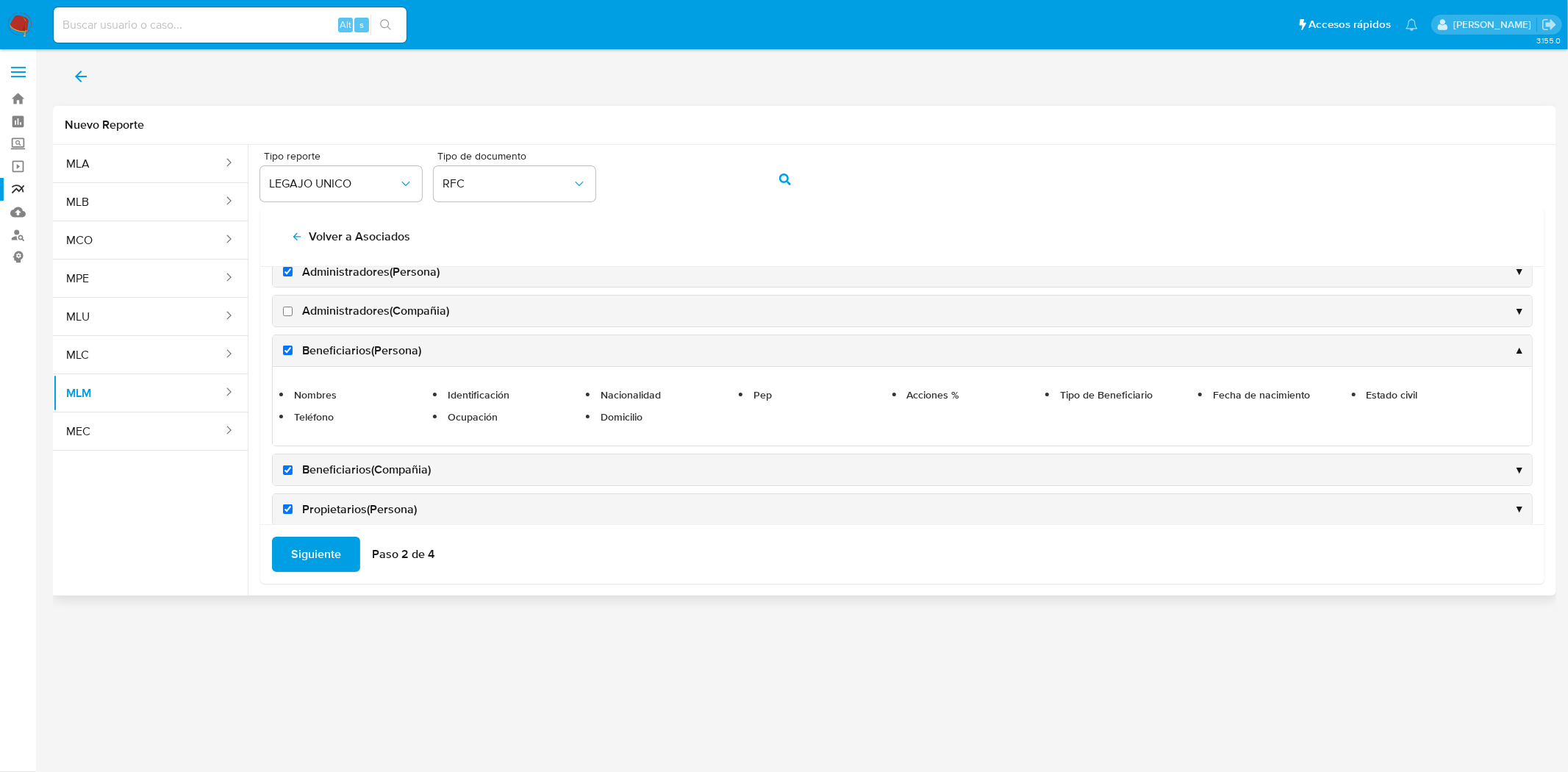
click at [290, 307] on input "Administradores(Compañia)" at bounding box center [288, 312] width 10 height 10
checkbox input "true"
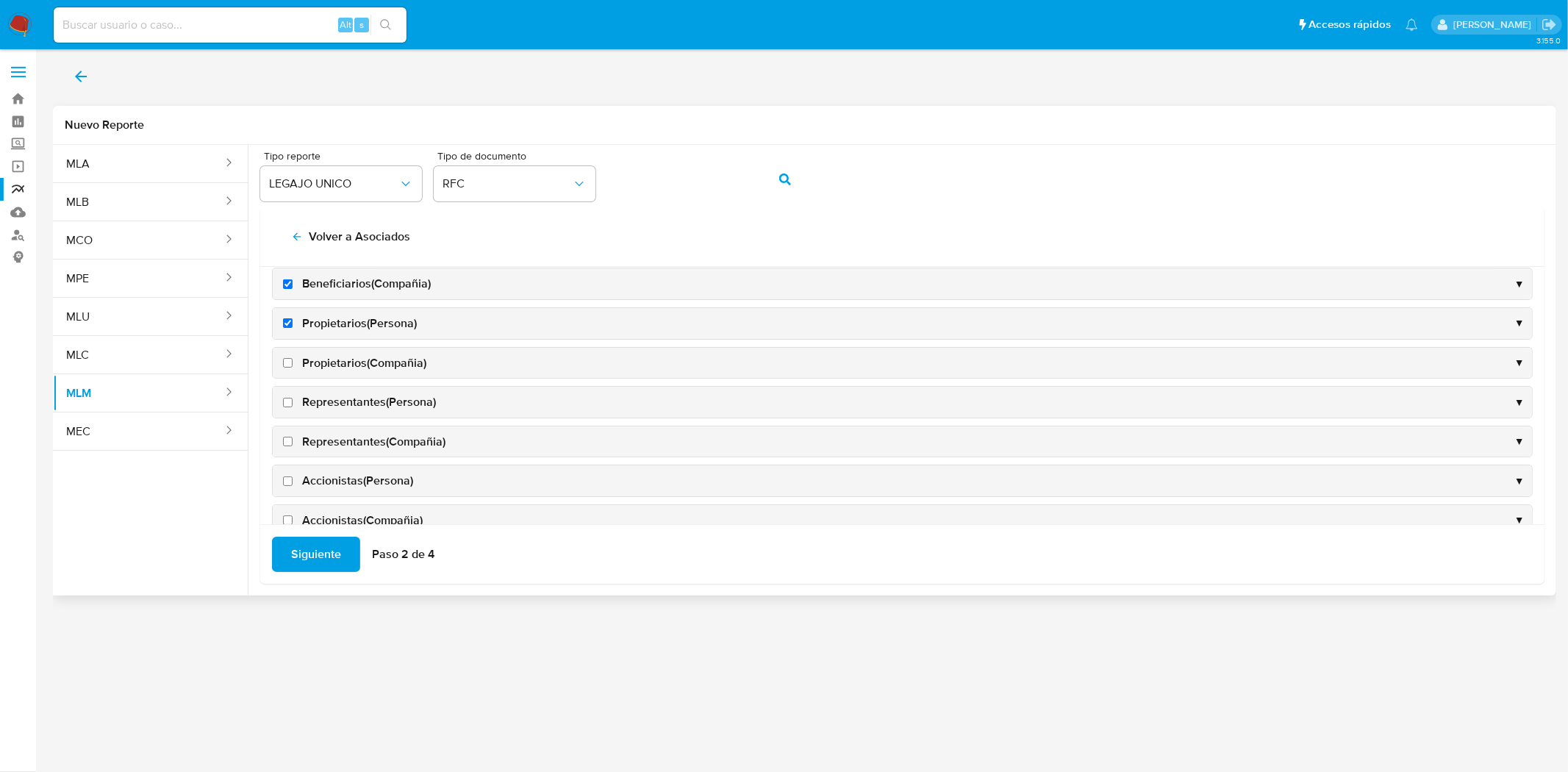
click at [289, 361] on input "Propietarios(Compañia)" at bounding box center [288, 363] width 10 height 10
checkbox input "true"
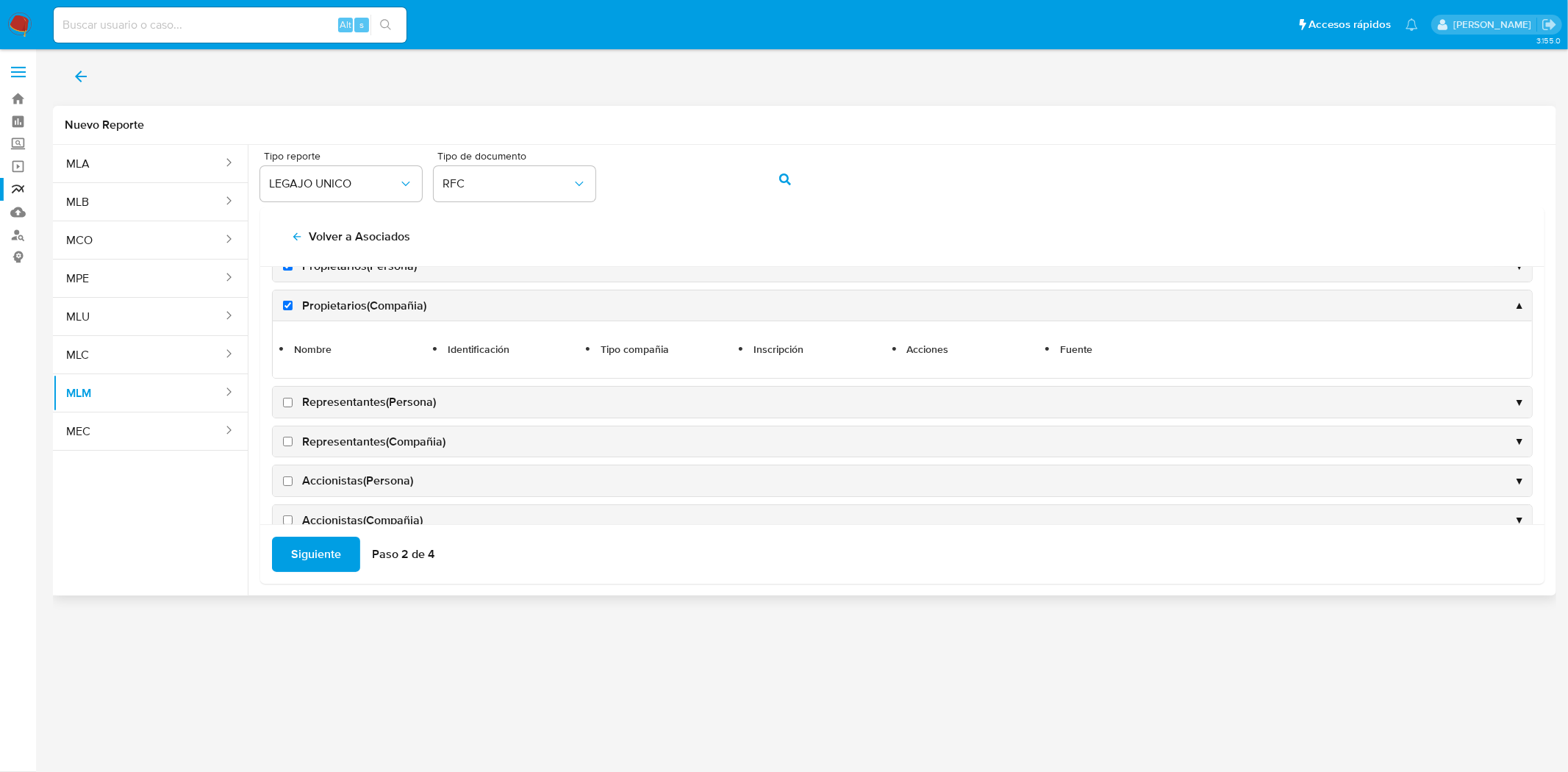
scroll to position [269, 0]
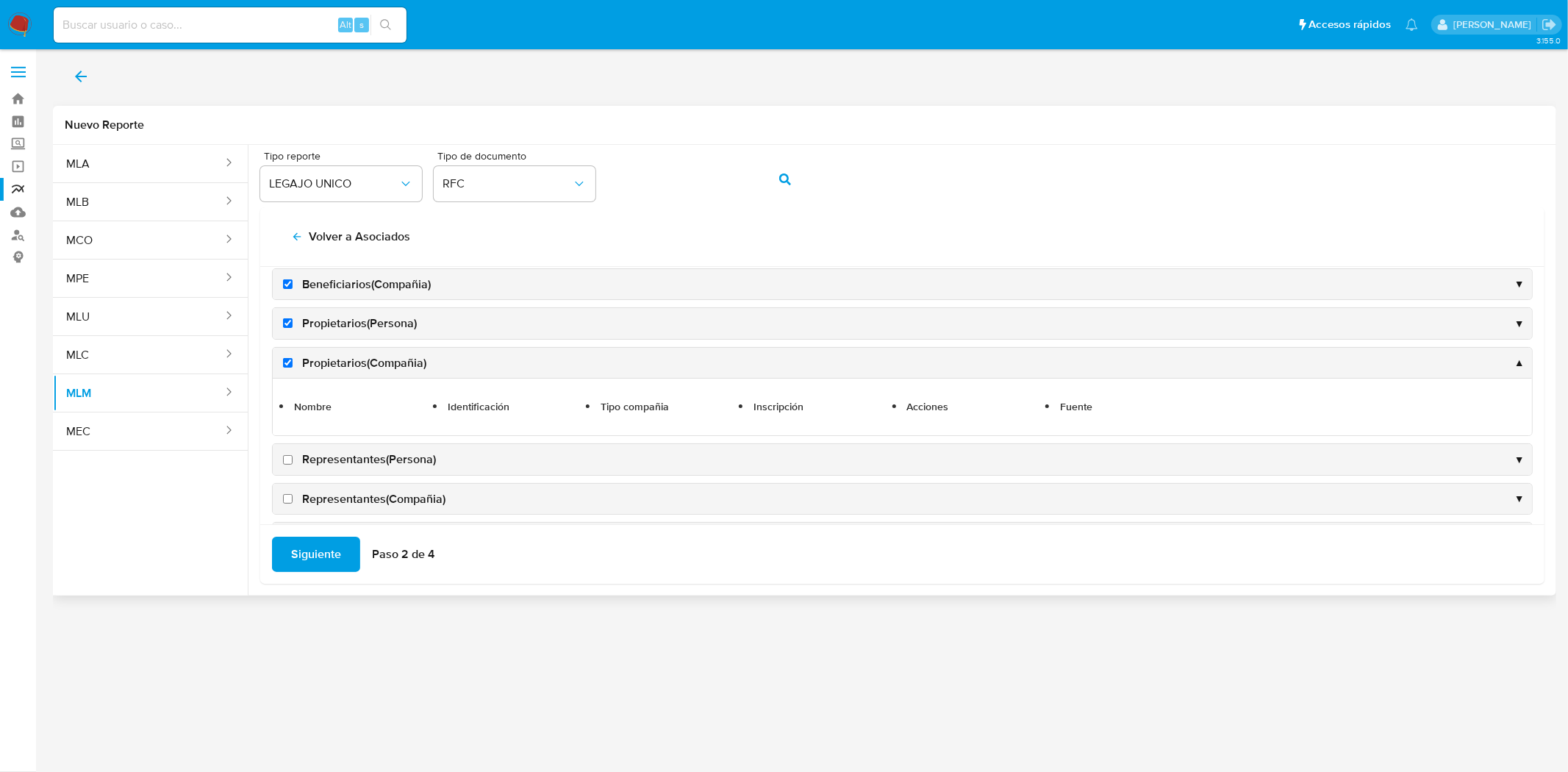
click at [291, 459] on input "Representantes(Persona)" at bounding box center [288, 460] width 10 height 10
checkbox input "true"
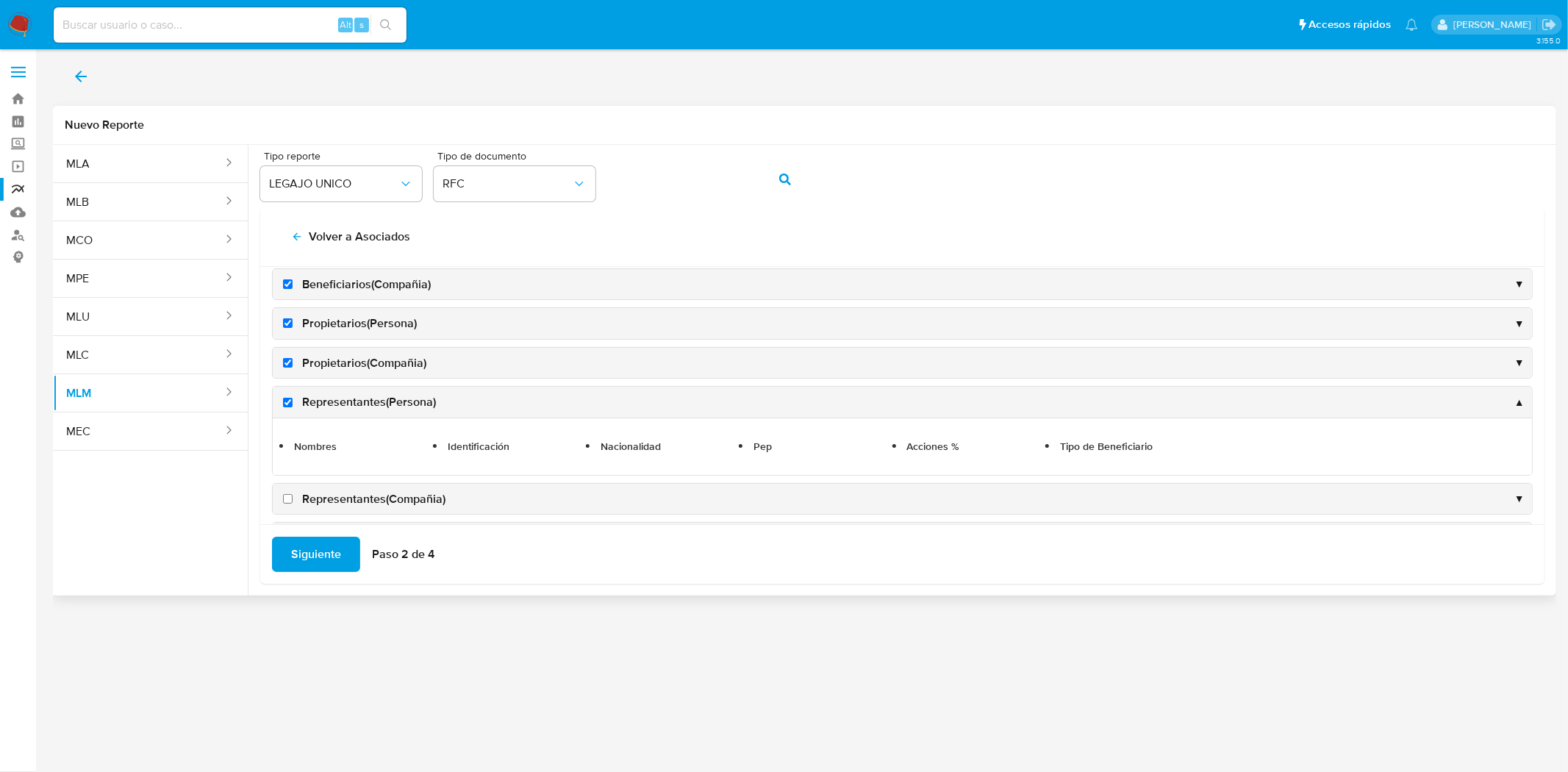
click at [288, 495] on input "Representantes(Compañia)" at bounding box center [288, 499] width 10 height 10
checkbox input "true"
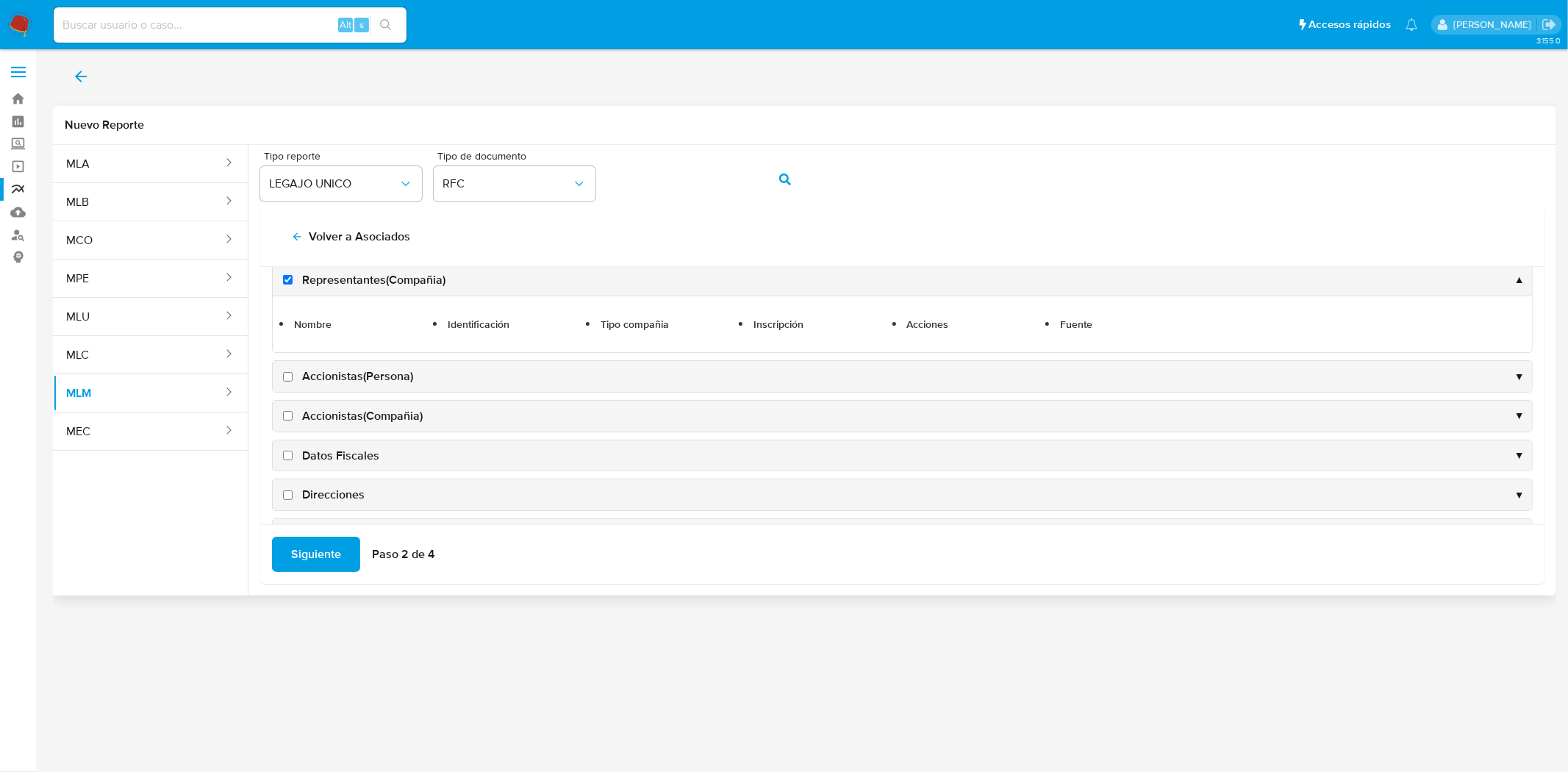
scroll to position [432, 0]
click at [289, 380] on input "Accionistas(Persona)" at bounding box center [288, 375] width 10 height 10
checkbox input "true"
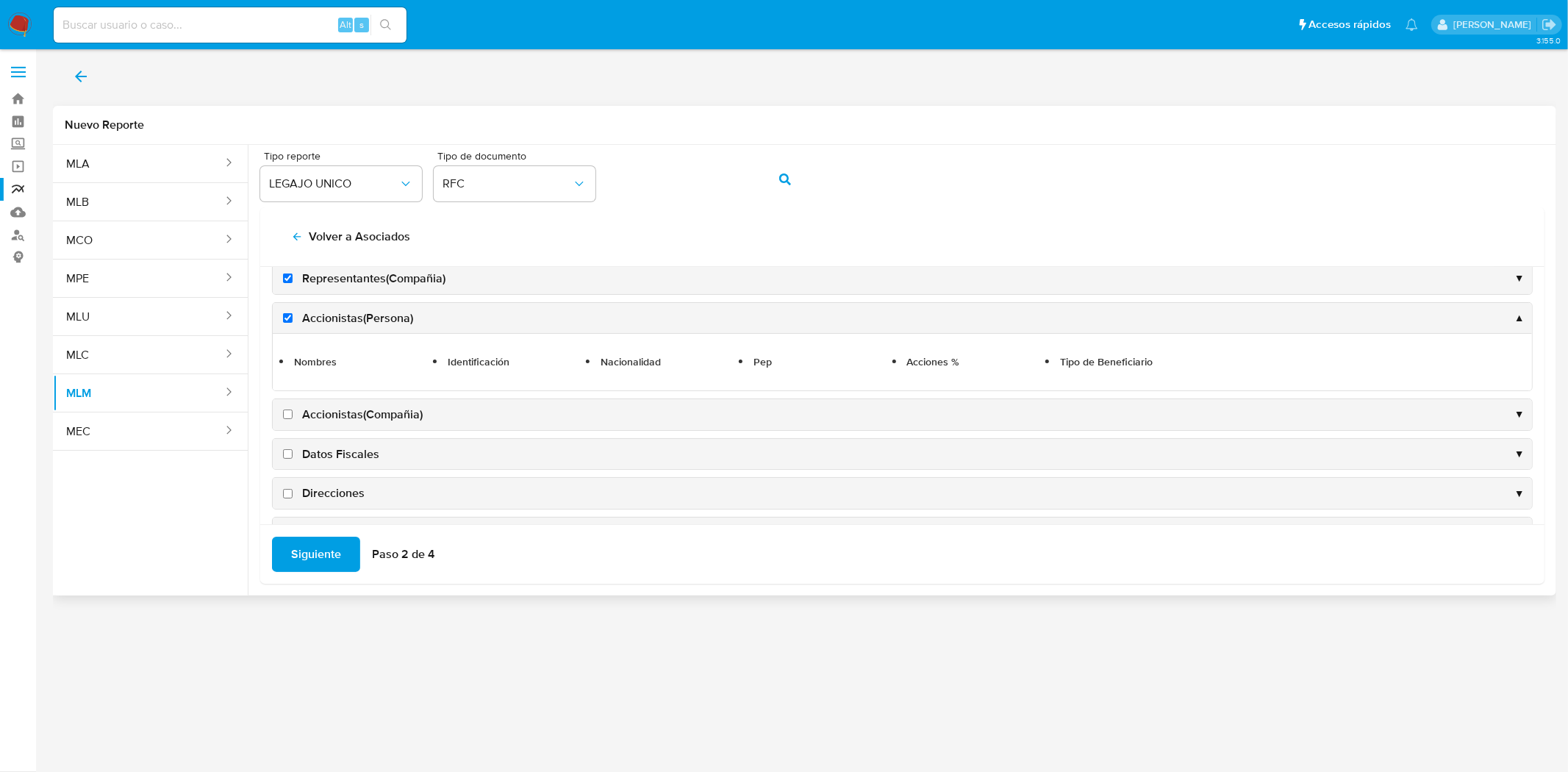
click at [294, 416] on label "Accionistas(Compañia)" at bounding box center [352, 414] width 143 height 16
click at [292, 416] on input "Accionistas(Compañia)" at bounding box center [288, 414] width 10 height 10
checkbox input "true"
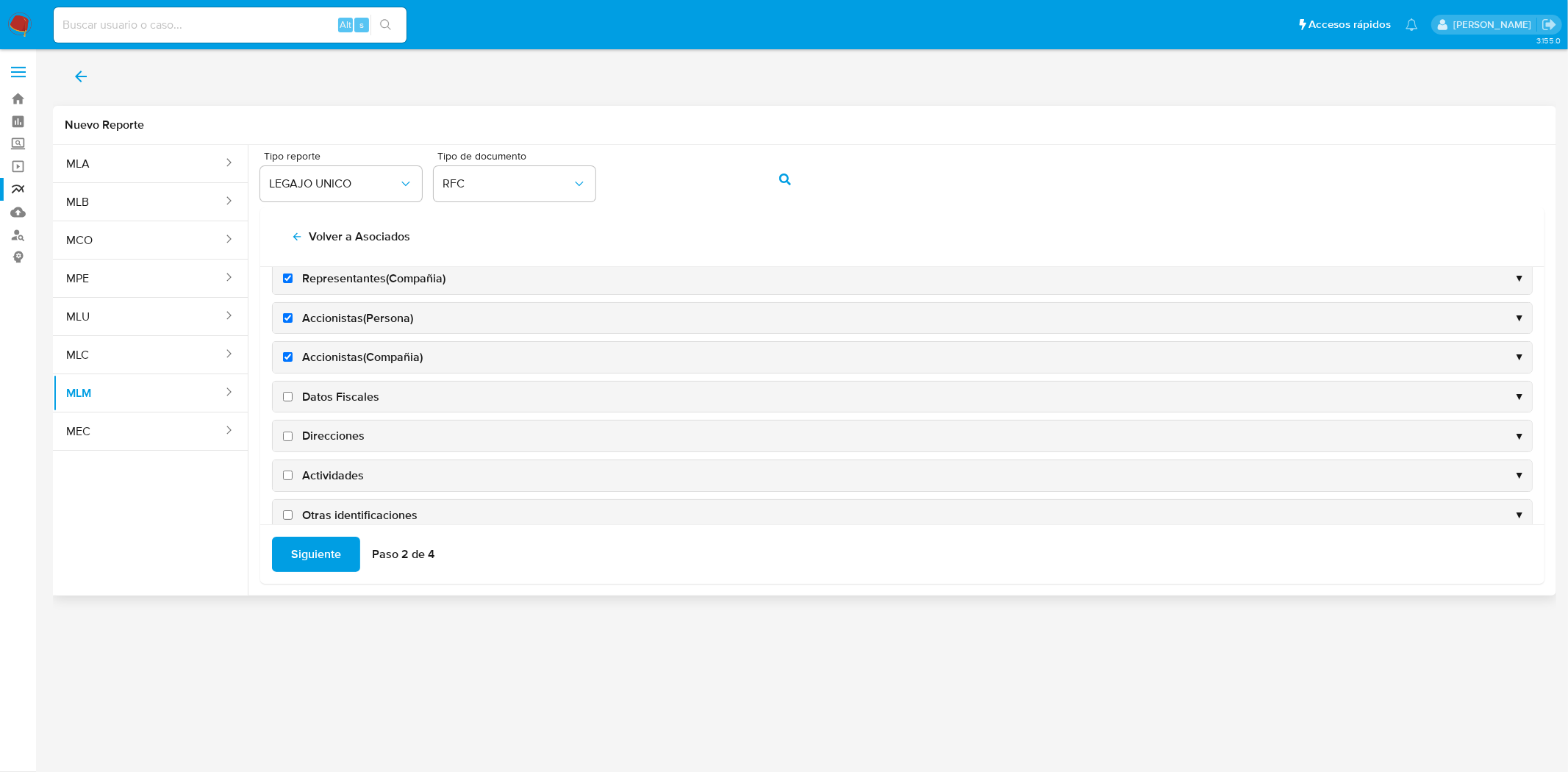
click at [292, 432] on label "Direcciones" at bounding box center [323, 436] width 85 height 16
click at [292, 432] on input "Direcciones" at bounding box center [288, 437] width 10 height 10
checkbox input "true"
click at [289, 405] on label "Datos Fiscales" at bounding box center [330, 397] width 99 height 16
click at [289, 402] on input "Datos Fiscales" at bounding box center [288, 397] width 10 height 10
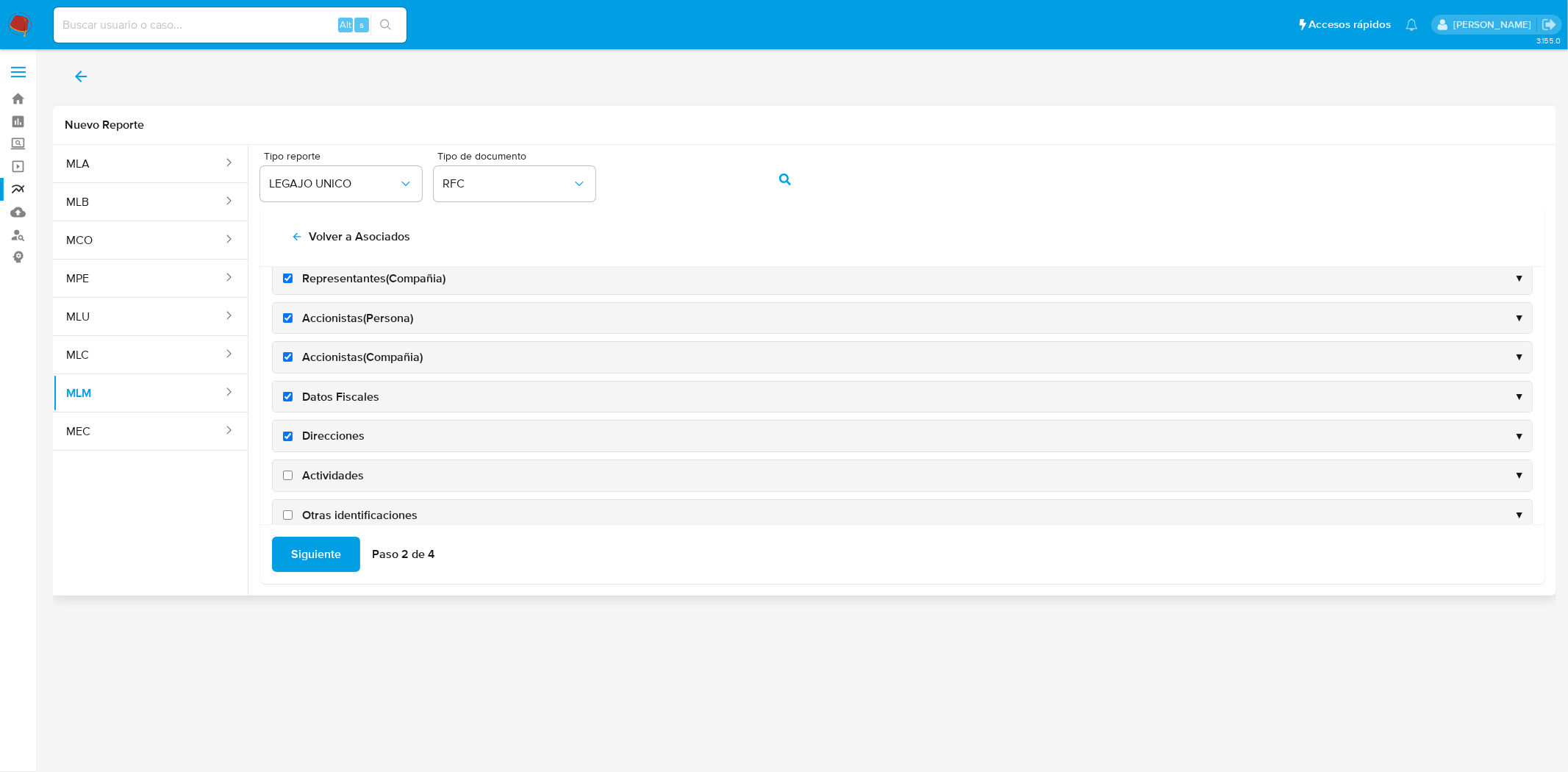
checkbox input "true"
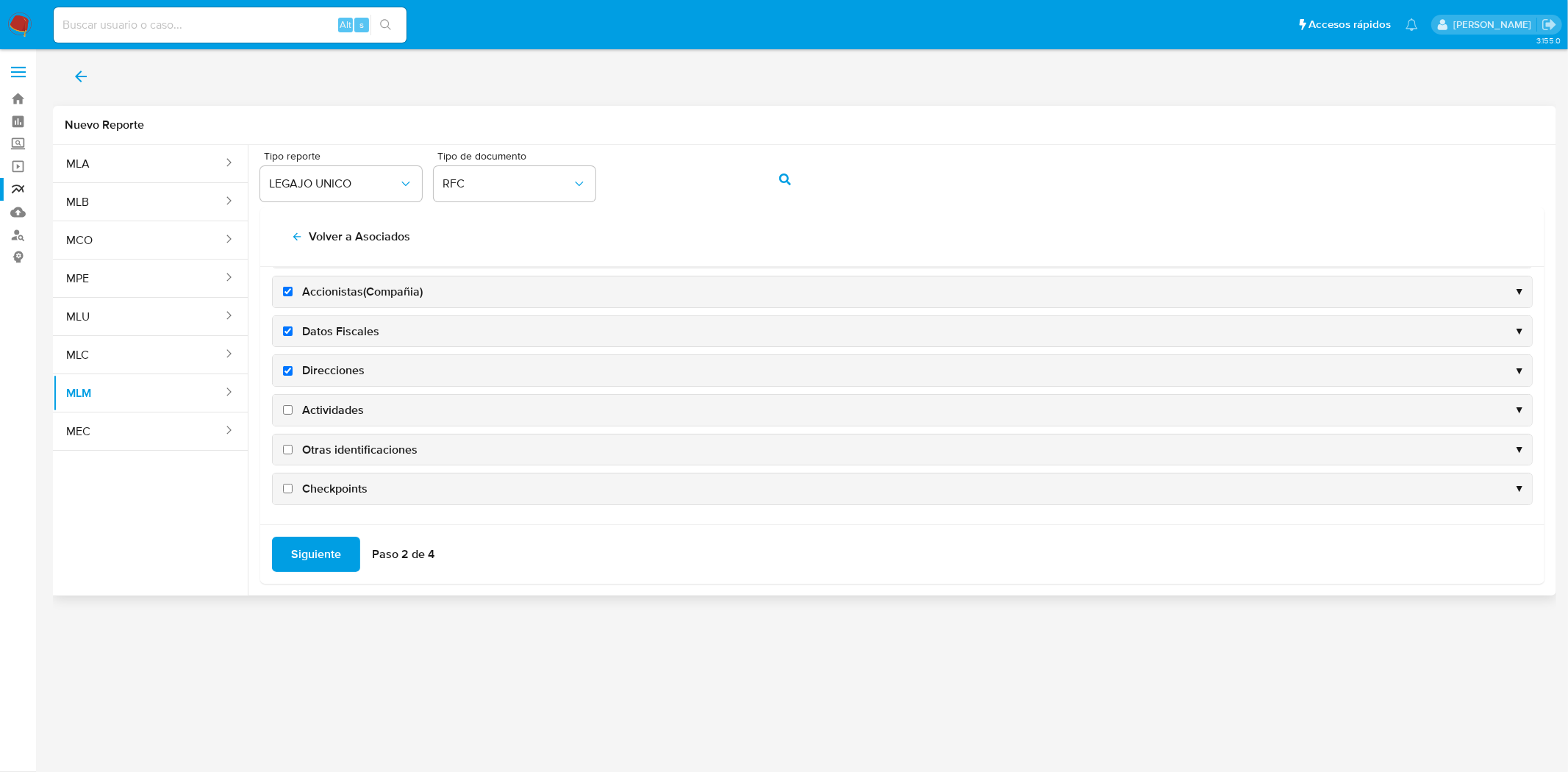
click at [285, 413] on input "Actividades" at bounding box center [288, 410] width 10 height 10
checkbox input "true"
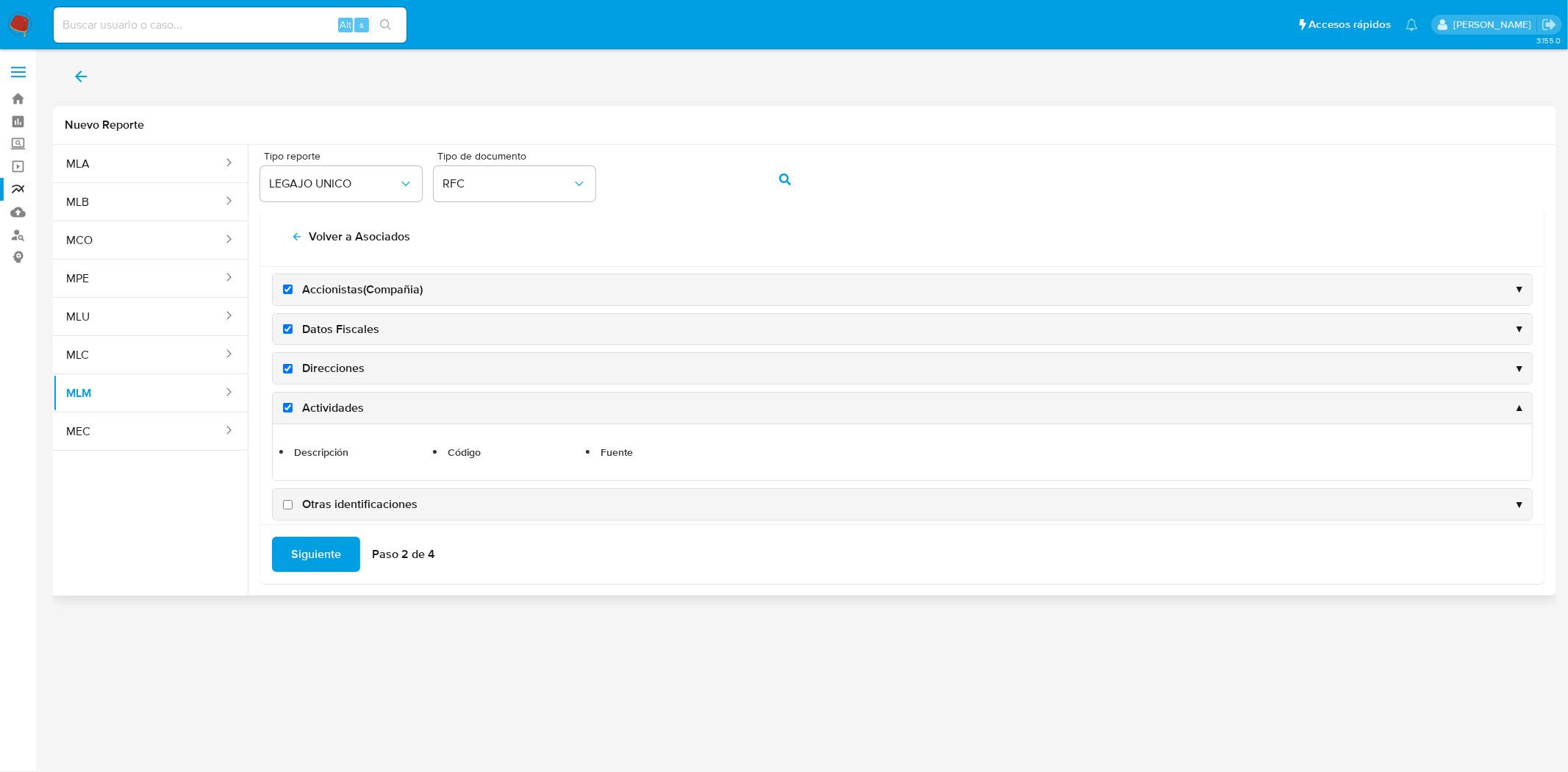
scroll to position [557, 0]
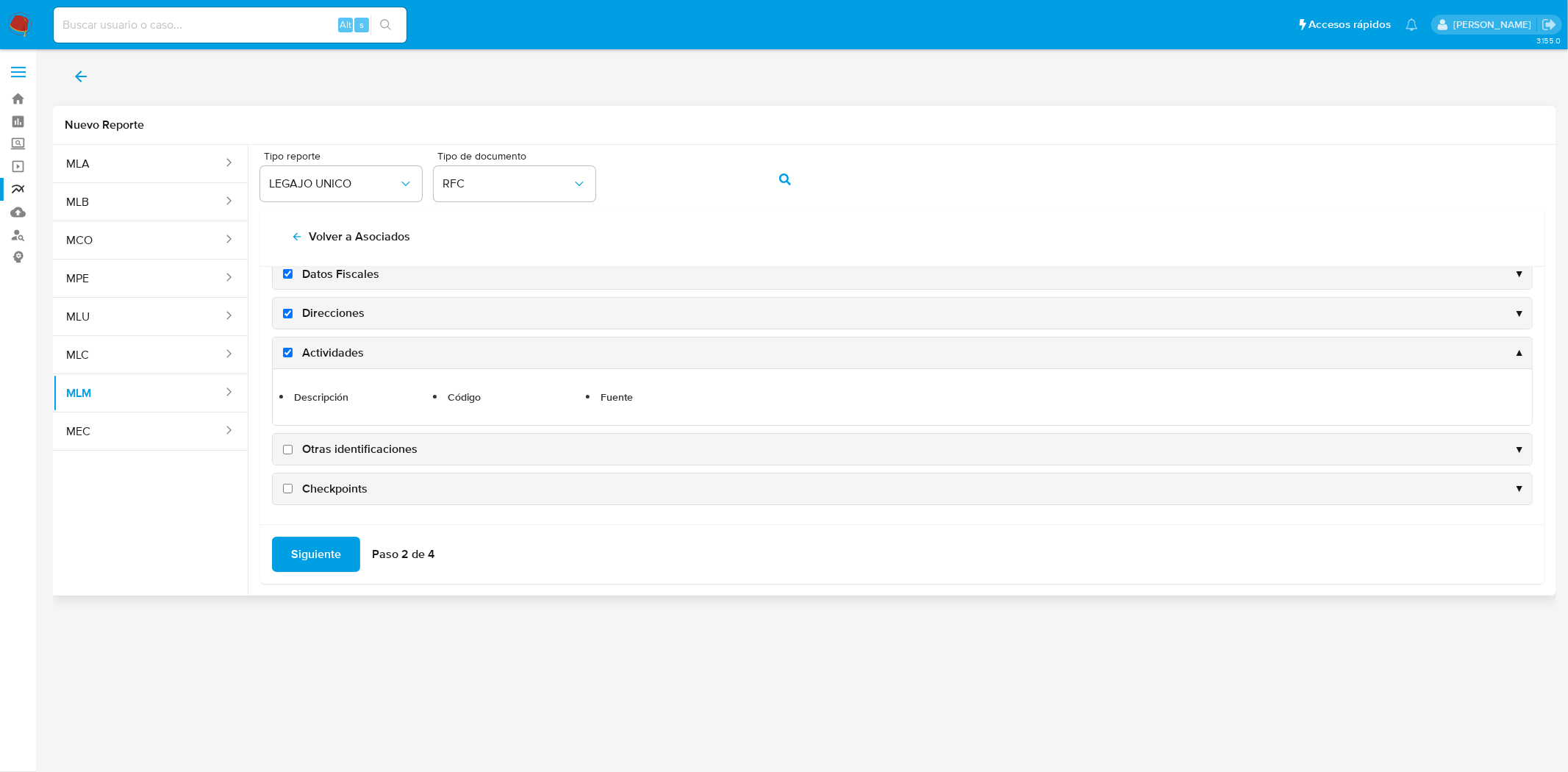
click at [284, 449] on input "Otras identificaciones" at bounding box center [288, 450] width 10 height 10
checkbox input "true"
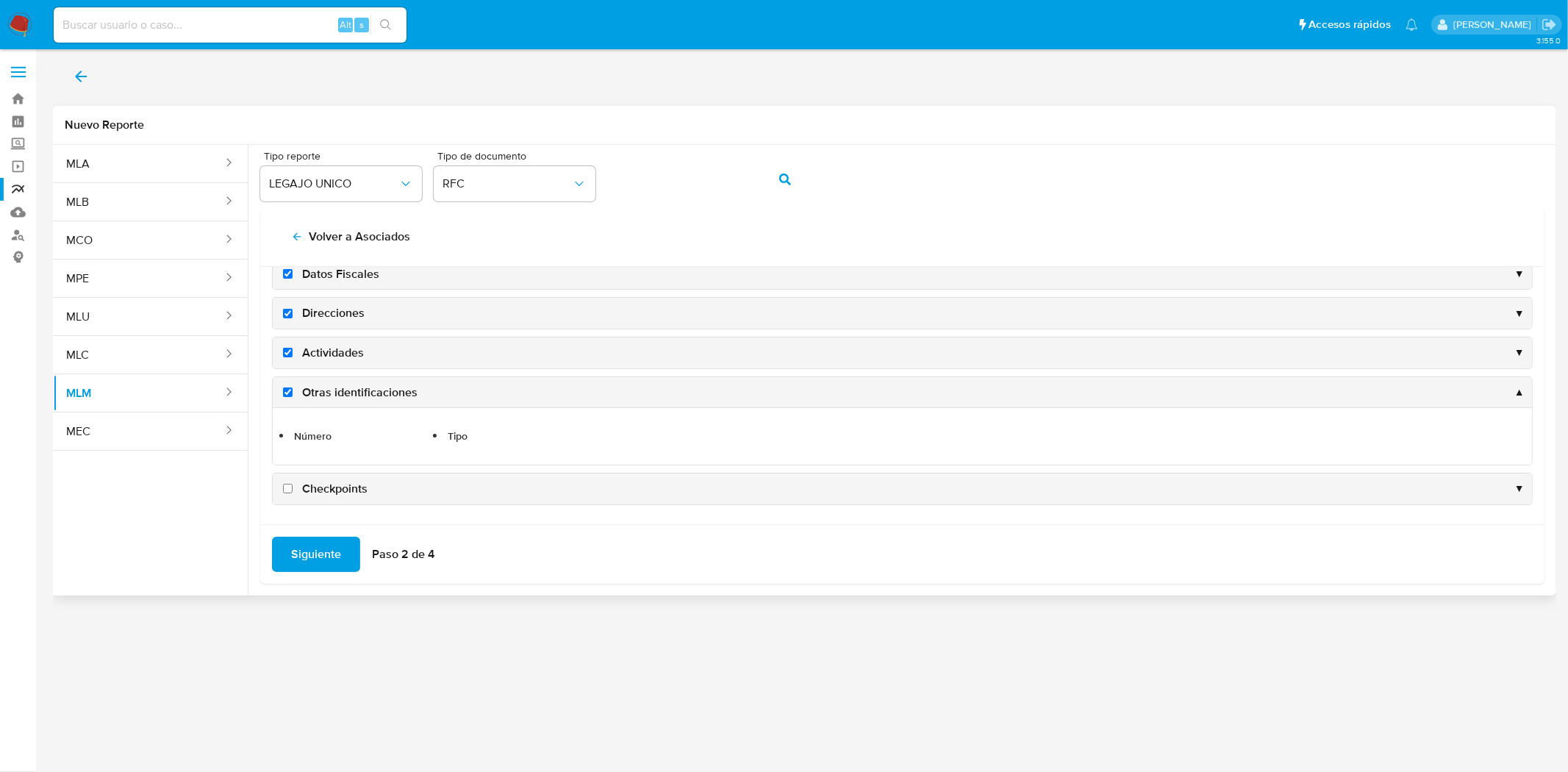
click at [290, 483] on label "Checkpoints" at bounding box center [324, 489] width 87 height 16
click at [290, 484] on input "Checkpoints" at bounding box center [288, 489] width 10 height 10
checkbox input "true"
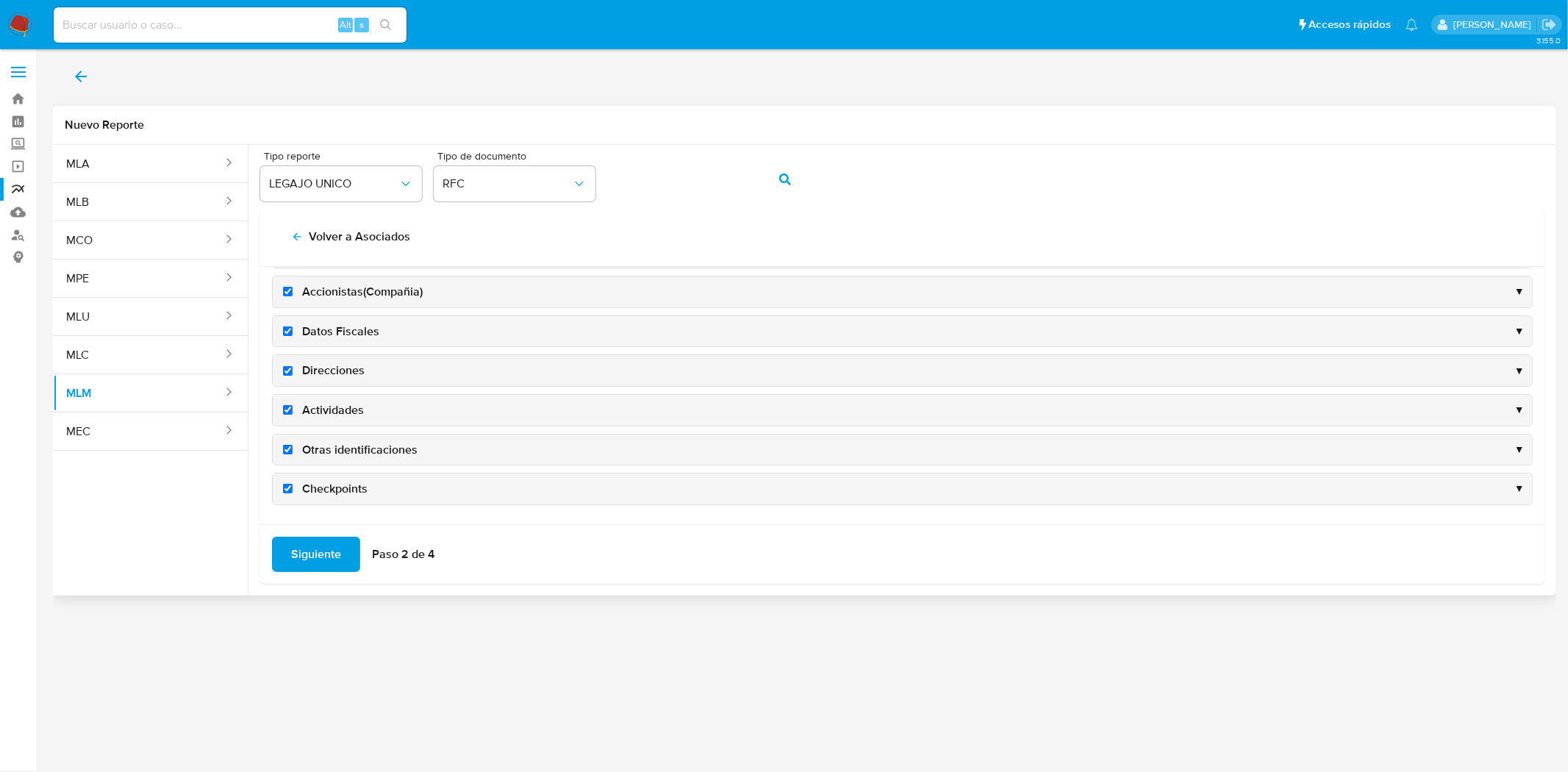
click at [312, 556] on span "Siguiente" at bounding box center [316, 555] width 50 height 32
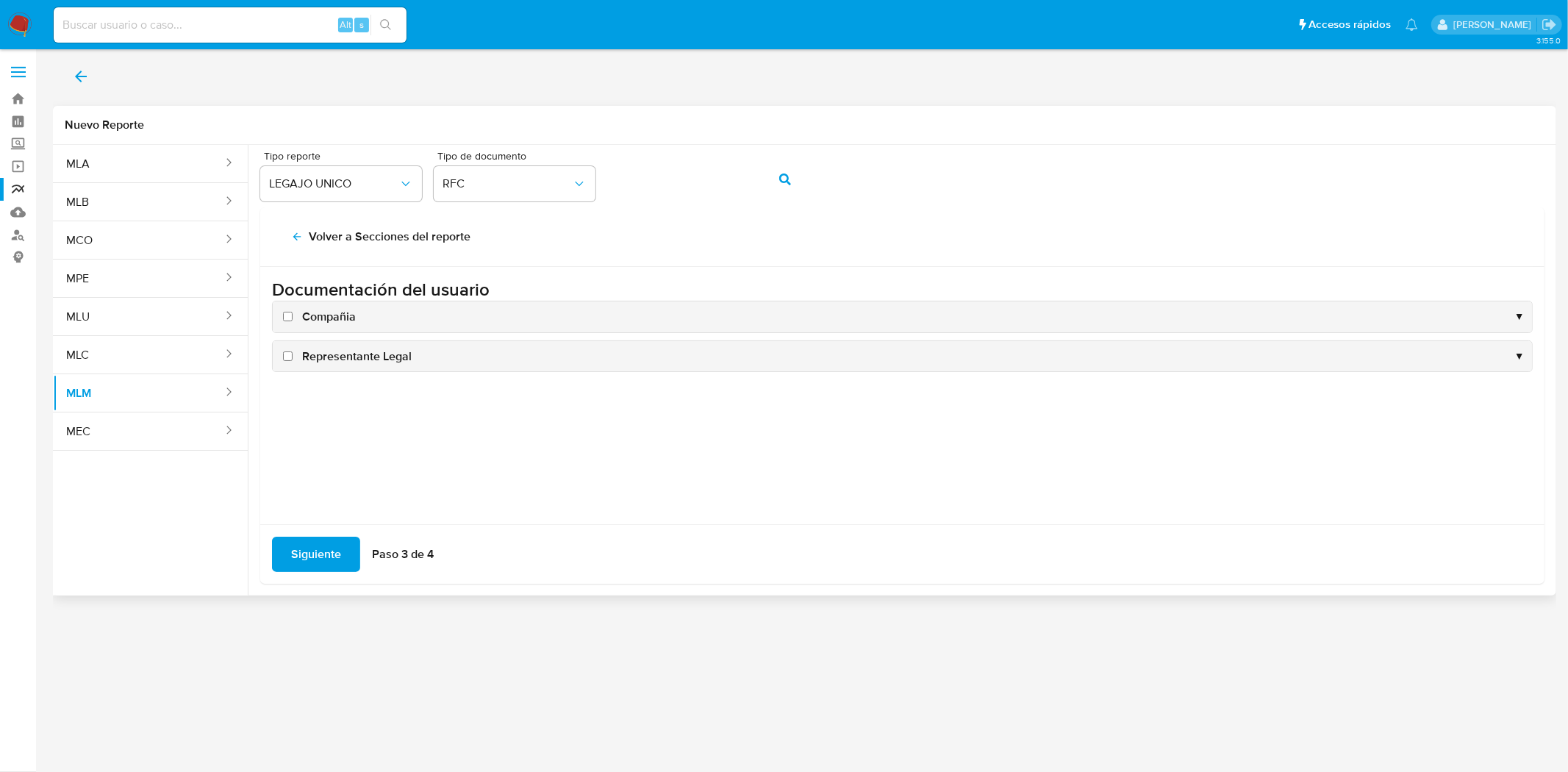
scroll to position [0, 0]
click at [290, 318] on input "Compañia" at bounding box center [288, 317] width 10 height 10
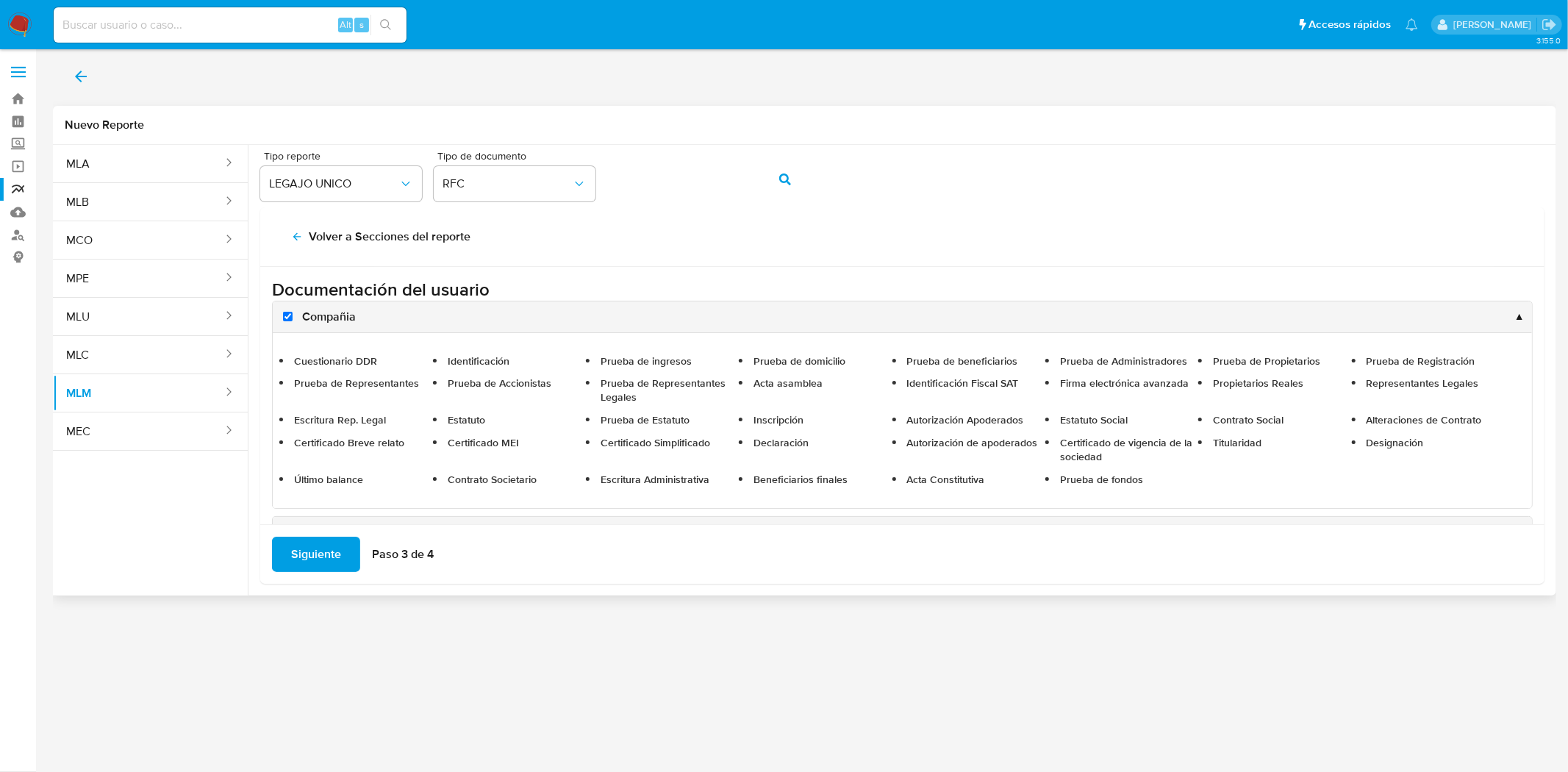
click at [314, 318] on span "Compañia" at bounding box center [329, 317] width 54 height 16
click at [292, 318] on input "Compañia" at bounding box center [288, 317] width 10 height 10
click at [294, 318] on label "Compañia" at bounding box center [318, 317] width 75 height 16
click at [292, 318] on input "Compañia" at bounding box center [288, 317] width 10 height 10
checkbox input "true"
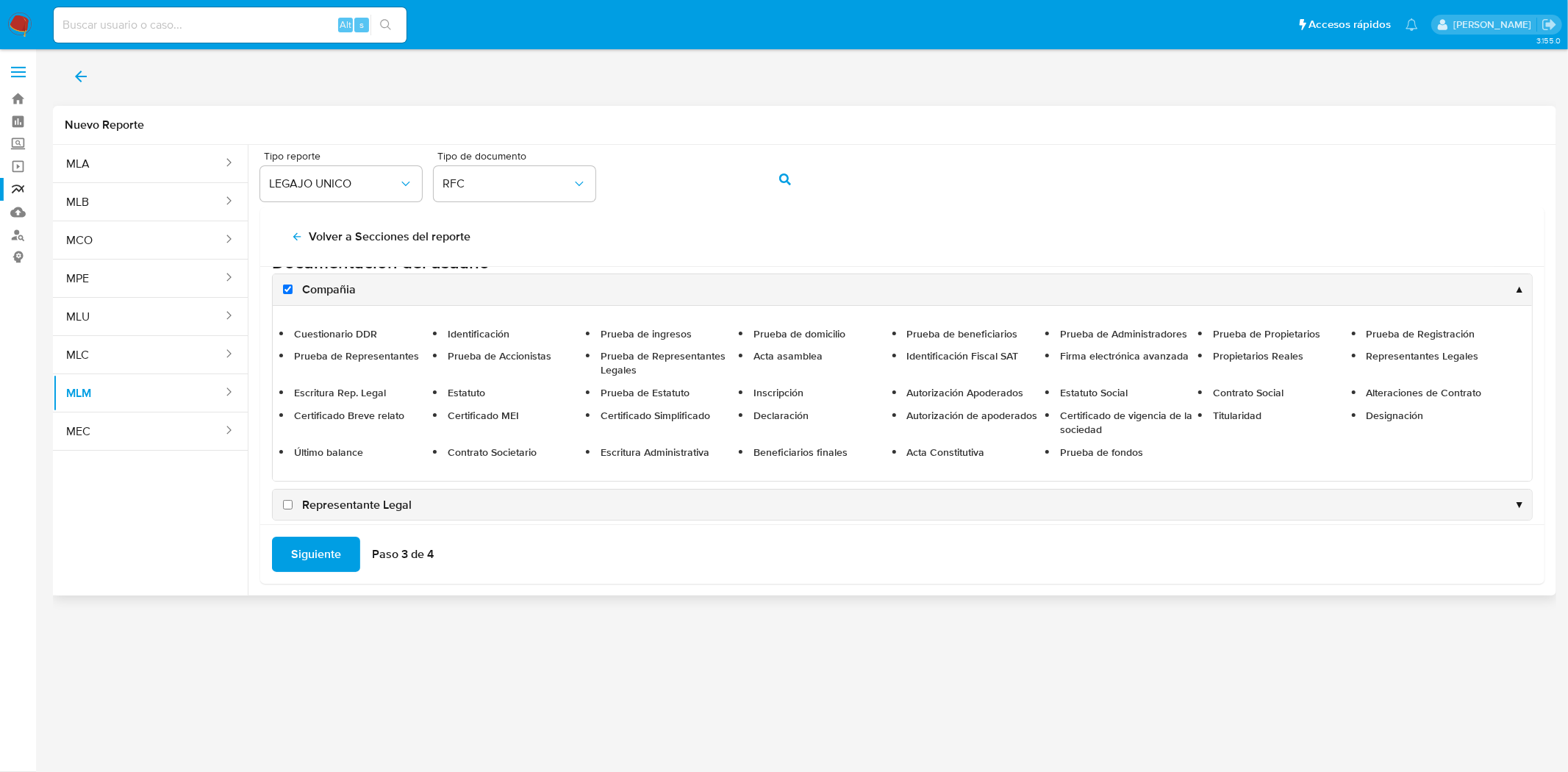
scroll to position [42, 0]
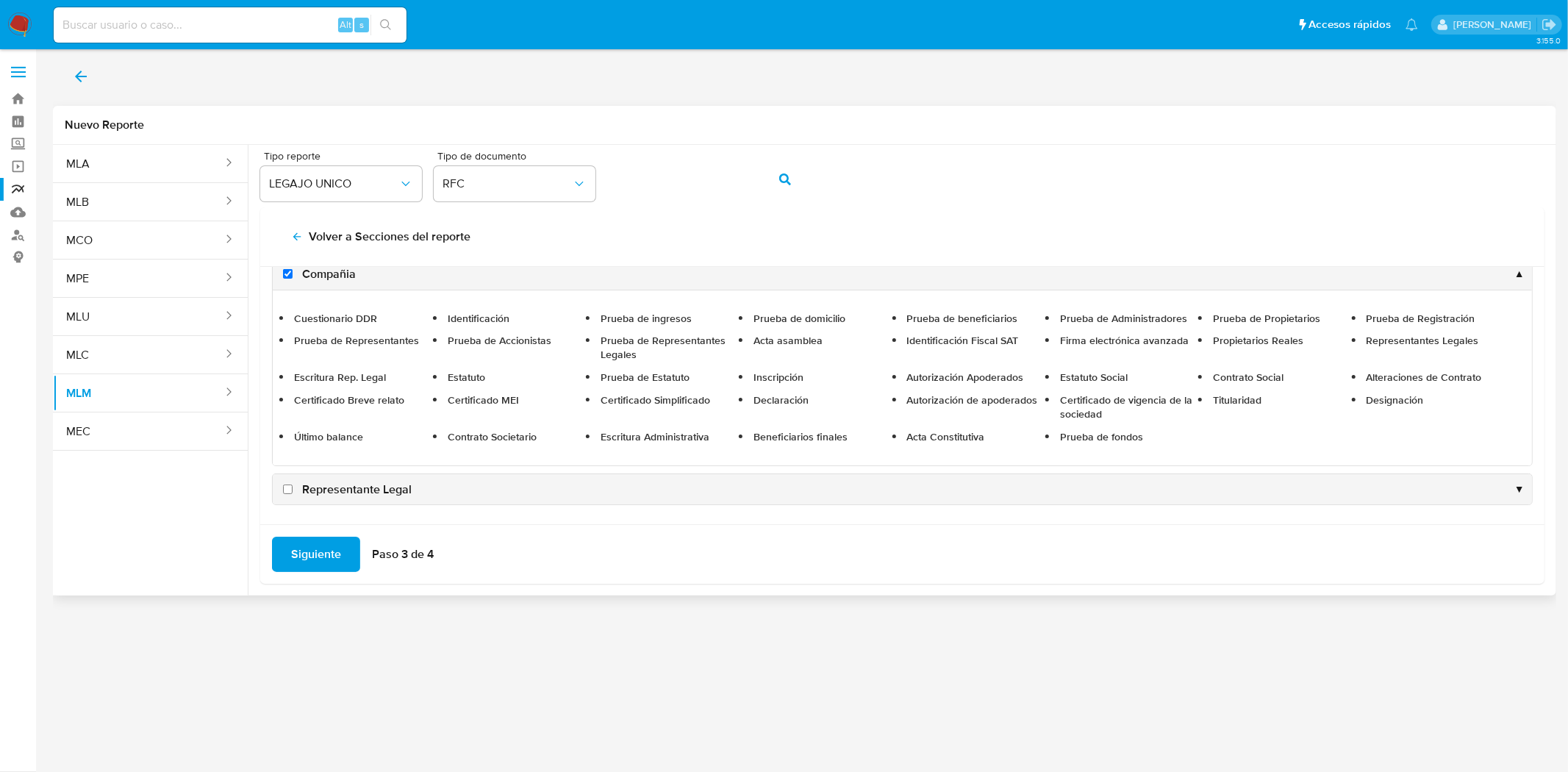
click at [289, 491] on input "Representante Legal" at bounding box center [288, 490] width 10 height 10
checkbox input "true"
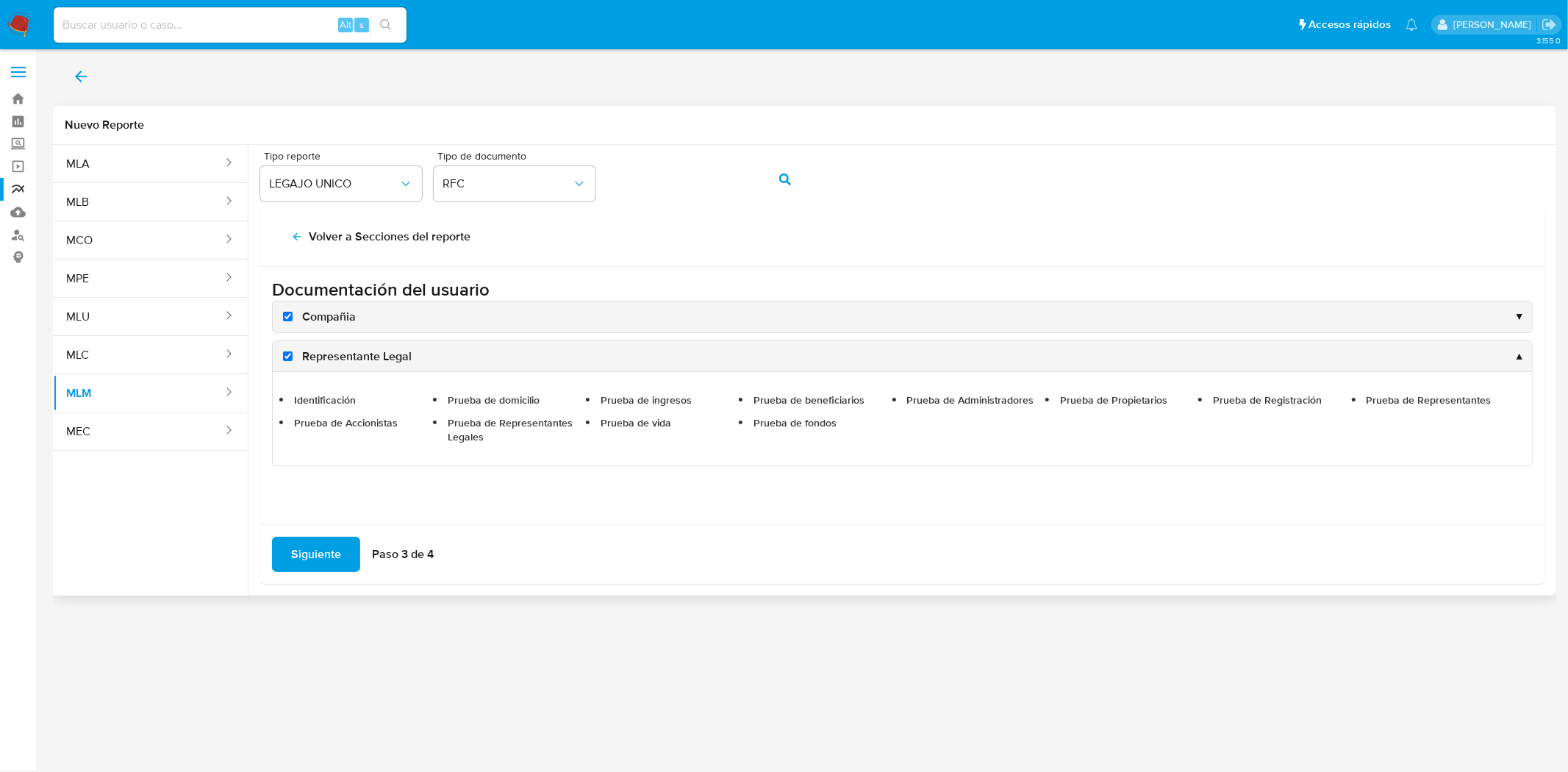
click at [295, 540] on span "Siguiente" at bounding box center [316, 555] width 50 height 32
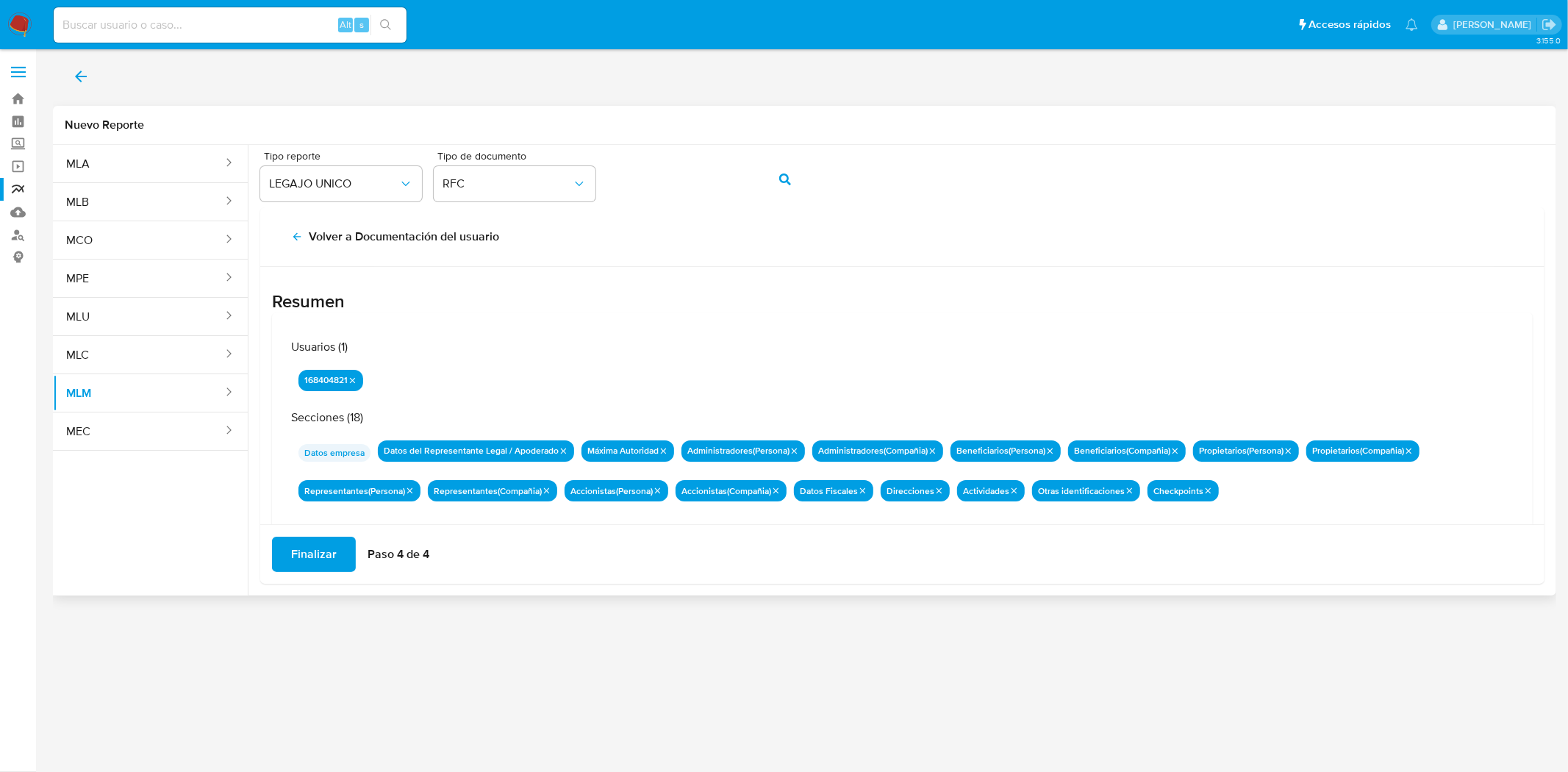
click at [295, 540] on span "Finalizar" at bounding box center [313, 555] width 46 height 32
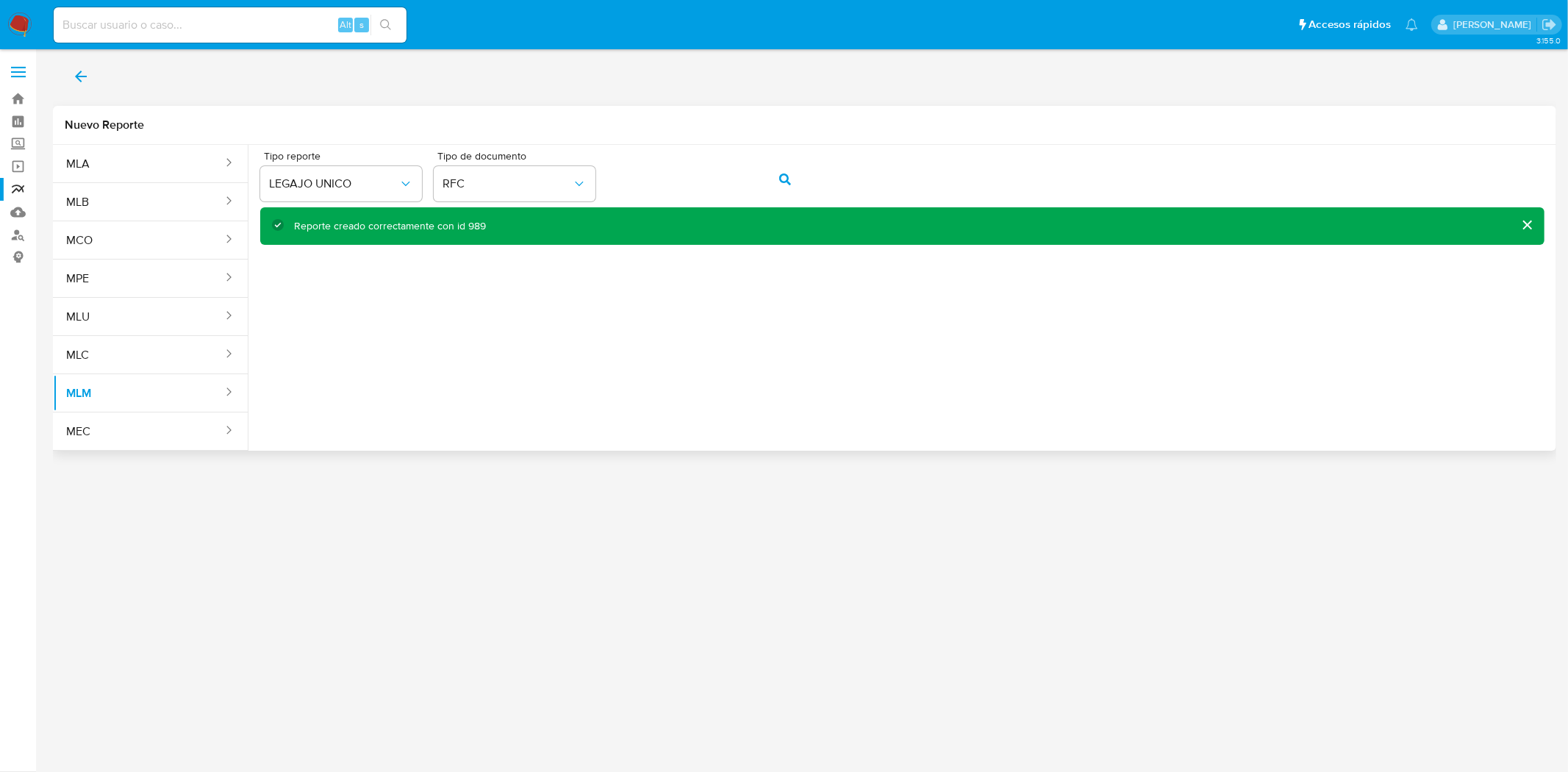
click at [75, 71] on icon "back" at bounding box center [81, 76] width 18 height 18
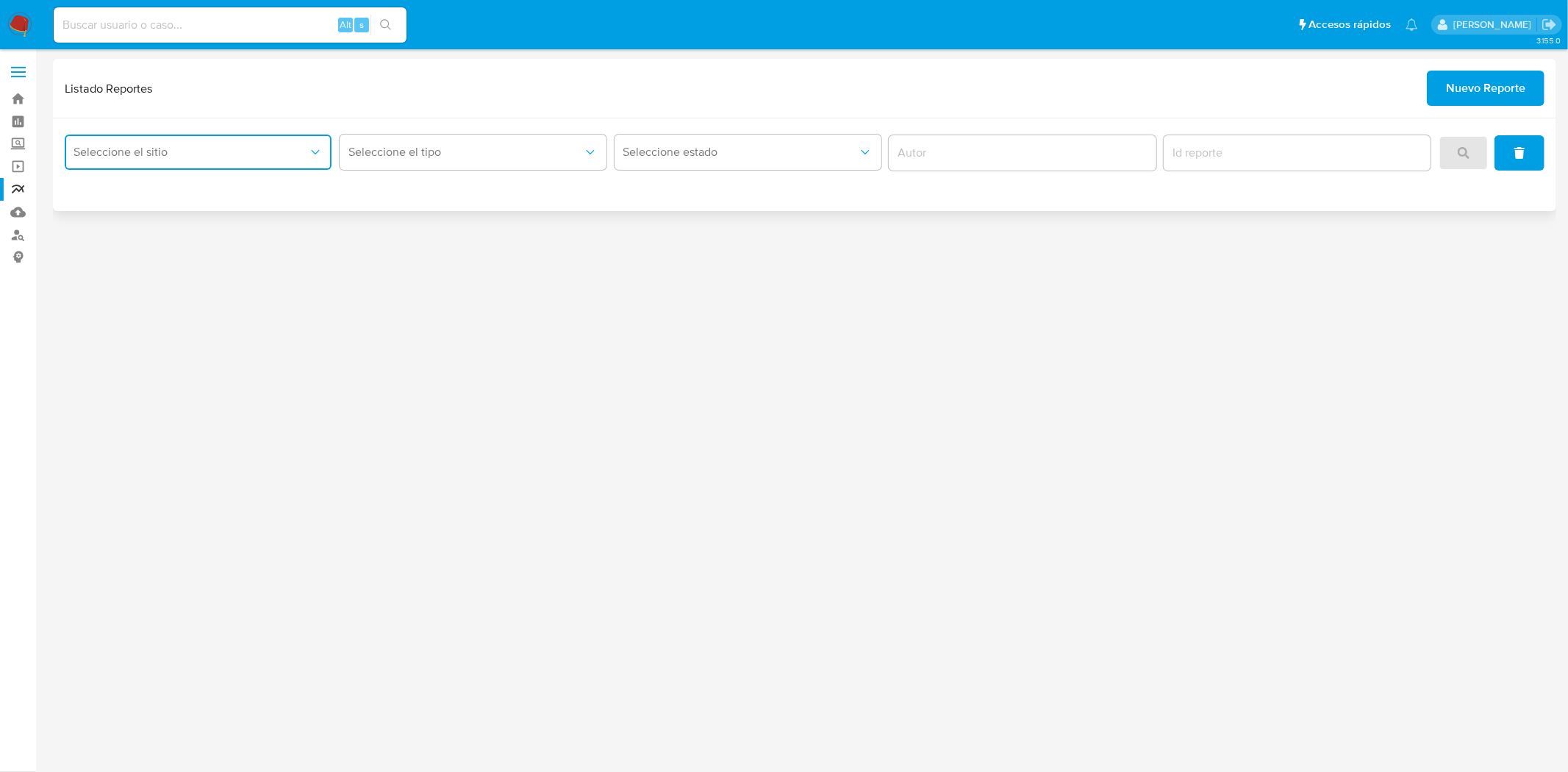
click at [167, 138] on button "Seleccione el sitio" at bounding box center [198, 152] width 267 height 35
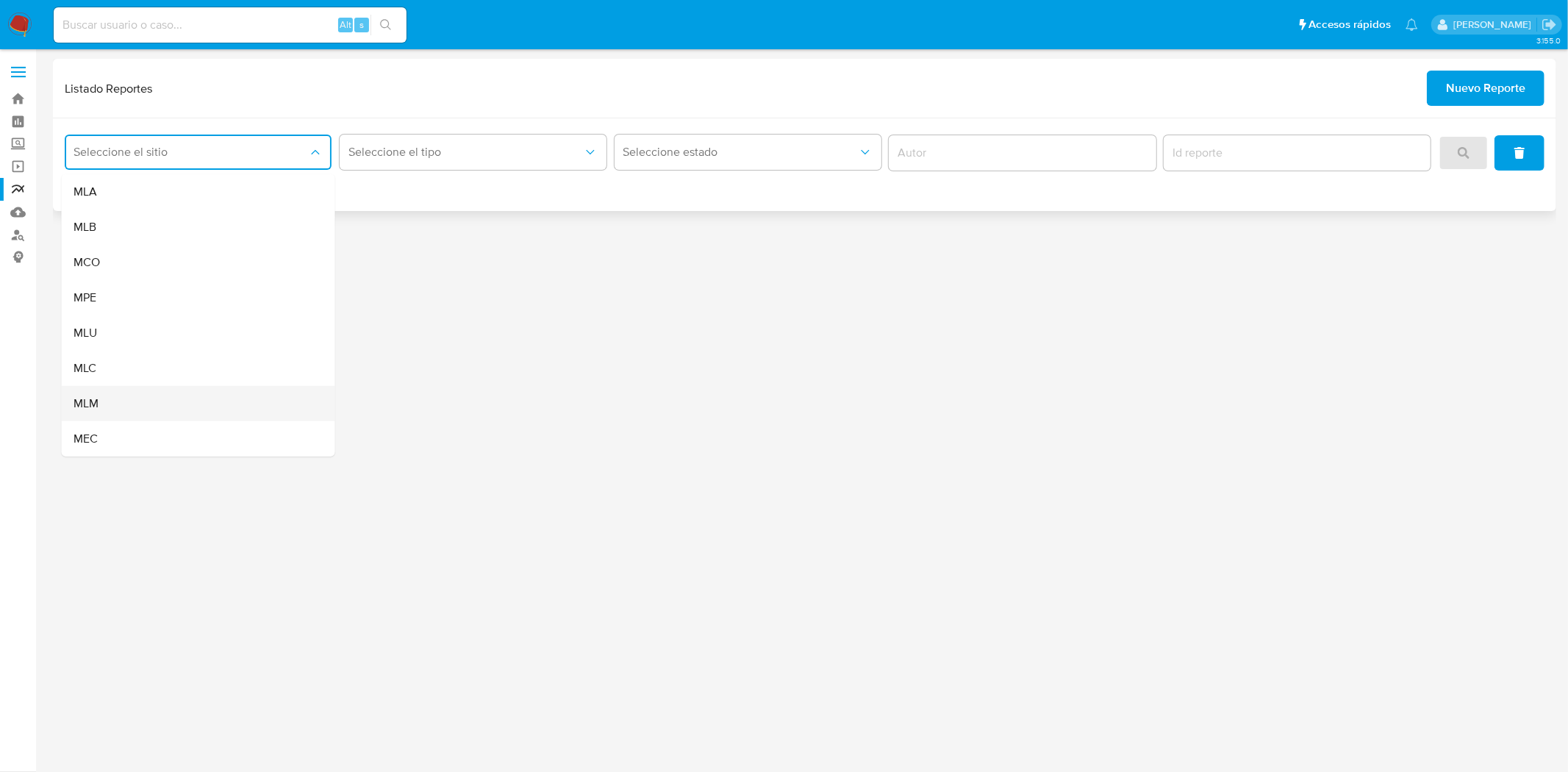
click at [122, 395] on div "MLM" at bounding box center [194, 404] width 241 height 35
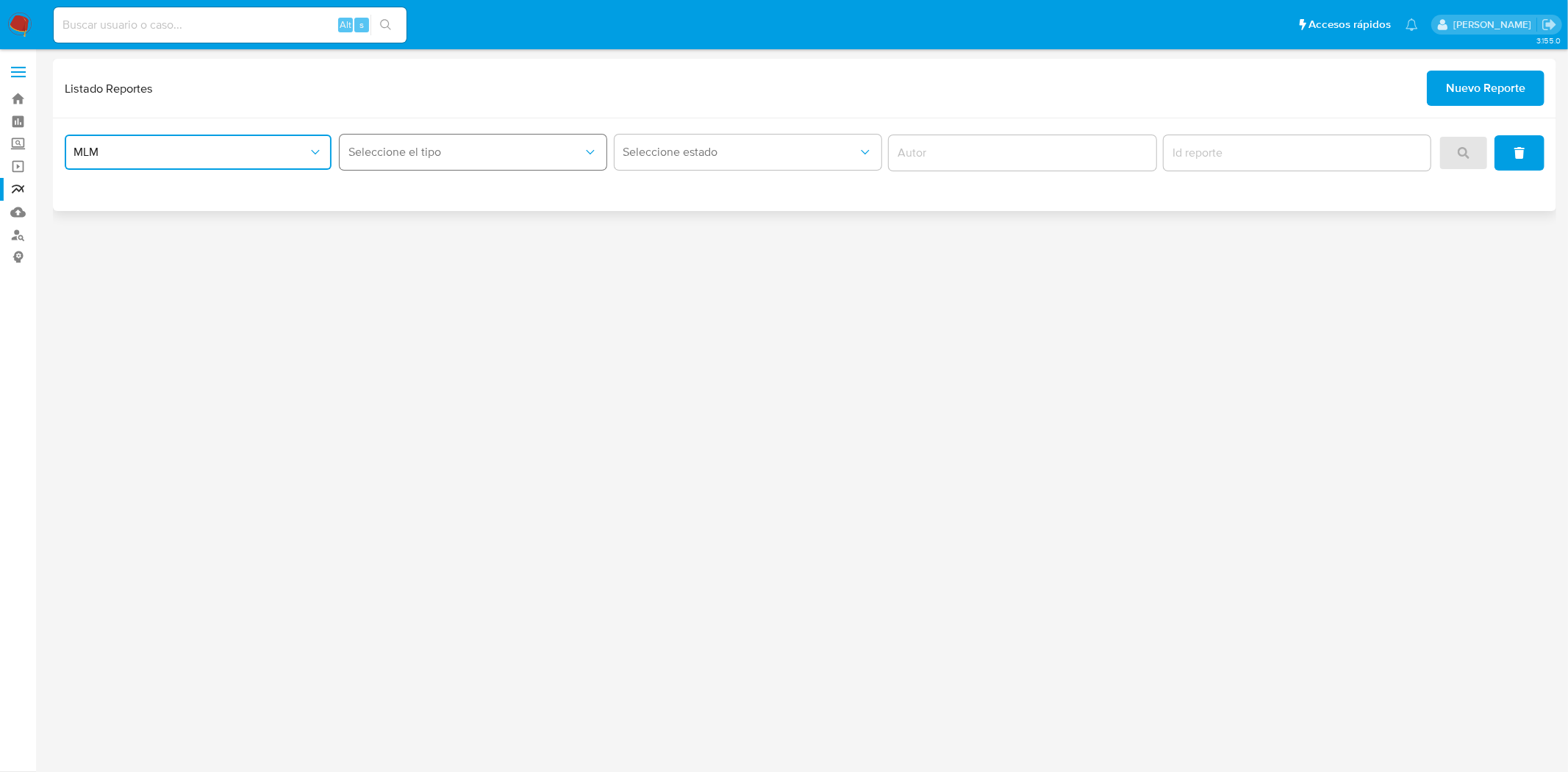
click at [362, 150] on span "Seleccione el tipo" at bounding box center [466, 152] width 235 height 14
click at [380, 240] on div "LEGAJO UNICO" at bounding box center [468, 227] width 241 height 35
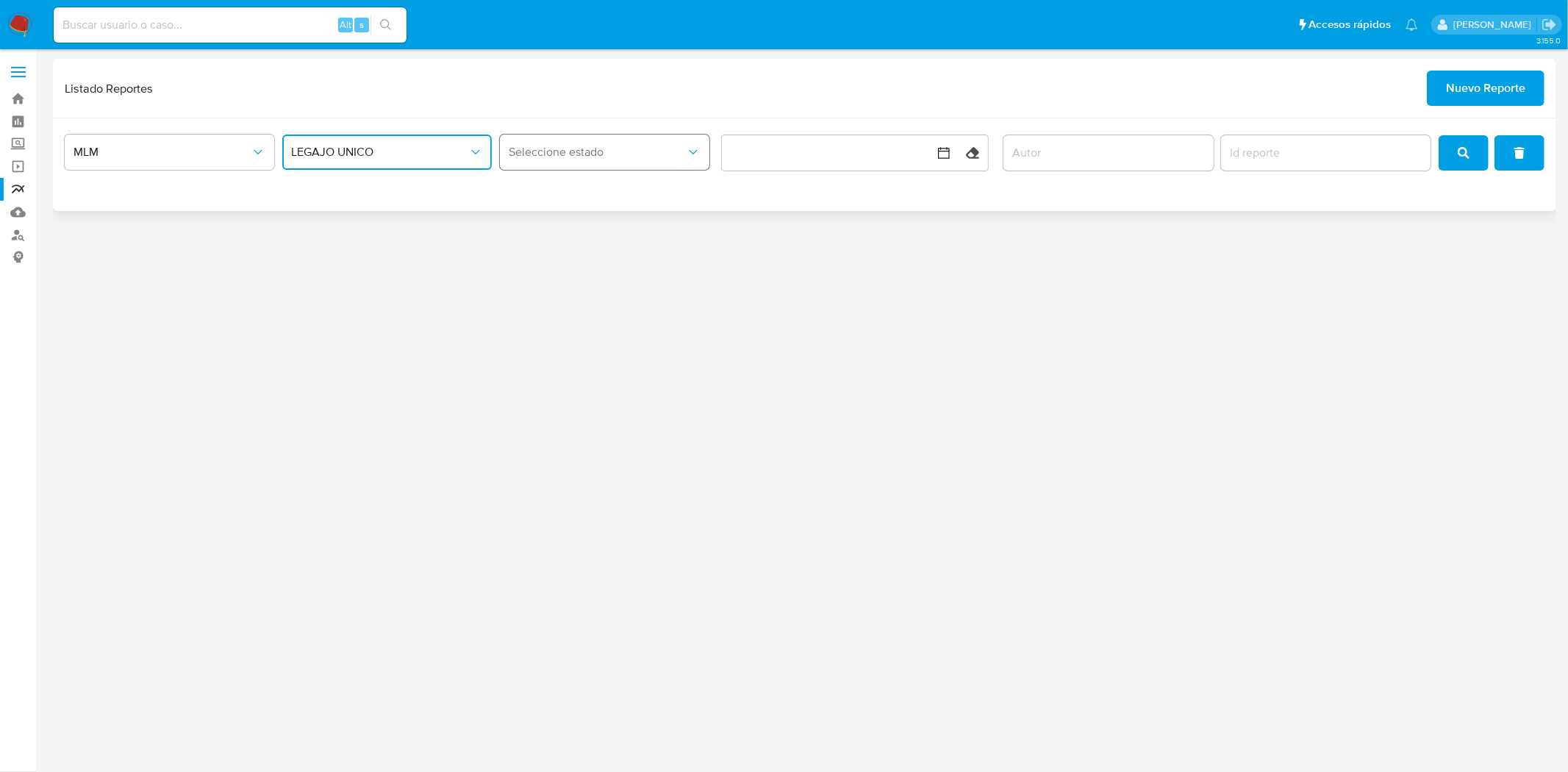
click at [622, 148] on span "Seleccione estado" at bounding box center [597, 152] width 177 height 14
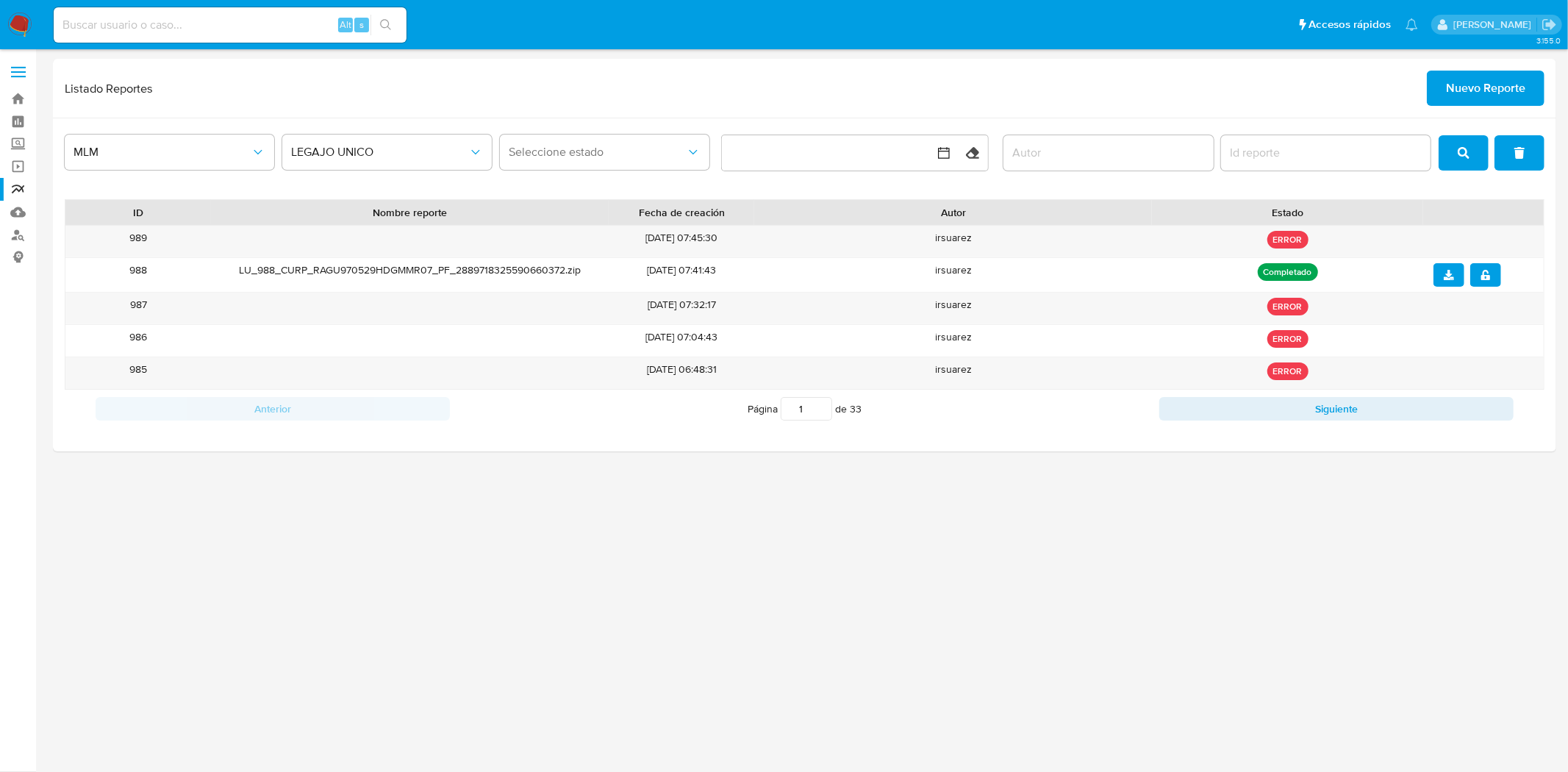
click at [640, 504] on div "3.155.0" at bounding box center [804, 410] width 1503 height 704
click at [1492, 84] on span "Nuevo Reporte" at bounding box center [1485, 88] width 79 height 32
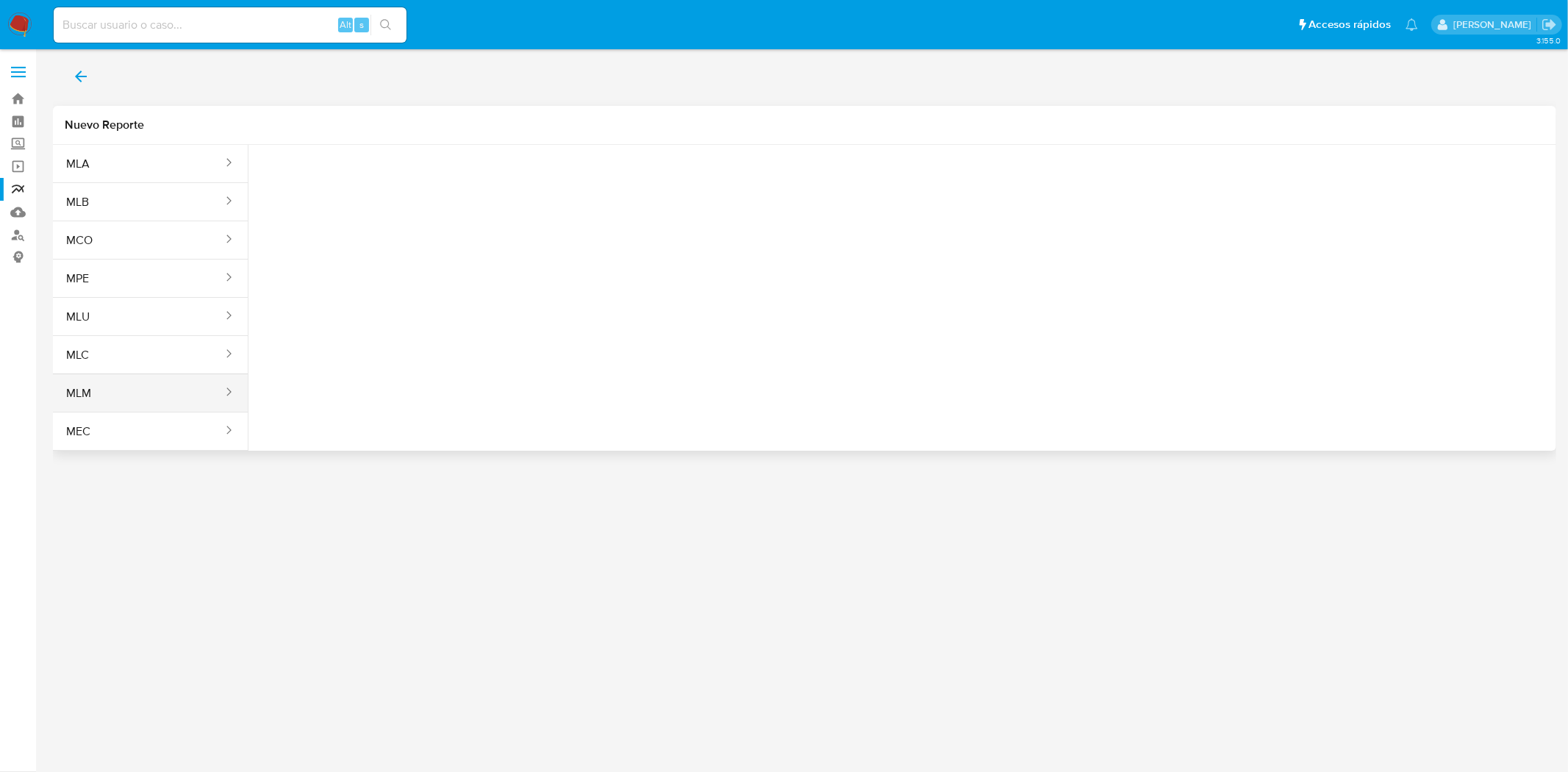
click at [115, 409] on button "MLM" at bounding box center [139, 394] width 171 height 35
click at [362, 182] on span "Seleccione una opcion" at bounding box center [333, 184] width 129 height 14
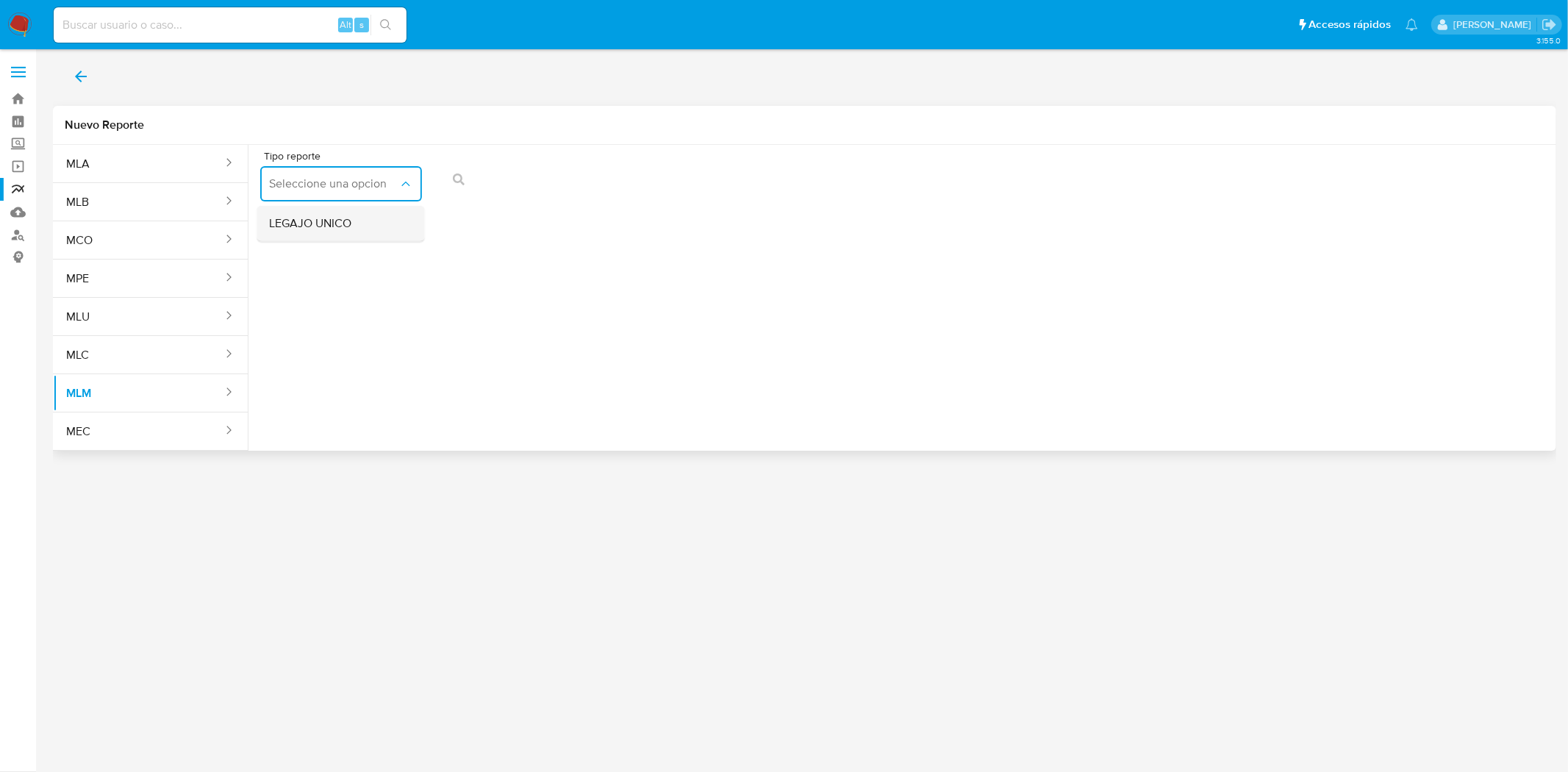
click at [369, 224] on div "LEGAJO UNICO" at bounding box center [337, 224] width 135 height 35
click at [500, 172] on button "RFC" at bounding box center [514, 184] width 162 height 35
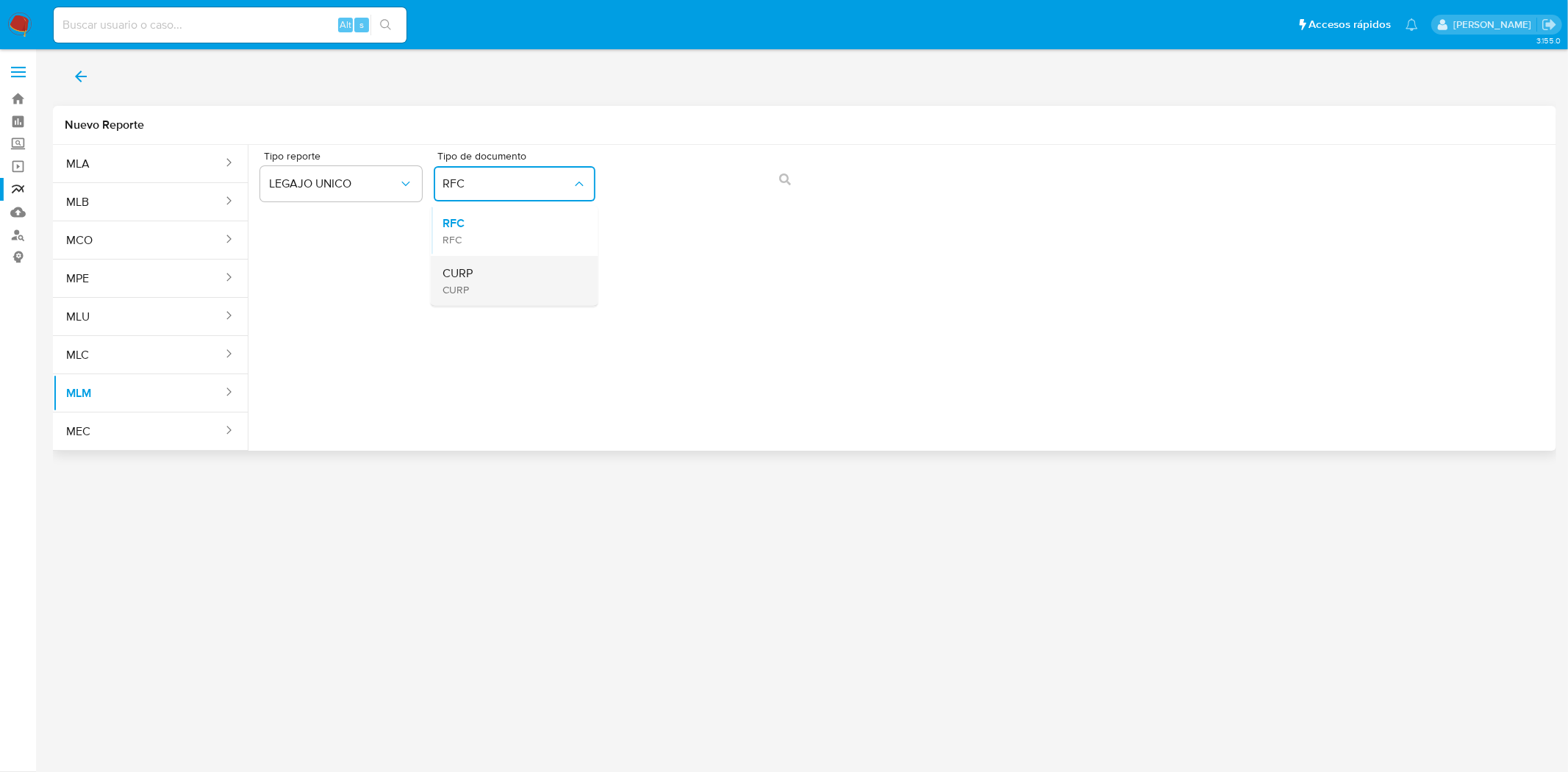
click at [504, 294] on div "CURP CURP" at bounding box center [510, 281] width 135 height 50
click at [776, 185] on button "action-search" at bounding box center [785, 180] width 50 height 35
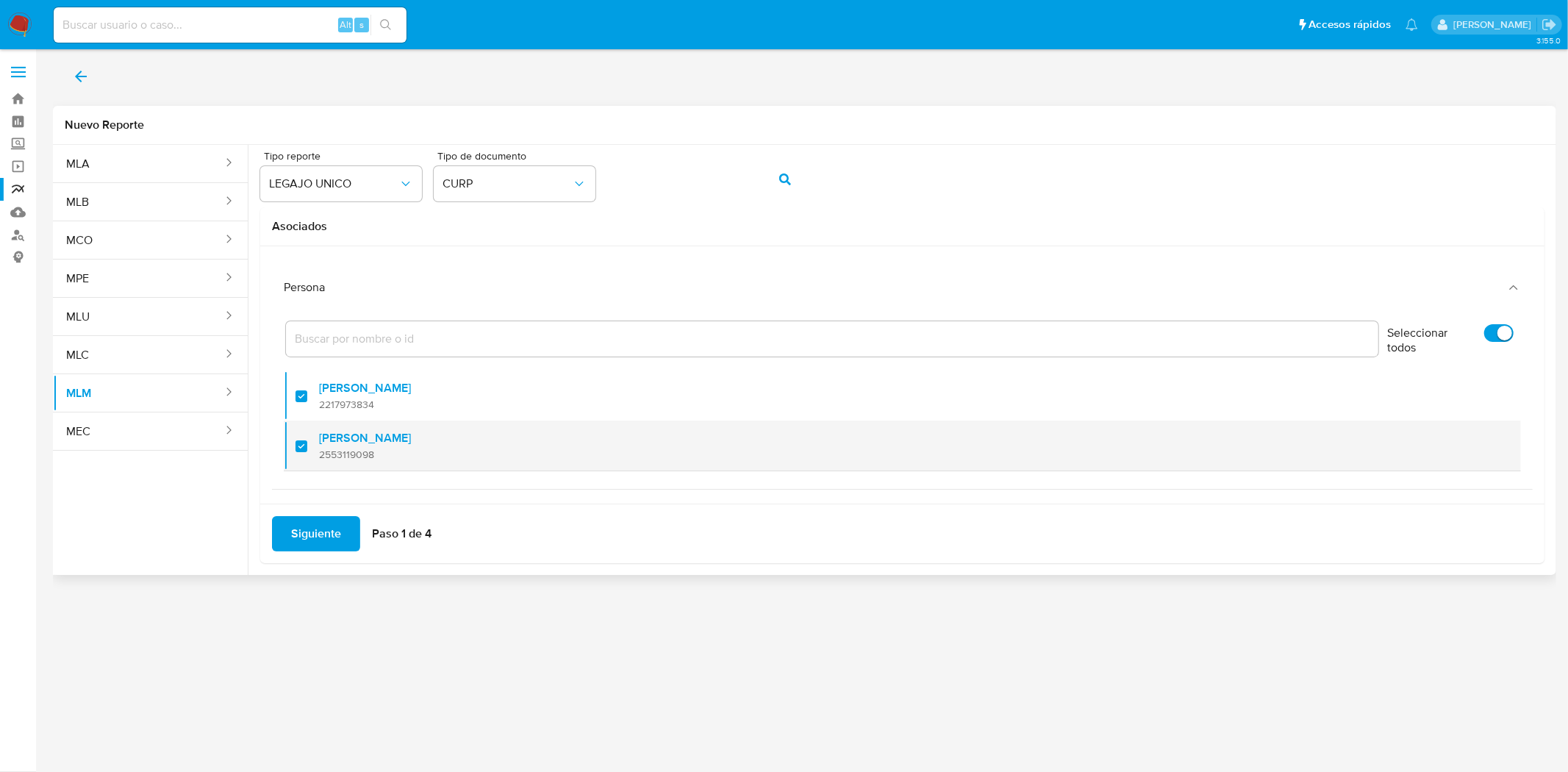
click at [305, 438] on div at bounding box center [307, 446] width 23 height 34
checkbox input "false"
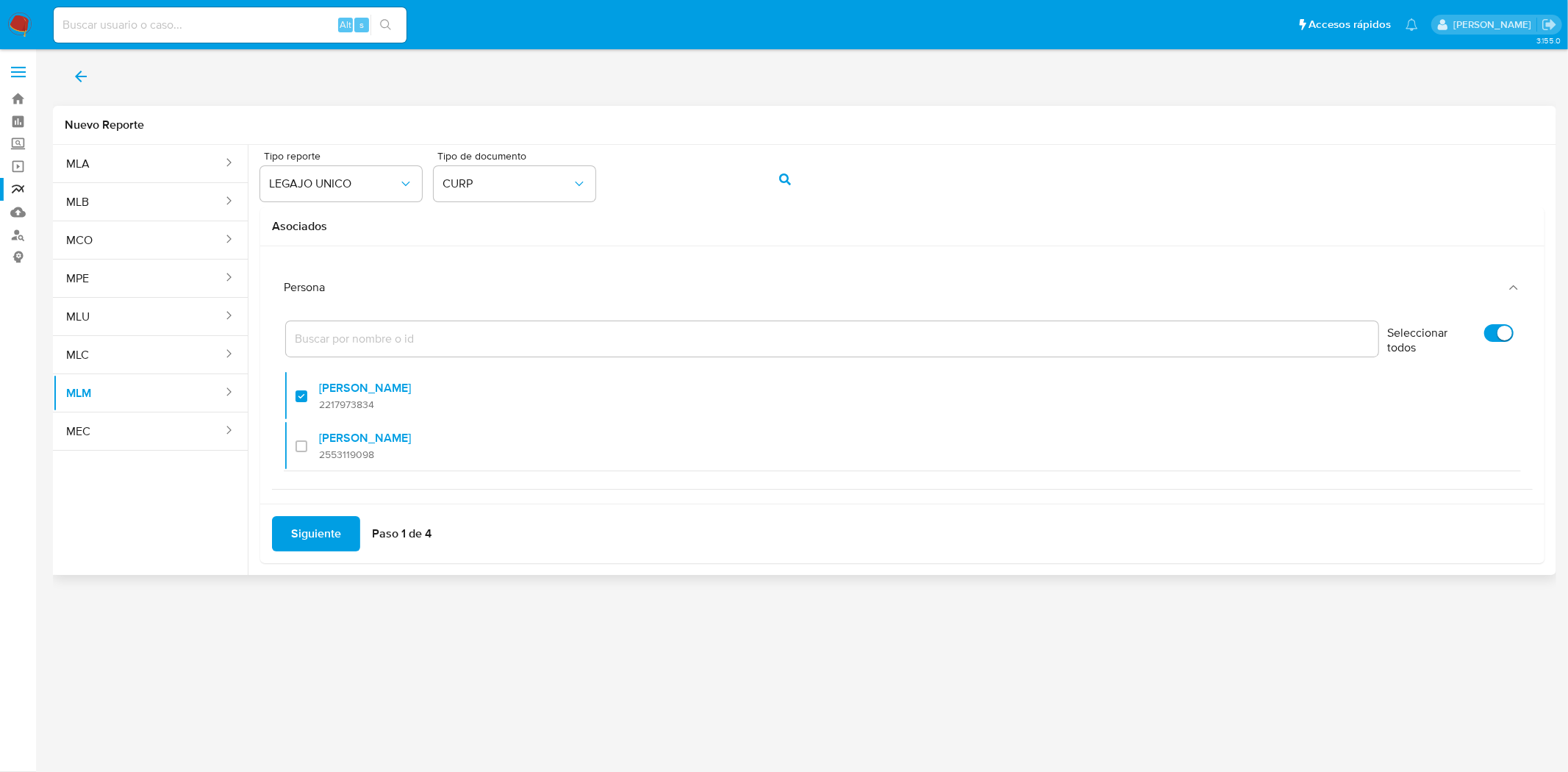
click at [298, 526] on span "Siguiente" at bounding box center [316, 534] width 50 height 32
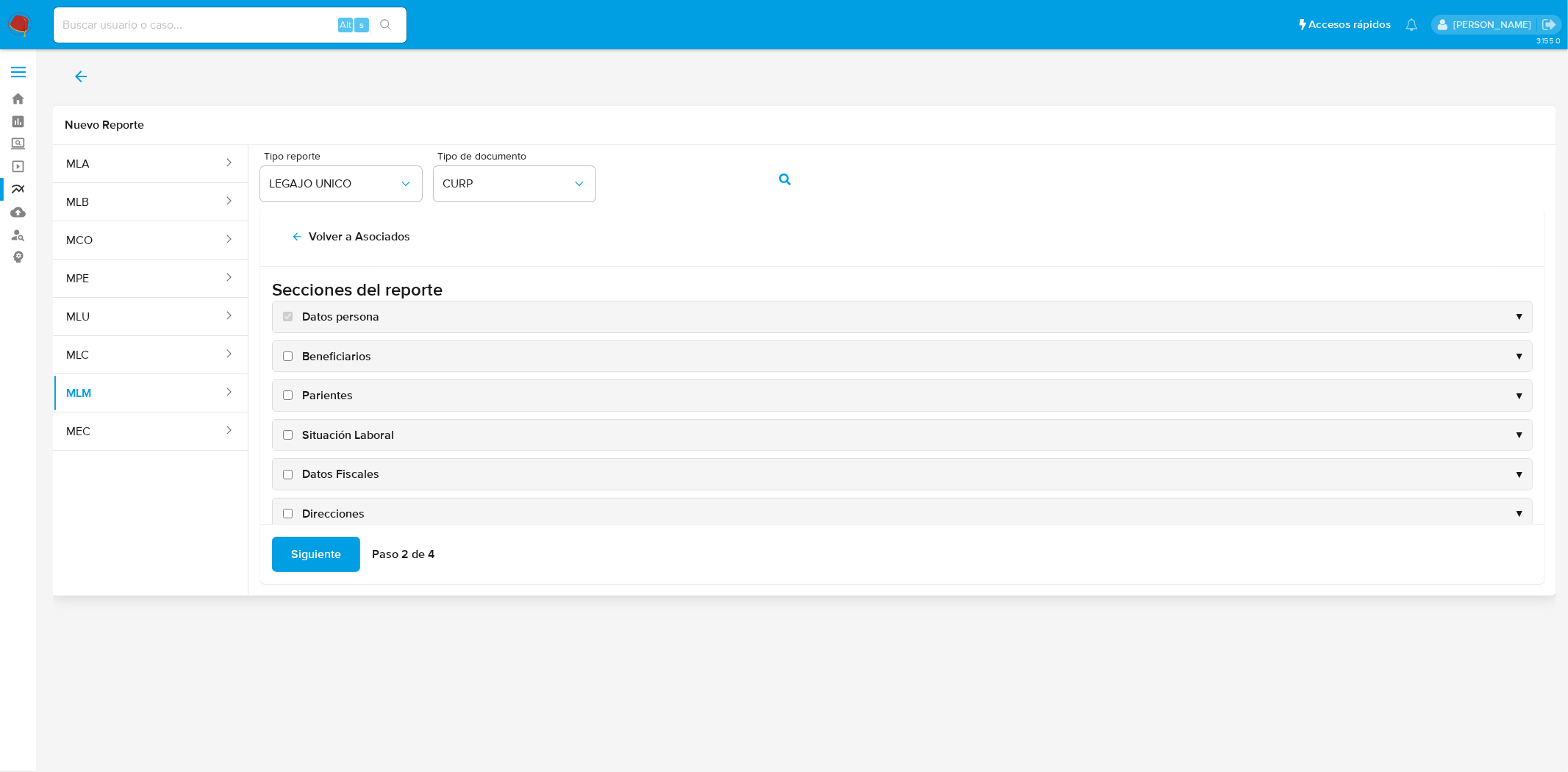
click at [285, 354] on input "Beneficiarios" at bounding box center [288, 357] width 10 height 10
checkbox input "true"
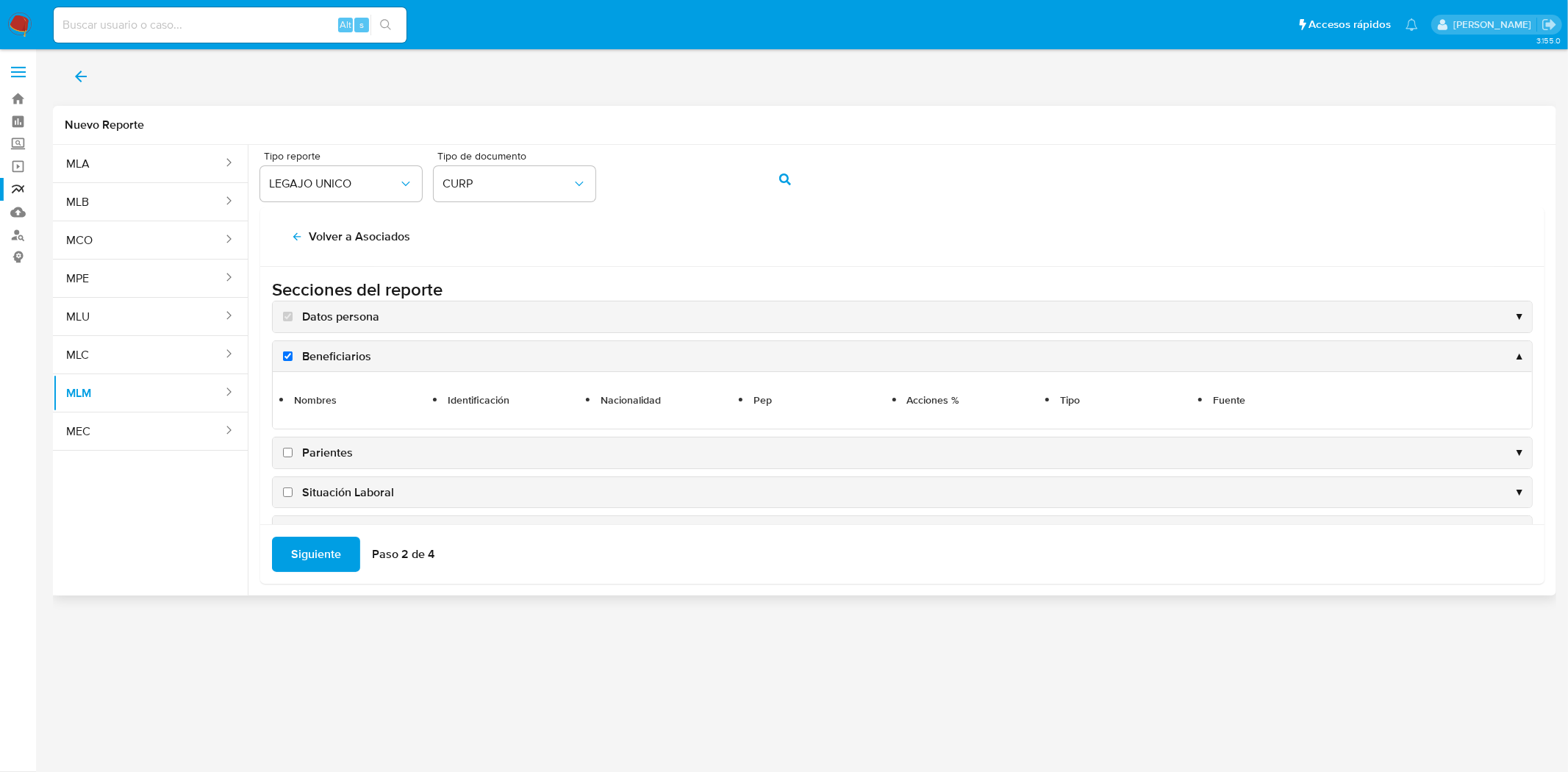
click at [289, 451] on input "Parientes" at bounding box center [288, 453] width 10 height 10
checkbox input "true"
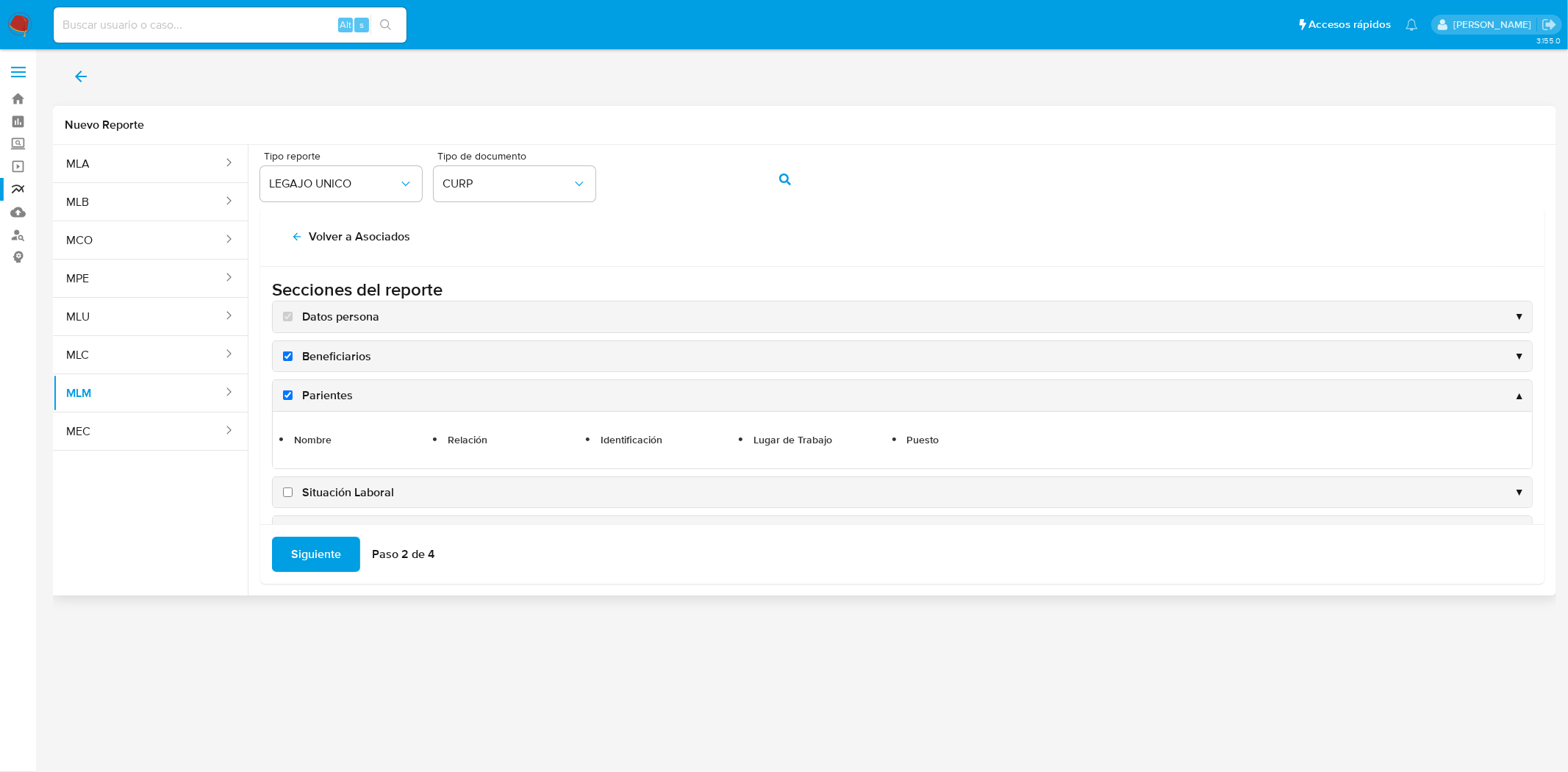
click at [288, 494] on input "Situación Laboral" at bounding box center [288, 492] width 10 height 10
checkbox input "true"
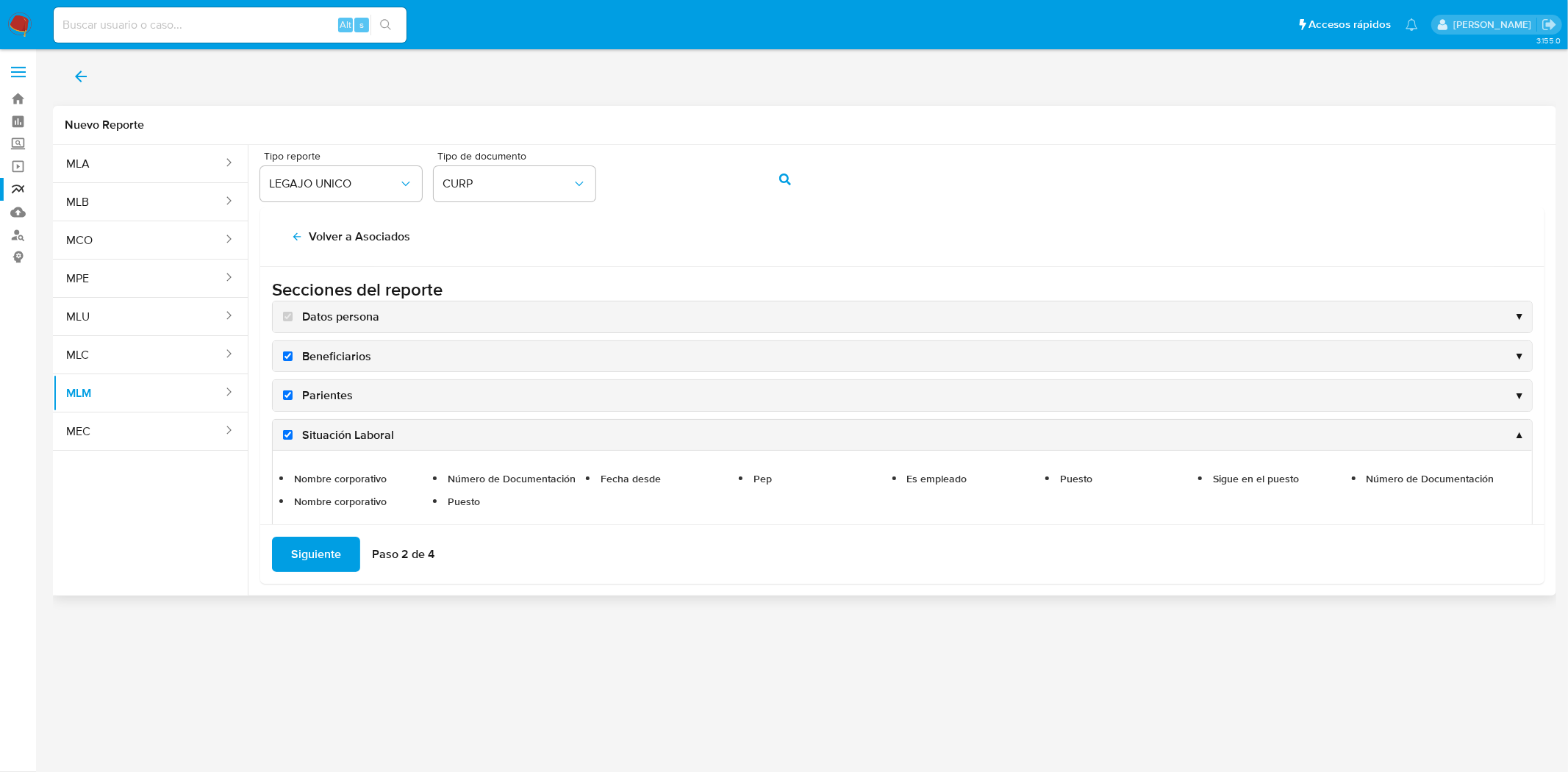
scroll to position [164, 0]
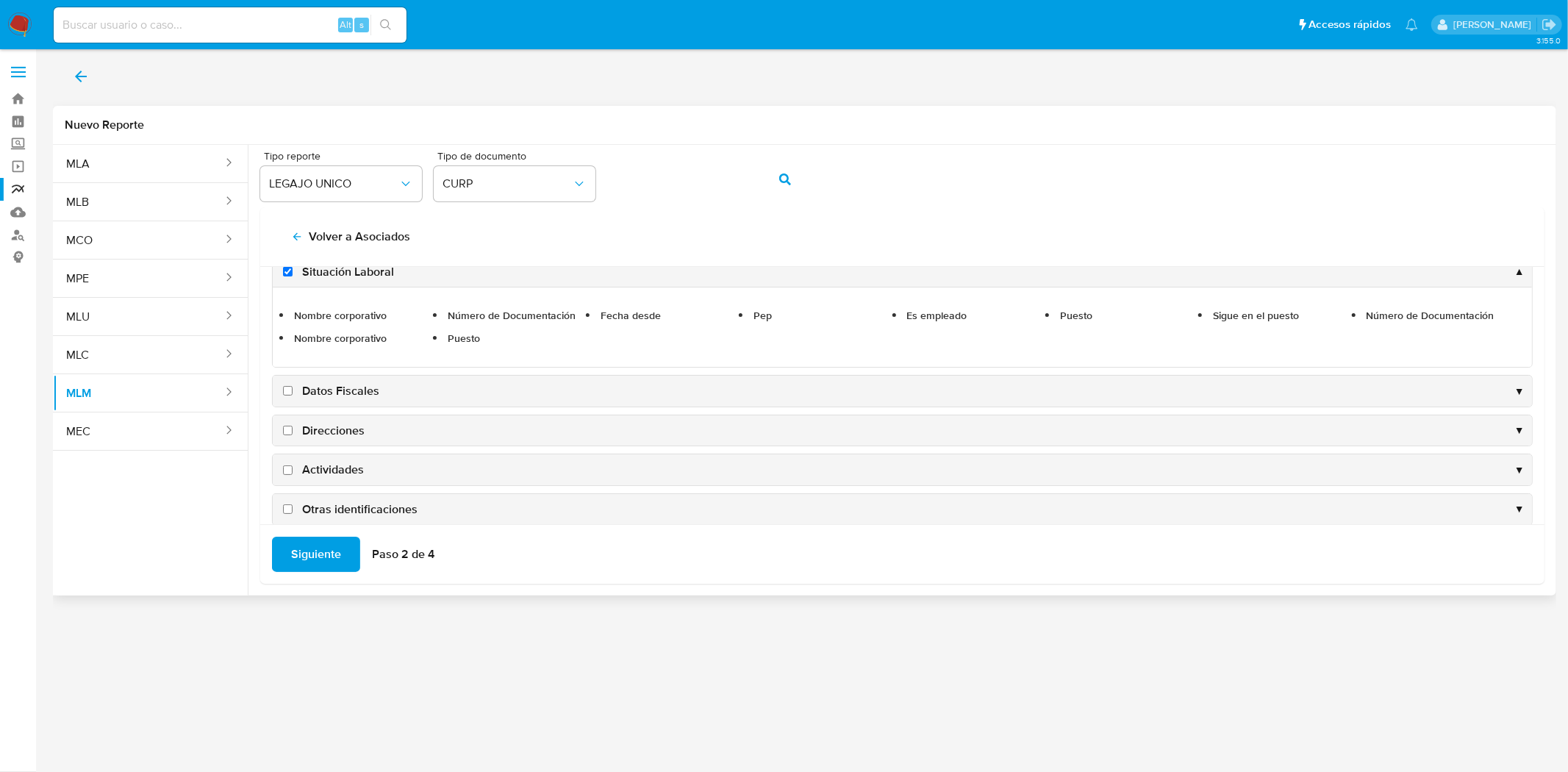
click at [289, 392] on input "Datos Fiscales" at bounding box center [288, 391] width 10 height 10
checkbox input "true"
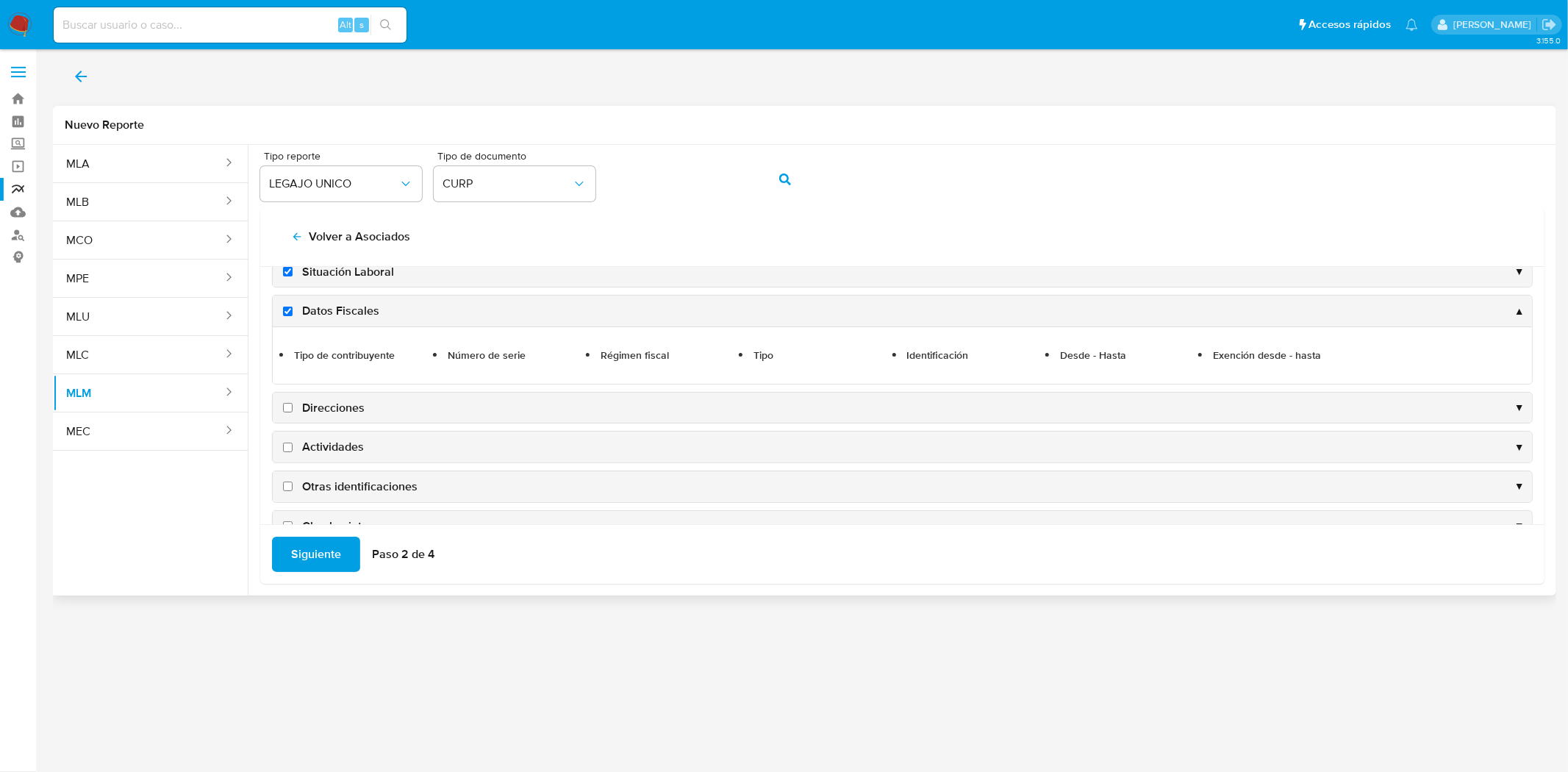
click at [283, 416] on div "Direcciones ▼" at bounding box center [901, 408] width 1259 height 31
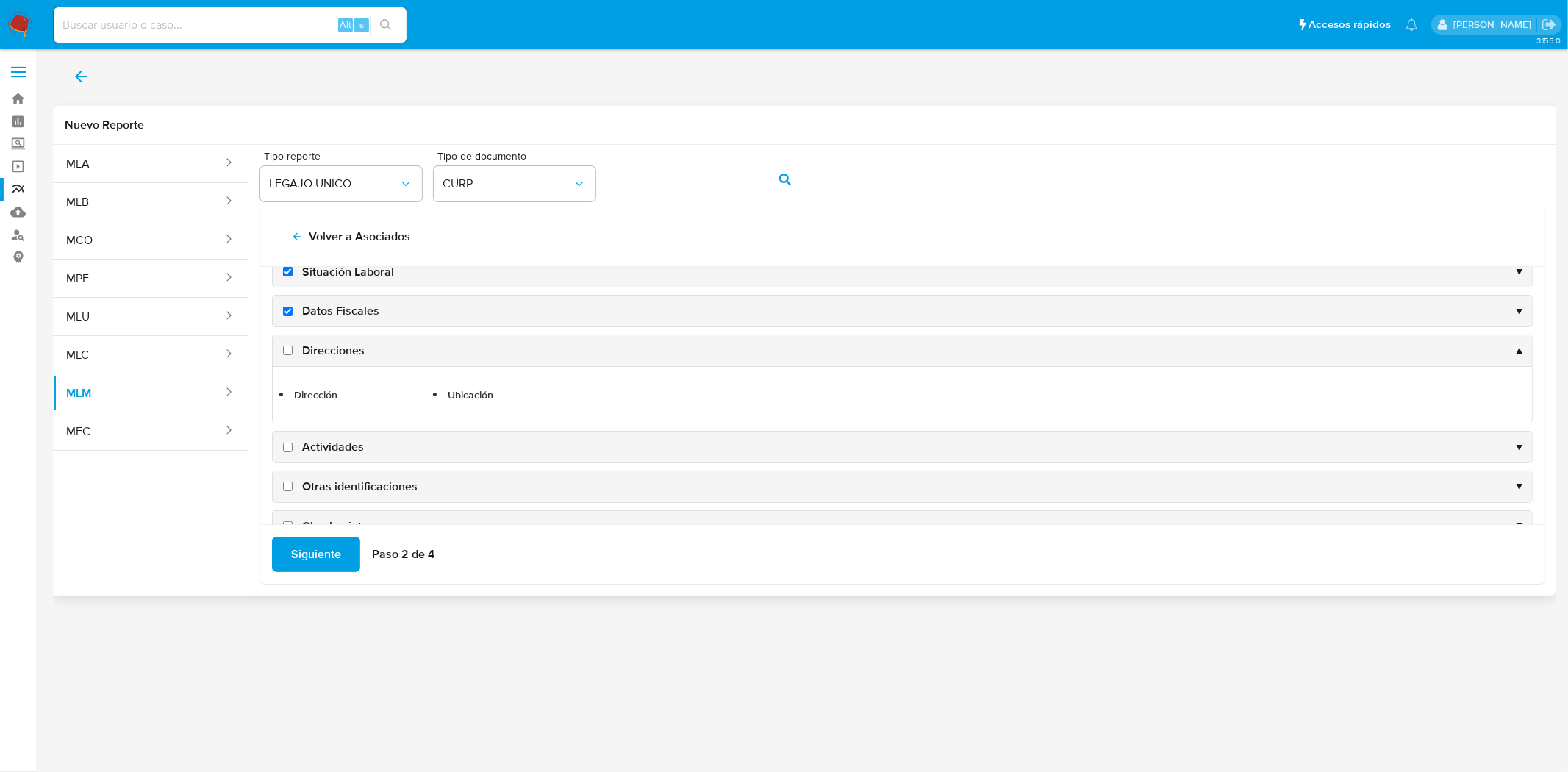
click at [287, 447] on input "Actividades" at bounding box center [288, 447] width 10 height 10
checkbox input "true"
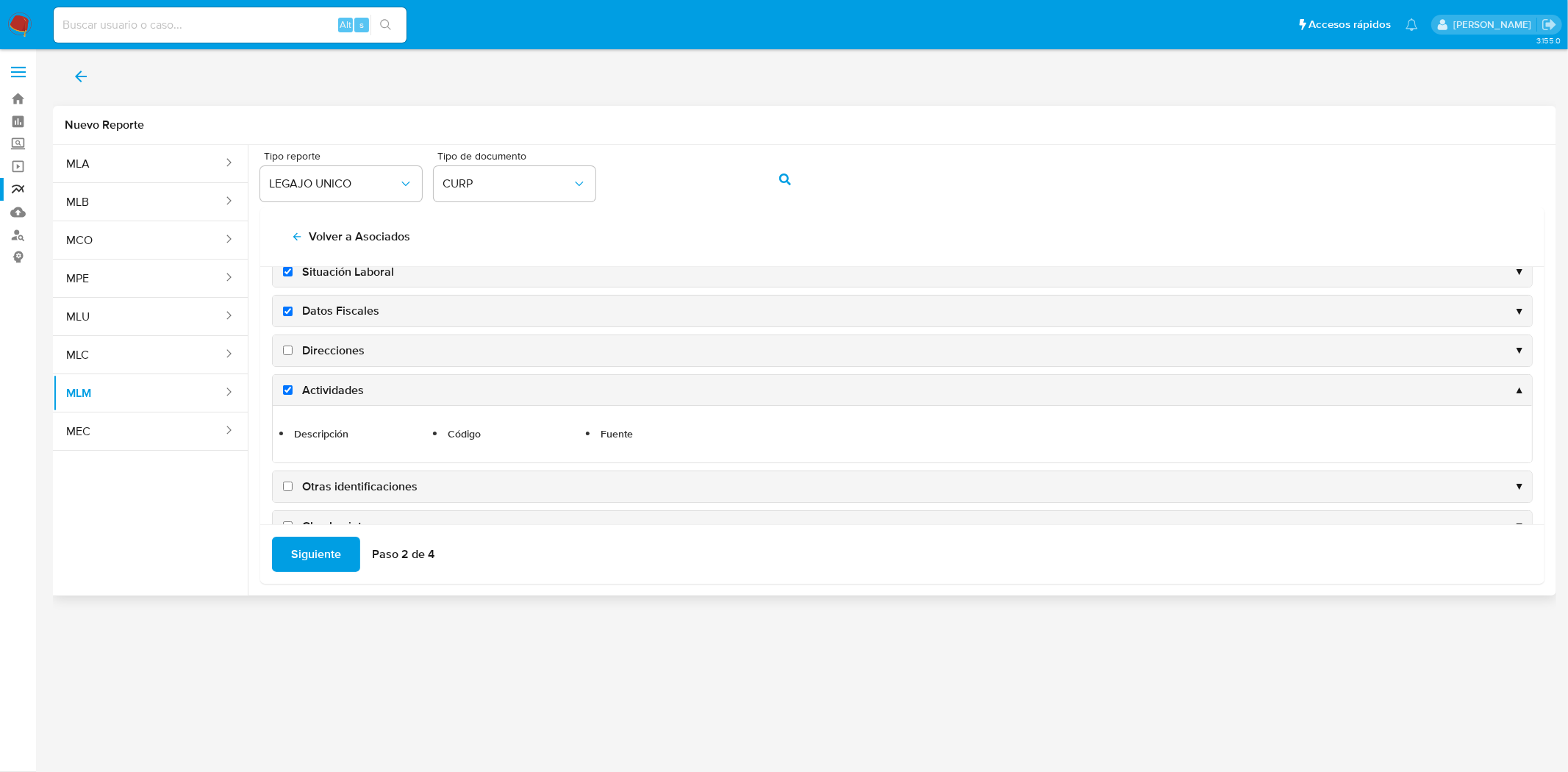
click at [296, 488] on label "Otras identificaciones" at bounding box center [349, 487] width 138 height 16
click at [292, 488] on input "Otras identificaciones" at bounding box center [288, 487] width 10 height 10
checkbox input "true"
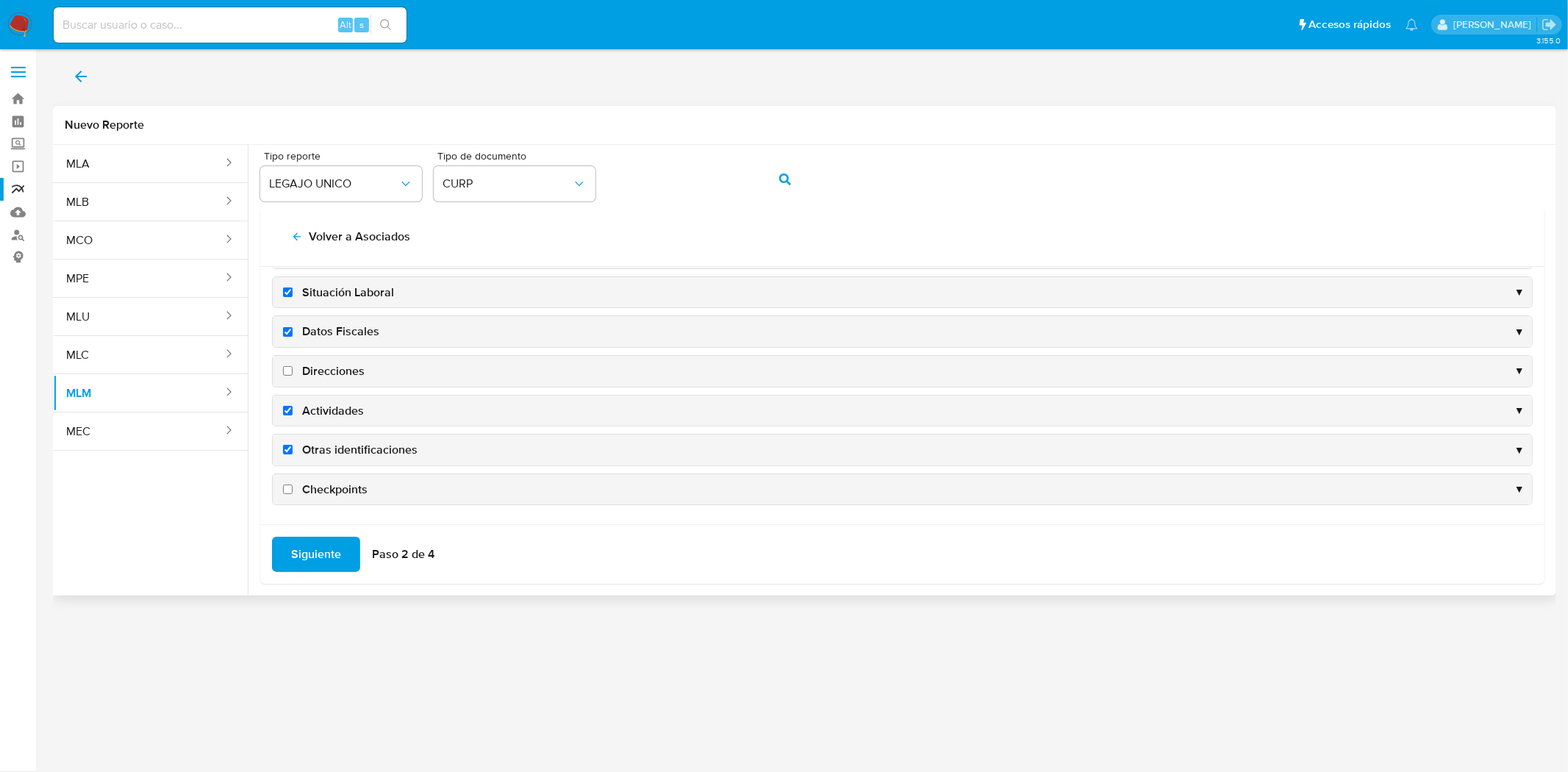
scroll to position [144, 0]
click at [290, 488] on input "Checkpoints" at bounding box center [288, 490] width 10 height 10
checkbox input "true"
click at [353, 552] on button "Siguiente" at bounding box center [316, 555] width 88 height 35
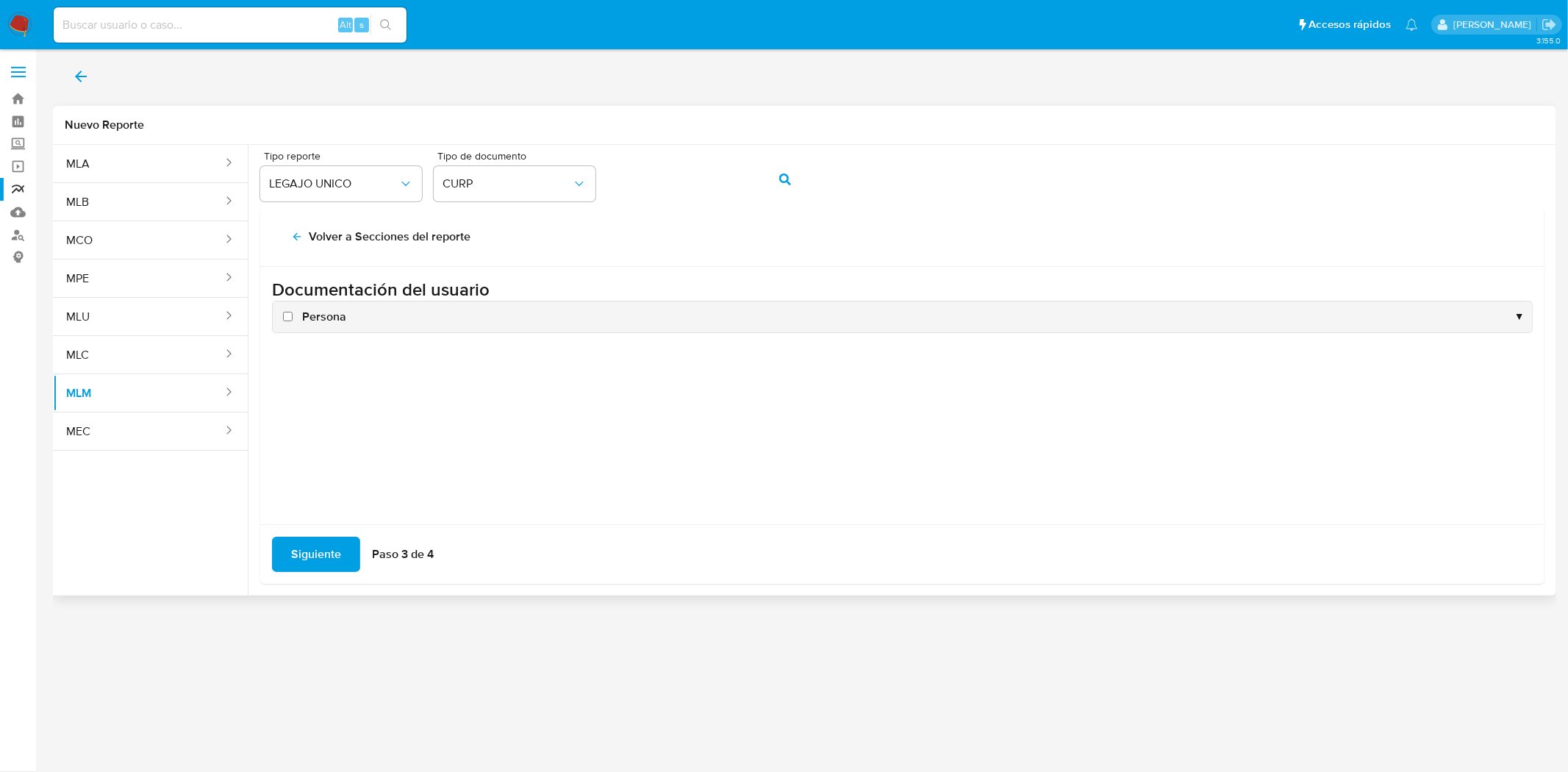
click at [288, 318] on input "Persona" at bounding box center [288, 317] width 10 height 10
checkbox input "true"
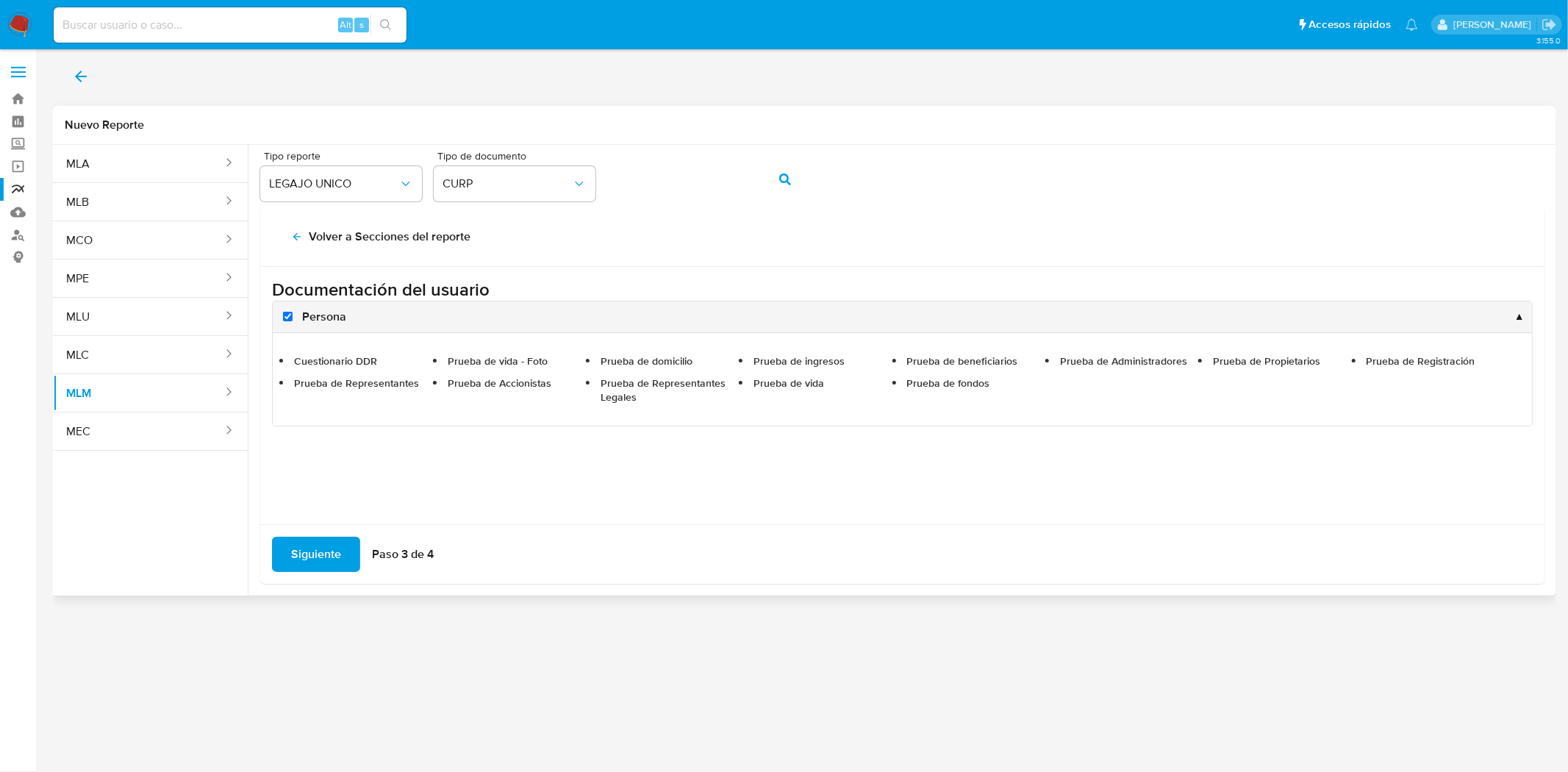
click at [307, 560] on span "Siguiente" at bounding box center [316, 555] width 50 height 32
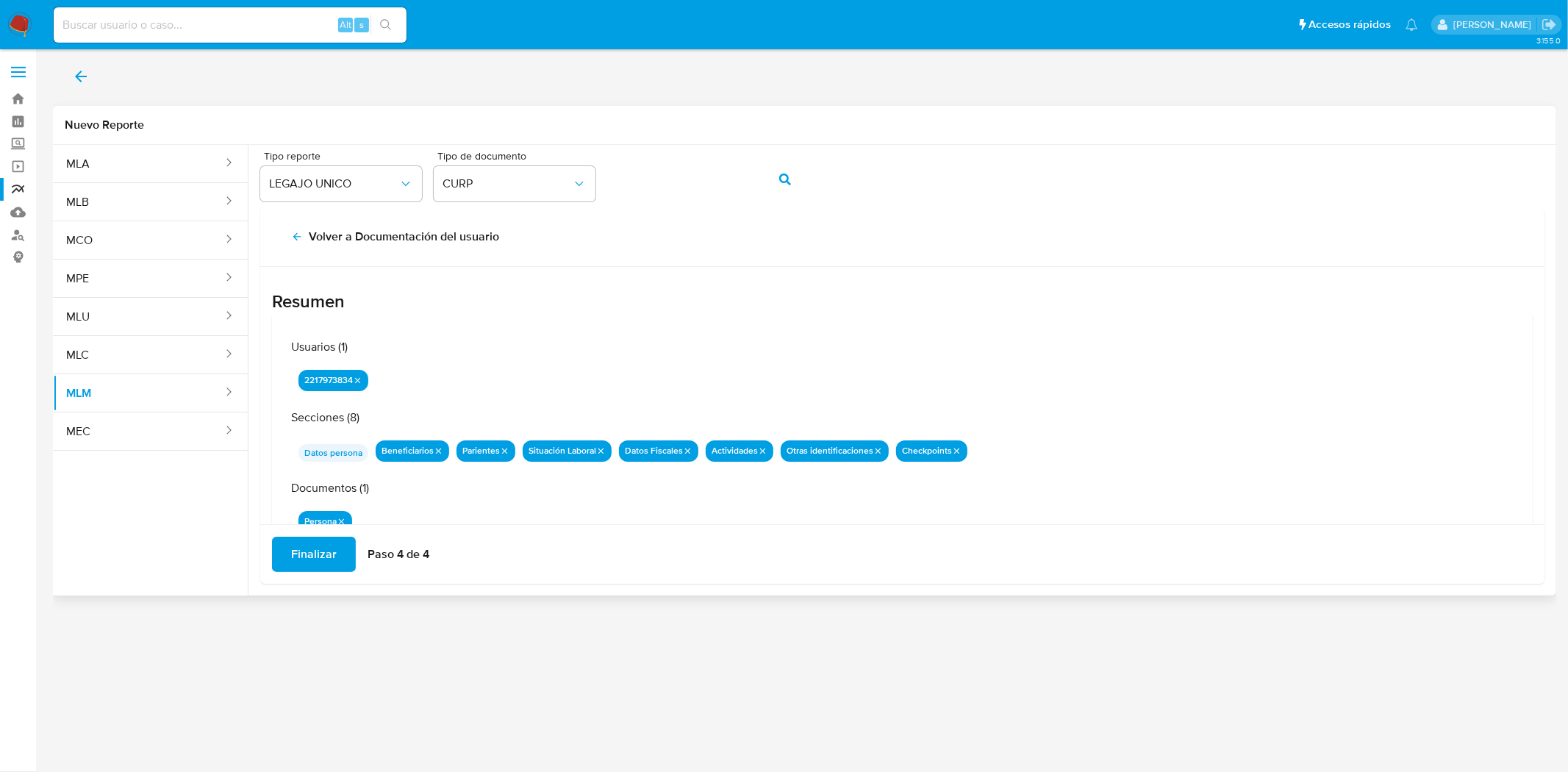
scroll to position [46, 0]
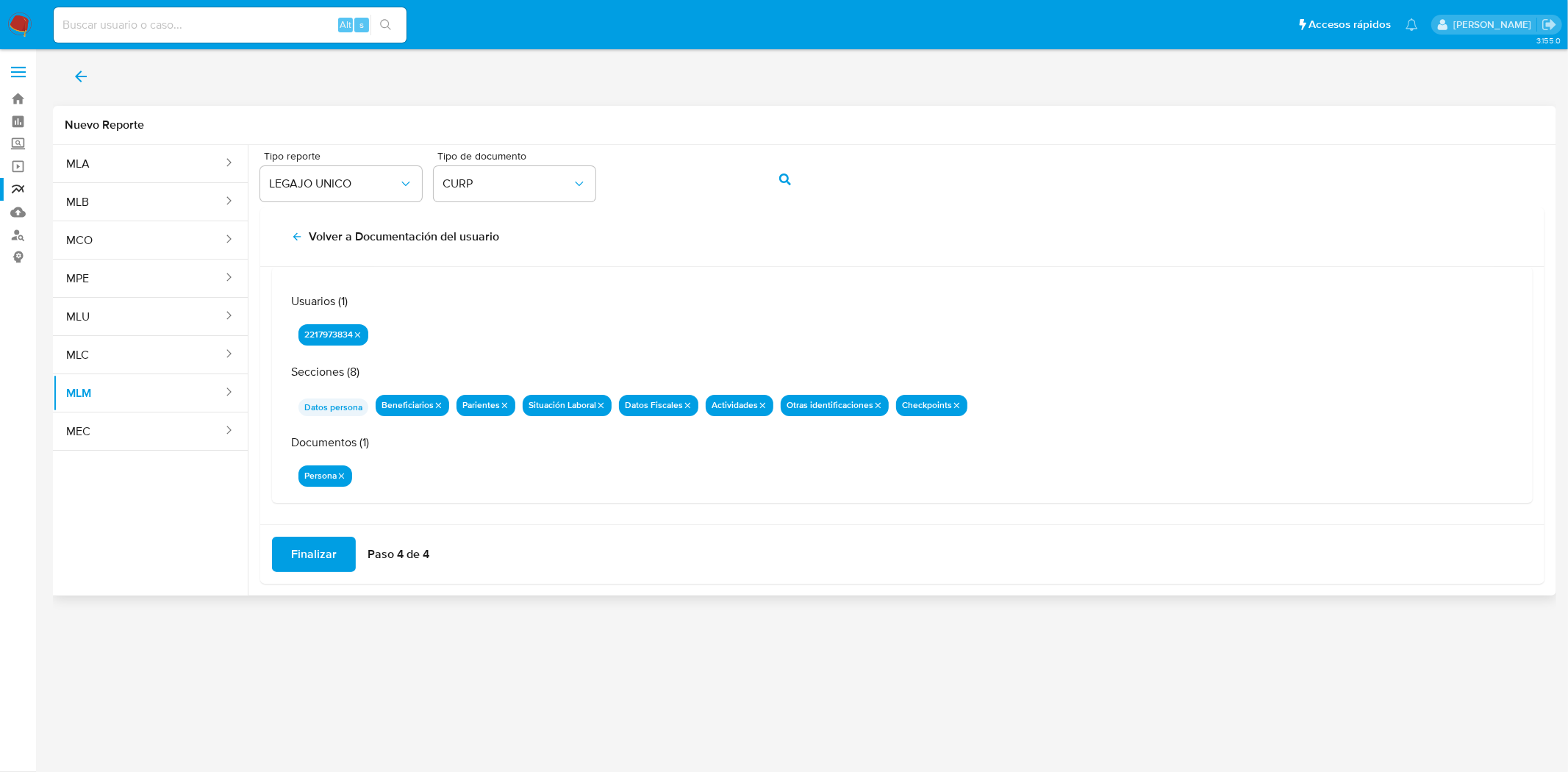
click at [307, 552] on span "Finalizar" at bounding box center [313, 555] width 46 height 32
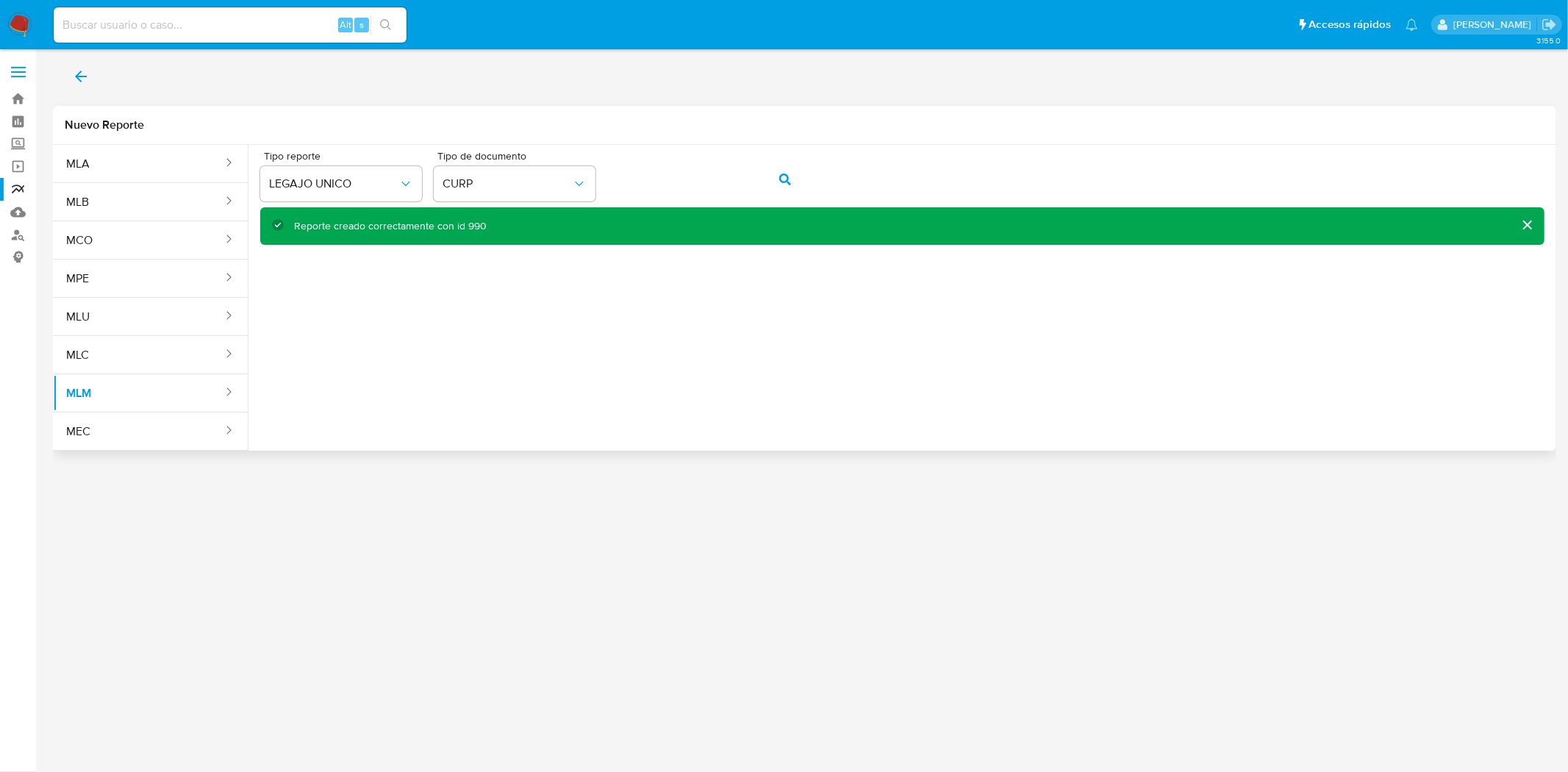
click at [81, 71] on icon "back" at bounding box center [81, 76] width 18 height 18
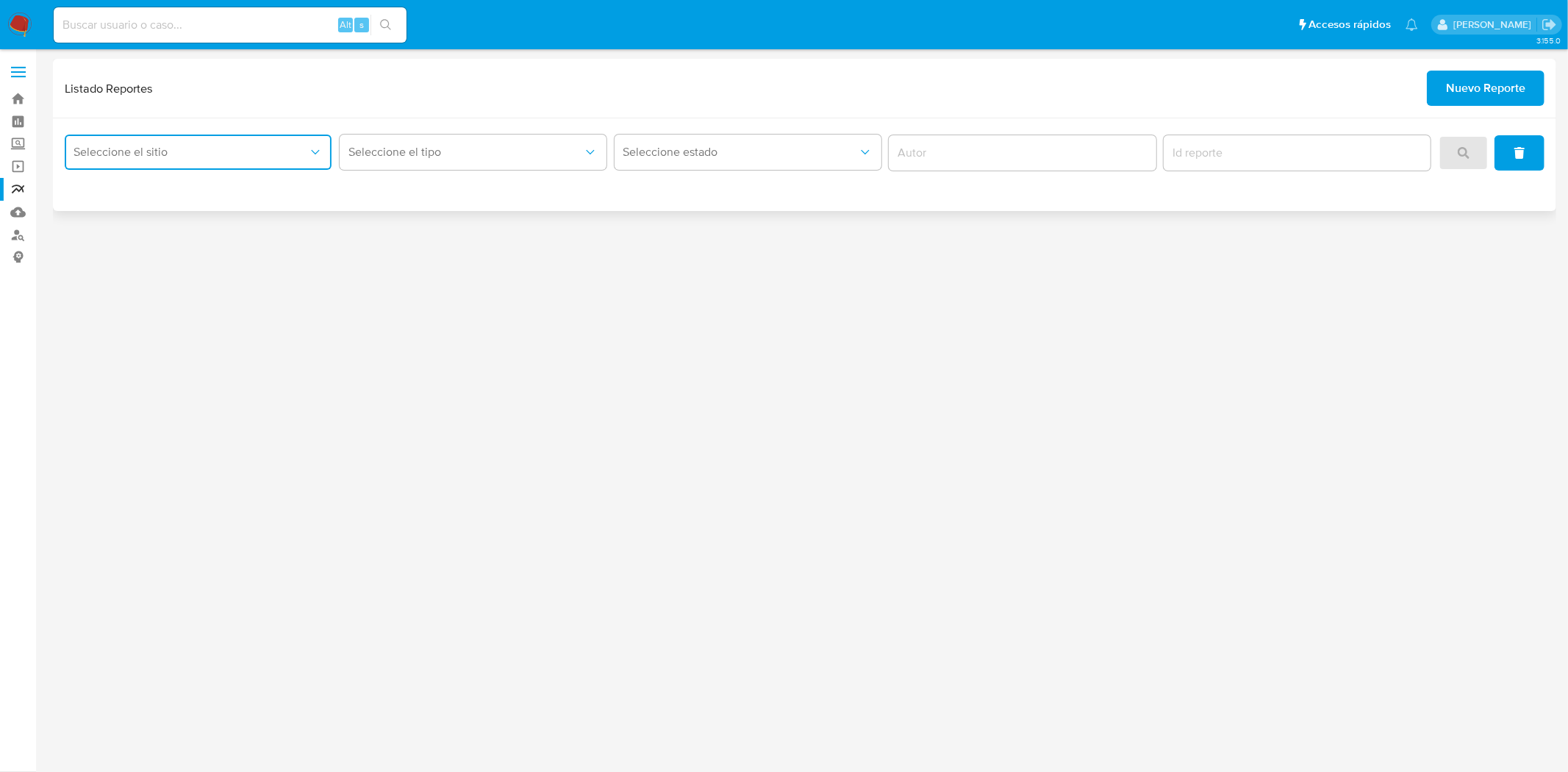
click at [215, 147] on span "Seleccione el sitio" at bounding box center [191, 152] width 235 height 14
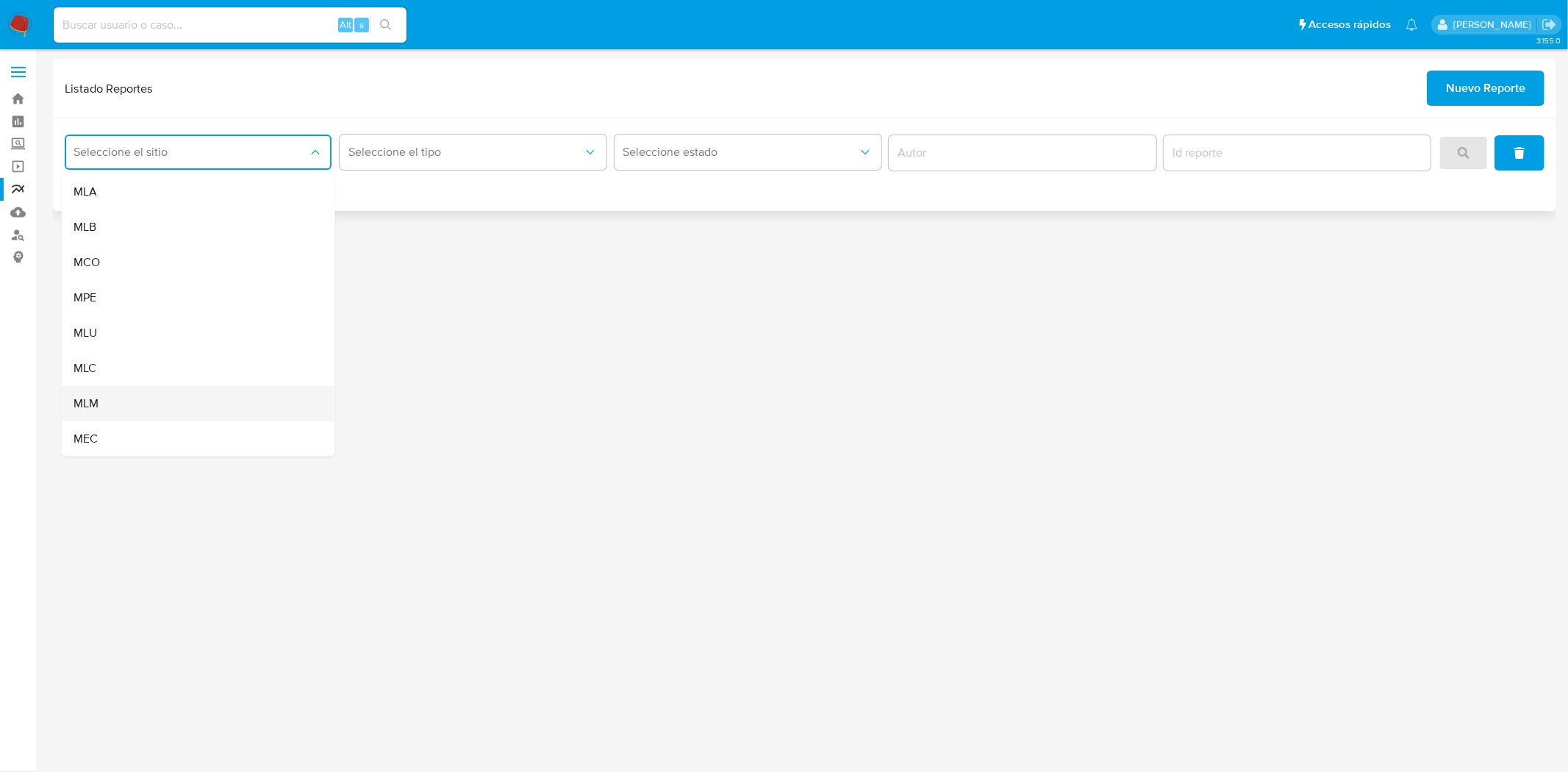
click at [129, 393] on div "MLM" at bounding box center [194, 404] width 241 height 35
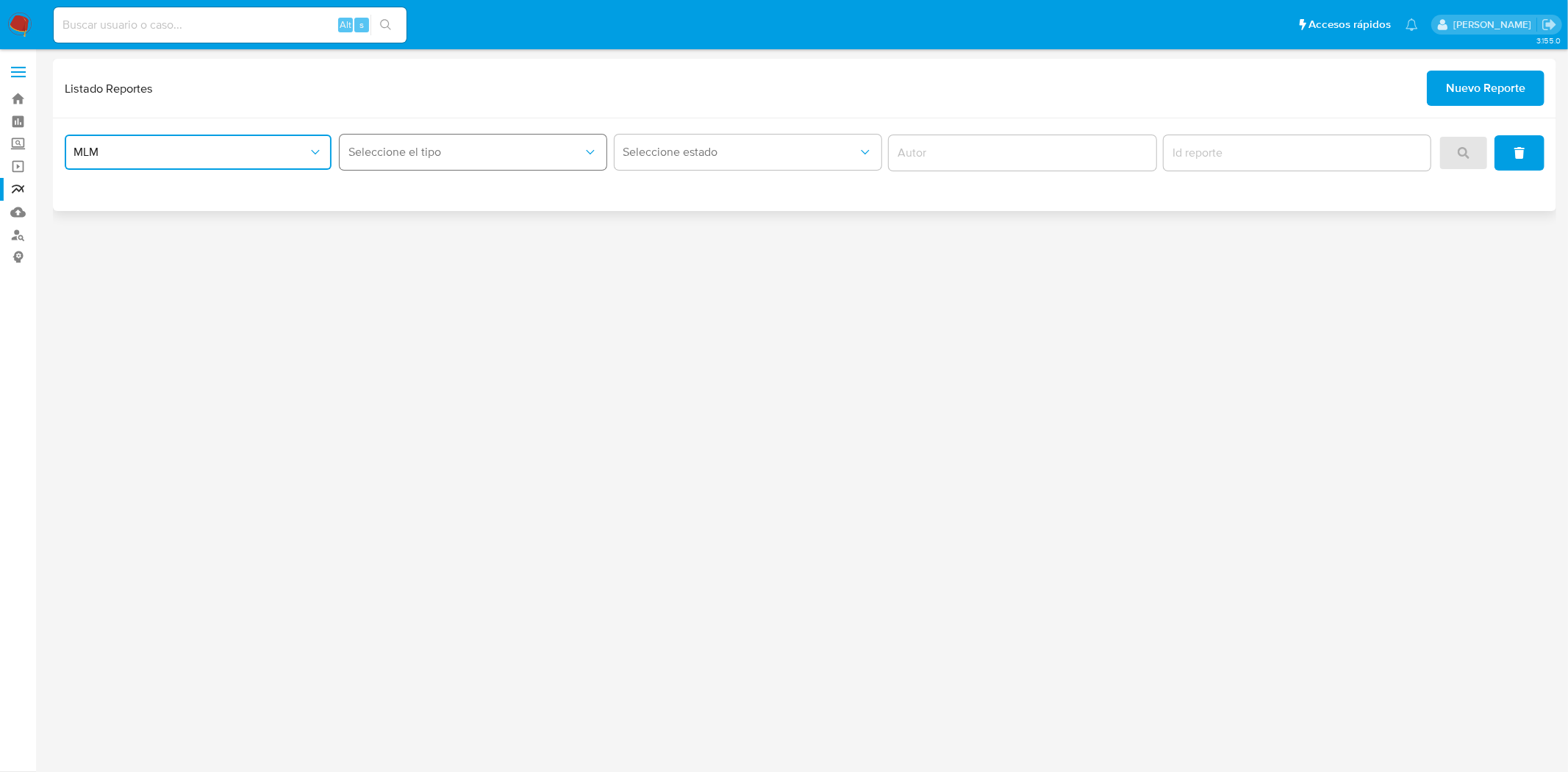
click at [546, 162] on button "Seleccione el tipo" at bounding box center [473, 152] width 267 height 35
click at [485, 237] on div "LEGAJO UNICO" at bounding box center [468, 227] width 241 height 35
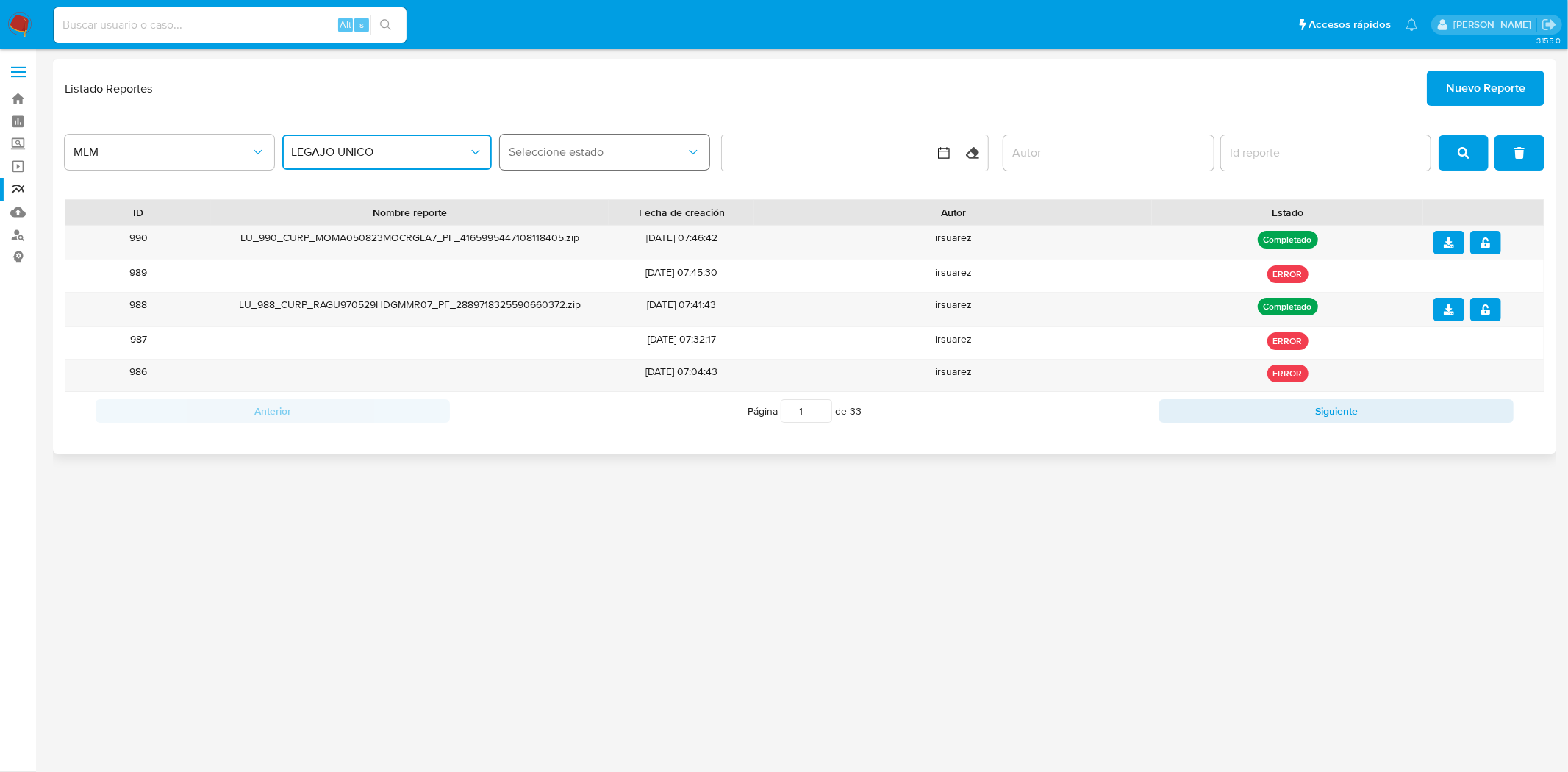
click at [643, 164] on button "Seleccione estado" at bounding box center [604, 152] width 209 height 35
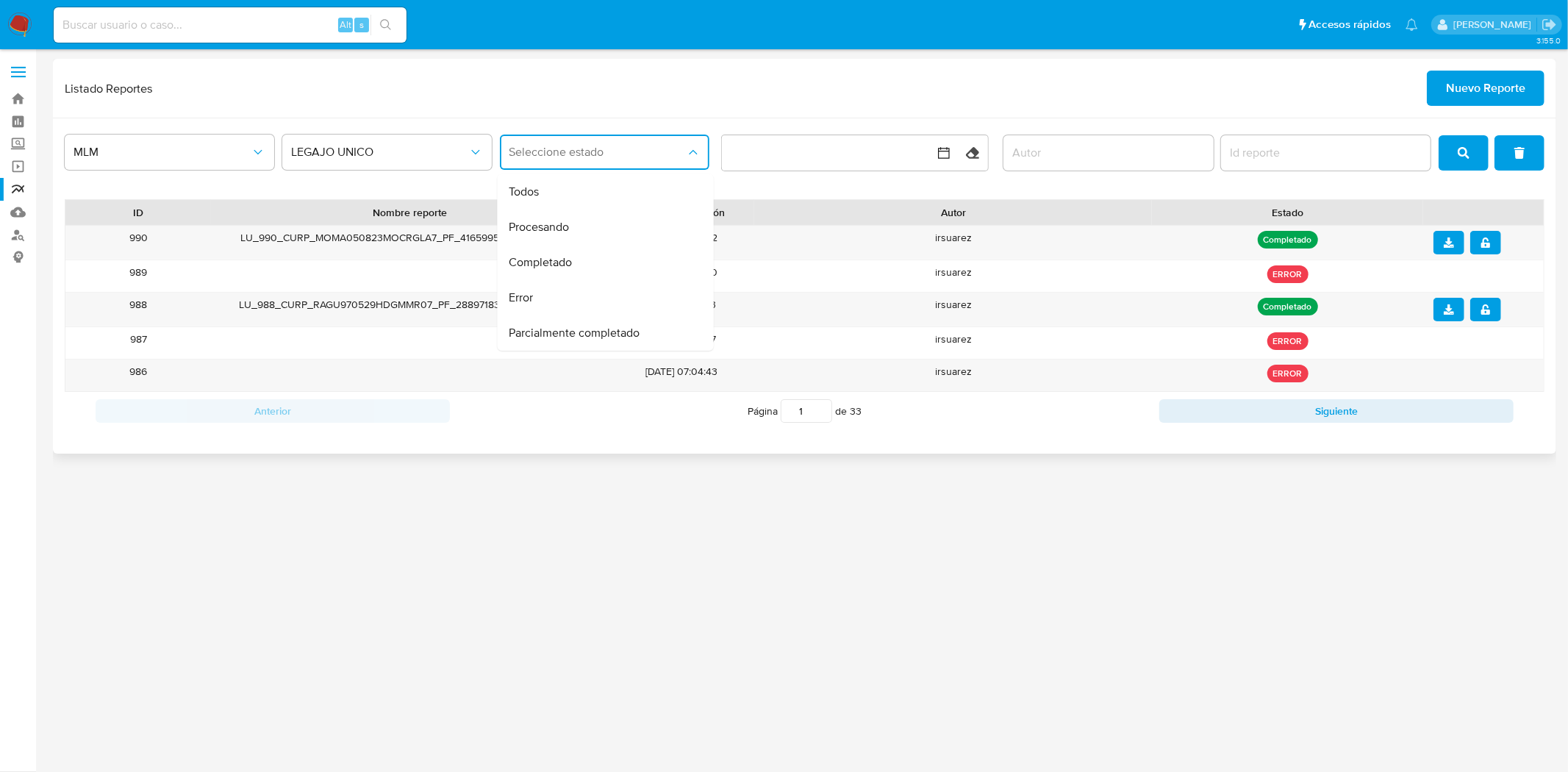
click at [1119, 432] on div "MLM LEGAJO UNICO Seleccione estado Todos Procesando Completado Error Parcialmen…" at bounding box center [804, 286] width 1503 height 335
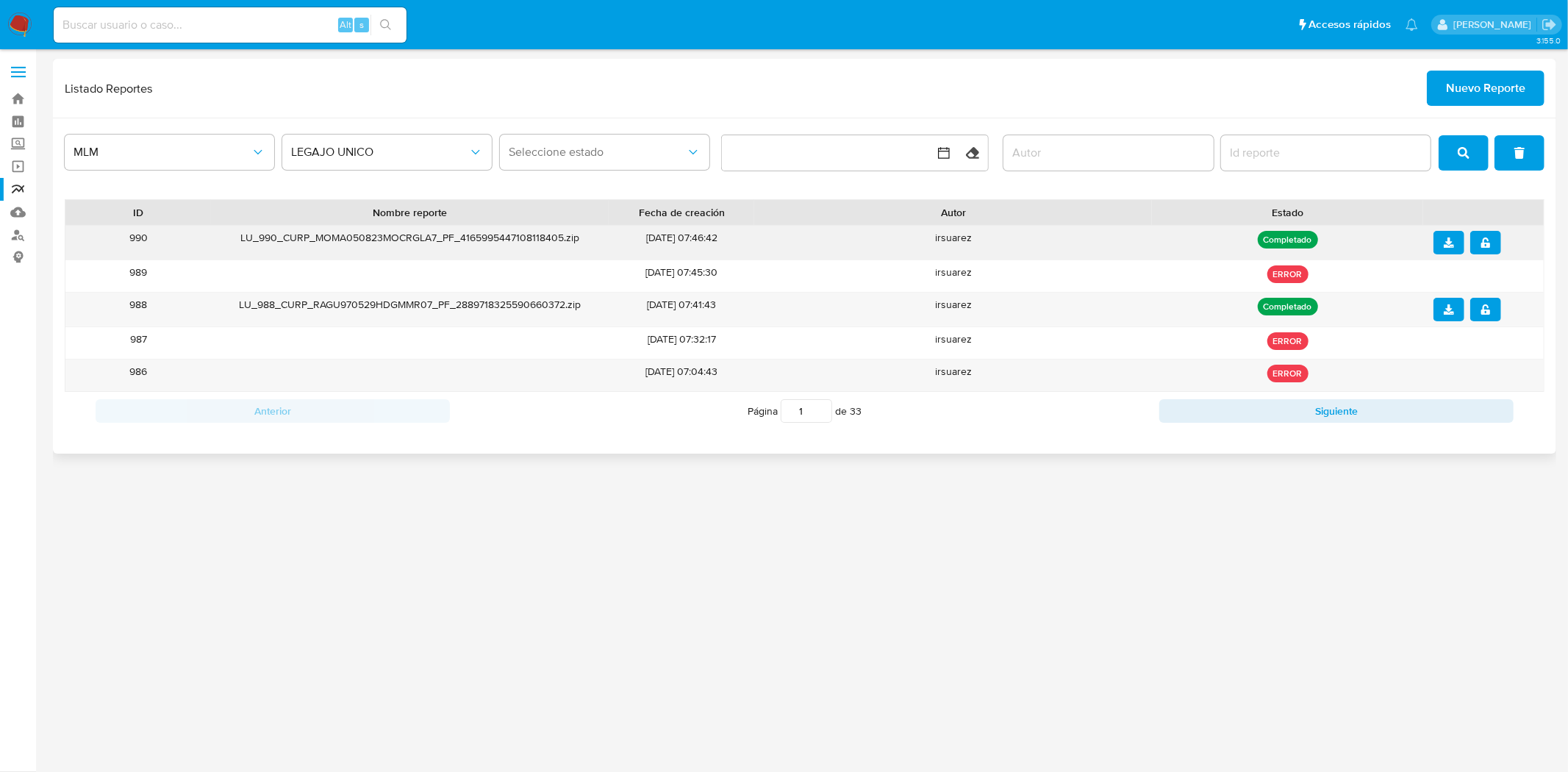
click at [1448, 246] on icon "download" at bounding box center [1449, 242] width 10 height 10
click at [1494, 244] on button "notify_security" at bounding box center [1485, 242] width 31 height 23
click at [1449, 88] on span "Nuevo Reporte" at bounding box center [1485, 88] width 79 height 32
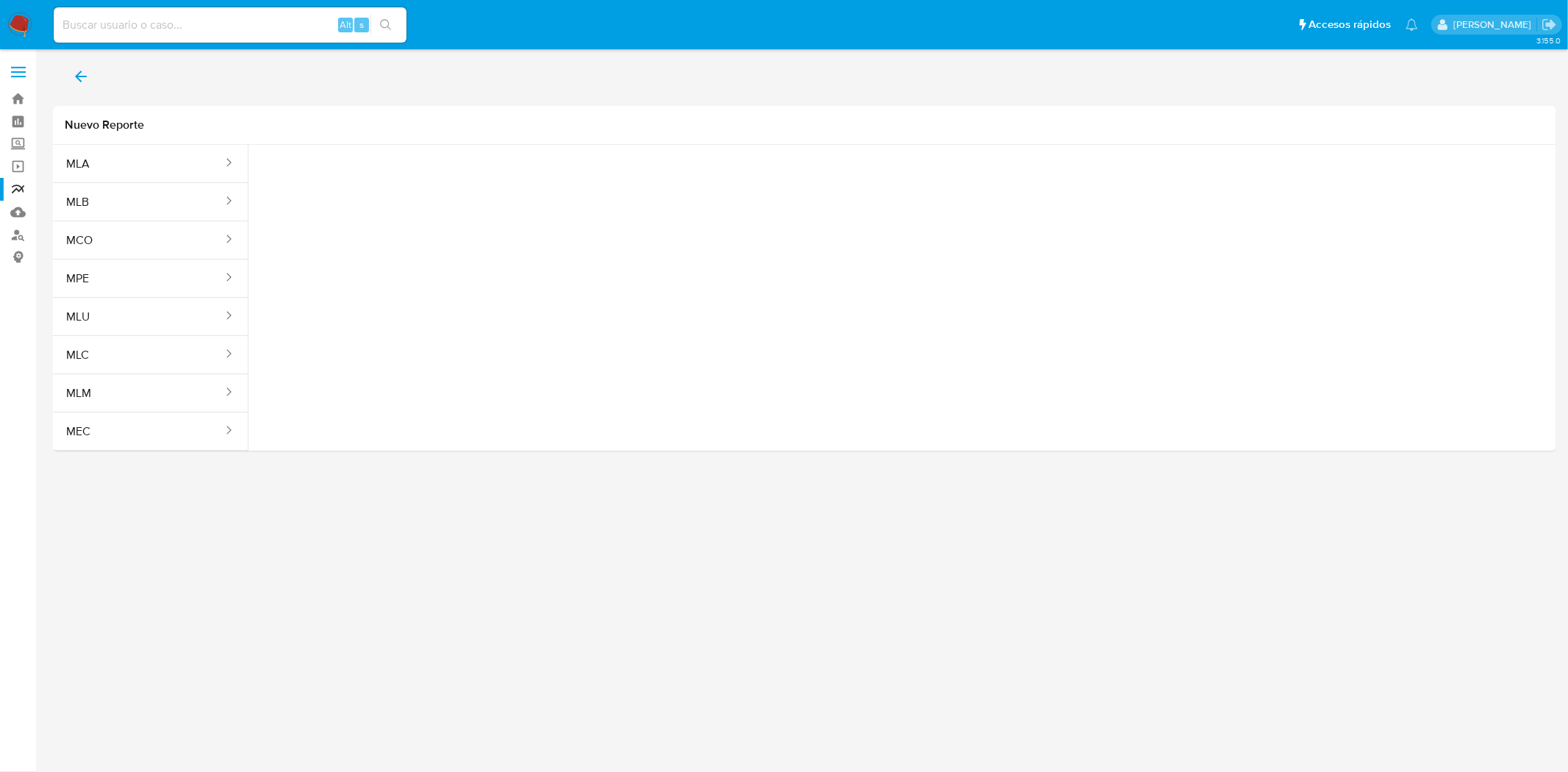
click at [78, 70] on icon "back" at bounding box center [81, 76] width 18 height 18
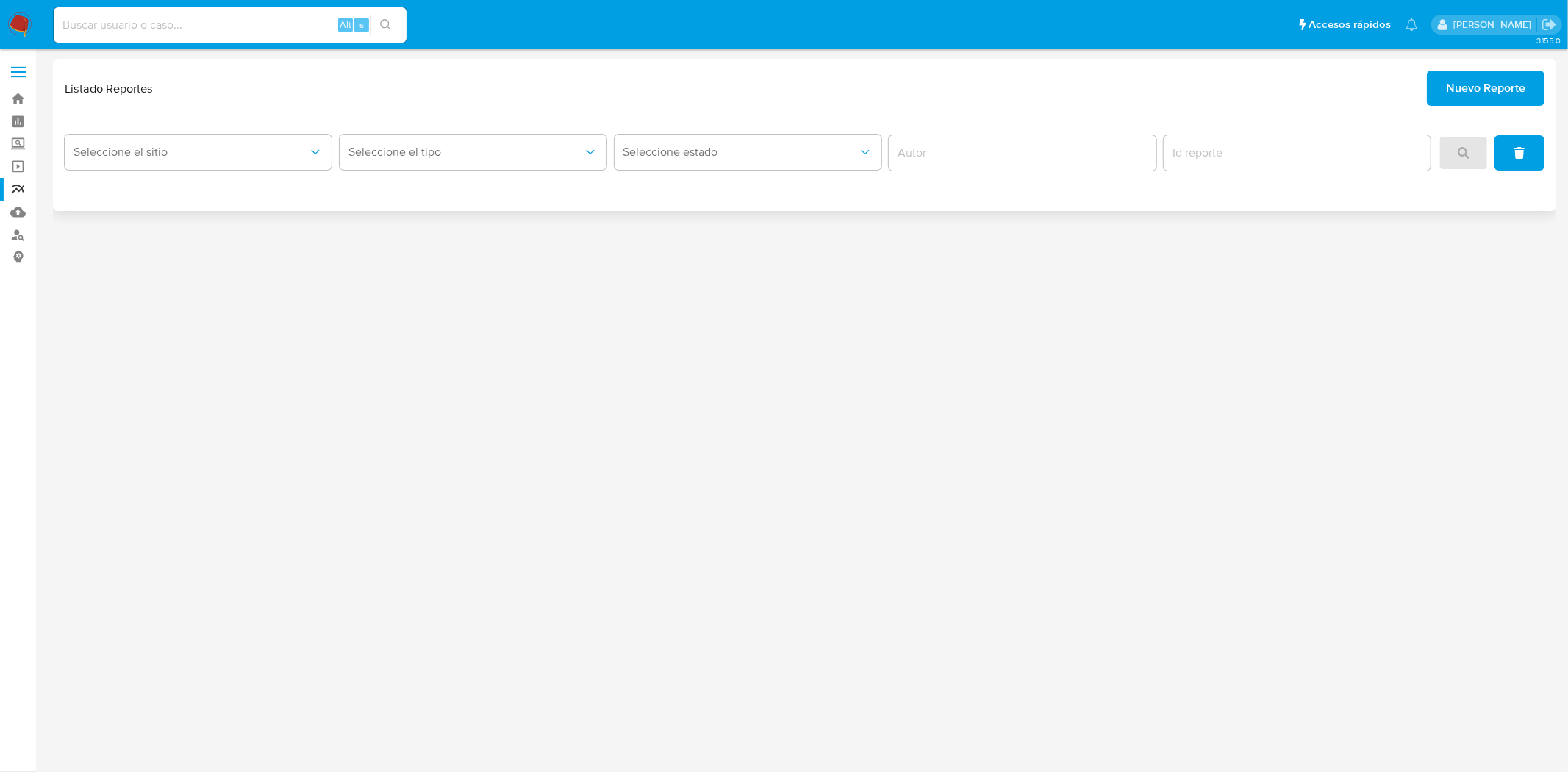
click at [1530, 92] on button "Nuevo Reporte" at bounding box center [1485, 88] width 118 height 35
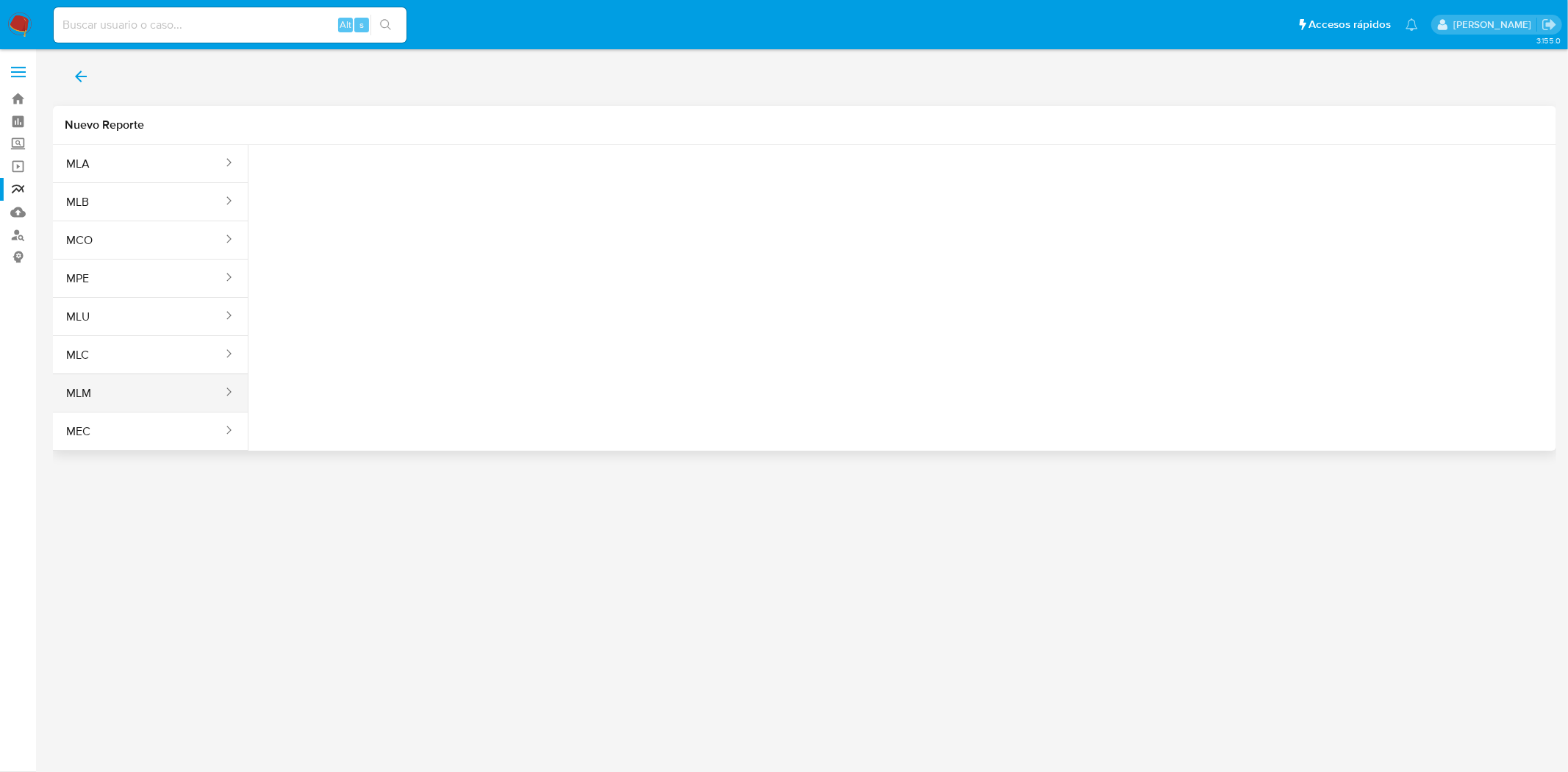
click at [104, 410] on button "MLM" at bounding box center [139, 394] width 171 height 35
click at [306, 184] on span "Seleccione una opcion" at bounding box center [333, 184] width 129 height 14
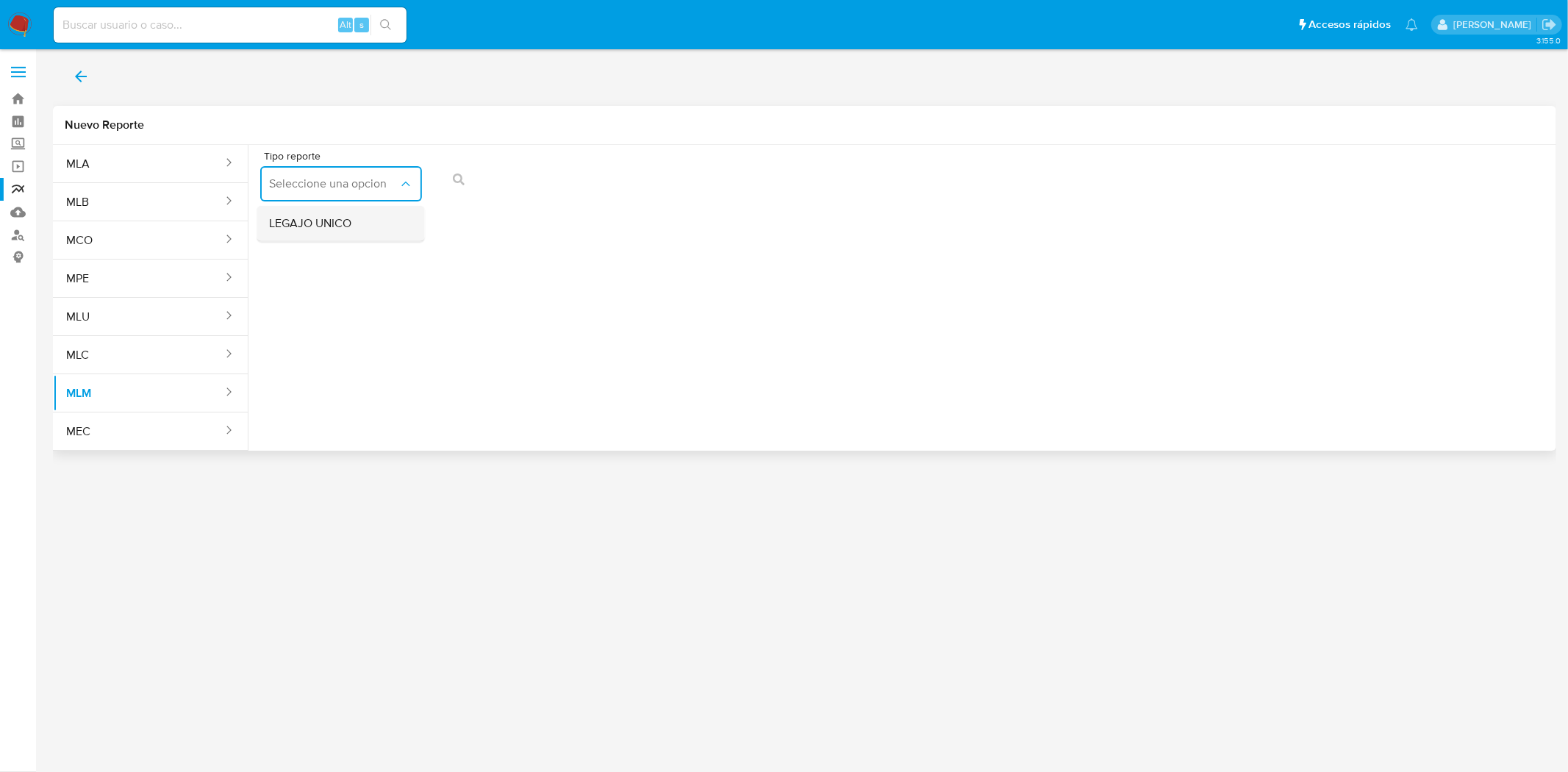
click at [317, 228] on span "LEGAJO UNICO" at bounding box center [310, 224] width 83 height 14
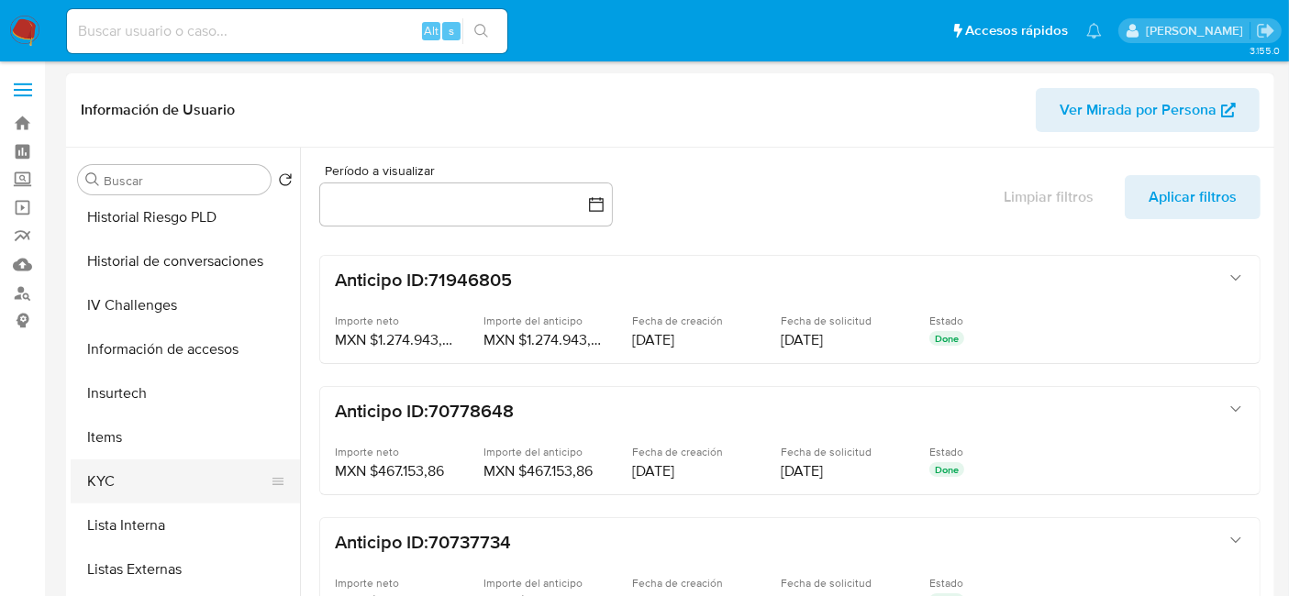
scroll to position [611, 0]
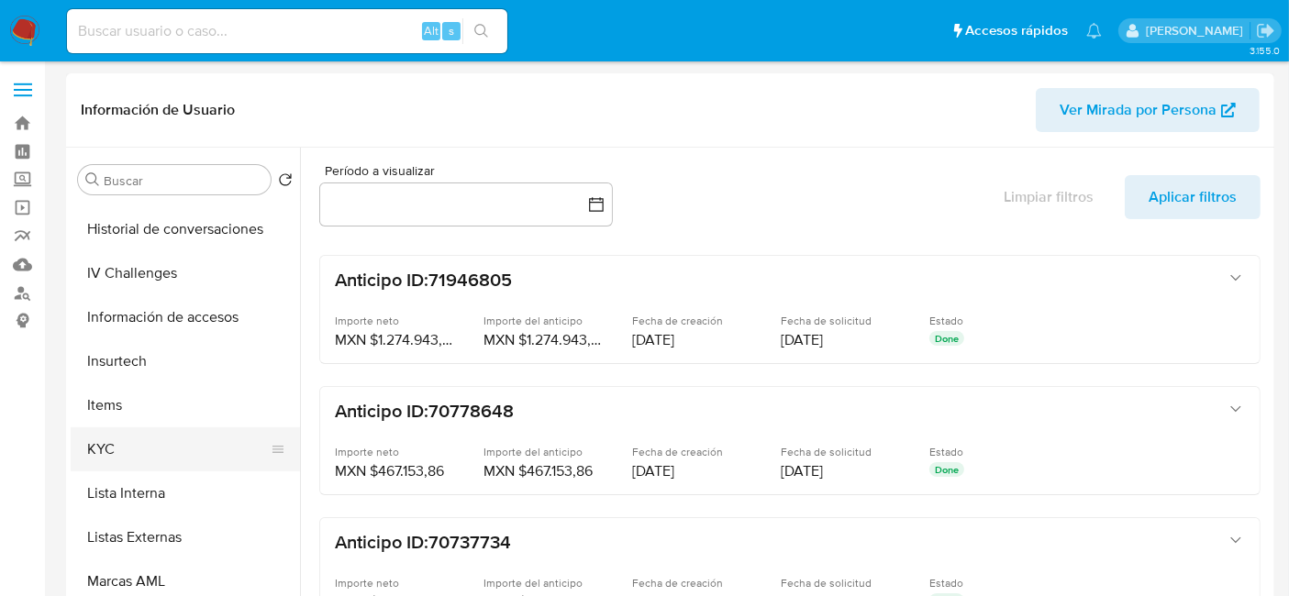
select select "10"
click at [133, 444] on button "KYC" at bounding box center [178, 450] width 215 height 44
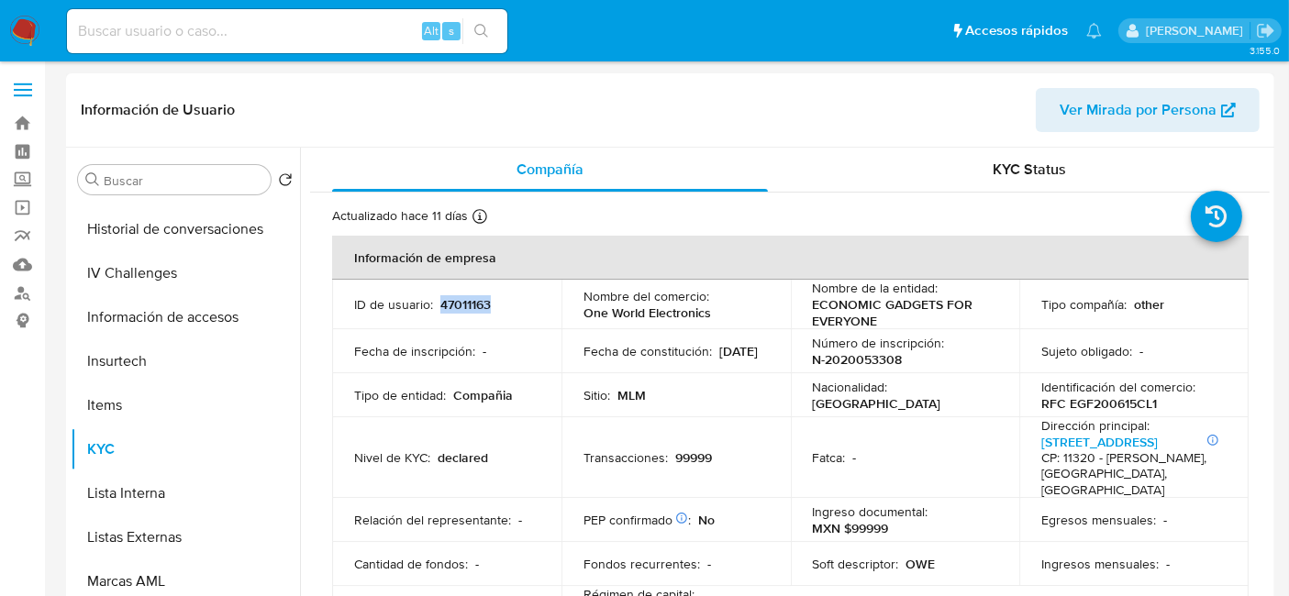
drag, startPoint x: 441, startPoint y: 304, endPoint x: 524, endPoint y: 307, distance: 82.6
click at [524, 307] on div "ID de usuario : 47011163" at bounding box center [446, 304] width 185 height 17
copy p "47011163"
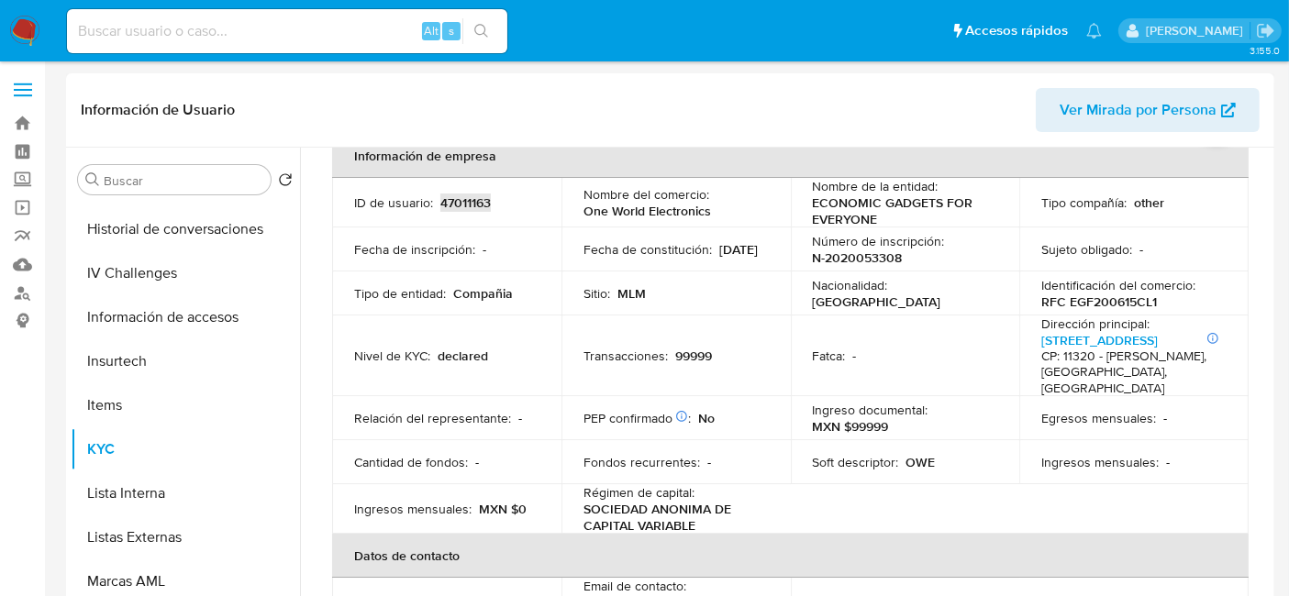
scroll to position [0, 0]
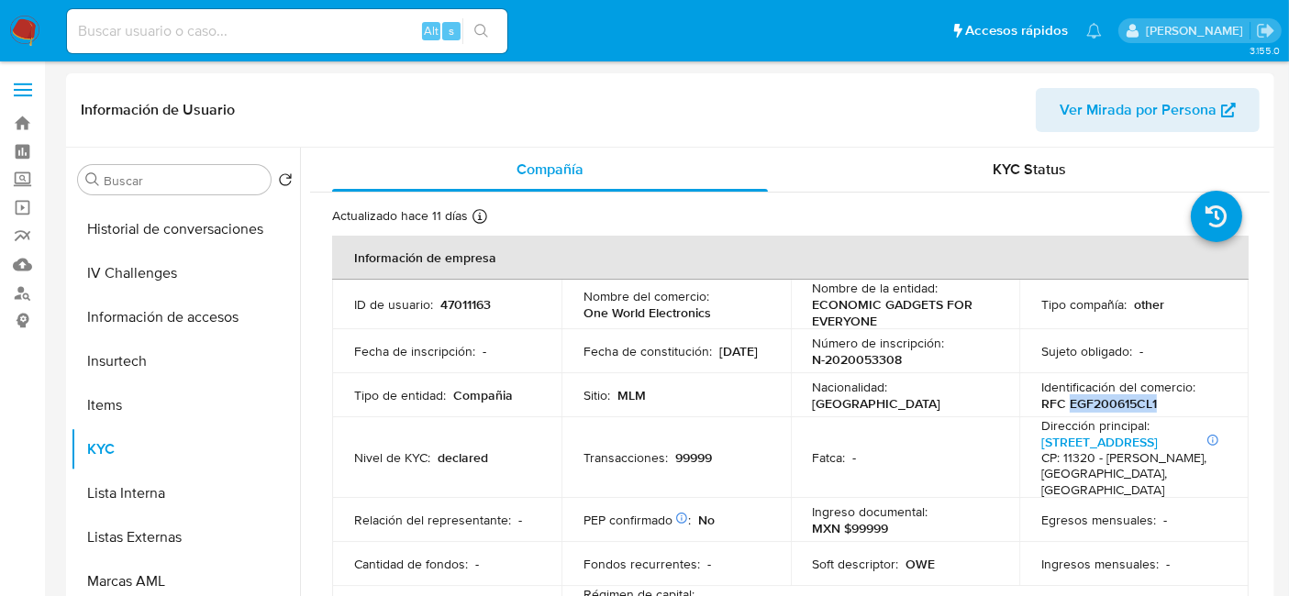
drag, startPoint x: 1061, startPoint y: 398, endPoint x: 1153, endPoint y: 403, distance: 91.9
click at [1153, 403] on div "Identificación del comercio : RFC EGF200615CL1" at bounding box center [1133, 395] width 185 height 33
copy p "EGF200615CL1"
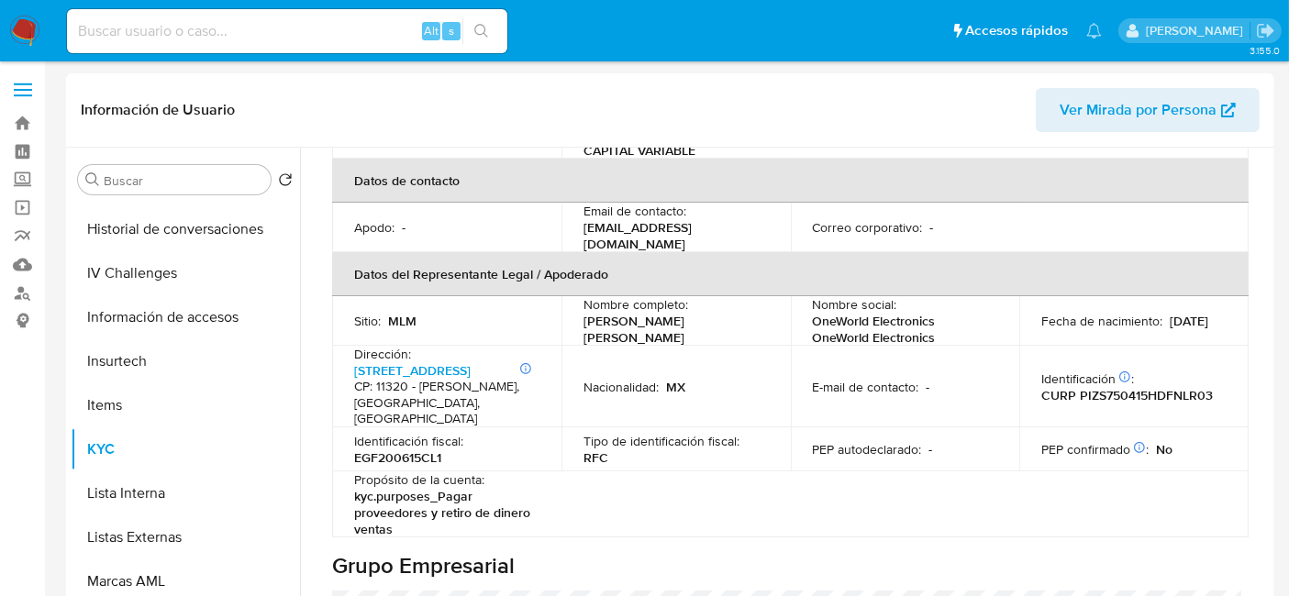
scroll to position [509, 0]
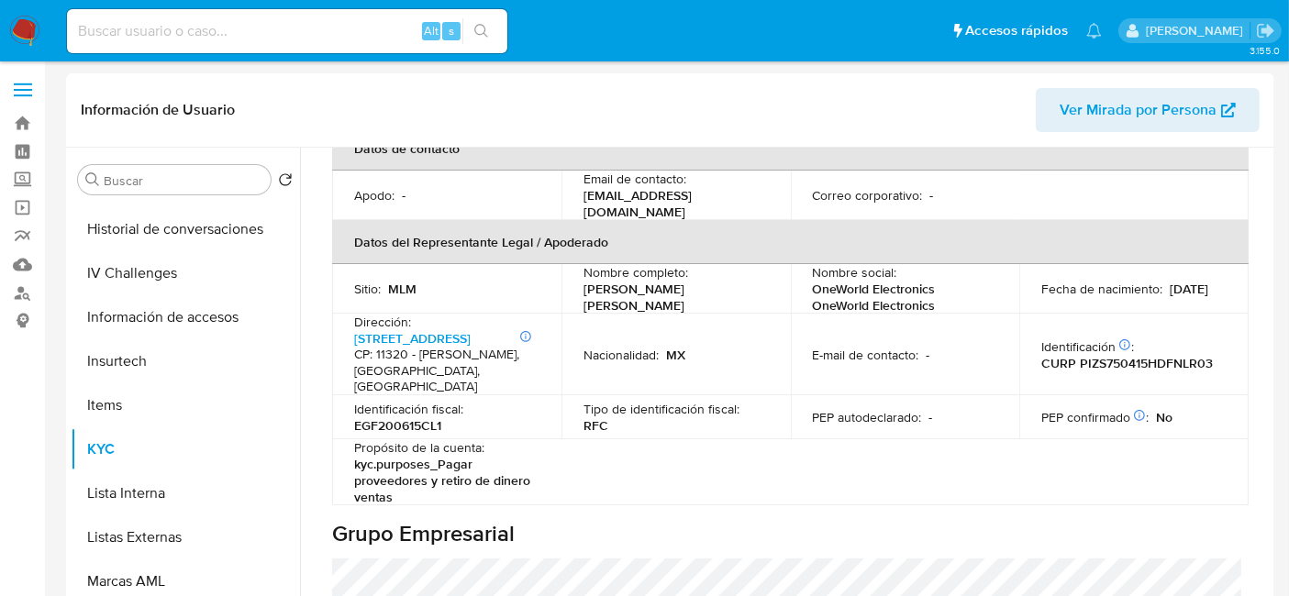
click at [288, 29] on input at bounding box center [287, 31] width 440 height 24
paste input "168404821"
type input "168404821"
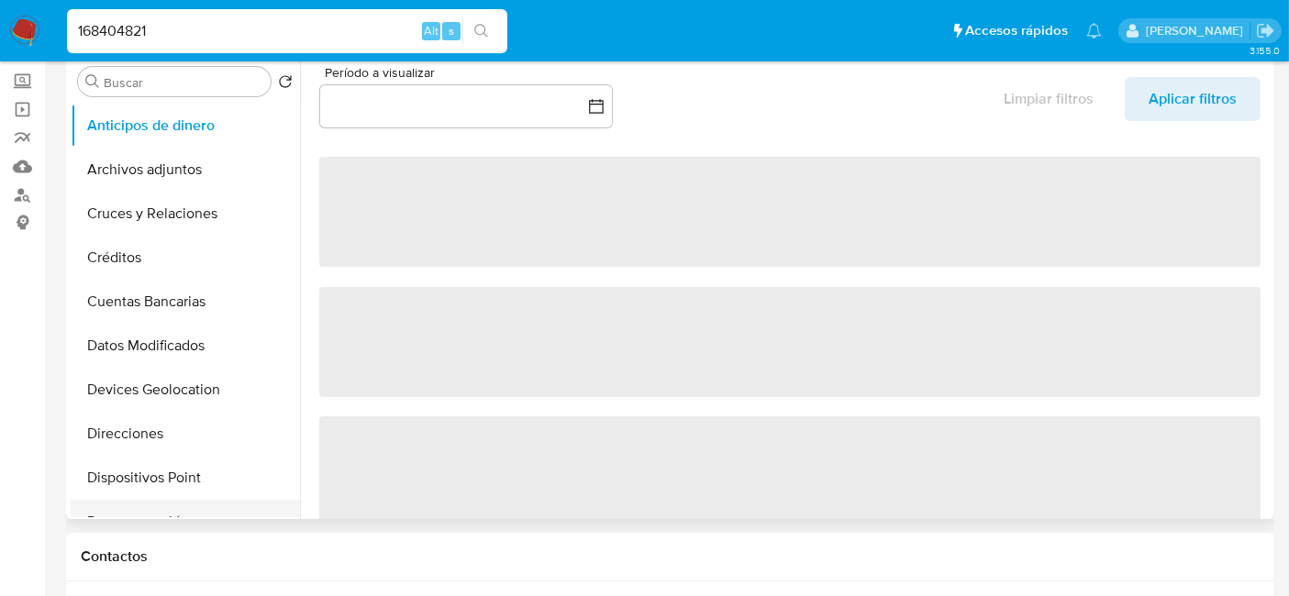
scroll to position [102, 0]
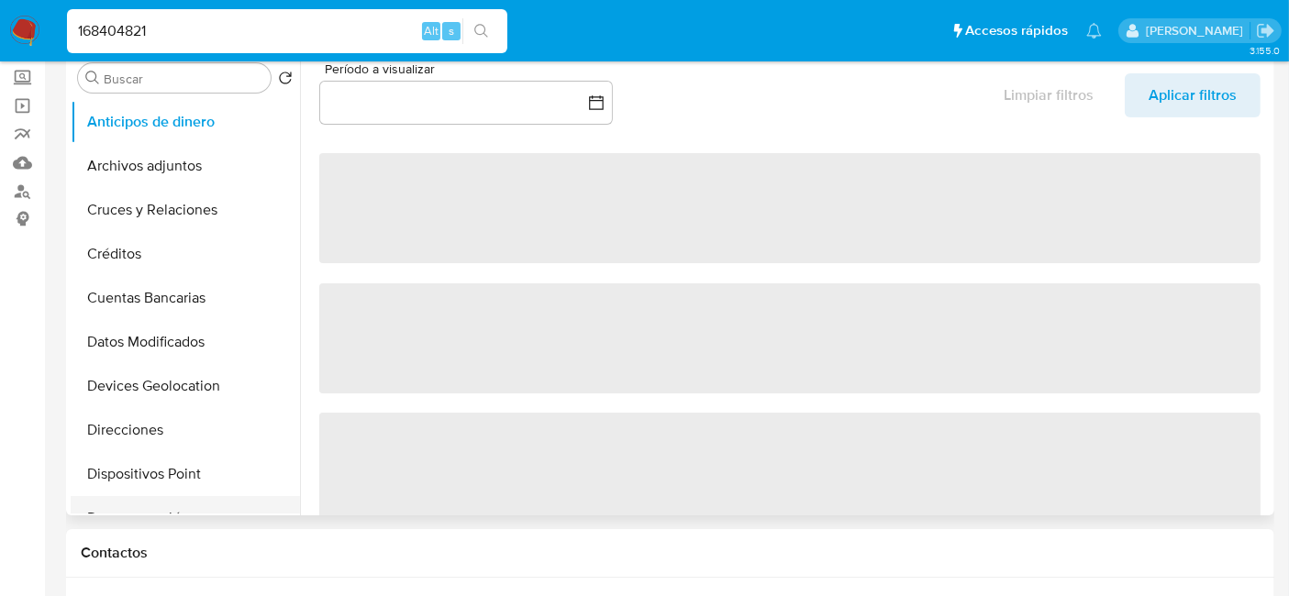
select select "10"
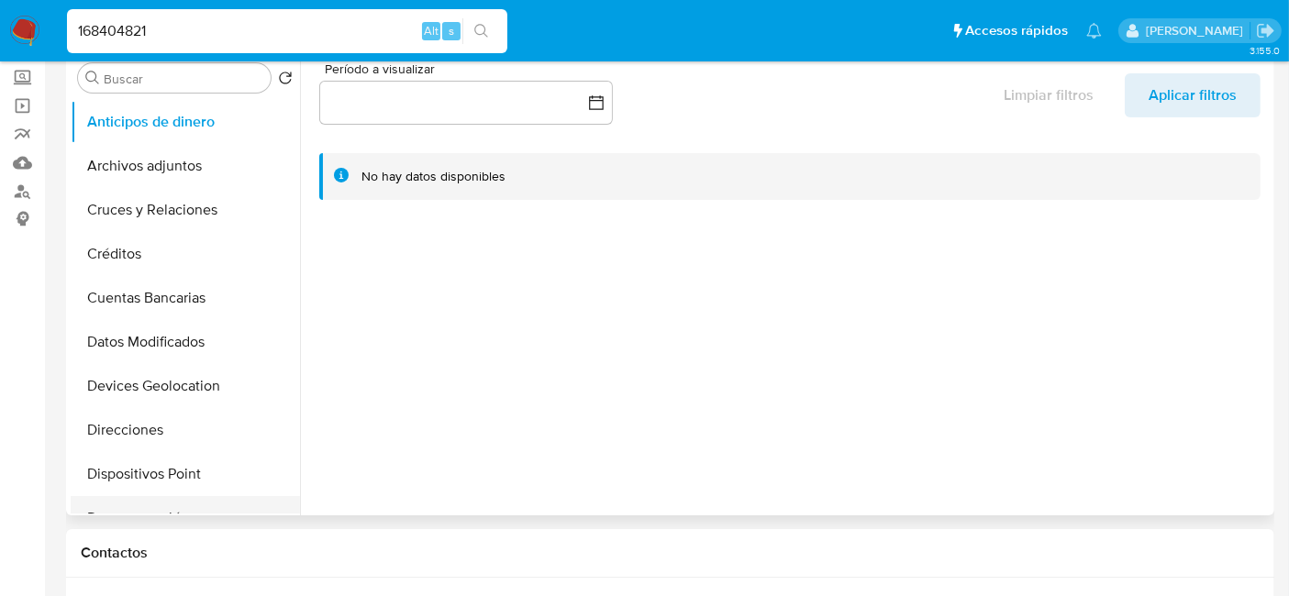
scroll to position [305, 0]
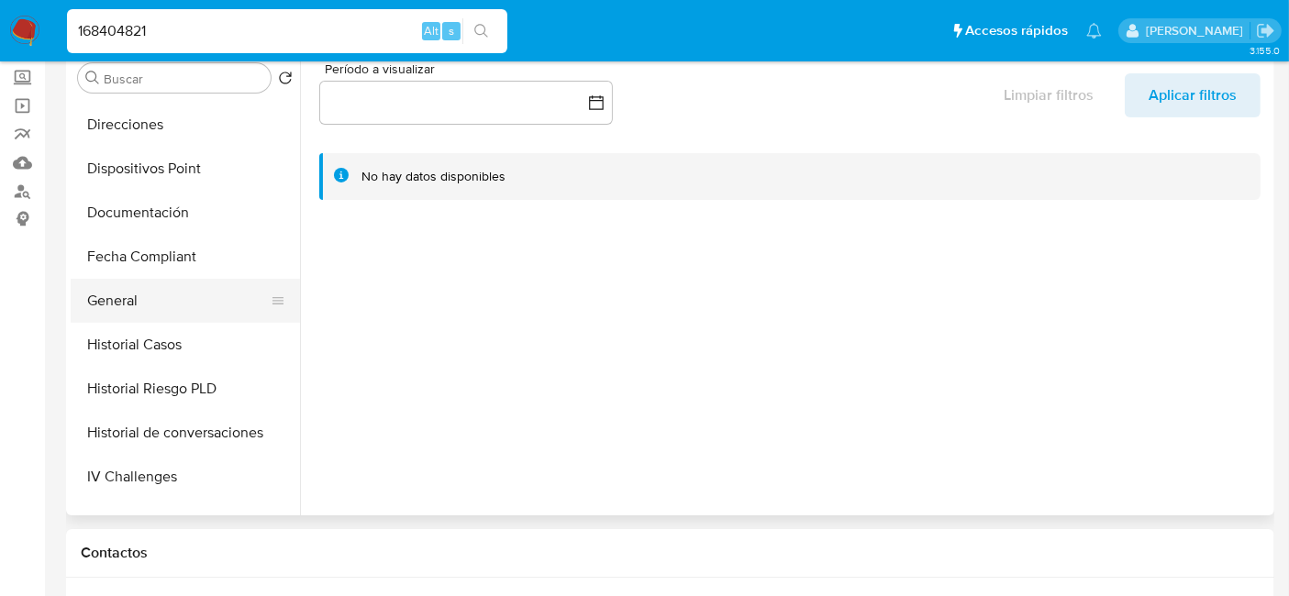
click at [146, 307] on button "General" at bounding box center [178, 301] width 215 height 44
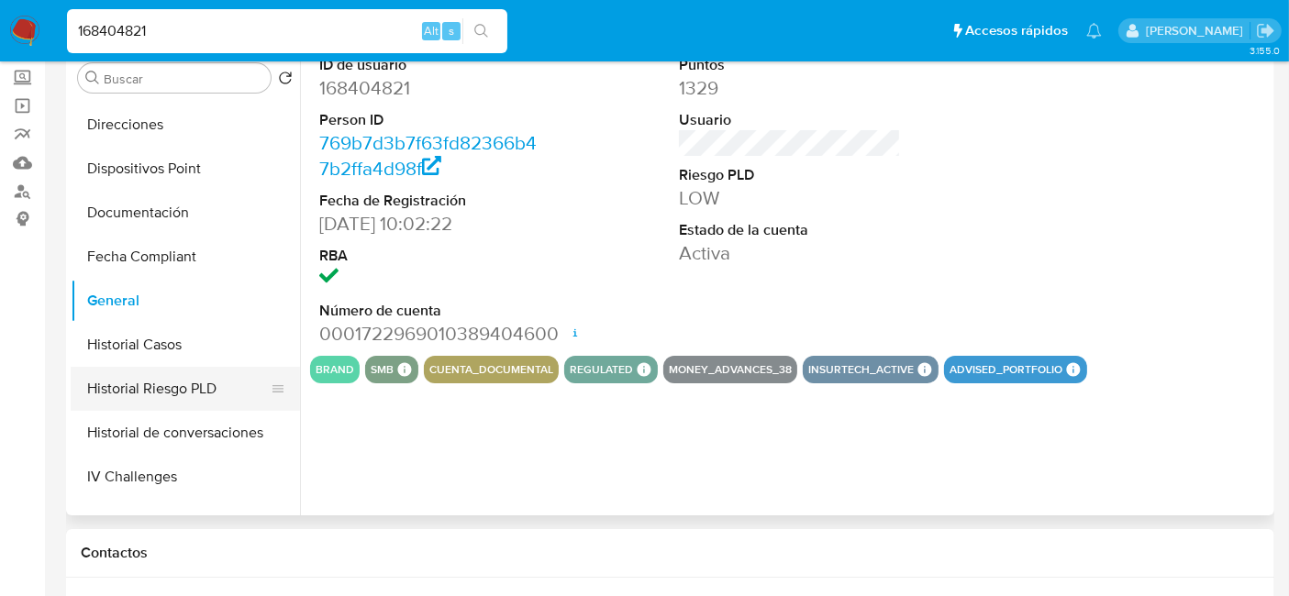
scroll to position [611, 0]
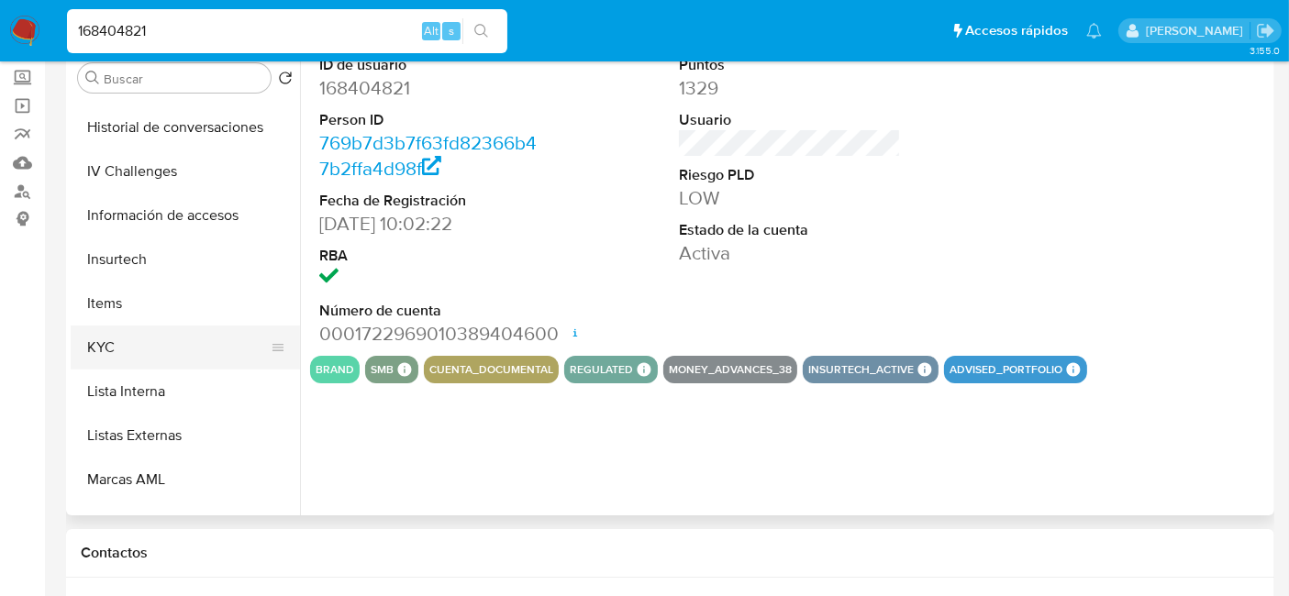
click at [161, 355] on button "KYC" at bounding box center [178, 348] width 215 height 44
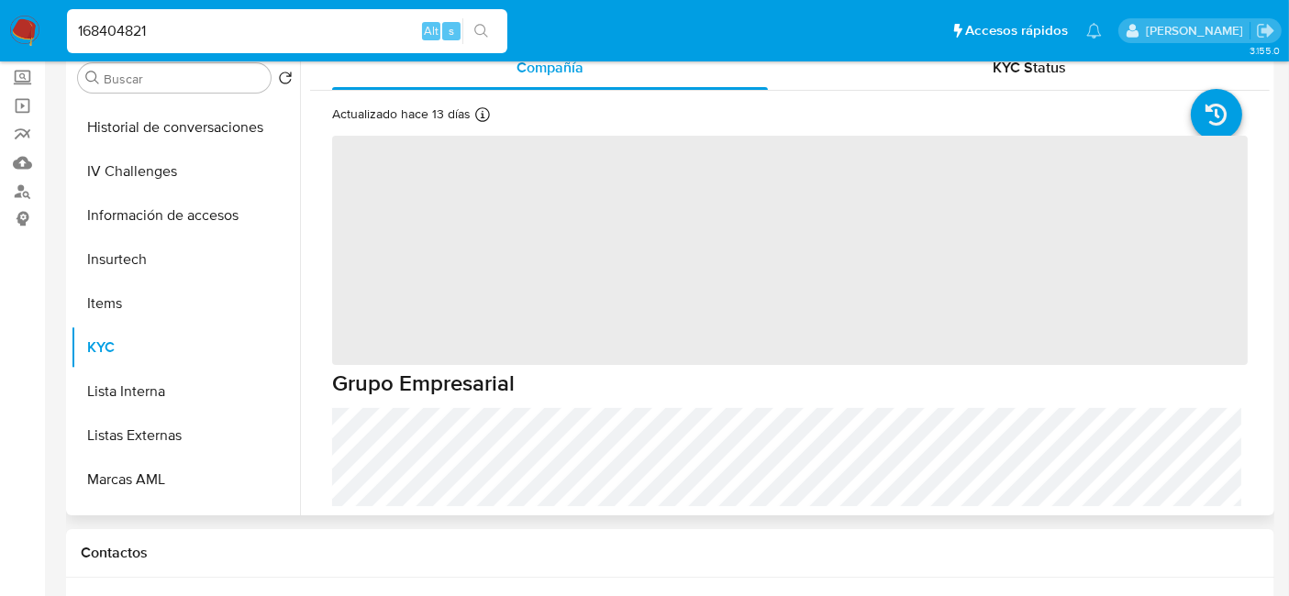
scroll to position [0, 0]
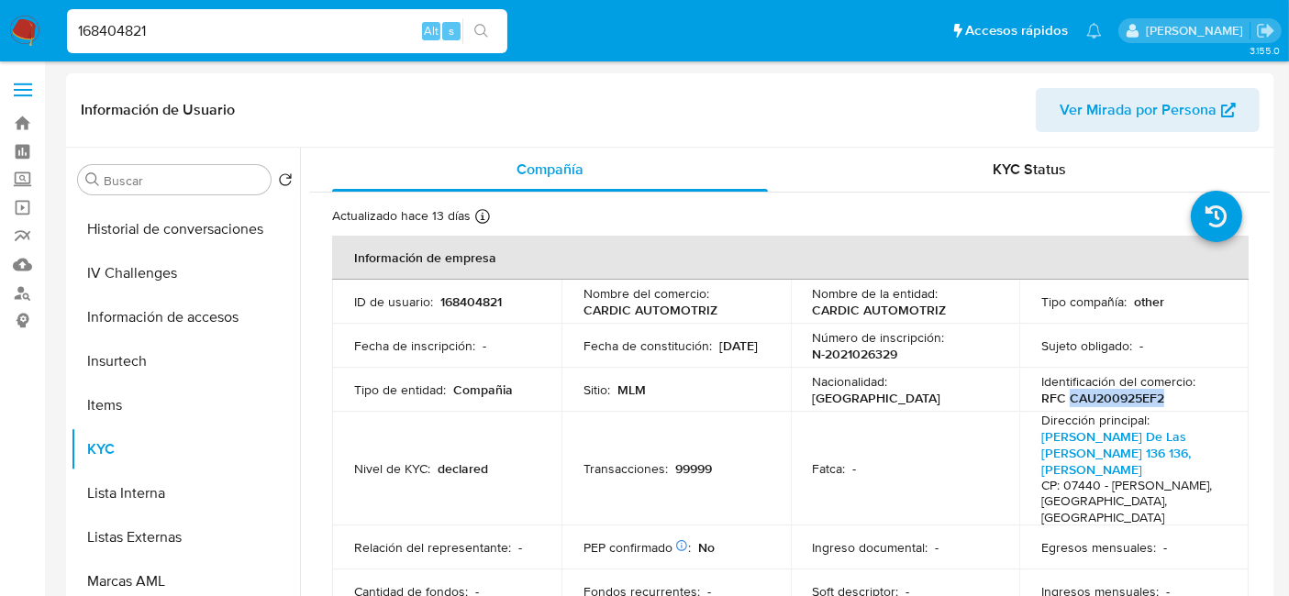
drag, startPoint x: 1065, startPoint y: 396, endPoint x: 1188, endPoint y: 390, distance: 123.1
click at [1188, 390] on div "Identificación del comercio : RFC CAU200925EF2" at bounding box center [1133, 389] width 185 height 33
copy p "CAU200925EF2"
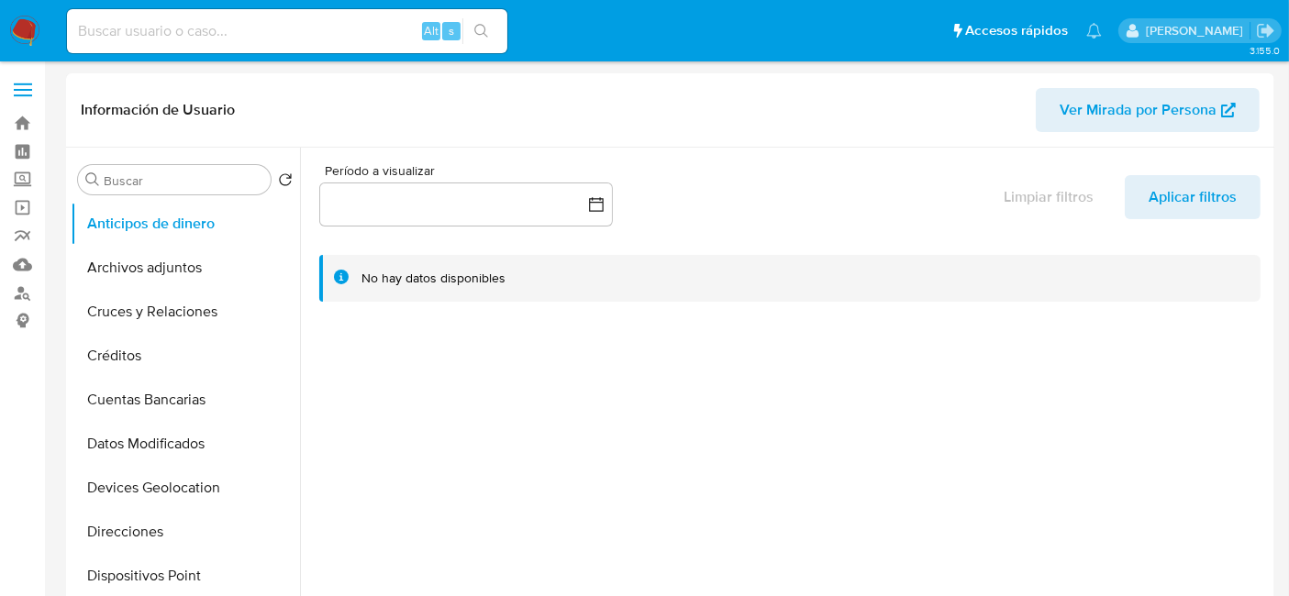
select select "10"
click at [175, 40] on input at bounding box center [287, 31] width 440 height 24
paste input "522392127"
type input "522392127"
select select "10"
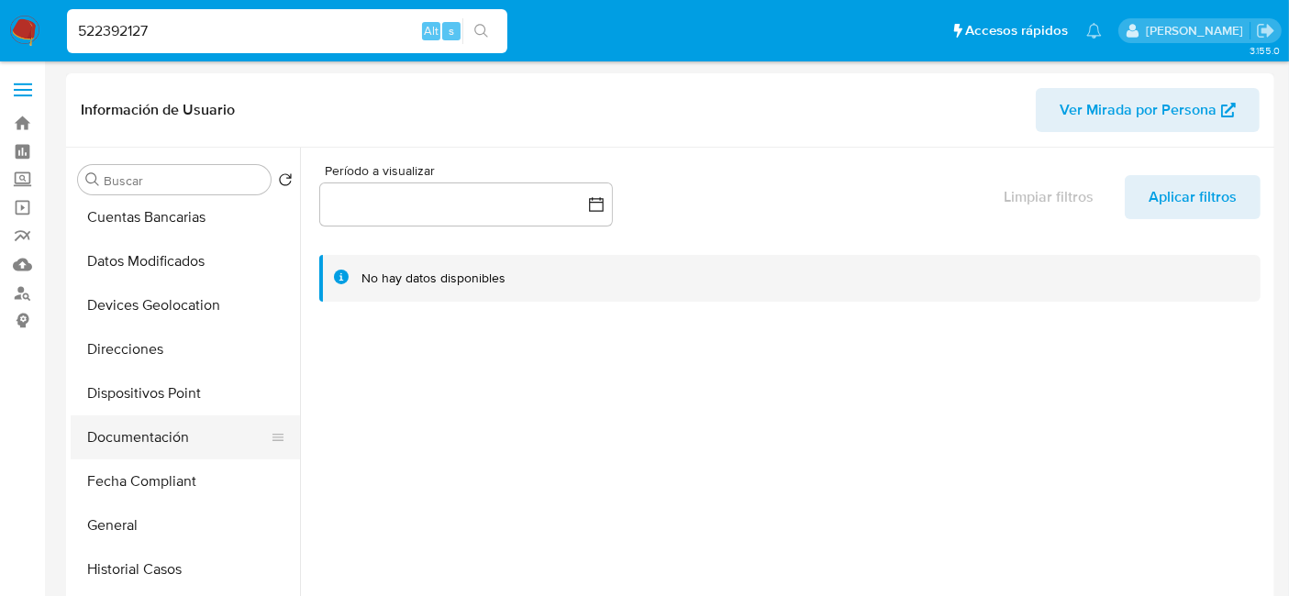
scroll to position [305, 0]
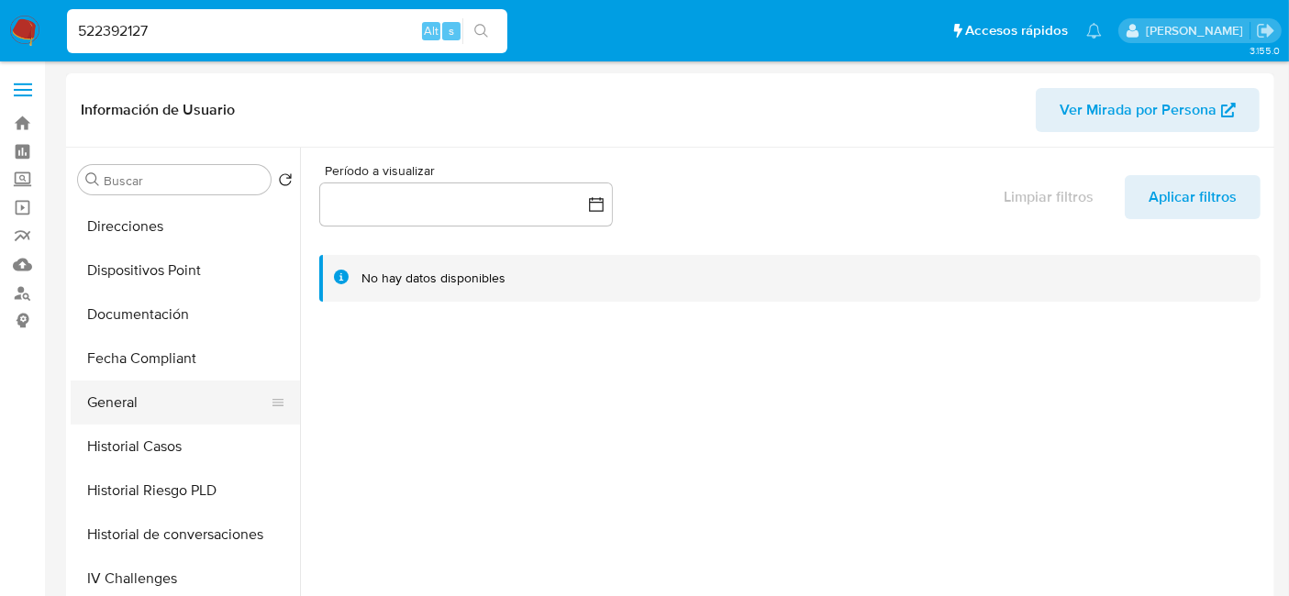
click at [118, 388] on button "General" at bounding box center [178, 403] width 215 height 44
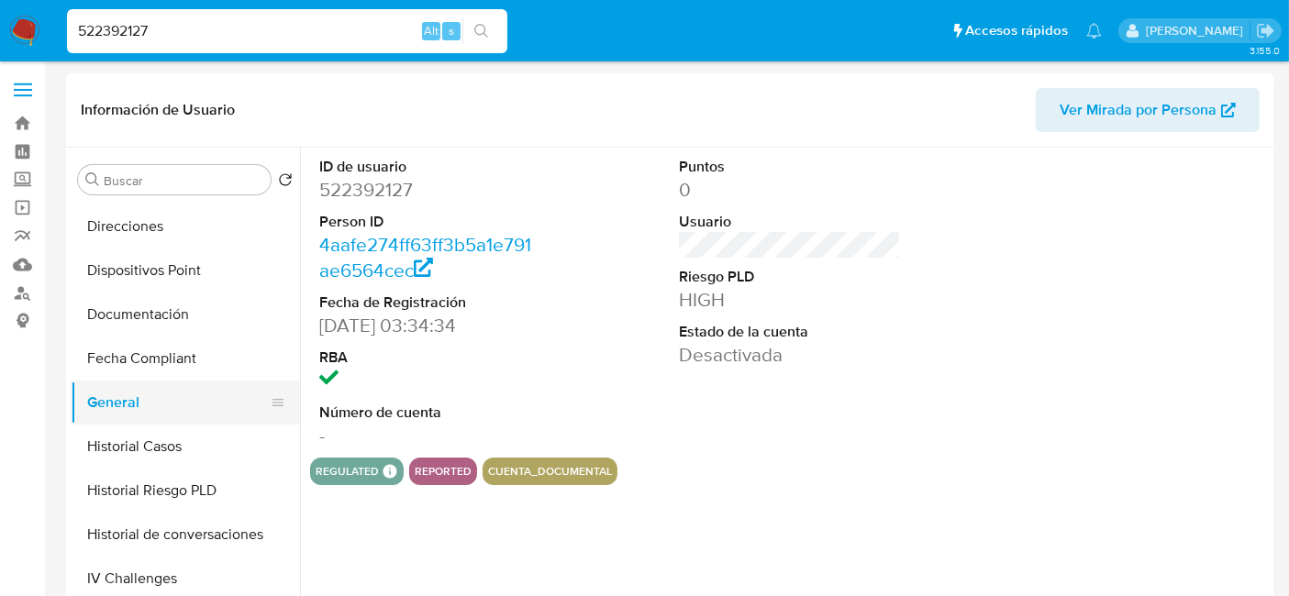
scroll to position [509, 0]
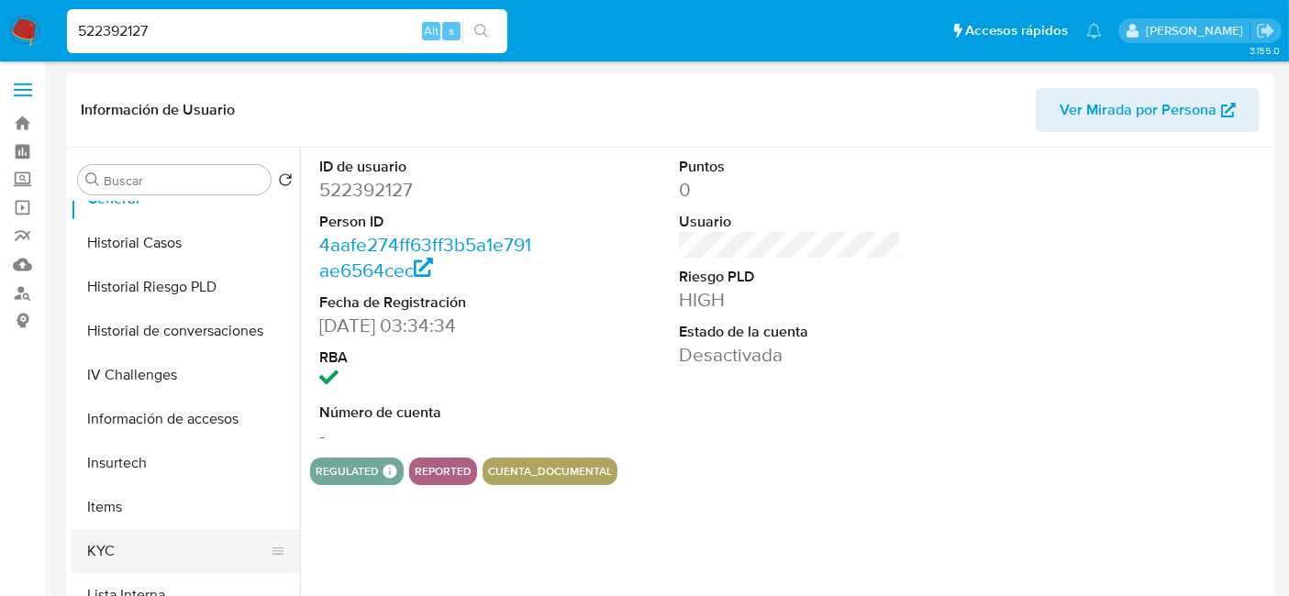
click at [96, 547] on button "KYC" at bounding box center [178, 551] width 215 height 44
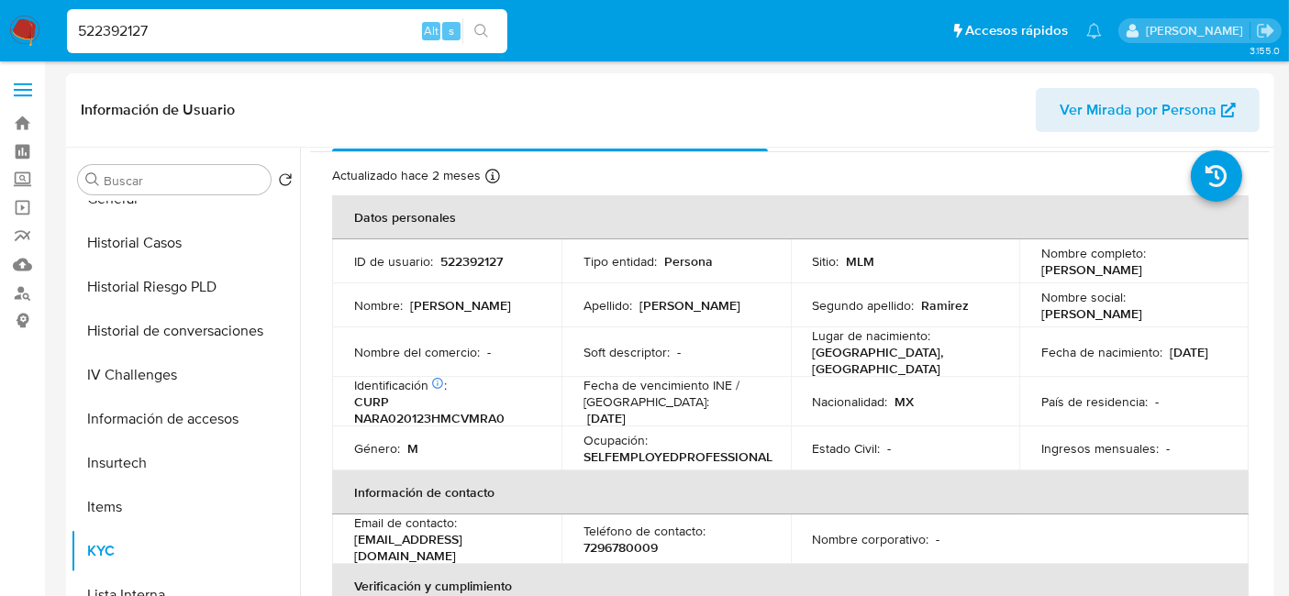
scroll to position [0, 0]
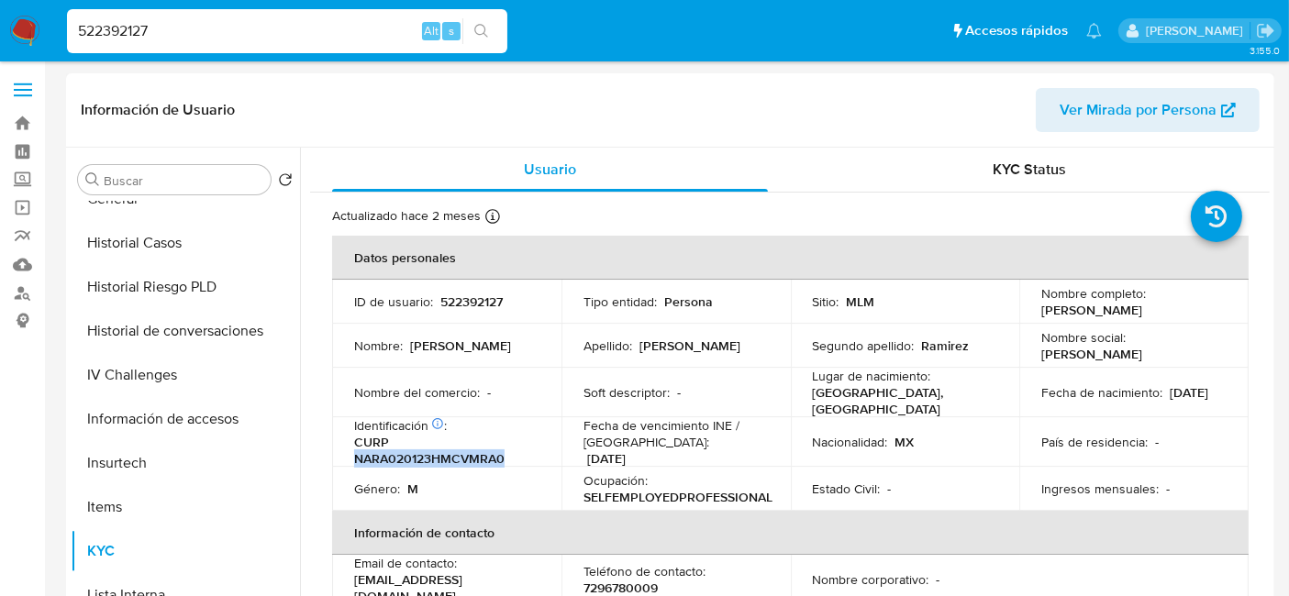
drag, startPoint x: 357, startPoint y: 450, endPoint x: 528, endPoint y: 457, distance: 171.7
click at [528, 457] on p "CURP NARA020123HMCVMRA0" at bounding box center [443, 450] width 178 height 33
copy p "NARA020123HMCVMRA0"
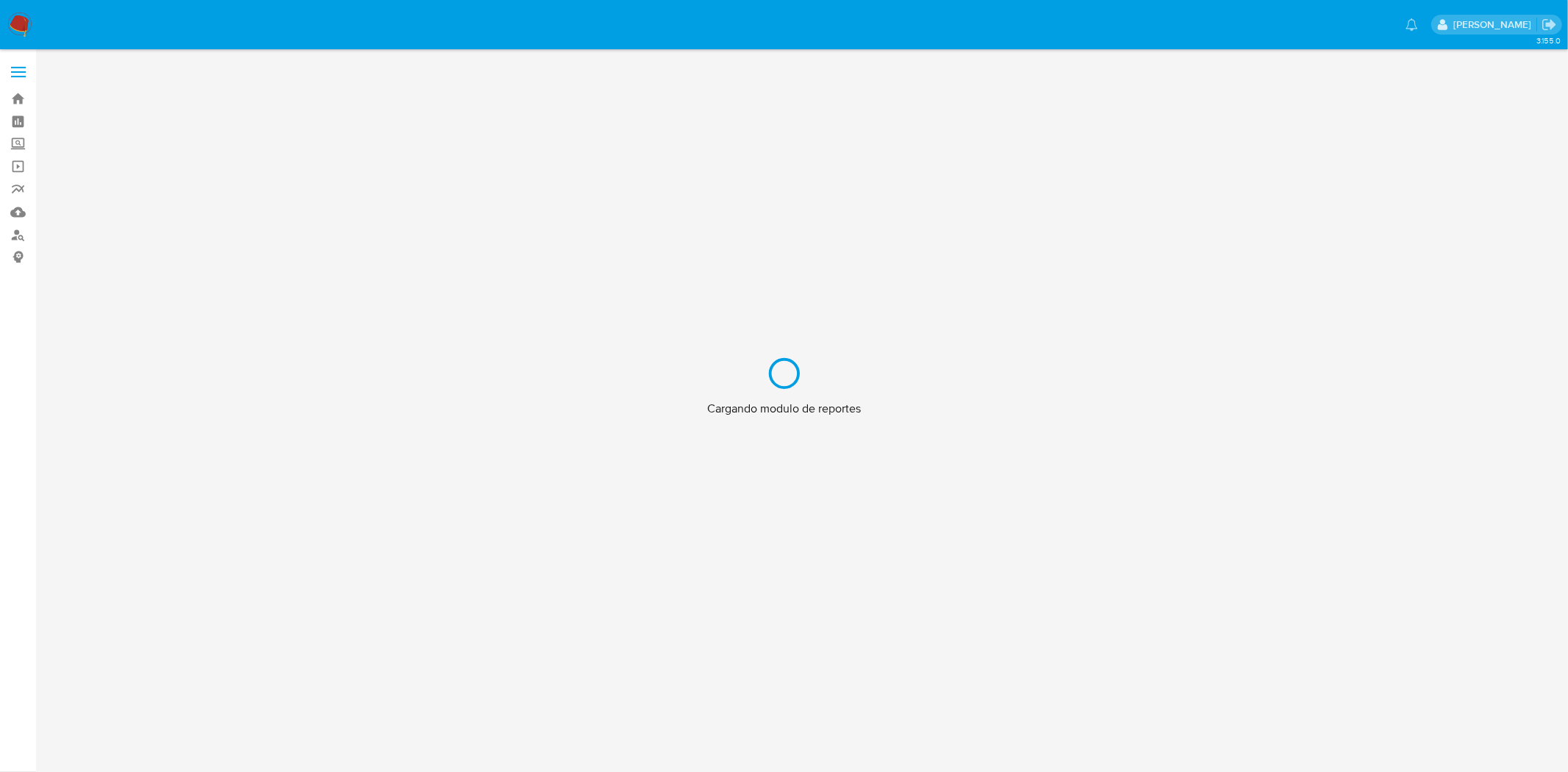
click at [22, 26] on div "Cargando modulo de reportes" at bounding box center [784, 386] width 1568 height 772
click at [22, 15] on div "Cargando modulo de reportes" at bounding box center [784, 386] width 1568 height 772
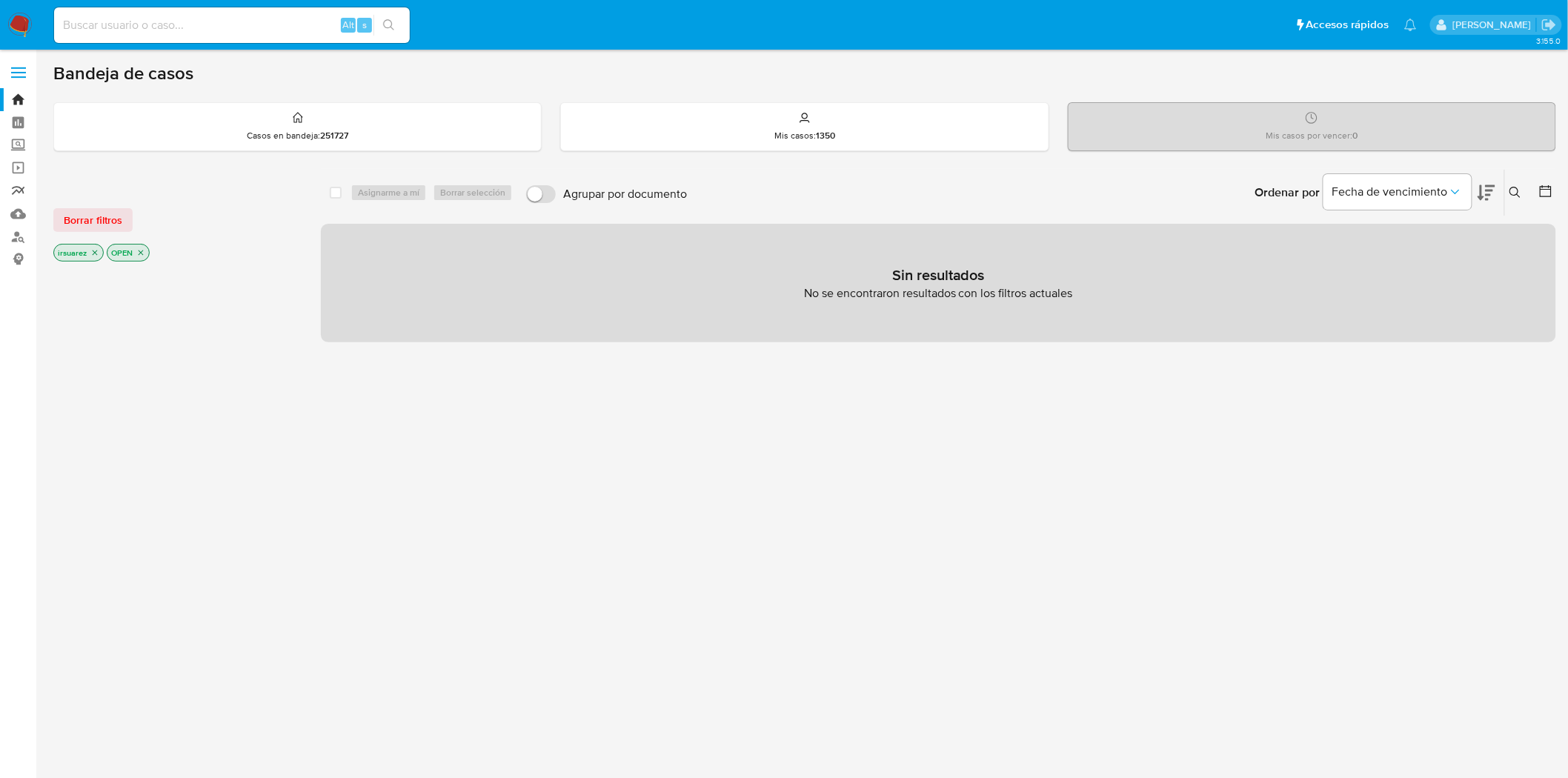
click at [21, 189] on link "Reportes" at bounding box center [88, 191] width 176 height 23
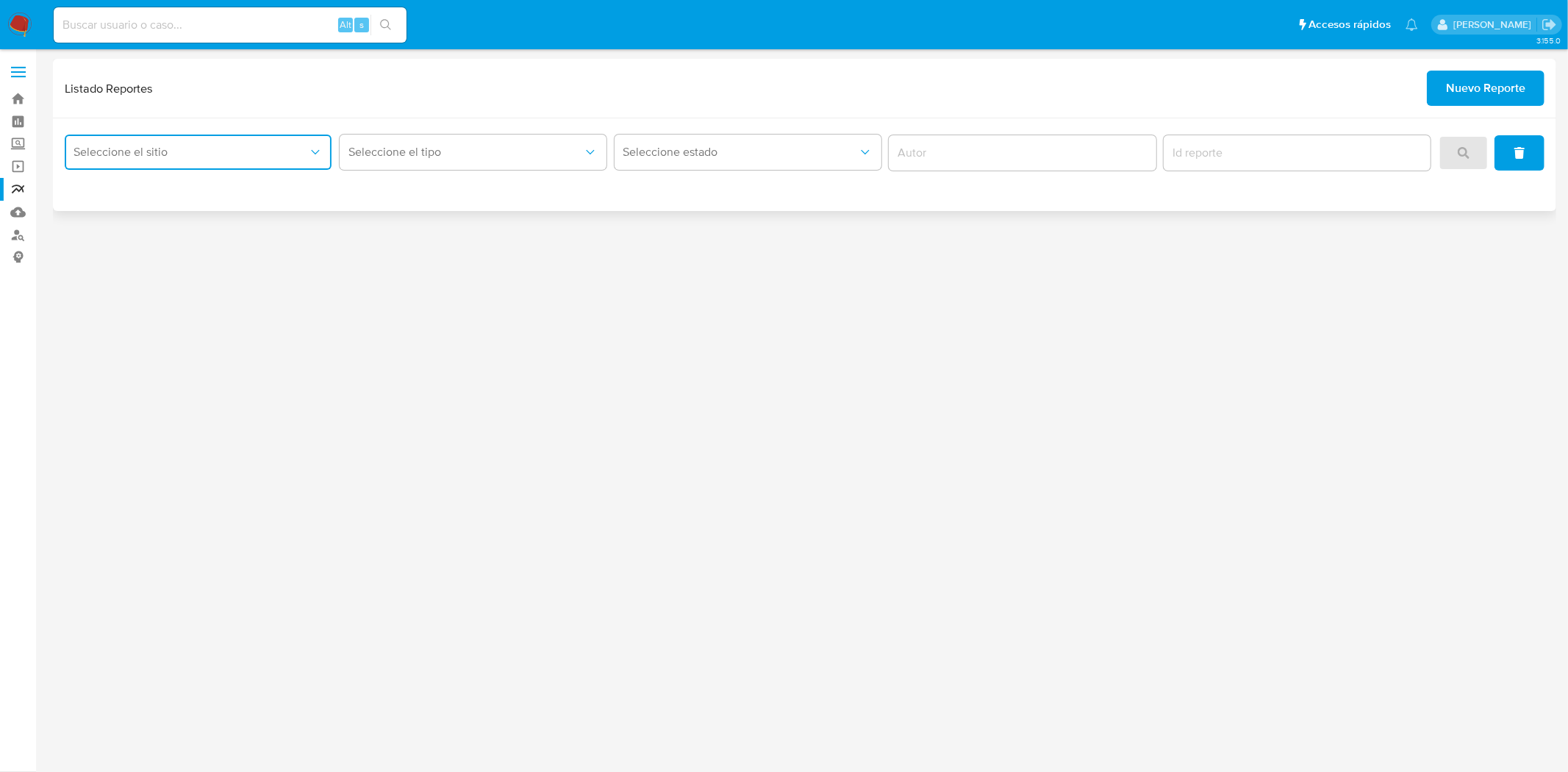
click at [269, 152] on span "Seleccione el sitio" at bounding box center [191, 152] width 235 height 14
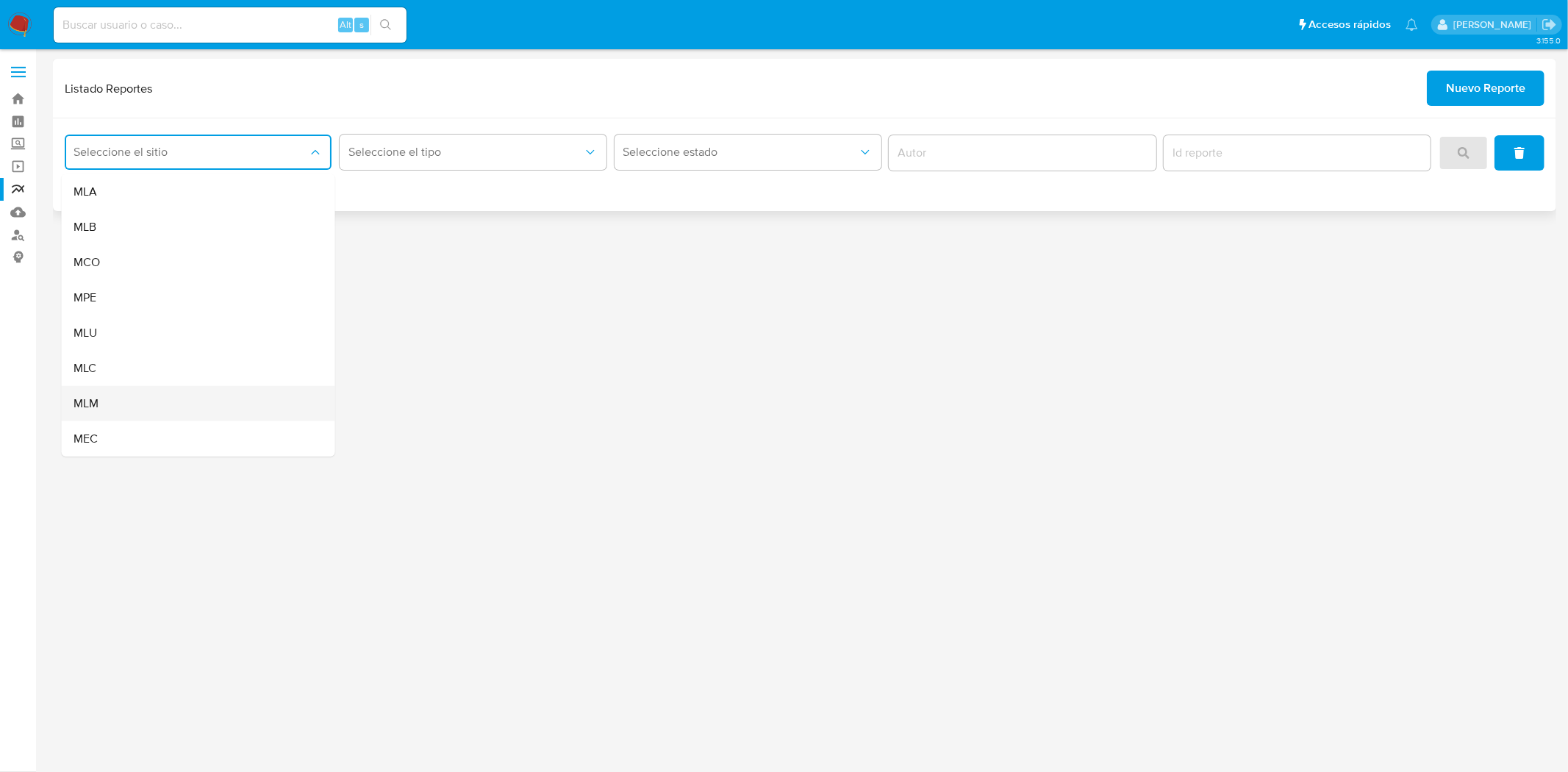
click at [95, 396] on span "MLM" at bounding box center [86, 403] width 25 height 14
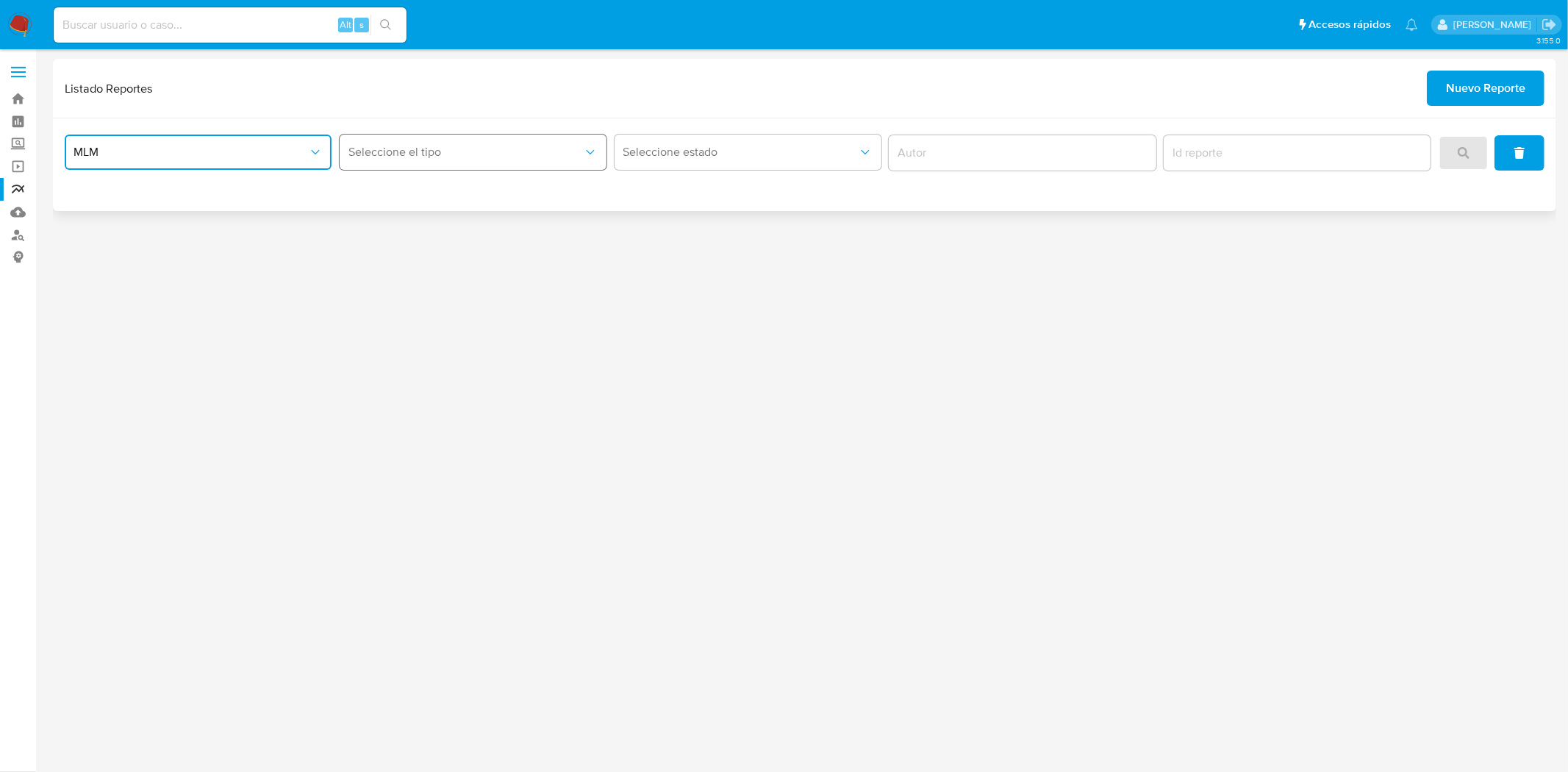
click at [405, 162] on button "Seleccione el tipo" at bounding box center [473, 152] width 267 height 35
click at [385, 220] on span "LEGAJO UNICO" at bounding box center [389, 227] width 83 height 14
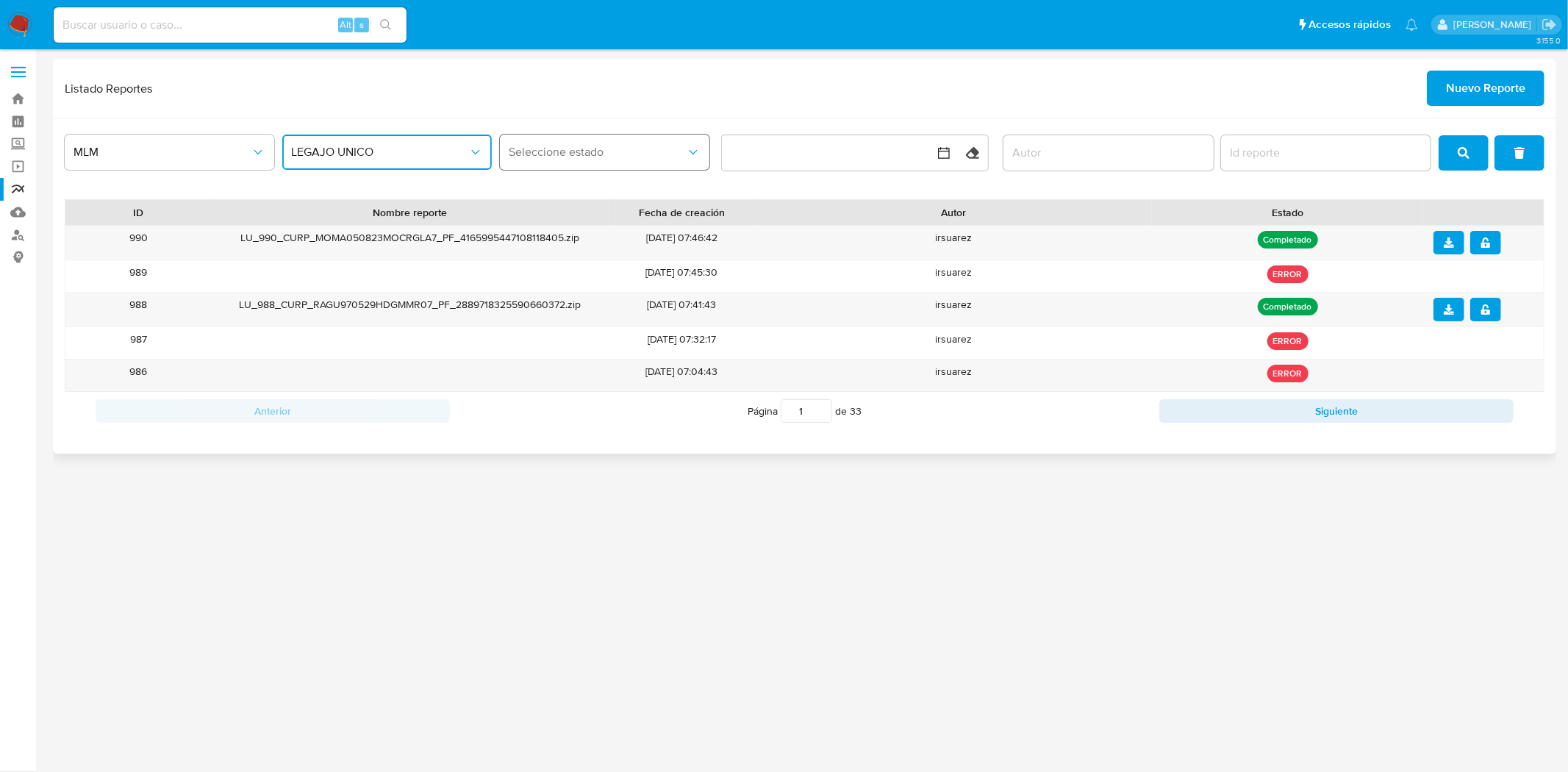
click at [584, 152] on span "Seleccione estado" at bounding box center [597, 152] width 177 height 14
click at [591, 77] on div "Listado Reportes Nuevo Reporte" at bounding box center [804, 88] width 1480 height 35
click at [1488, 85] on span "Nuevo Reporte" at bounding box center [1485, 88] width 79 height 32
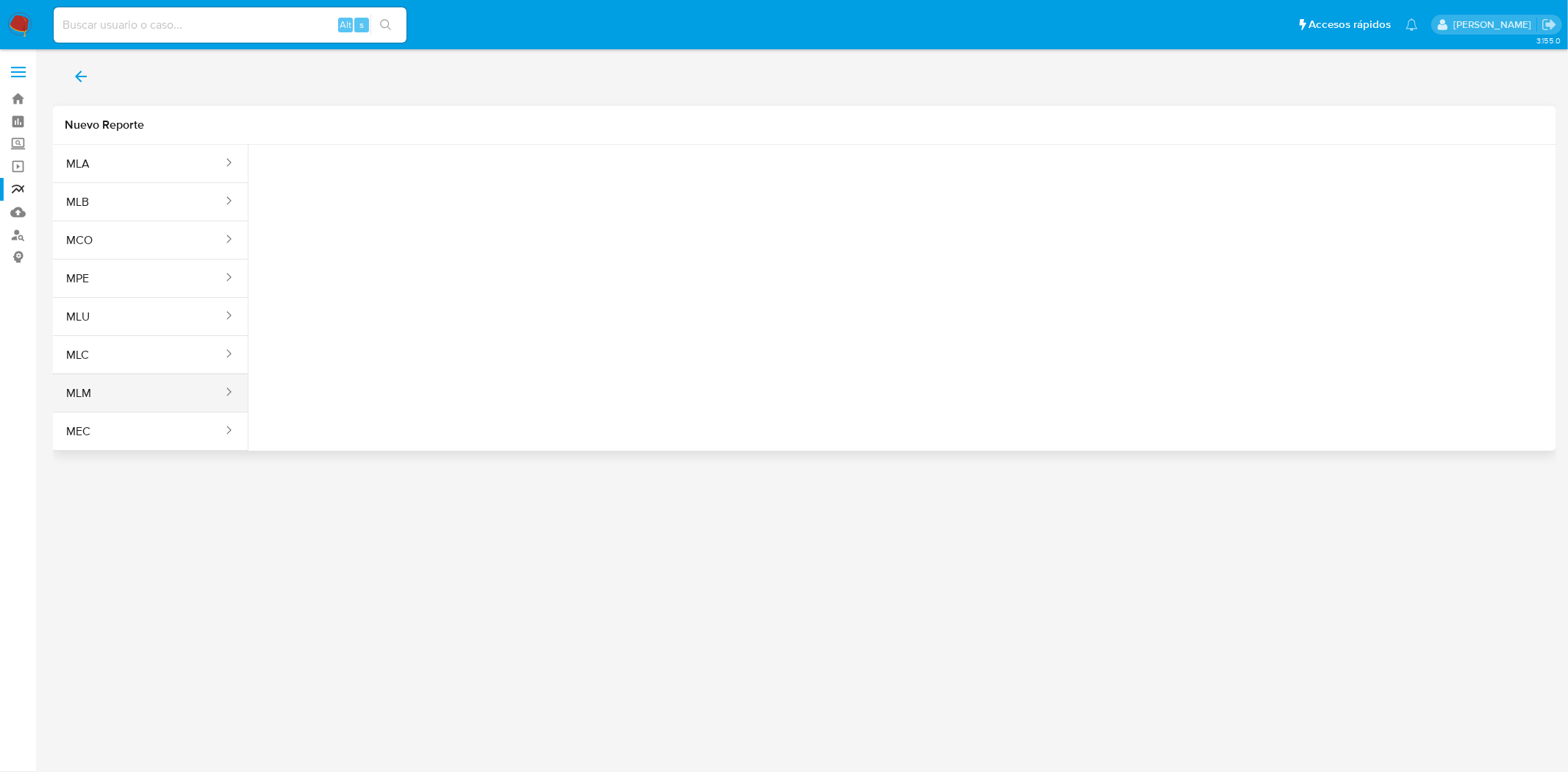
click at [115, 393] on button "MLM" at bounding box center [139, 394] width 171 height 35
click at [341, 181] on span "Seleccione una opcion" at bounding box center [333, 184] width 129 height 14
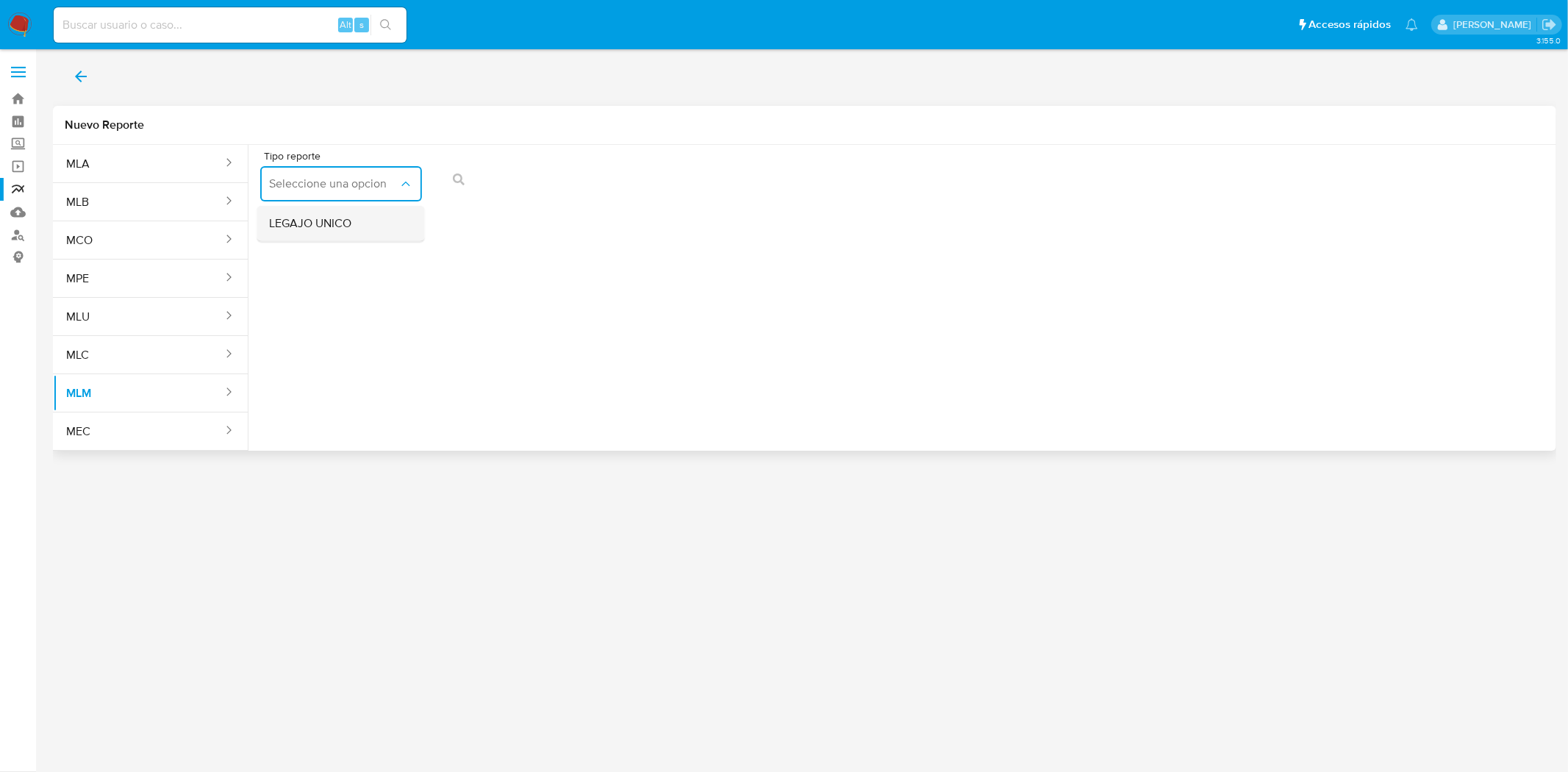
click at [329, 218] on span "LEGAJO UNICO" at bounding box center [310, 224] width 83 height 14
click at [512, 184] on span "RFC" at bounding box center [506, 184] width 129 height 14
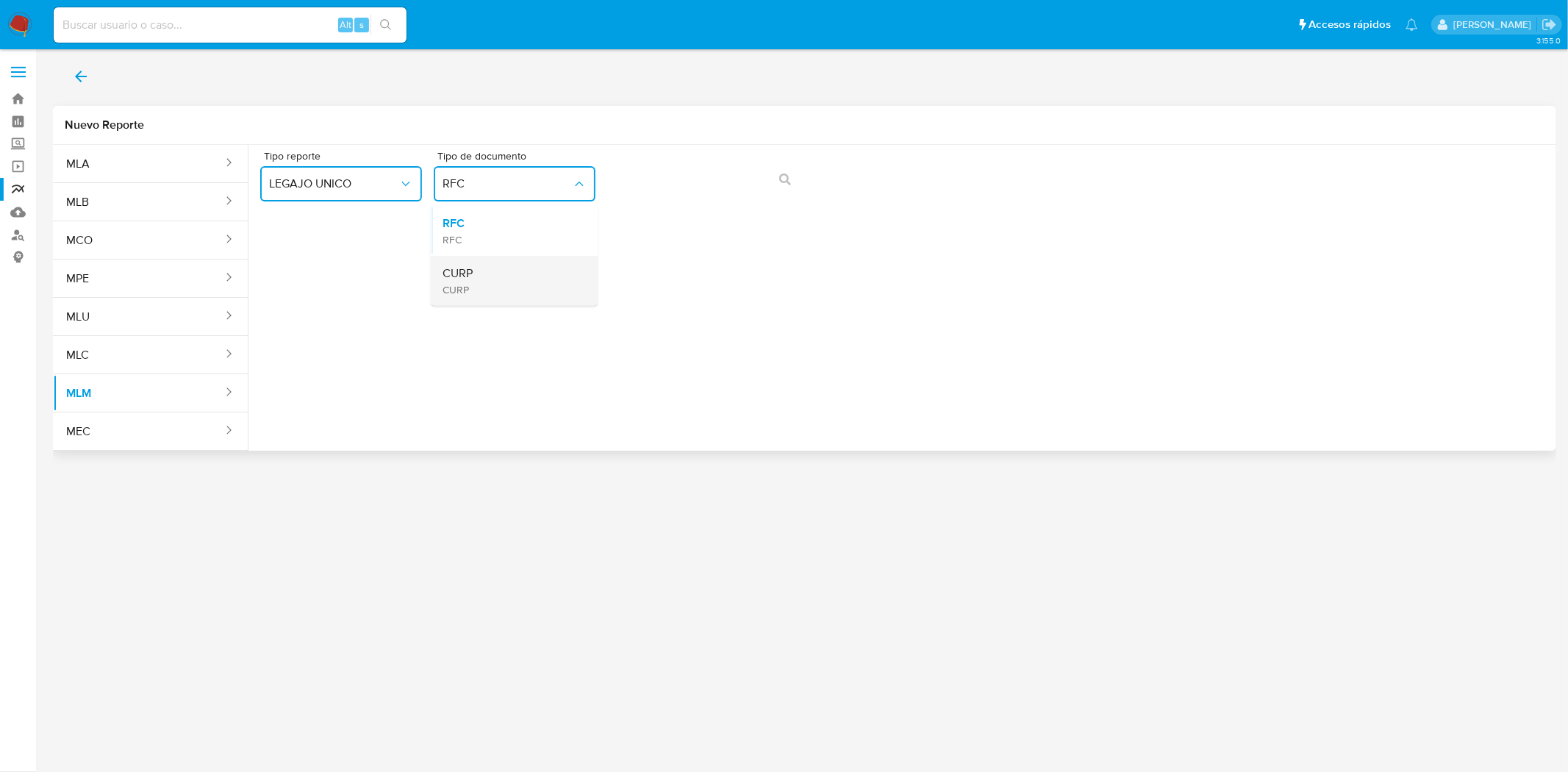
click at [485, 277] on div "CURP CURP" at bounding box center [510, 281] width 135 height 50
click at [797, 185] on button "action-search" at bounding box center [785, 180] width 50 height 35
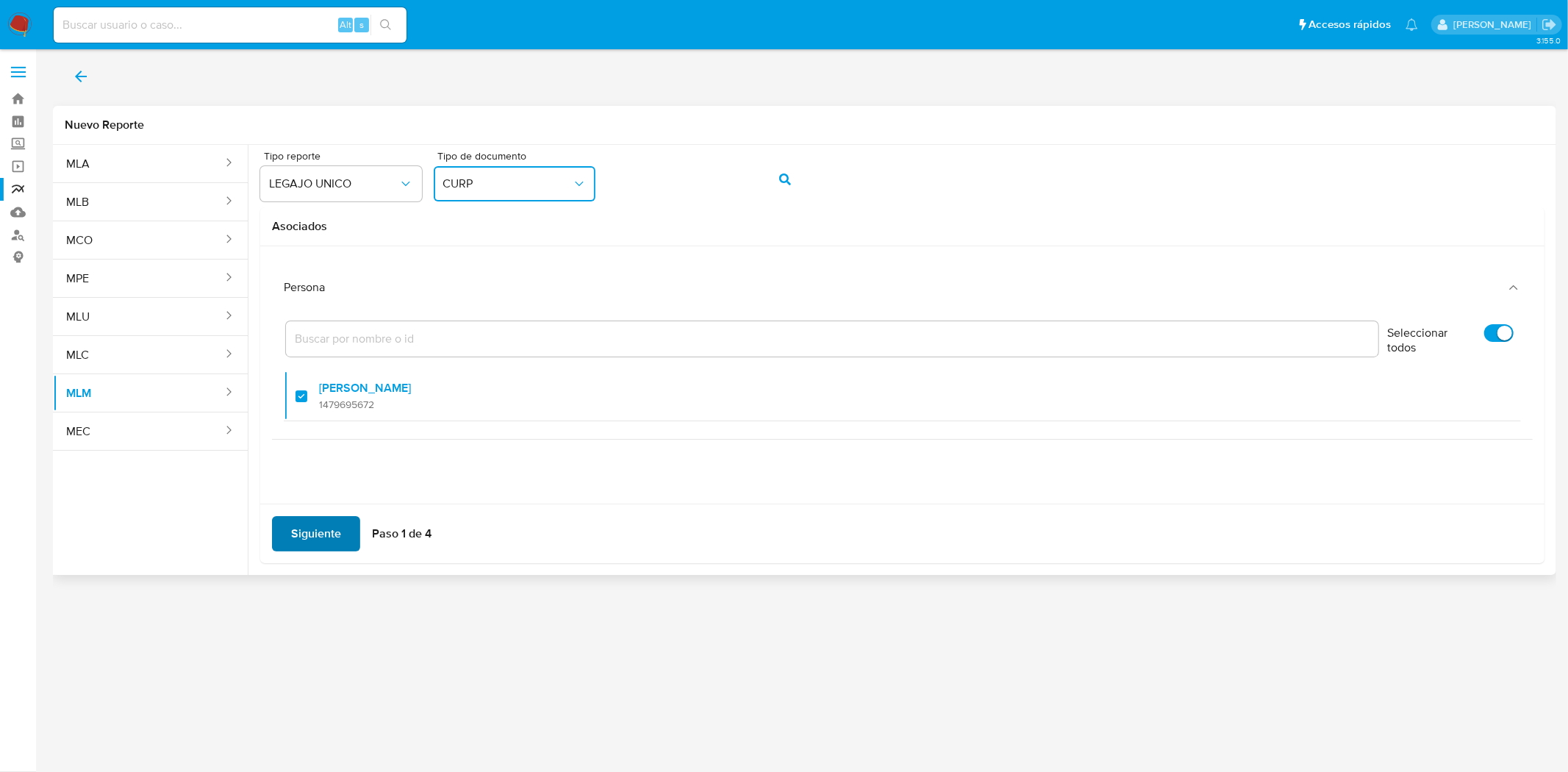
click at [304, 534] on span "Siguiente" at bounding box center [316, 534] width 50 height 32
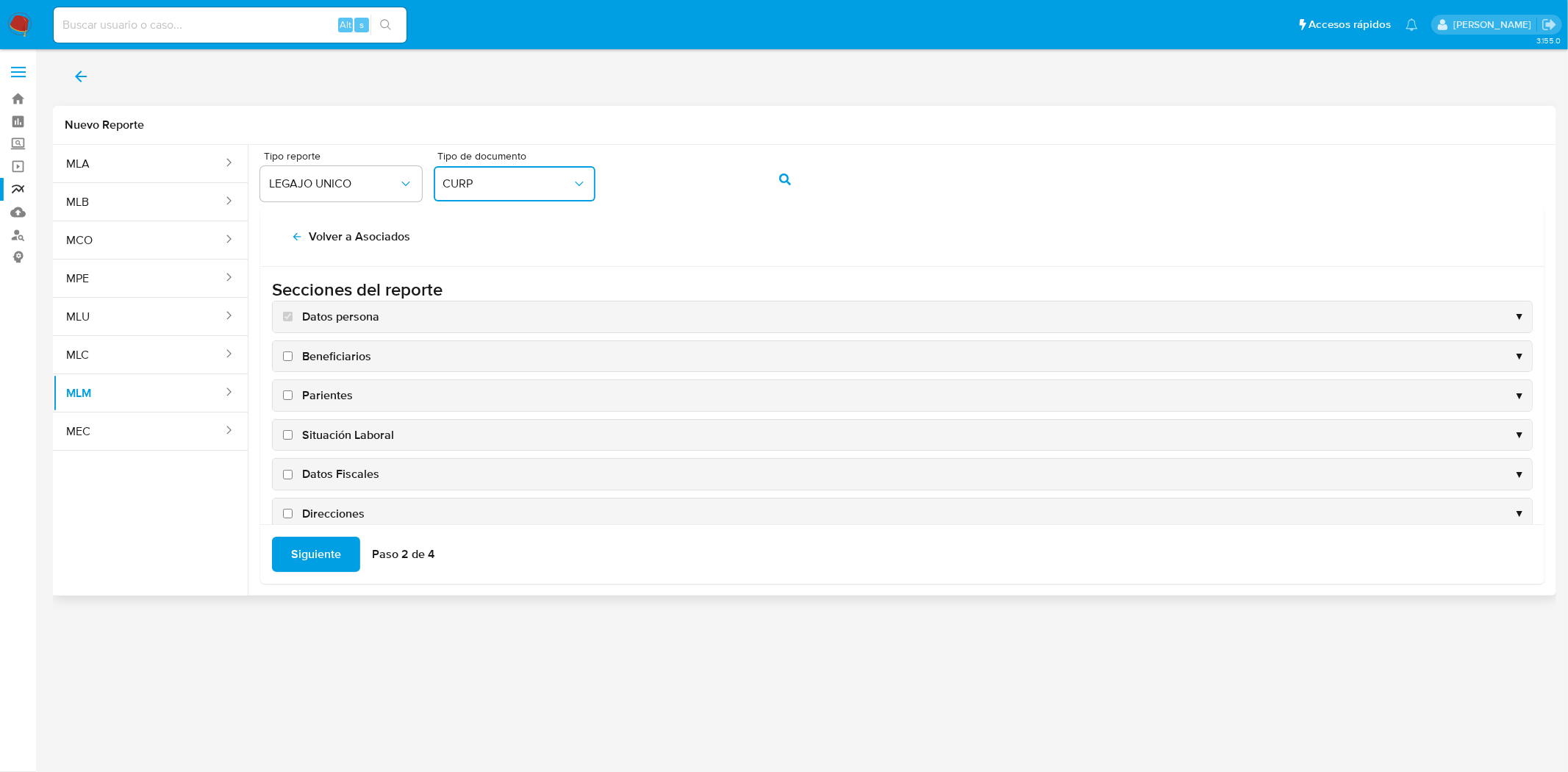
click at [283, 359] on input "Beneficiarios" at bounding box center [288, 357] width 10 height 10
checkbox input "true"
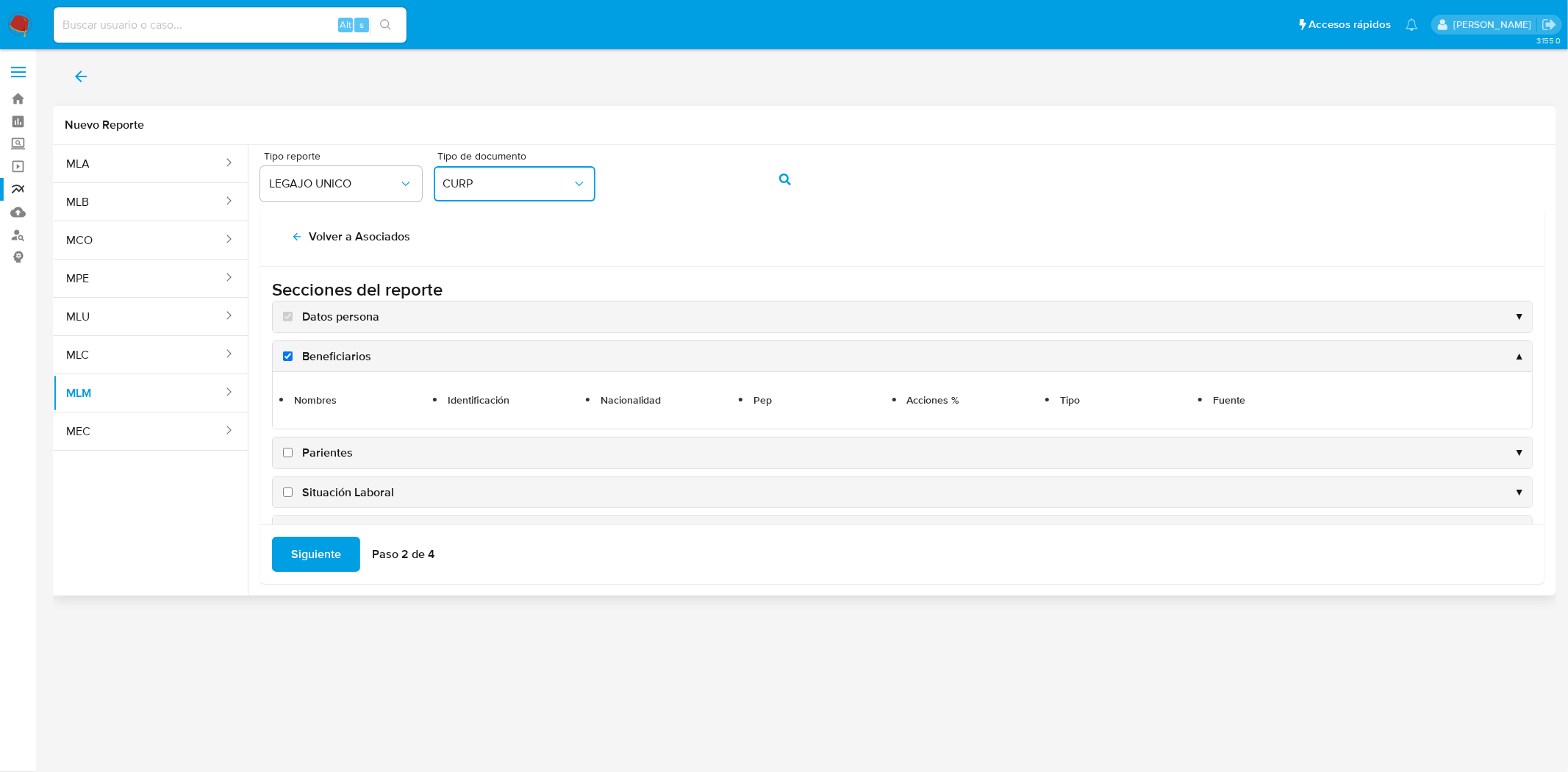
click at [284, 452] on input "Parientes" at bounding box center [288, 453] width 10 height 10
checkbox input "true"
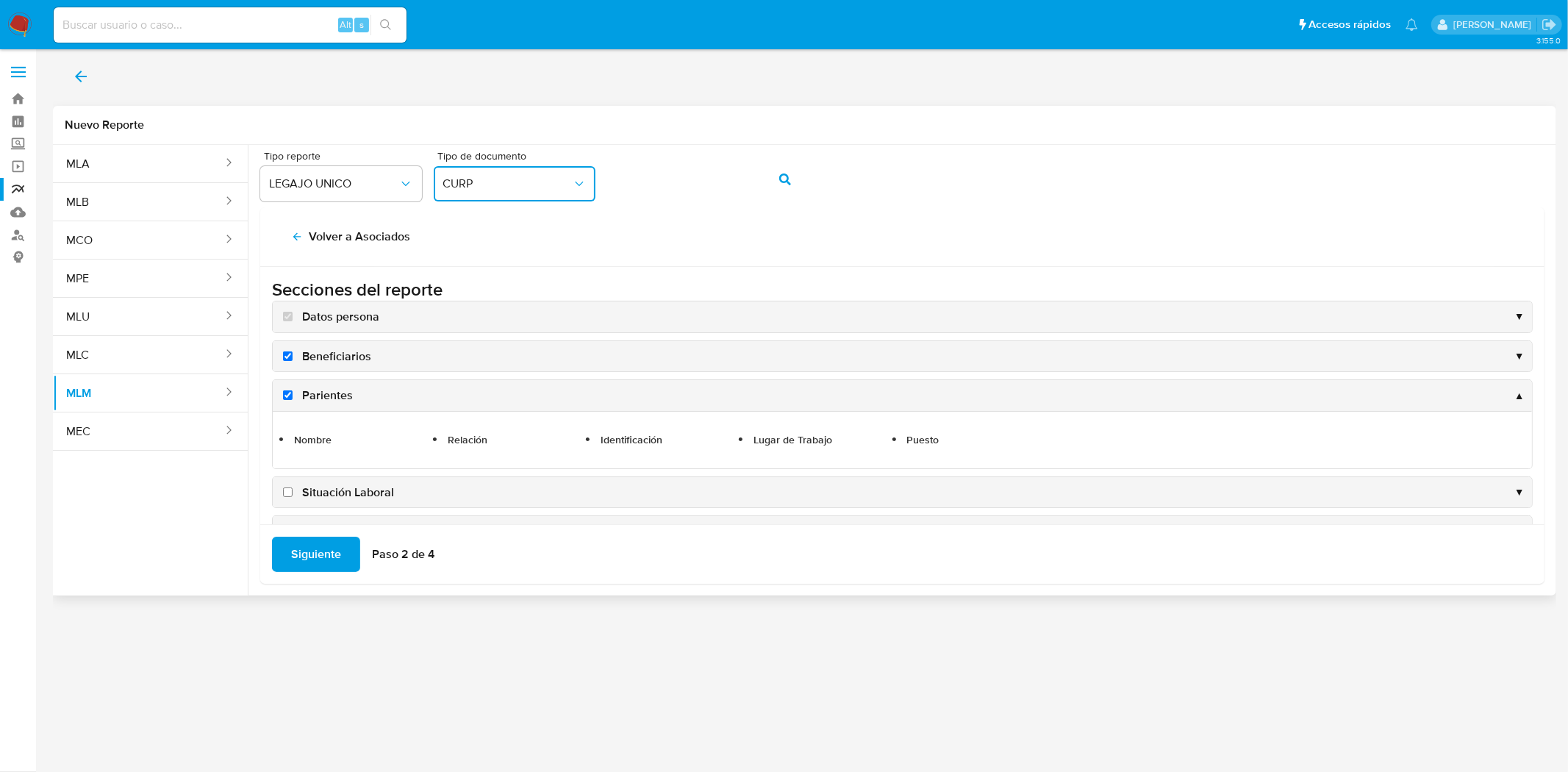
click at [288, 491] on input "Situación Laboral" at bounding box center [288, 492] width 10 height 10
checkbox input "true"
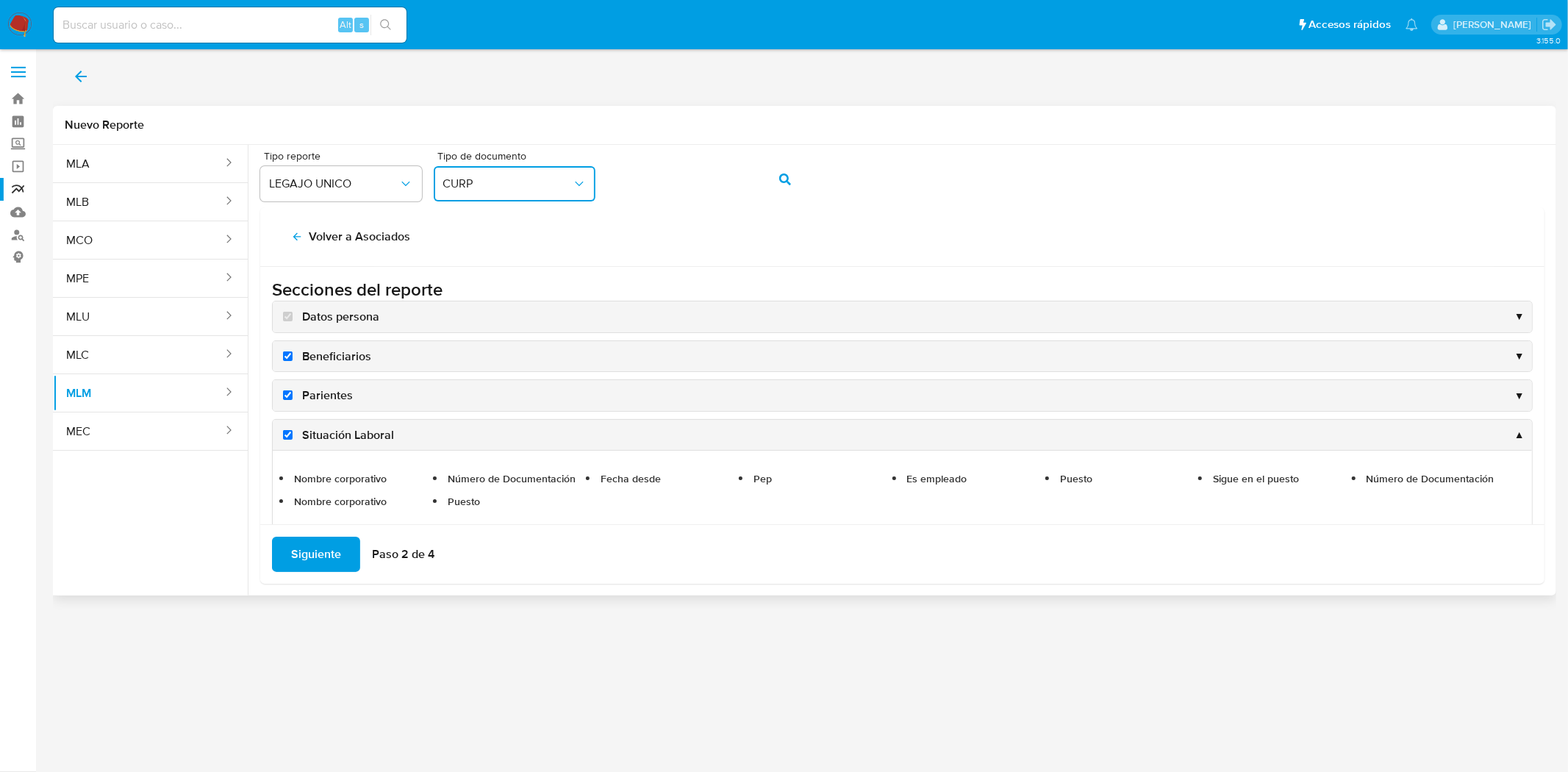
scroll to position [224, 0]
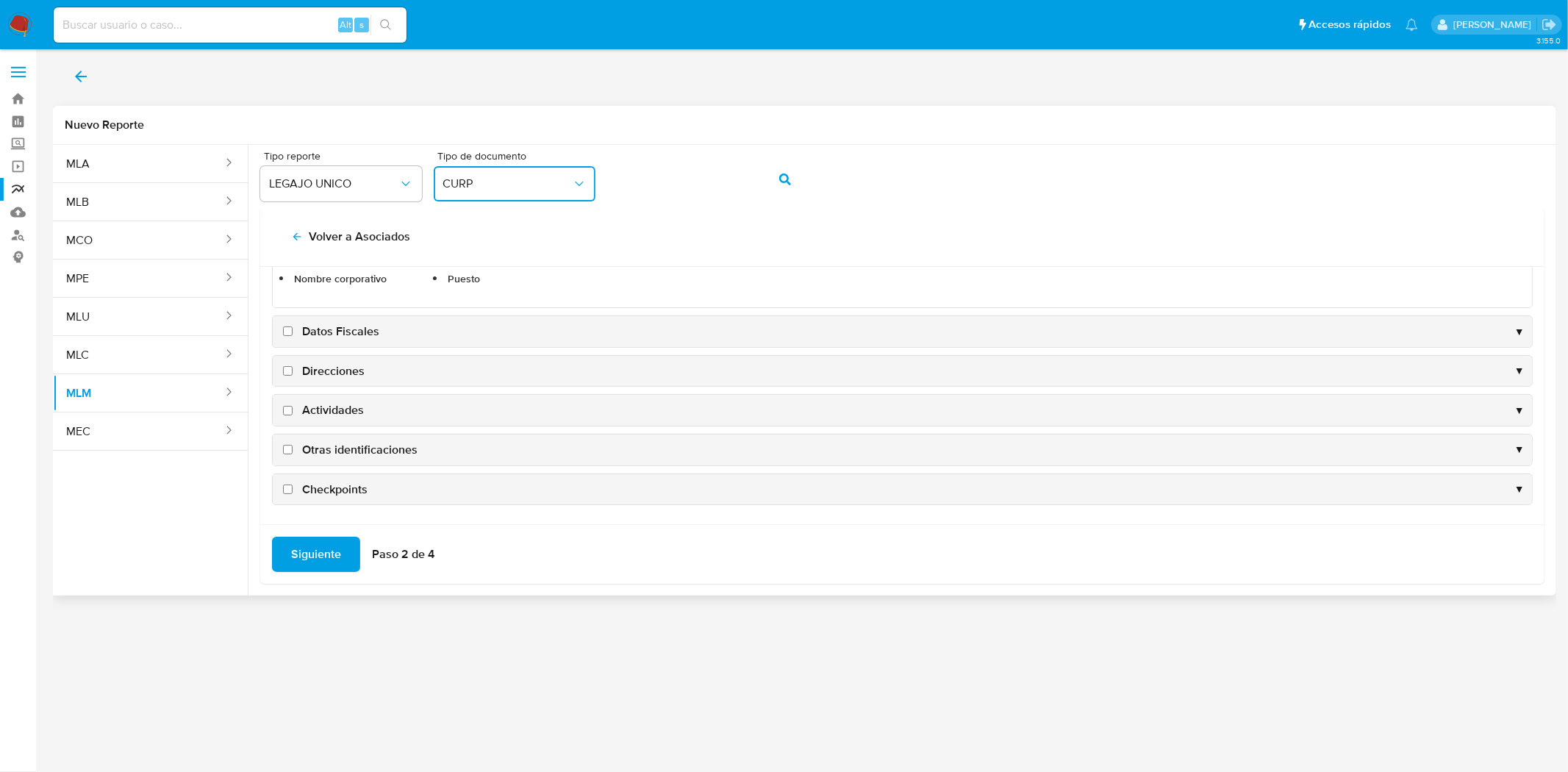
click at [288, 329] on input "Datos Fiscales" at bounding box center [288, 331] width 10 height 10
checkbox input "true"
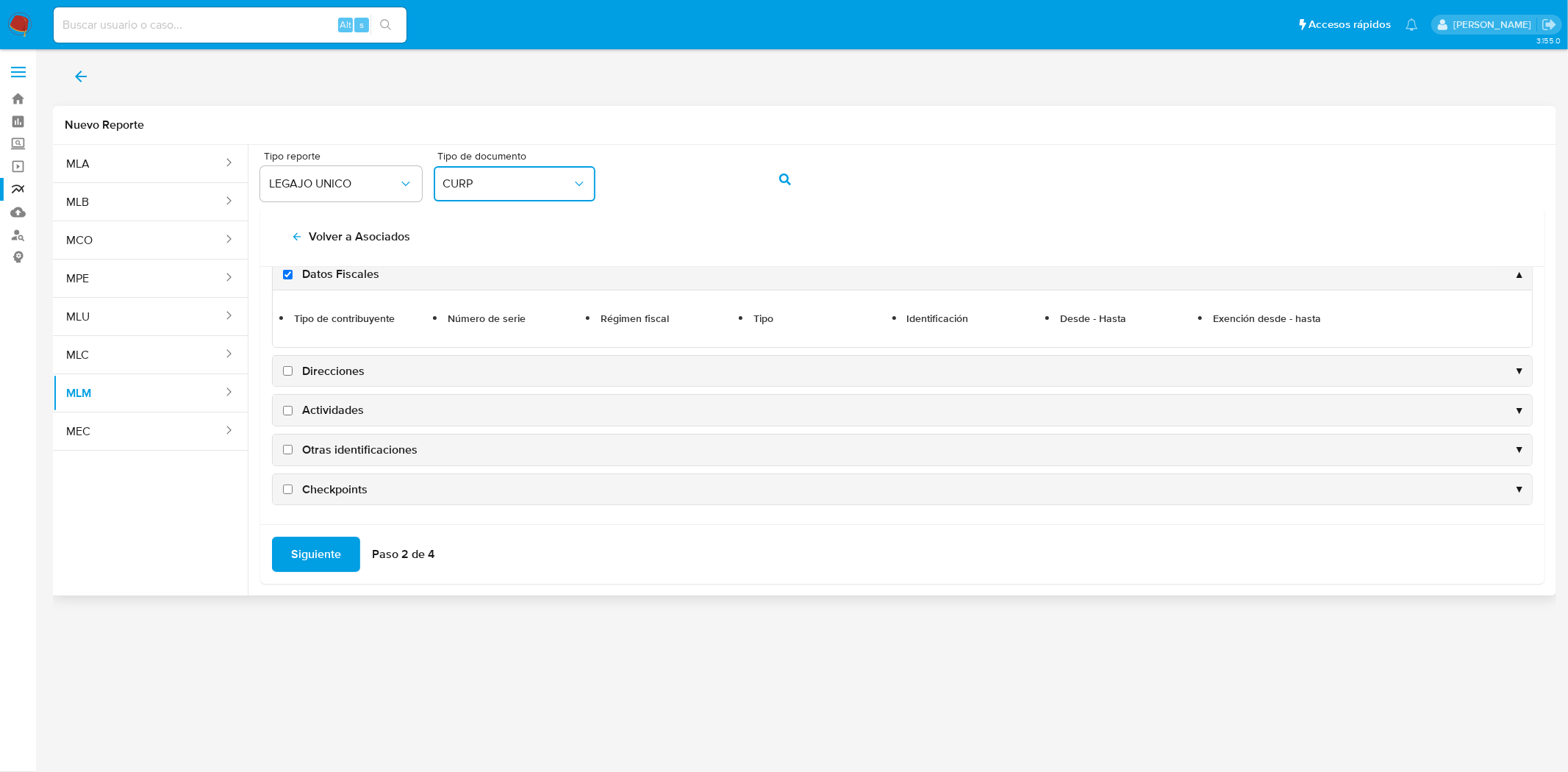
click at [284, 369] on input "Direcciones" at bounding box center [288, 371] width 10 height 10
checkbox input "true"
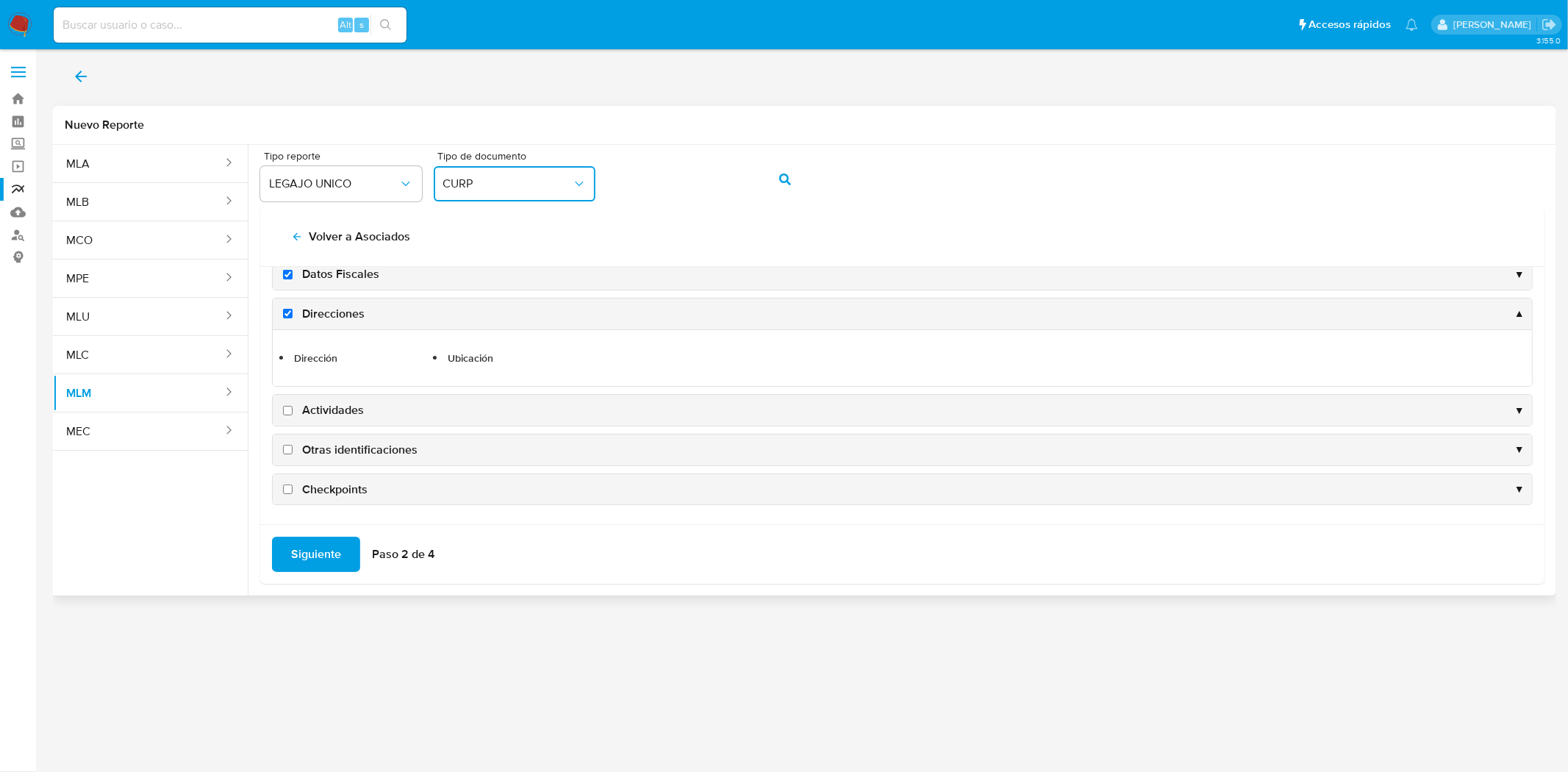
click at [291, 414] on input "Actividades" at bounding box center [288, 410] width 10 height 10
checkbox input "true"
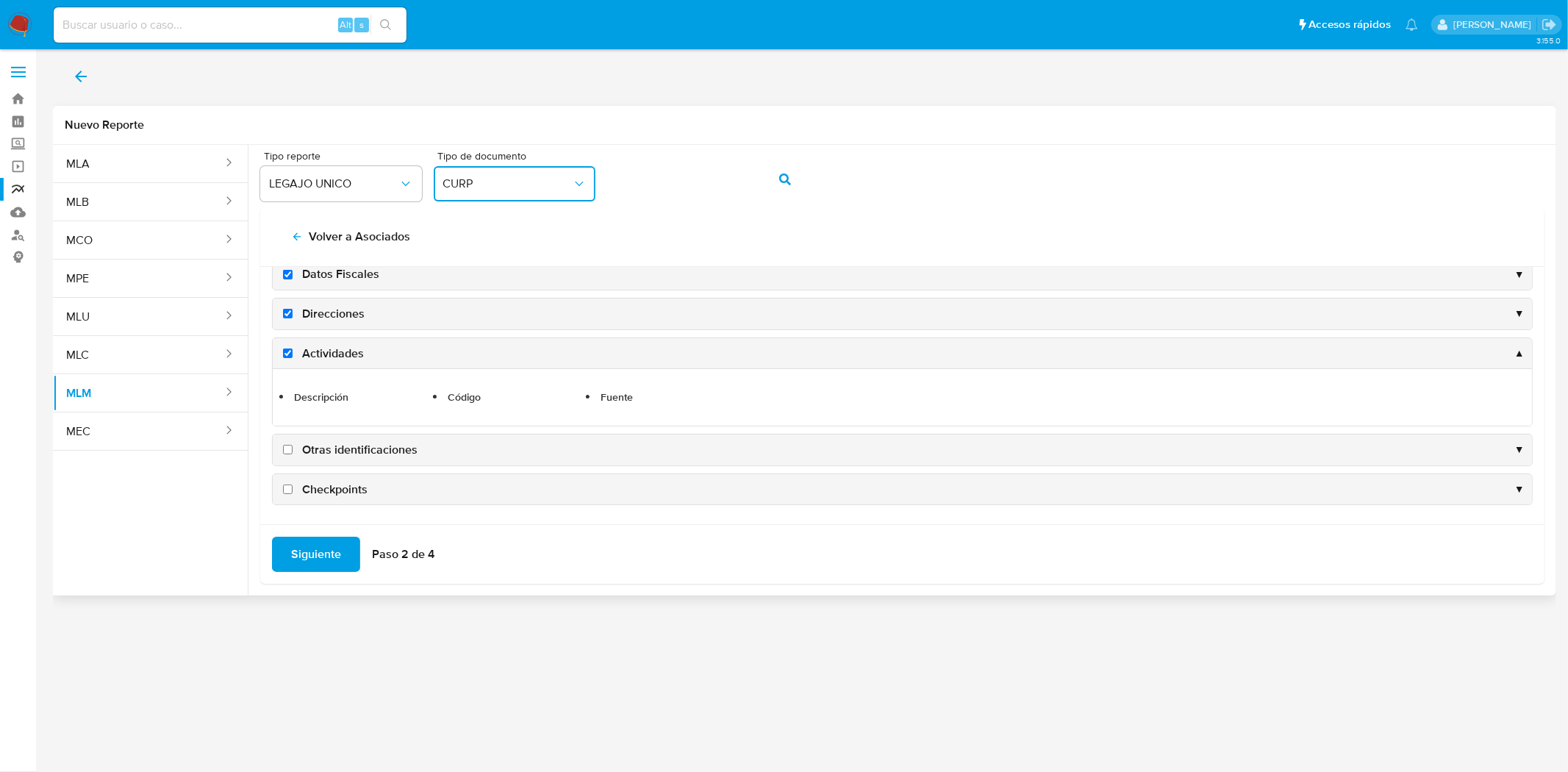
click at [287, 445] on input "Otras identificaciones" at bounding box center [288, 450] width 10 height 10
checkbox input "true"
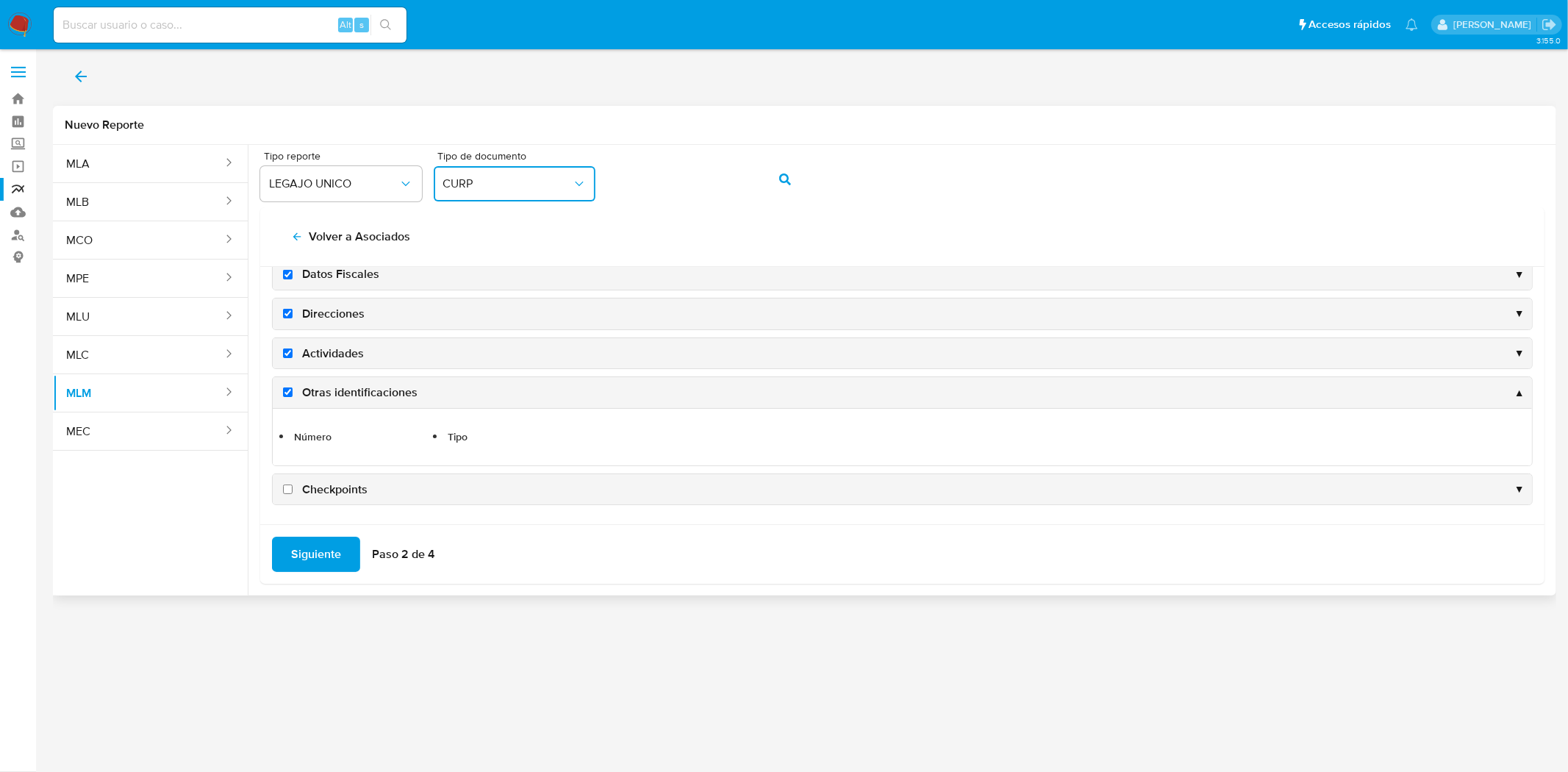
click at [288, 491] on input "Checkpoints" at bounding box center [288, 490] width 10 height 10
checkbox input "true"
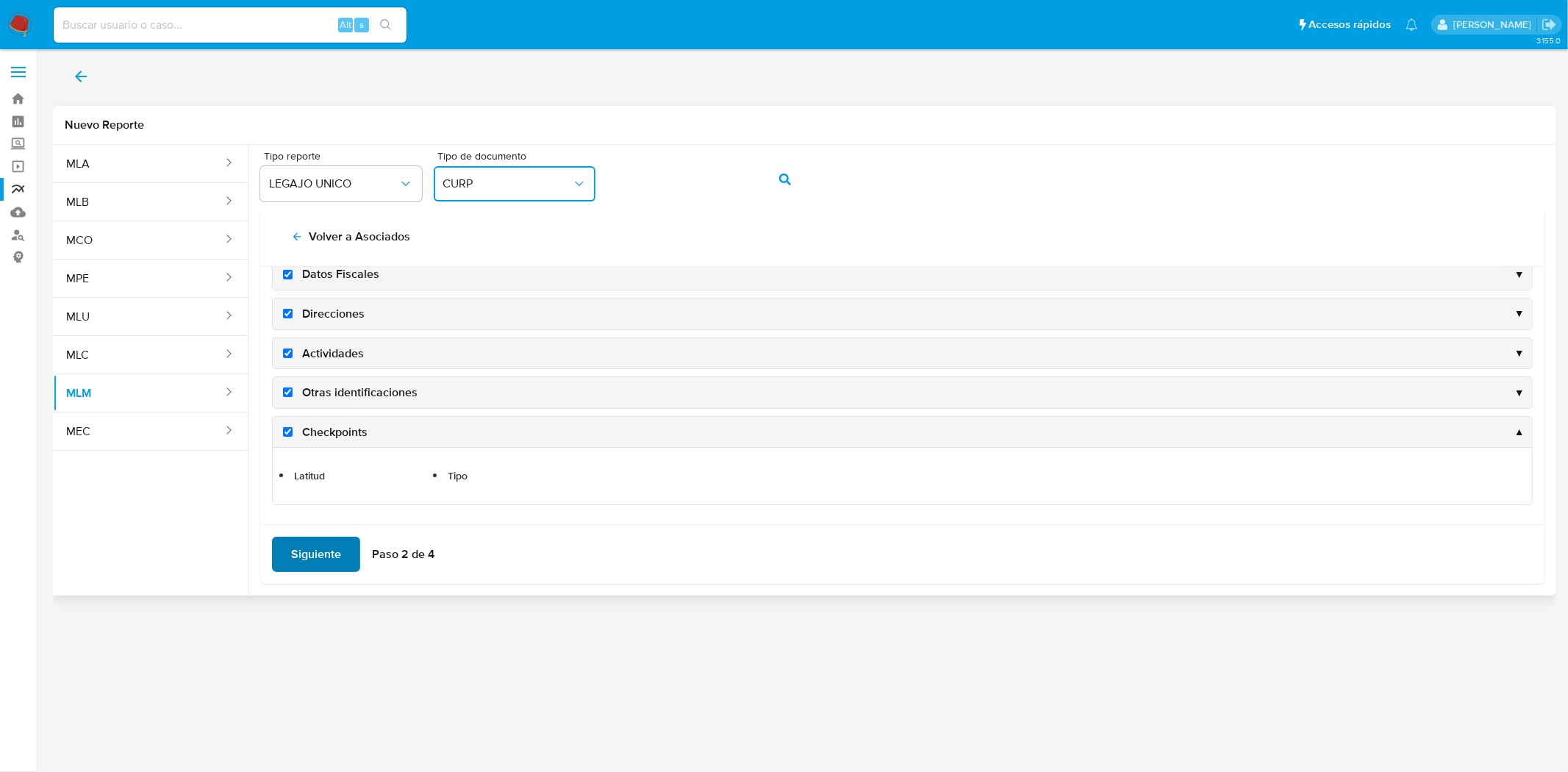
click at [314, 548] on span "Siguiente" at bounding box center [316, 555] width 50 height 32
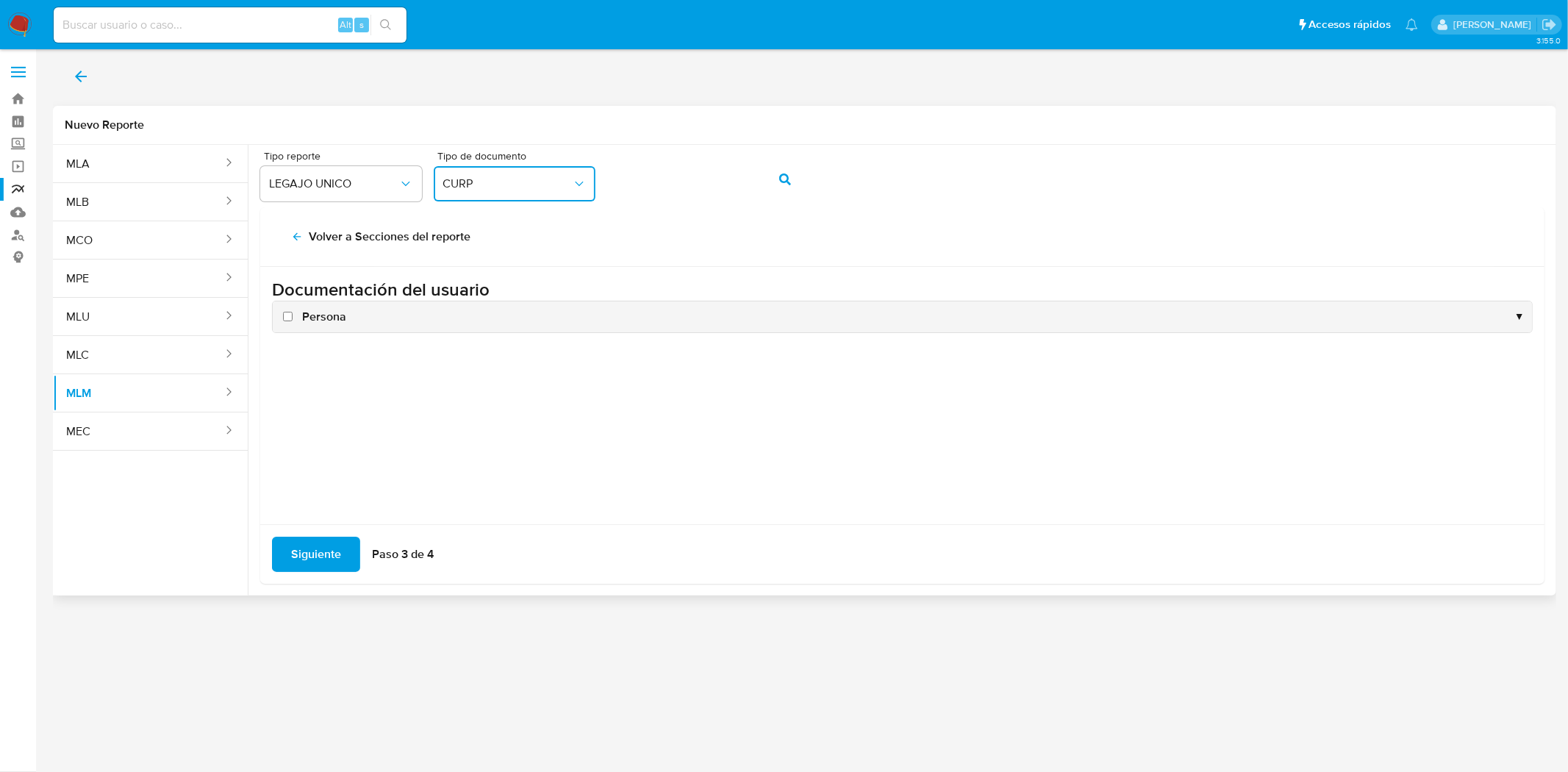
click at [288, 313] on input "Persona" at bounding box center [288, 317] width 10 height 10
checkbox input "true"
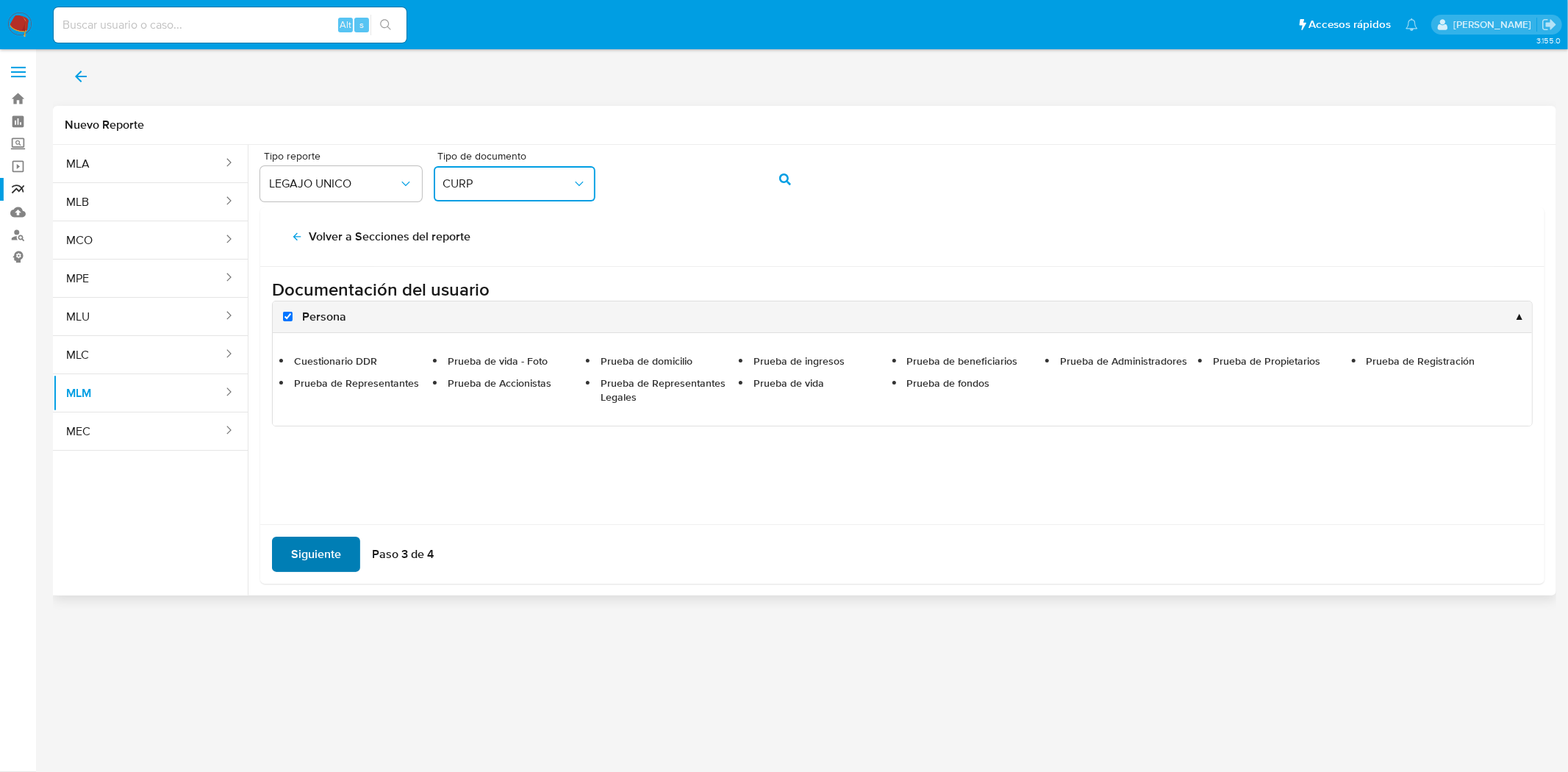
click at [302, 540] on span "Siguiente" at bounding box center [316, 555] width 50 height 32
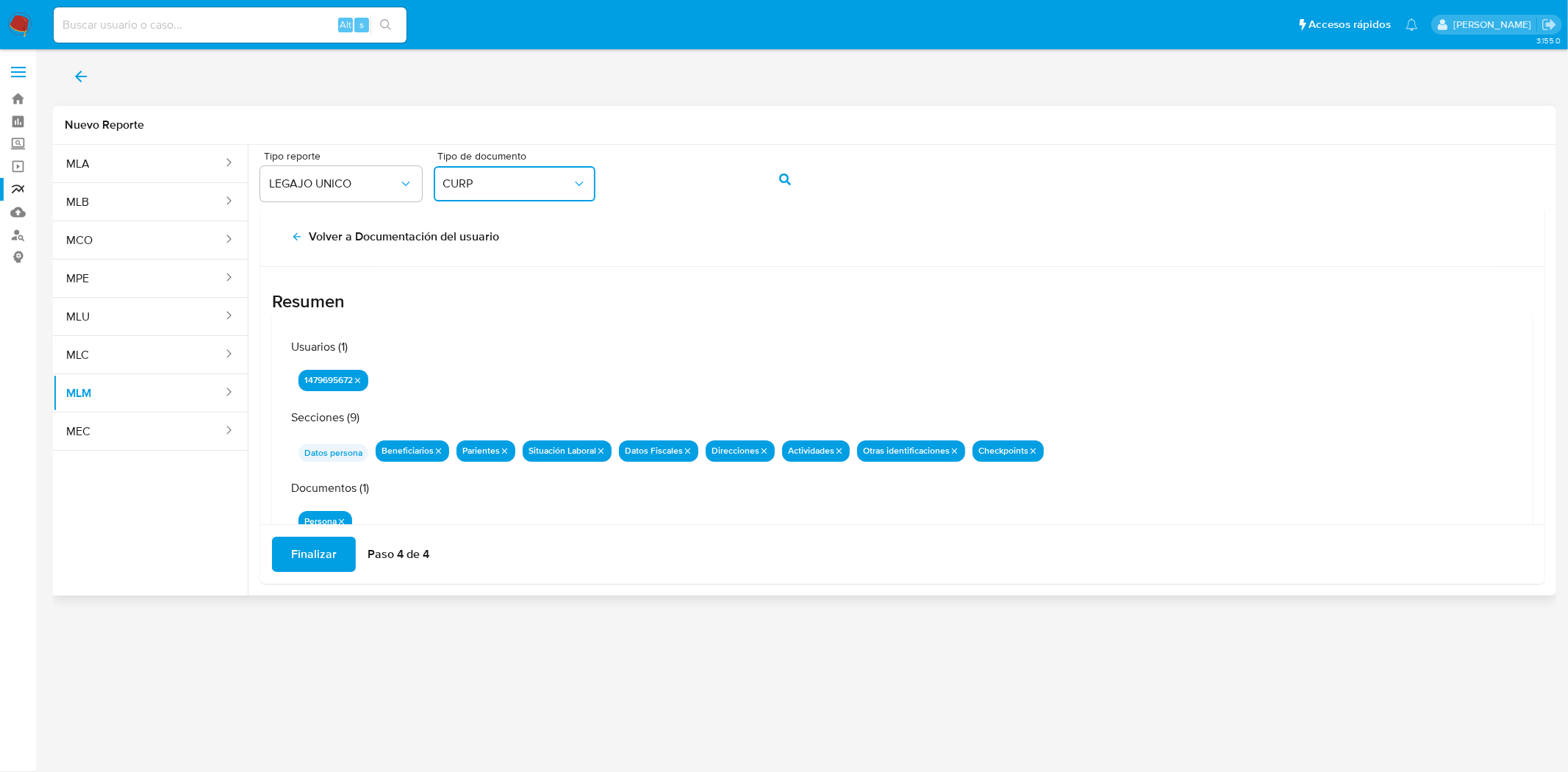
scroll to position [46, 0]
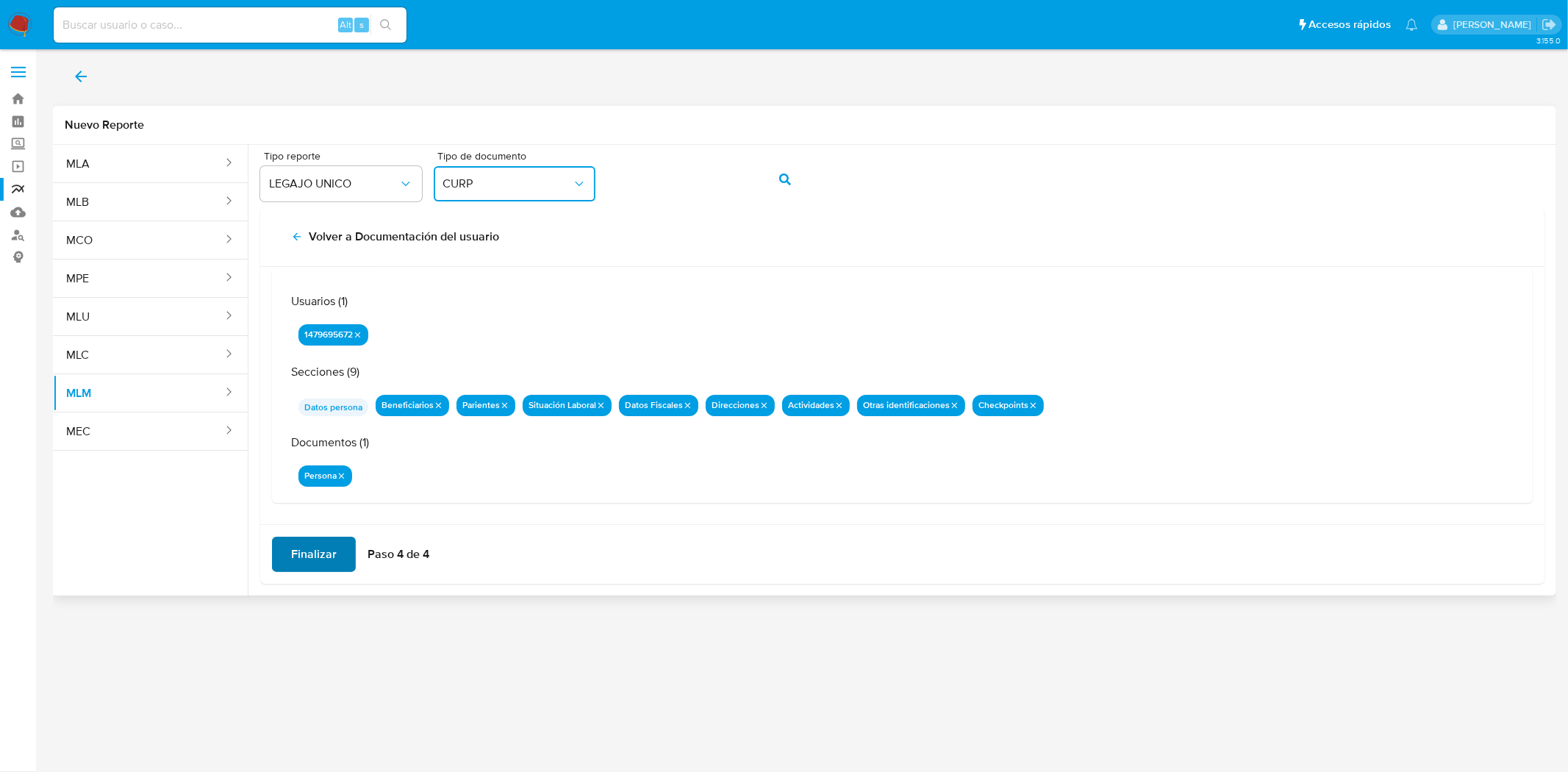
click at [316, 547] on span "Finalizar" at bounding box center [313, 555] width 46 height 32
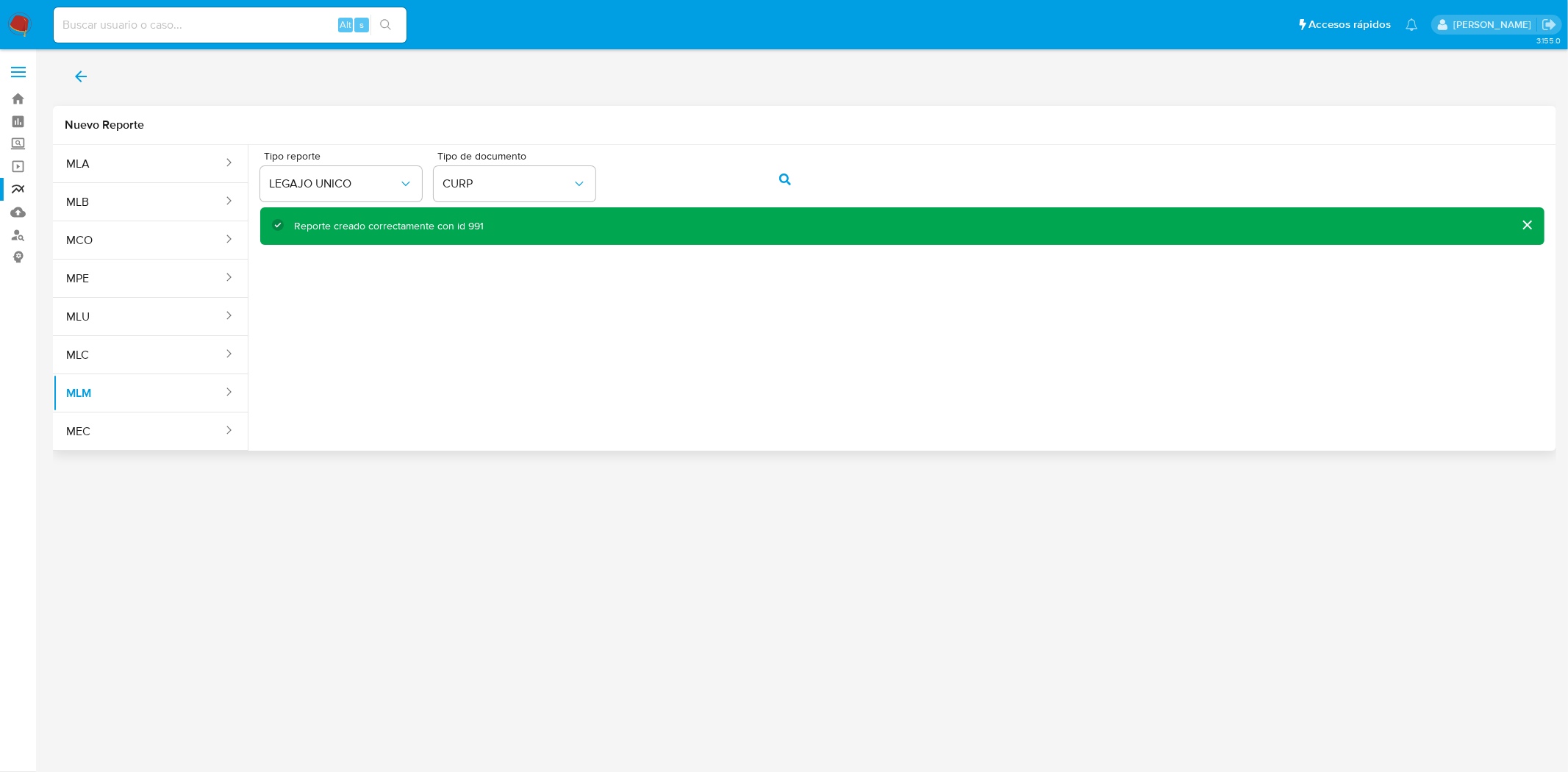
click at [78, 69] on icon "back" at bounding box center [81, 76] width 18 height 18
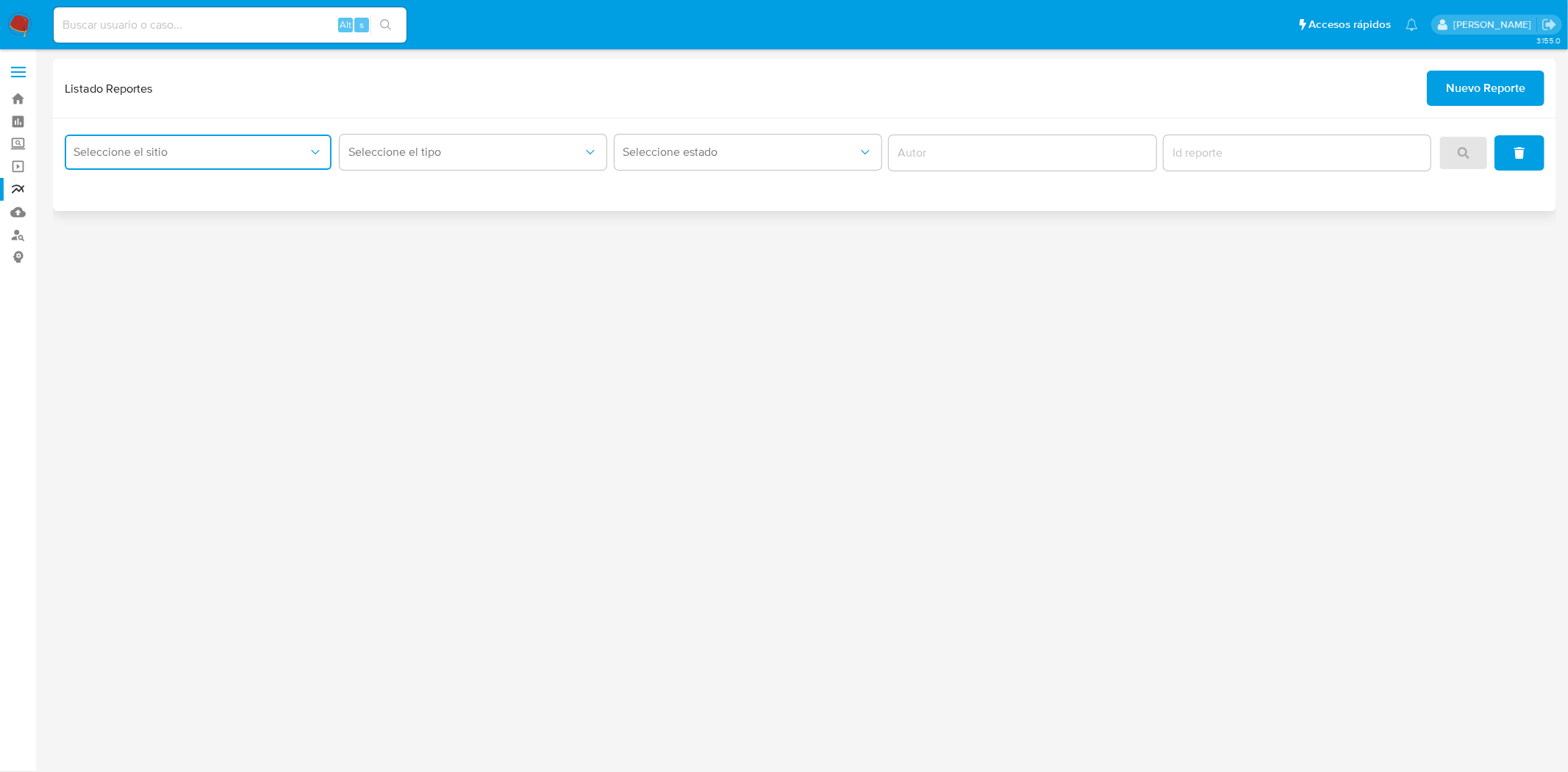
click at [72, 139] on button "Seleccione el sitio" at bounding box center [198, 152] width 267 height 35
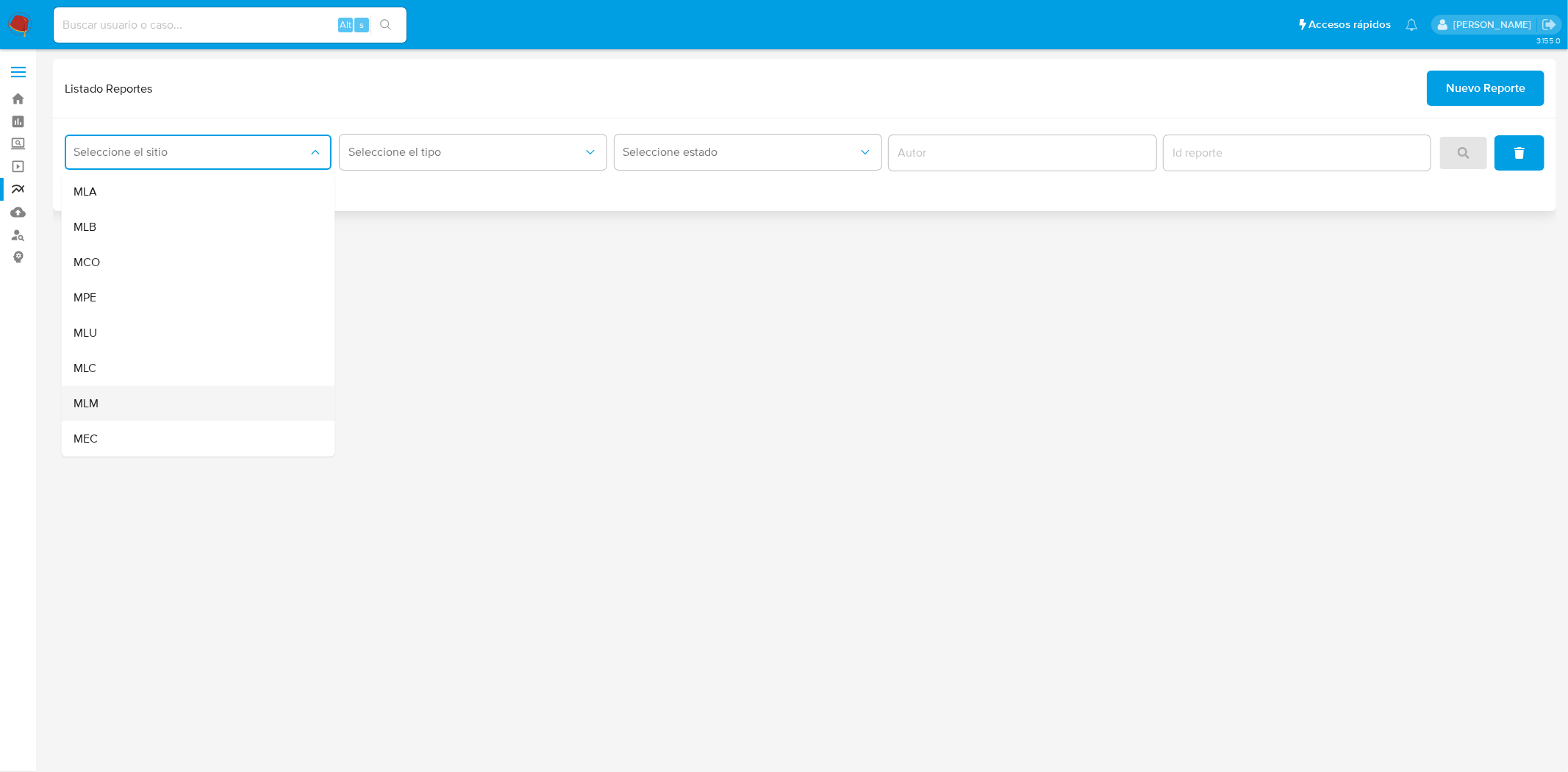
click at [103, 410] on div "MLM" at bounding box center [194, 404] width 241 height 35
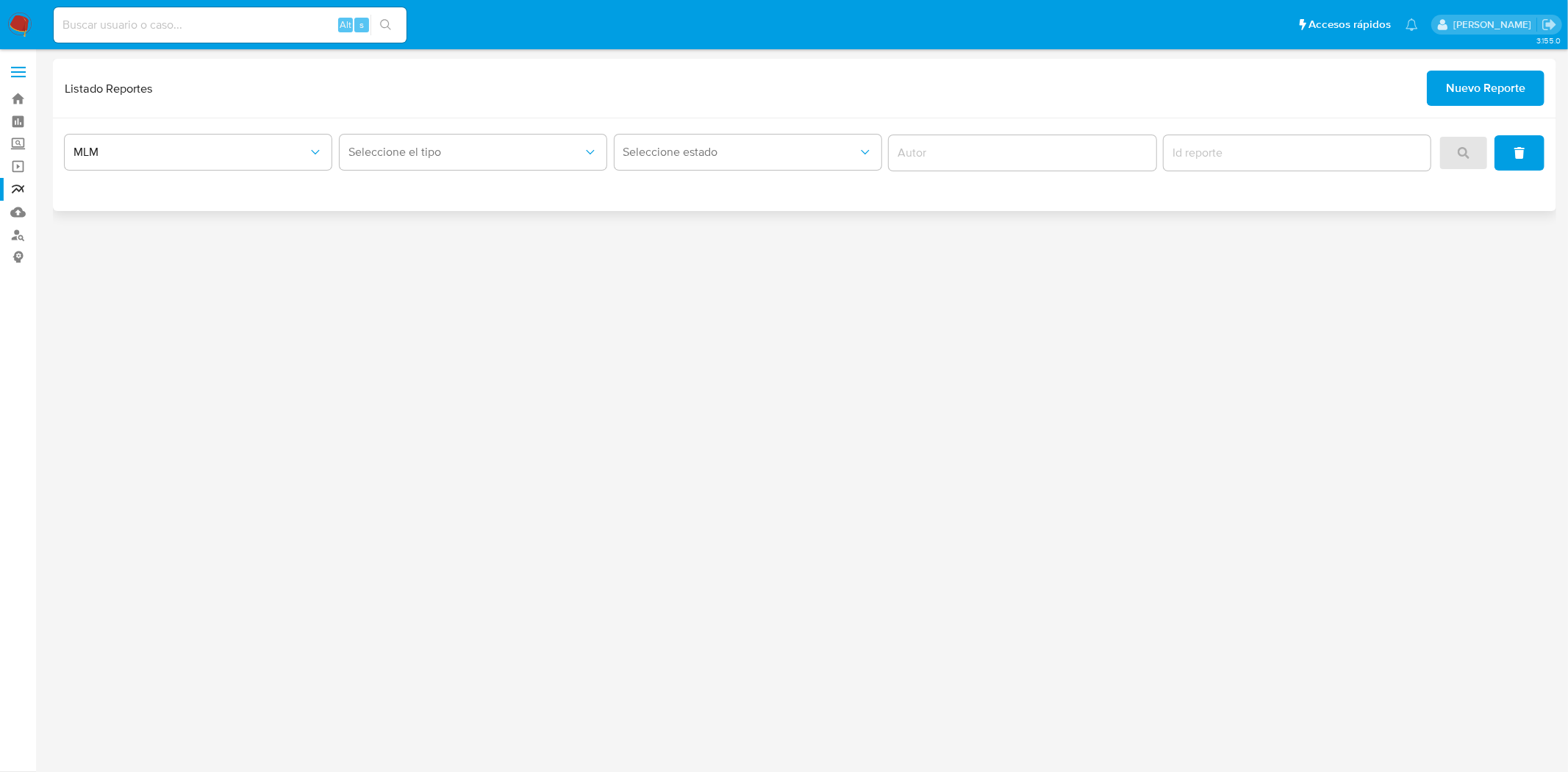
click at [423, 130] on div "Seleccione el tipo" at bounding box center [473, 152] width 267 height 46
click at [420, 145] on span "Seleccione el tipo" at bounding box center [466, 152] width 235 height 14
click at [417, 224] on span "LEGAJO UNICO" at bounding box center [389, 227] width 83 height 14
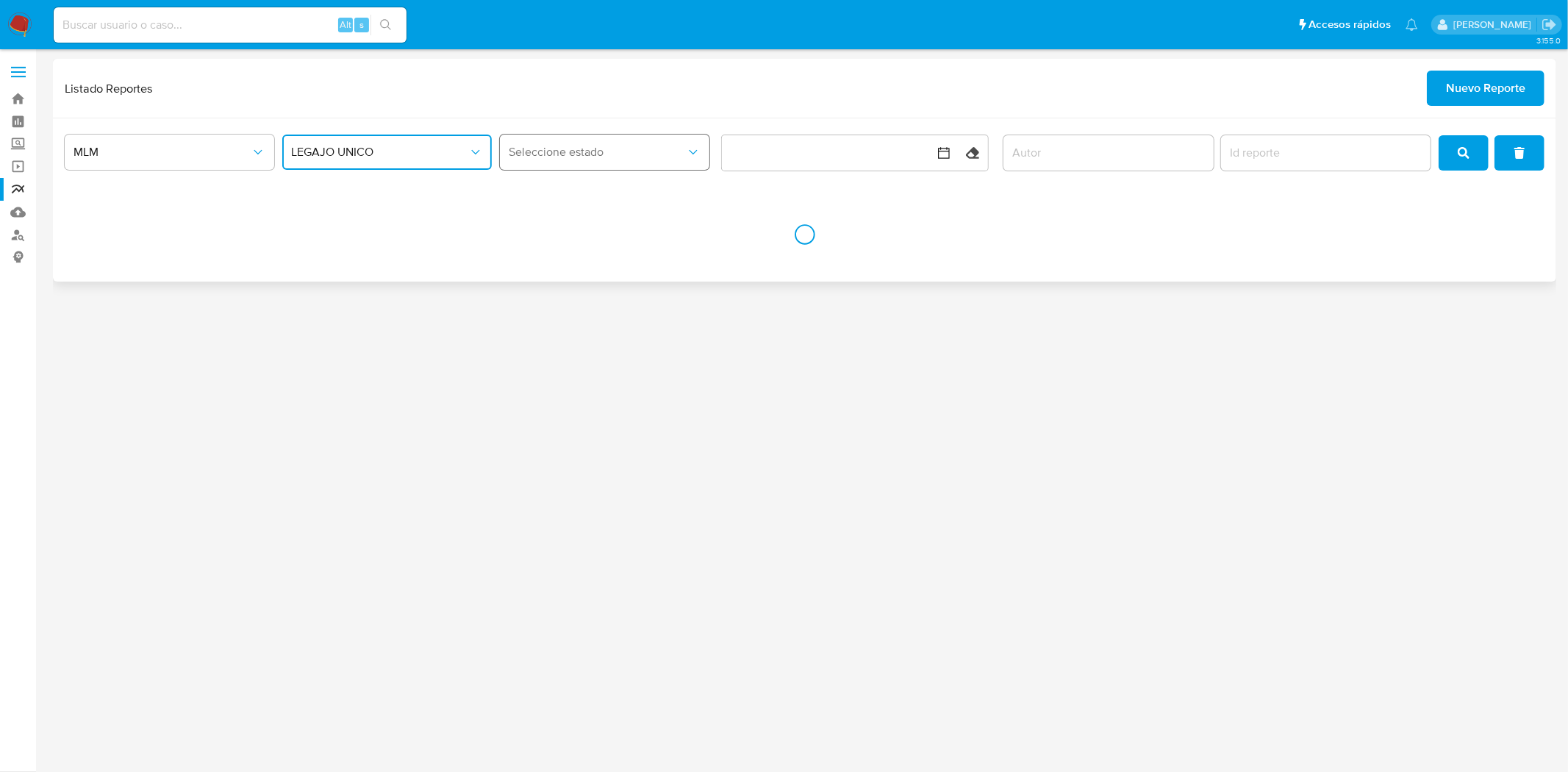
click at [625, 158] on span "Seleccione estado" at bounding box center [597, 152] width 177 height 14
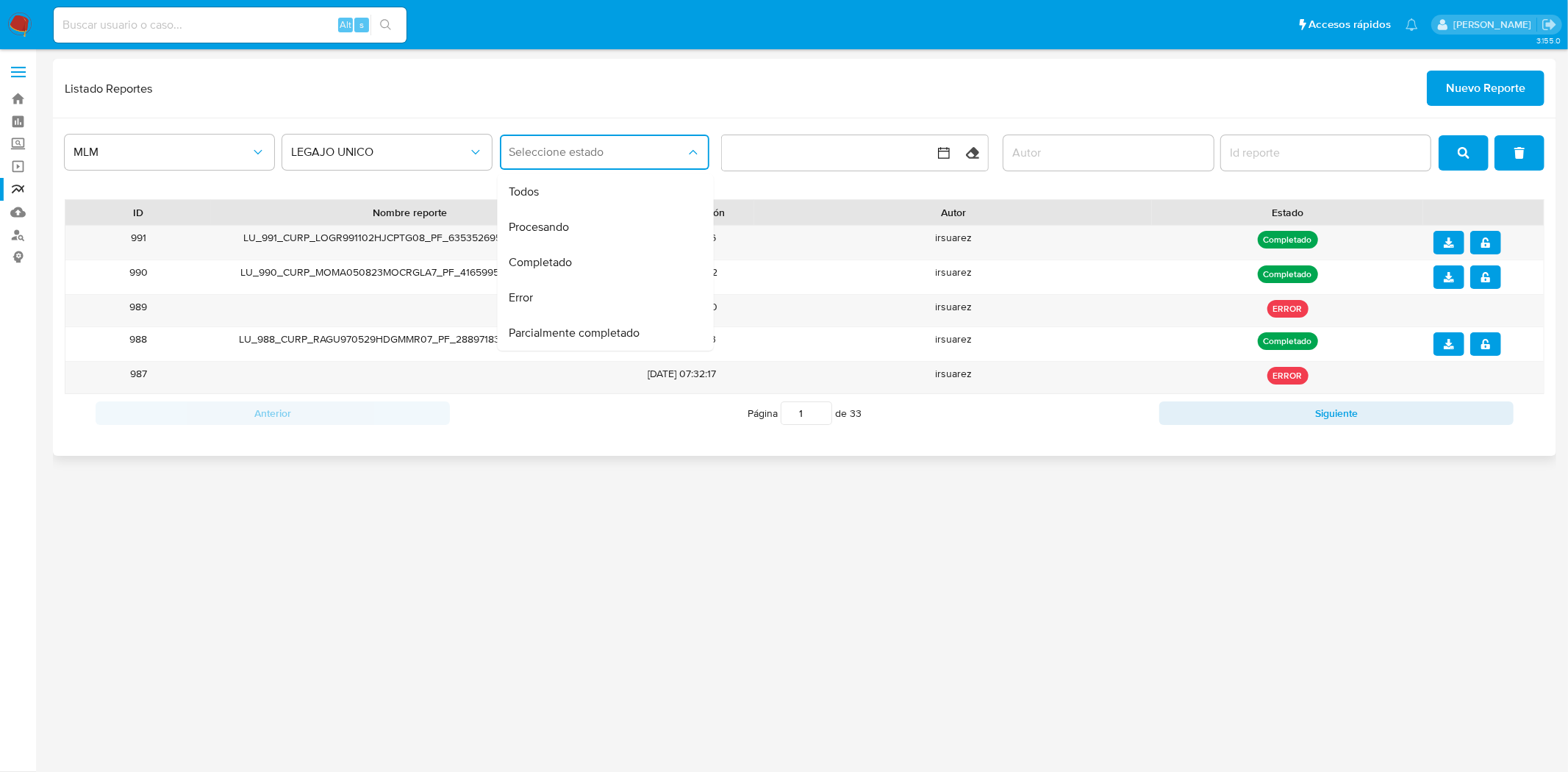
click at [1089, 166] on div at bounding box center [1107, 153] width 209 height 35
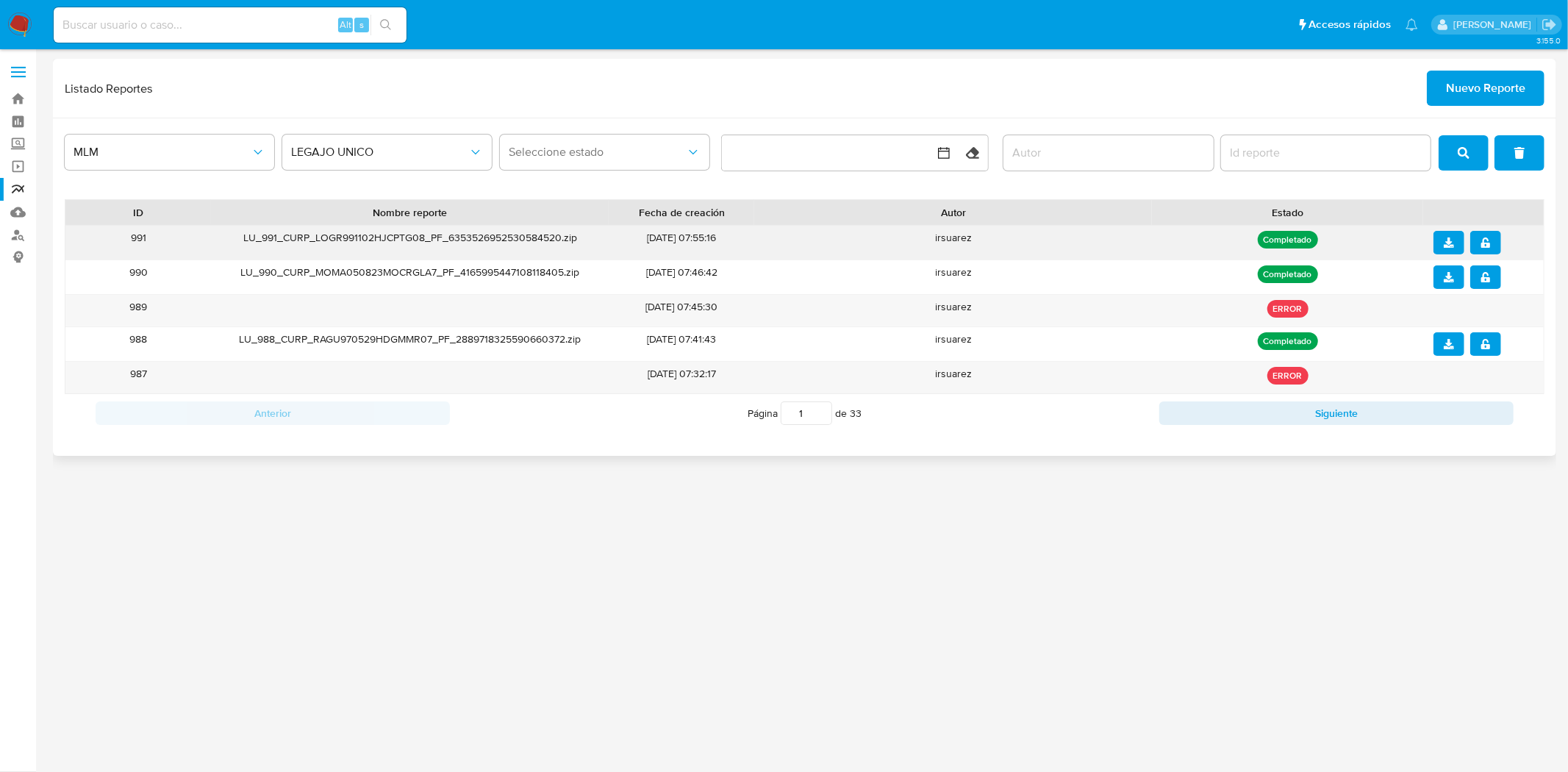
click at [1444, 250] on span "download" at bounding box center [1449, 243] width 10 height 21
click at [1483, 244] on icon "notify_security" at bounding box center [1485, 242] width 10 height 10
click at [1501, 95] on span "Nuevo Reporte" at bounding box center [1485, 88] width 79 height 32
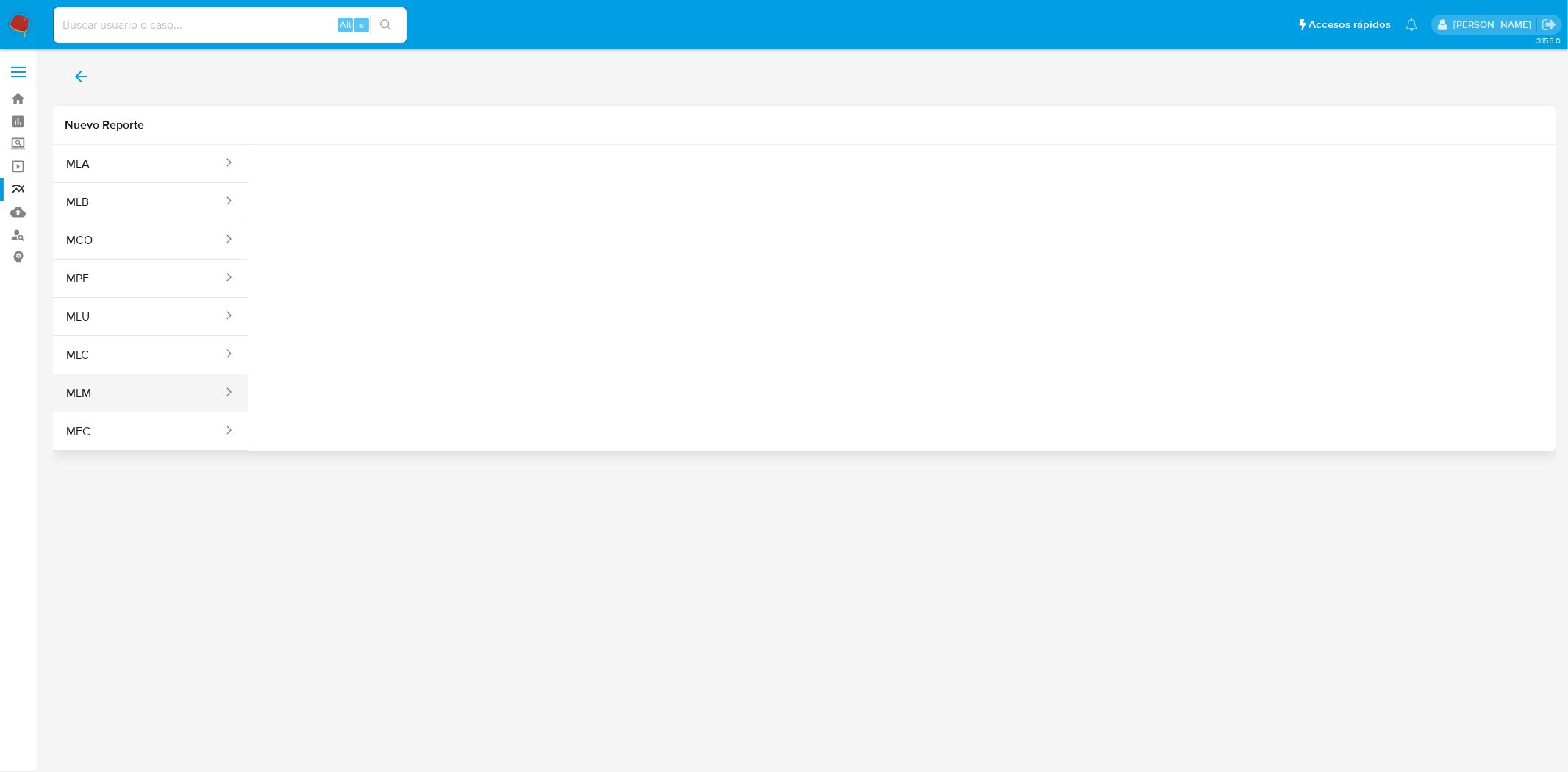
click at [79, 386] on button "MLM" at bounding box center [139, 394] width 171 height 35
click at [400, 181] on icon "report-types" at bounding box center [405, 184] width 14 height 14
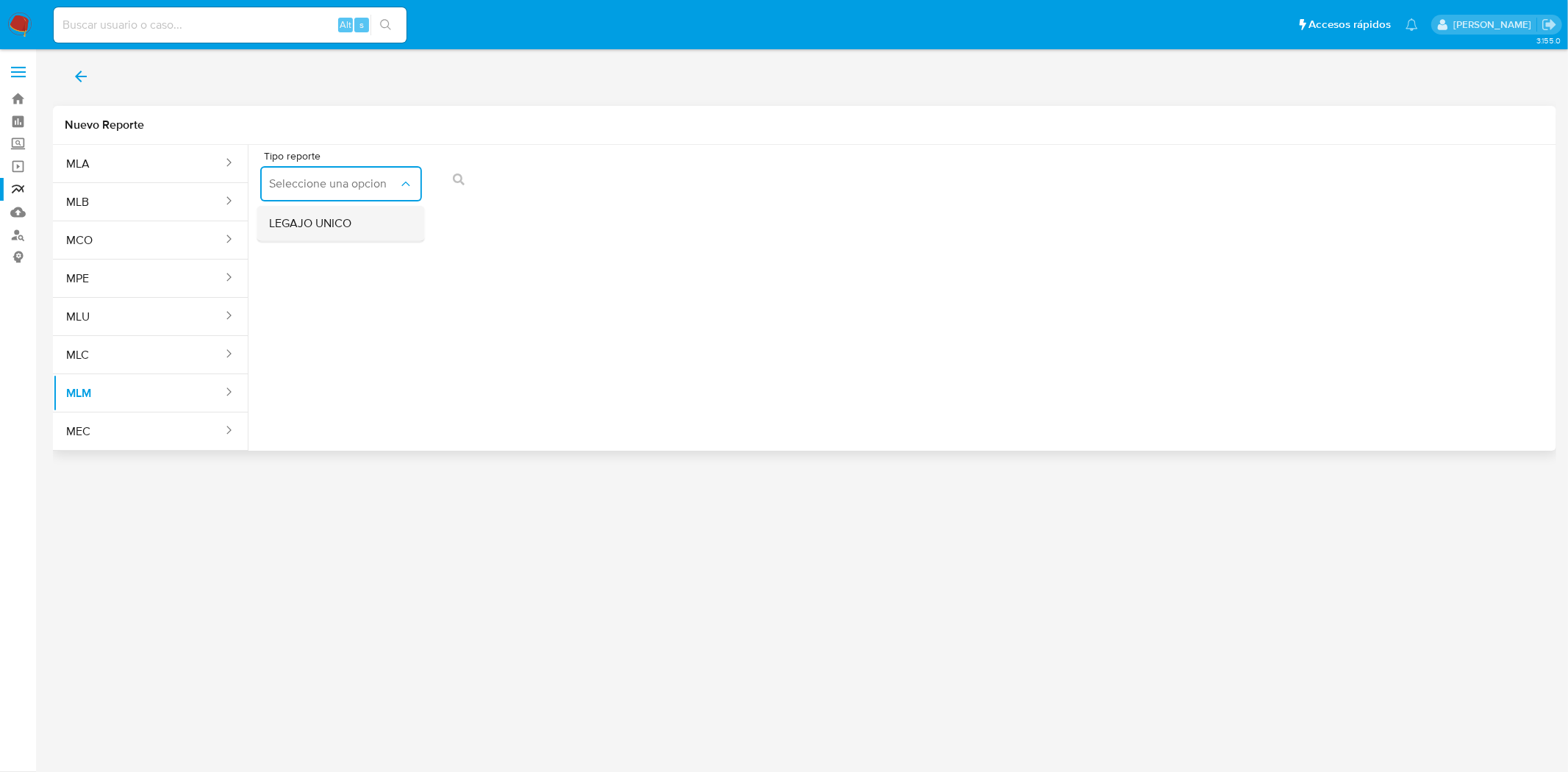
click at [348, 231] on div "LEGAJO UNICO" at bounding box center [337, 224] width 135 height 35
click at [498, 192] on button "RFC" at bounding box center [514, 184] width 162 height 35
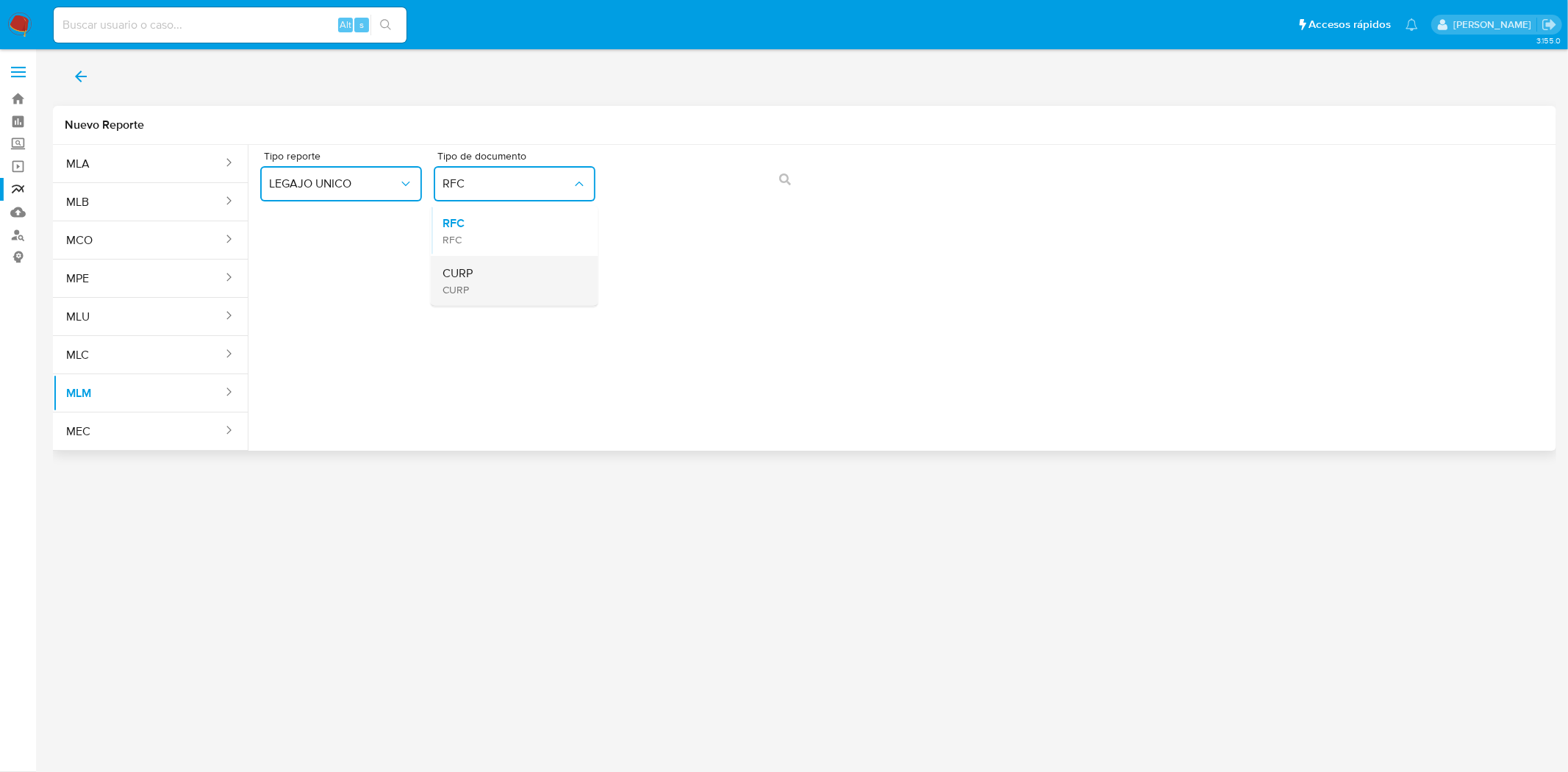
click at [494, 281] on div "CURP CURP" at bounding box center [510, 281] width 135 height 50
click at [784, 180] on icon "action-search" at bounding box center [784, 180] width 12 height 12
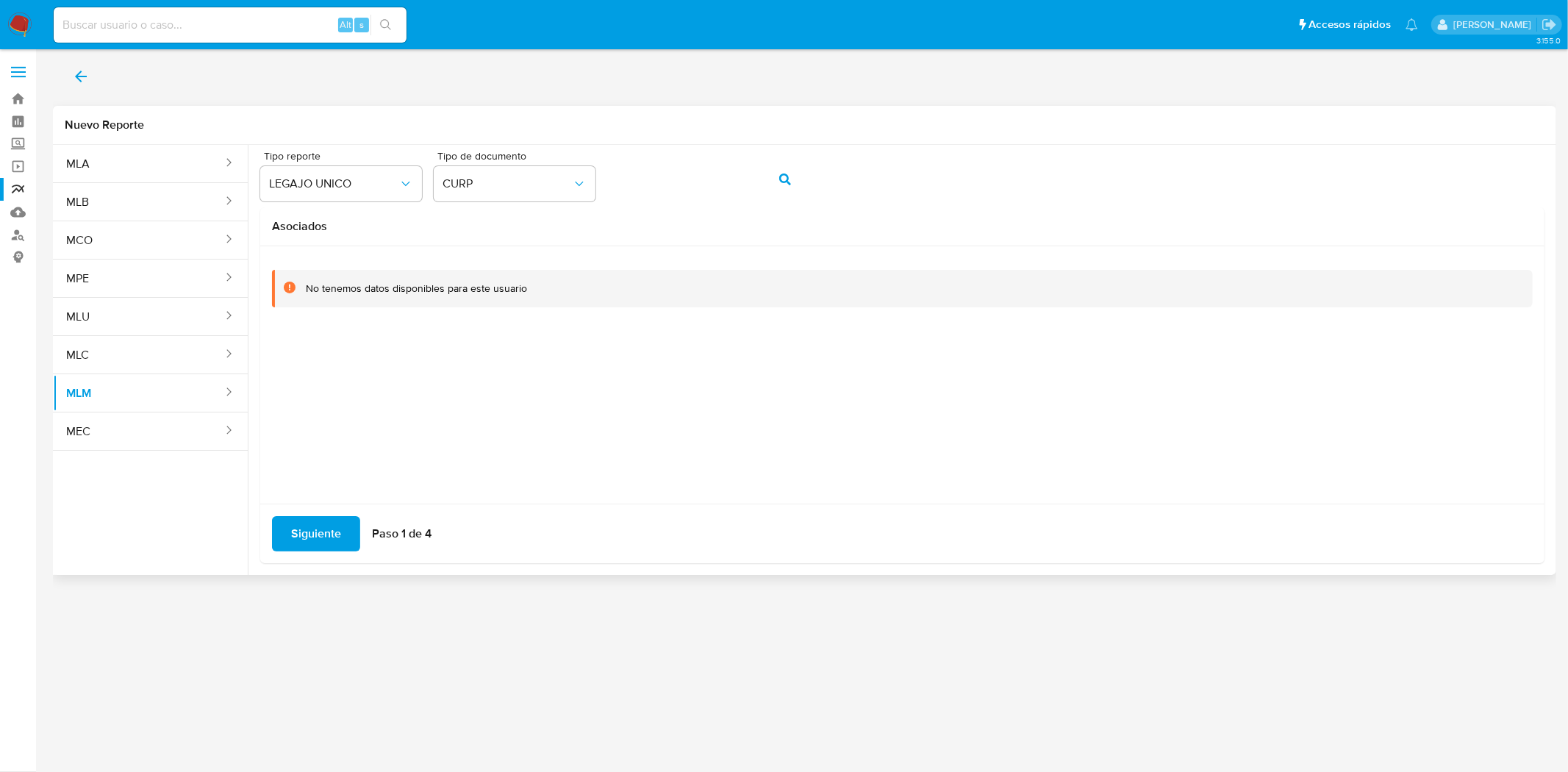
click at [829, 181] on div "Tipo reporte LEGAJO UNICO Tipo de documento CURP" at bounding box center [902, 179] width 1284 height 57
click at [794, 190] on button "action-search" at bounding box center [785, 180] width 50 height 35
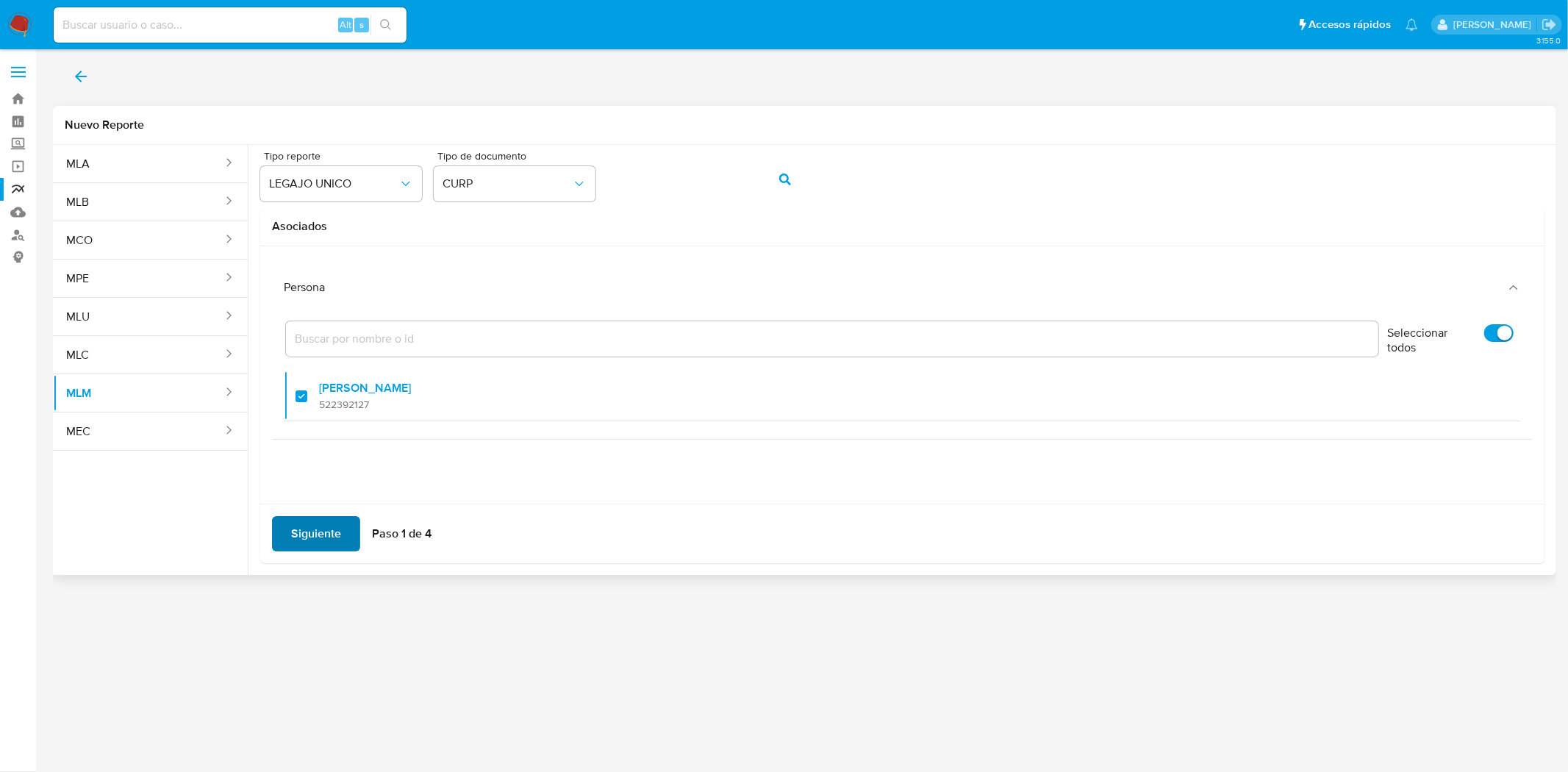
click at [316, 531] on span "Siguiente" at bounding box center [316, 534] width 50 height 32
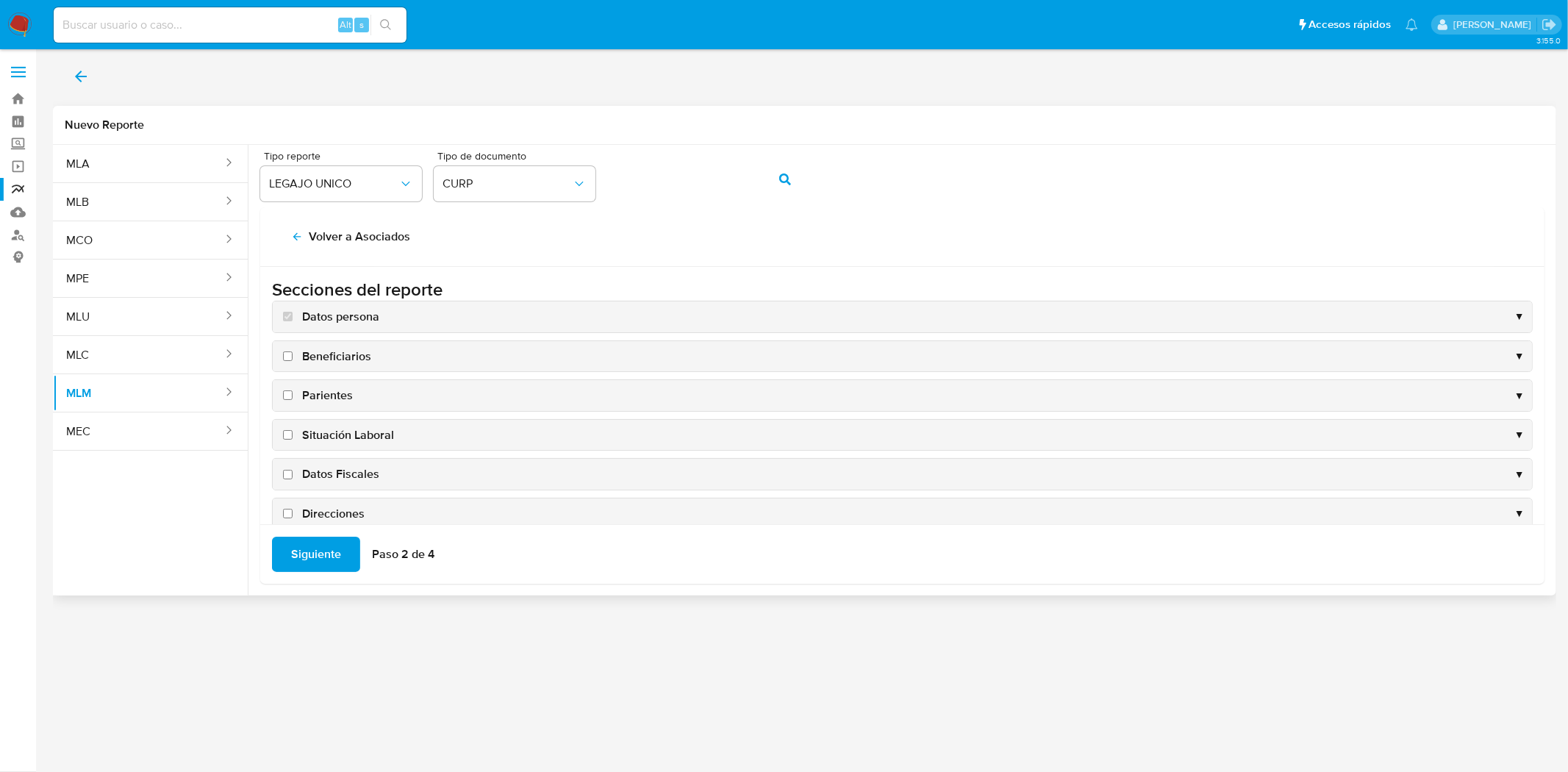
click at [289, 361] on input "Beneficiarios" at bounding box center [288, 357] width 10 height 10
checkbox input "true"
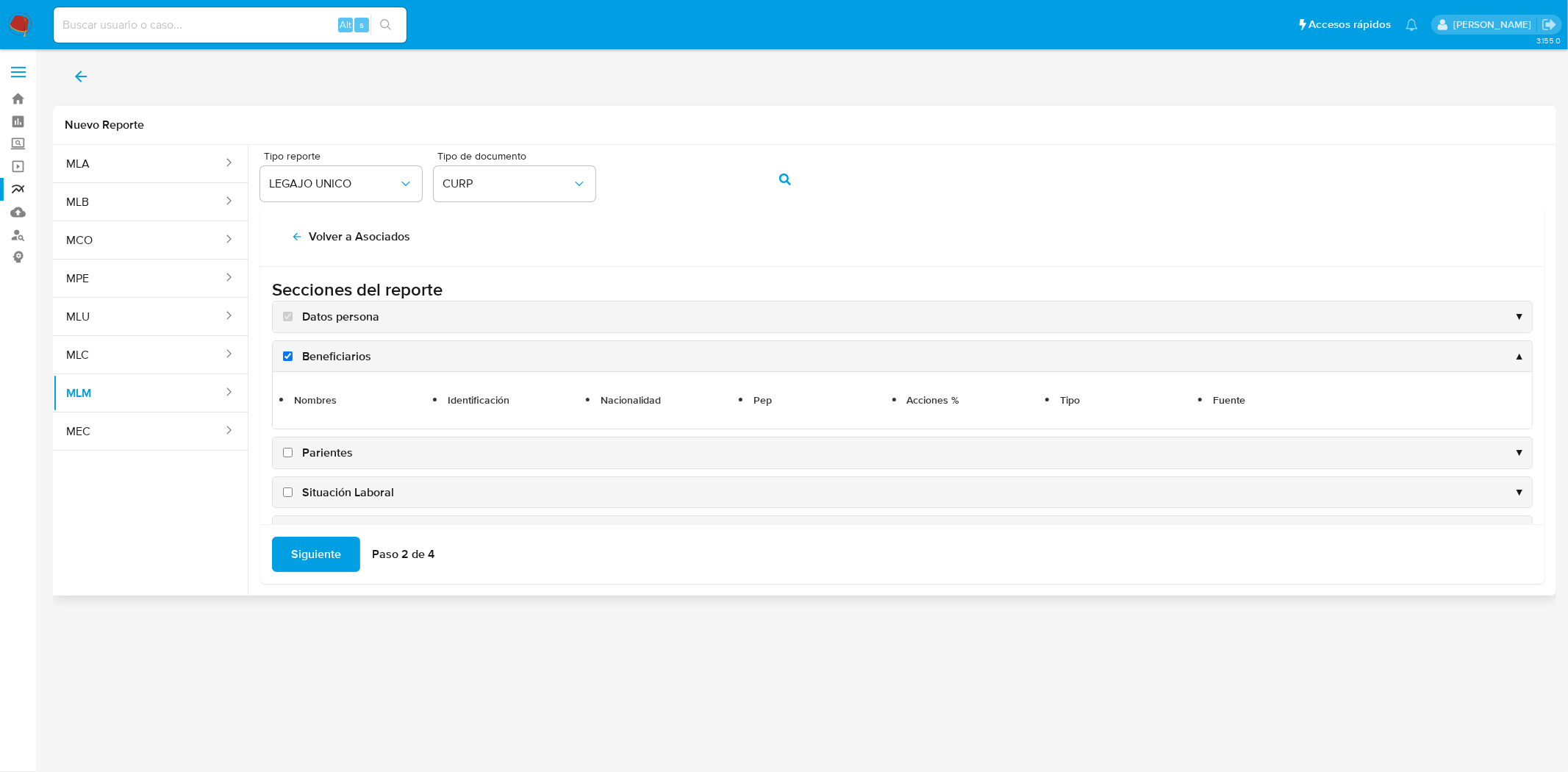
click at [289, 453] on input "Parientes" at bounding box center [288, 453] width 10 height 10
checkbox input "true"
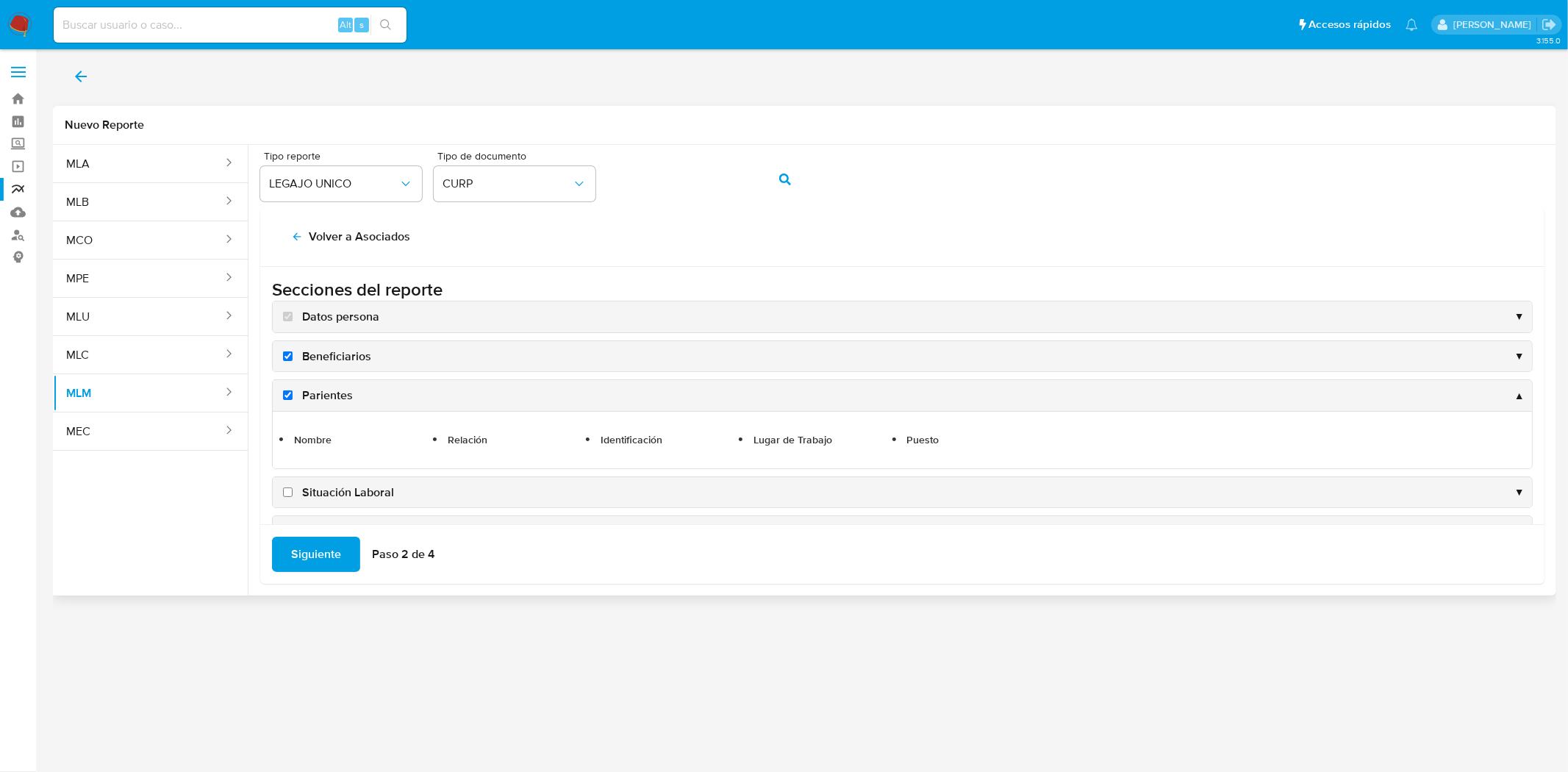
click at [288, 495] on input "Situación Laboral" at bounding box center [288, 492] width 10 height 10
checkbox input "true"
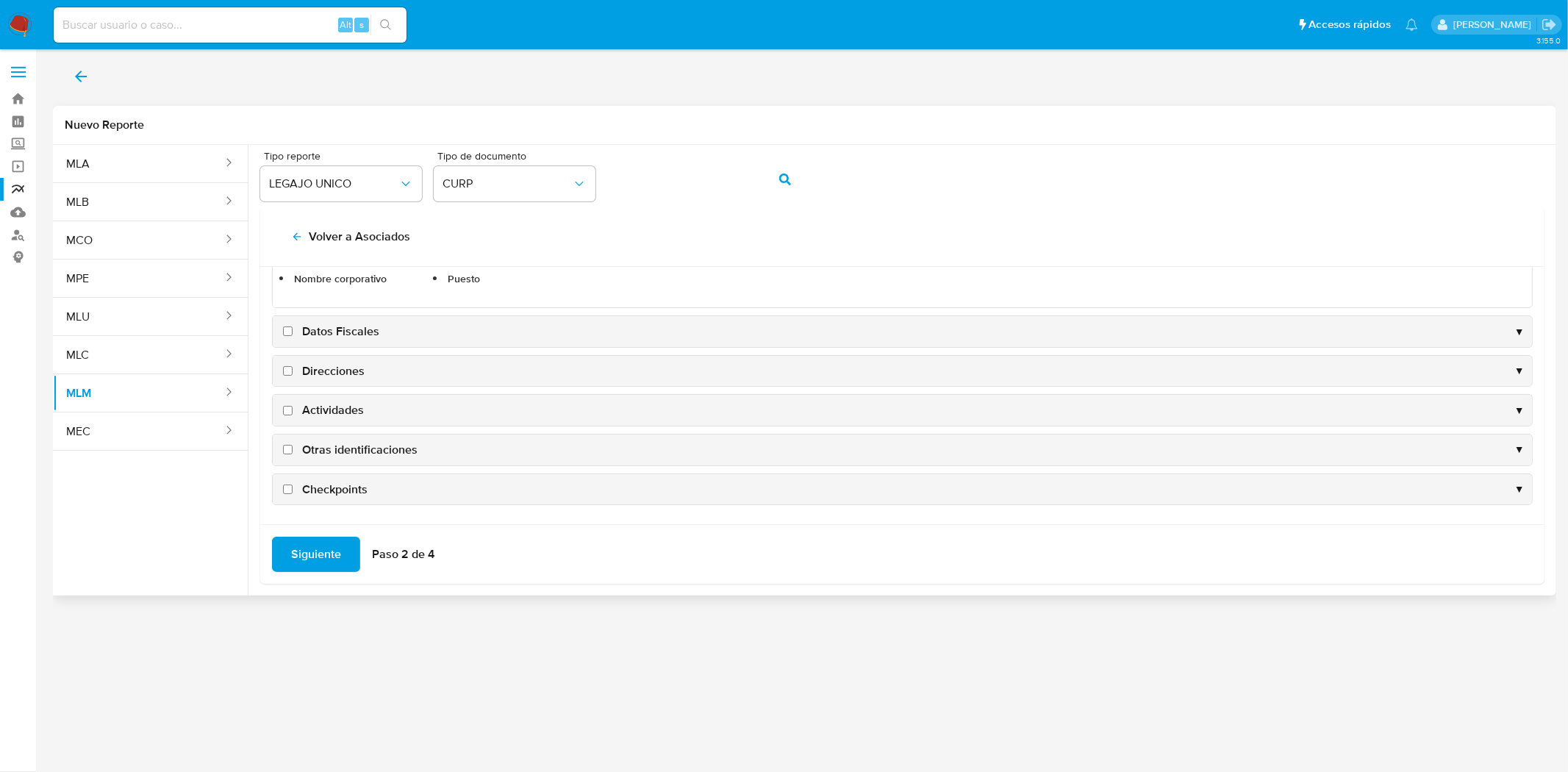
click at [292, 325] on label "Datos Fiscales" at bounding box center [330, 332] width 99 height 16
click at [292, 326] on input "Datos Fiscales" at bounding box center [288, 331] width 10 height 10
checkbox input "true"
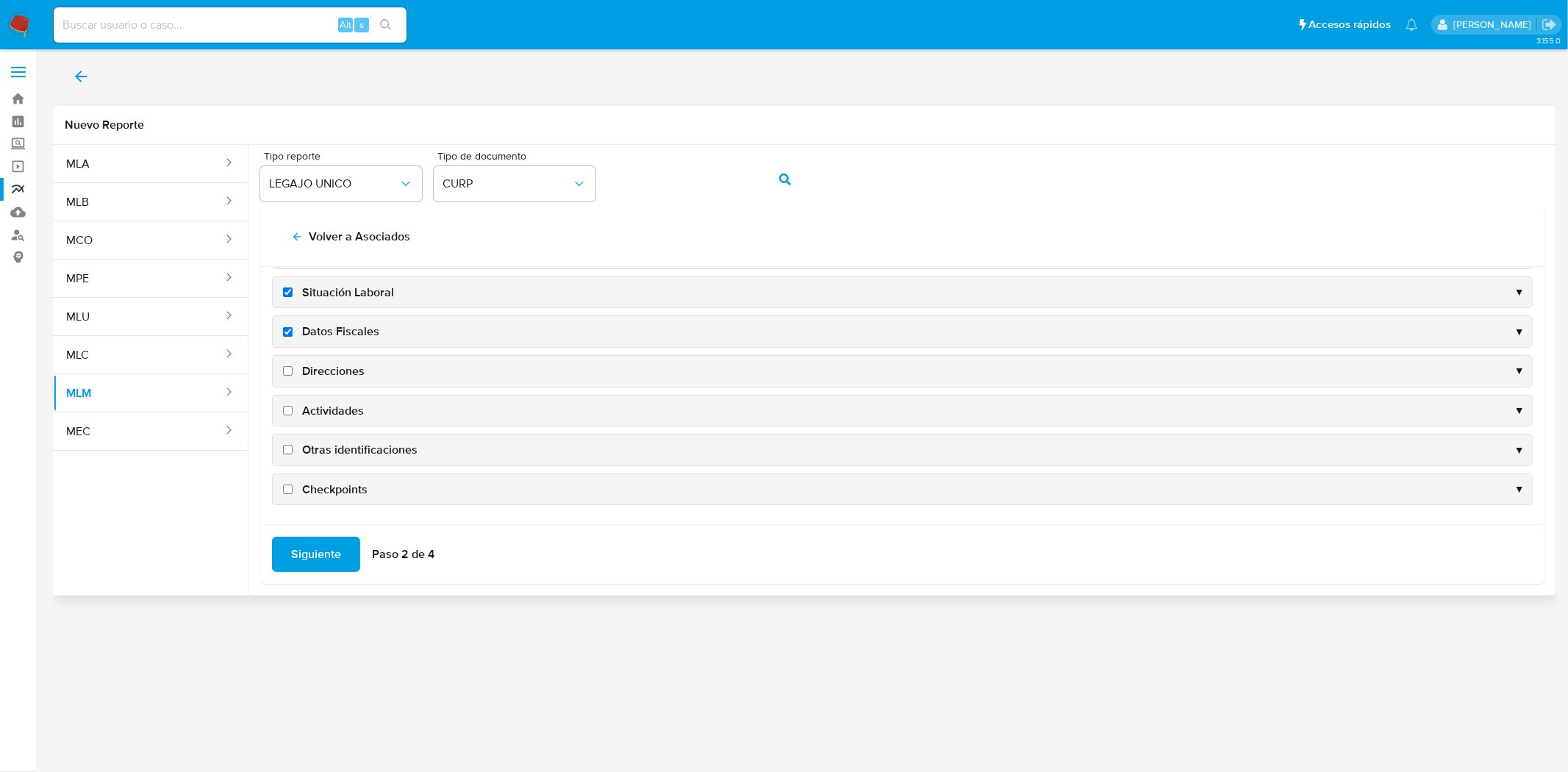
click at [289, 374] on input "Direcciones" at bounding box center [288, 371] width 10 height 10
checkbox input "true"
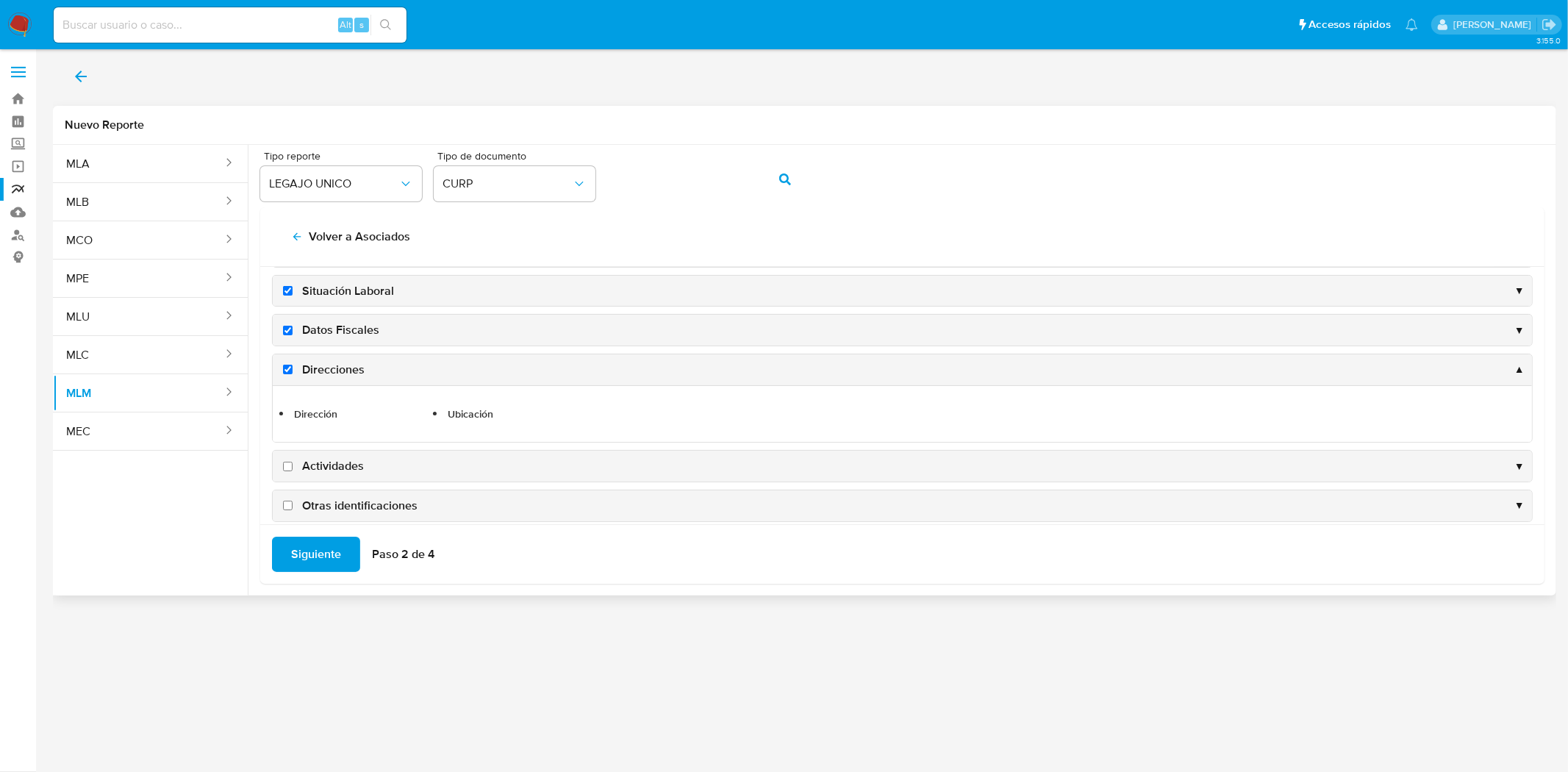
click at [288, 469] on input "Actividades" at bounding box center [288, 467] width 10 height 10
checkbox input "true"
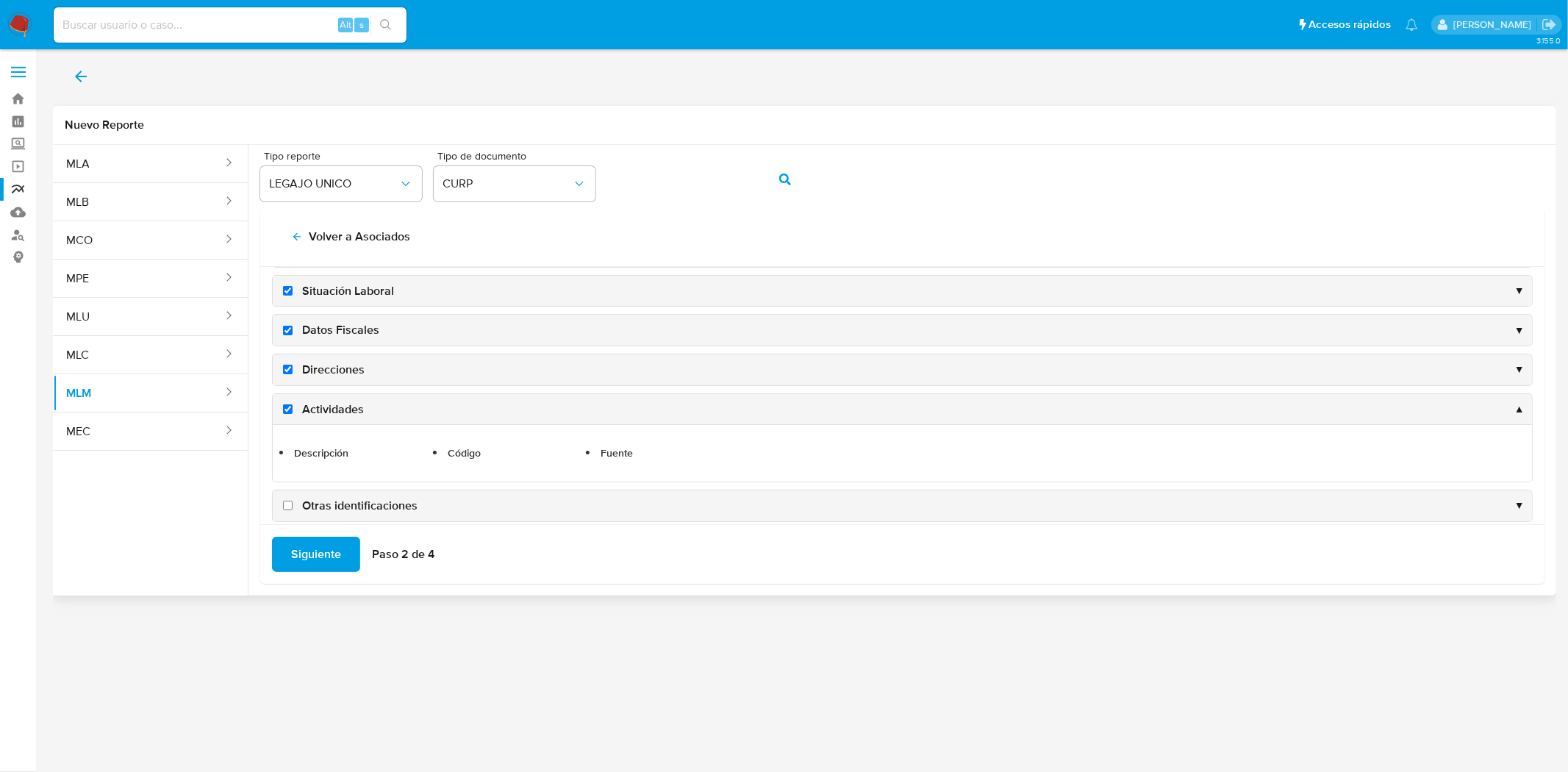
click at [288, 503] on input "Otras identificaciones" at bounding box center [288, 506] width 10 height 10
checkbox input "true"
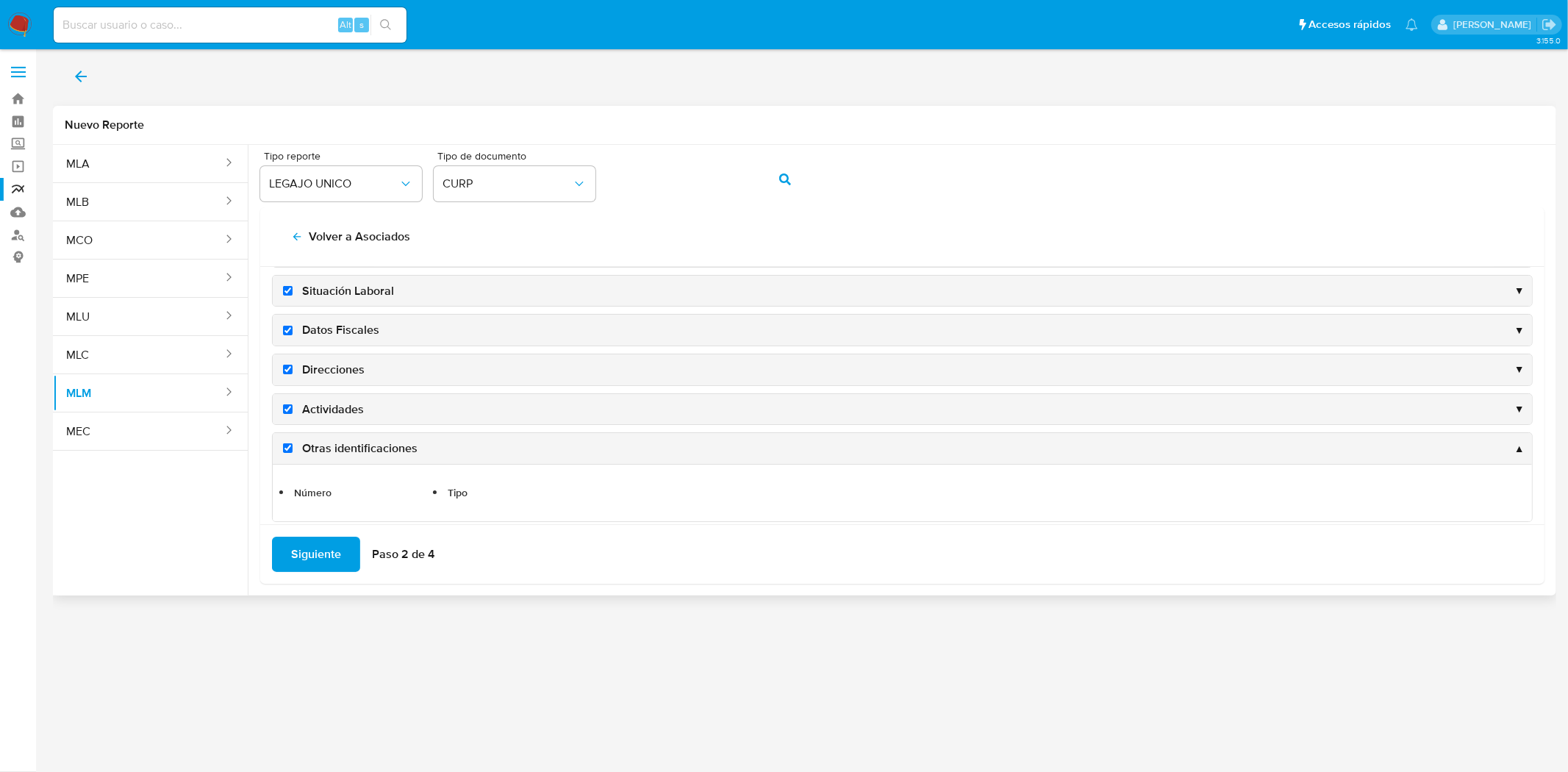
scroll to position [201, 0]
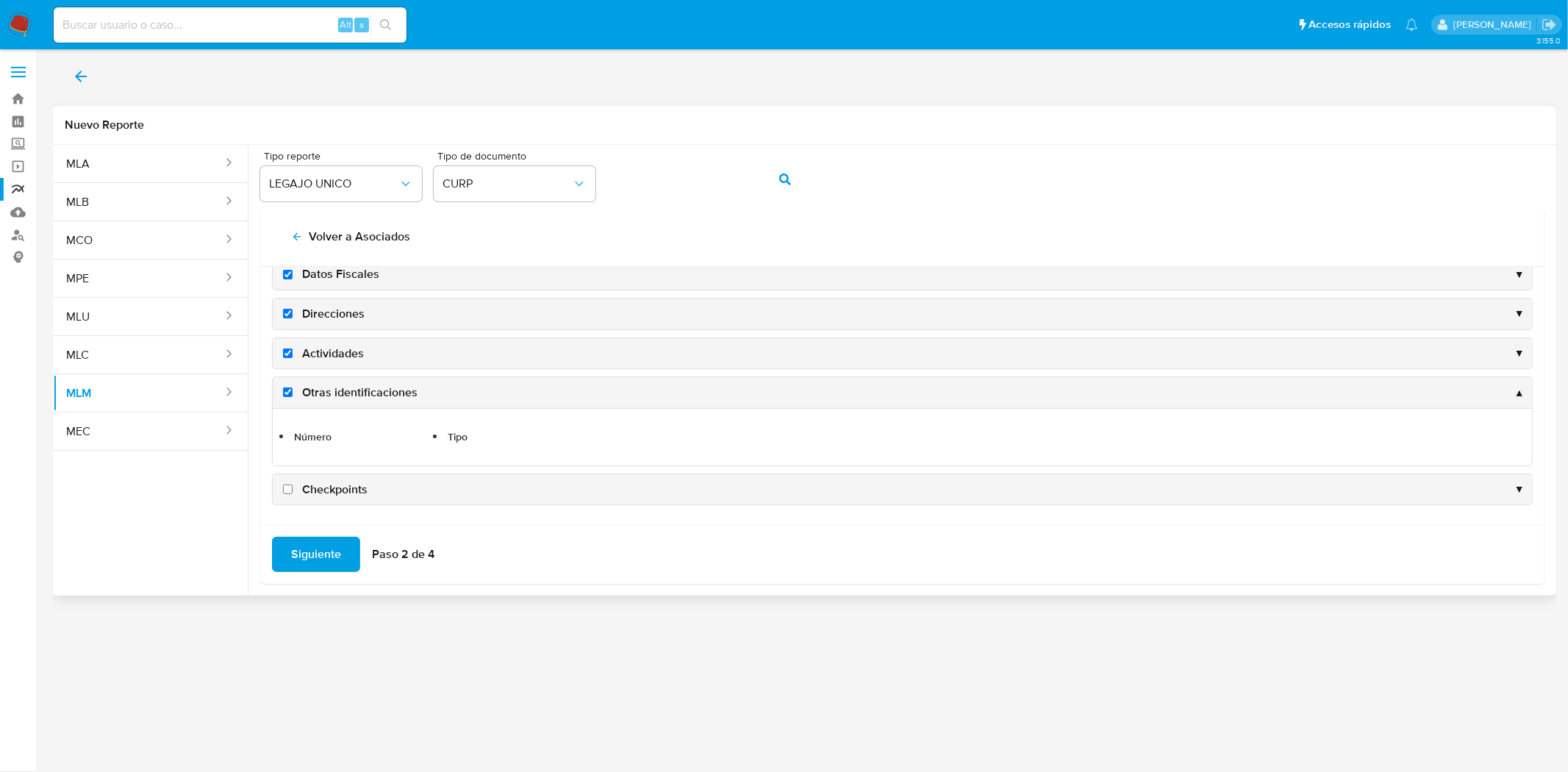
click at [285, 487] on input "Checkpoints" at bounding box center [288, 490] width 10 height 10
checkbox input "true"
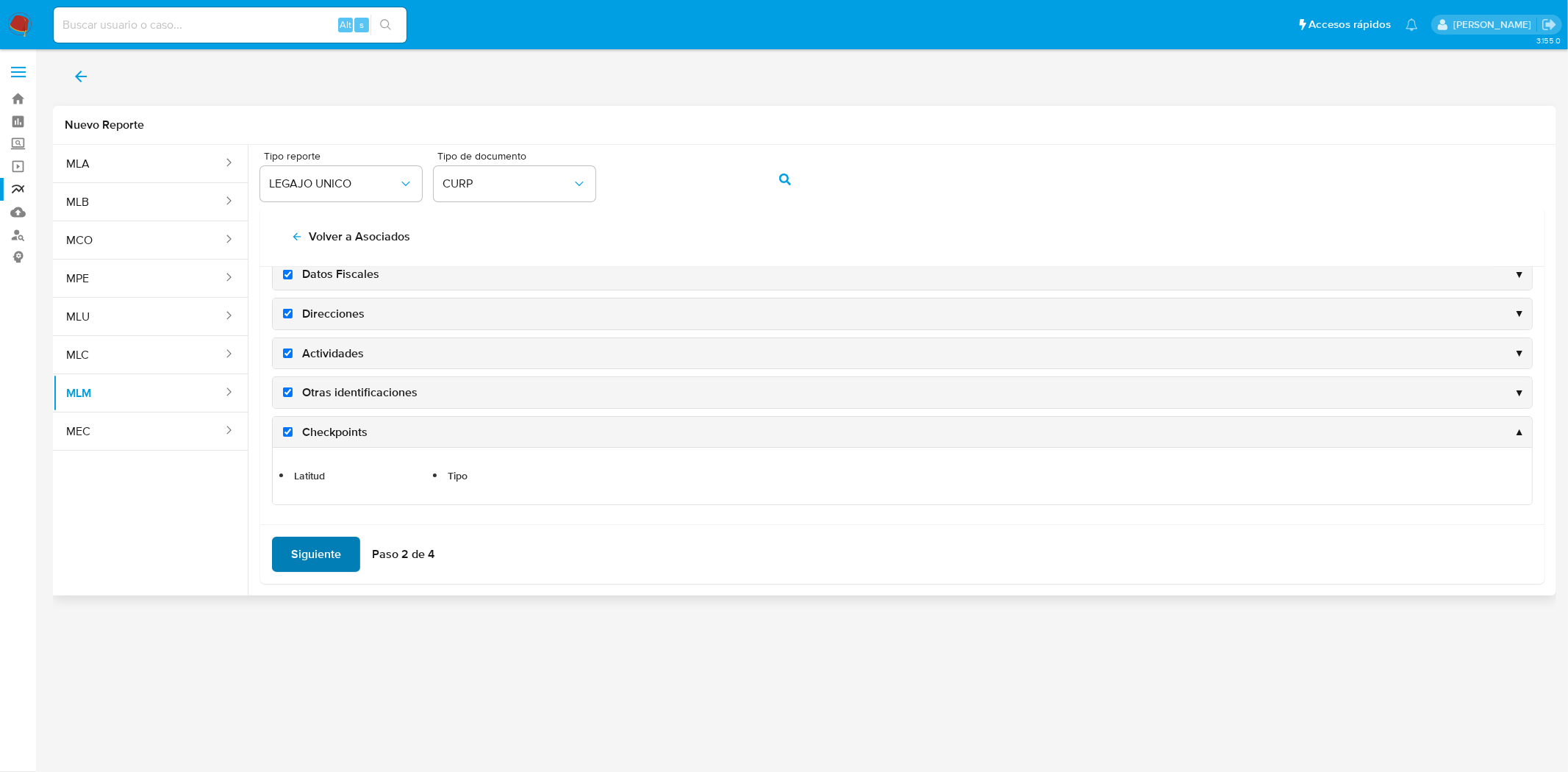
click at [325, 552] on span "Siguiente" at bounding box center [316, 555] width 50 height 32
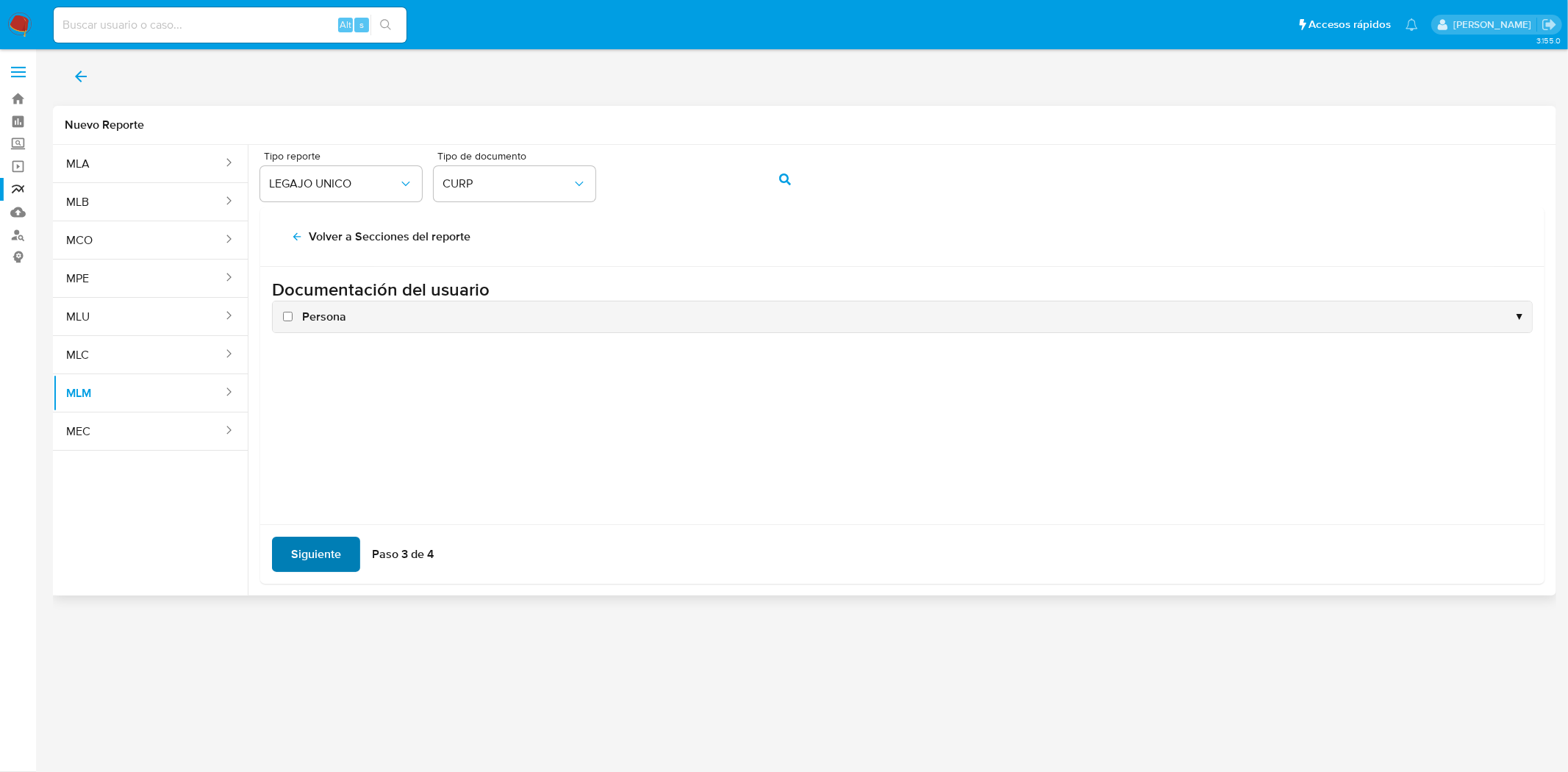
scroll to position [0, 0]
click at [294, 314] on label "Persona" at bounding box center [313, 317] width 67 height 16
click at [292, 314] on input "Persona" at bounding box center [288, 317] width 10 height 10
checkbox input "true"
click at [312, 550] on span "Siguiente" at bounding box center [316, 555] width 50 height 32
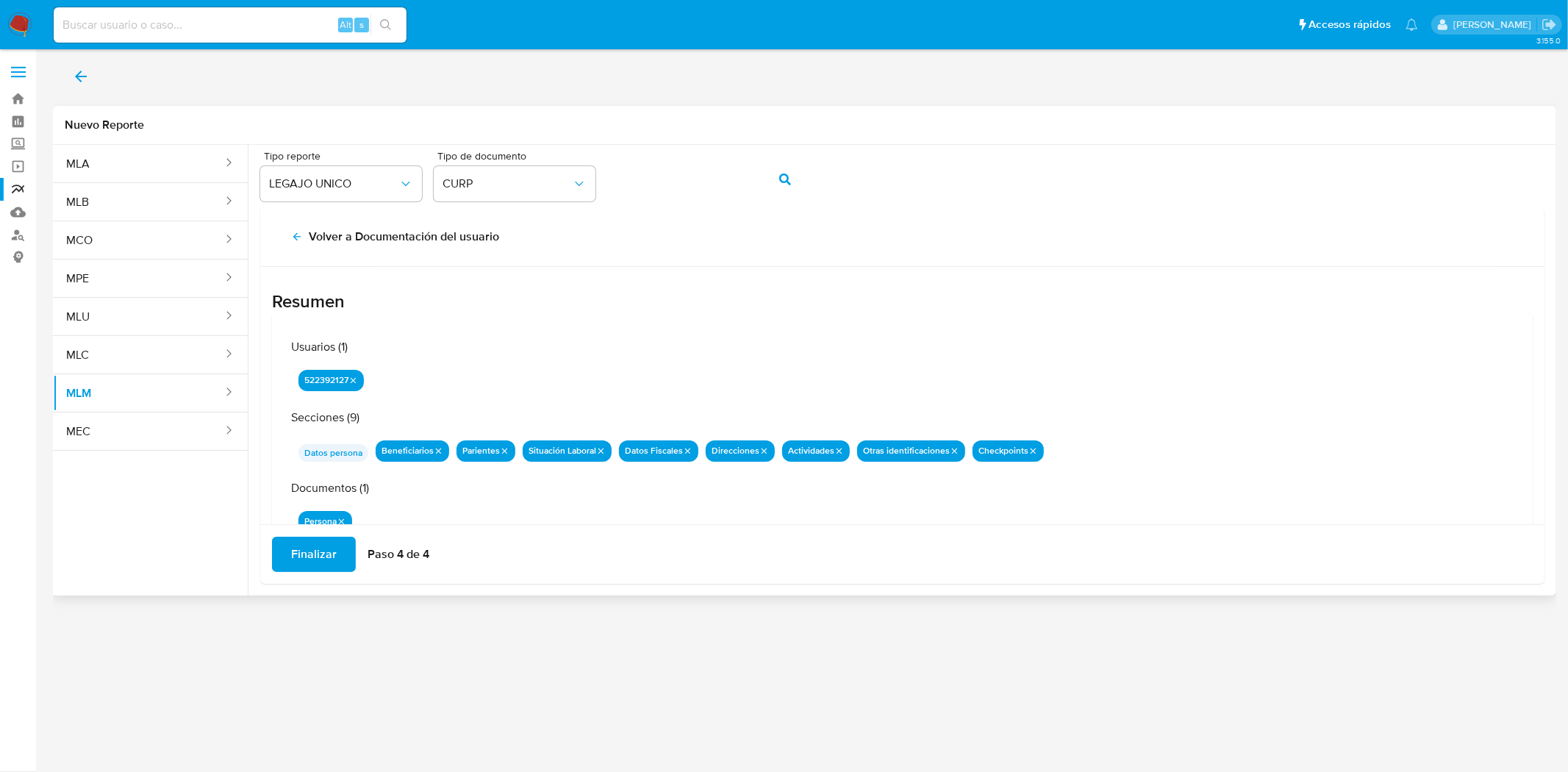
scroll to position [46, 0]
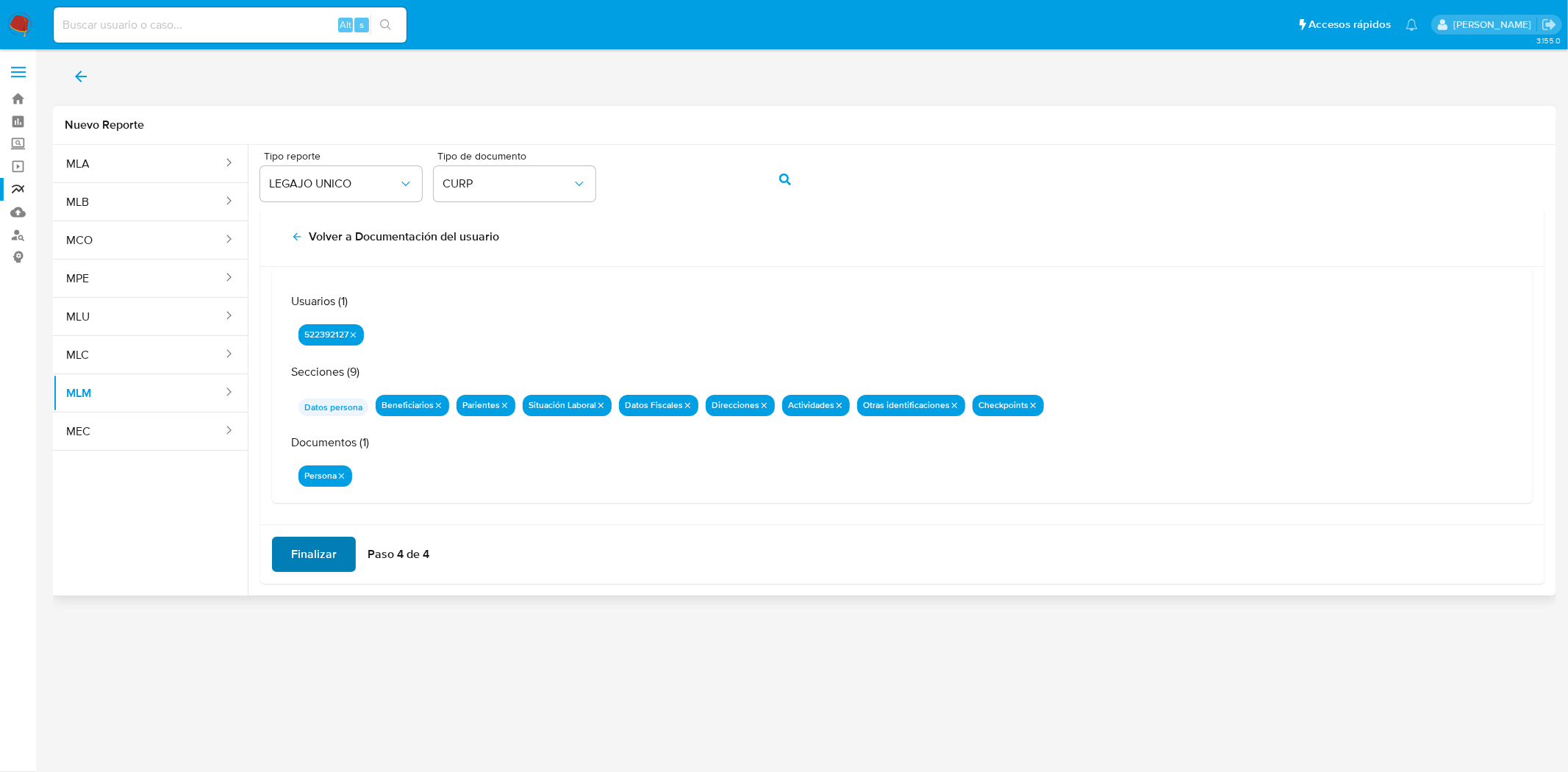
click at [306, 556] on span "Finalizar" at bounding box center [313, 555] width 46 height 32
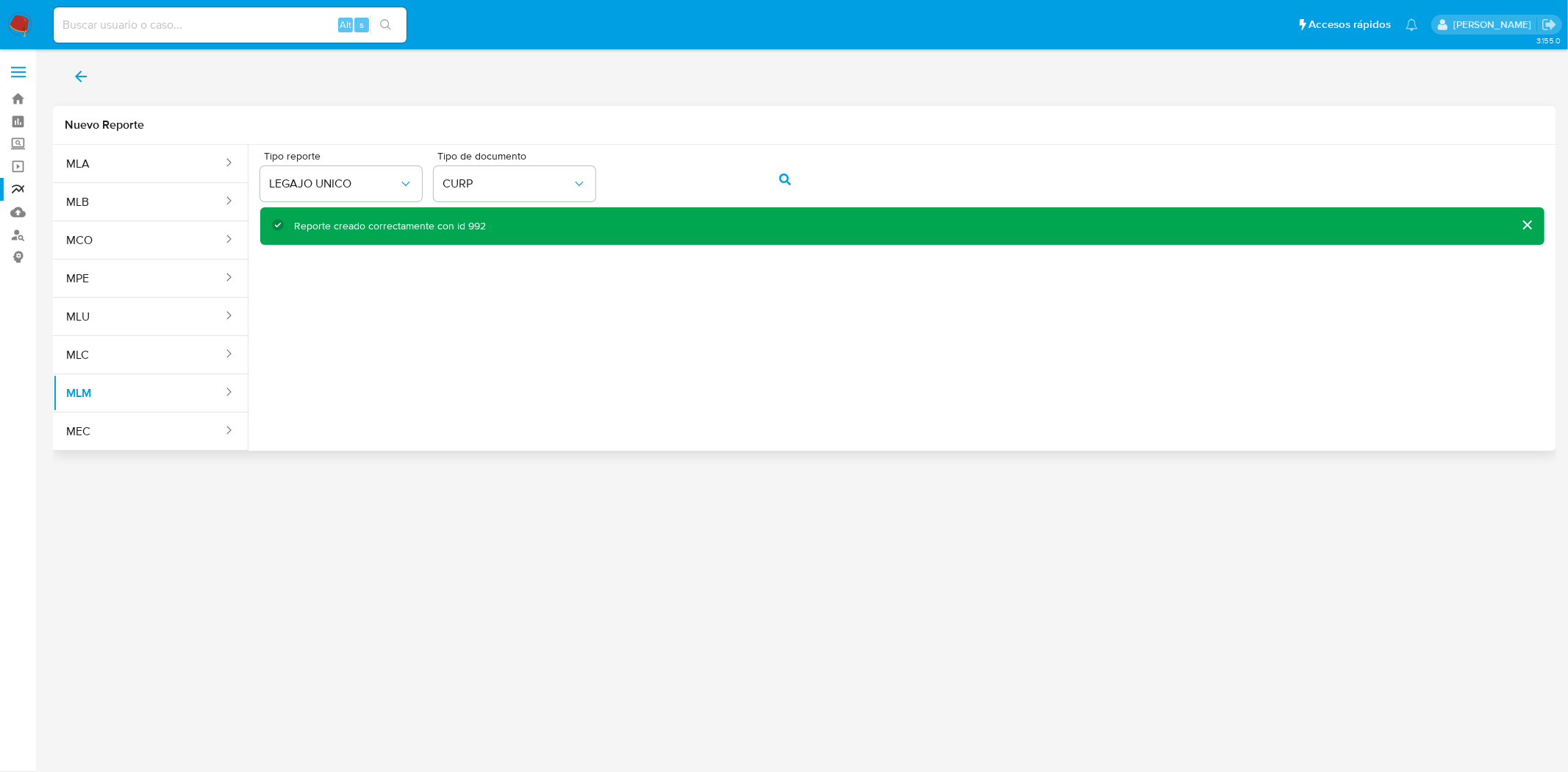
click at [69, 75] on button "back" at bounding box center [81, 76] width 56 height 35
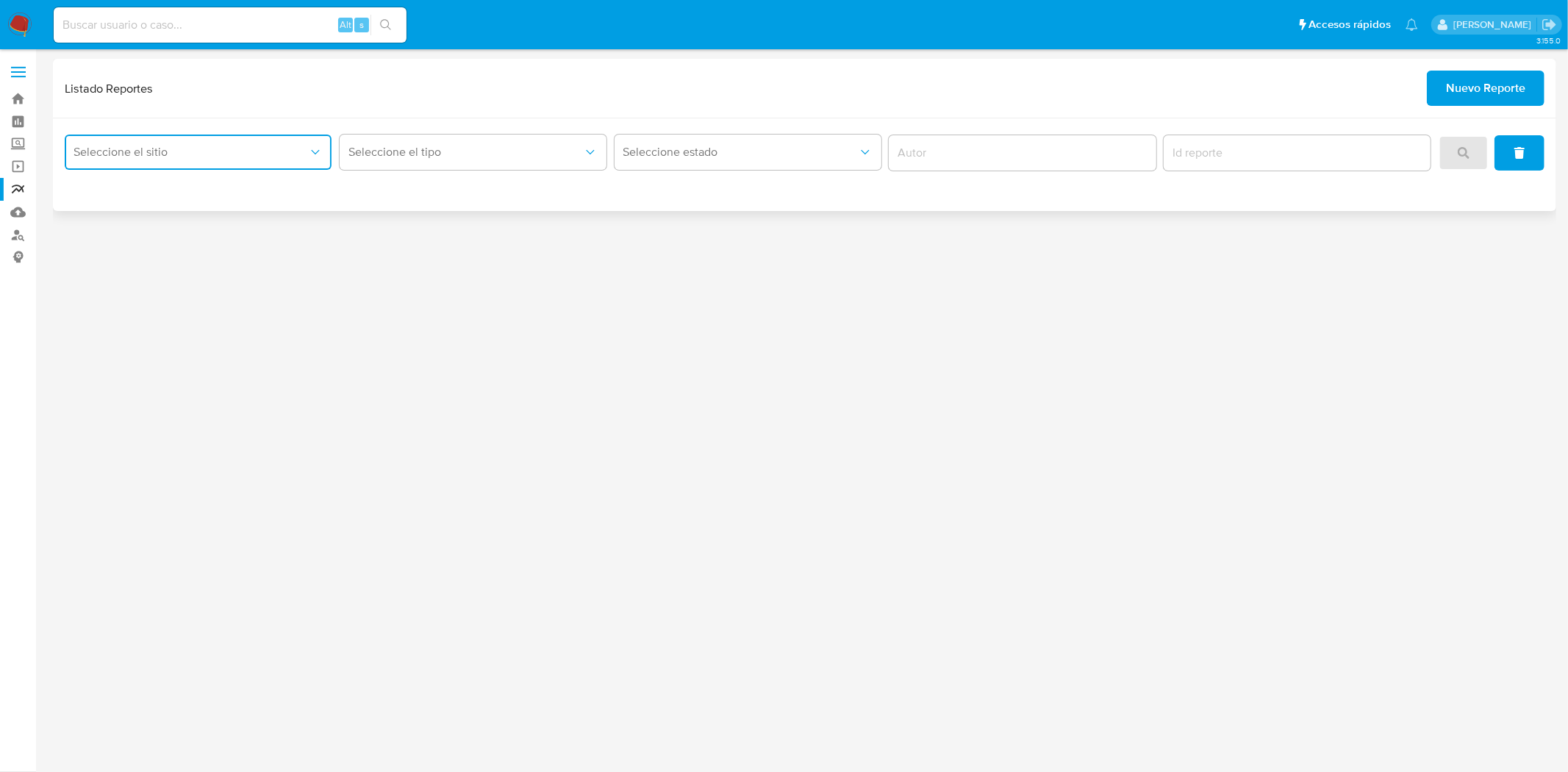
click at [278, 153] on span "Seleccione el sitio" at bounding box center [191, 152] width 235 height 14
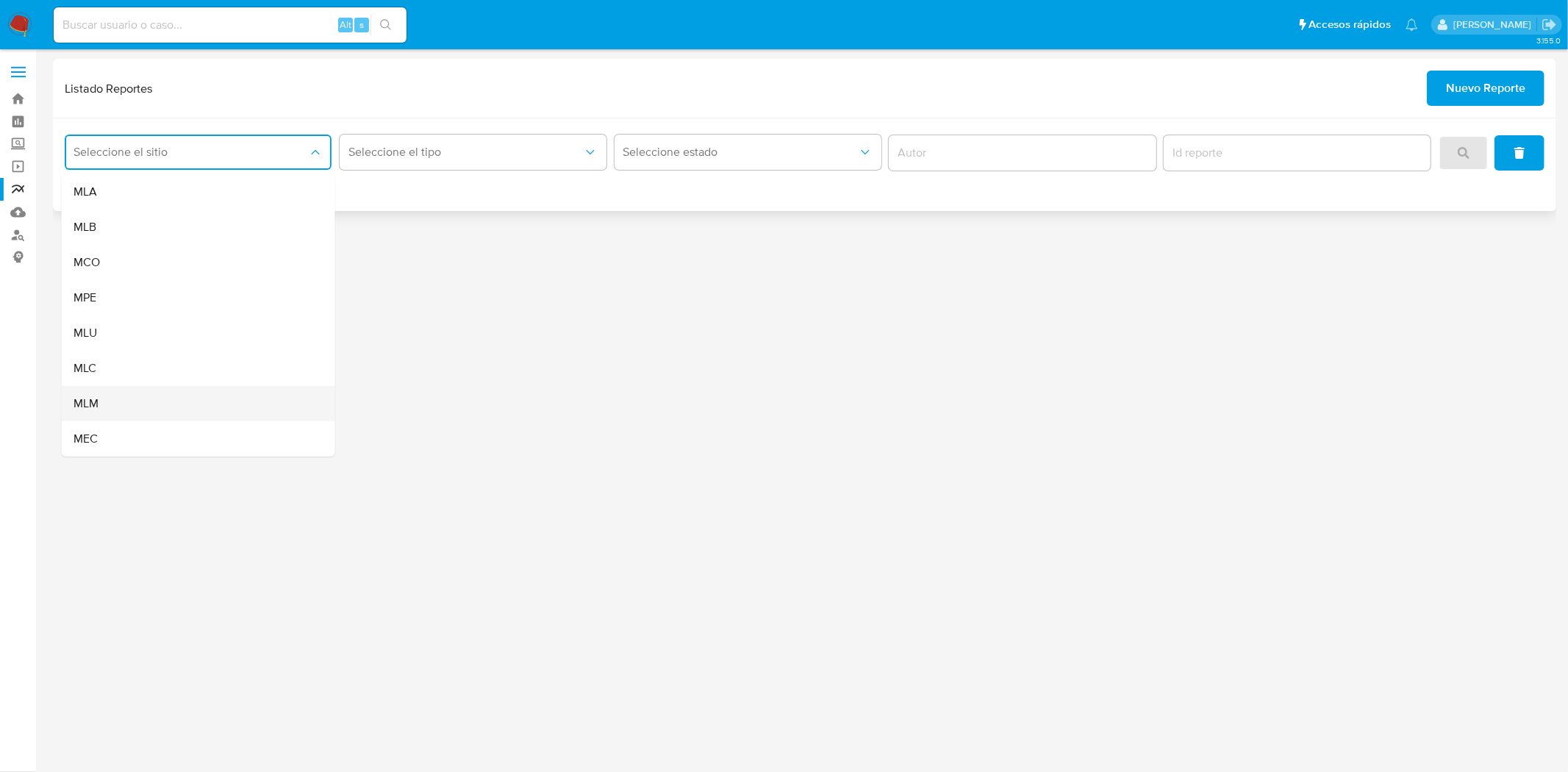
click at [104, 414] on div "MLM" at bounding box center [194, 404] width 241 height 35
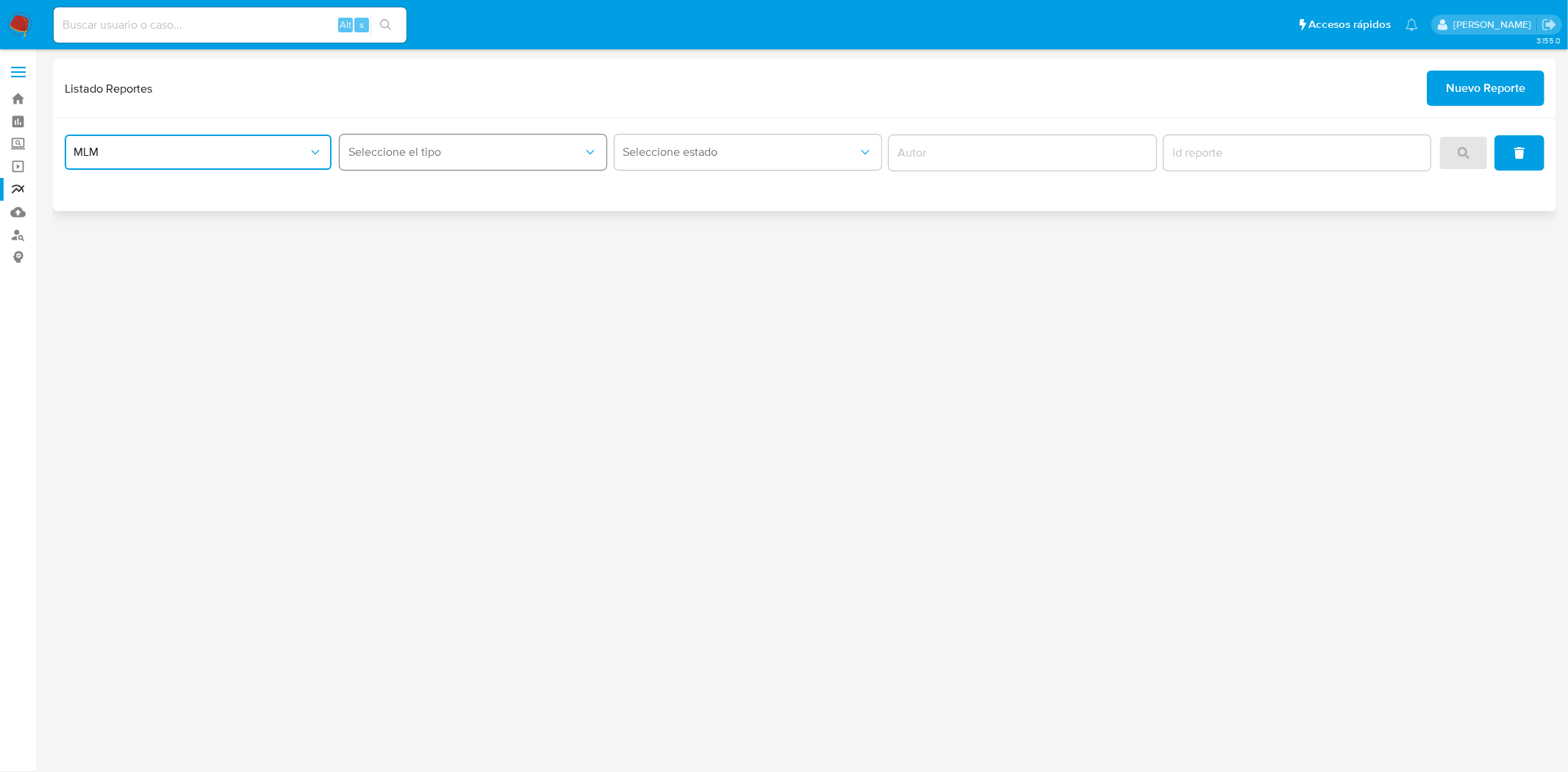
click at [400, 151] on span "Seleccione el tipo" at bounding box center [466, 152] width 235 height 14
click at [405, 225] on span "LEGAJO UNICO" at bounding box center [389, 227] width 83 height 14
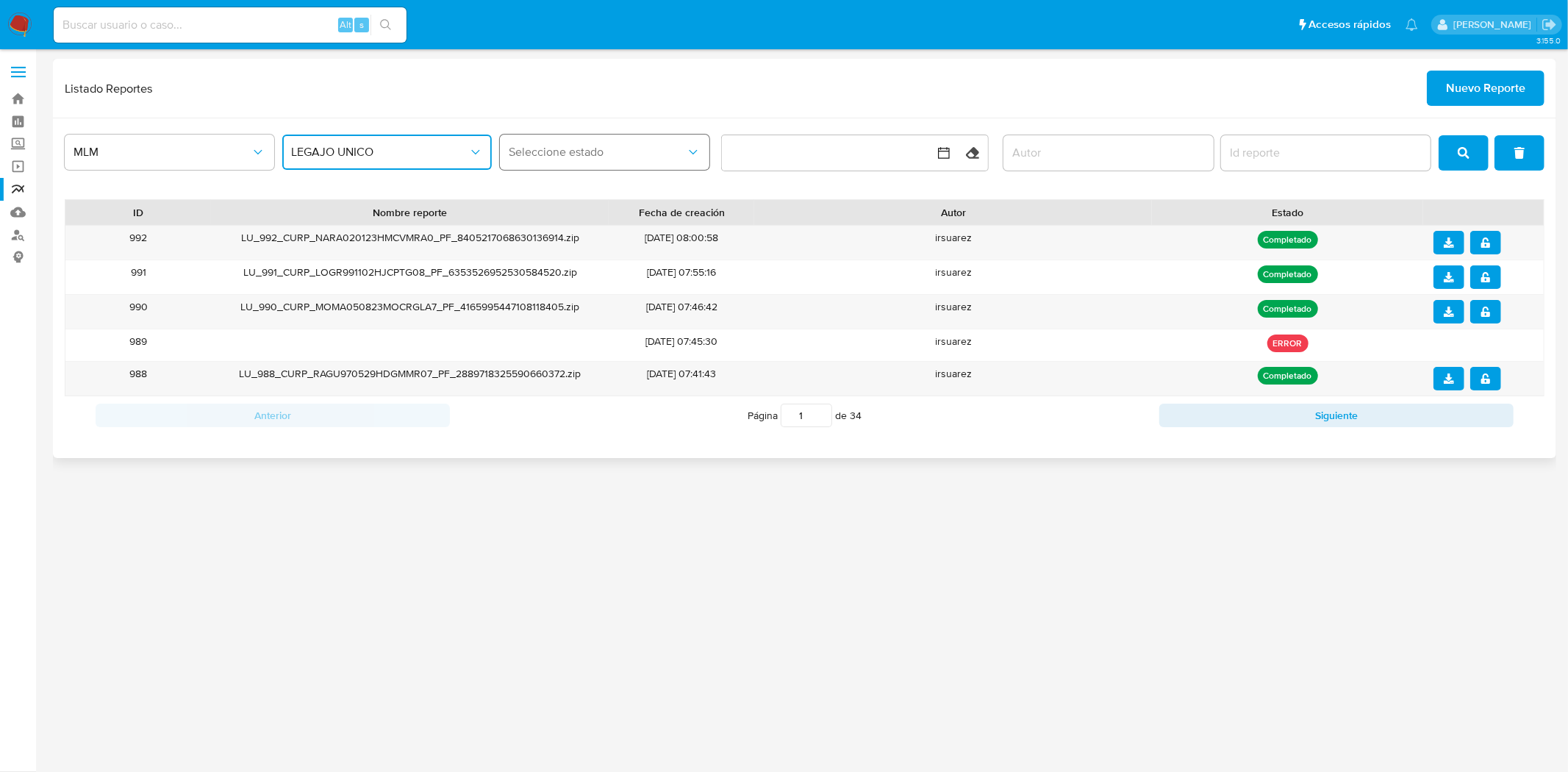
click at [638, 150] on span "Seleccione estado" at bounding box center [597, 152] width 177 height 14
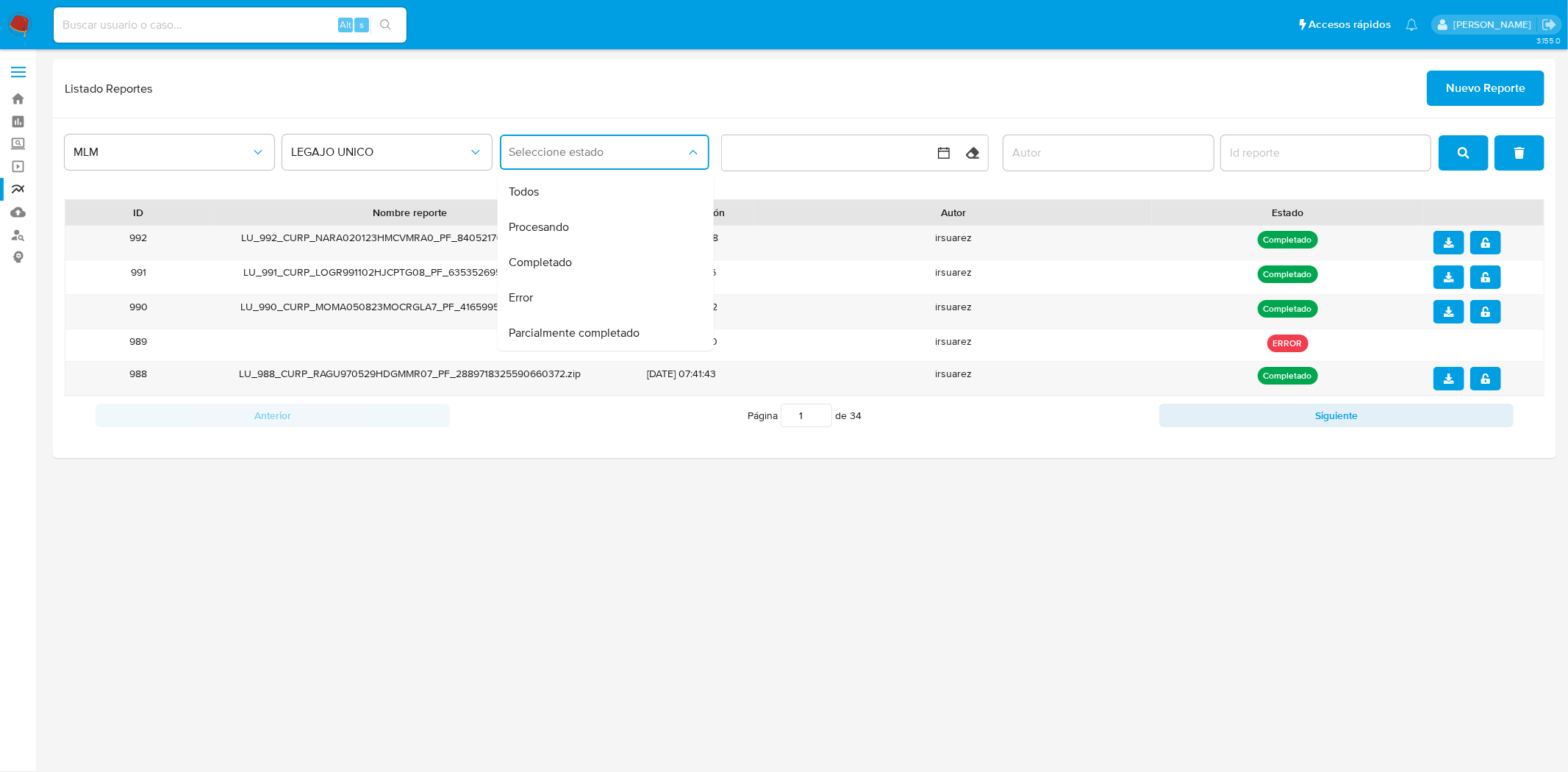
click at [413, 174] on div "LEGAJO UNICO" at bounding box center [386, 152] width 209 height 46
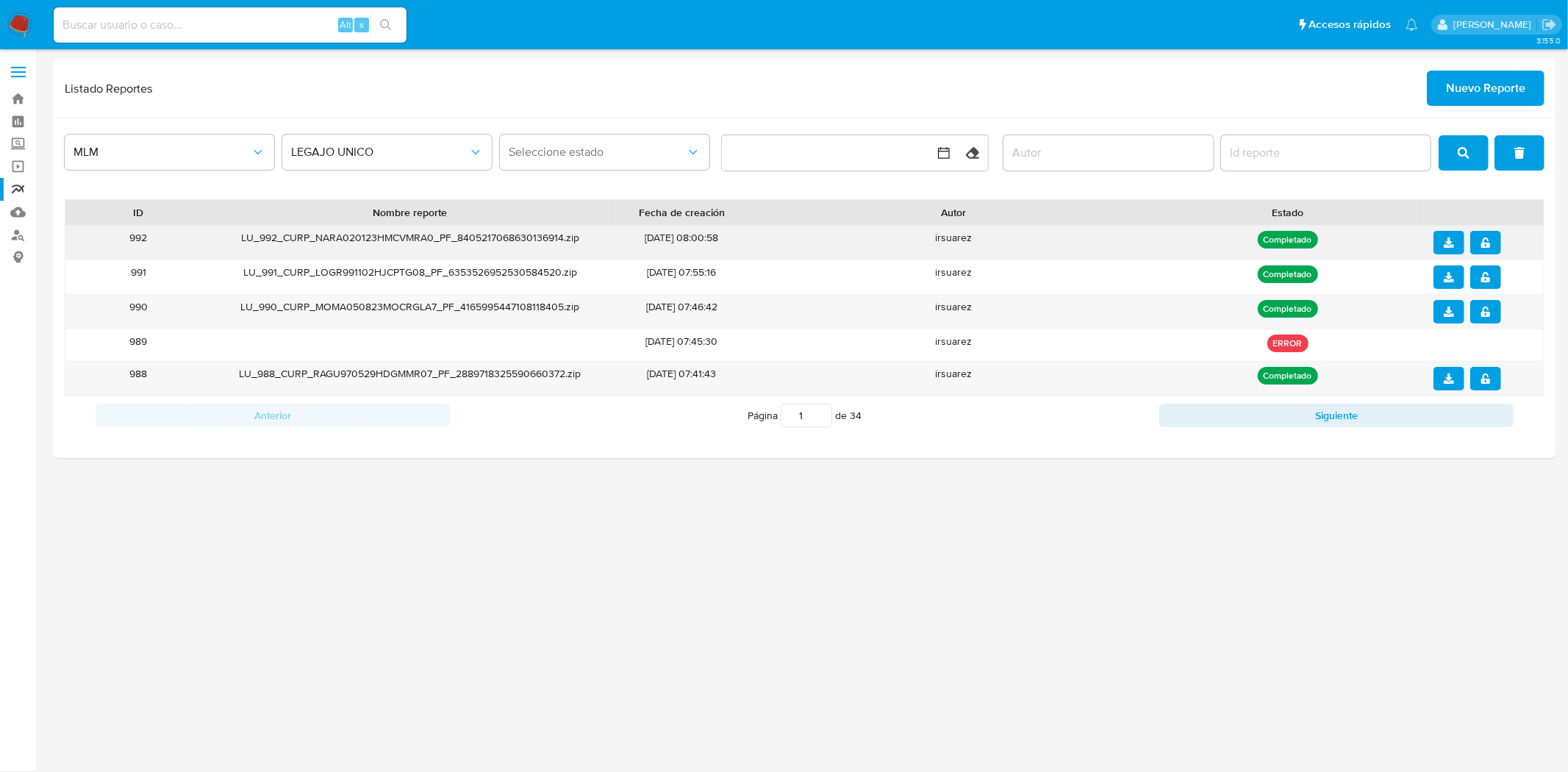
click at [1450, 248] on span "download" at bounding box center [1449, 243] width 10 height 21
click at [1481, 245] on icon "notify_security" at bounding box center [1485, 242] width 10 height 10
